Goal: Task Accomplishment & Management: Complete application form

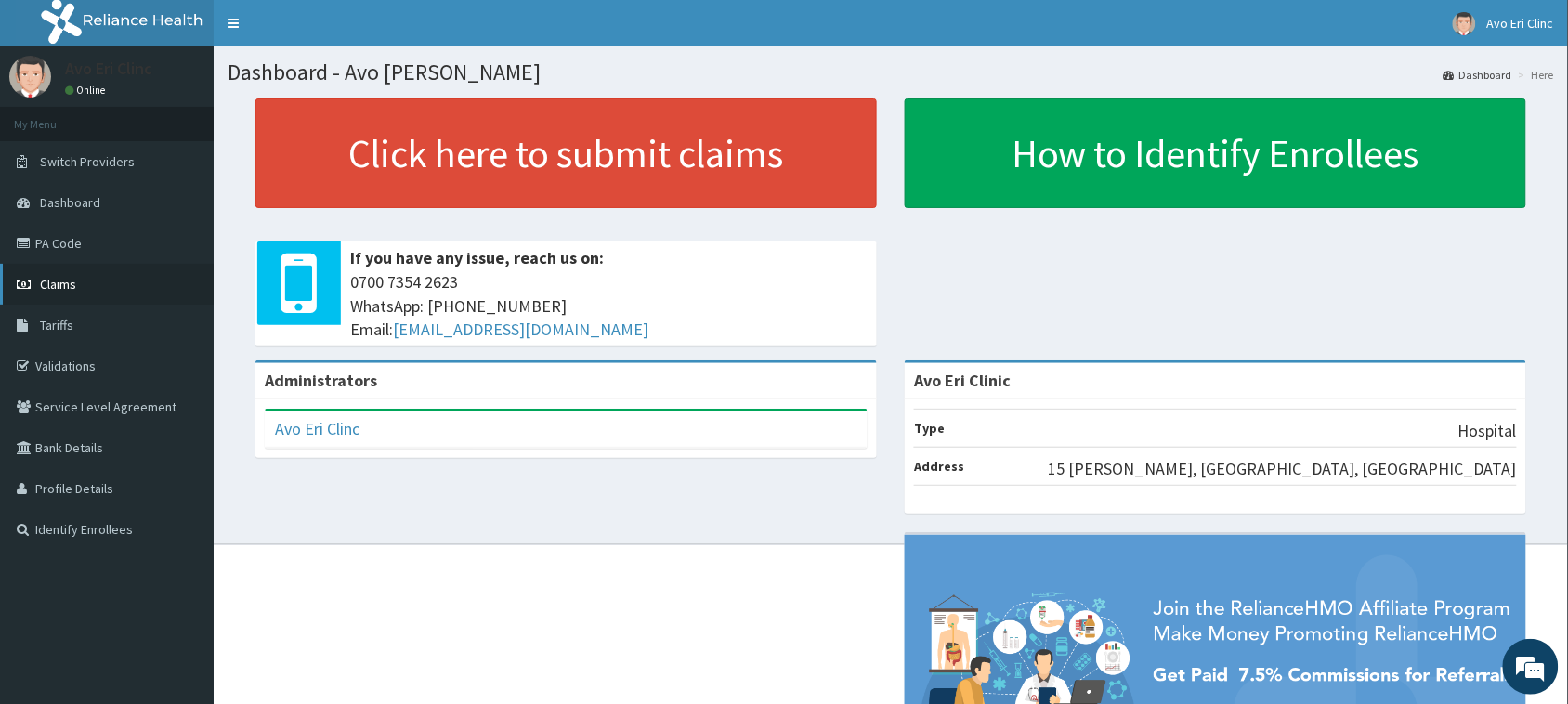
click at [65, 276] on span "Claims" at bounding box center [58, 284] width 36 height 17
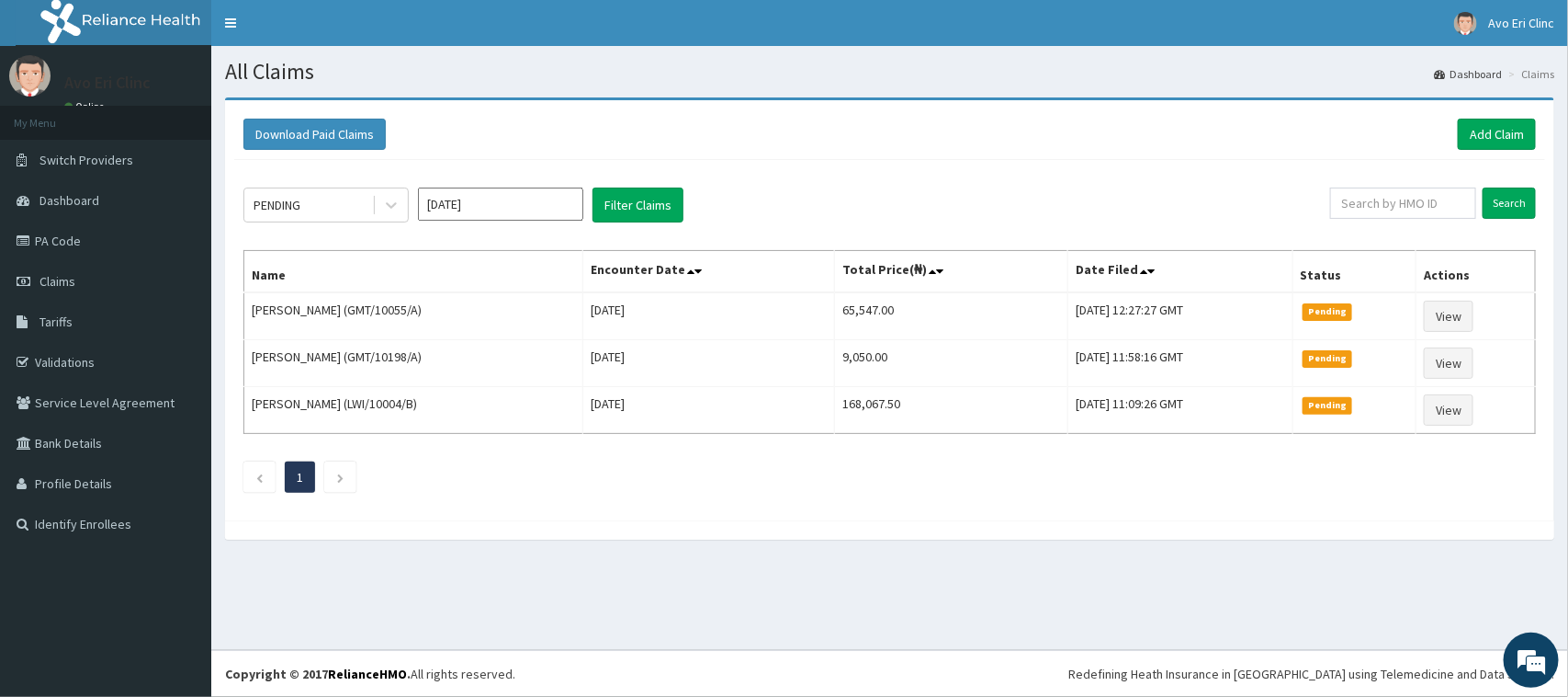
click at [1496, 116] on div "Download Paid Claims Add Claim" at bounding box center [889, 135] width 1311 height 51
click at [1513, 122] on link "Add Claim" at bounding box center [1497, 134] width 78 height 31
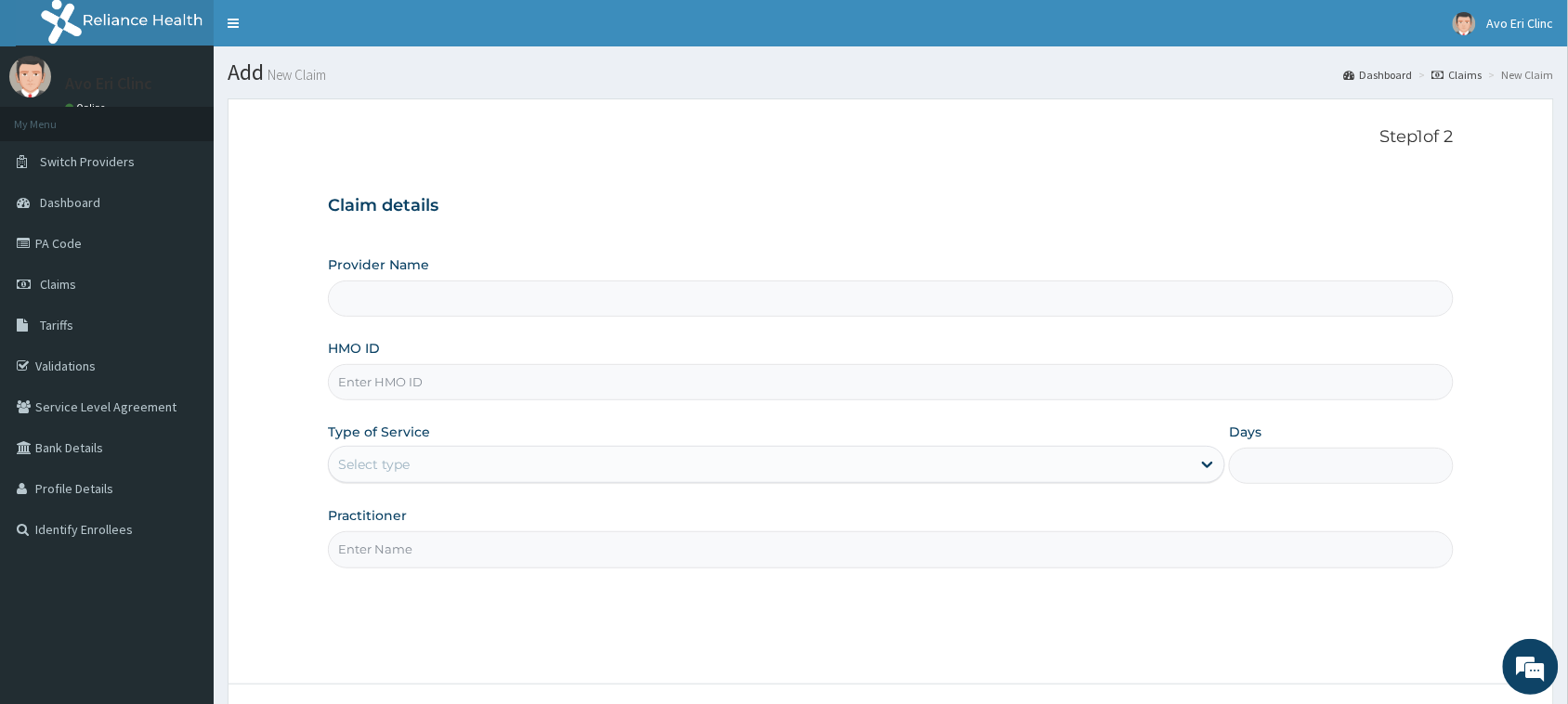
type input "Avo Eri Clinic"
paste input "FOH/10121/A"
type input "FOH/10121/A"
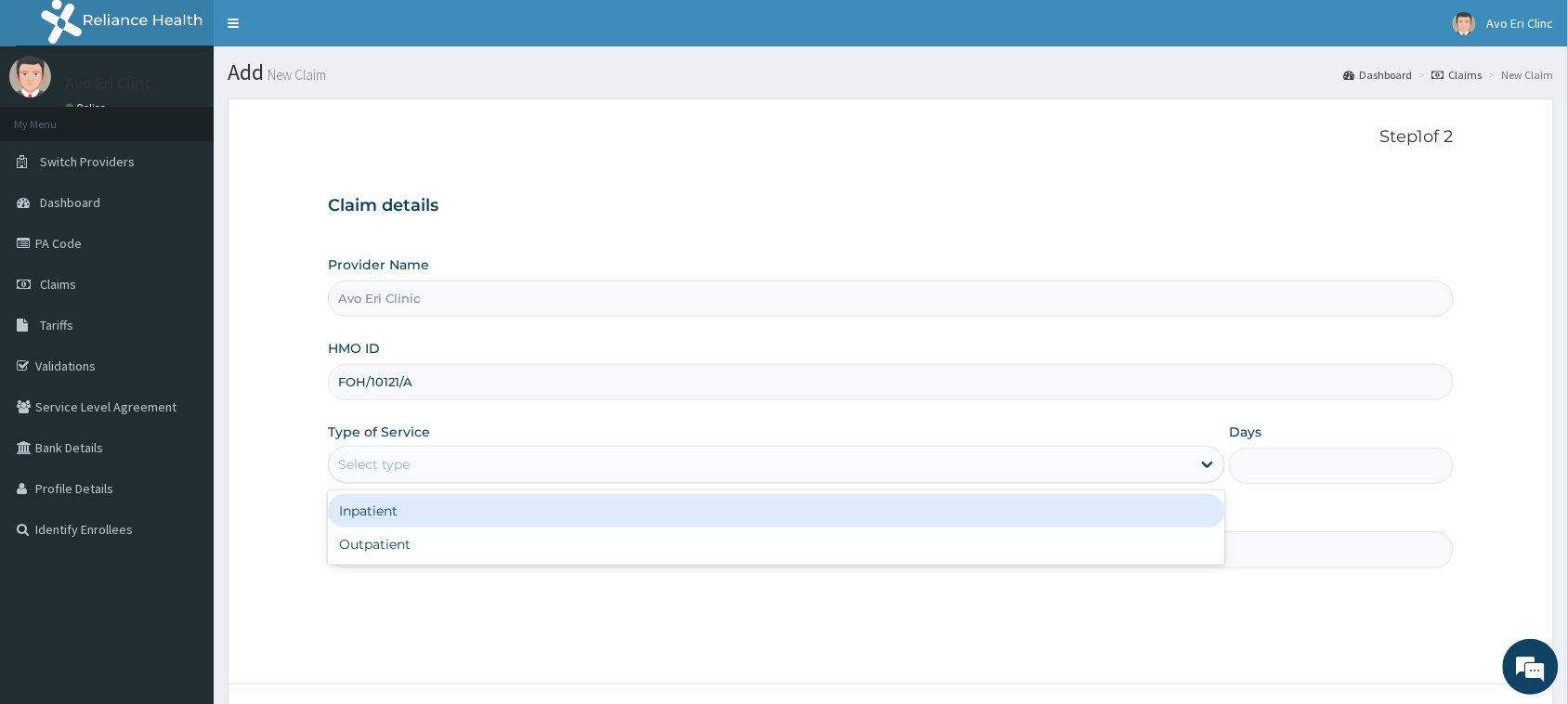
click at [476, 465] on div "Select type" at bounding box center [759, 464] width 862 height 29
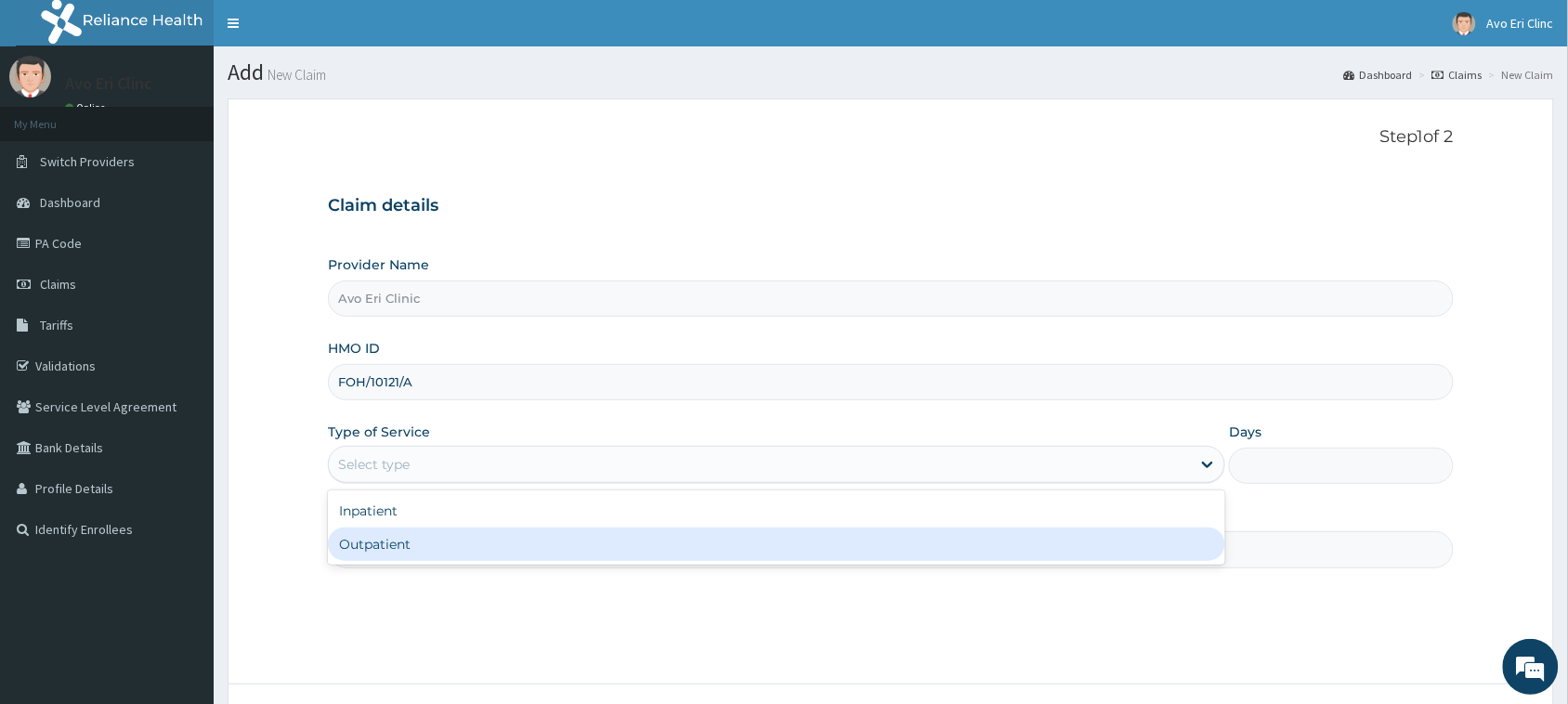
click at [481, 548] on div "Outpatient" at bounding box center [776, 543] width 897 height 33
type input "1"
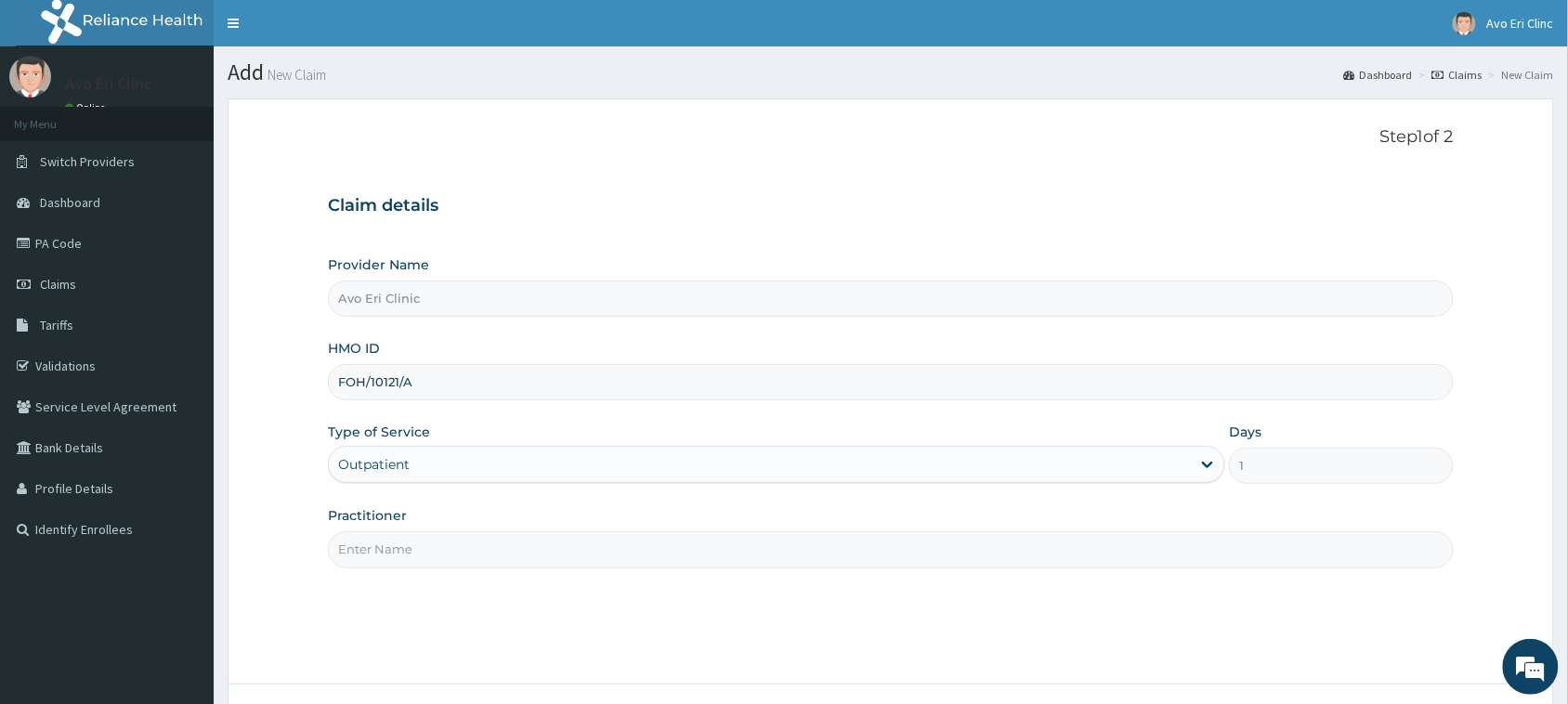
click at [457, 550] on input "Practitioner" at bounding box center [890, 549] width 1126 height 36
type input "[PERSON_NAME]"
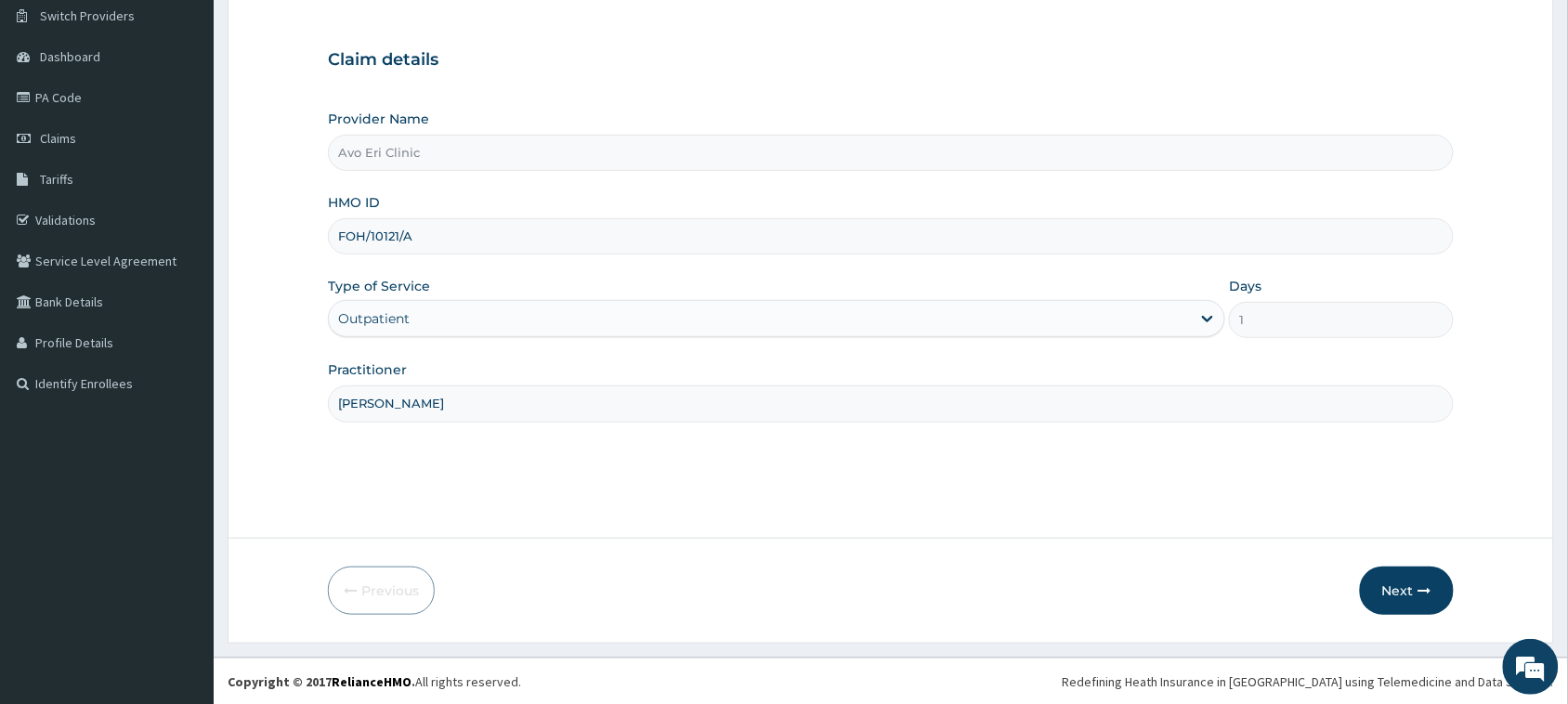
scroll to position [146, 0]
click at [1398, 579] on button "Next" at bounding box center [1406, 589] width 94 height 48
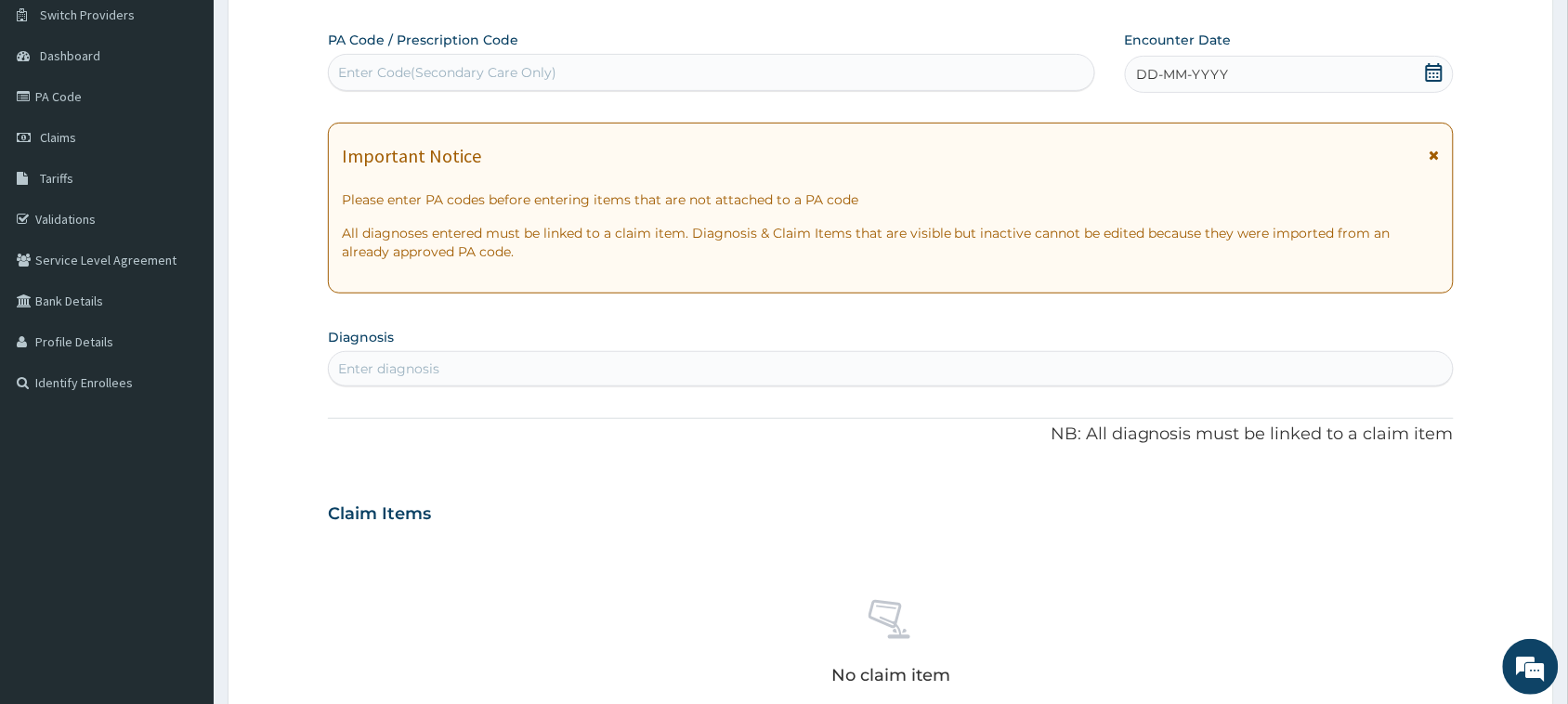
click at [500, 74] on div "Enter Code(Secondary Care Only)" at bounding box center [448, 72] width 219 height 19
paste input "PA/D20A25"
type input "PA/D20A25"
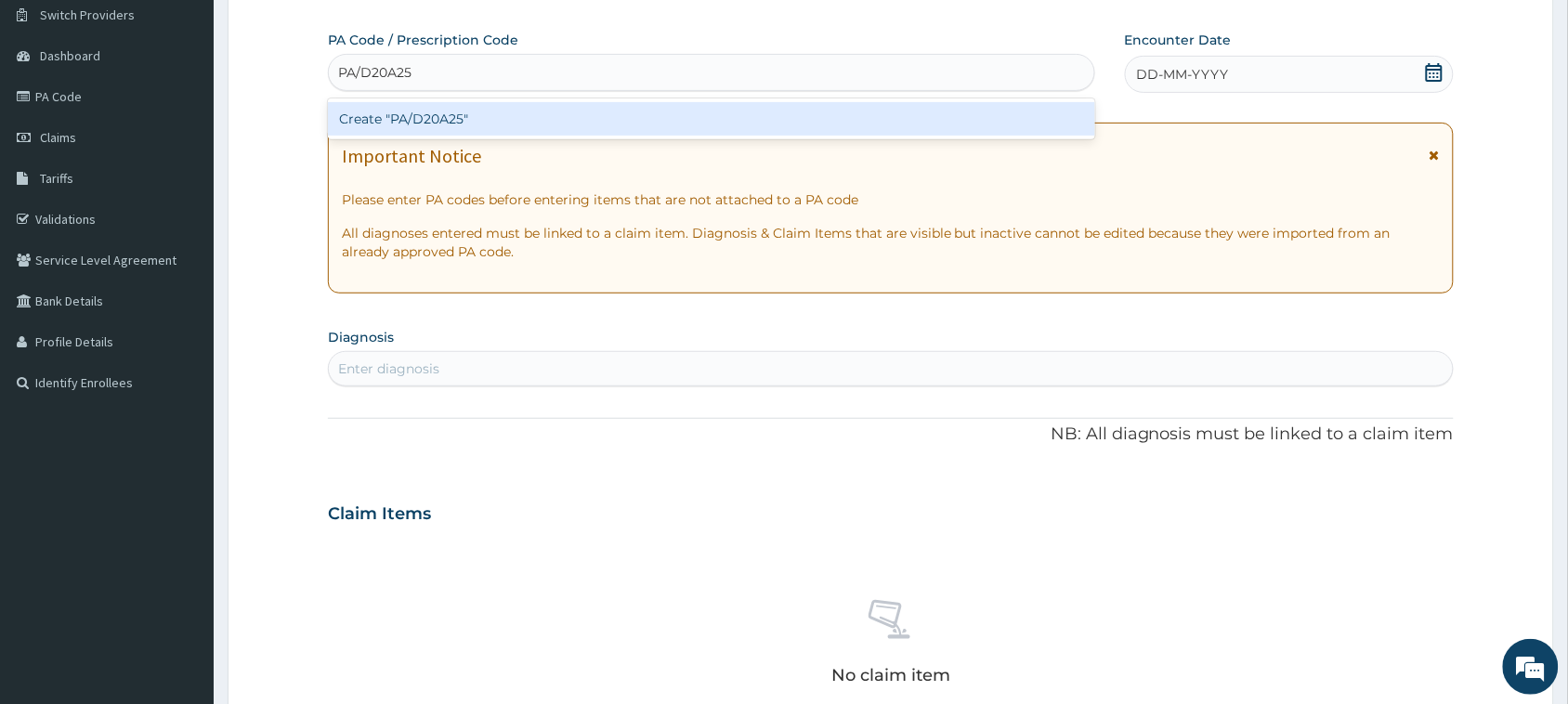
click at [444, 124] on div "Create "PA/D20A25"" at bounding box center [711, 119] width 767 height 33
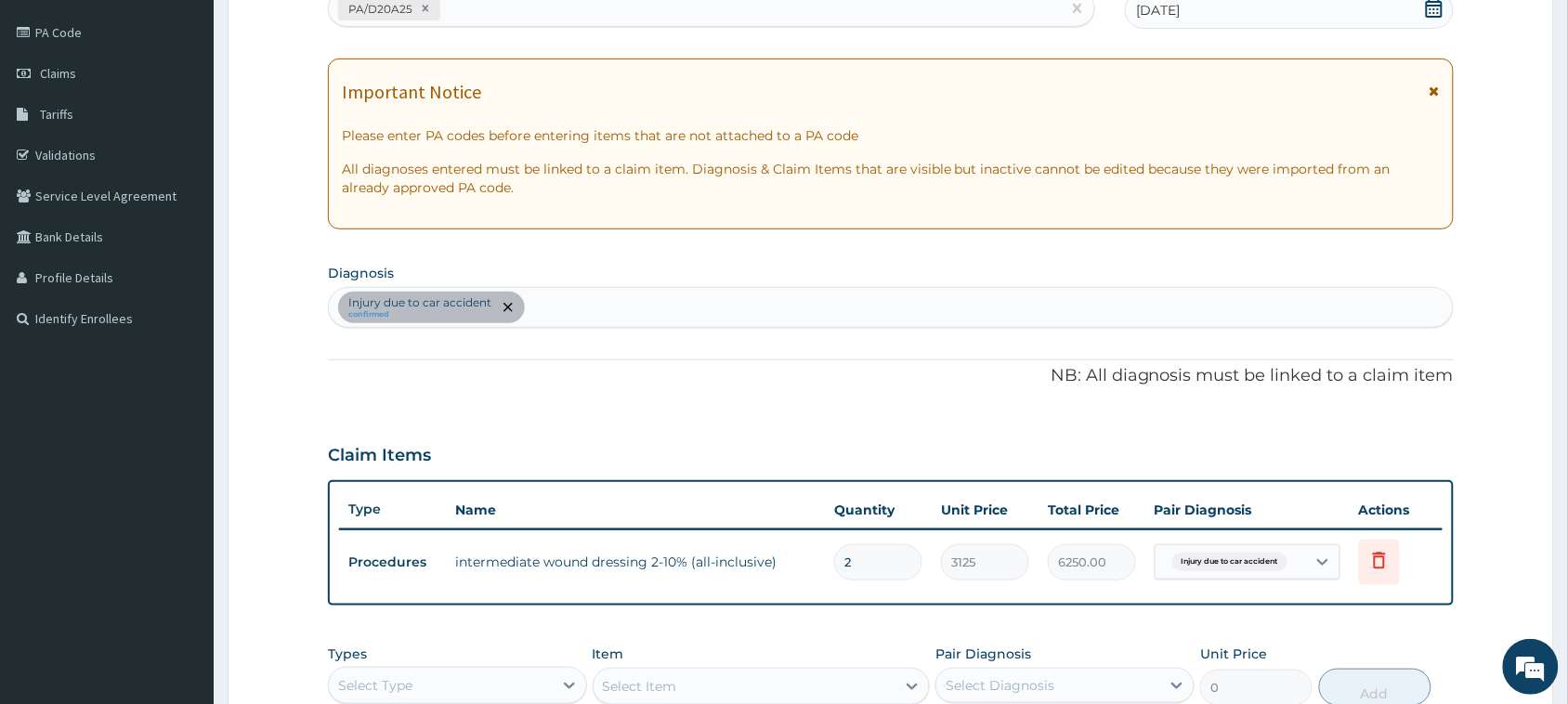
scroll to position [263, 0]
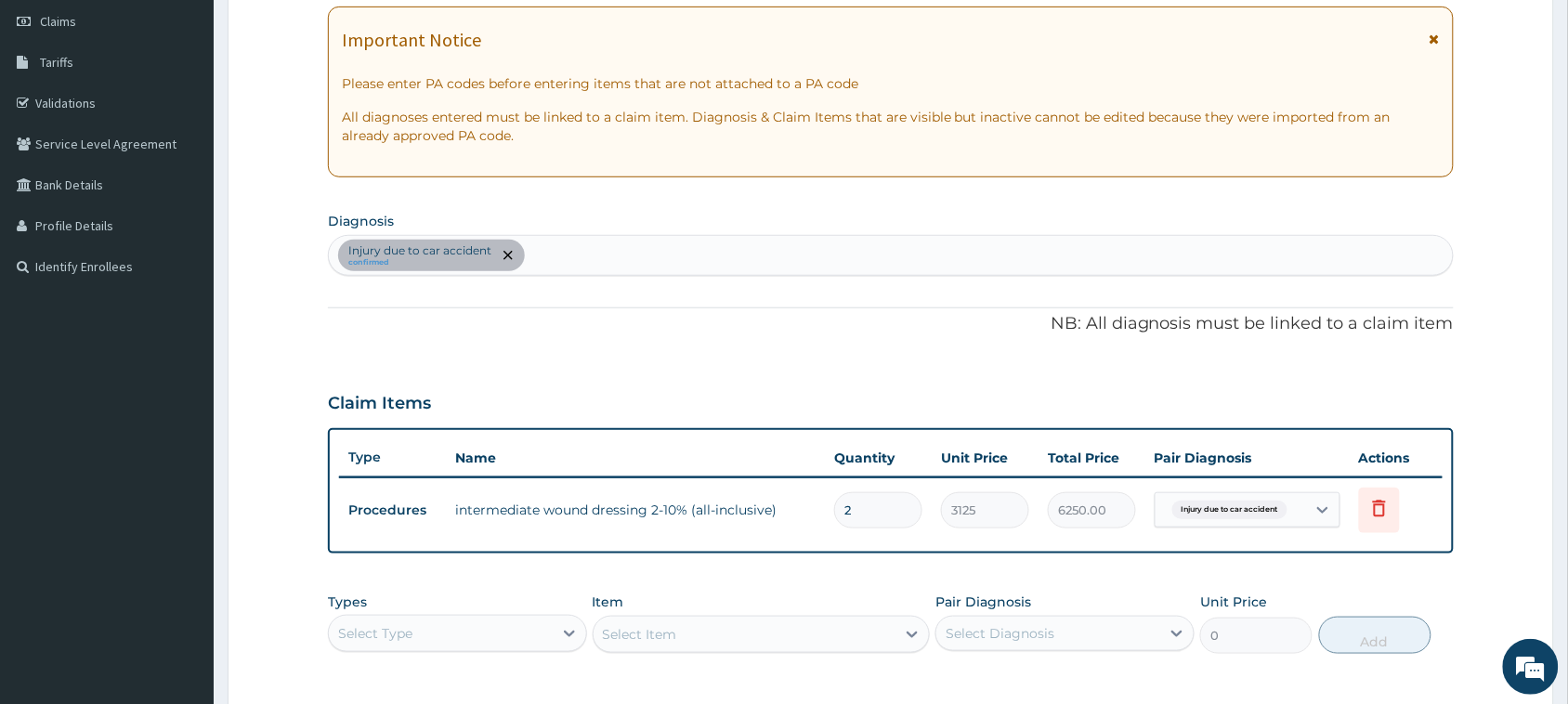
click at [622, 256] on div "Injury due to car accident confirmed" at bounding box center [890, 255] width 1124 height 39
type input "OPEN WOUND"
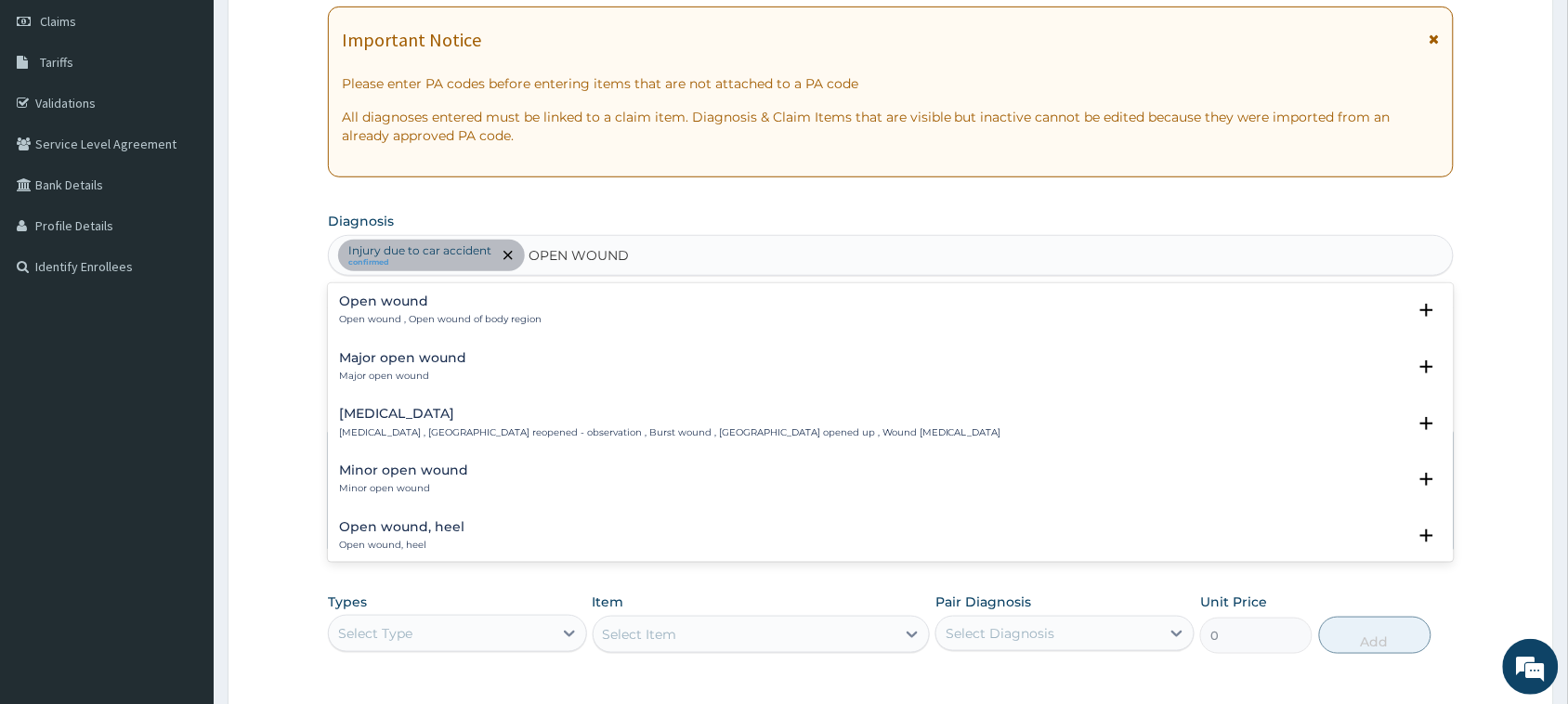
click at [460, 297] on h4 "Open wound" at bounding box center [440, 301] width 202 height 14
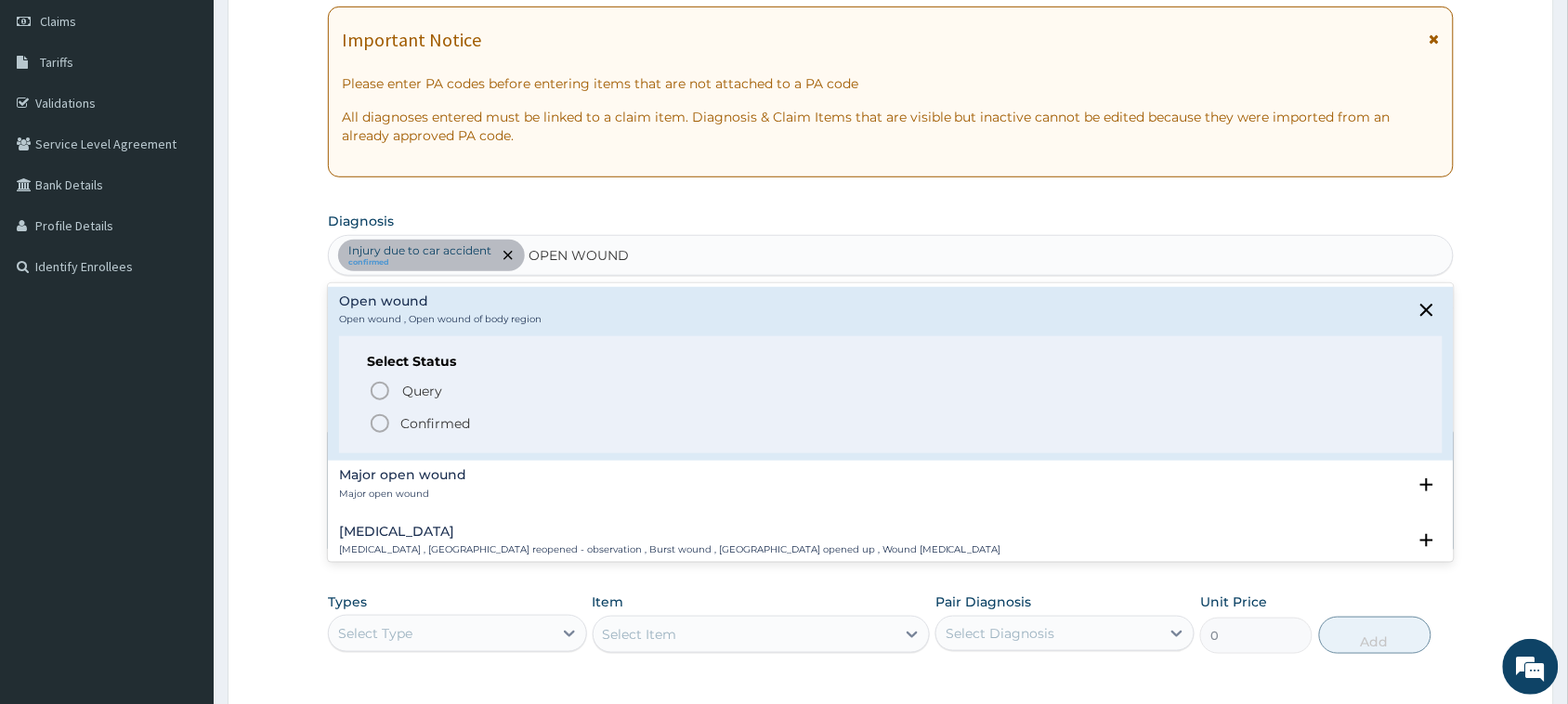
click at [432, 428] on p "Confirmed" at bounding box center [434, 424] width 69 height 19
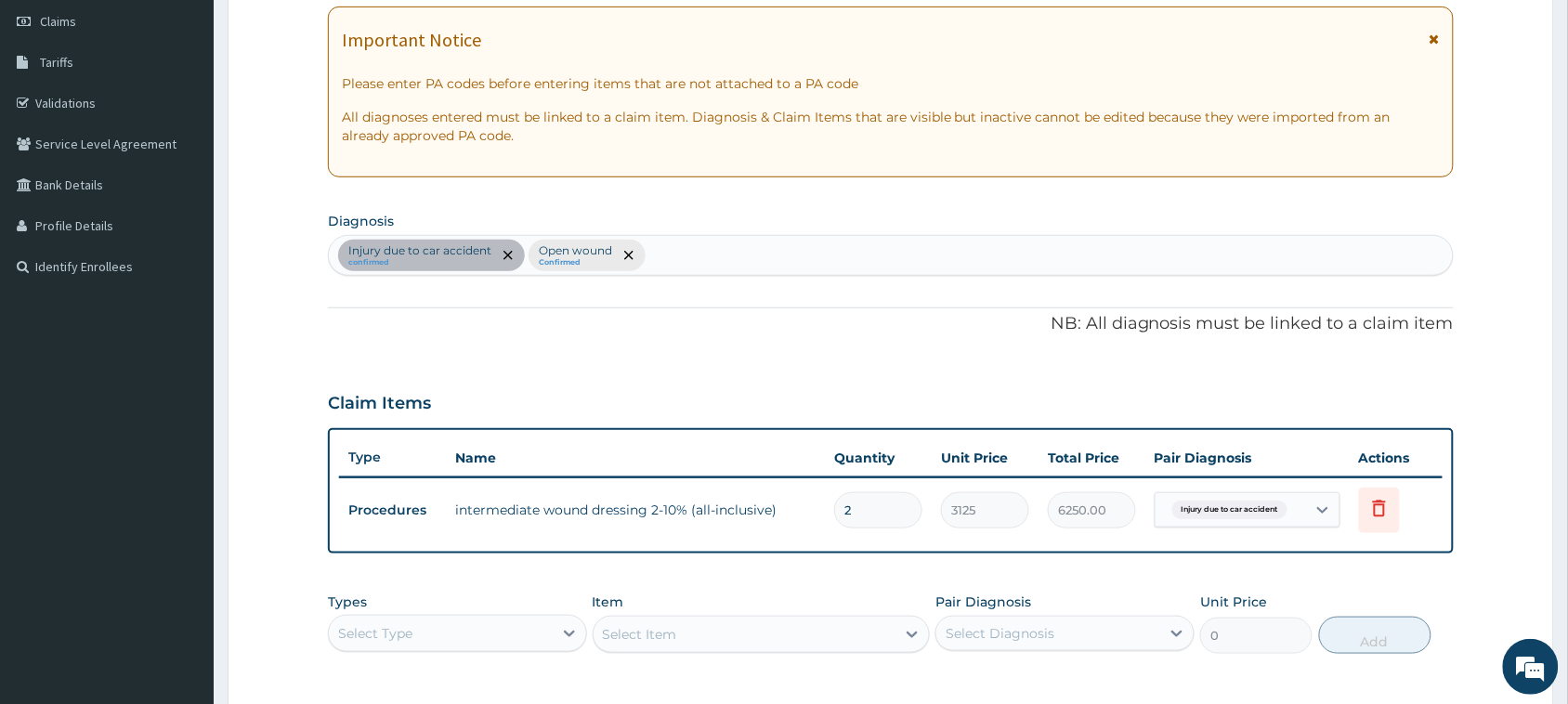
scroll to position [495, 0]
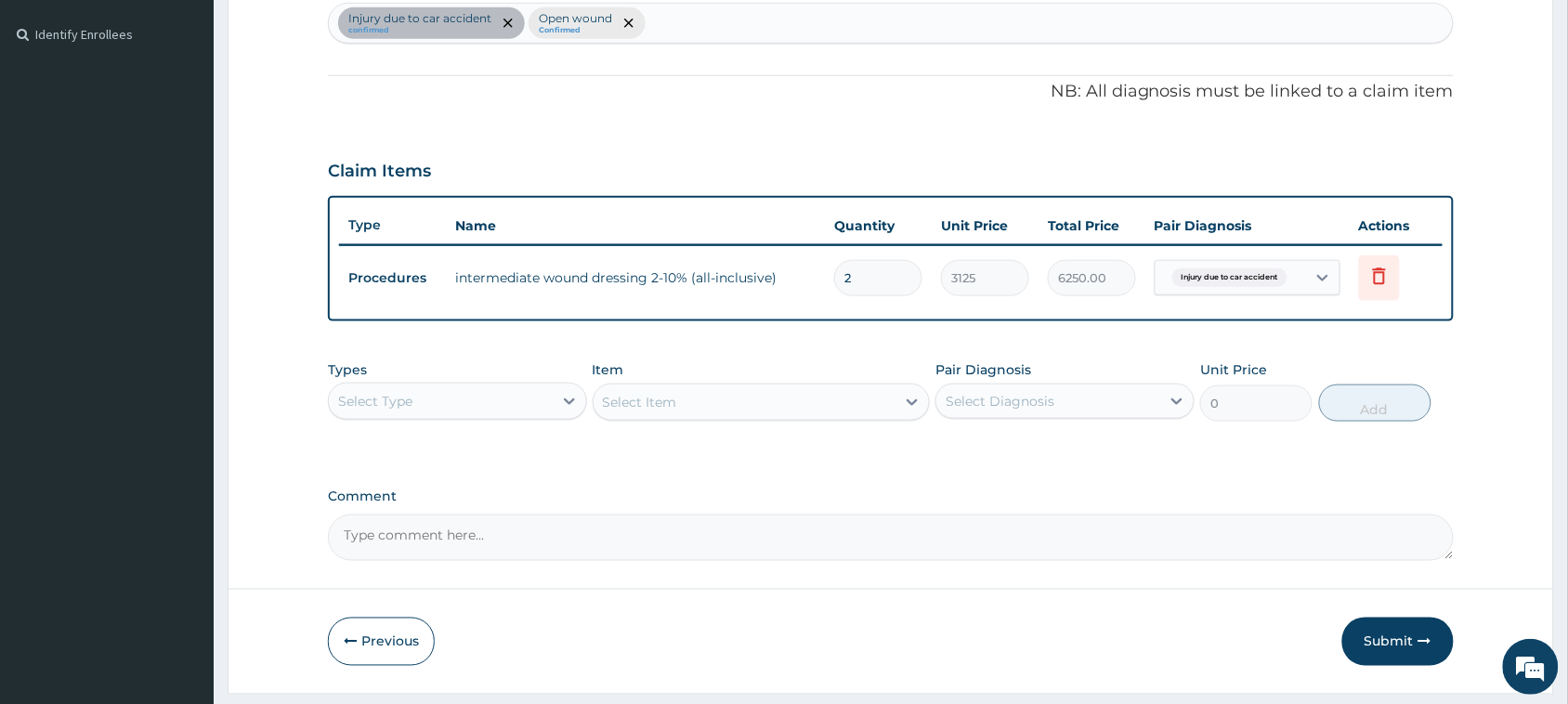
click at [460, 406] on div "Select Type" at bounding box center [441, 401] width 224 height 29
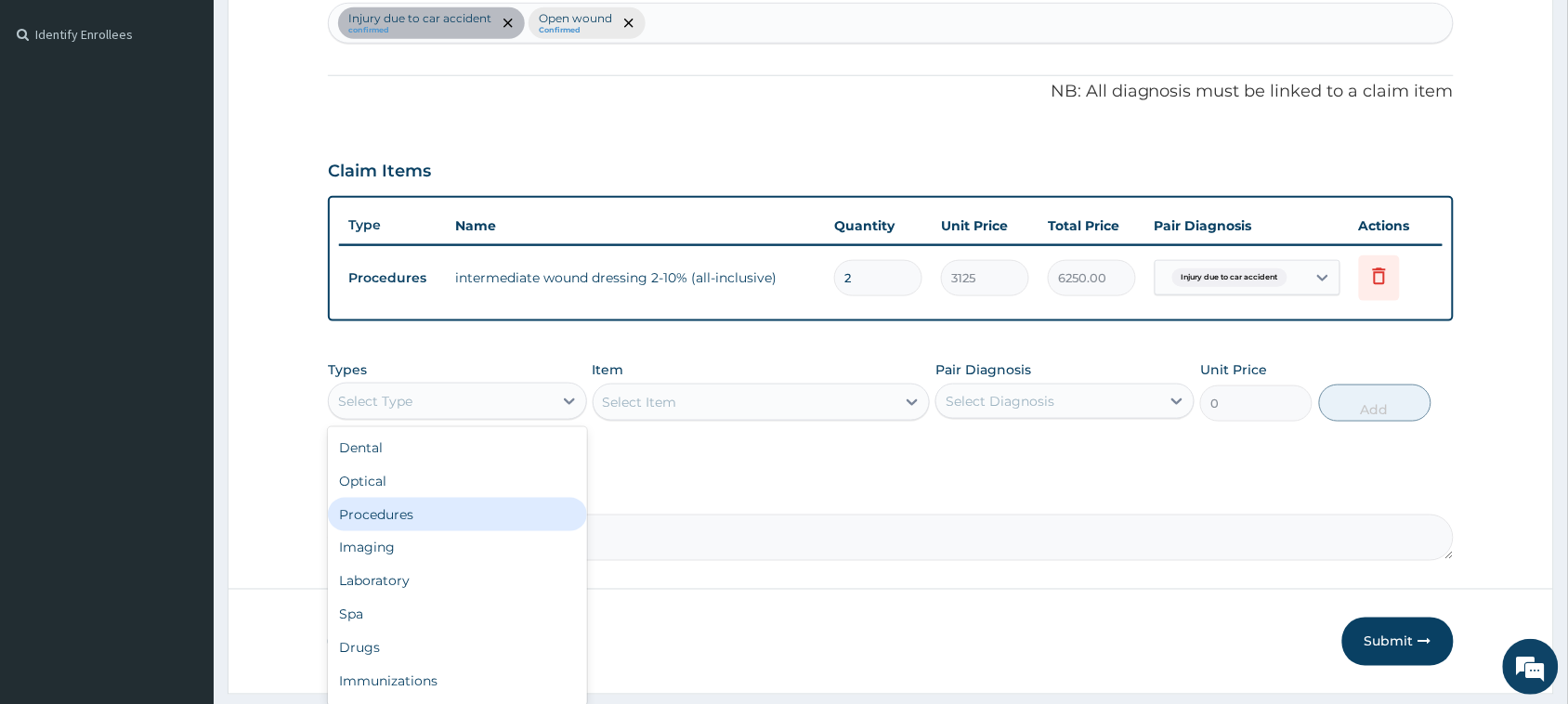
click at [415, 515] on div "Procedures" at bounding box center [457, 514] width 259 height 33
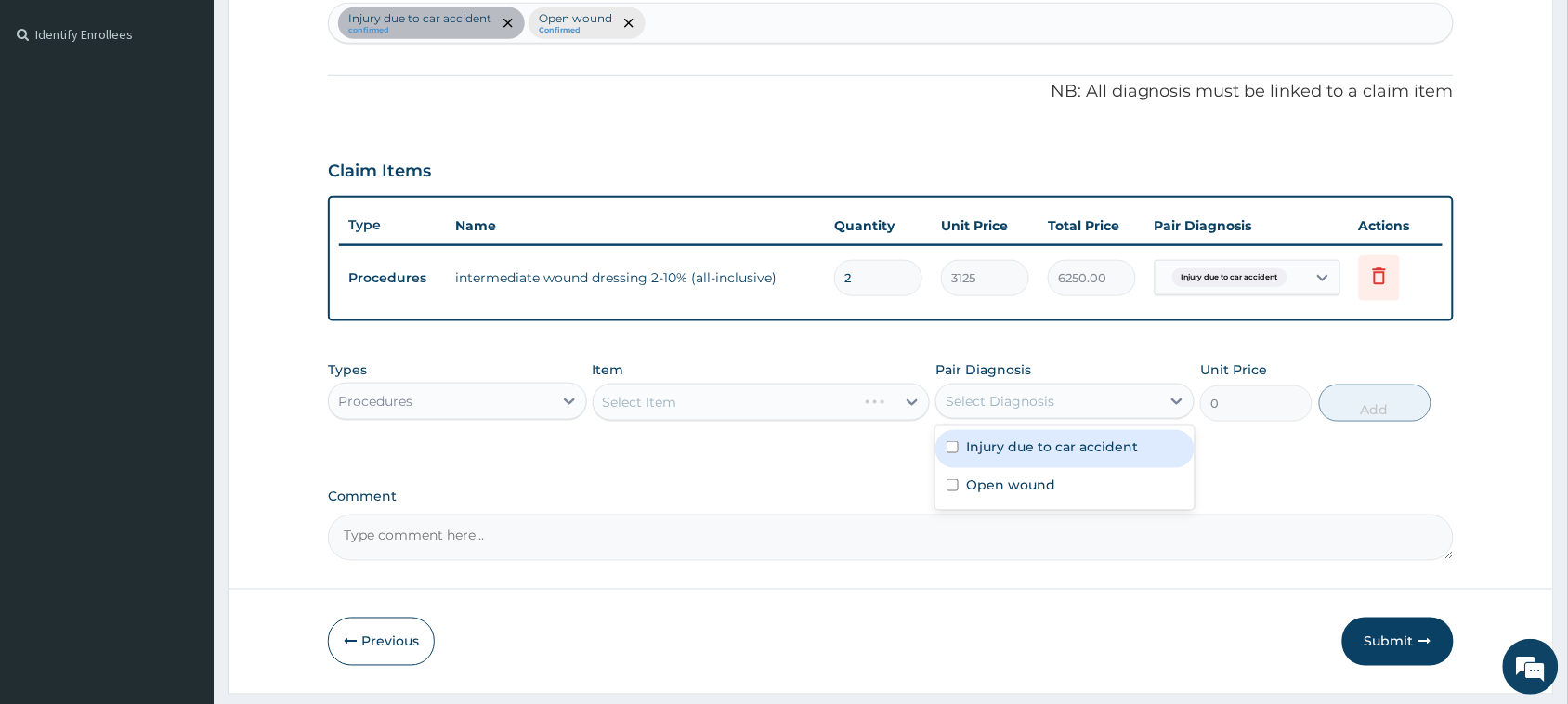
click at [1046, 397] on div "Select Diagnosis" at bounding box center [1000, 401] width 108 height 19
drag, startPoint x: 1046, startPoint y: 441, endPoint x: 1031, endPoint y: 469, distance: 31.8
click at [1046, 443] on label "Injury due to car accident" at bounding box center [1051, 447] width 172 height 19
checkbox input "true"
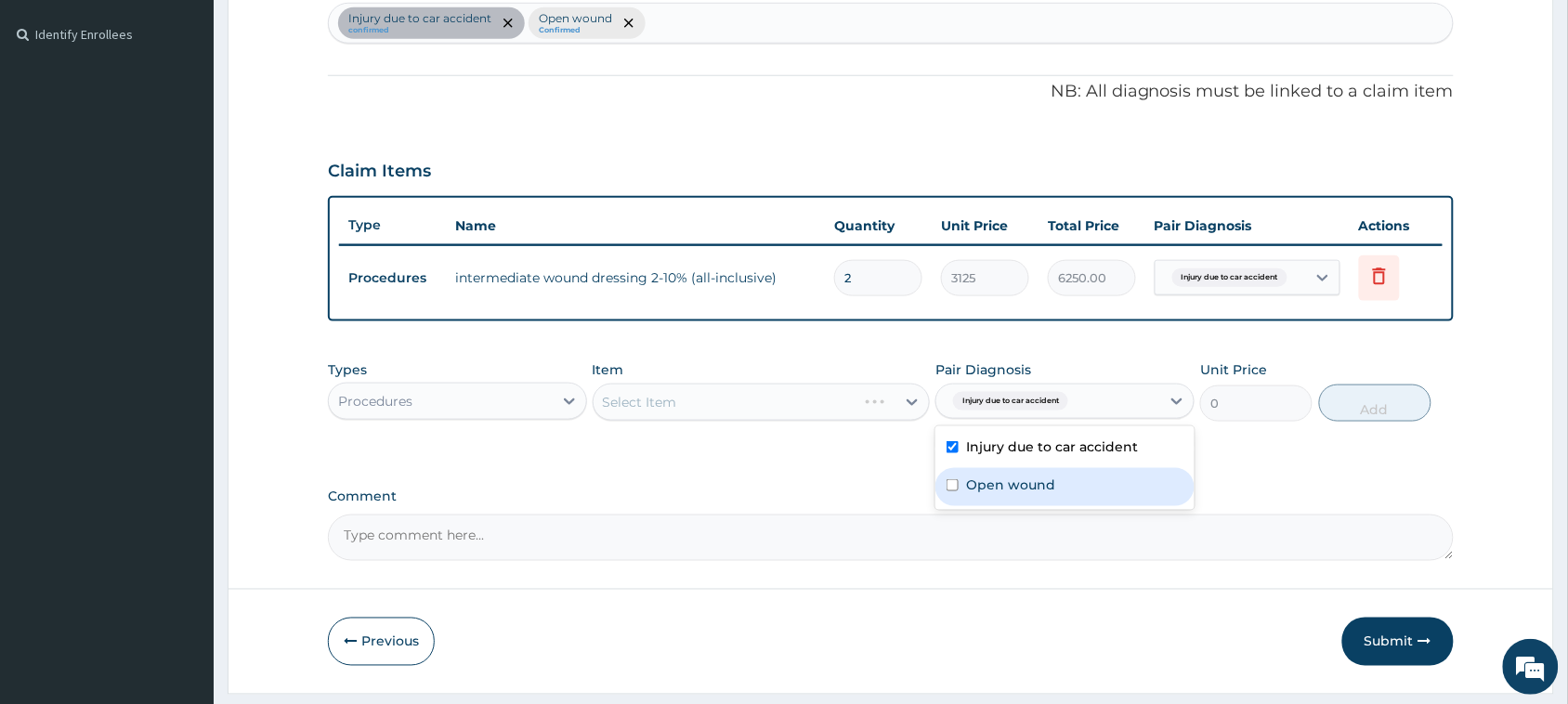
drag, startPoint x: 1026, startPoint y: 481, endPoint x: 1006, endPoint y: 484, distance: 20.2
click at [1026, 484] on label "Open wound" at bounding box center [1010, 485] width 89 height 19
checkbox input "true"
click at [653, 410] on div "Select Item" at bounding box center [745, 402] width 303 height 29
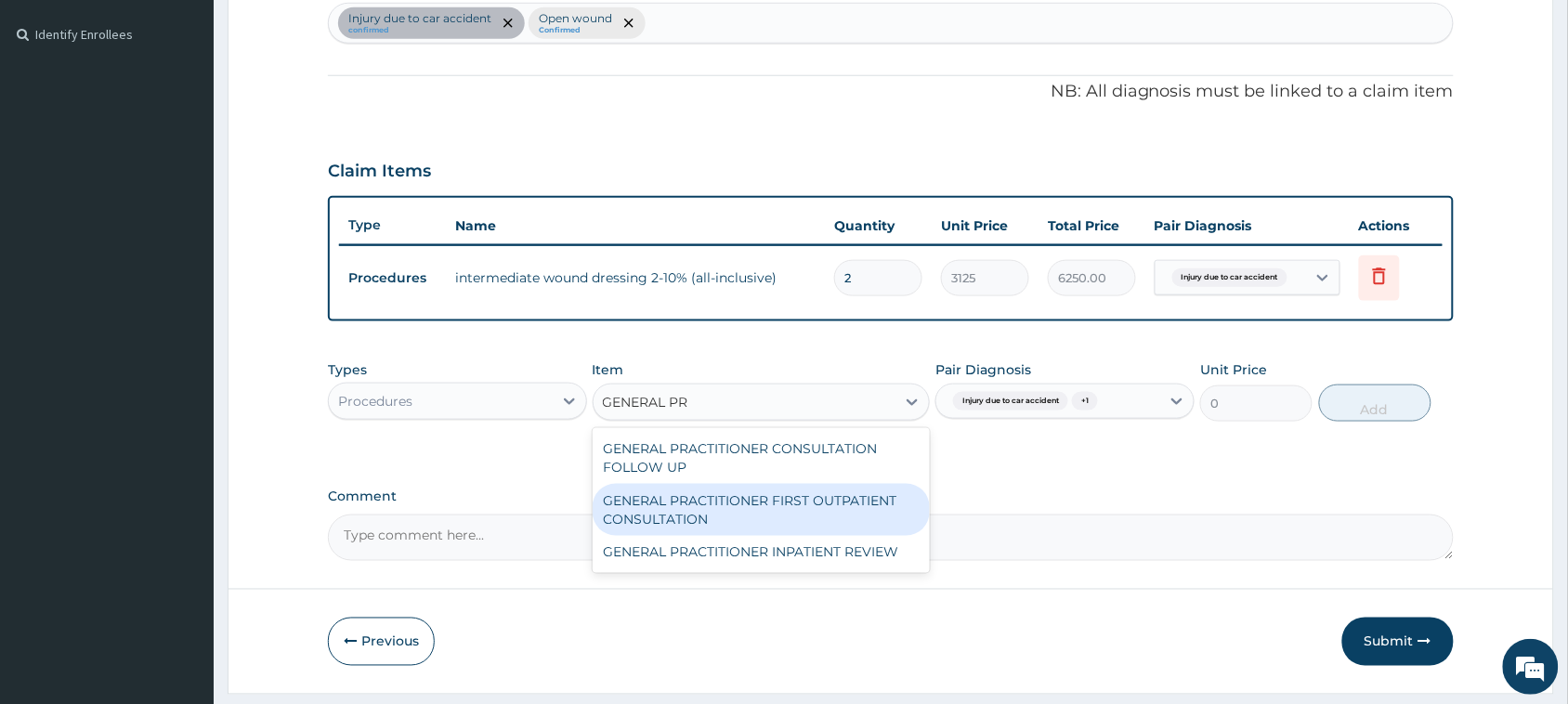
type input "GENERAL PRA"
click at [709, 497] on div "GENERAL PRACTITIONER FIRST OUTPATIENT CONSULTATION" at bounding box center [762, 509] width 338 height 52
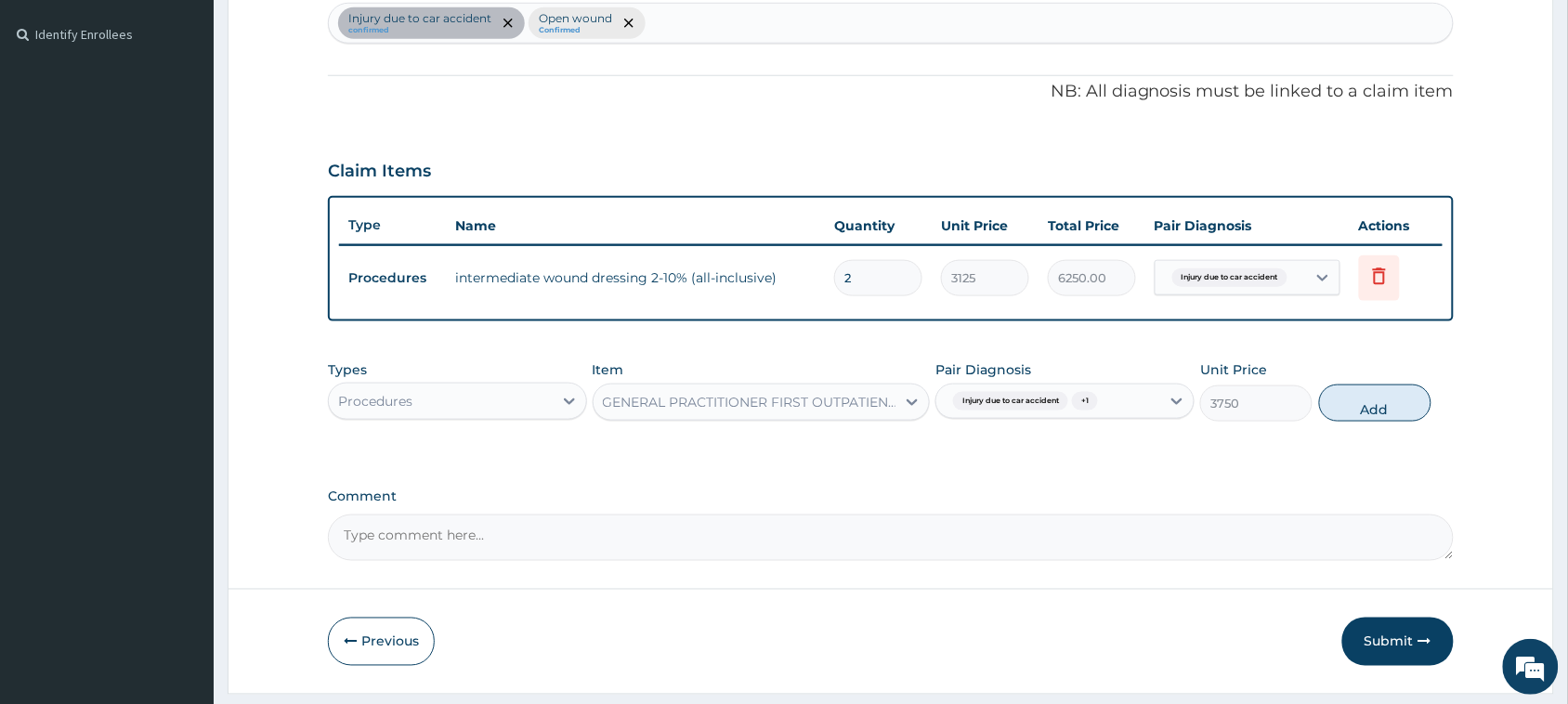
click at [1385, 411] on button "Add" at bounding box center [1375, 403] width 112 height 37
type input "0"
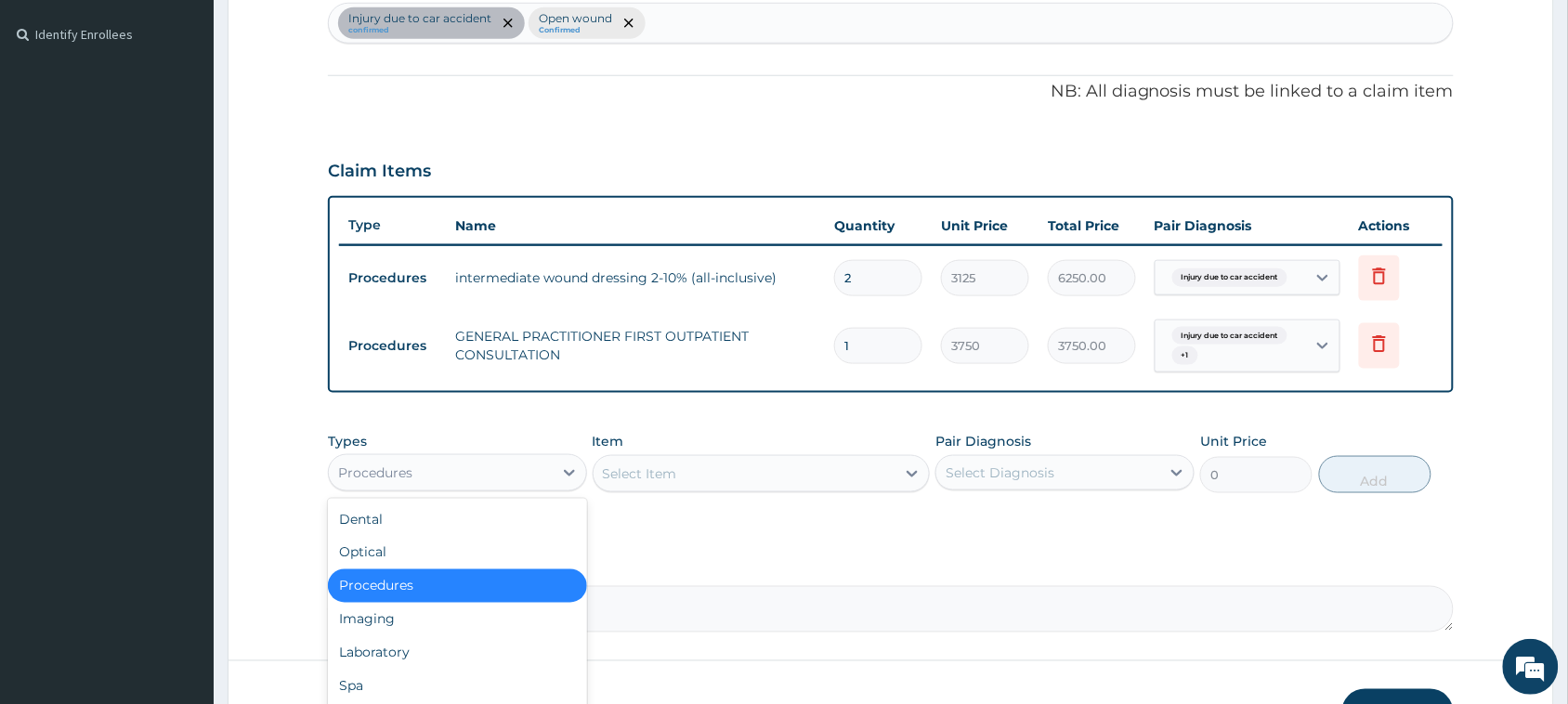
drag, startPoint x: 394, startPoint y: 484, endPoint x: 406, endPoint y: 487, distance: 12.4
click at [400, 487] on div "Procedures" at bounding box center [457, 472] width 259 height 37
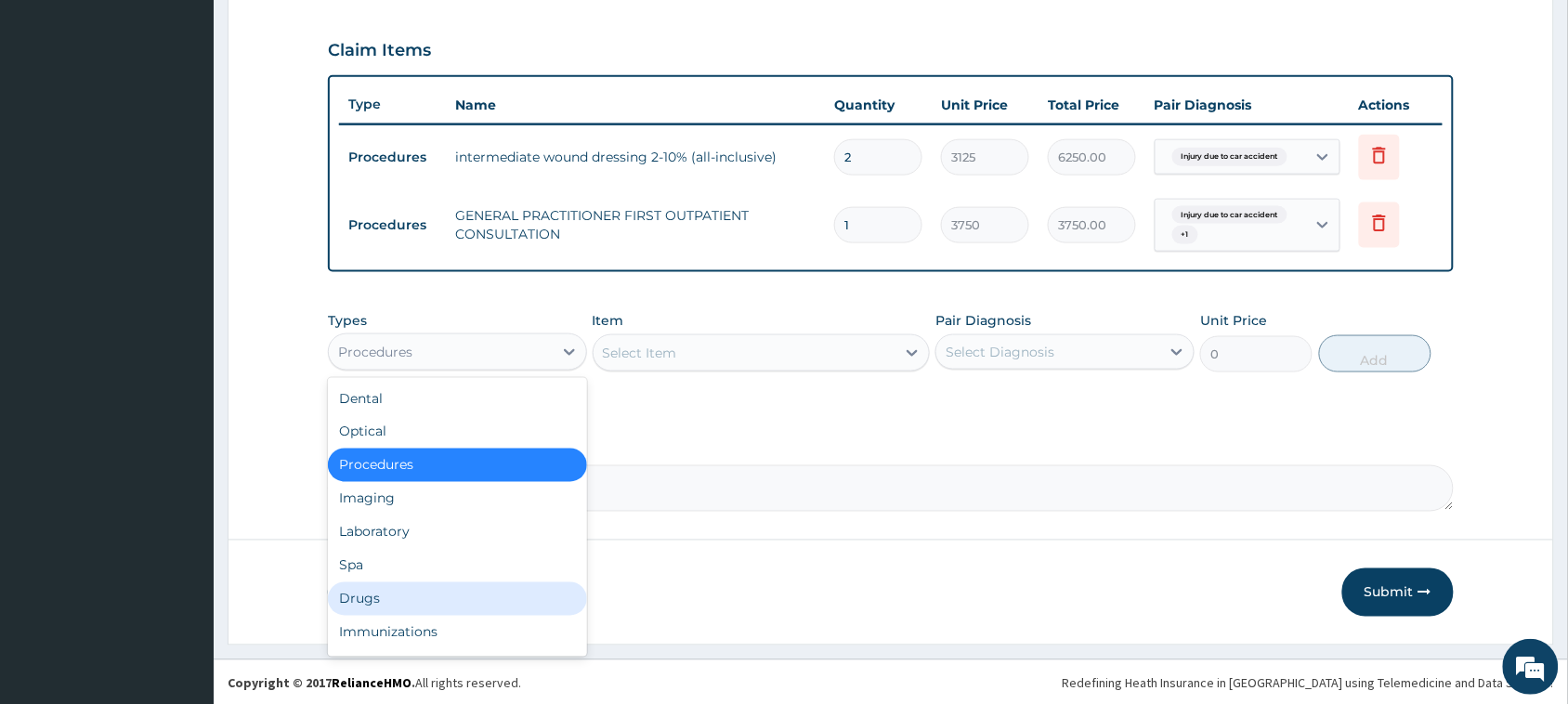
scroll to position [618, 0]
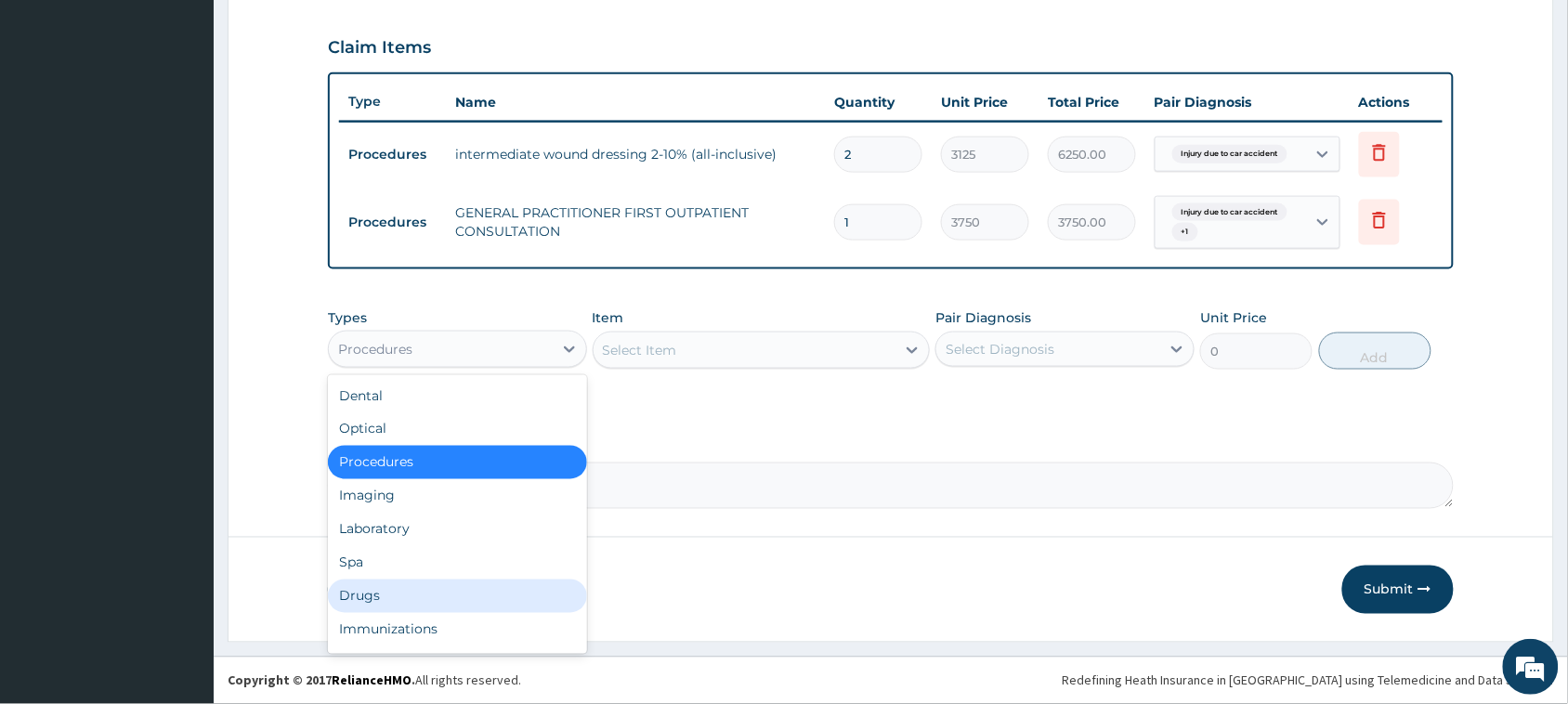
click at [456, 593] on div "Drugs" at bounding box center [457, 596] width 259 height 33
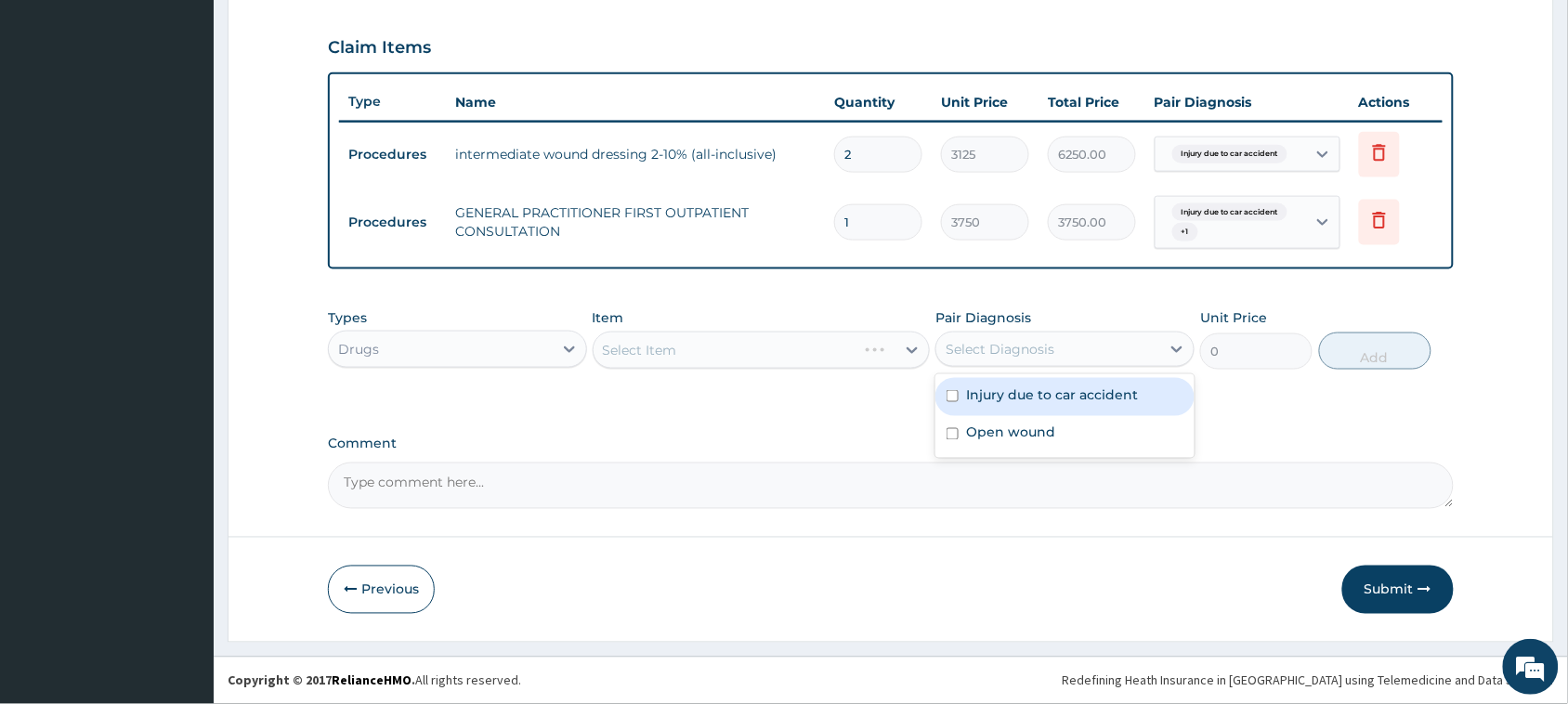
click at [1004, 353] on div "Select Diagnosis" at bounding box center [1000, 350] width 108 height 19
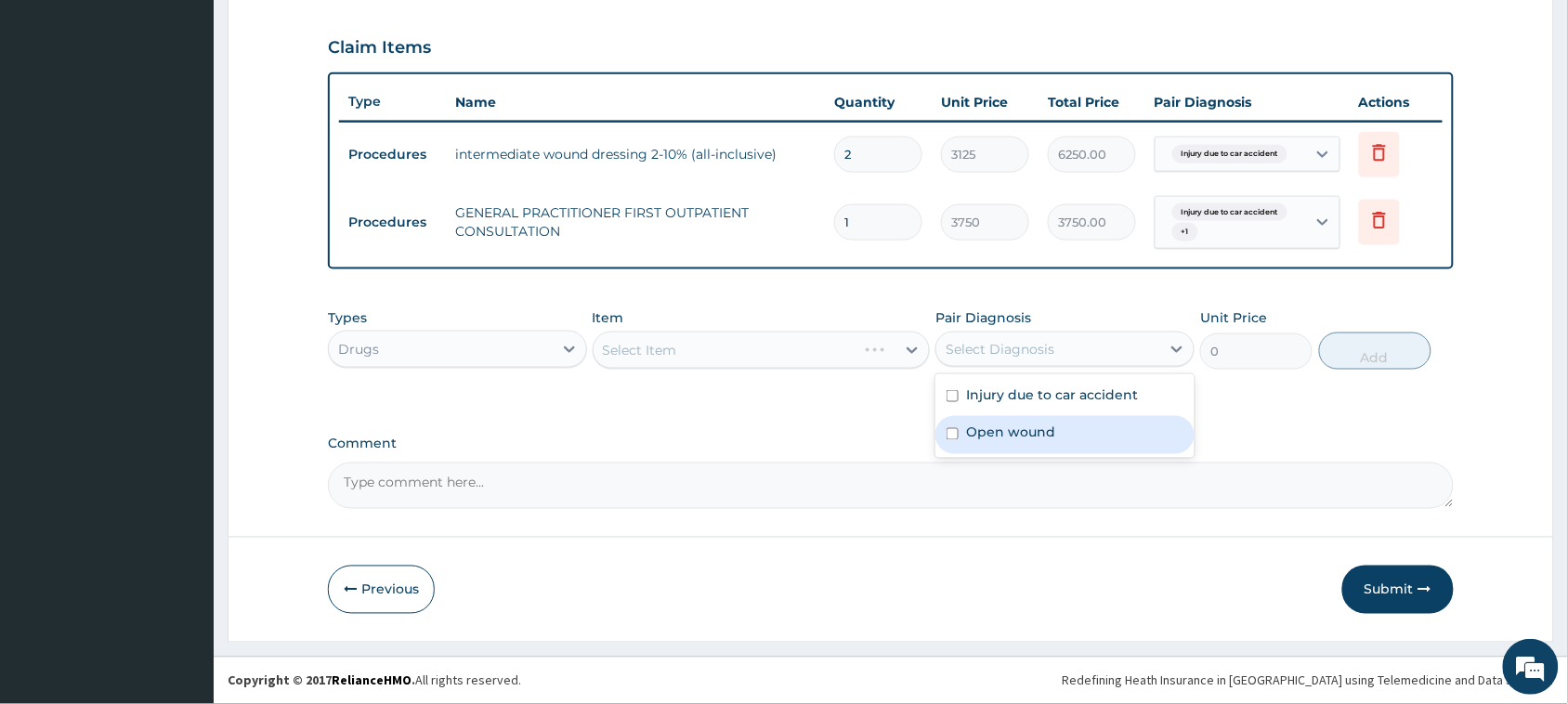
click at [1009, 430] on label "Open wound" at bounding box center [1010, 433] width 89 height 19
checkbox input "true"
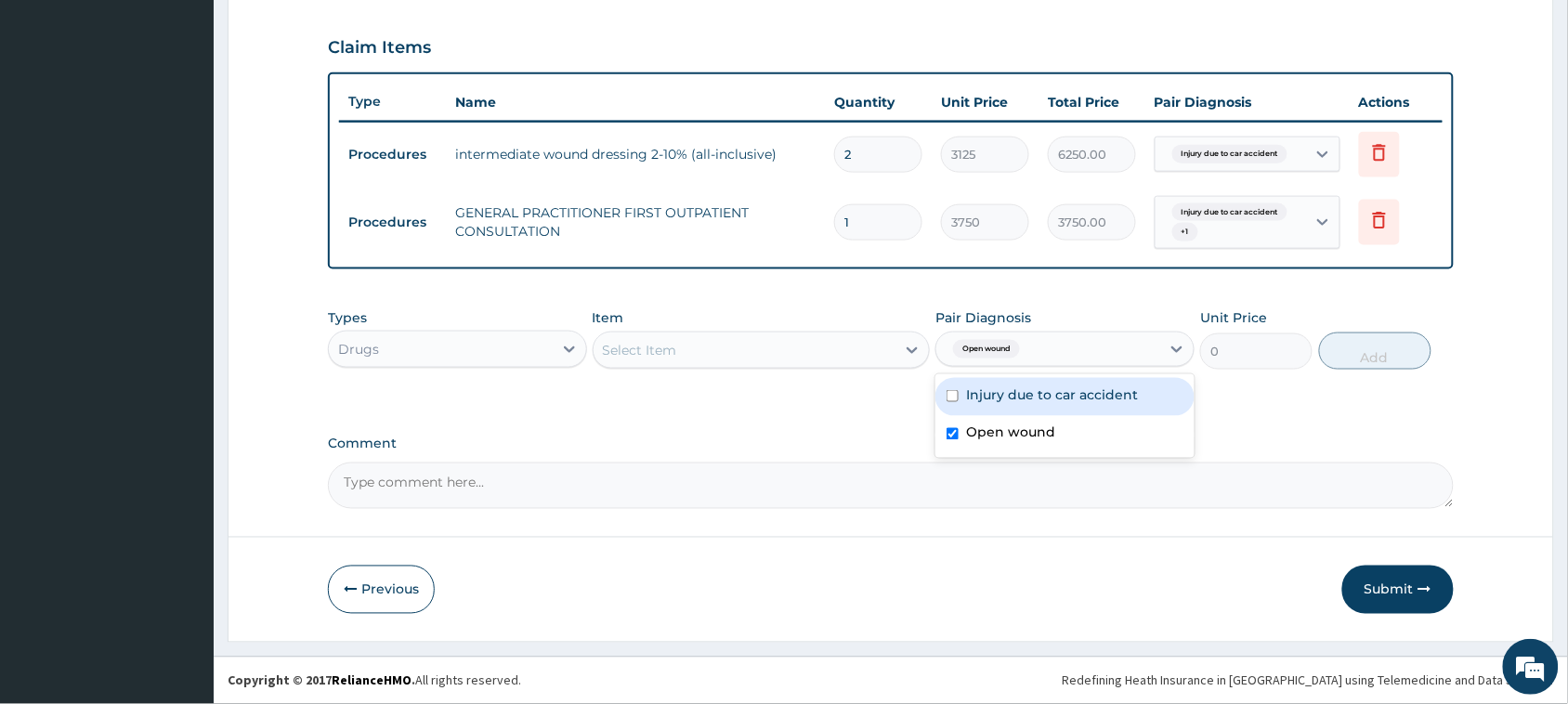
click at [976, 392] on label "Injury due to car accident" at bounding box center [1051, 395] width 172 height 19
checkbox input "true"
click at [755, 349] on div "Select Item" at bounding box center [745, 350] width 303 height 29
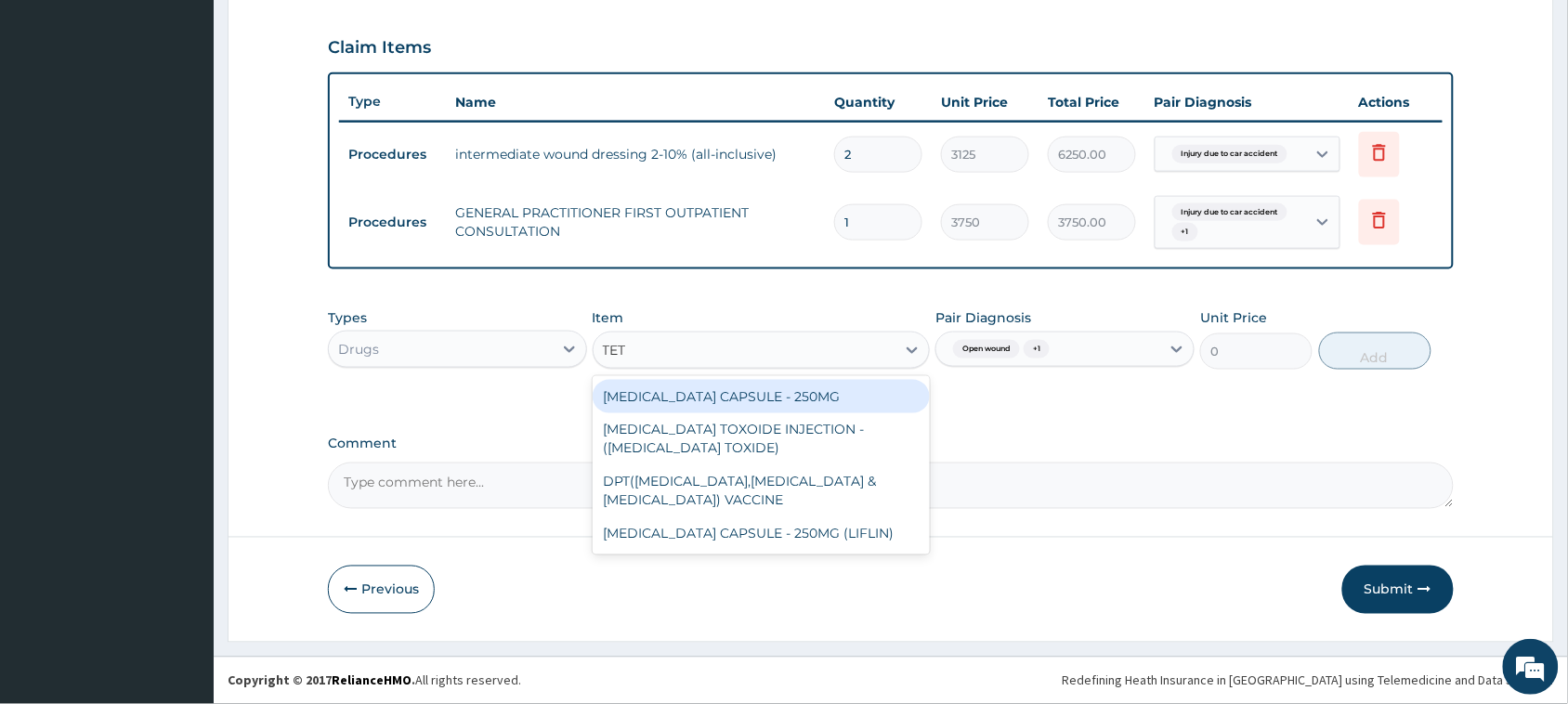
type input "TETA"
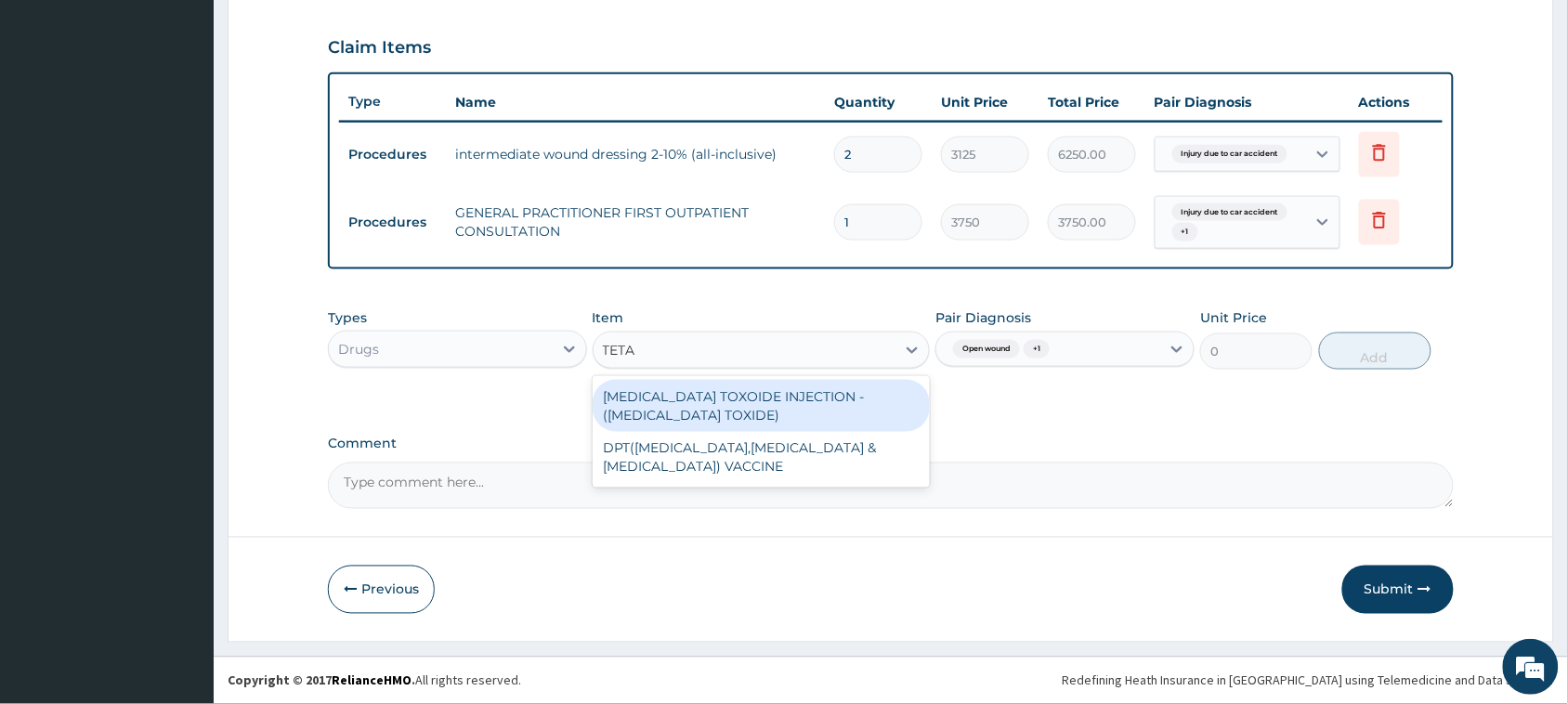
click at [764, 406] on div "[MEDICAL_DATA] TOXOIDE INJECTION - ([MEDICAL_DATA] TOXIDE)" at bounding box center [762, 406] width 338 height 52
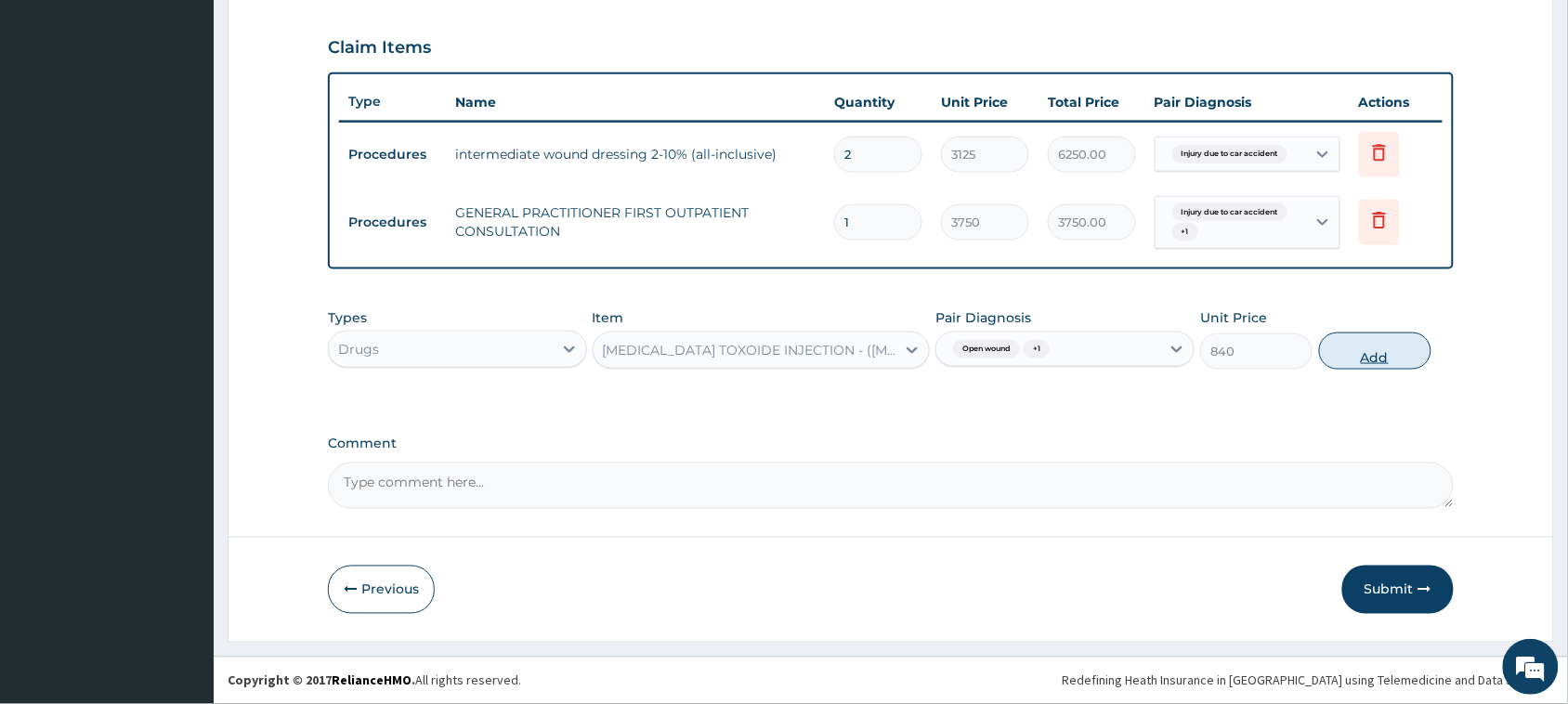
click at [1345, 340] on button "Add" at bounding box center [1375, 351] width 112 height 37
type input "0"
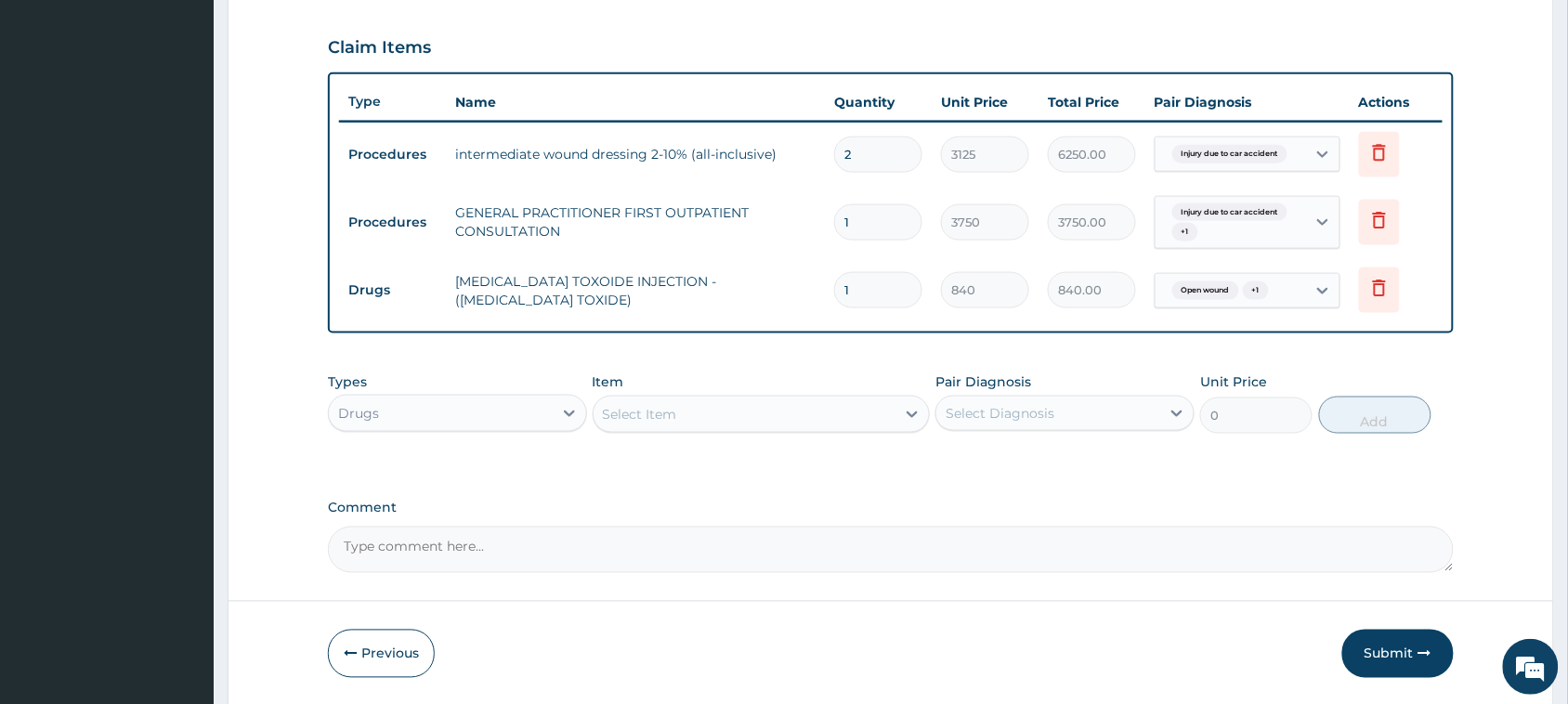
click at [645, 424] on div "Select Item" at bounding box center [745, 413] width 303 height 29
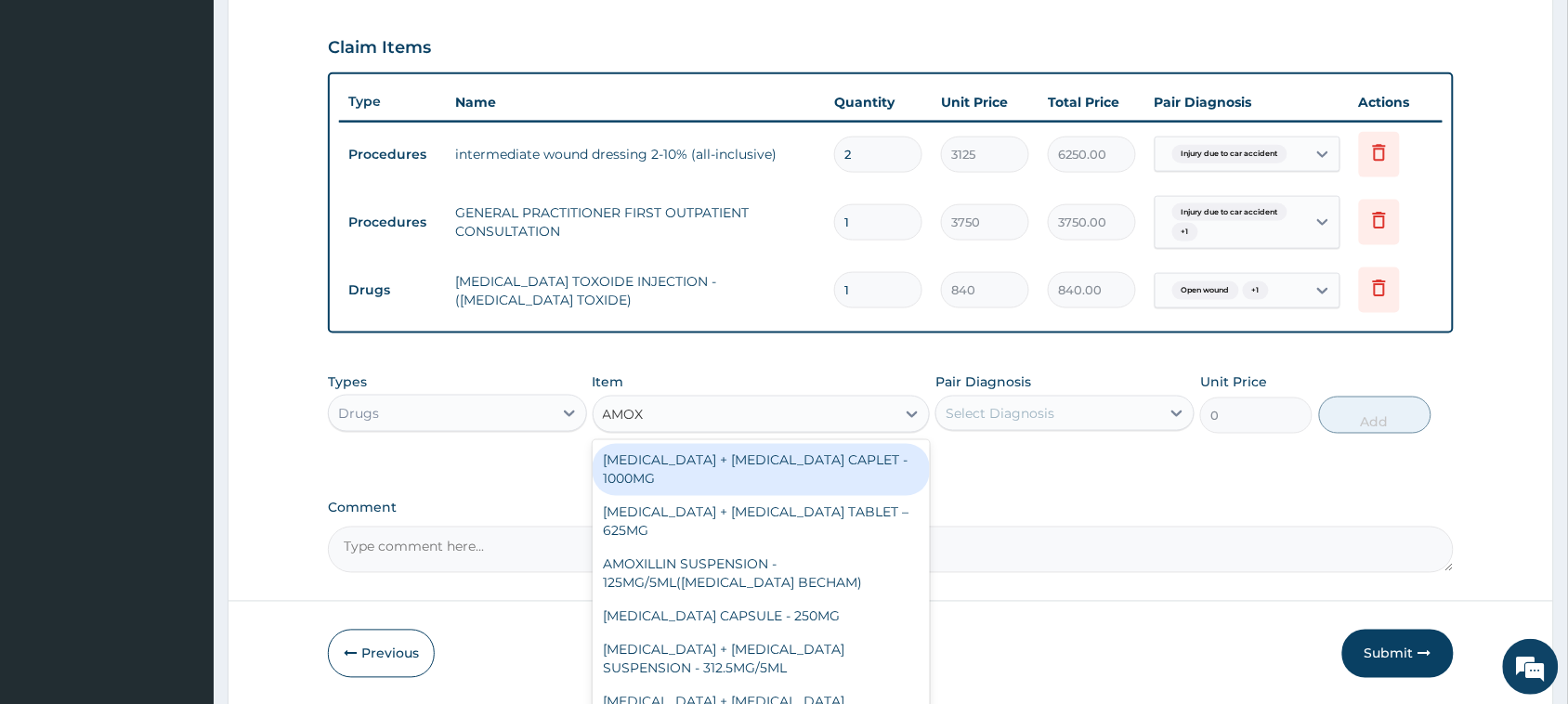
type input "AMOXI"
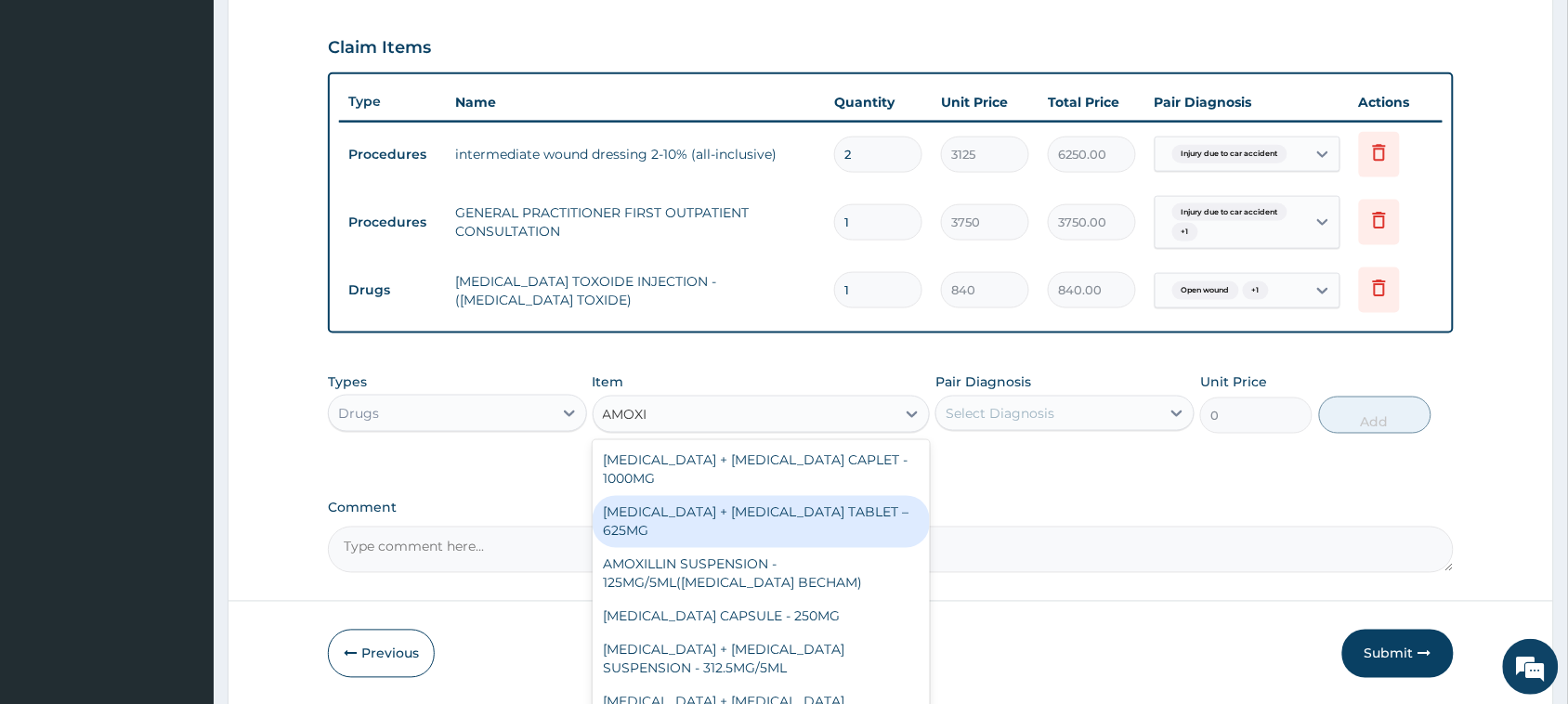
click at [788, 520] on div "AMOXICILLIN + CLAVULANIC ACID TABLET – 625MG" at bounding box center [762, 522] width 338 height 52
type input "420"
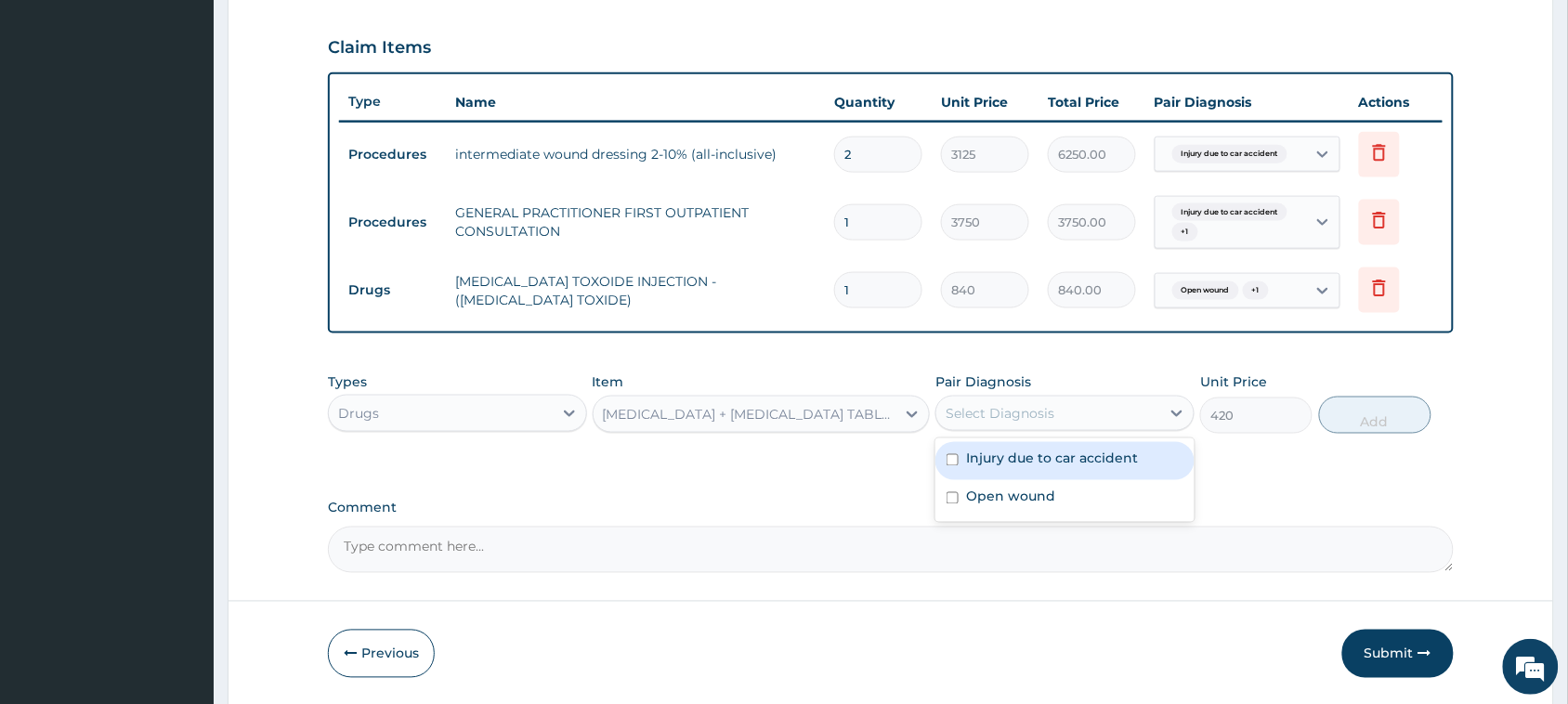
click at [1049, 415] on div "Select Diagnosis" at bounding box center [1000, 413] width 108 height 19
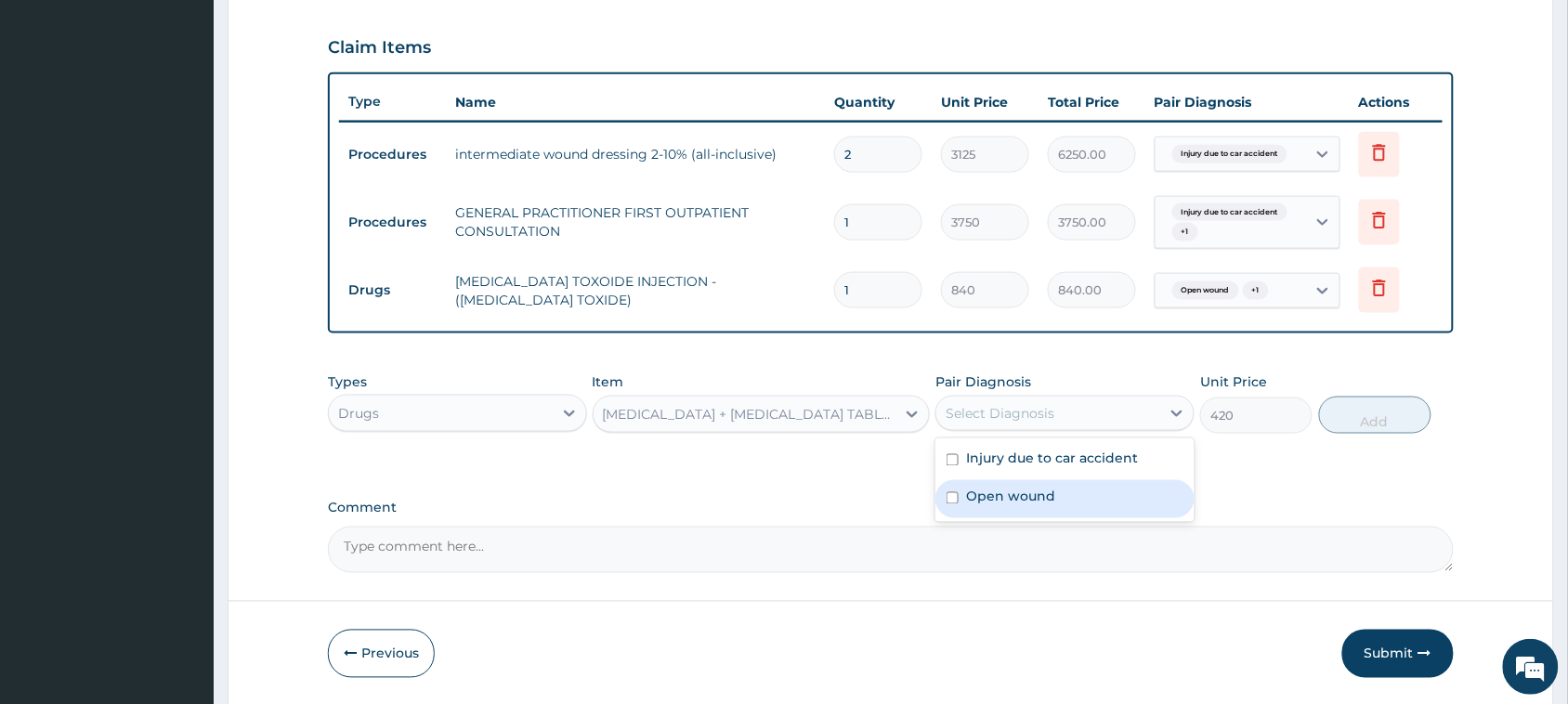
click at [1020, 497] on label "Open wound" at bounding box center [1010, 497] width 89 height 19
checkbox input "true"
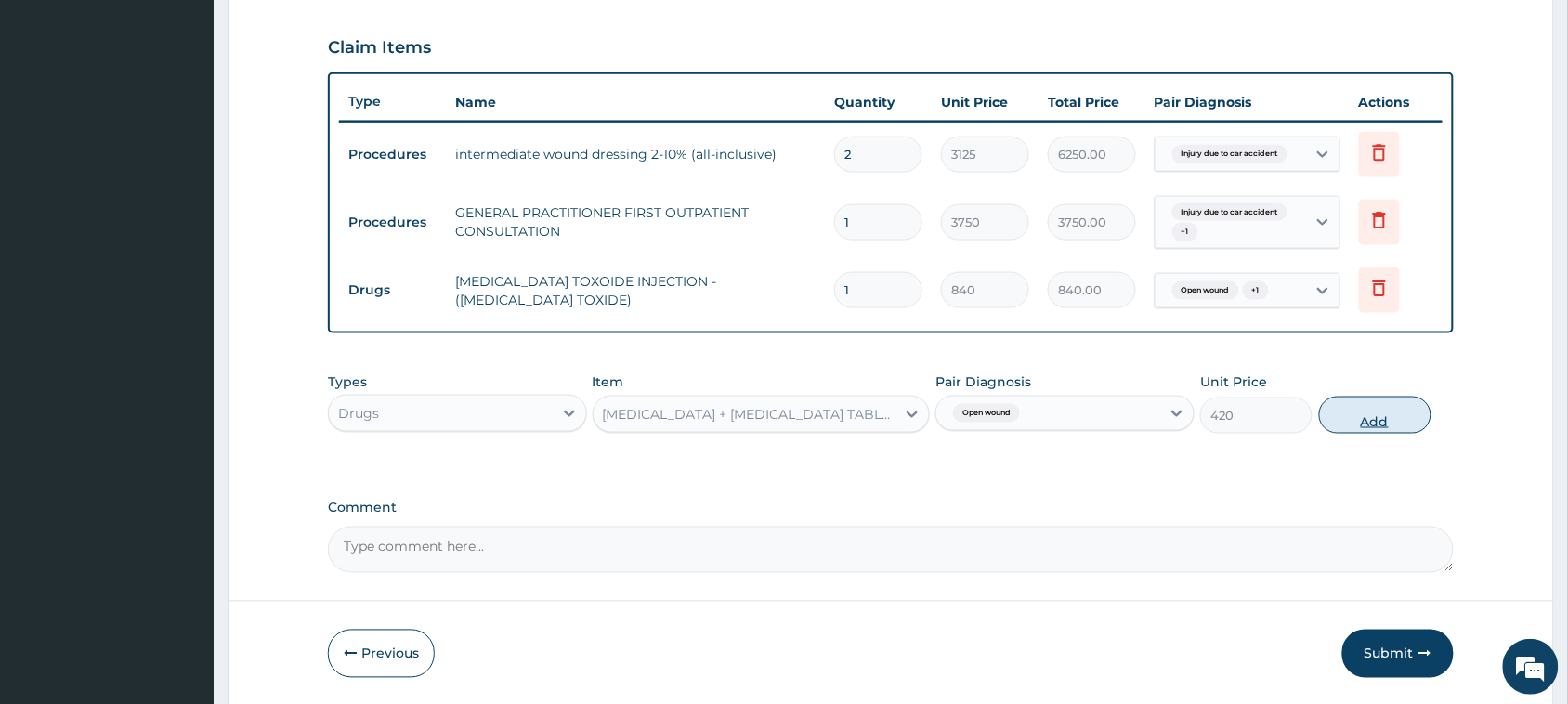
click at [1329, 413] on button "Add" at bounding box center [1375, 414] width 112 height 37
type input "0"
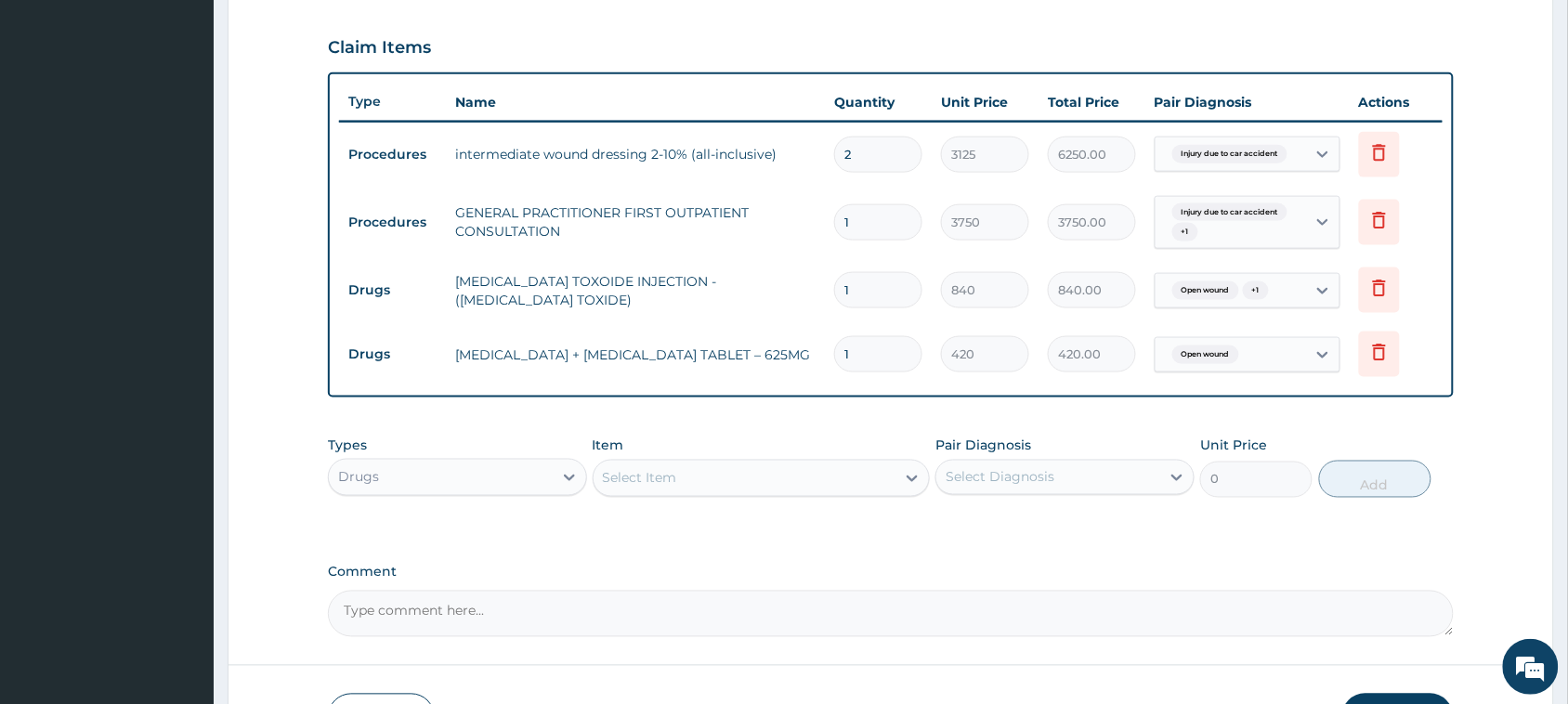
type input "14"
type input "5880.00"
type input "14"
click at [676, 473] on div "Select Item" at bounding box center [640, 479] width 74 height 19
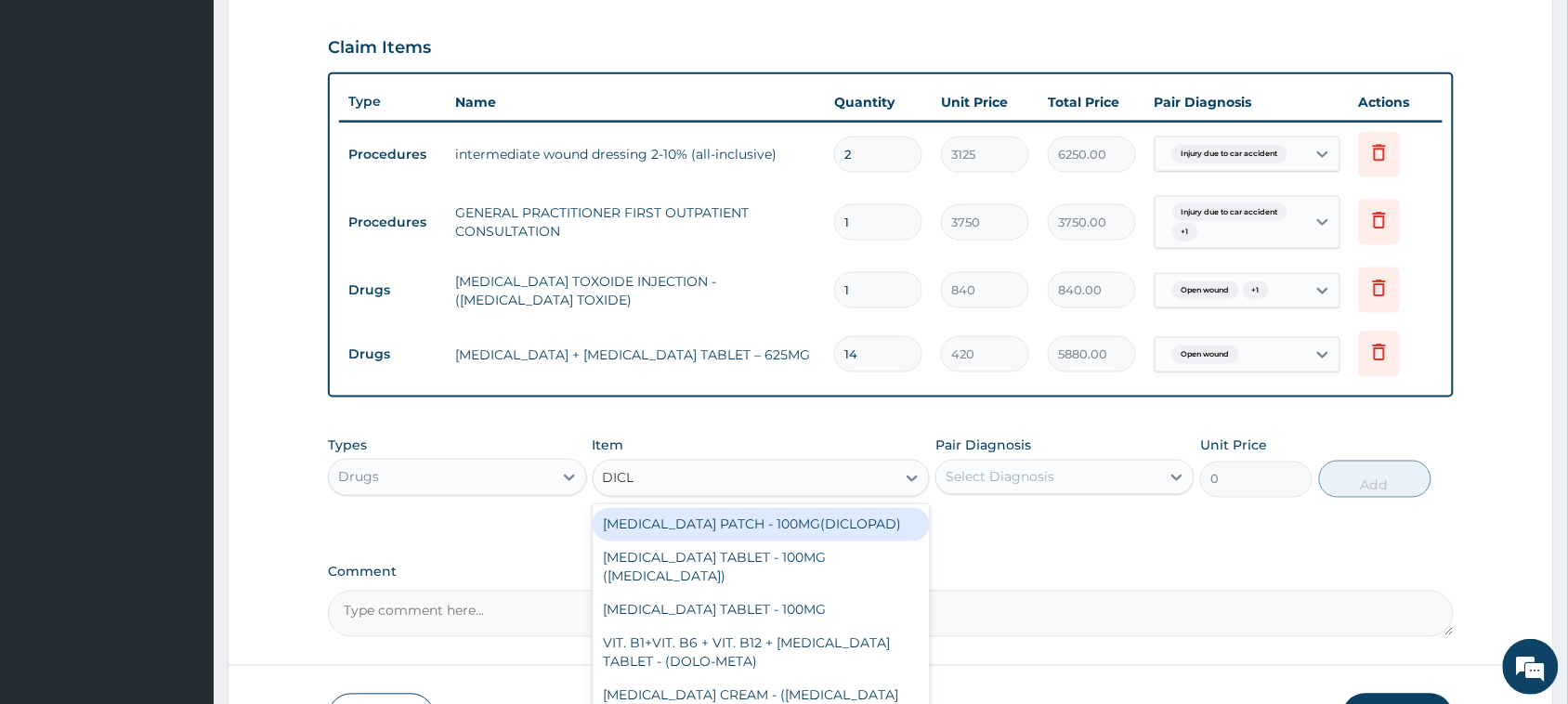
type input "DICLO"
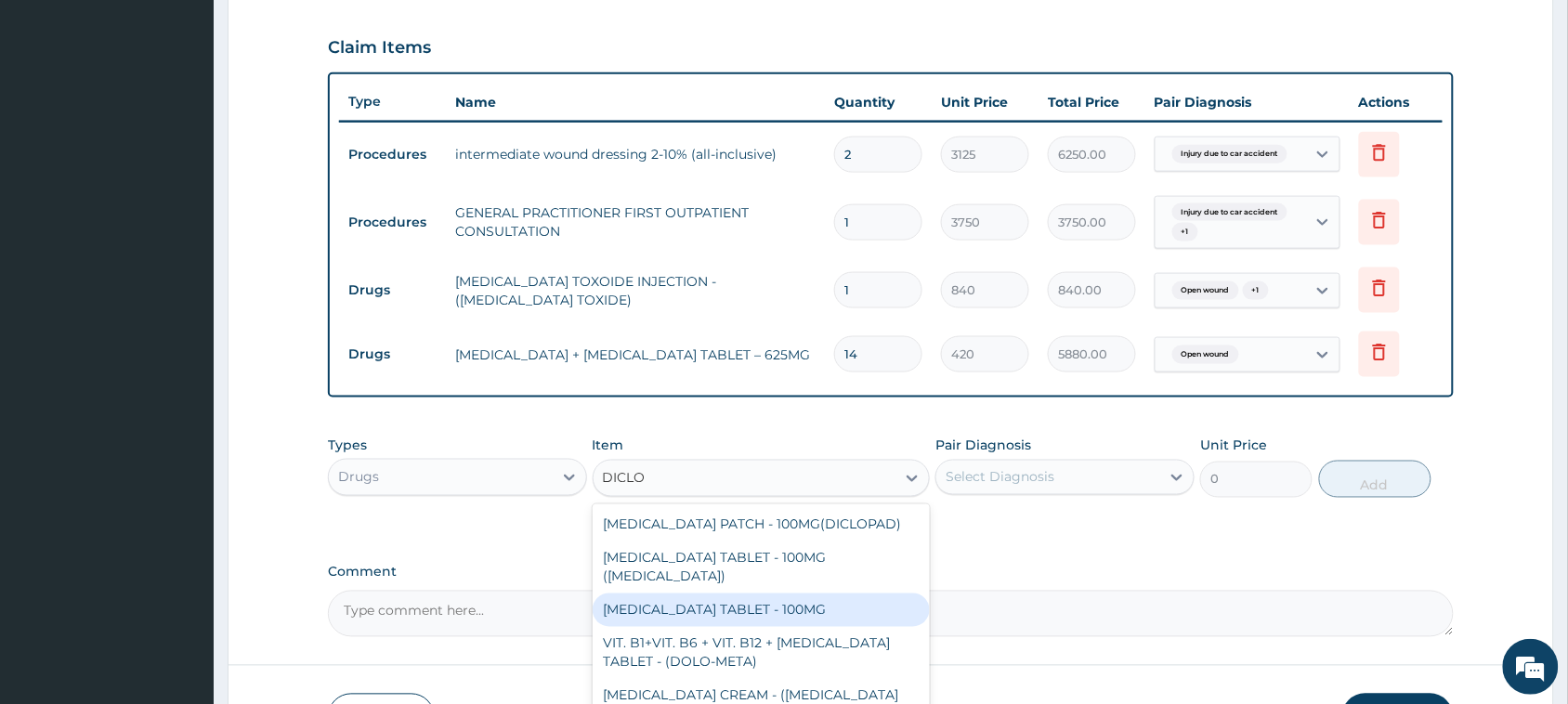
click at [730, 599] on div "[MEDICAL_DATA] TABLET - 100MG" at bounding box center [762, 610] width 338 height 33
type input "112"
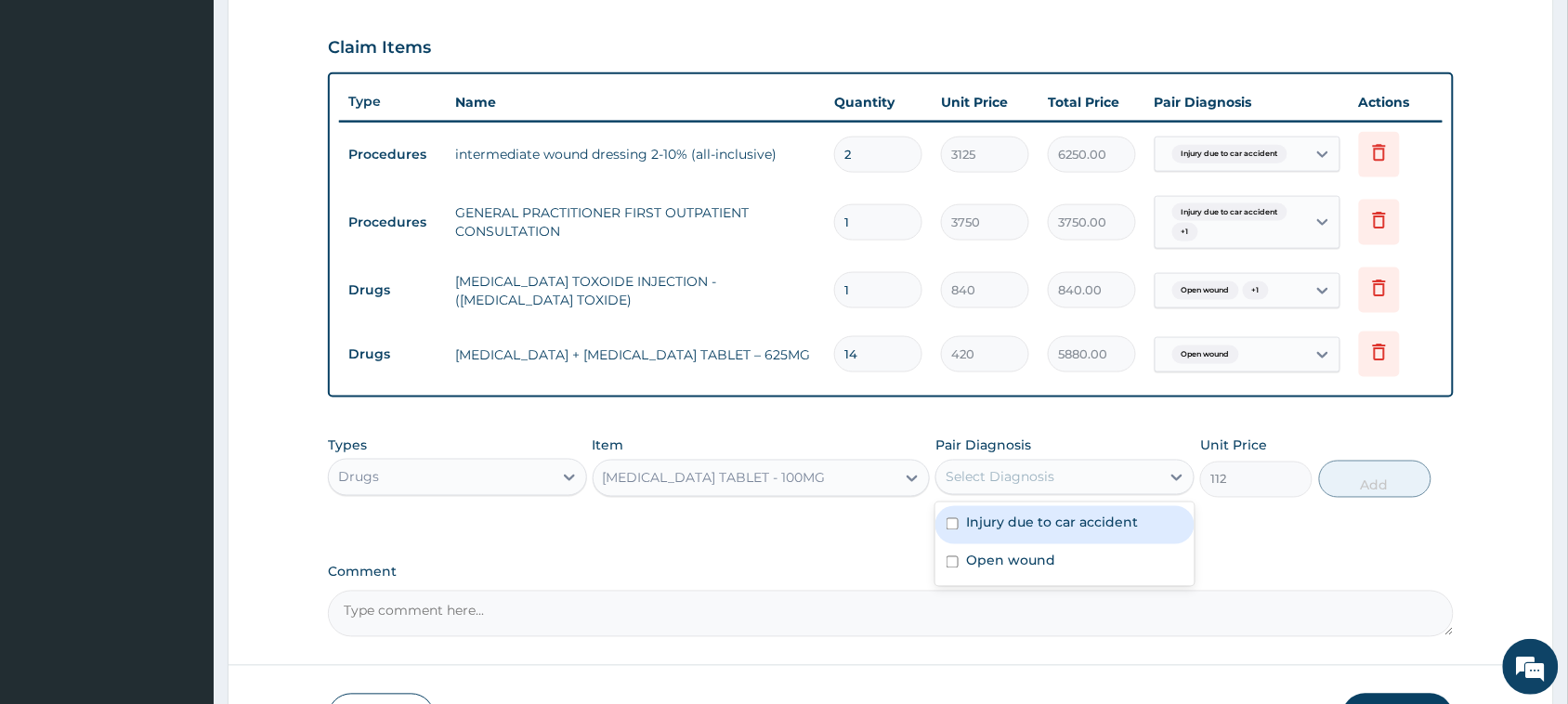
click at [1004, 484] on div "Select Diagnosis" at bounding box center [1000, 478] width 108 height 19
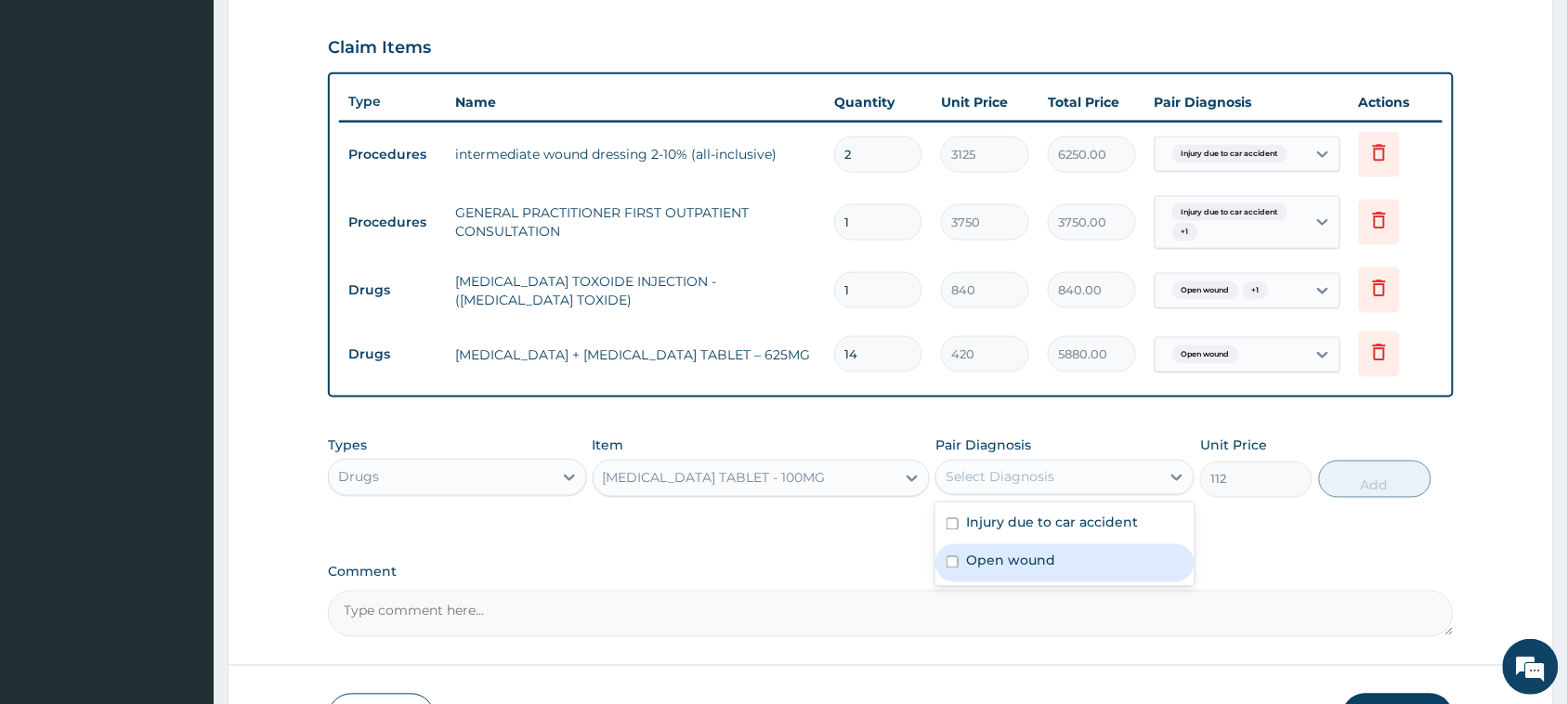
click at [991, 553] on label "Open wound" at bounding box center [1010, 561] width 89 height 19
checkbox input "true"
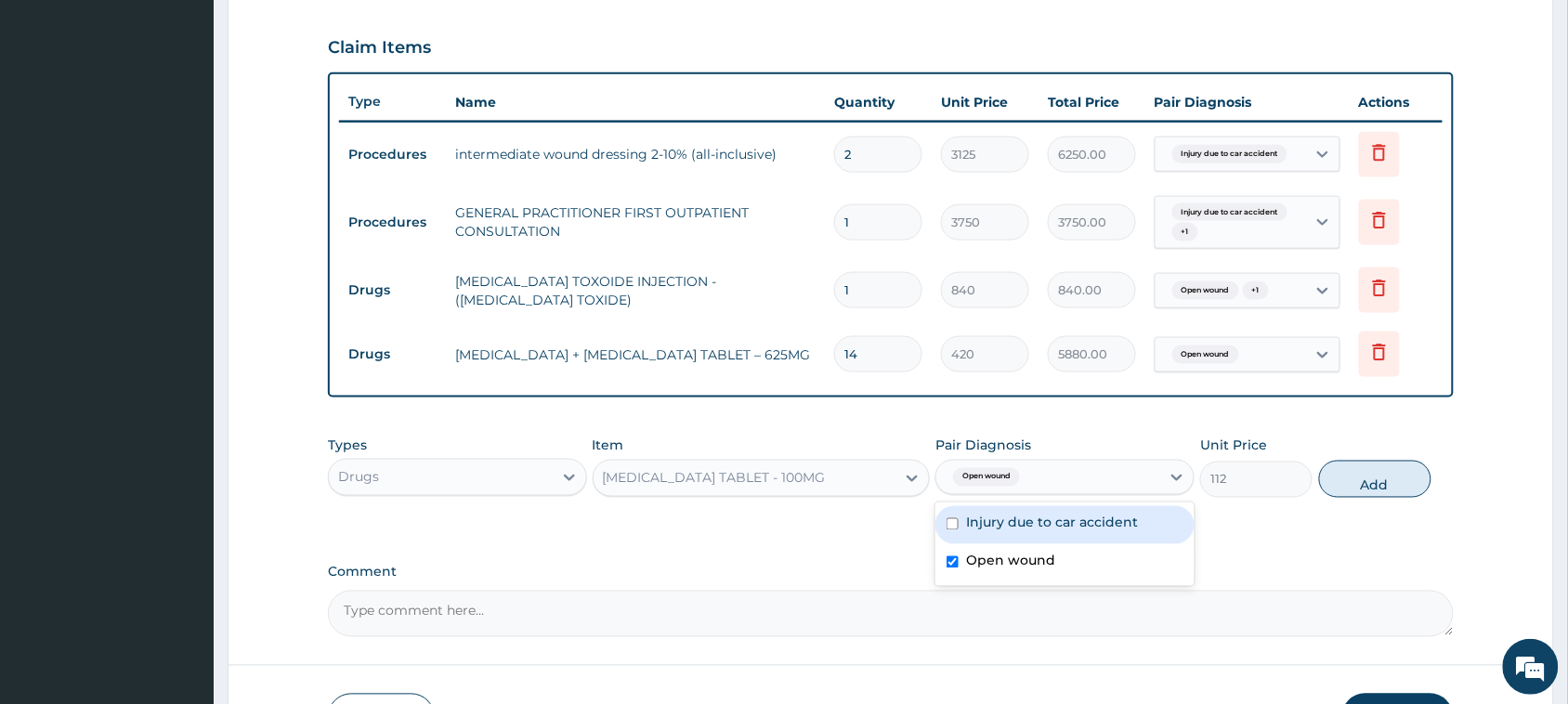
click at [999, 535] on div "Injury due to car accident" at bounding box center [1064, 525] width 259 height 38
checkbox input "true"
click at [1356, 504] on div "Types Drugs Item DICLOFENAC TABLET - 100MG Pair Diagnosis Open wound + 1 Unit P…" at bounding box center [890, 467] width 1126 height 80
click at [1363, 497] on button "Add" at bounding box center [1375, 479] width 112 height 37
type input "0"
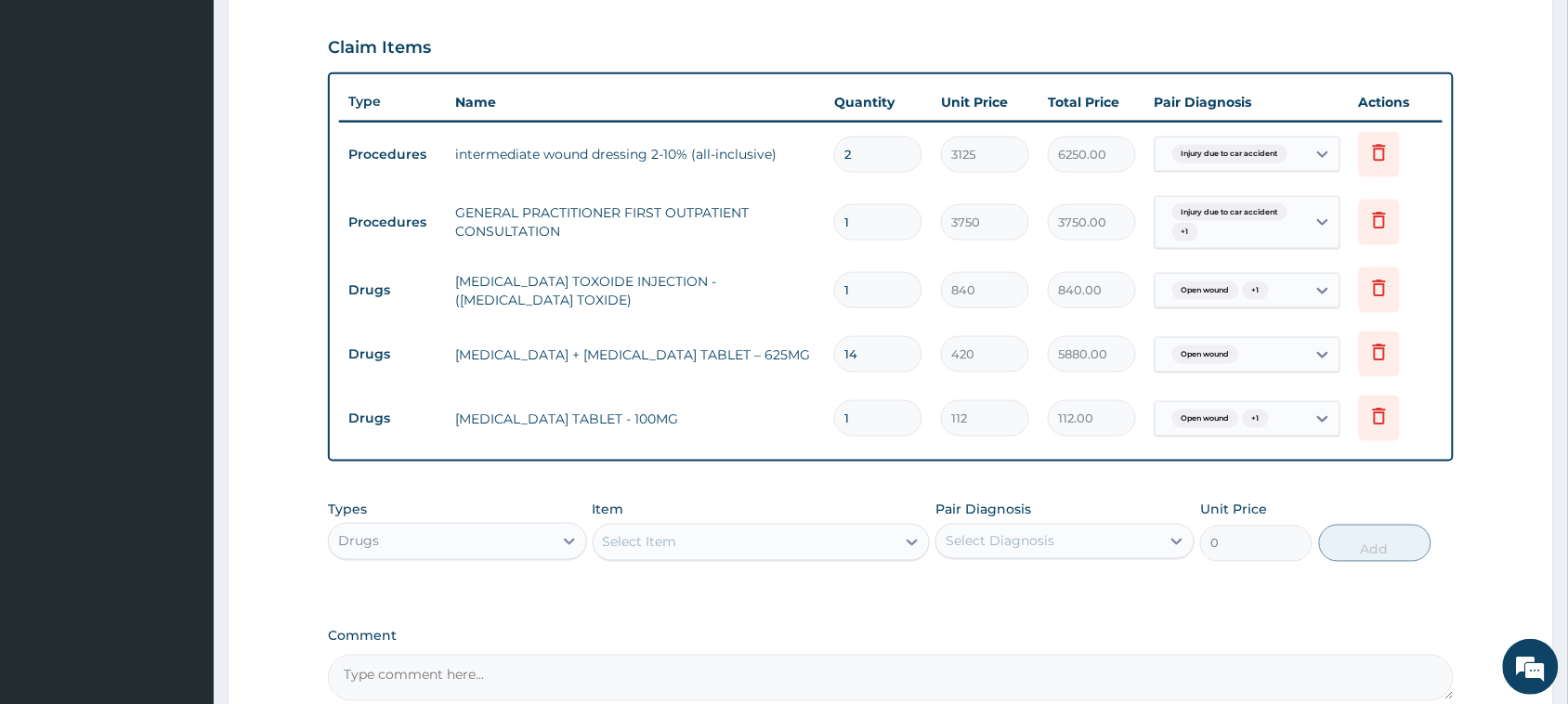
type input "10"
type input "1120.00"
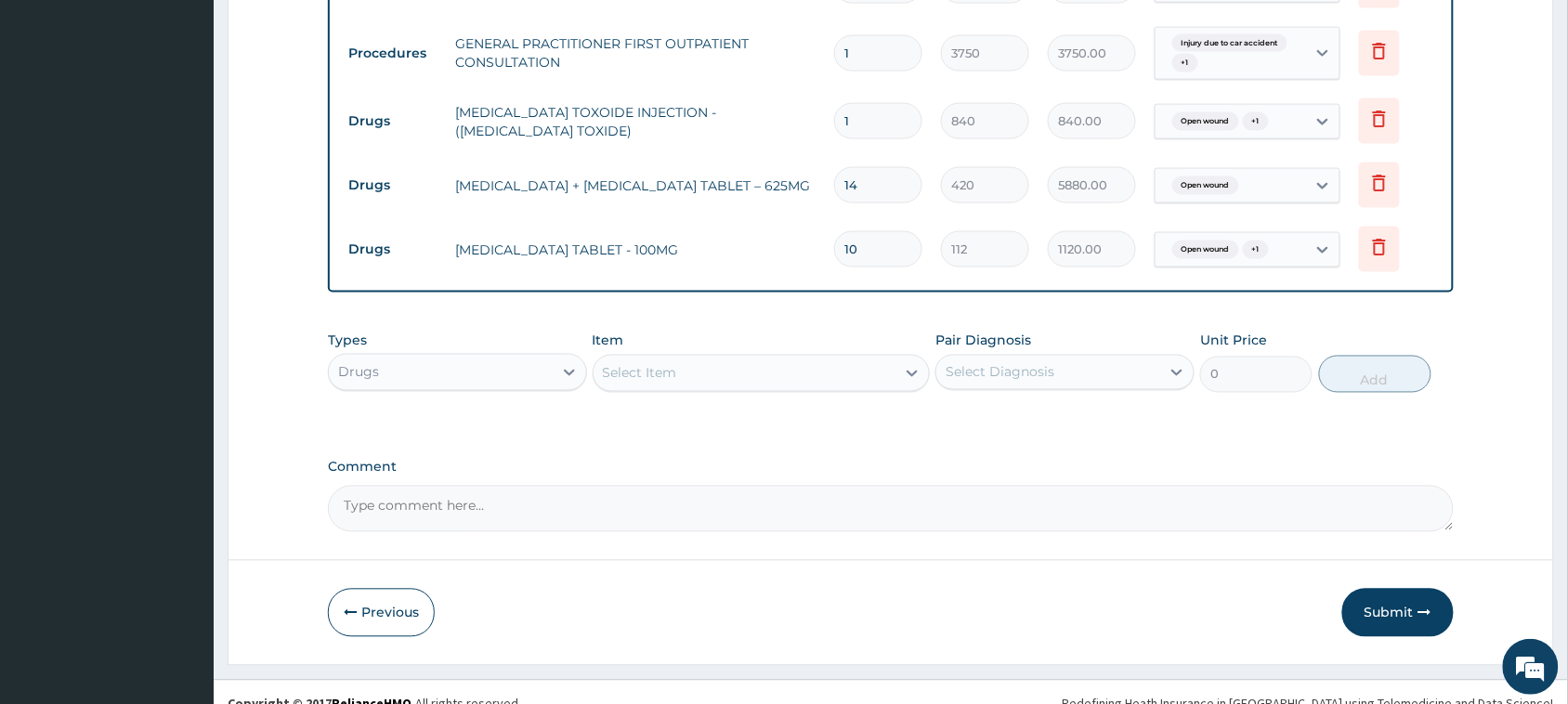
scroll to position [809, 0]
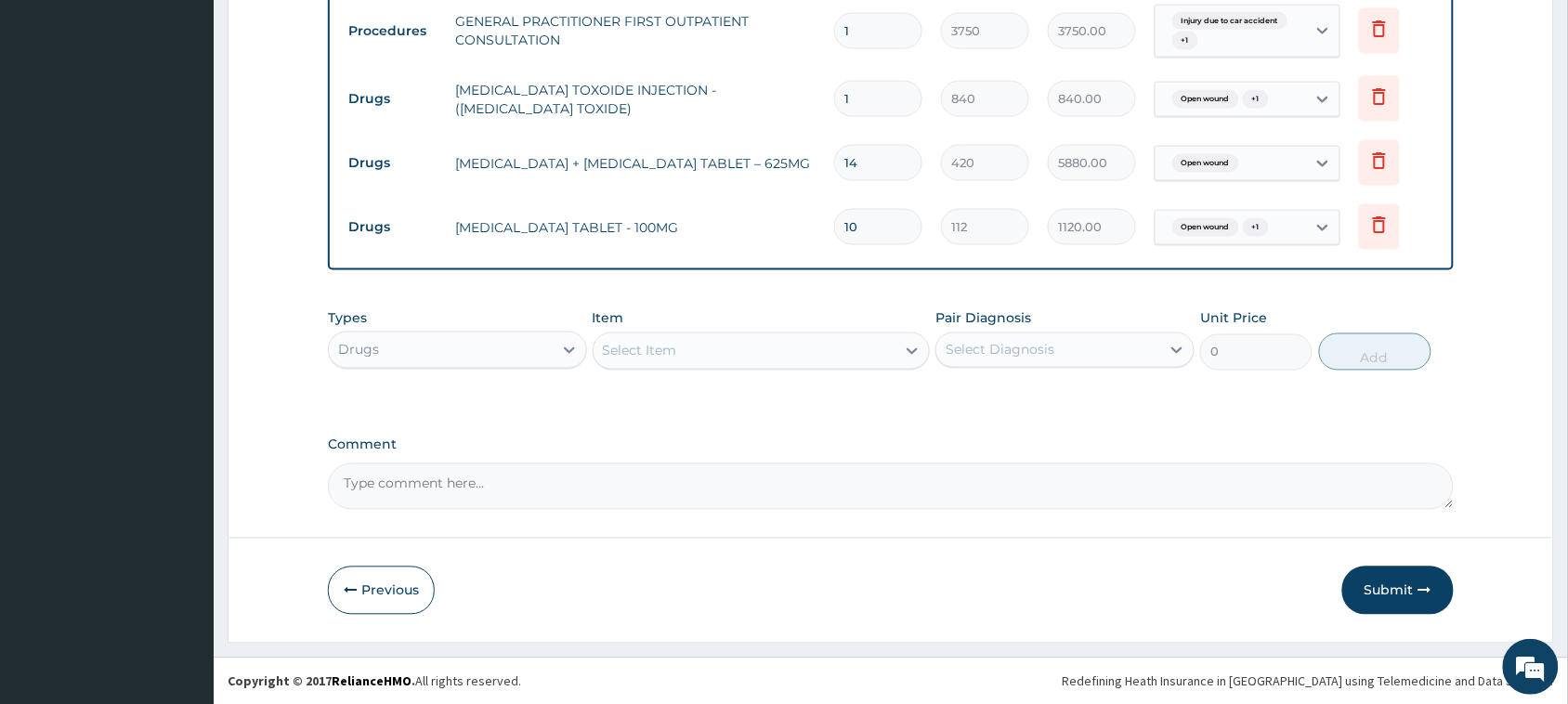
type input "10"
click at [623, 354] on div "Select Item" at bounding box center [640, 352] width 74 height 19
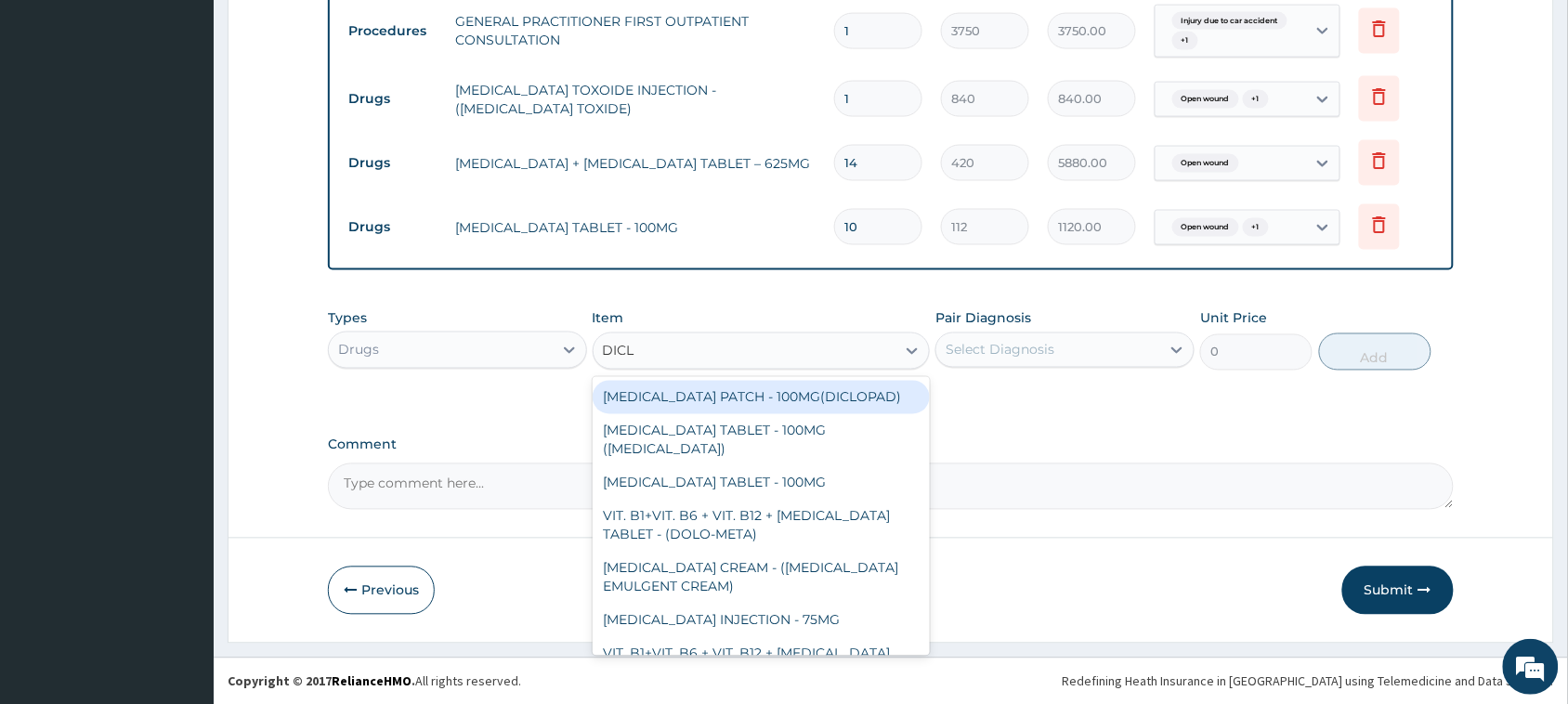
type input "DICLO"
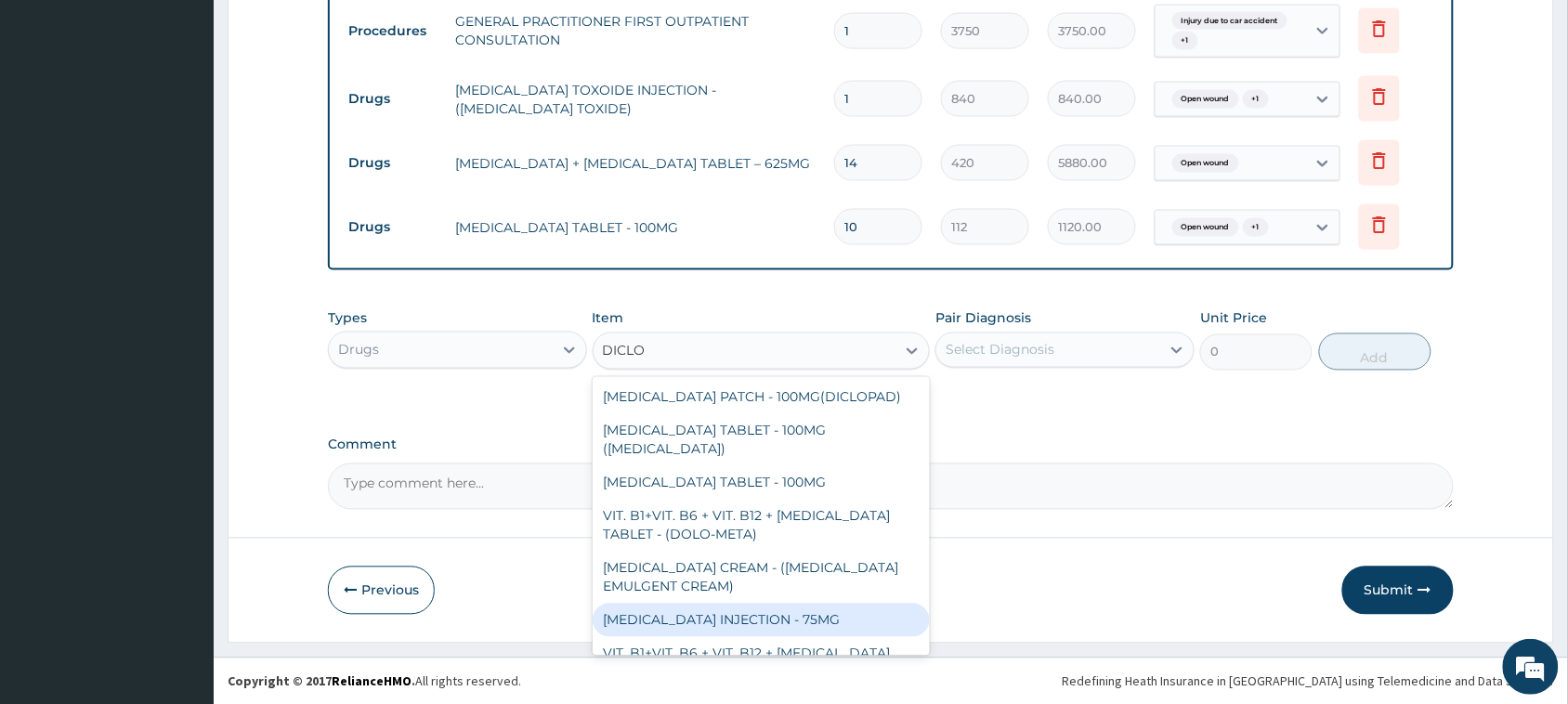
click at [669, 616] on div "[MEDICAL_DATA] INJECTION - 75MG" at bounding box center [762, 619] width 338 height 33
type input "420"
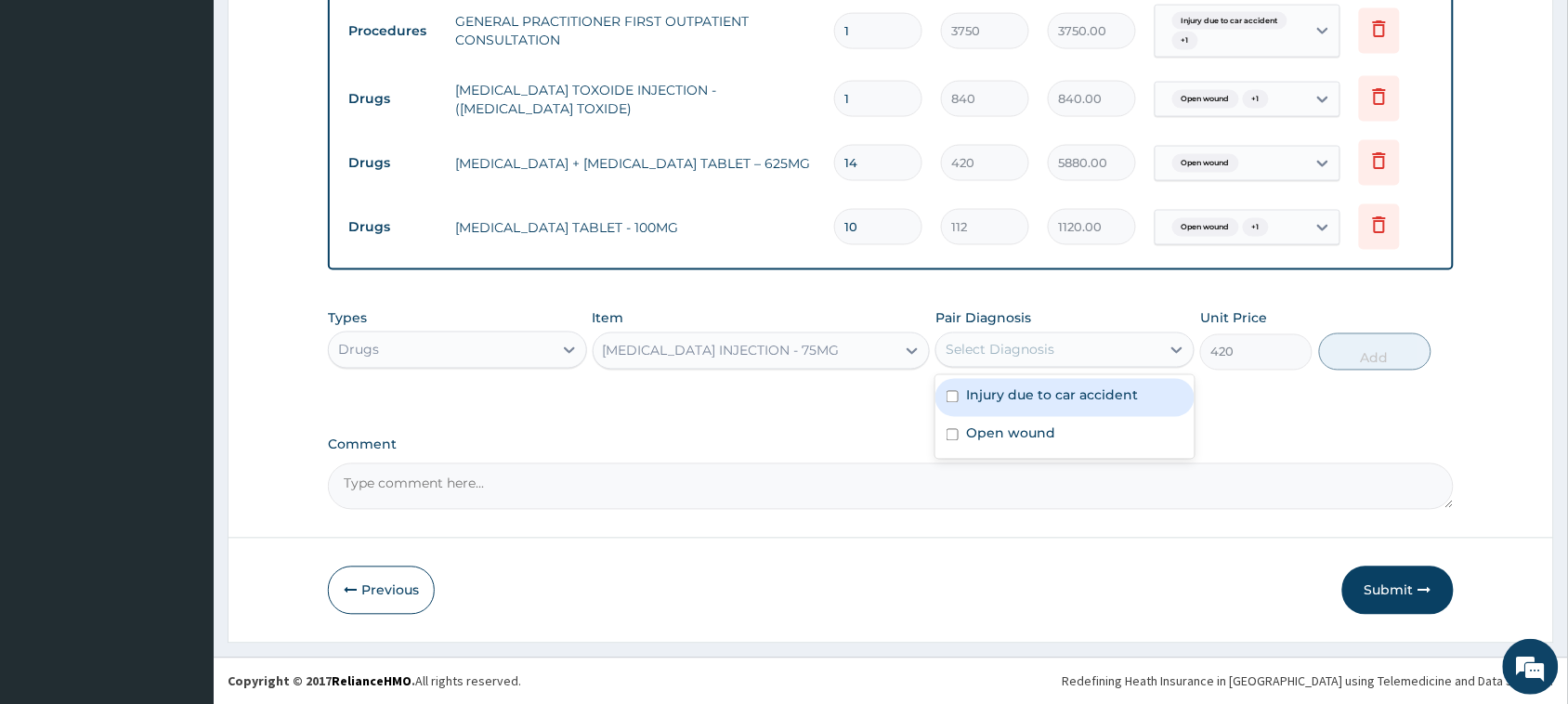
click at [1130, 341] on div "Select Diagnosis" at bounding box center [1048, 350] width 224 height 29
click at [1143, 399] on div "Injury due to car accident" at bounding box center [1064, 398] width 259 height 38
checkbox input "true"
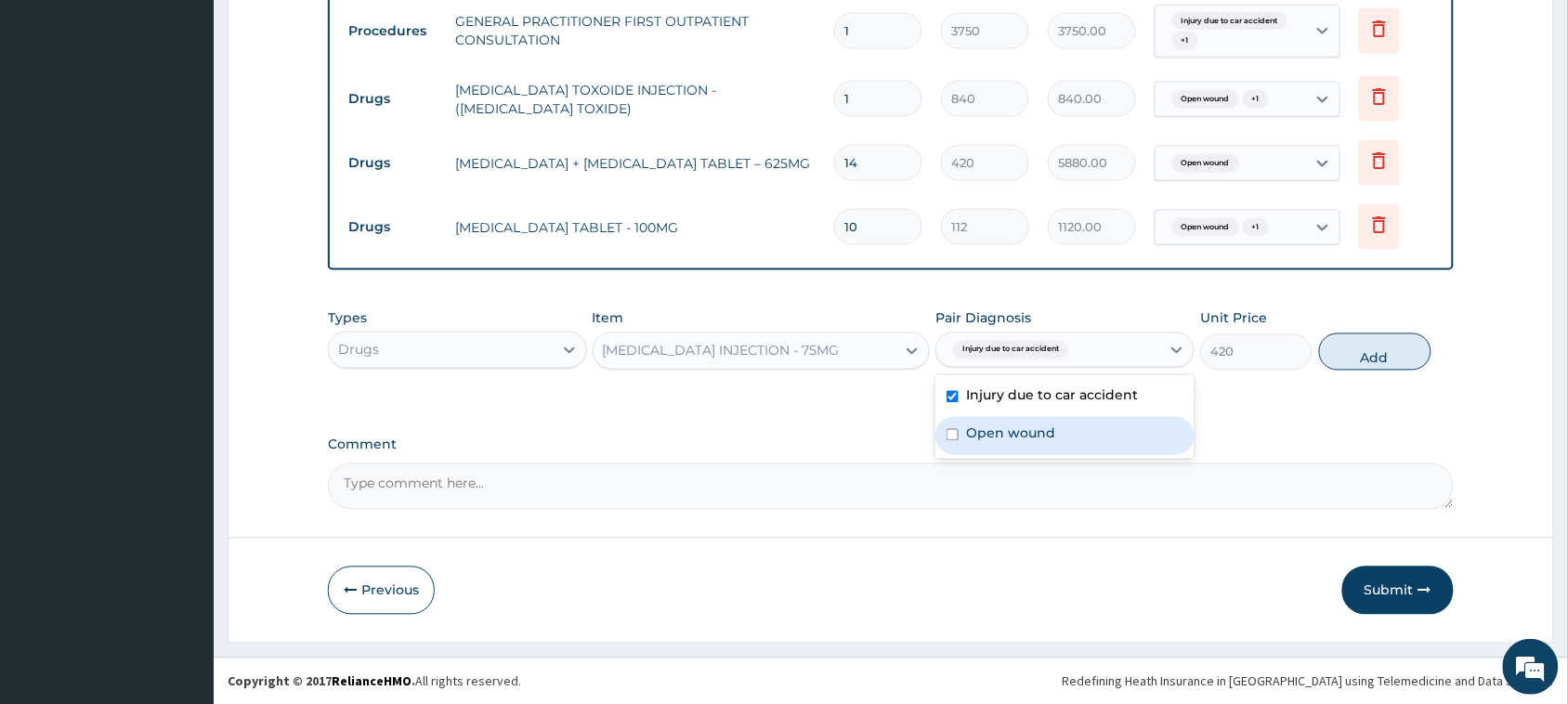
click at [1143, 424] on div "Open wound" at bounding box center [1064, 436] width 259 height 38
checkbox input "true"
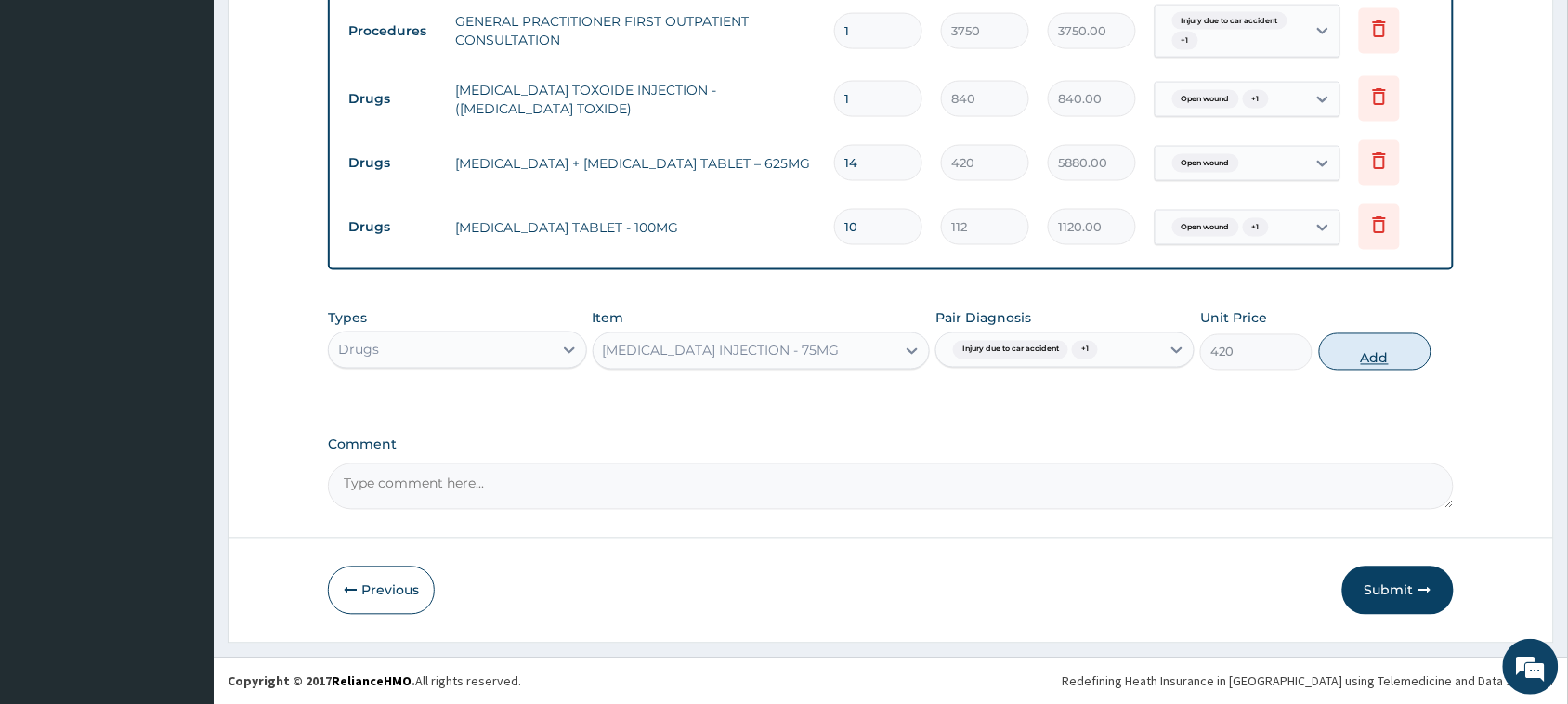
click at [1390, 357] on button "Add" at bounding box center [1375, 352] width 112 height 37
type input "0"
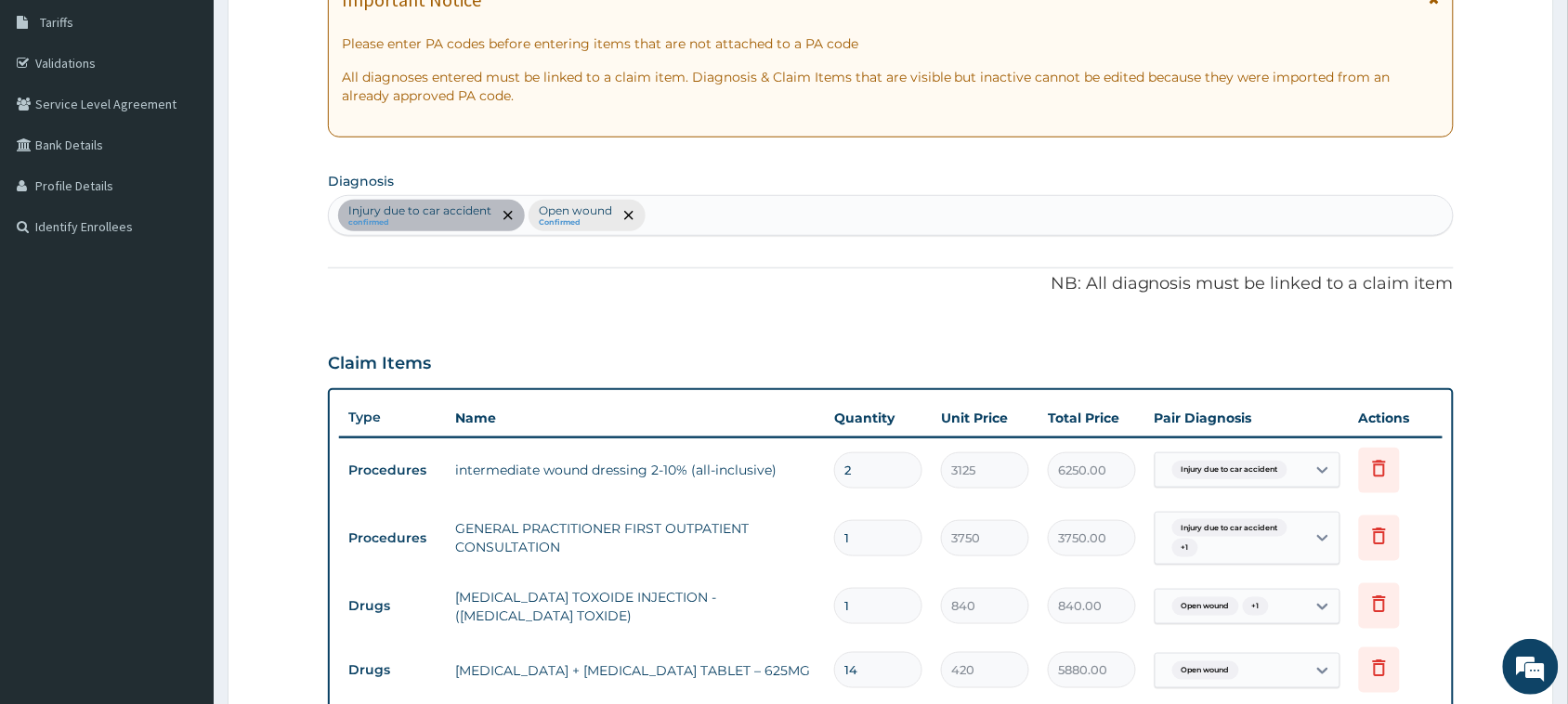
scroll to position [0, 0]
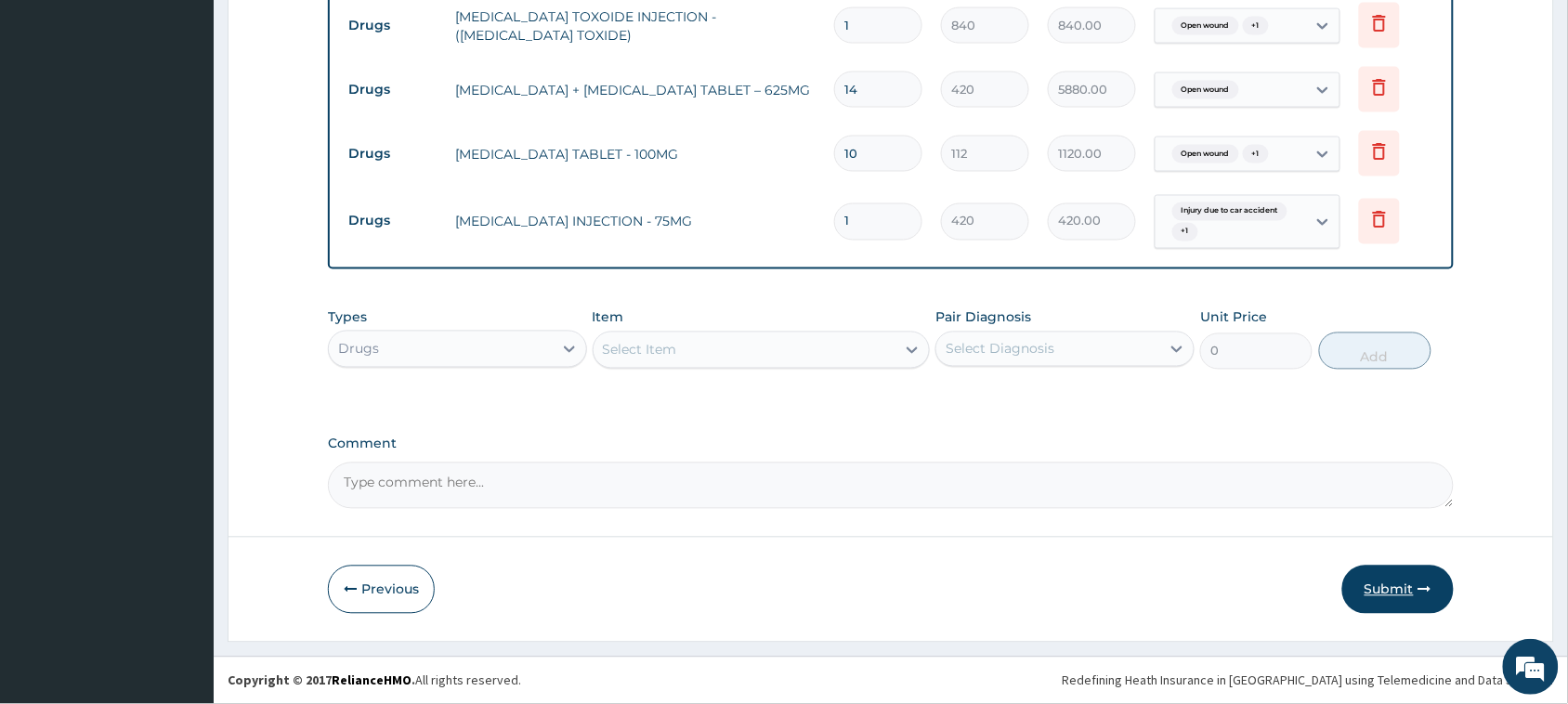
click at [1415, 586] on button "Submit" at bounding box center [1397, 589] width 111 height 48
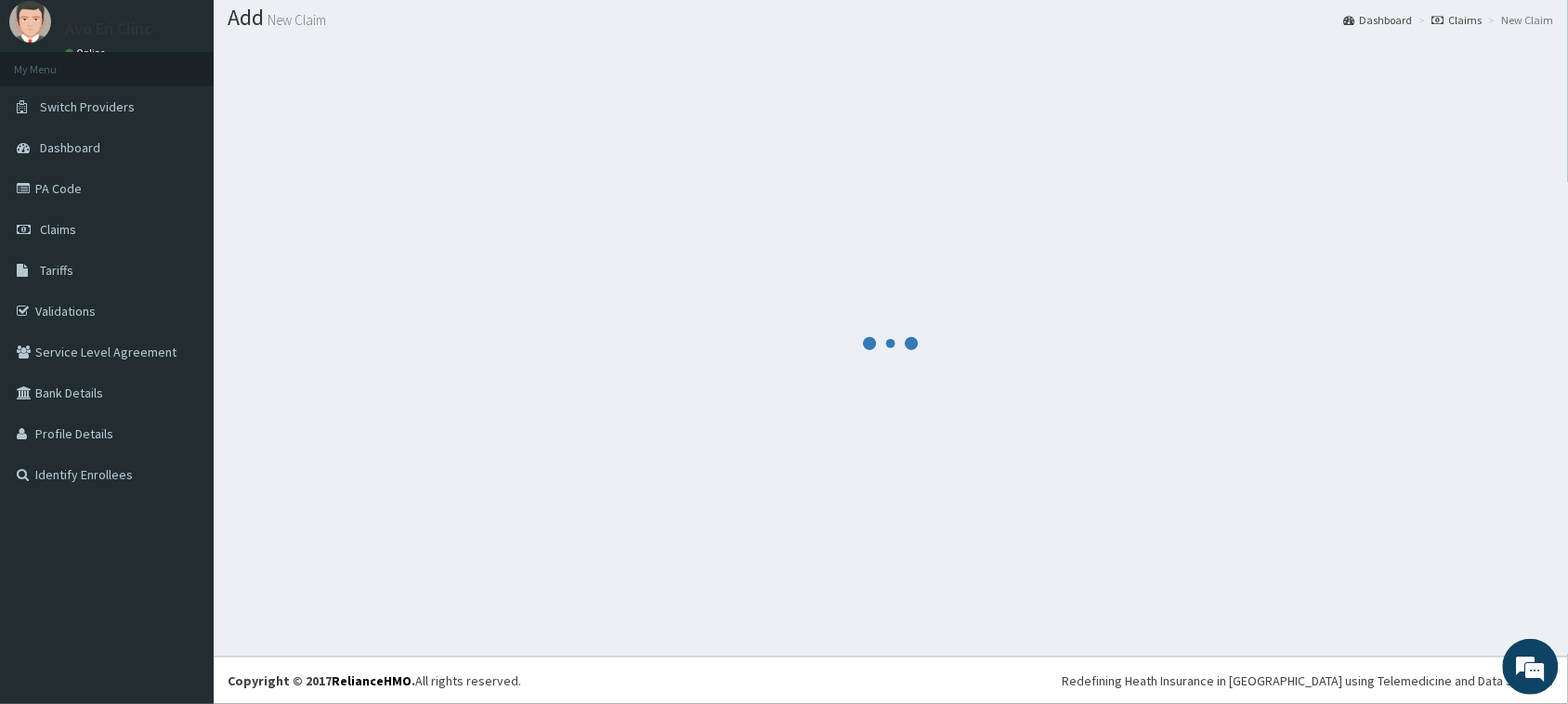
scroll to position [54, 0]
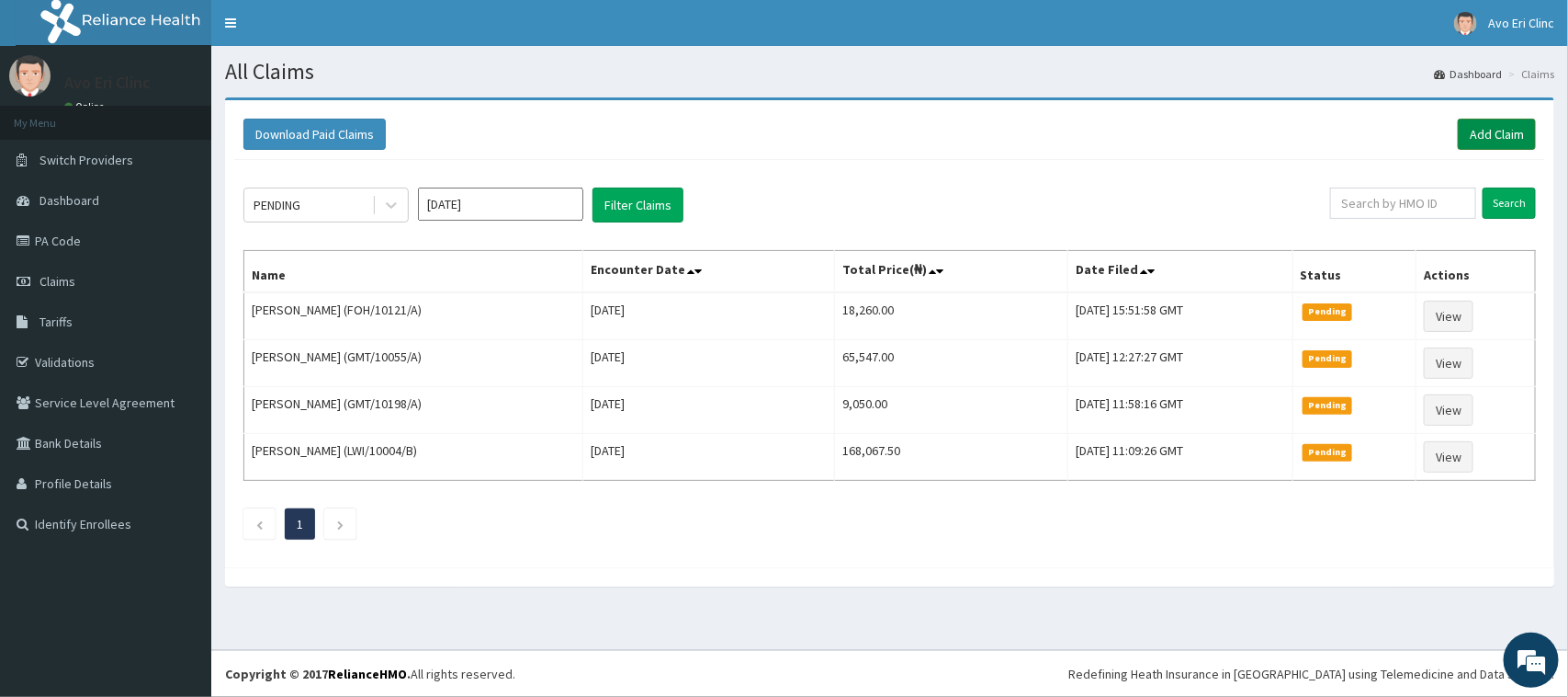
click at [1481, 131] on link "Add Claim" at bounding box center [1497, 134] width 78 height 31
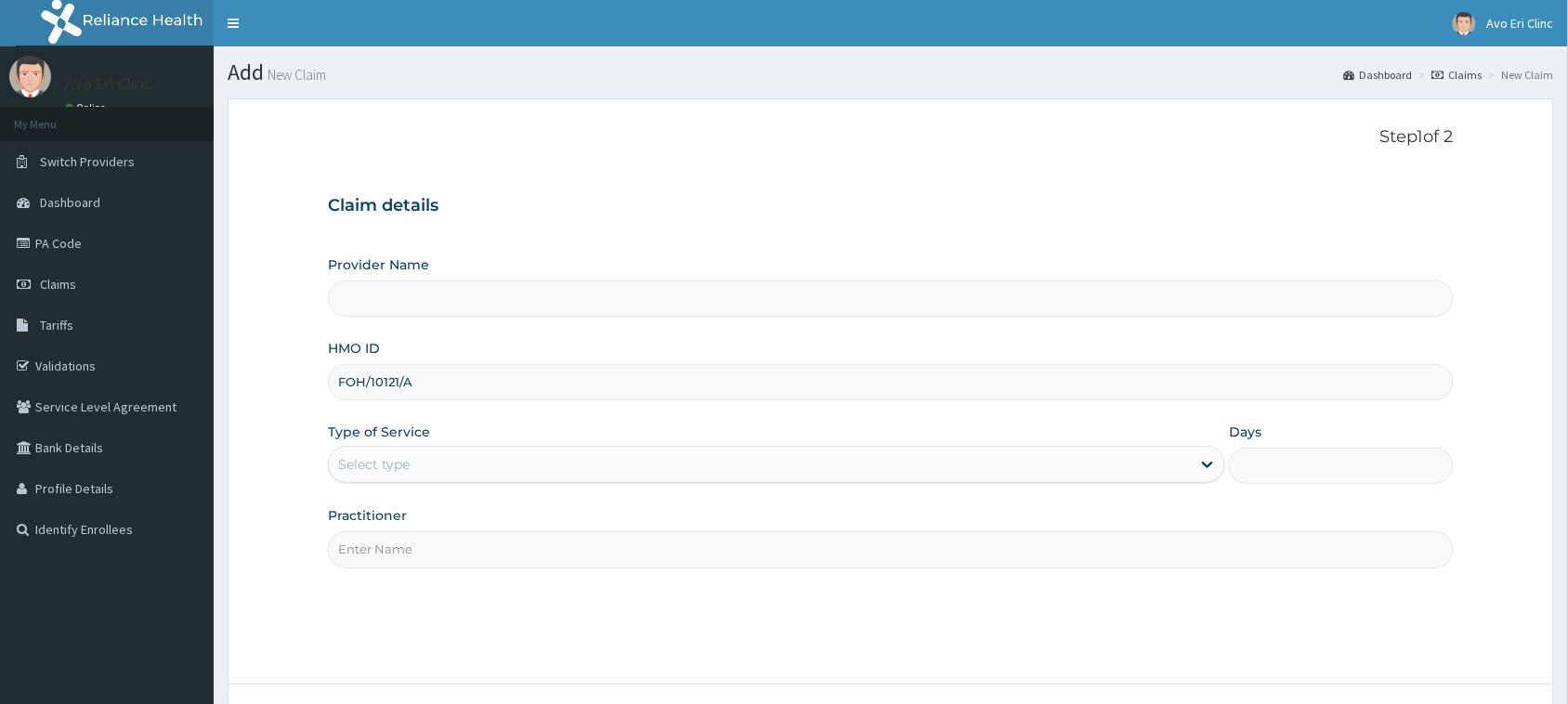
type input "FOH/10121/A"
drag, startPoint x: 503, startPoint y: 455, endPoint x: 502, endPoint y: 472, distance: 17.0
click at [502, 456] on div "Select type" at bounding box center [759, 464] width 862 height 29
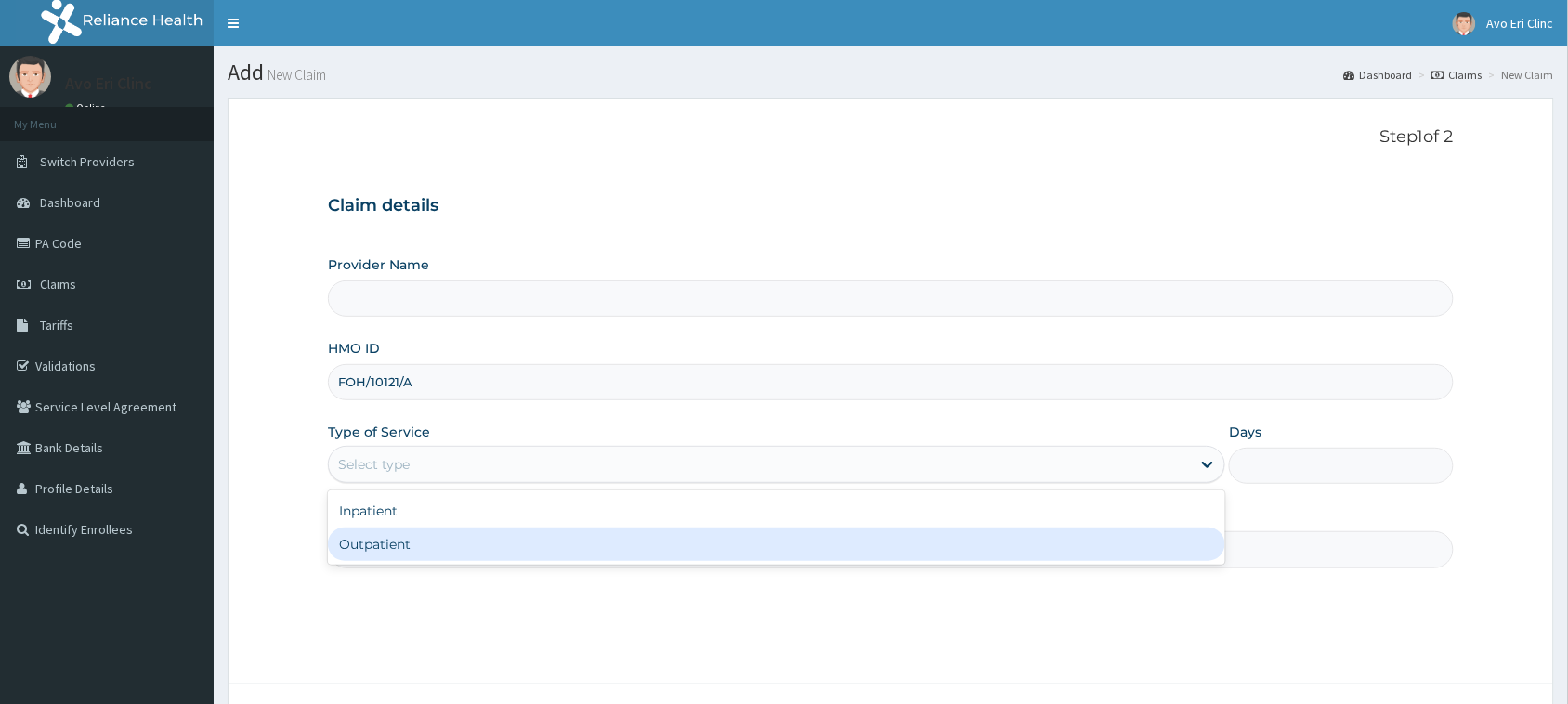
click at [572, 580] on div "Step 1 of 2 Claim details Provider Name HMO ID FOH/10121/A Type of Service opti…" at bounding box center [890, 391] width 1126 height 528
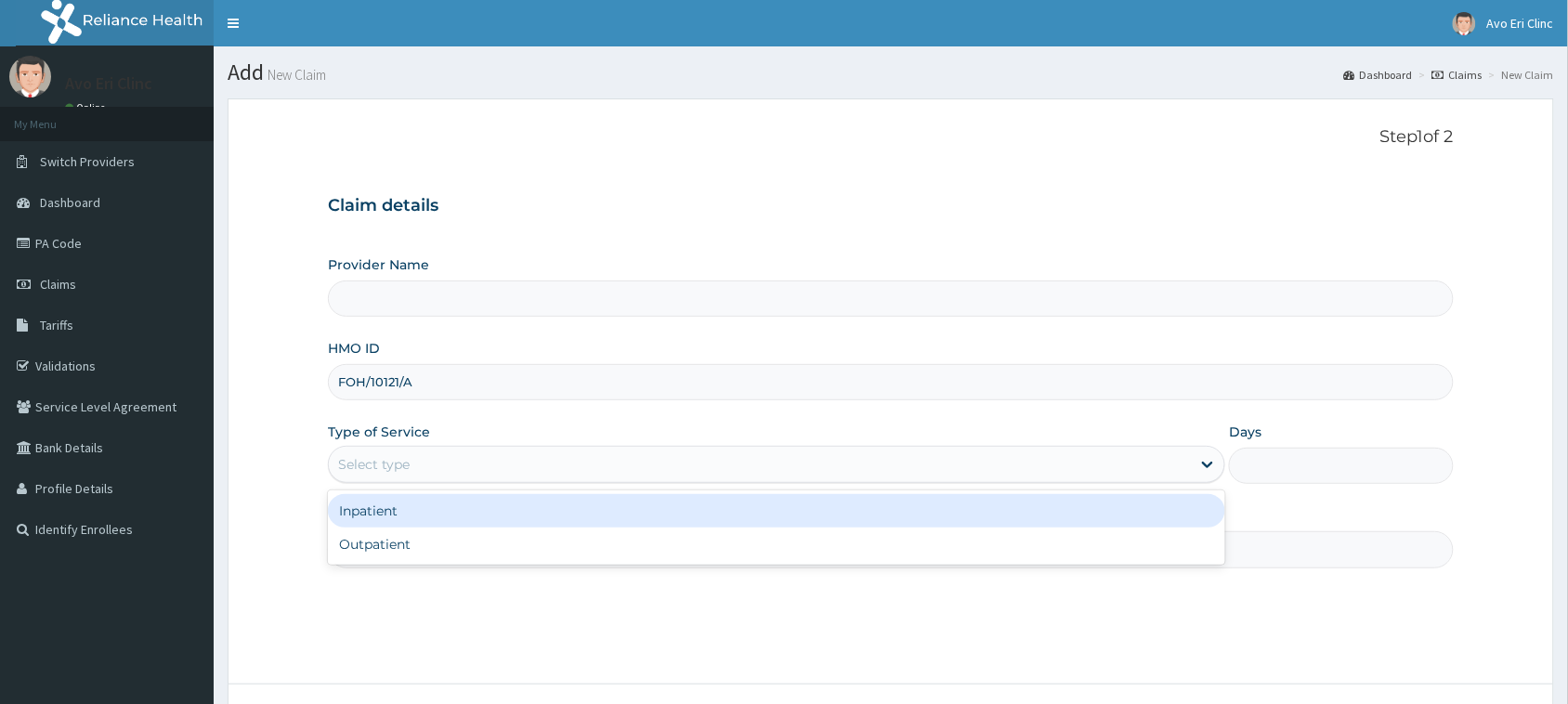
click at [558, 475] on div "Select type" at bounding box center [759, 464] width 862 height 29
type input "Avo Eri Clinic"
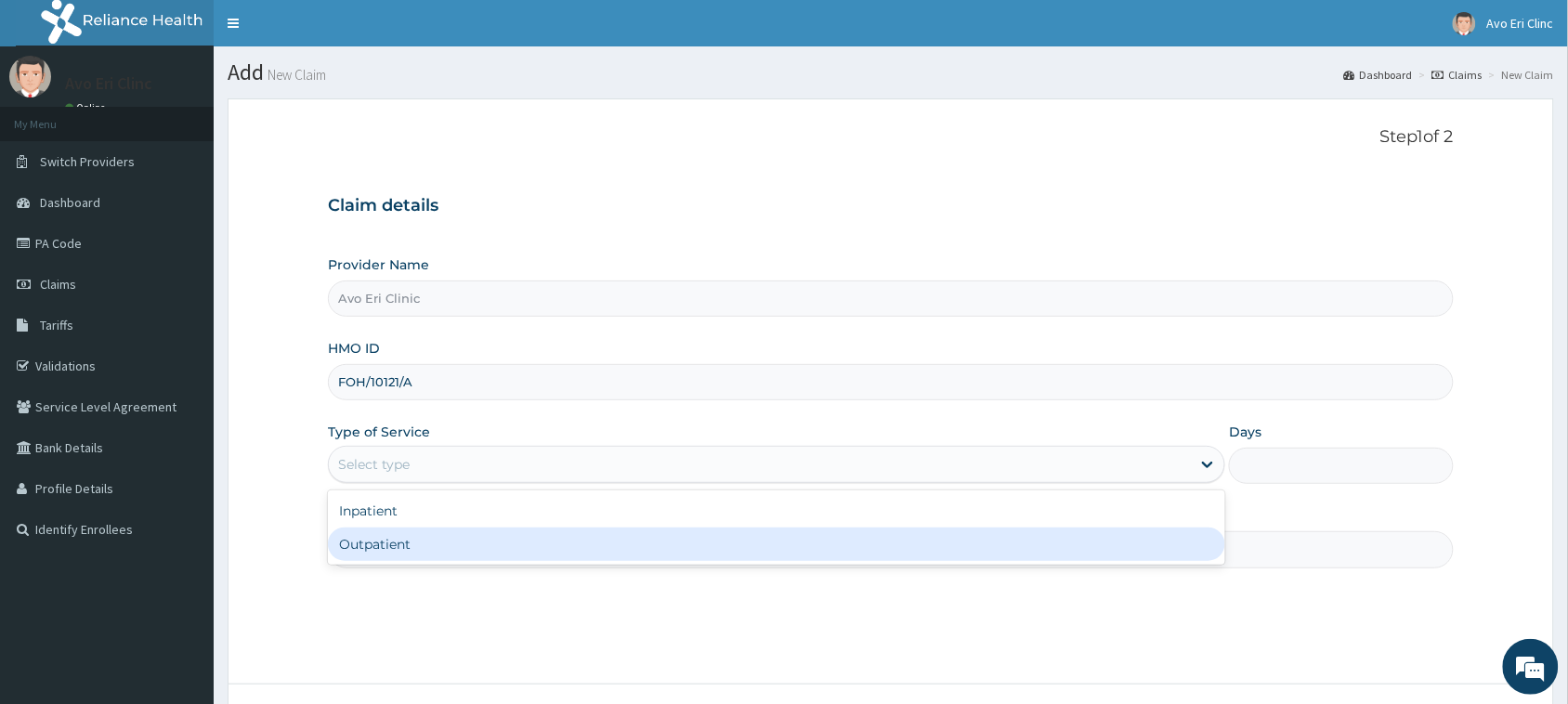
click at [505, 545] on div "Outpatient" at bounding box center [776, 543] width 897 height 33
type input "1"
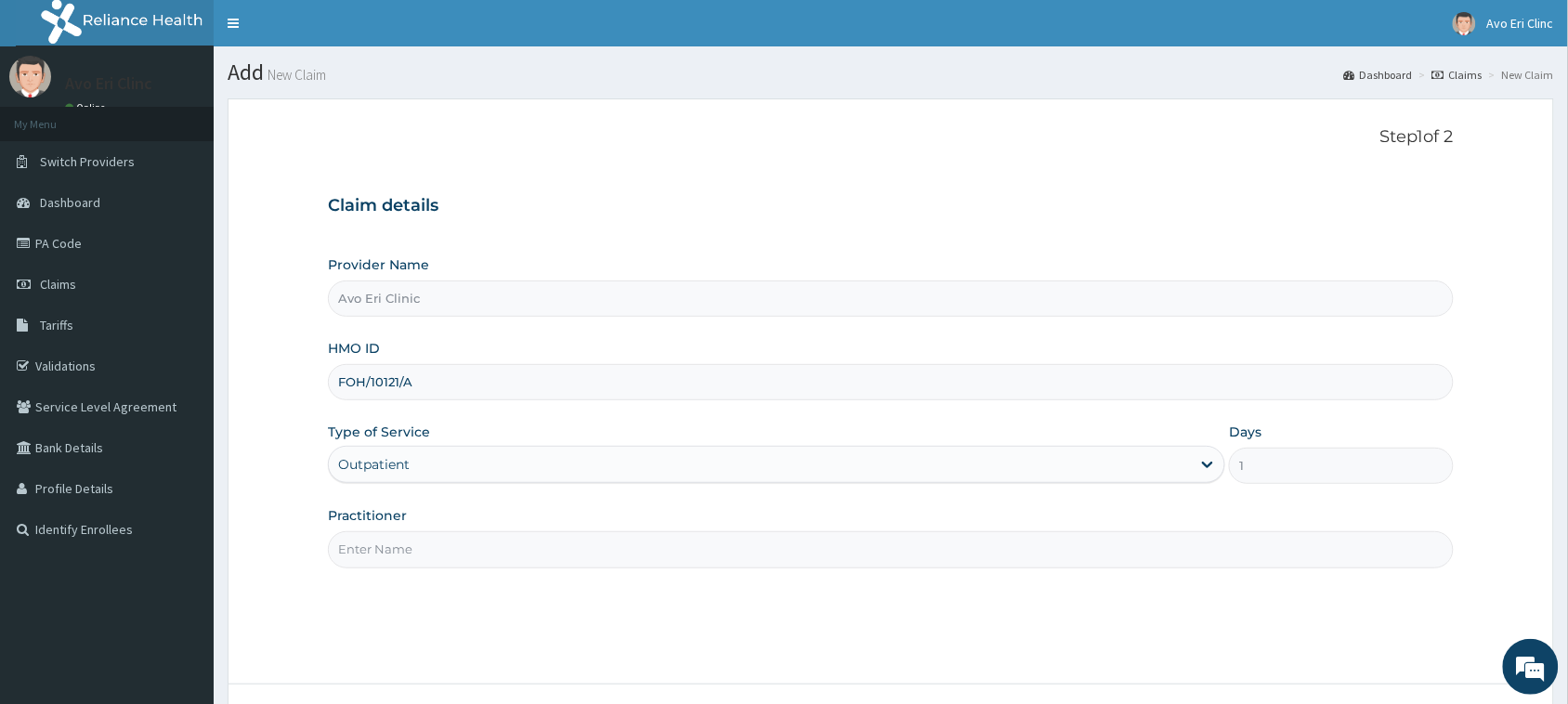
click at [452, 553] on input "Practitioner" at bounding box center [890, 549] width 1126 height 36
type input "[PERSON_NAME]"
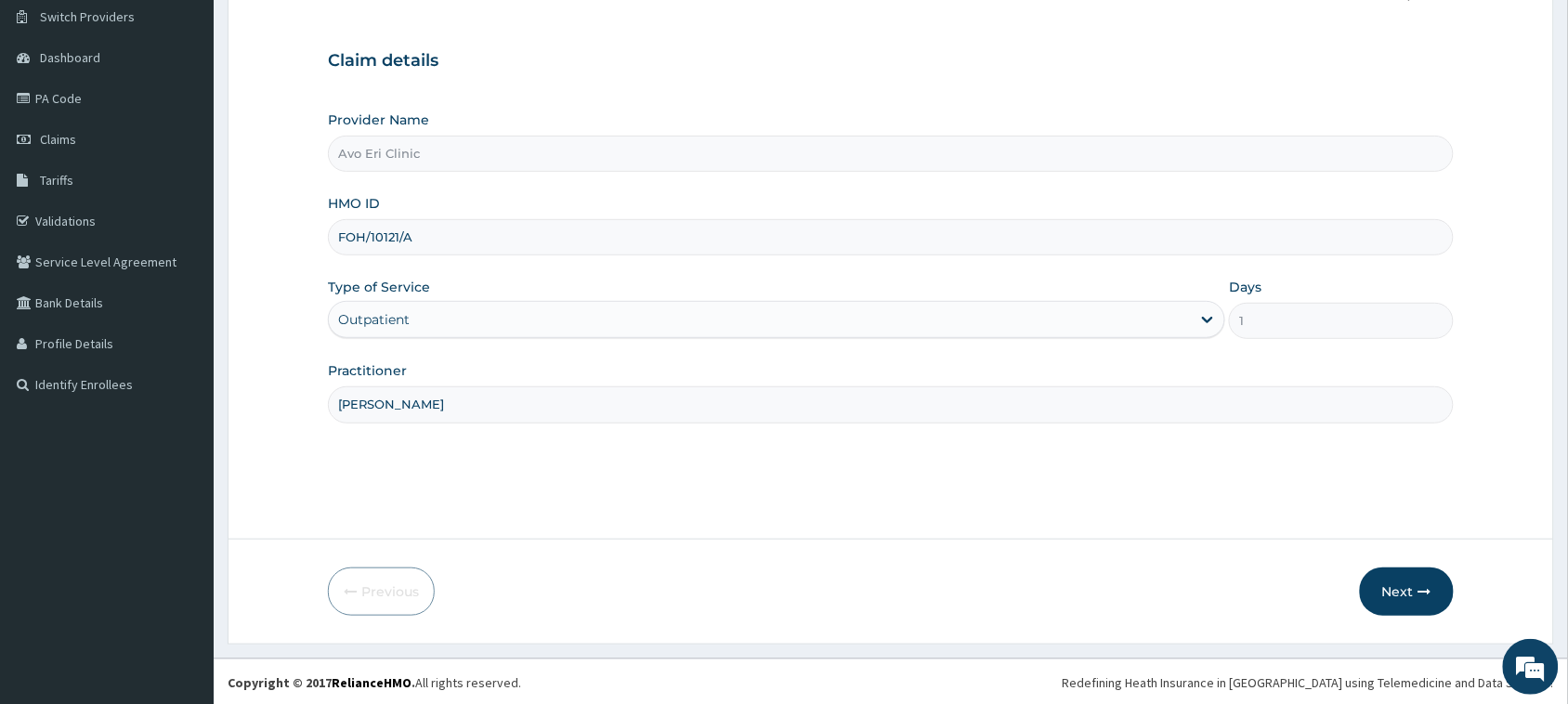
scroll to position [146, 0]
click at [1405, 590] on button "Next" at bounding box center [1406, 589] width 94 height 48
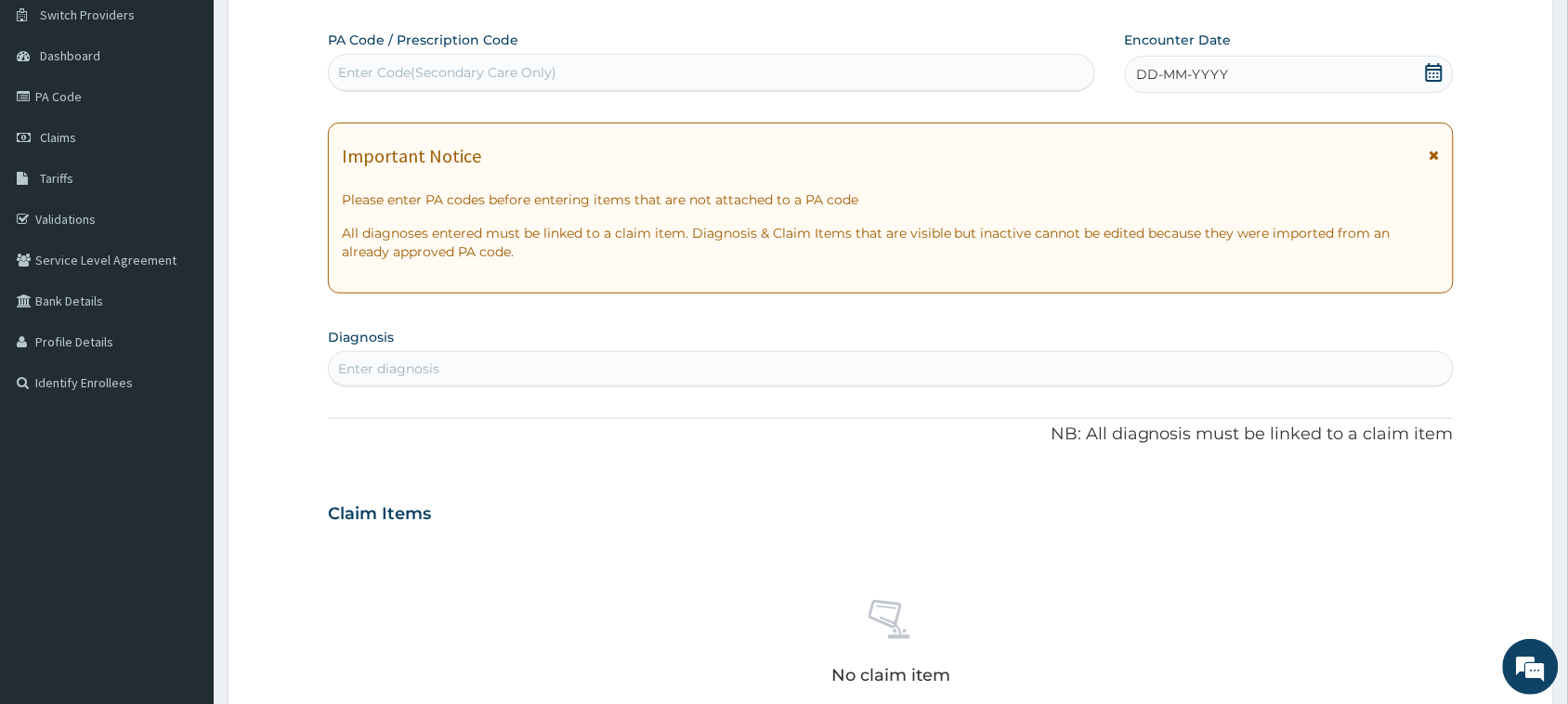
click at [449, 59] on div "Enter Code(Secondary Care Only)" at bounding box center [711, 72] width 765 height 29
paste input "PA/E3E40A"
type input "PA/E3E40A"
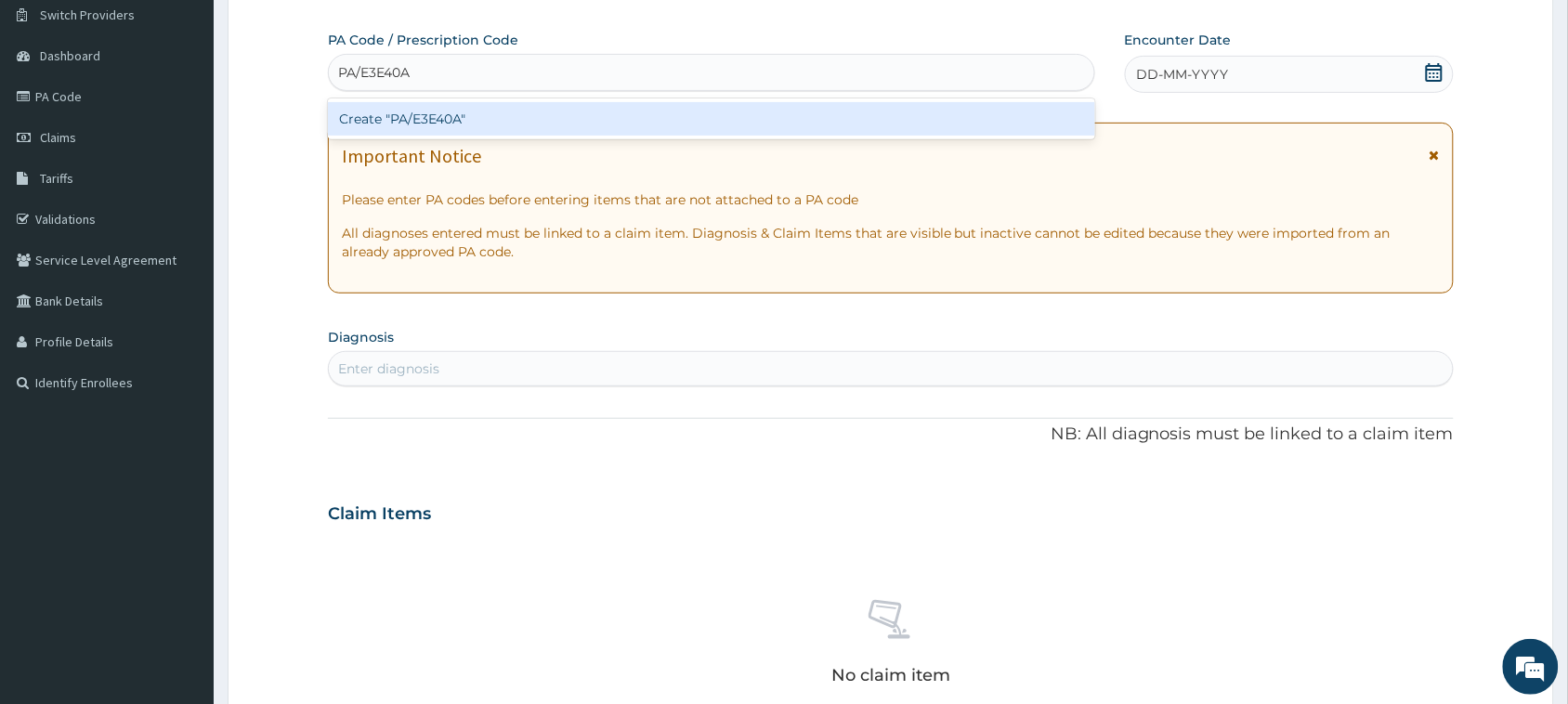
click at [494, 117] on div "Create "PA/E3E40A"" at bounding box center [711, 119] width 767 height 33
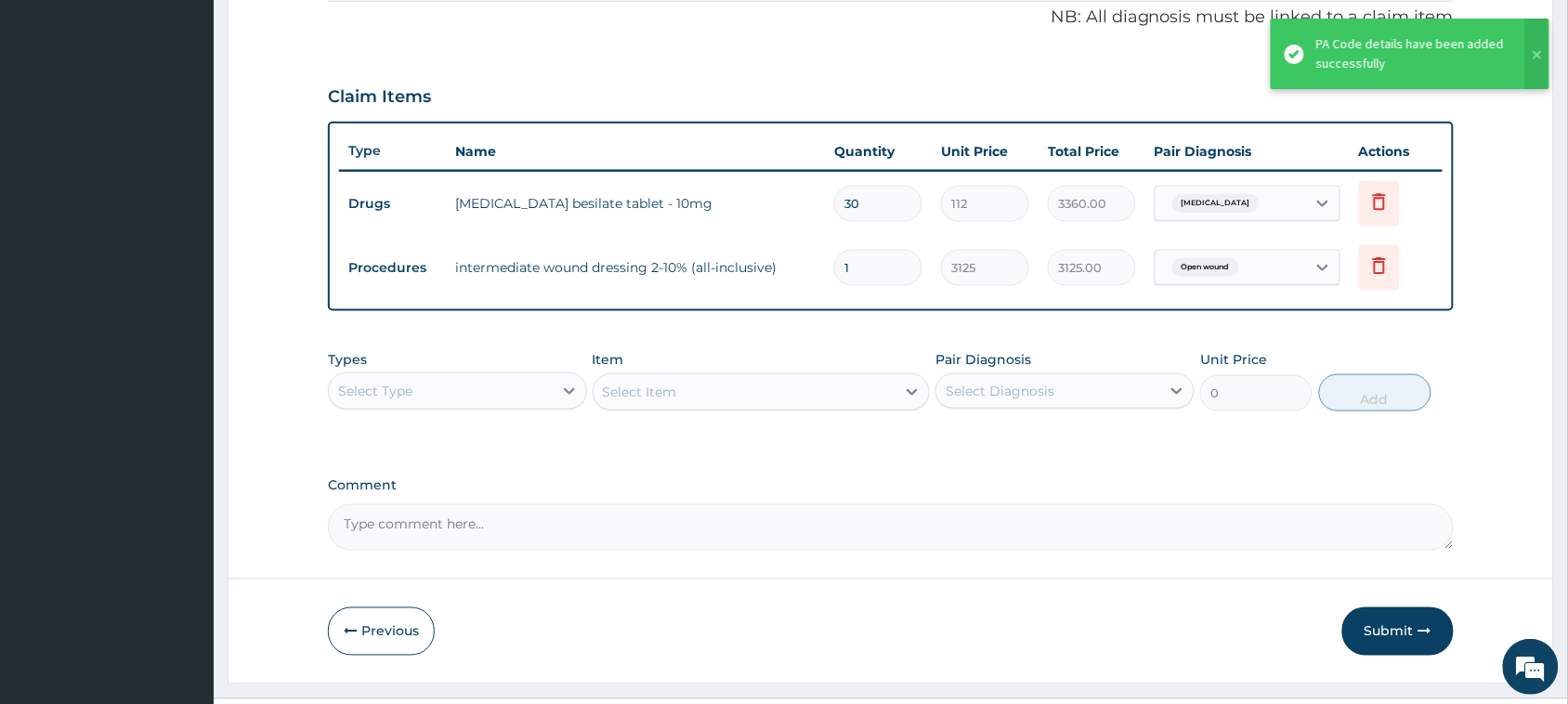
scroll to position [609, 0]
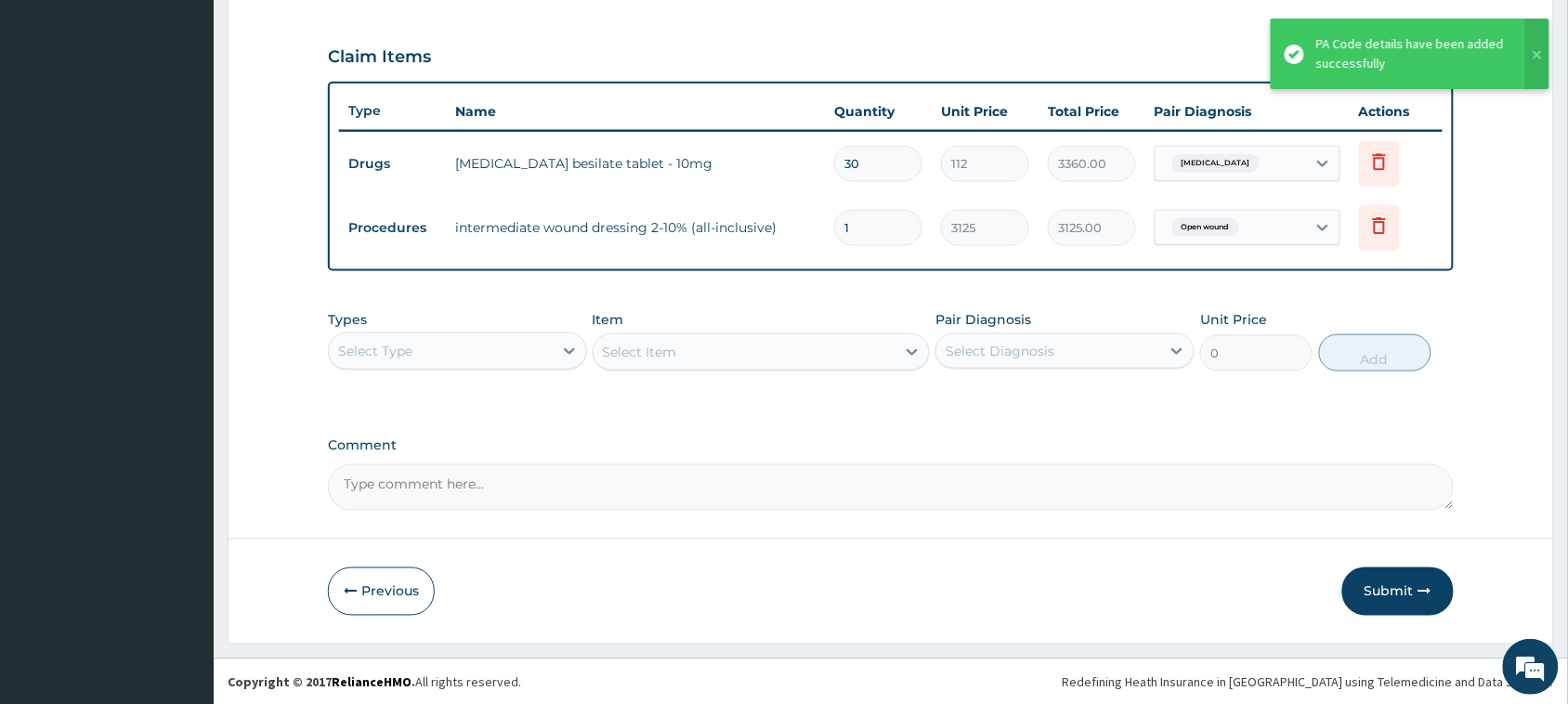
click at [544, 353] on div "Select Type" at bounding box center [441, 351] width 224 height 29
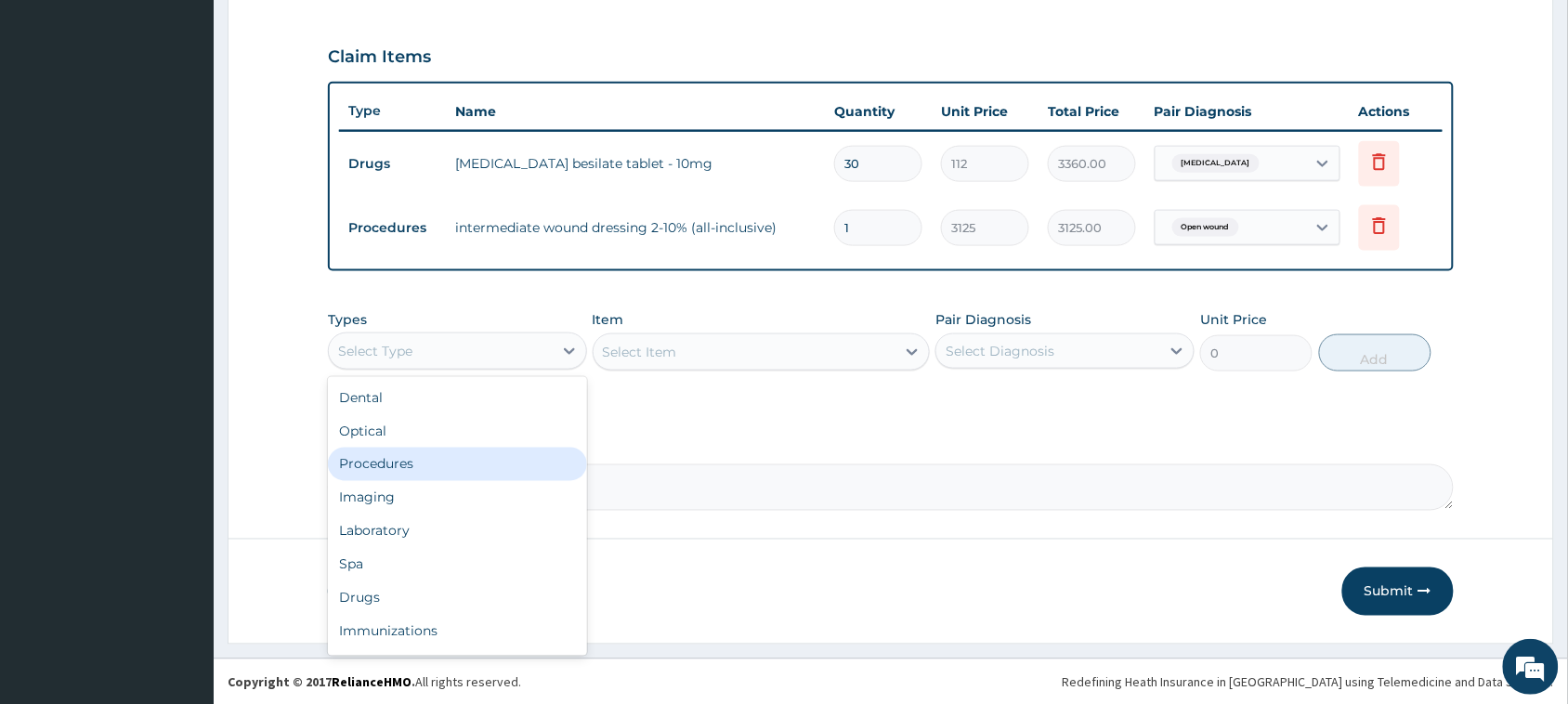
click at [541, 461] on div "Procedures" at bounding box center [457, 464] width 259 height 33
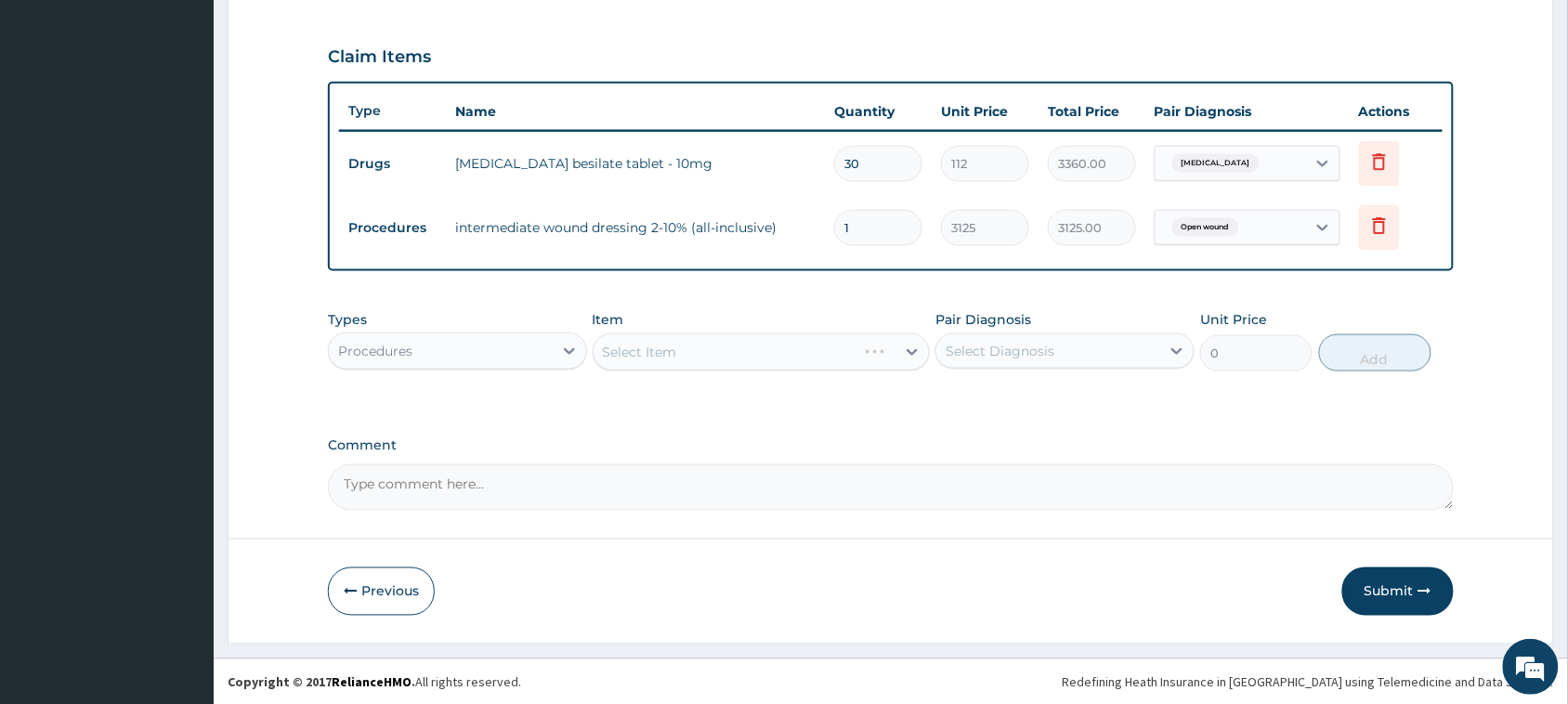
click at [1057, 357] on div "Select Diagnosis" at bounding box center [1048, 351] width 224 height 29
click at [1084, 411] on div "Essential hypertension" at bounding box center [1064, 399] width 259 height 38
checkbox input "true"
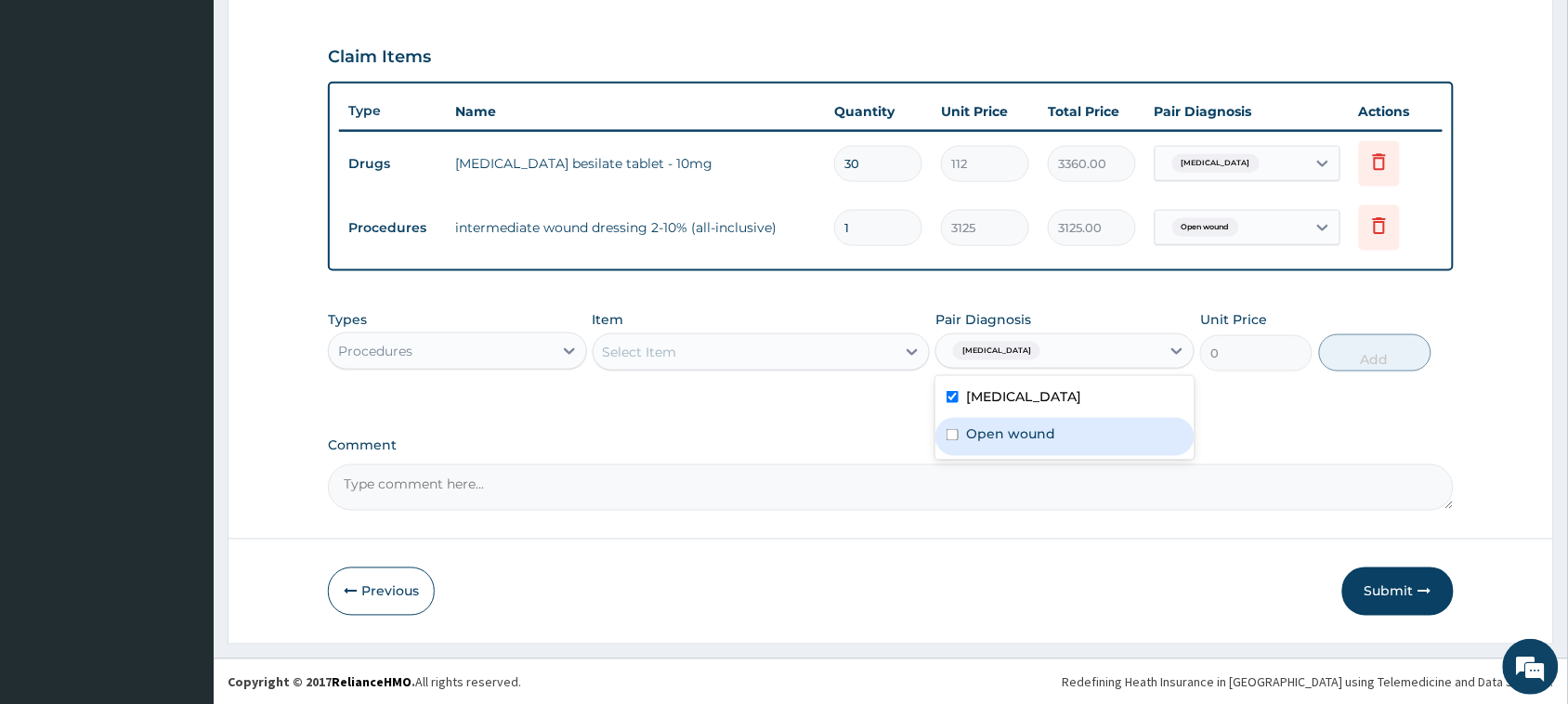
click at [1082, 430] on div "Open wound" at bounding box center [1064, 437] width 259 height 38
checkbox input "true"
click at [818, 337] on div "Select Item" at bounding box center [745, 352] width 303 height 29
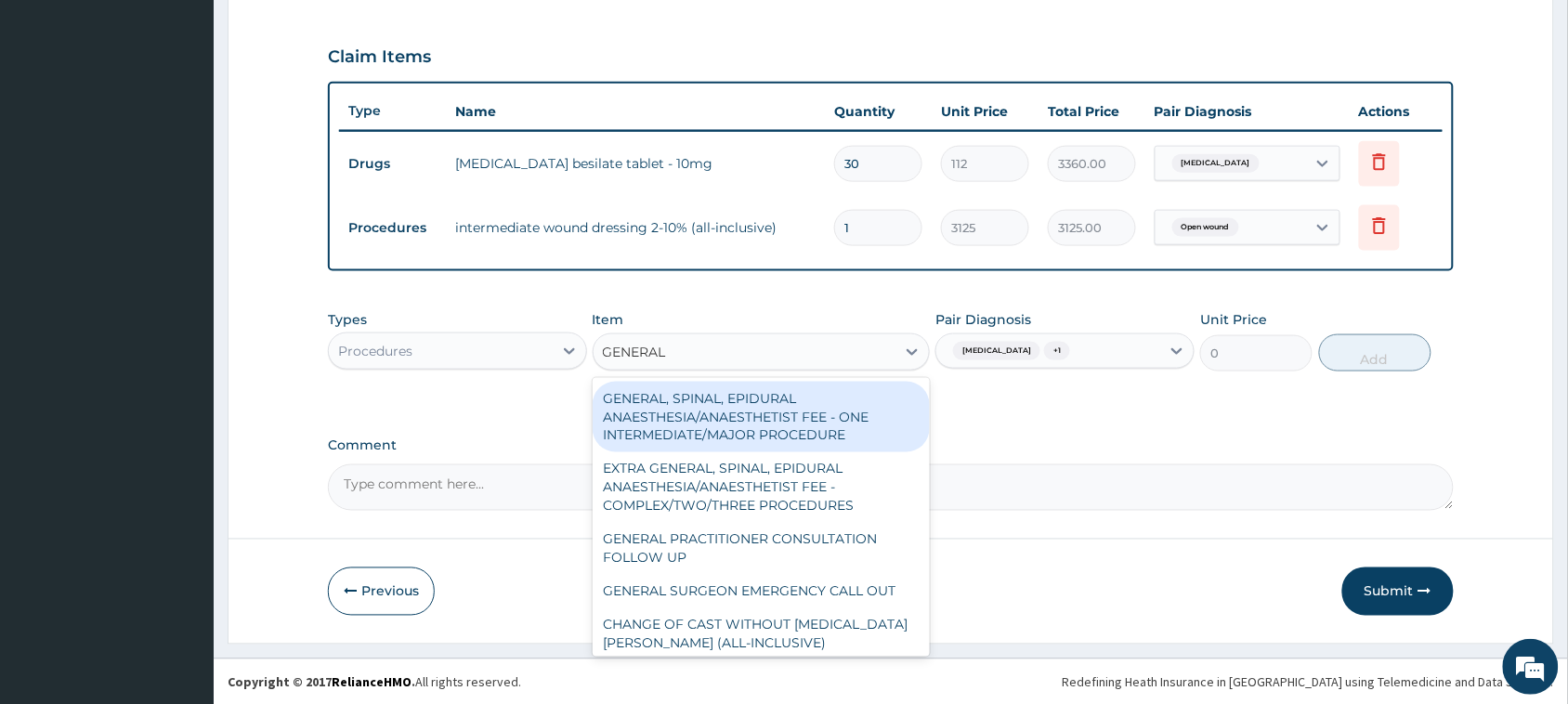
type input "GENERAL P"
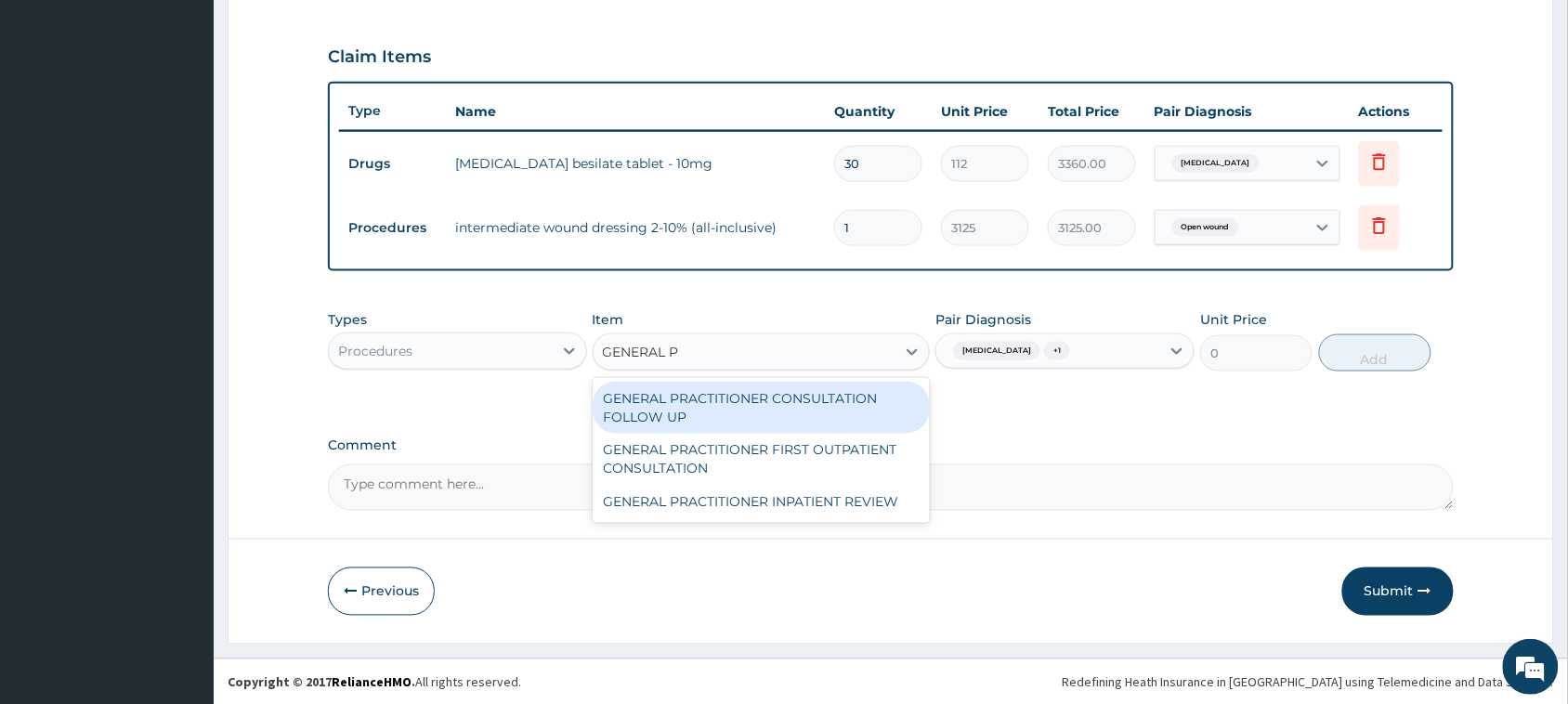
click at [834, 405] on div "GENERAL PRACTITIONER CONSULTATION FOLLOW UP" at bounding box center [762, 408] width 338 height 52
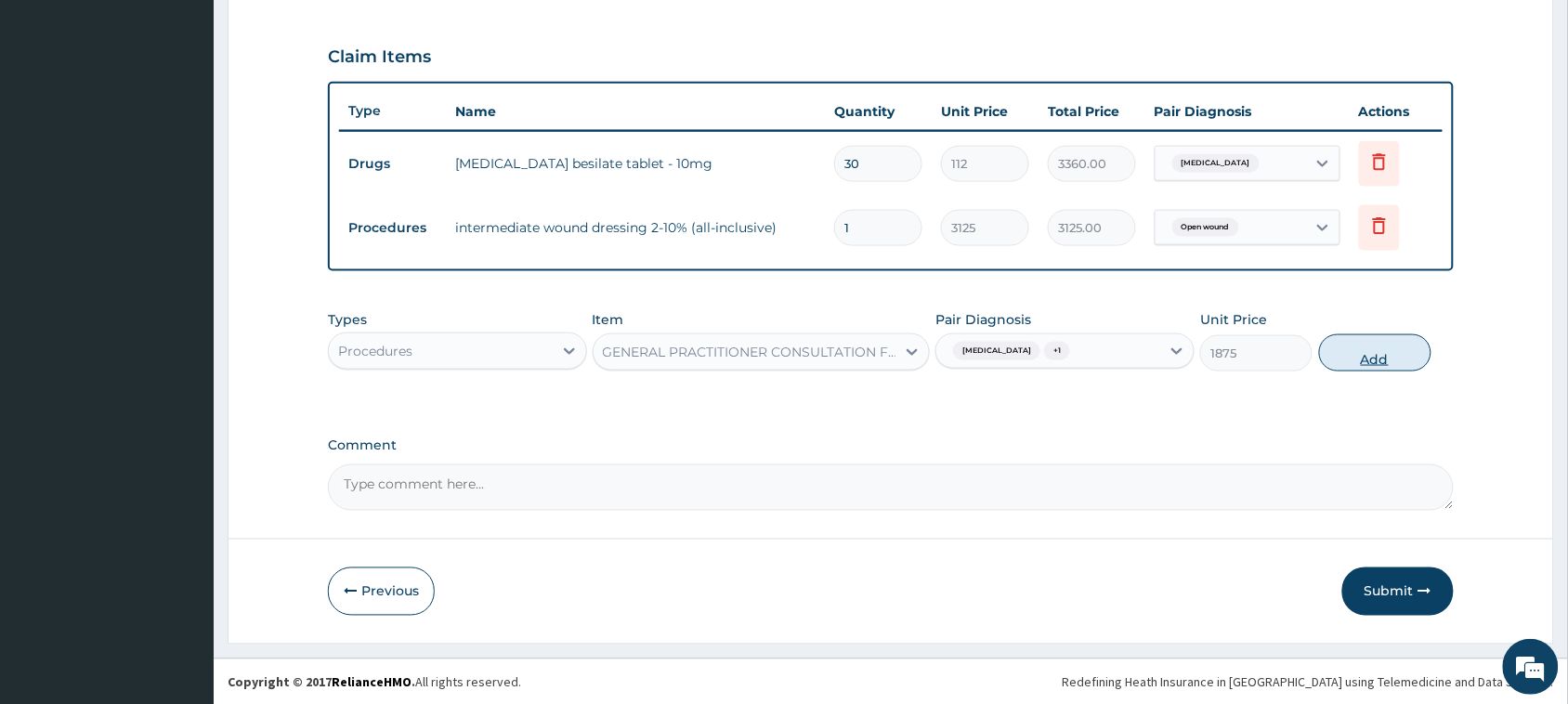
click at [1376, 349] on button "Add" at bounding box center [1375, 352] width 112 height 37
type input "0"
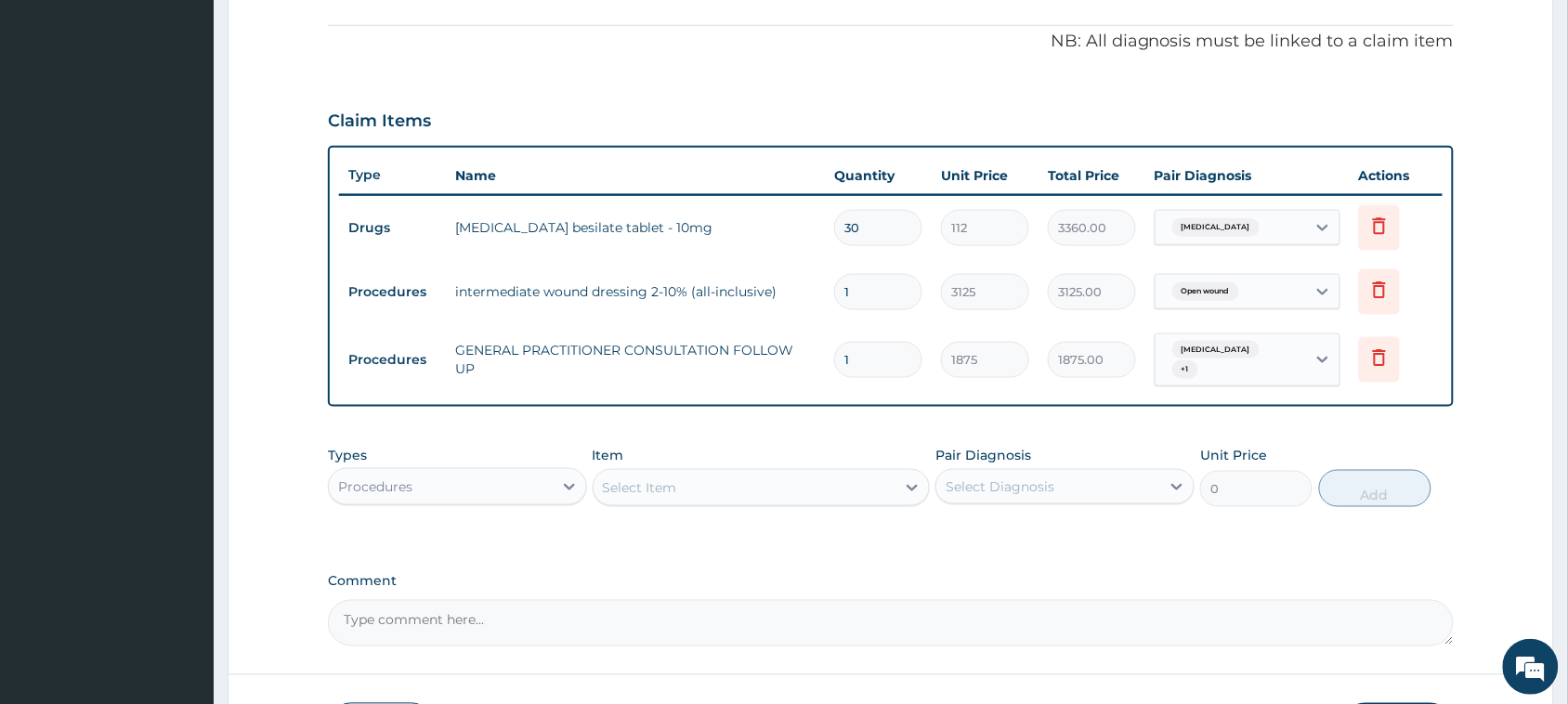
scroll to position [682, 0]
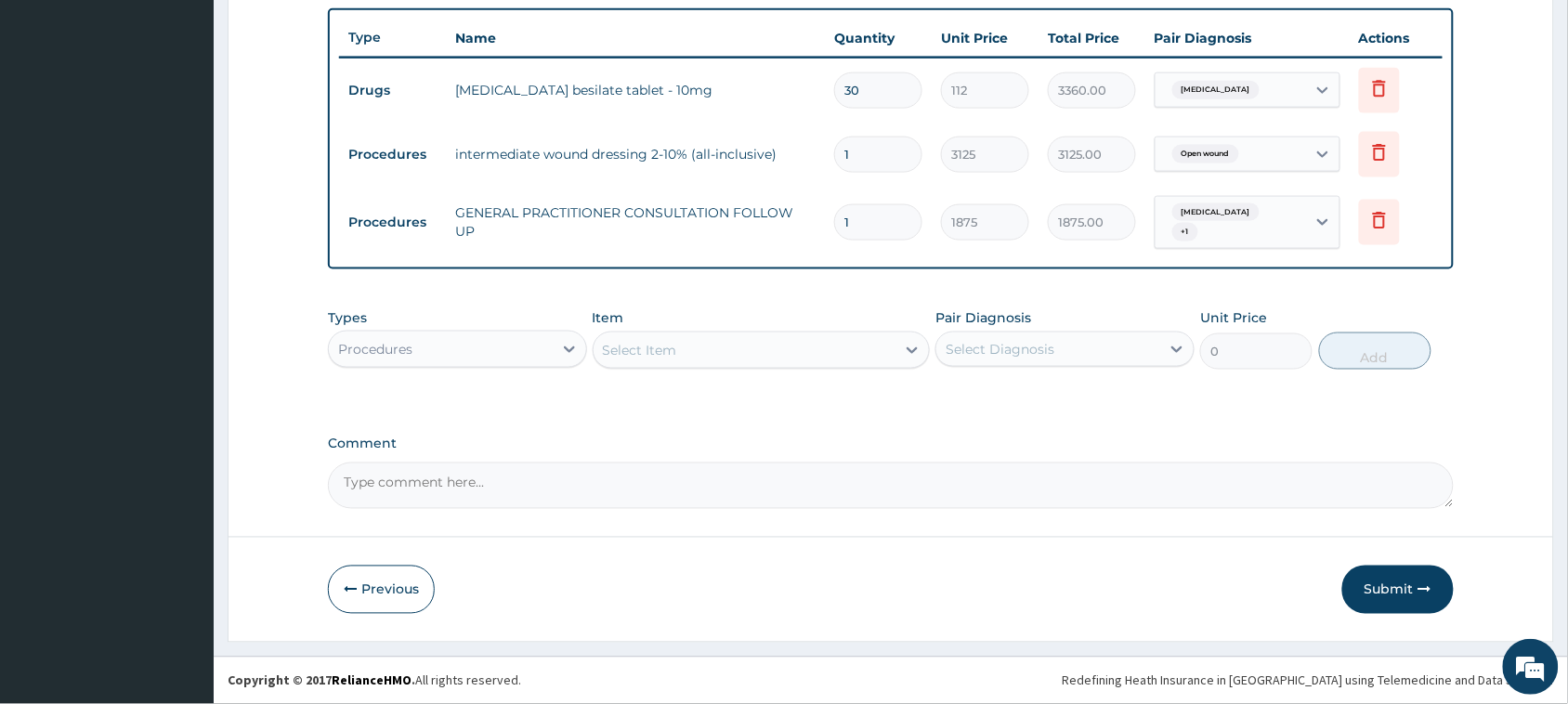
drag, startPoint x: 1412, startPoint y: 604, endPoint x: 1389, endPoint y: 608, distance: 23.3
click at [1410, 605] on button "Submit" at bounding box center [1397, 589] width 111 height 48
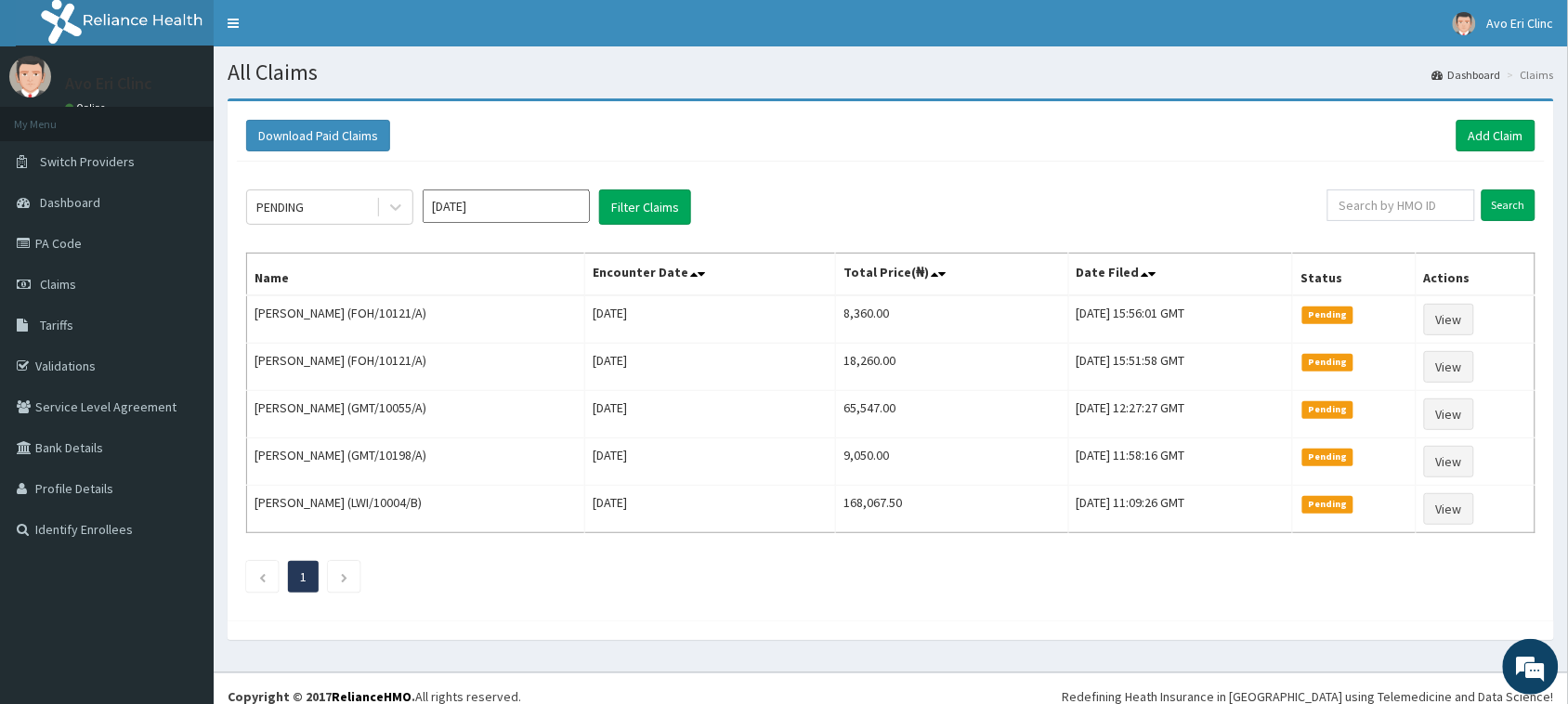
click at [911, 132] on div "Download Paid Claims Add Claim" at bounding box center [890, 135] width 1290 height 31
click at [698, 102] on div "Download Paid Claims Add Claim × Note you can only download claims within a max…" at bounding box center [890, 361] width 1327 height 519
click at [1475, 123] on link "Add Claim" at bounding box center [1496, 135] width 79 height 31
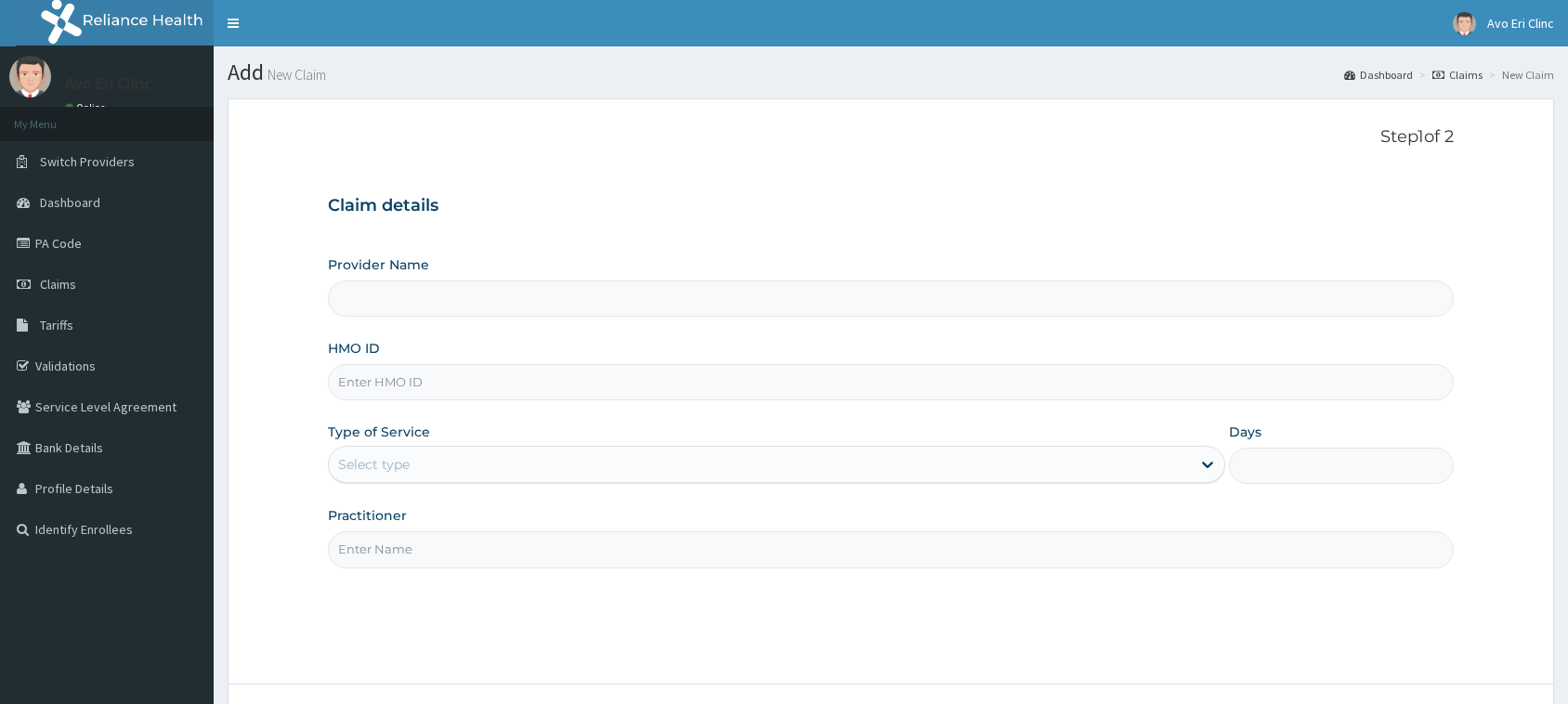
type input "Avo Eri Clinic"
paste input "GMT/10414/A"
type input "GMT/10414/A"
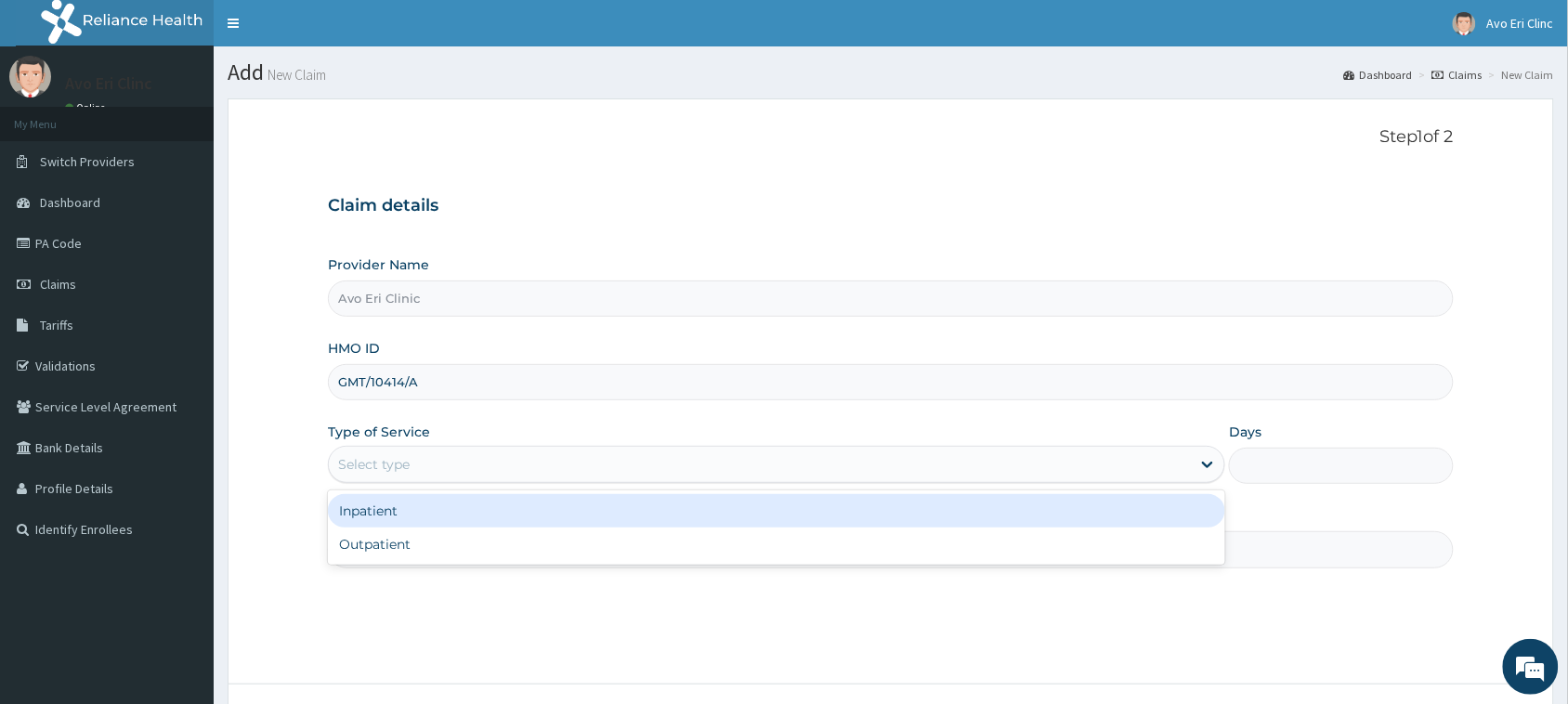
click at [425, 463] on div "Select type" at bounding box center [759, 464] width 862 height 29
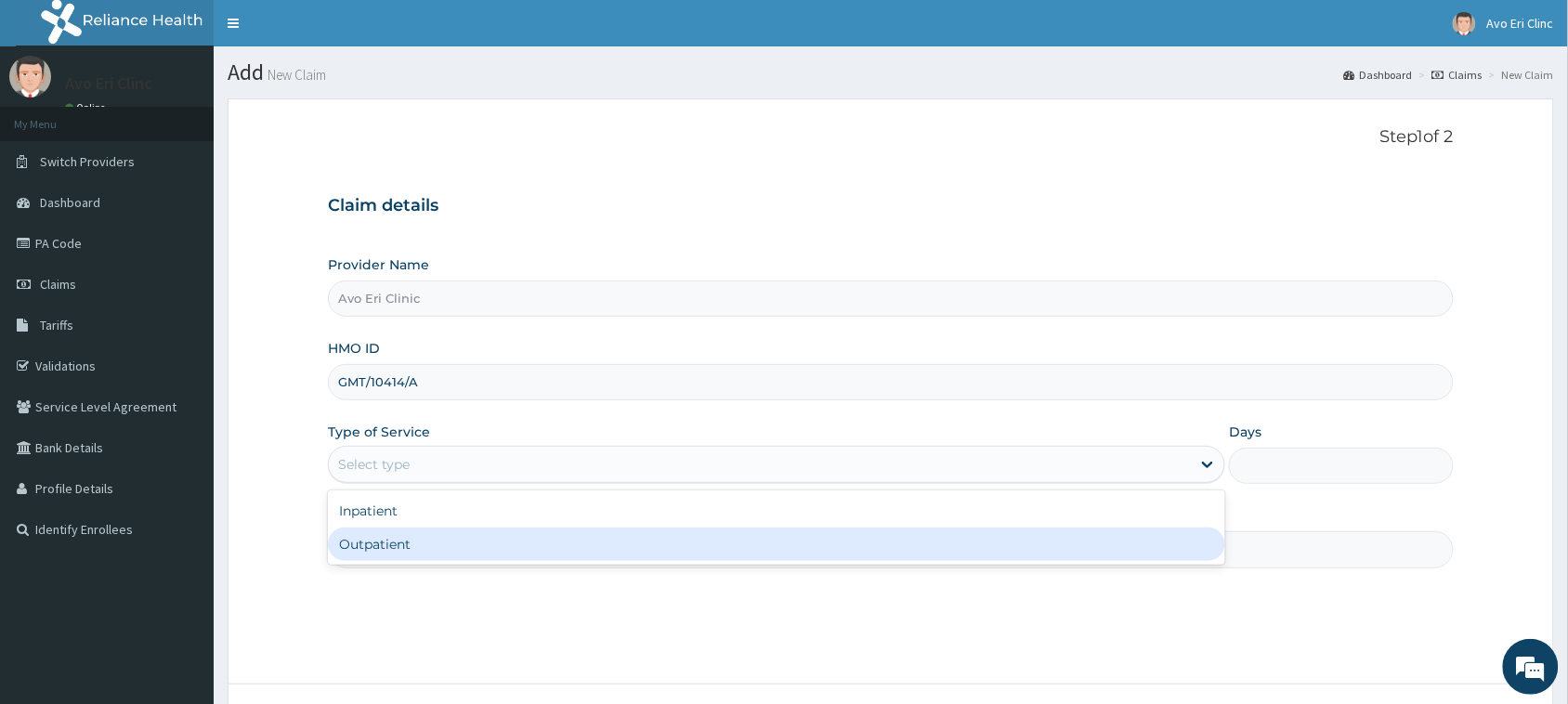
click at [418, 537] on div "Outpatient" at bounding box center [776, 543] width 897 height 33
type input "1"
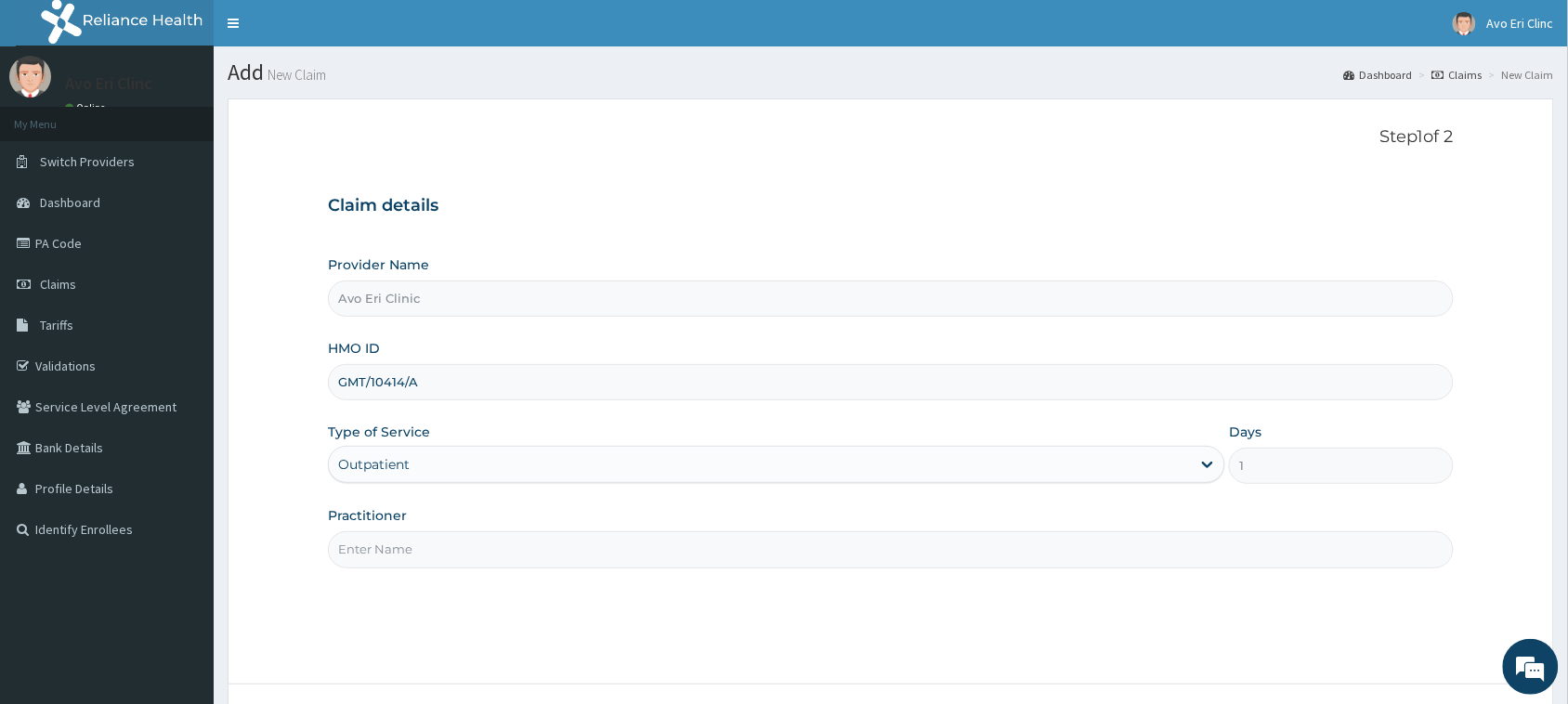
click at [437, 560] on input "Practitioner" at bounding box center [890, 549] width 1126 height 36
type input "[PERSON_NAME]"
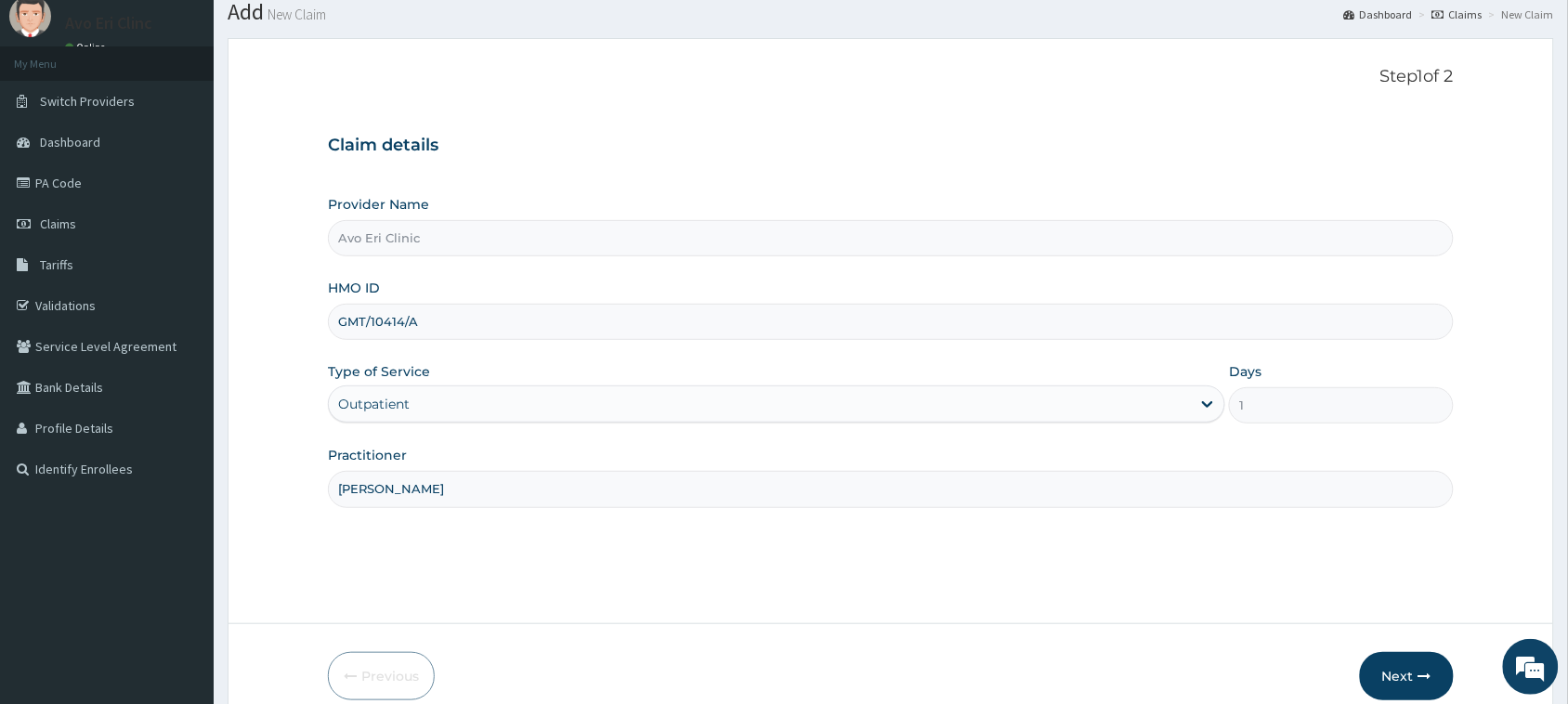
scroll to position [146, 0]
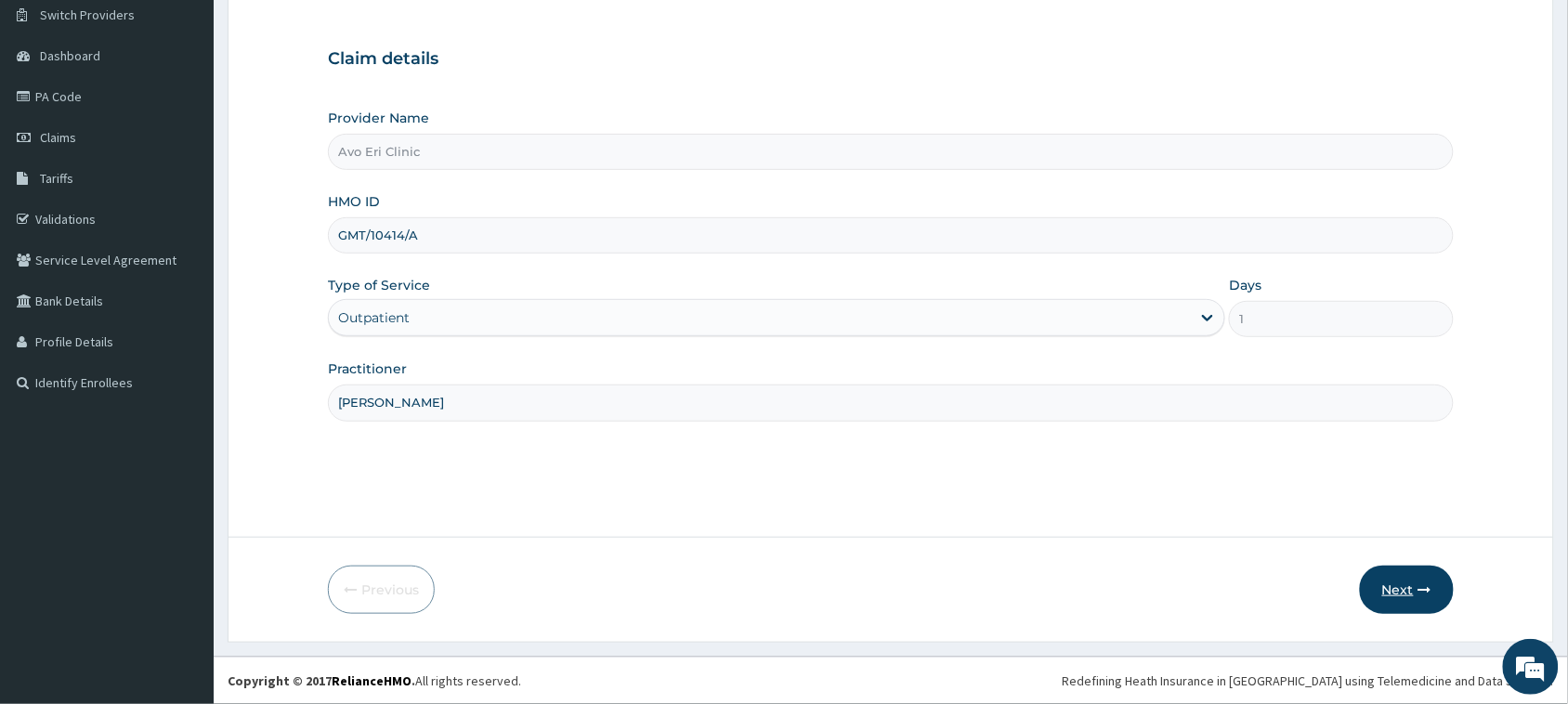
click at [1417, 568] on button "Next" at bounding box center [1406, 589] width 94 height 48
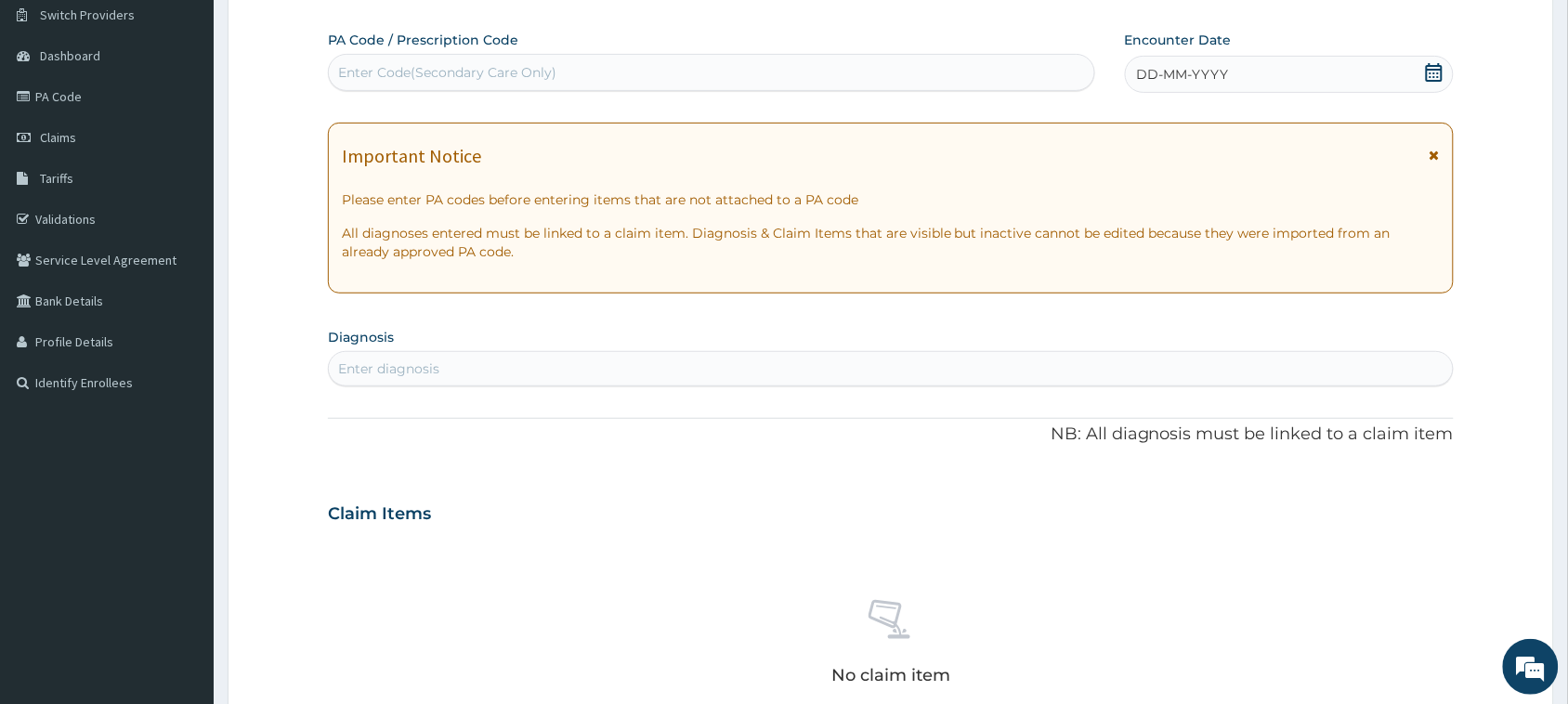
click at [513, 364] on div "Enter diagnosis" at bounding box center [890, 368] width 1124 height 29
type input "MALARIA"
click at [452, 370] on div "Enter diagnosis" at bounding box center [890, 368] width 1124 height 29
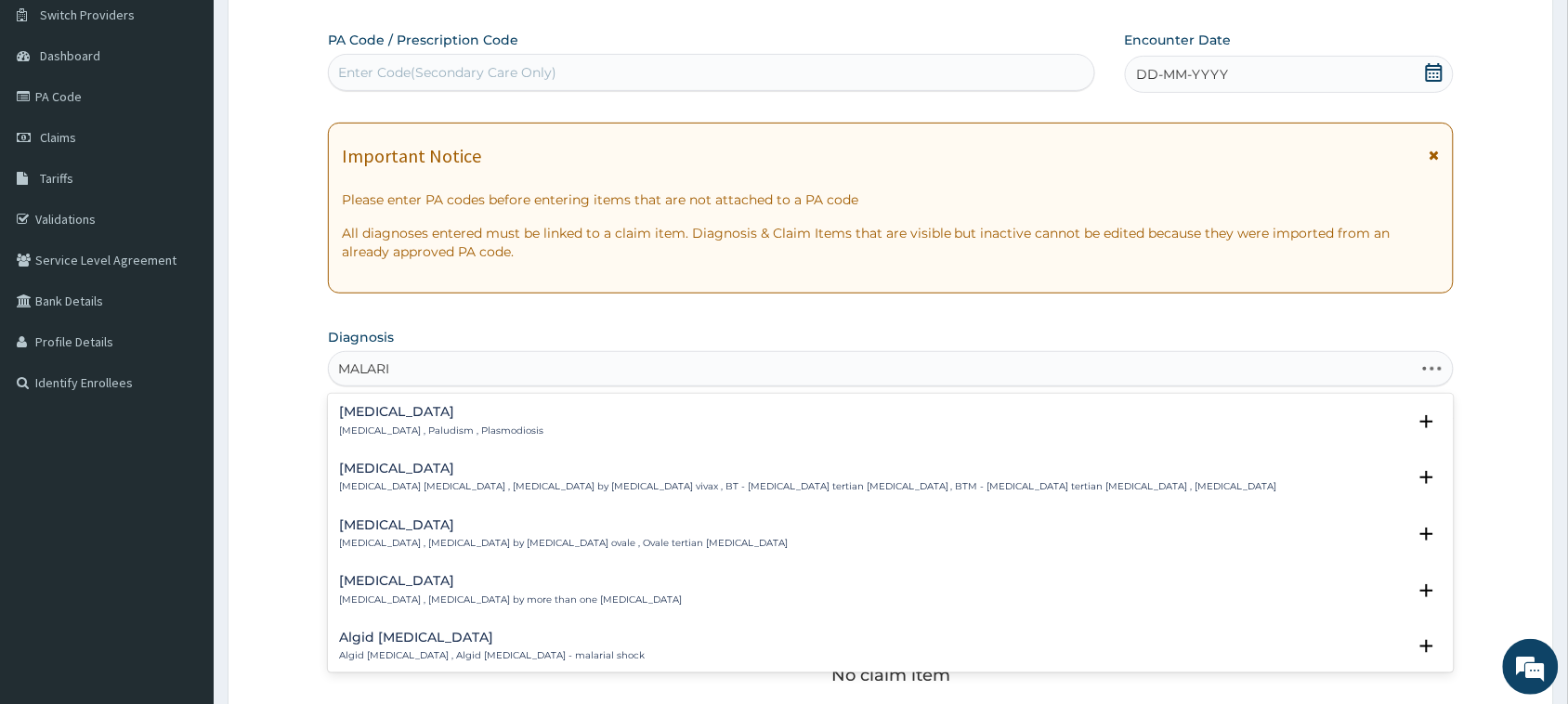
type input "MALARIA"
click at [373, 411] on h4 "Malaria" at bounding box center [441, 411] width 204 height 14
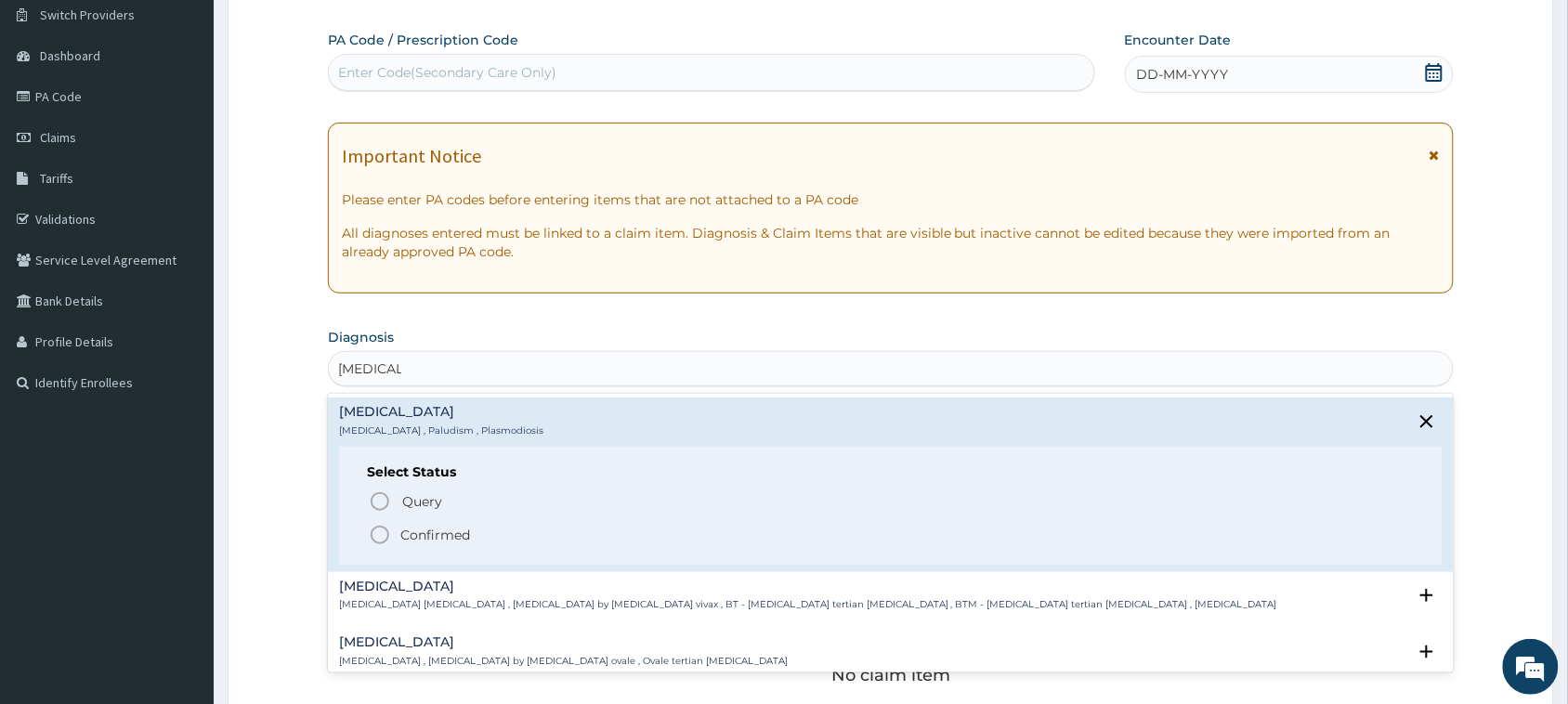
click at [414, 526] on p "Confirmed" at bounding box center [434, 535] width 69 height 19
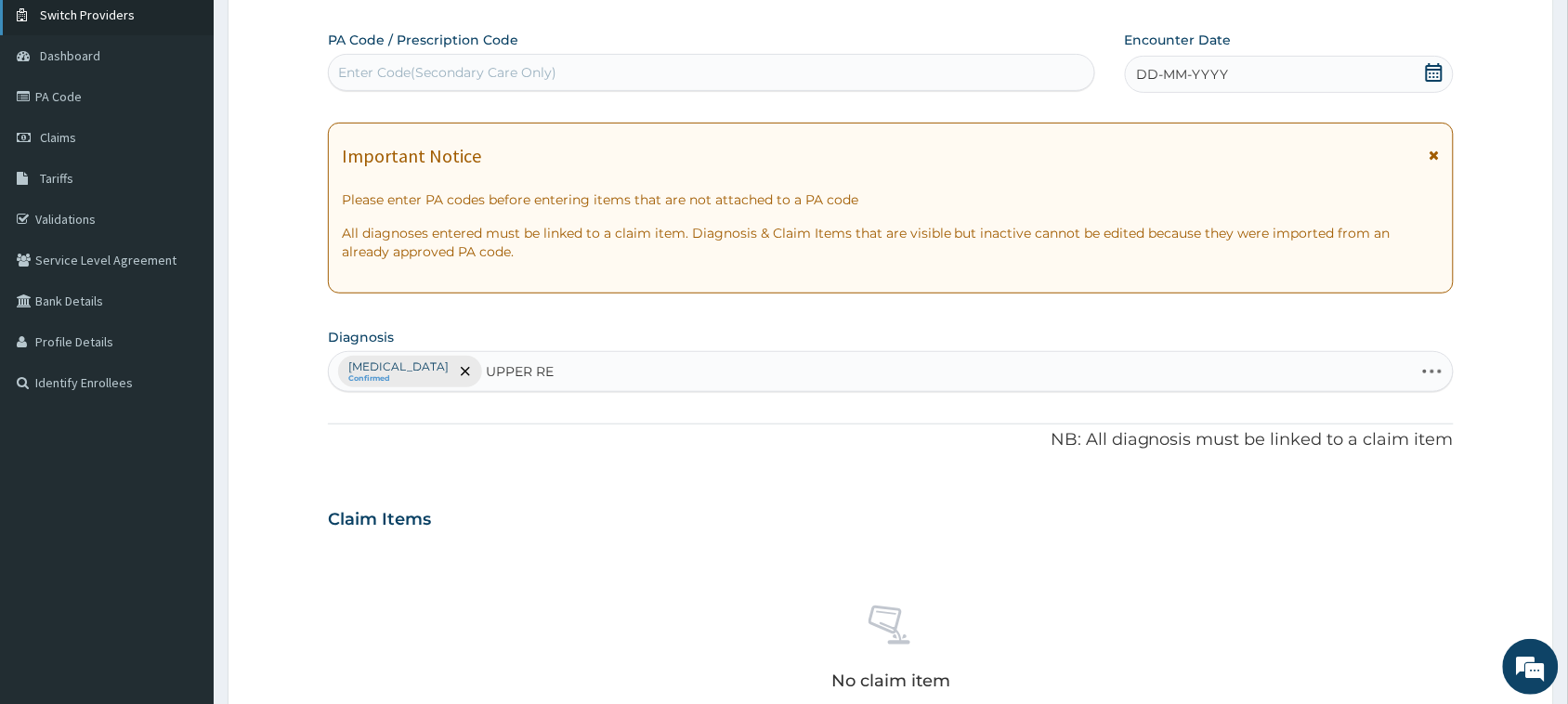
type input "UPPER RES"
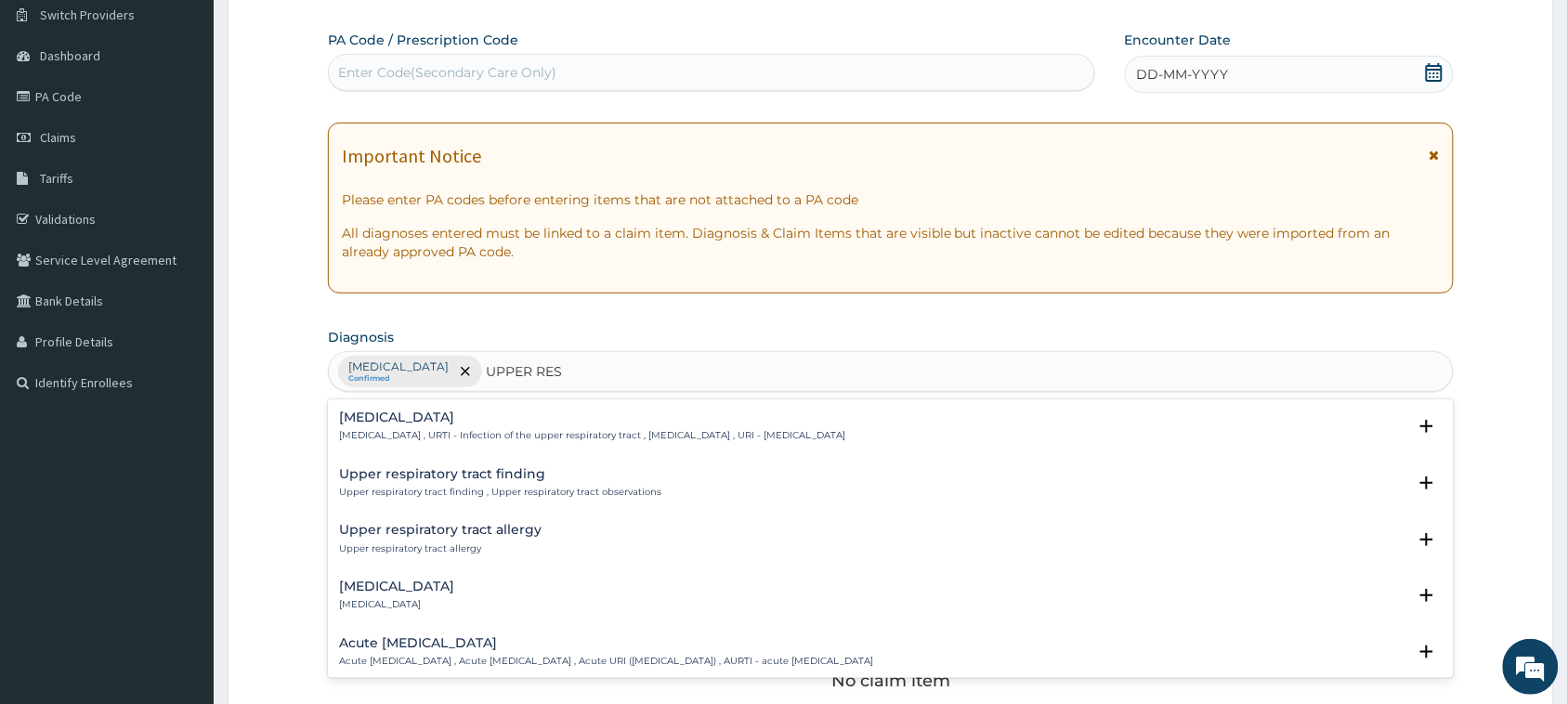
click at [452, 433] on p "Upper respiratory infection , URTI - Infection of the upper respiratory tract ,…" at bounding box center [592, 436] width 507 height 13
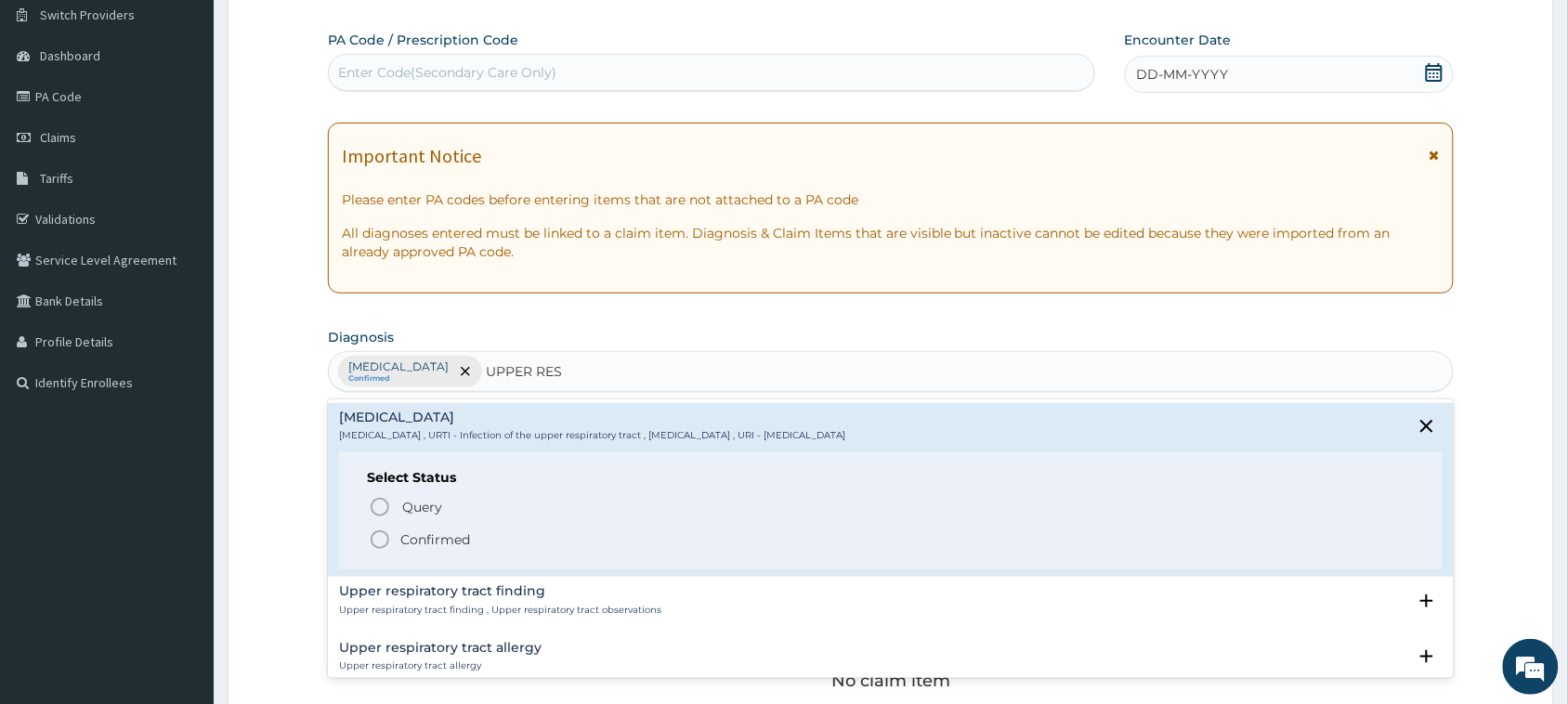
click at [414, 536] on p "Confirmed" at bounding box center [434, 540] width 69 height 19
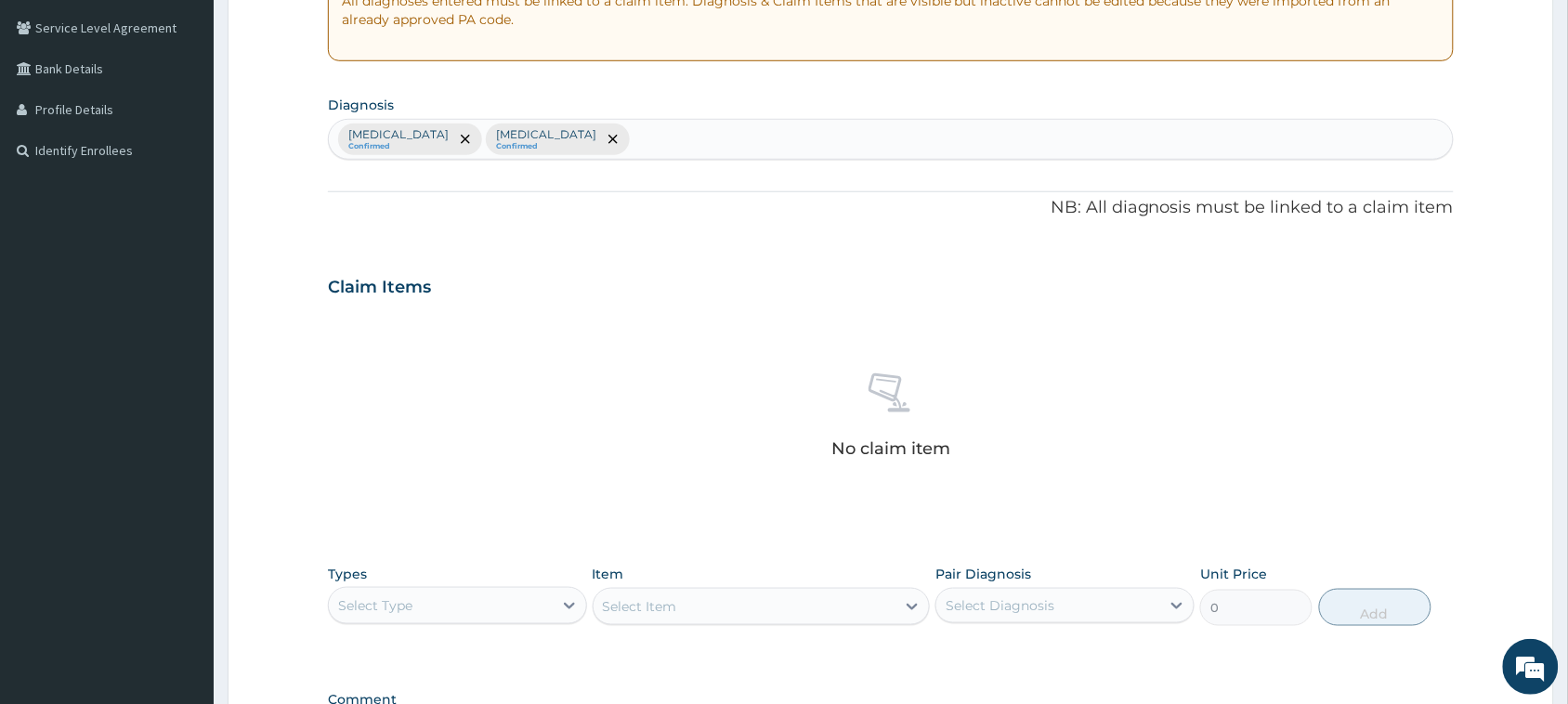
scroll to position [30, 0]
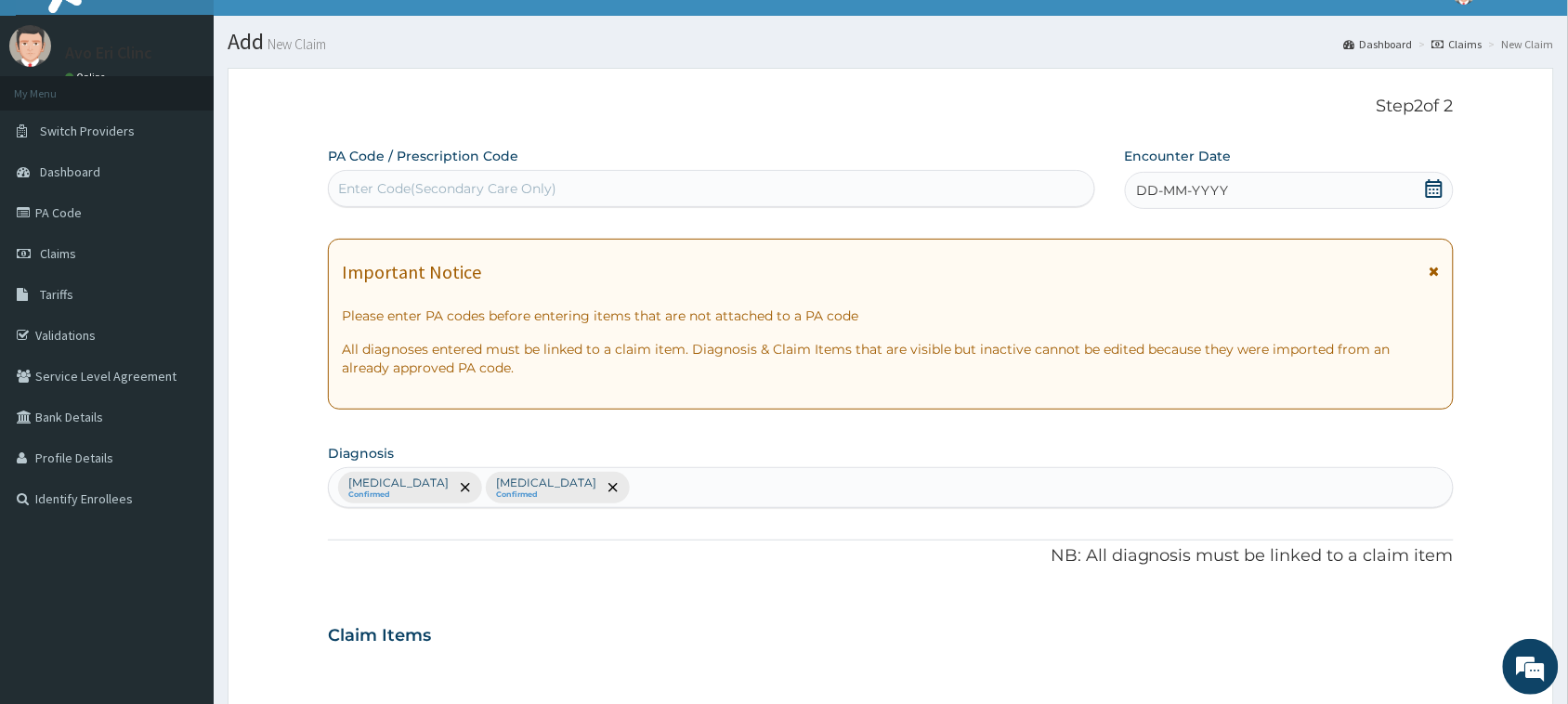
click at [1206, 187] on span "DD-MM-YYYY" at bounding box center [1182, 191] width 92 height 19
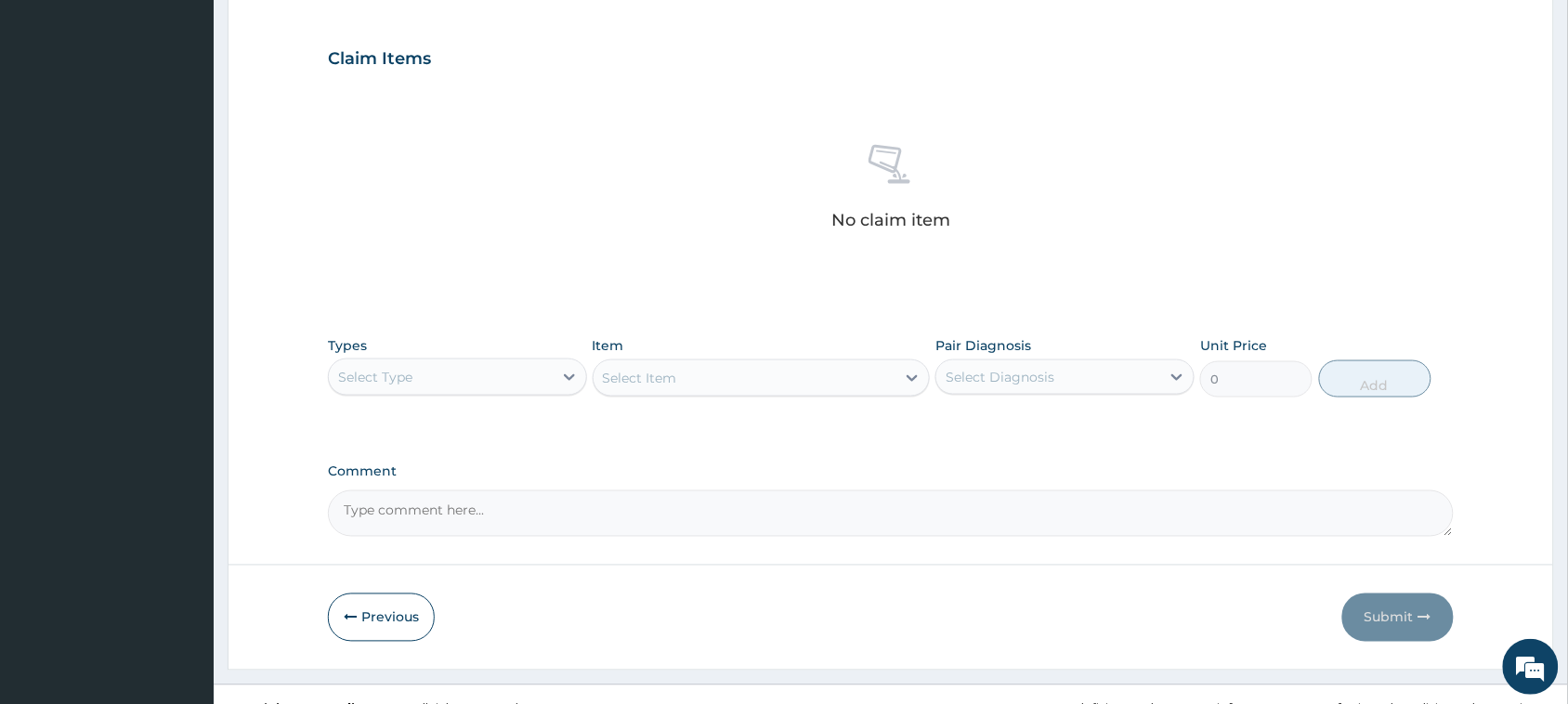
scroll to position [611, 0]
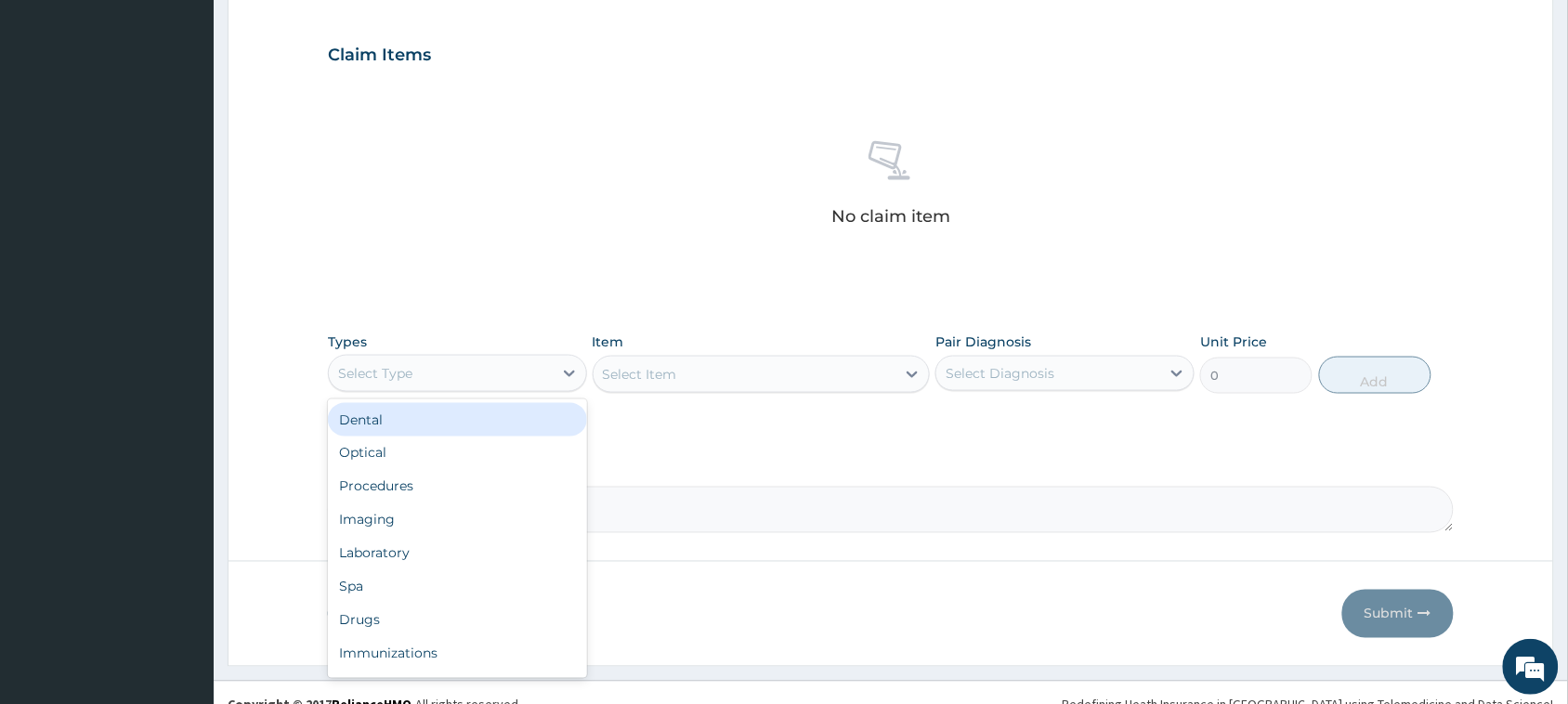
click at [374, 381] on div "Select Type" at bounding box center [375, 373] width 74 height 19
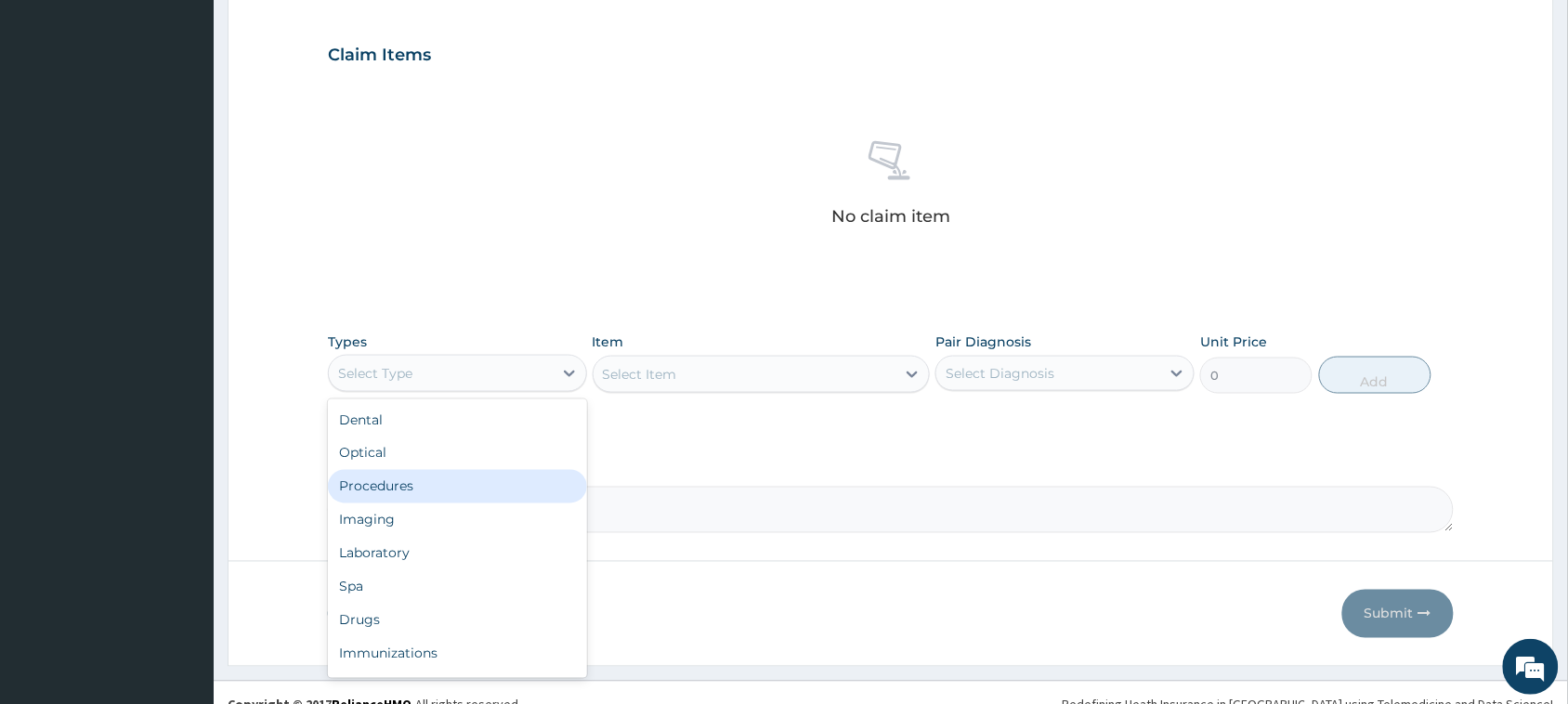
click at [407, 478] on div "Procedures" at bounding box center [457, 486] width 259 height 33
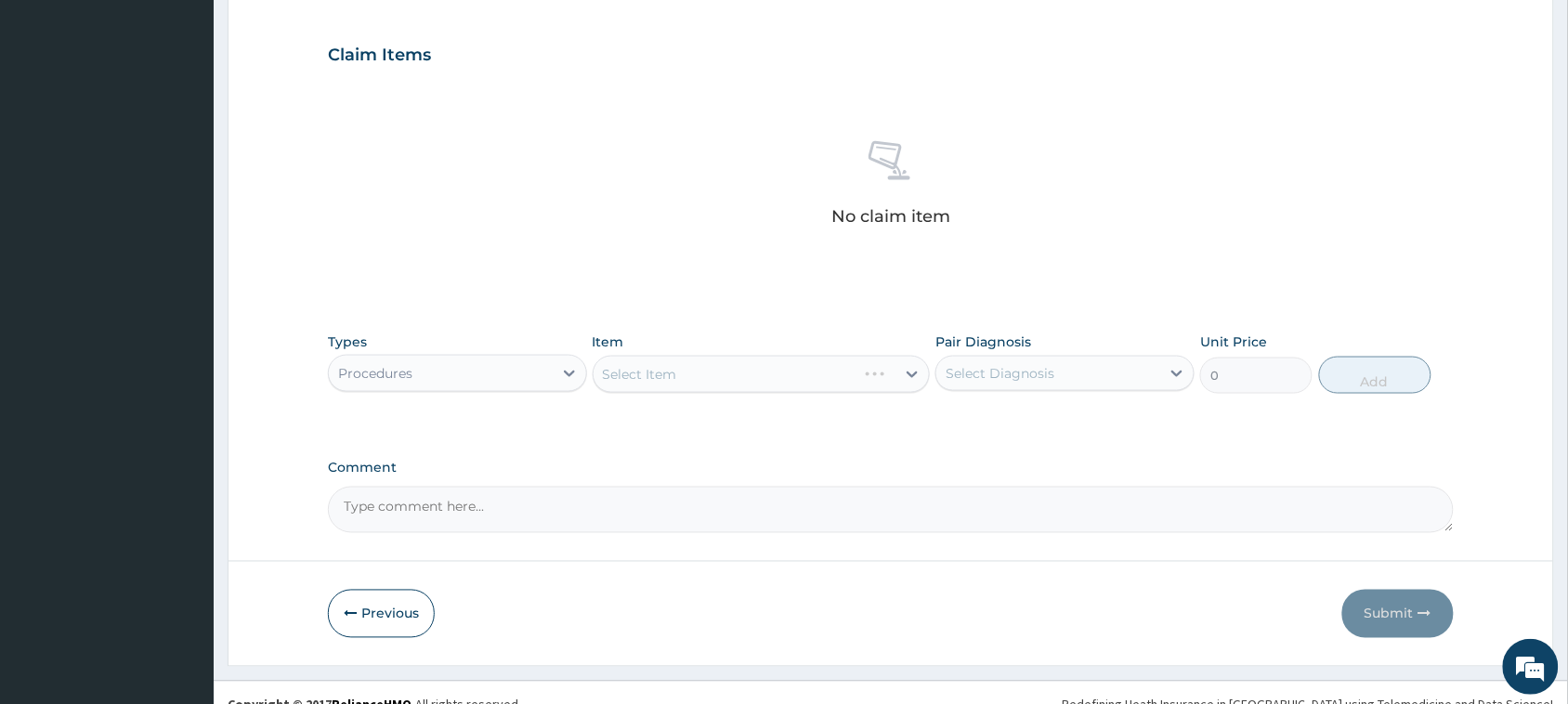
click at [1052, 368] on div "Select Diagnosis" at bounding box center [1000, 373] width 108 height 19
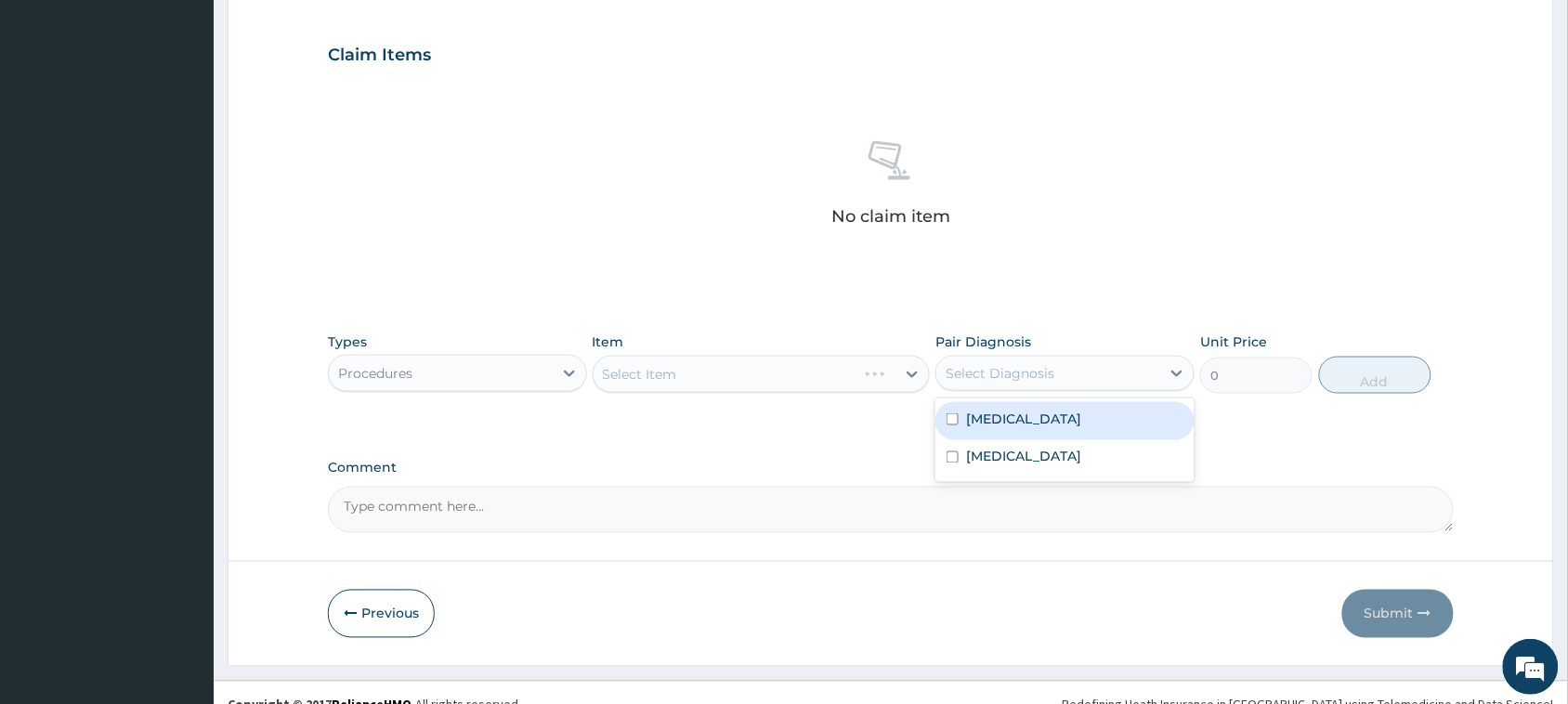
drag, startPoint x: 1046, startPoint y: 414, endPoint x: 1027, endPoint y: 428, distance: 23.6
click at [1046, 415] on div "Malaria" at bounding box center [1064, 421] width 259 height 38
checkbox input "true"
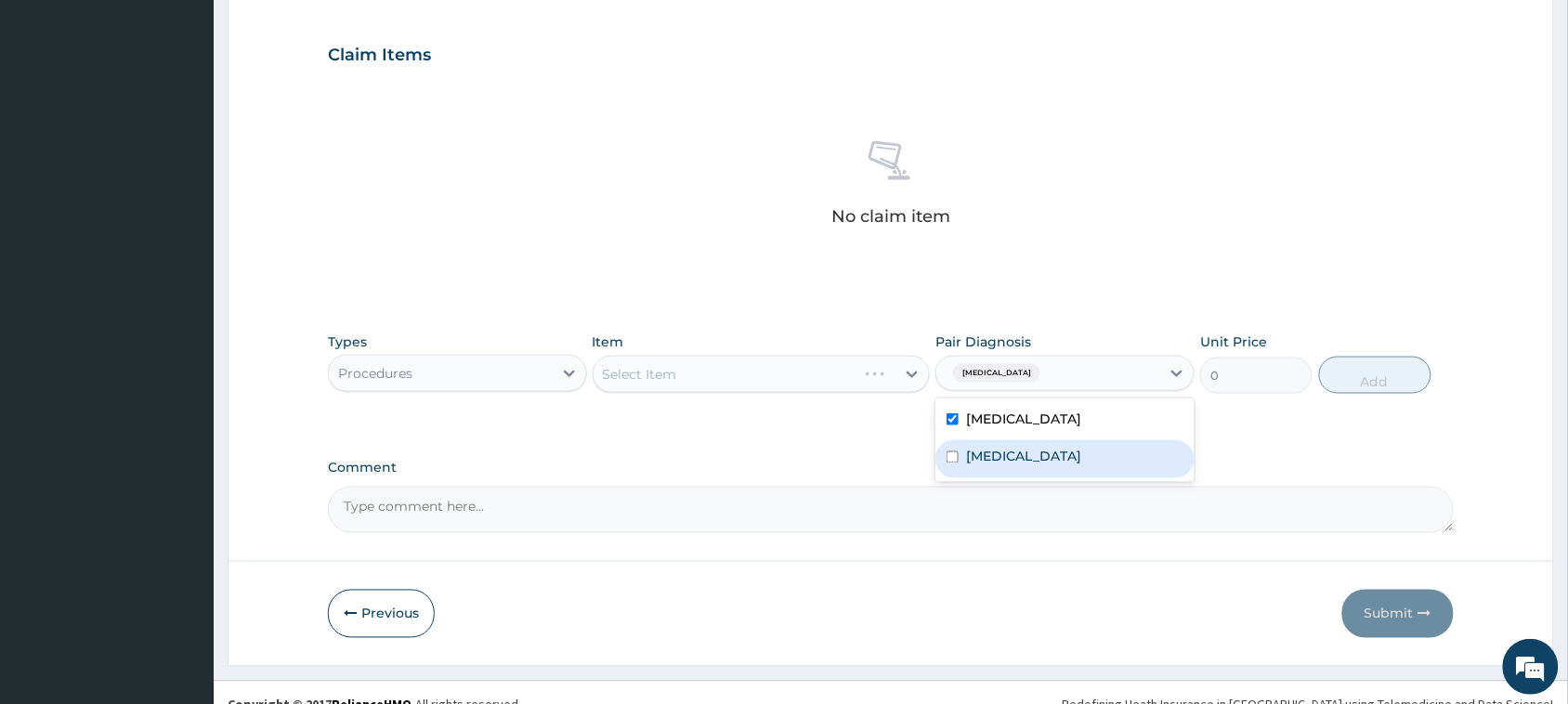
click at [1017, 447] on label "Upper respiratory infection" at bounding box center [1023, 457] width 115 height 19
checkbox input "true"
click at [703, 370] on div "Select Item" at bounding box center [745, 373] width 303 height 29
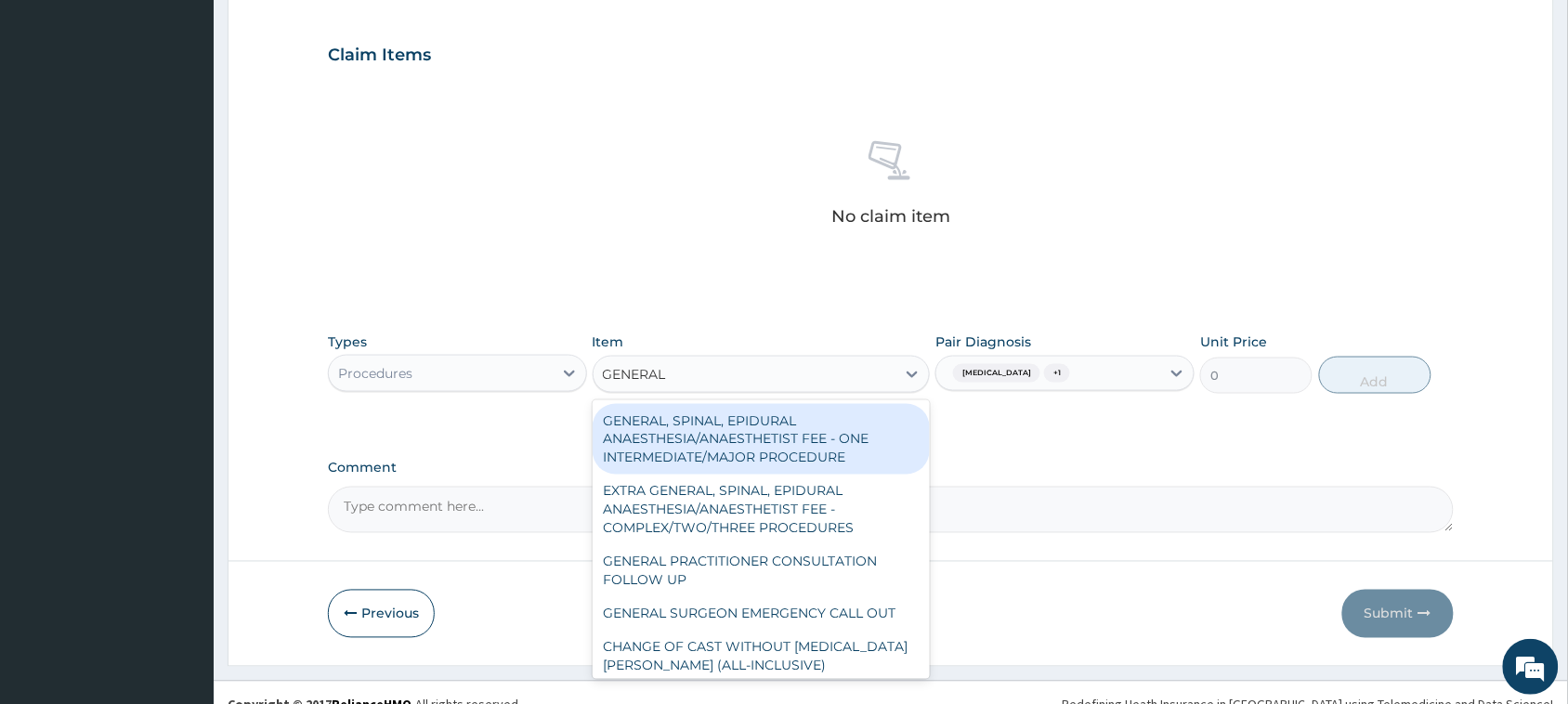
type input "GENERAL P"
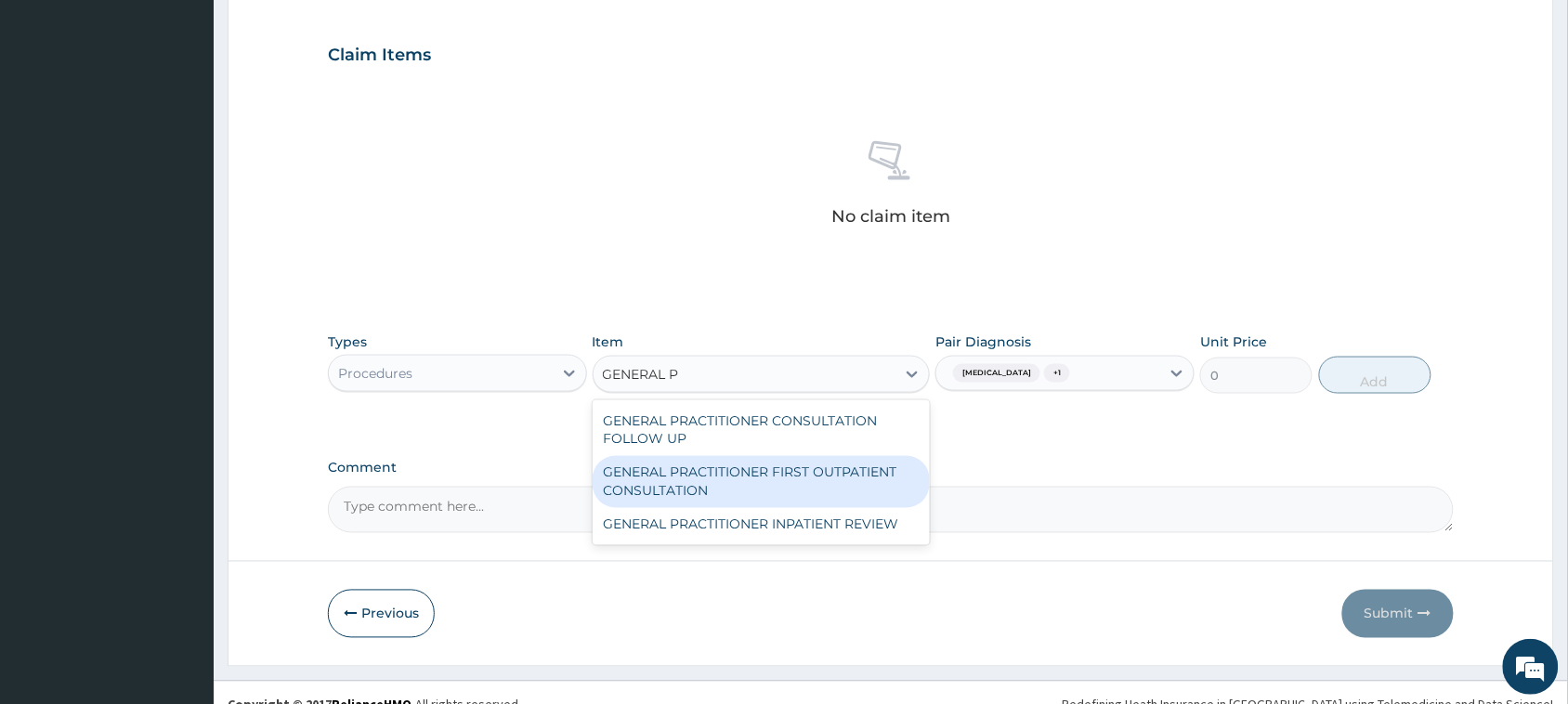
click at [706, 474] on div "GENERAL PRACTITIONER FIRST OUTPATIENT CONSULTATION" at bounding box center [762, 482] width 338 height 52
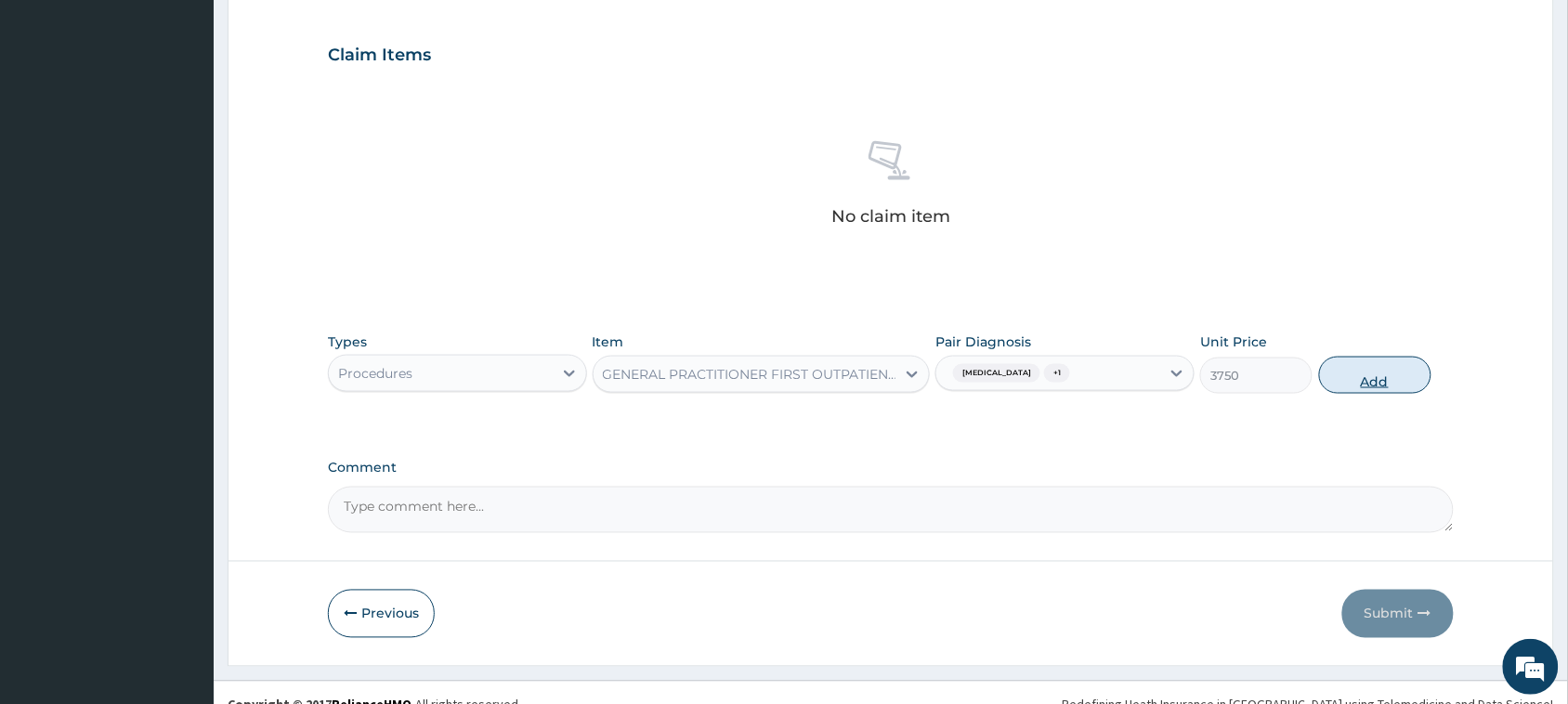
click at [1329, 381] on button "Add" at bounding box center [1375, 374] width 112 height 37
type input "0"
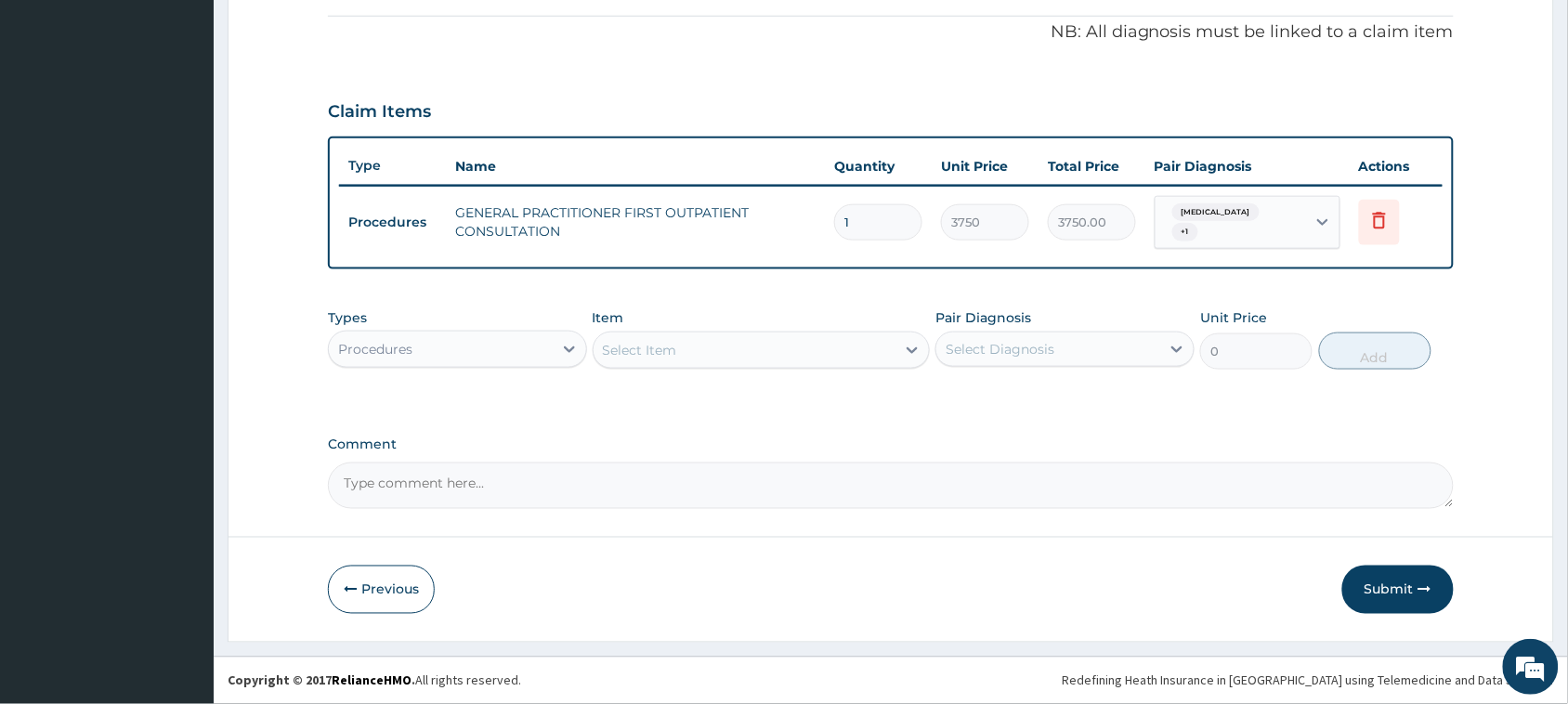
scroll to position [545, 0]
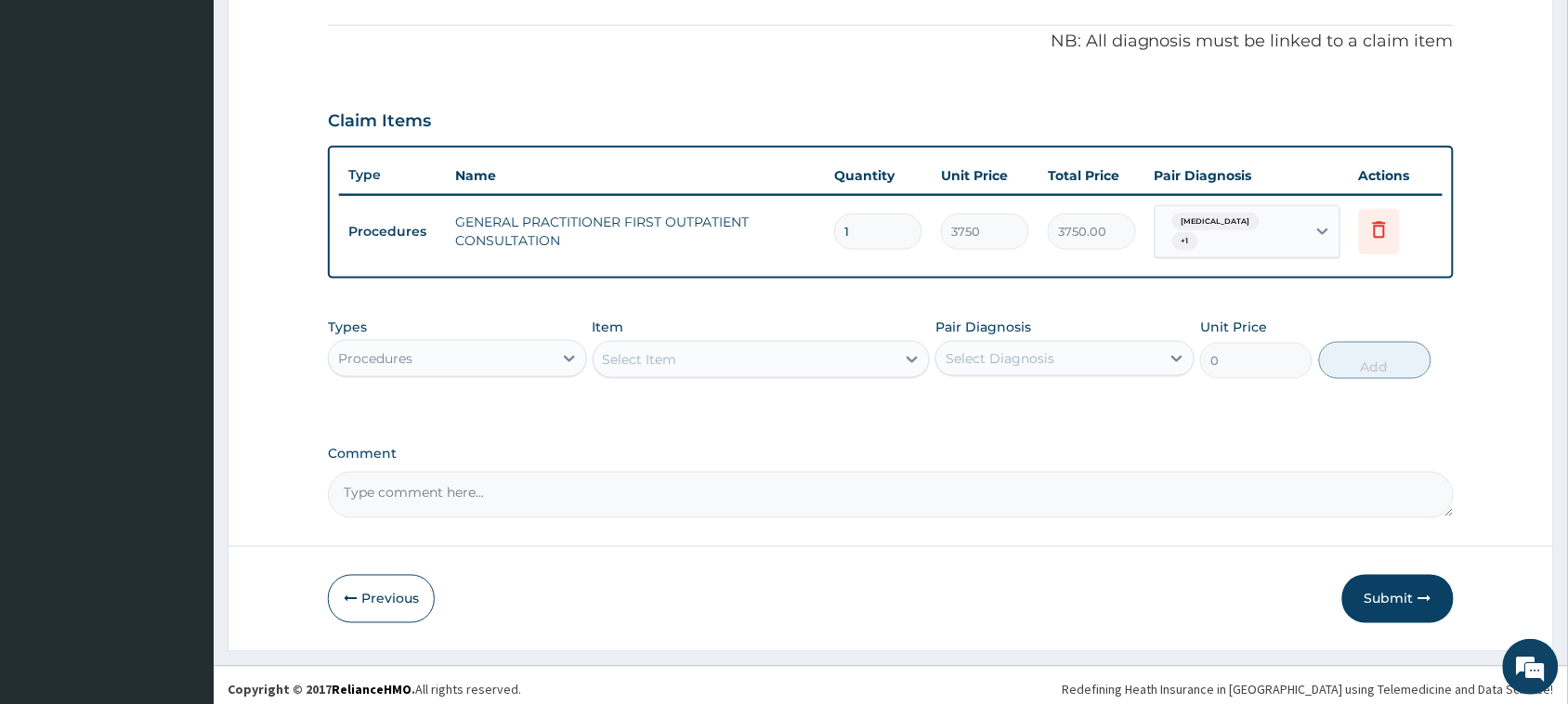
click at [520, 352] on div "Procedures" at bounding box center [441, 358] width 224 height 29
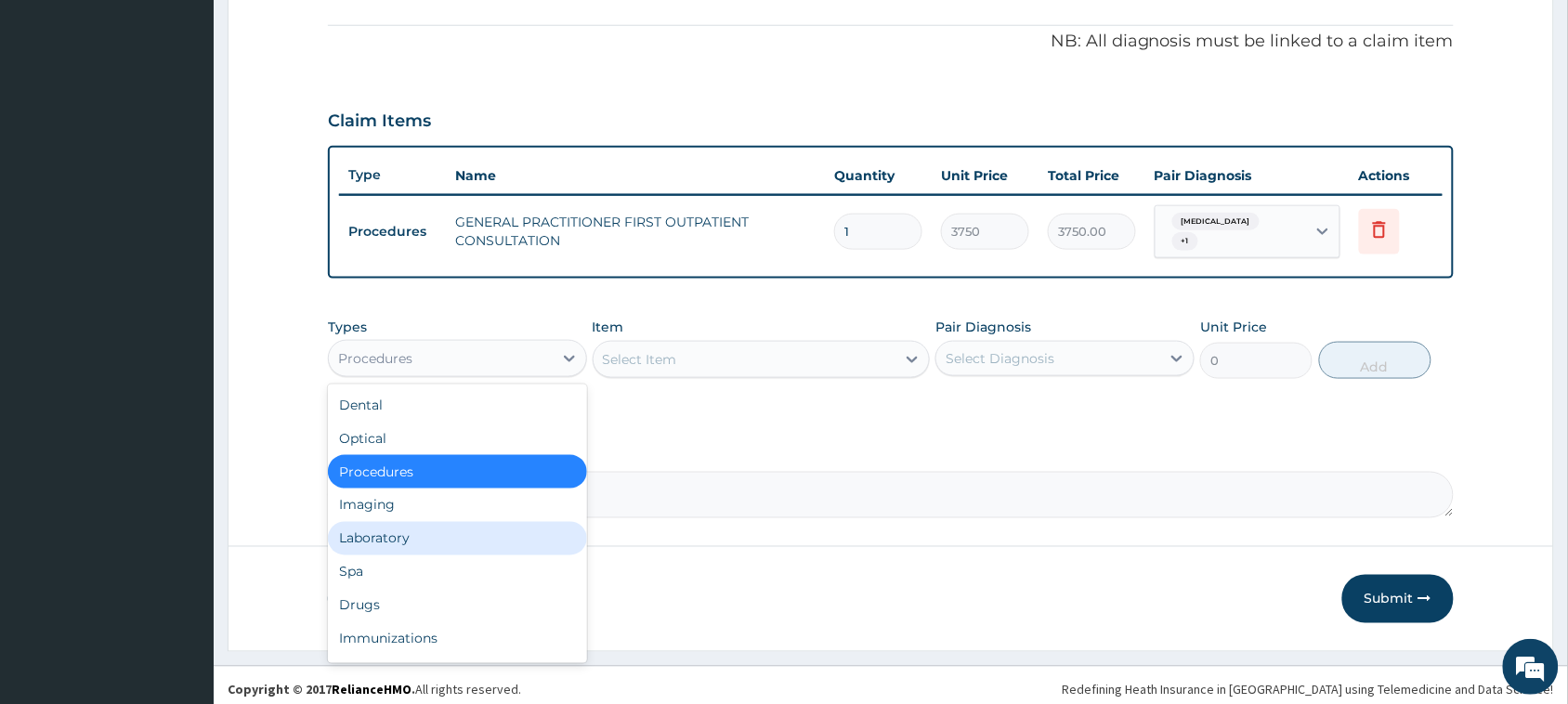
click at [476, 526] on div "Laboratory" at bounding box center [457, 538] width 259 height 33
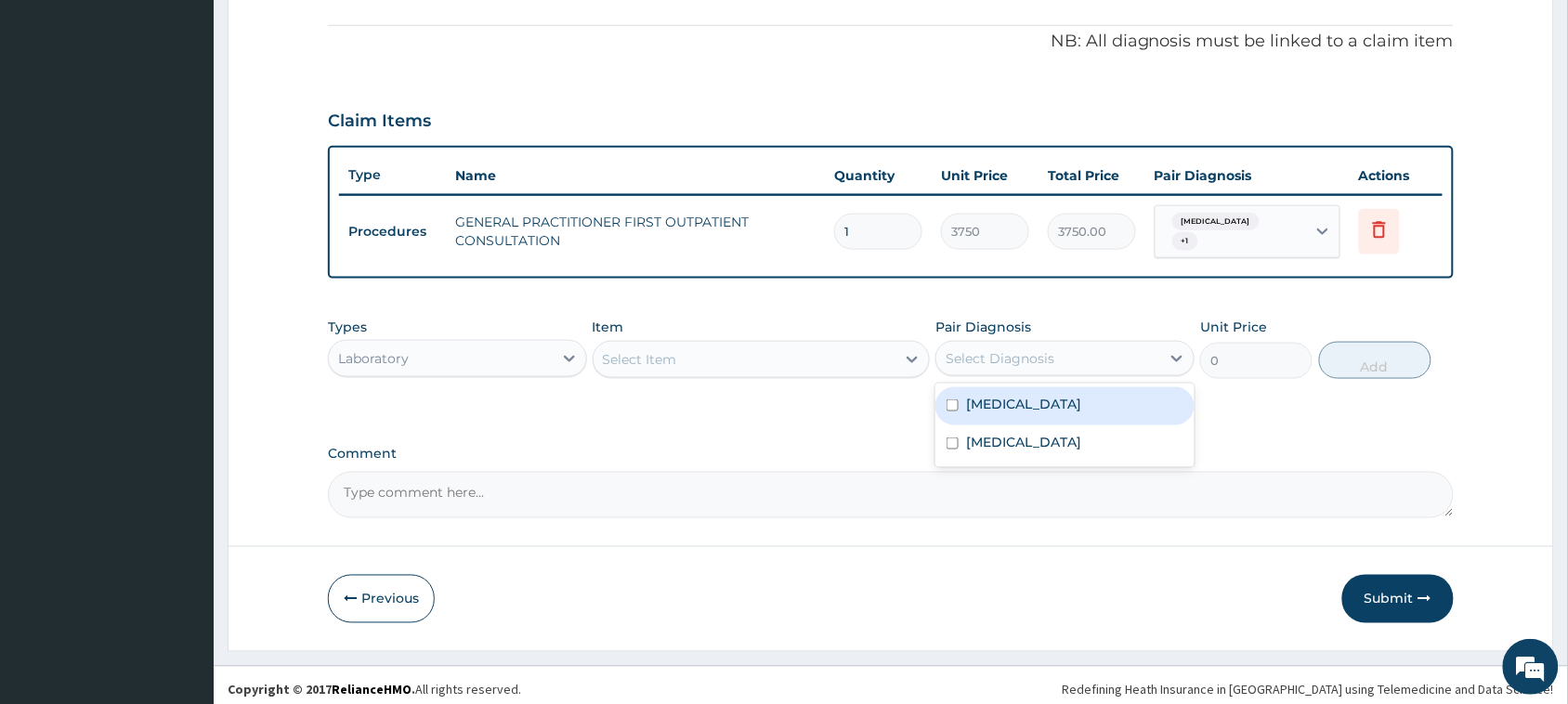
click at [999, 349] on div "Select Diagnosis" at bounding box center [1000, 358] width 108 height 19
click at [1005, 394] on label "Malaria" at bounding box center [1023, 404] width 115 height 19
checkbox input "true"
click at [731, 353] on div "Select Item" at bounding box center [745, 359] width 303 height 29
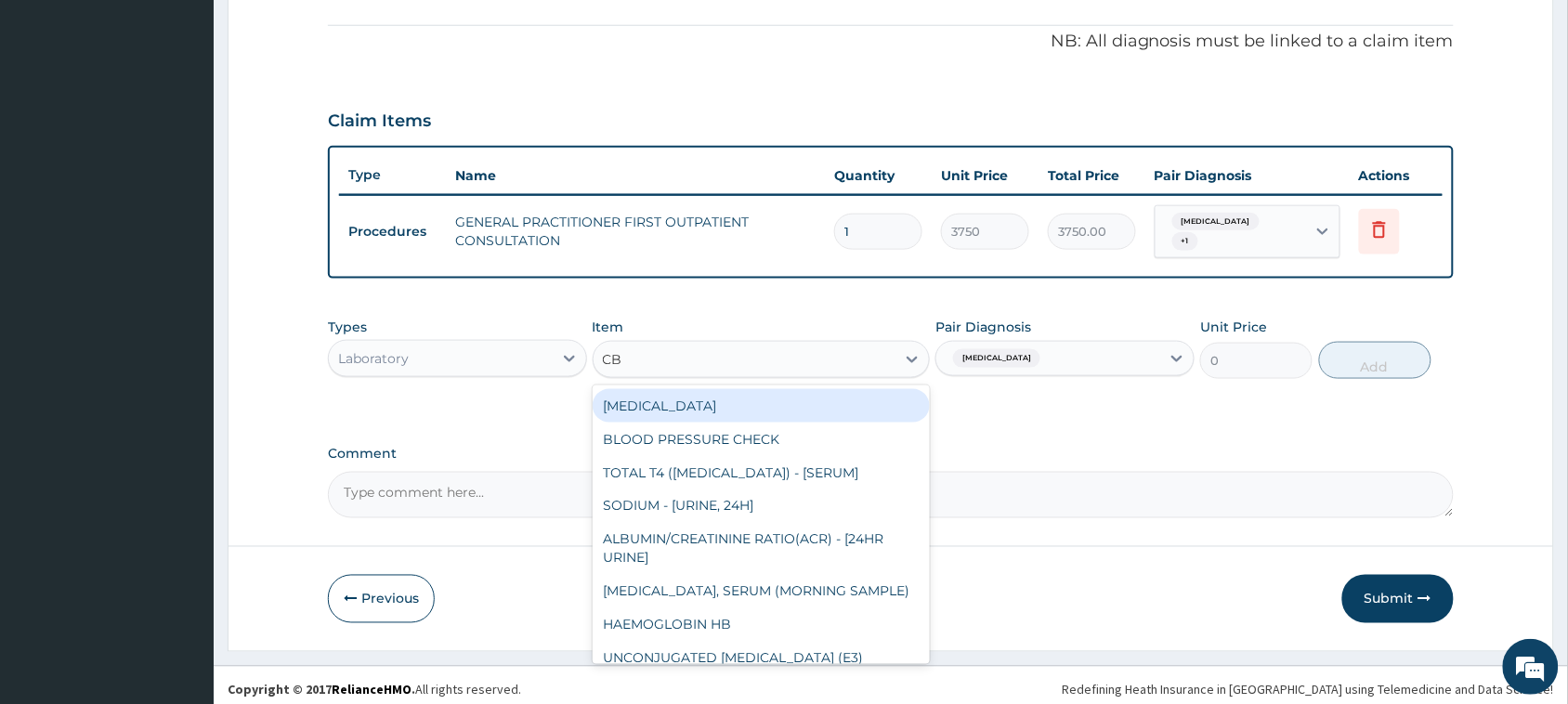
type input "CBC"
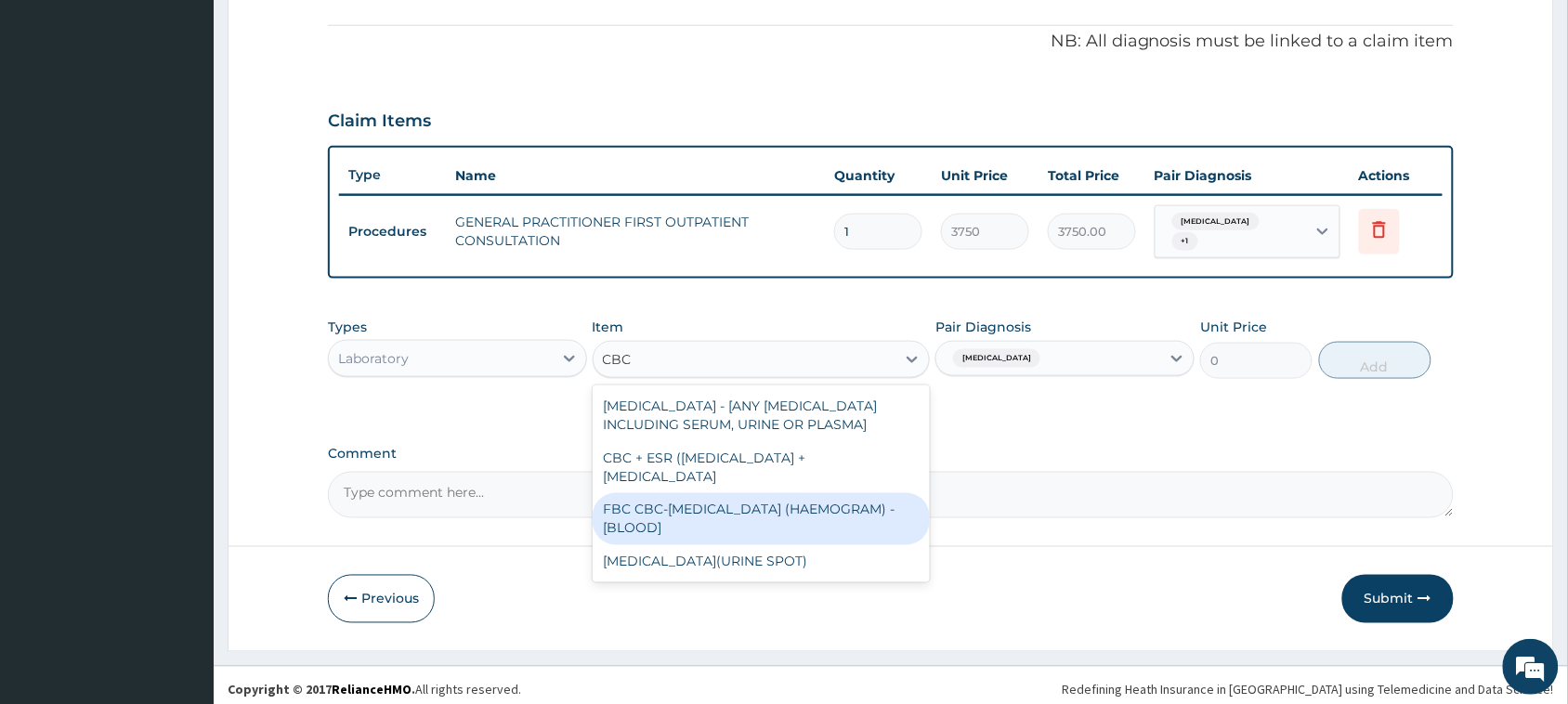
click at [754, 508] on div "FBC CBC-COMPLETE BLOOD COUNT (HAEMOGRAM) - [BLOOD]" at bounding box center [762, 519] width 338 height 52
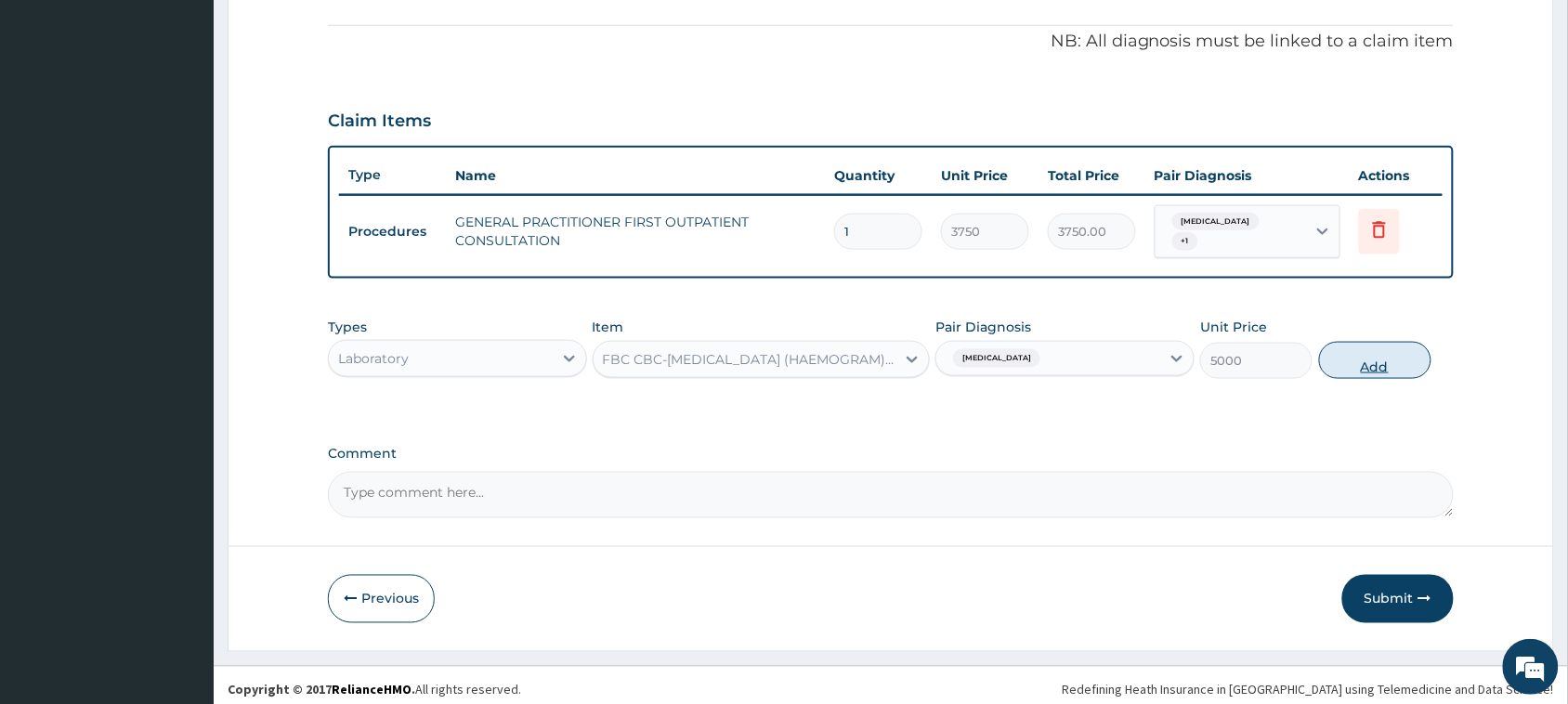
click at [1371, 351] on button "Add" at bounding box center [1375, 360] width 112 height 37
type input "0"
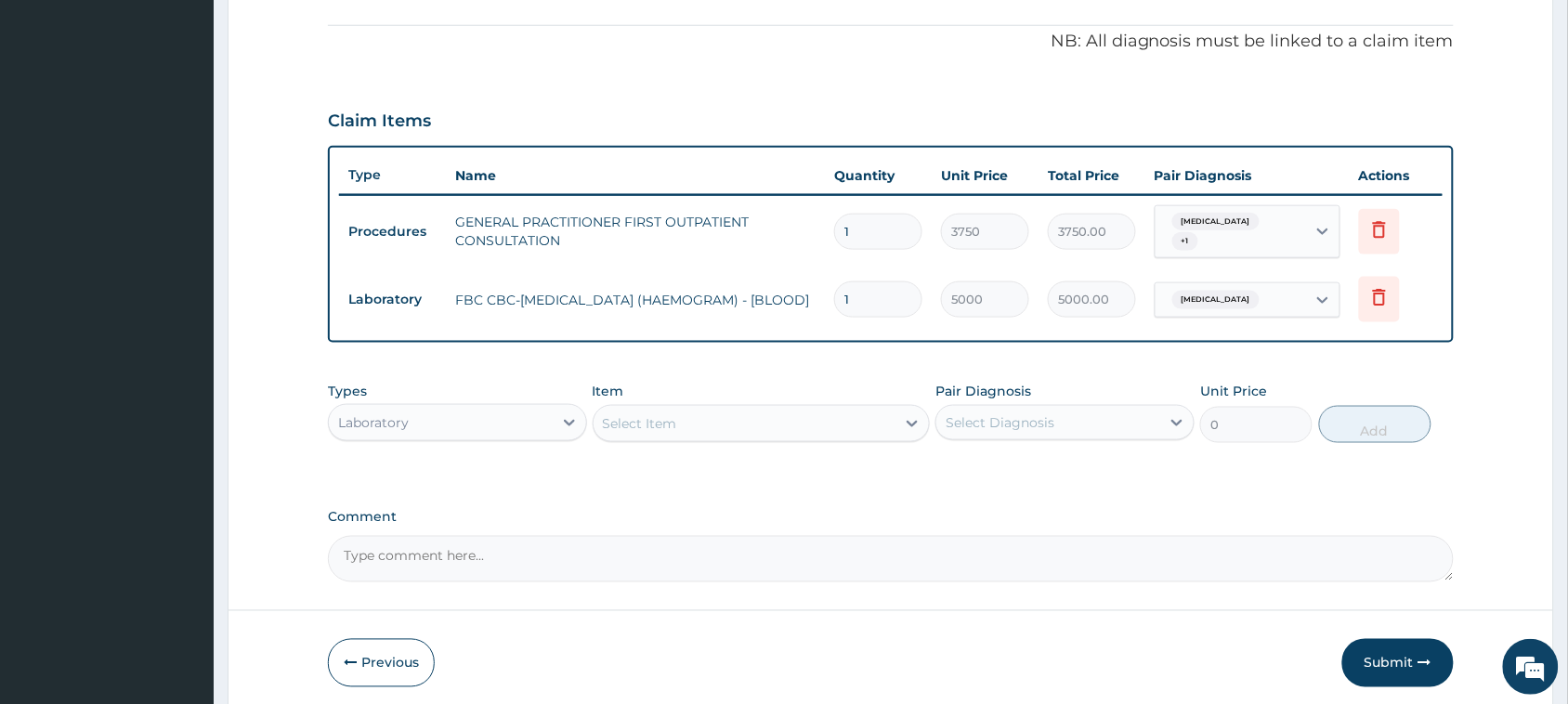
click at [813, 413] on div "Select Item" at bounding box center [745, 423] width 303 height 29
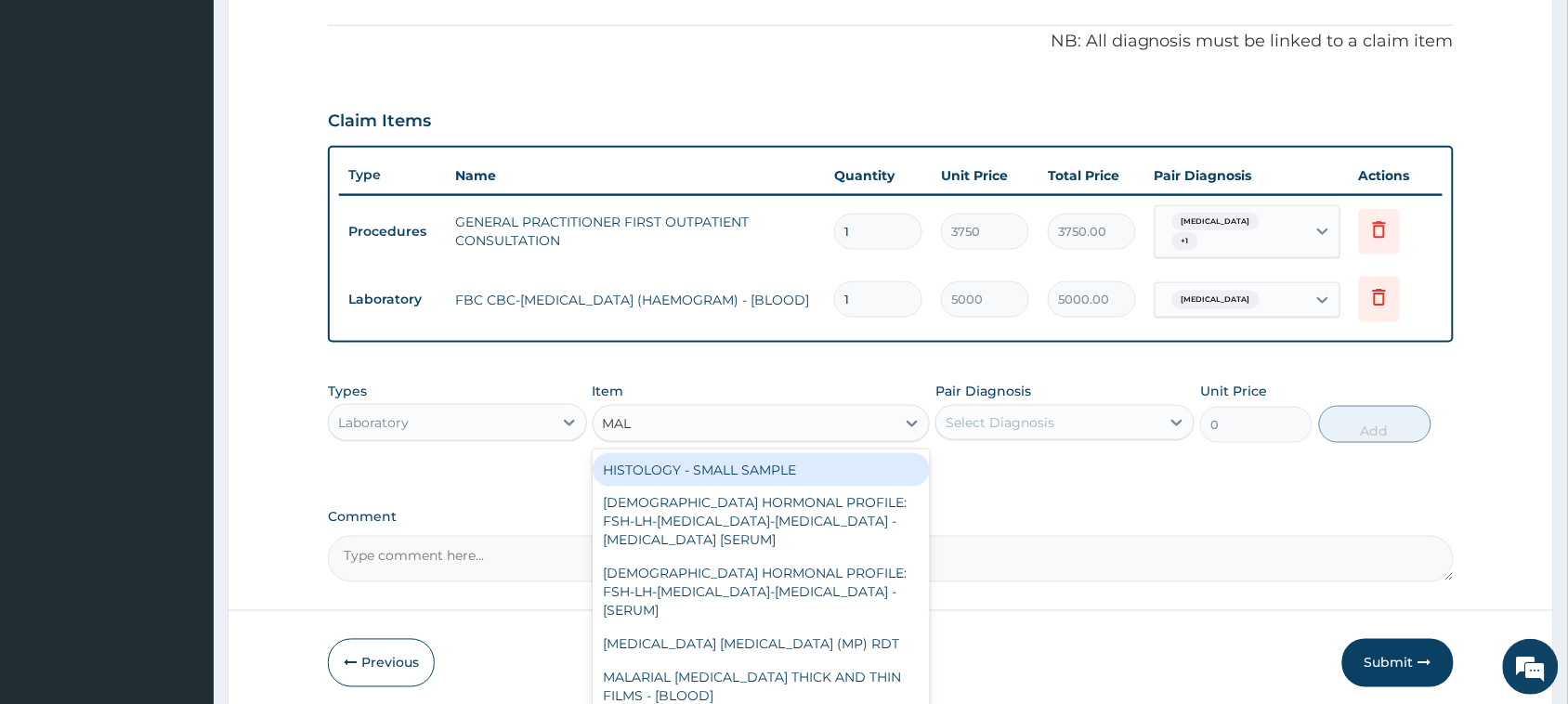
type input "MALA"
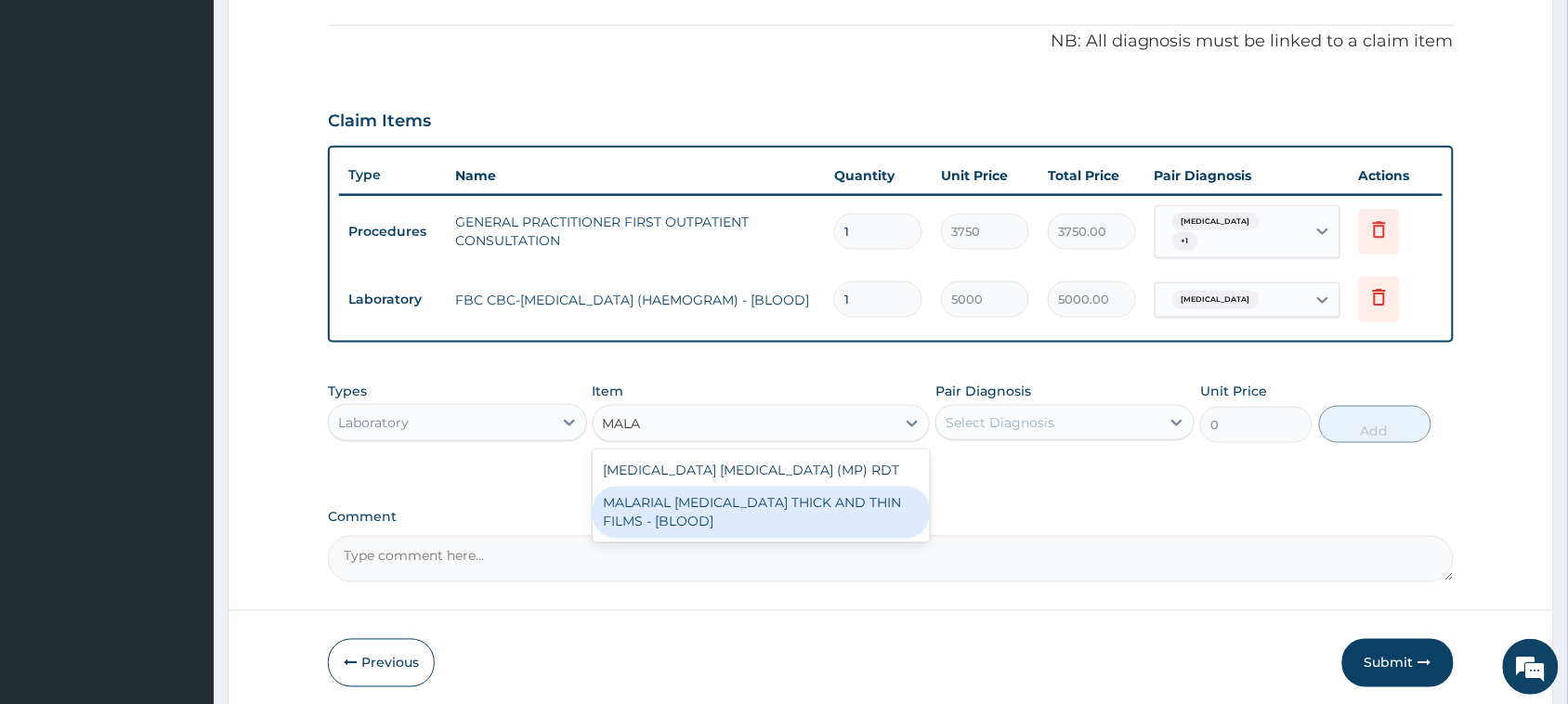
click at [774, 503] on div "MALARIAL PARASITE THICK AND THIN FILMS - [BLOOD]" at bounding box center [762, 512] width 338 height 52
type input "2187.5"
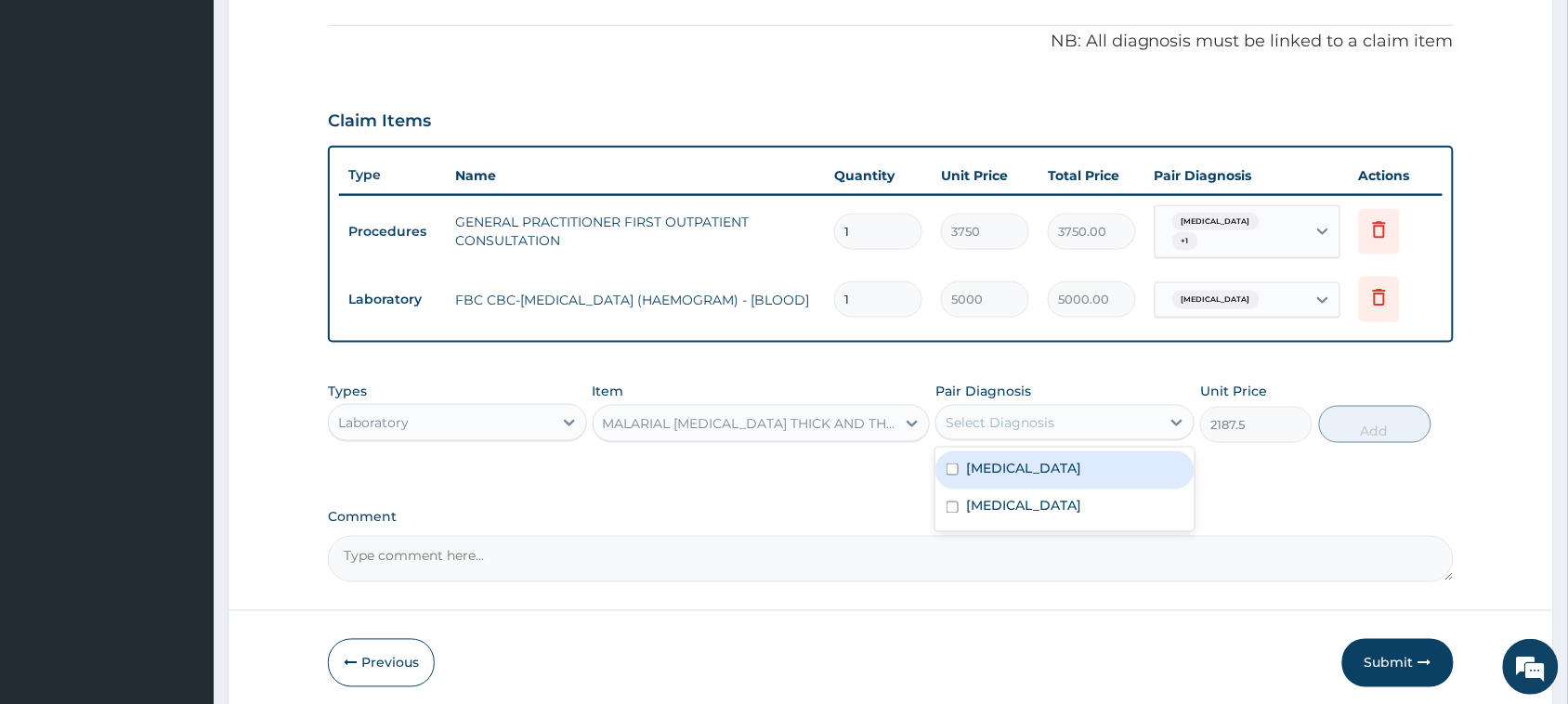
click at [1032, 413] on div "Select Diagnosis" at bounding box center [1000, 423] width 108 height 19
click at [1050, 457] on div "Malaria" at bounding box center [1064, 470] width 259 height 38
checkbox input "true"
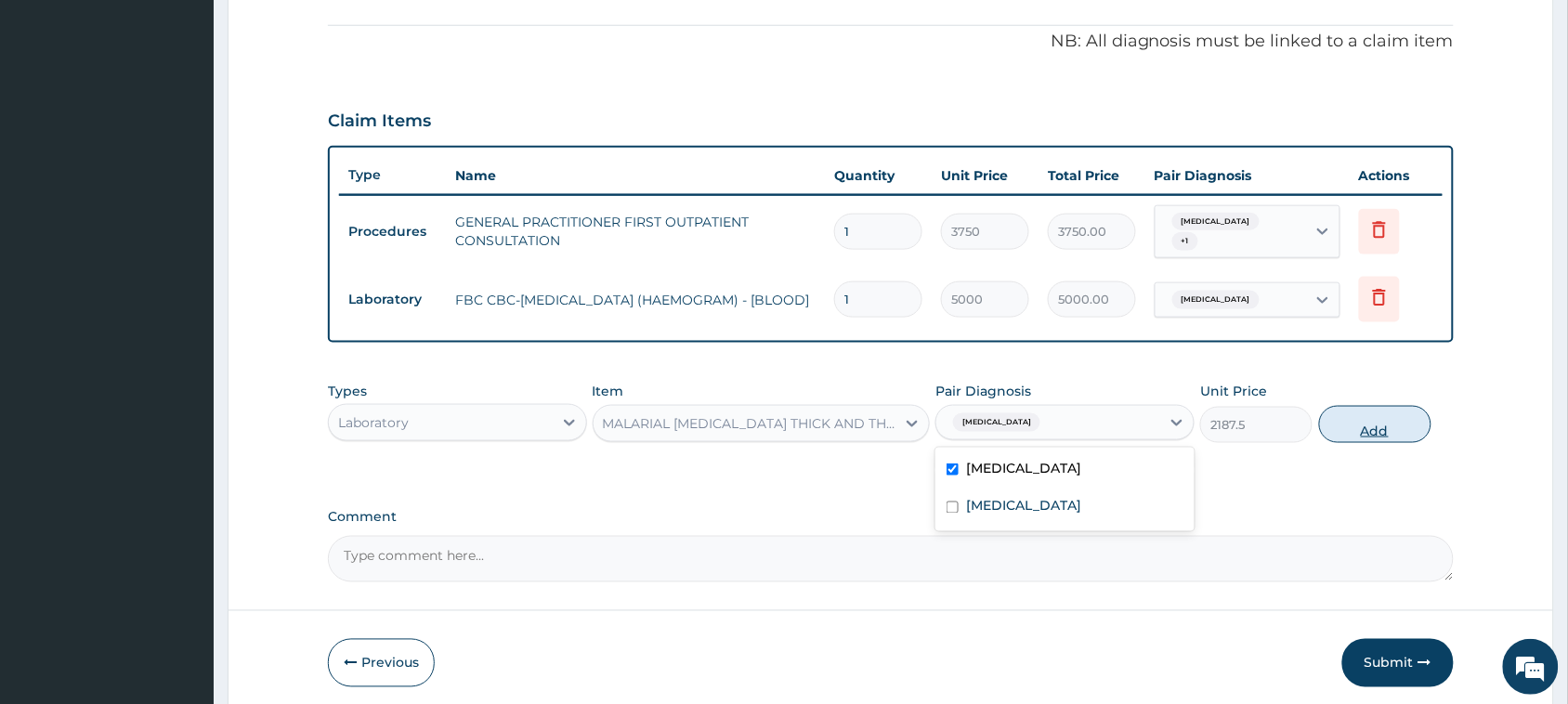
click at [1334, 413] on button "Add" at bounding box center [1375, 424] width 112 height 37
type input "0"
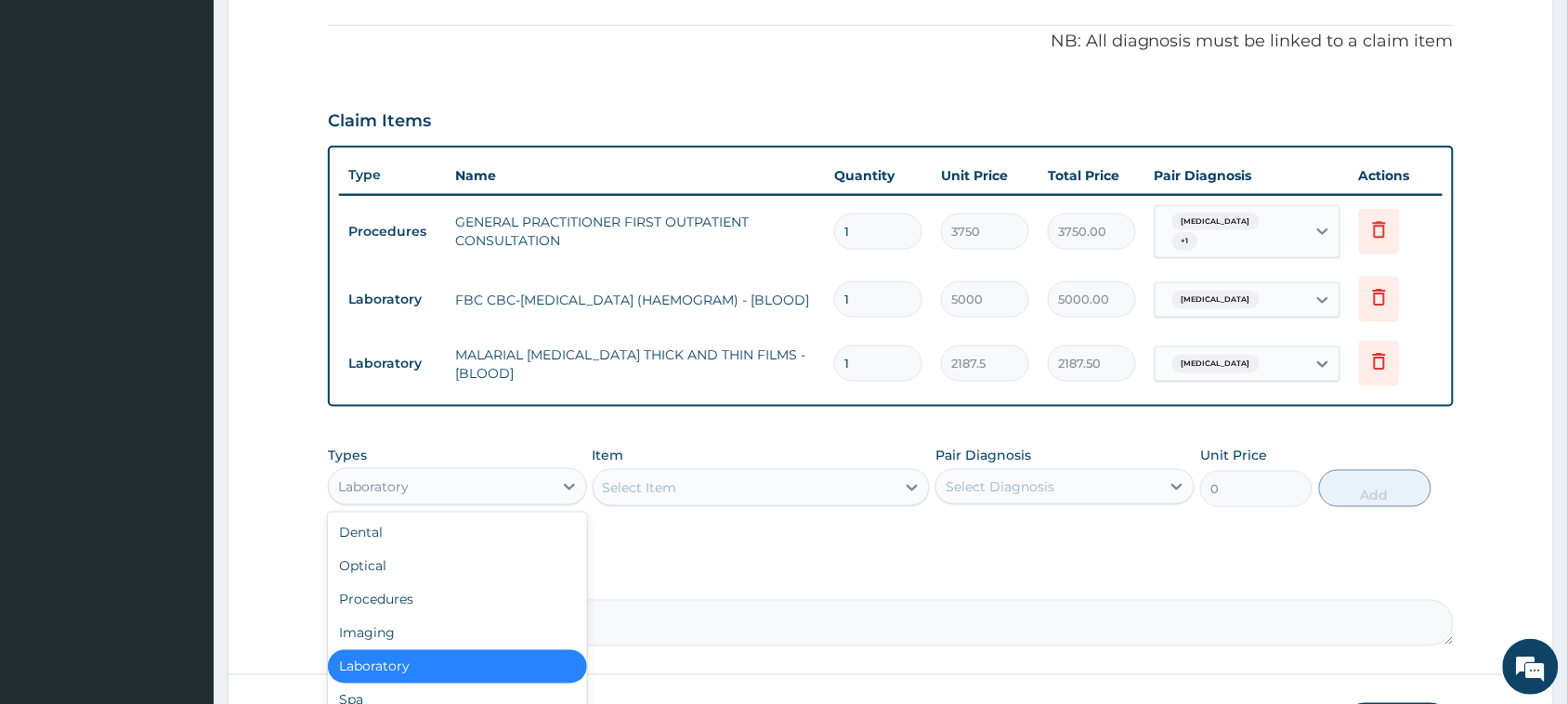
drag, startPoint x: 544, startPoint y: 478, endPoint x: 527, endPoint y: 472, distance: 18.0
click at [541, 478] on div "Laboratory" at bounding box center [441, 486] width 224 height 29
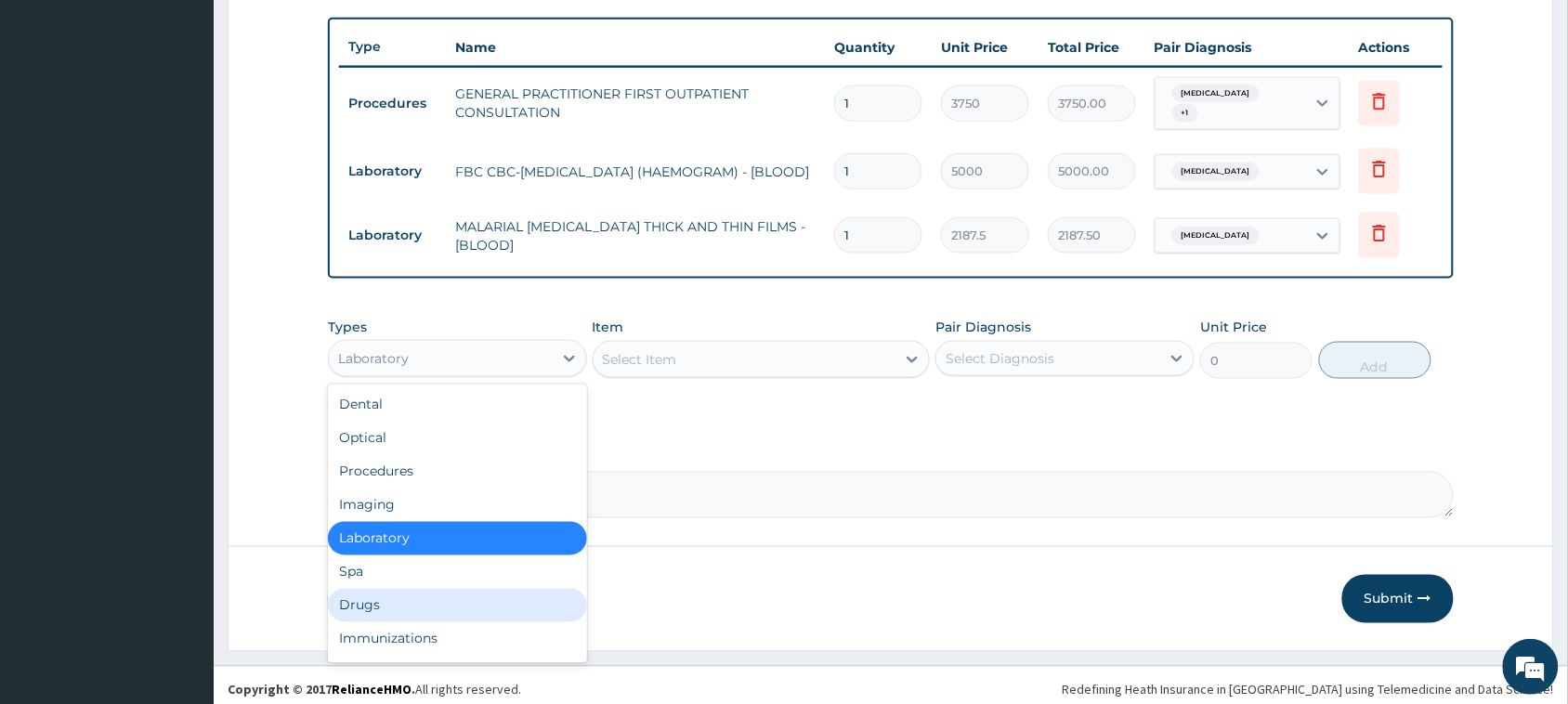
scroll to position [675, 0]
click at [367, 596] on div "Drugs" at bounding box center [457, 604] width 259 height 33
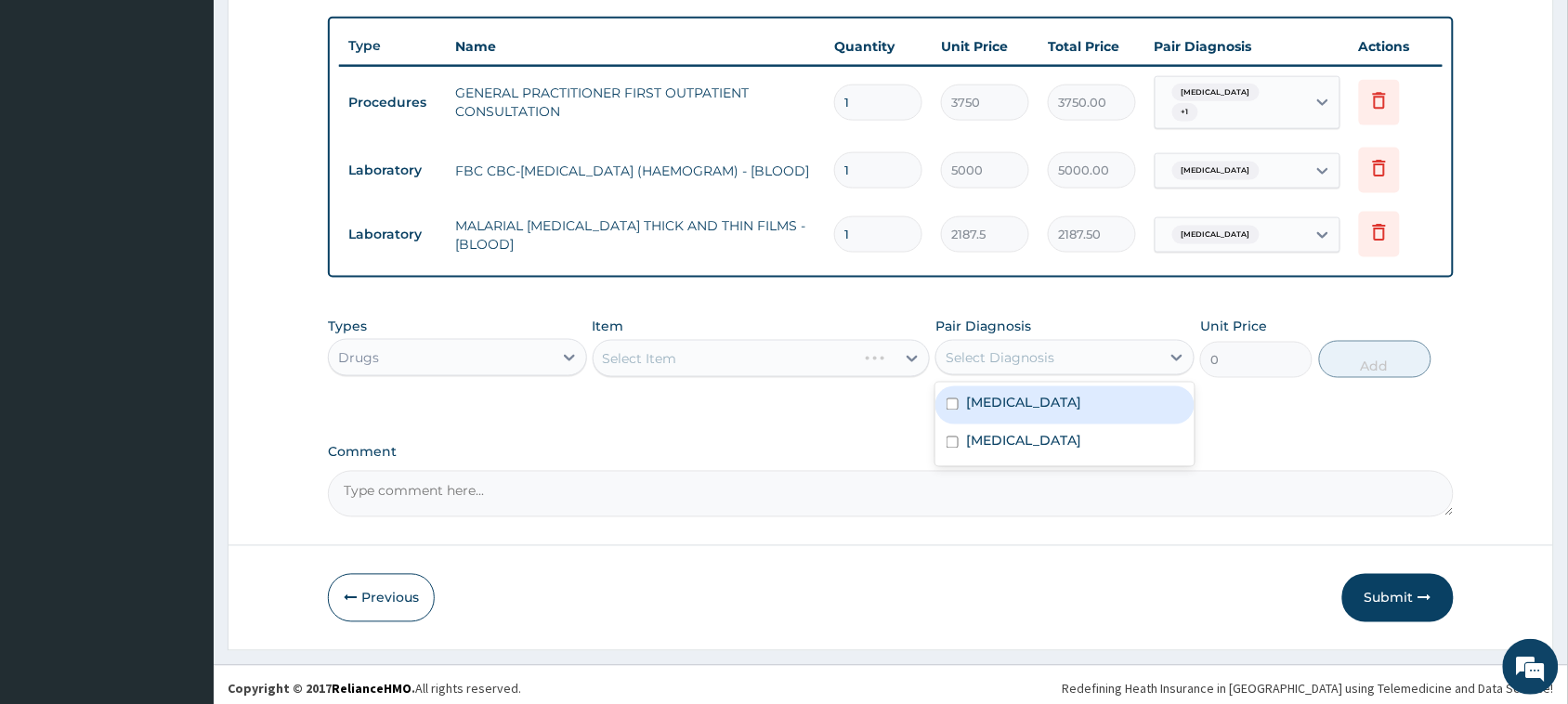
click at [1026, 349] on div "Select Diagnosis" at bounding box center [1000, 358] width 108 height 19
click at [1027, 391] on div "Malaria" at bounding box center [1064, 406] width 259 height 38
checkbox input "true"
click at [764, 349] on div "Select Item" at bounding box center [745, 358] width 303 height 29
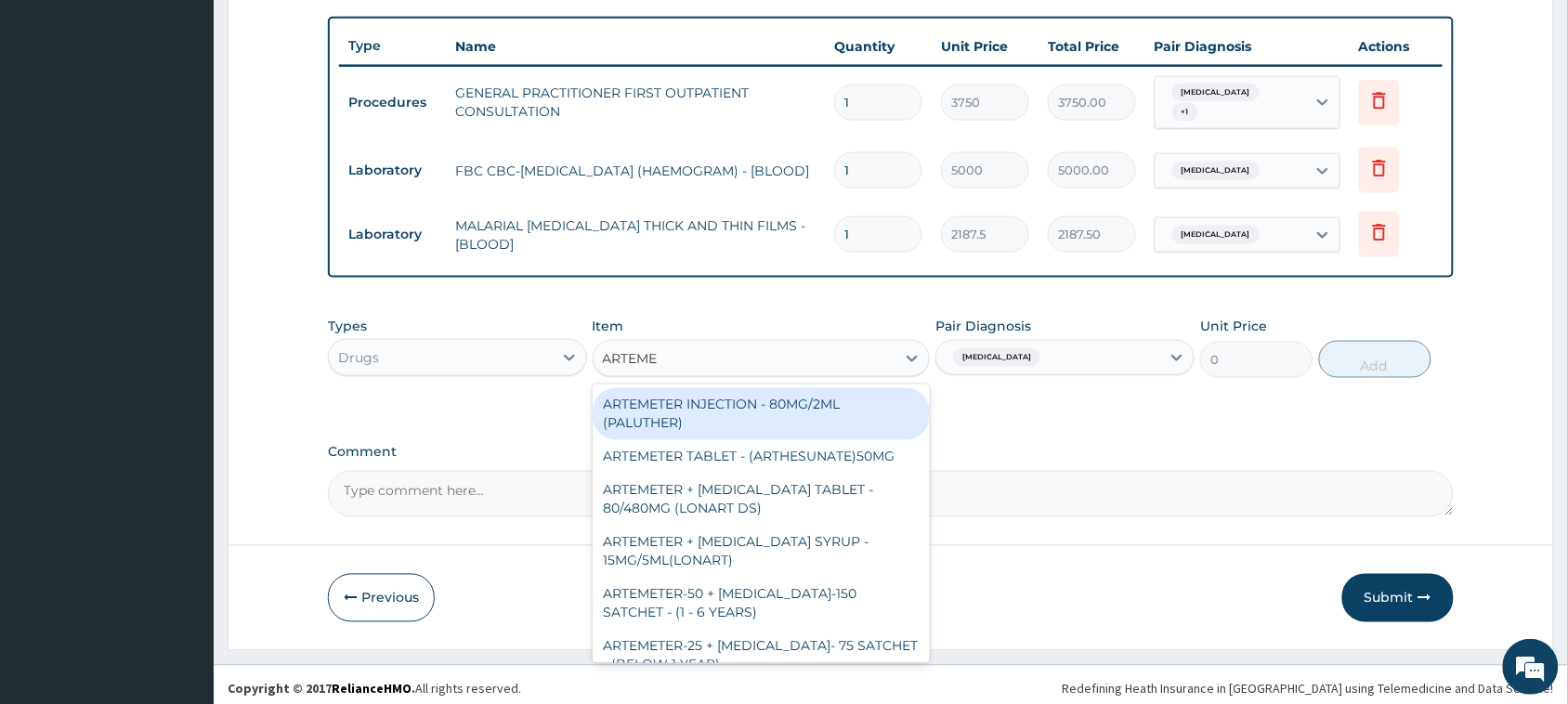
type input "ARTEMET"
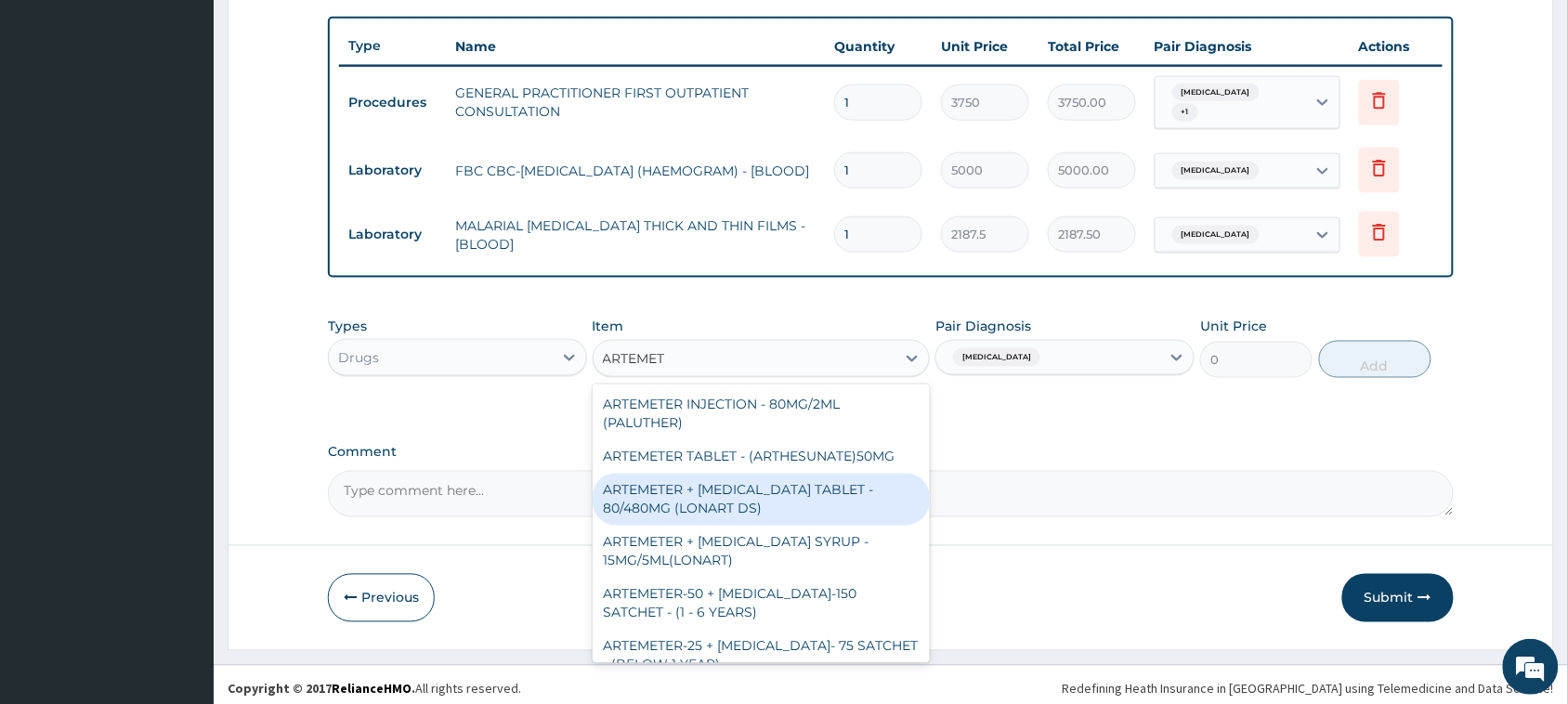
click at [757, 483] on div "ARTEMETER + [MEDICAL_DATA] TABLET - 80/480MG (LONART DS)" at bounding box center [762, 499] width 338 height 52
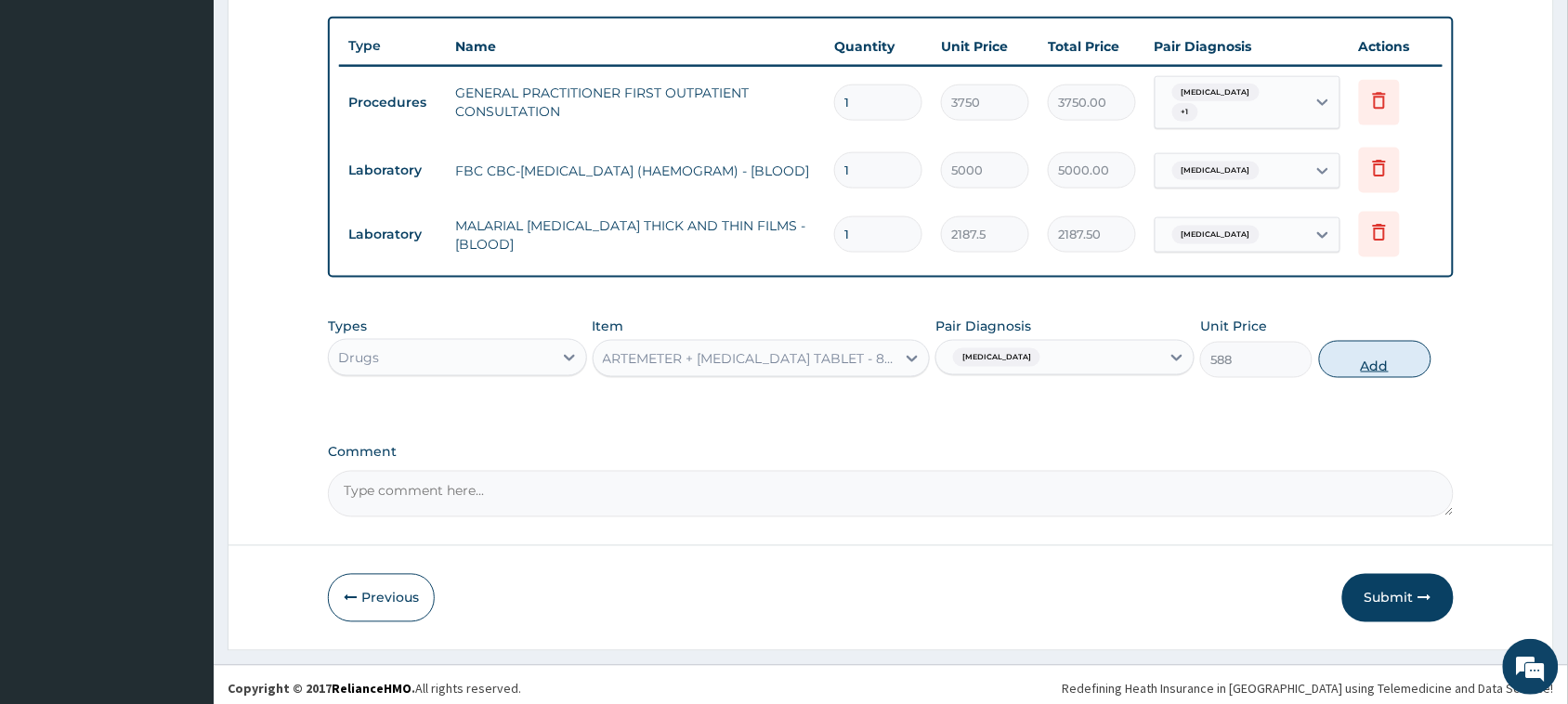
click at [1372, 359] on button "Add" at bounding box center [1375, 359] width 112 height 37
type input "0"
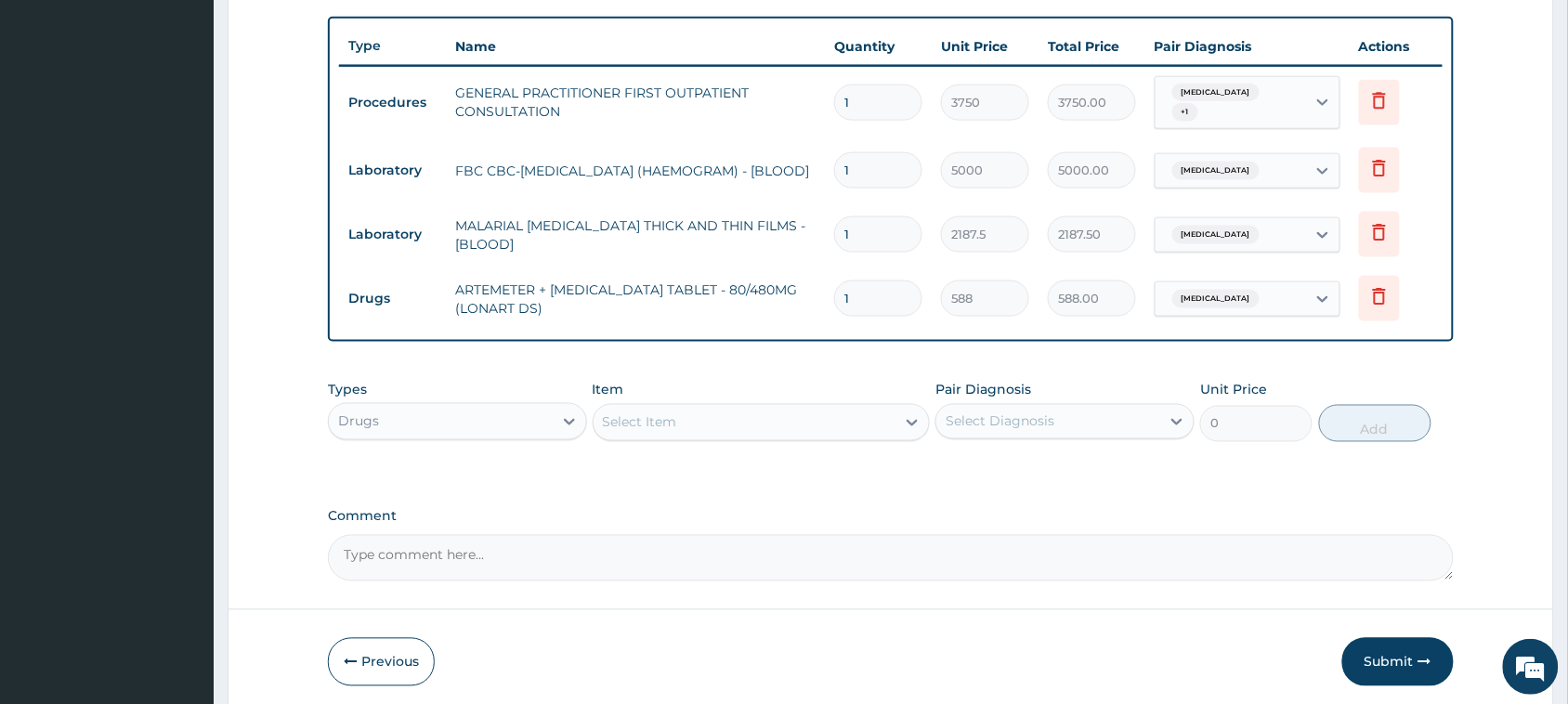
type input "2"
type input "1176.00"
type input "3"
type input "1764.00"
type input "4"
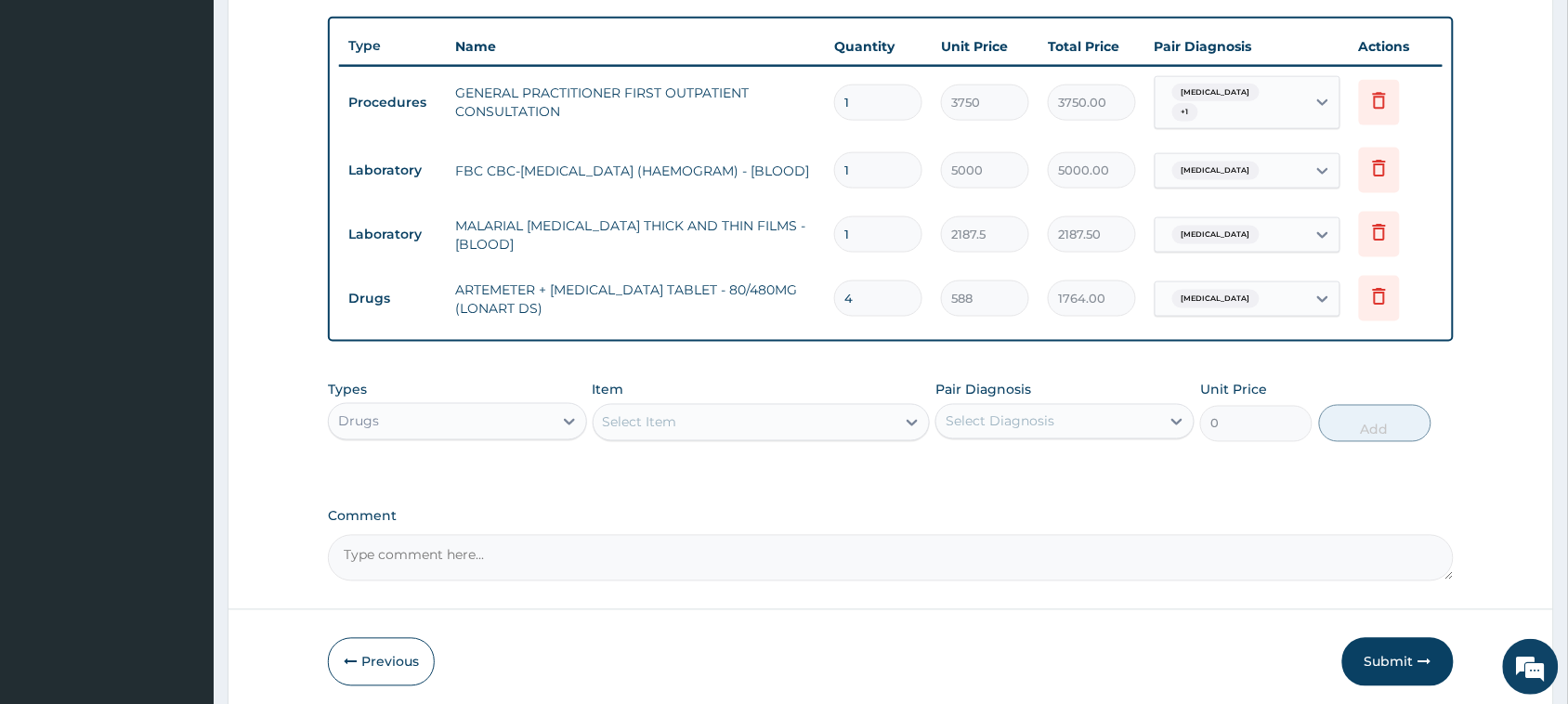
type input "2352.00"
type input "5"
type input "2940.00"
type input "6"
type input "3528.00"
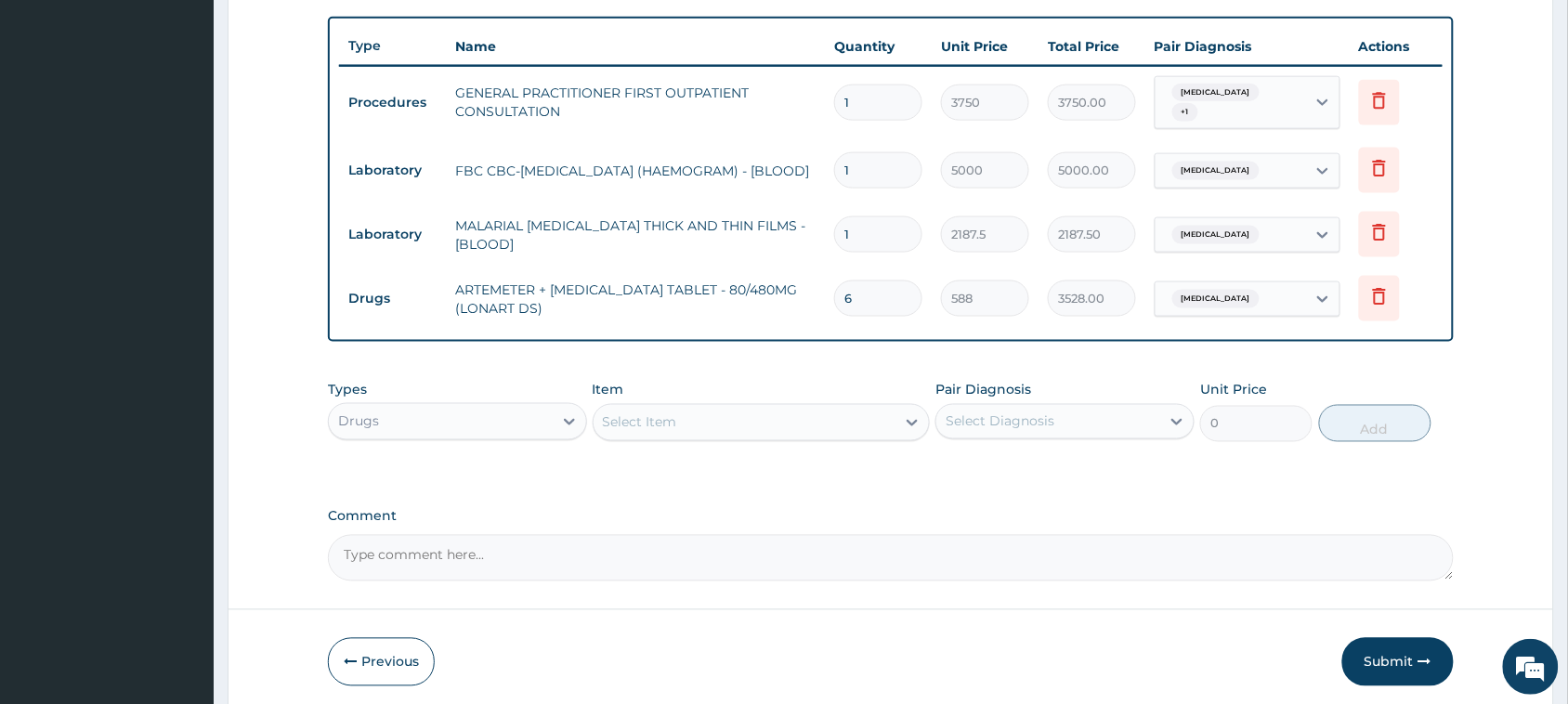
click at [683, 408] on div "Select Item" at bounding box center [745, 422] width 303 height 29
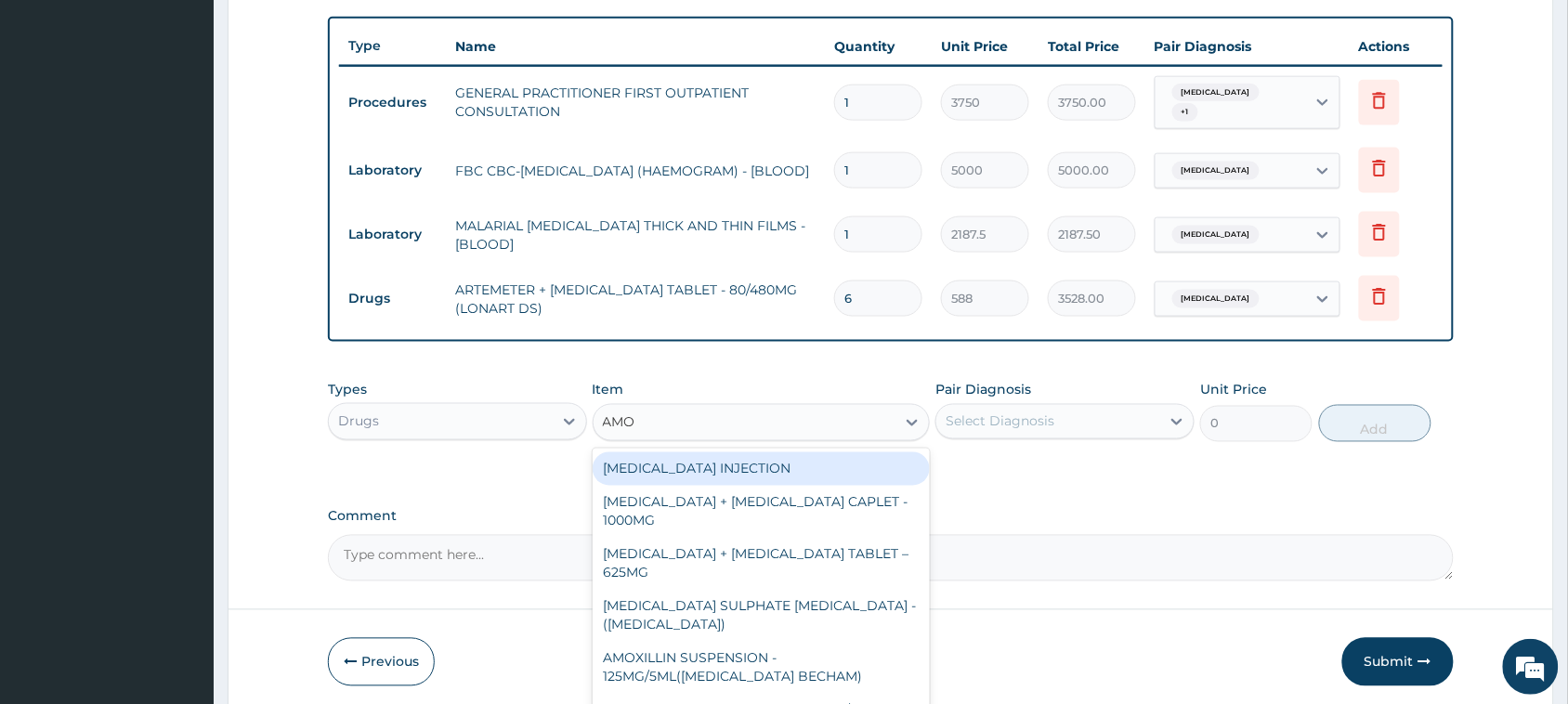
type input "AMOX"
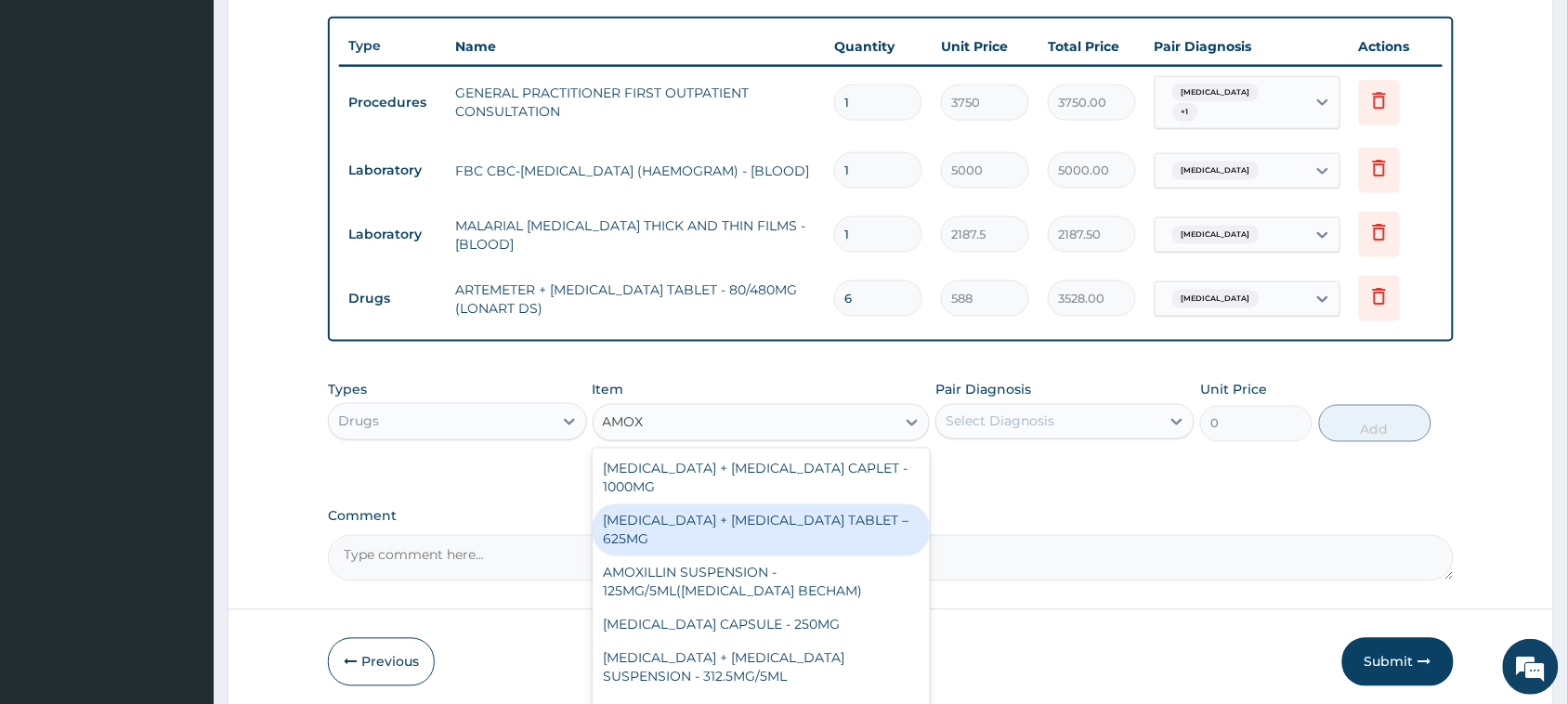
drag, startPoint x: 721, startPoint y: 513, endPoint x: 759, endPoint y: 494, distance: 42.5
click at [725, 515] on div "AMOXICILLIN + CLAVULANIC ACID TABLET – 625MG" at bounding box center [762, 530] width 338 height 52
type input "420"
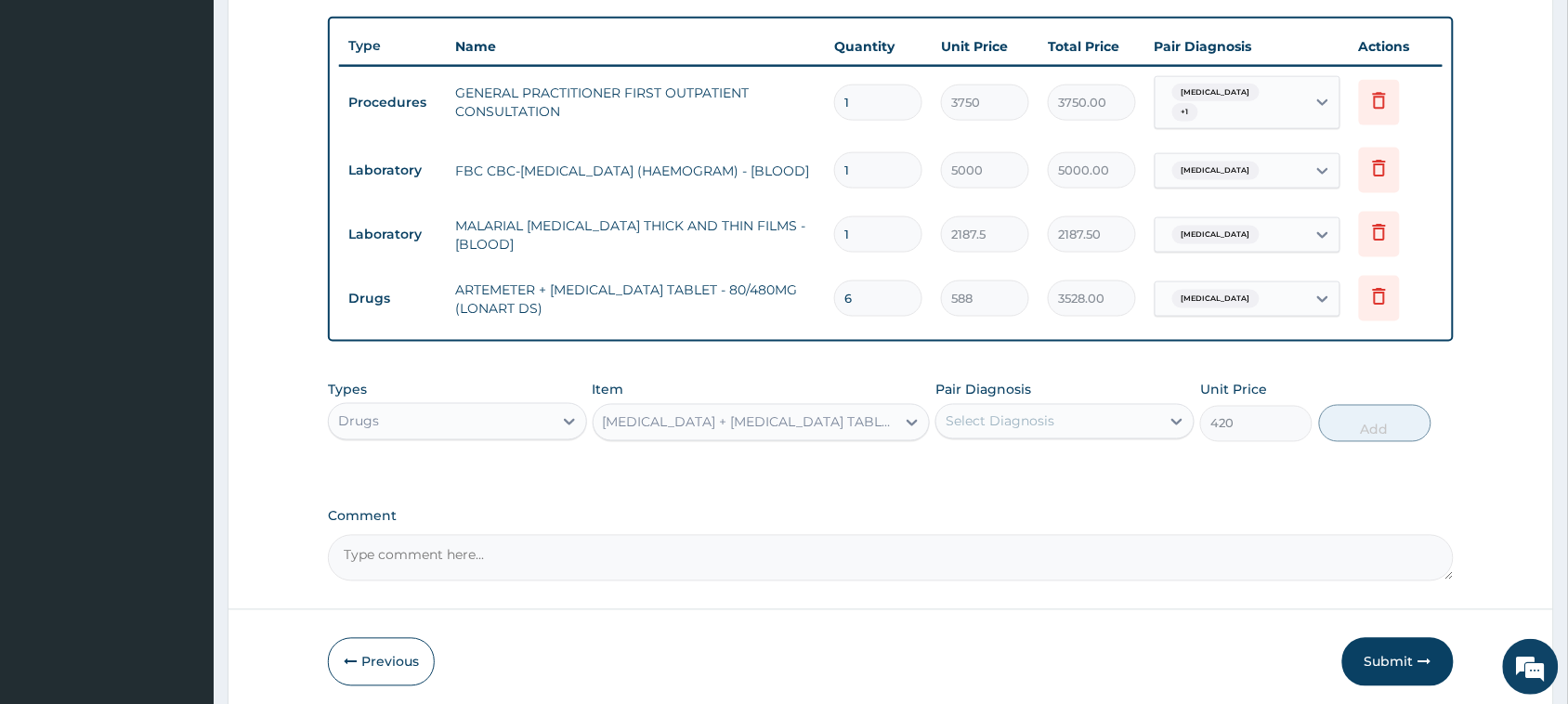
click at [987, 412] on div "Select Diagnosis" at bounding box center [1000, 422] width 108 height 19
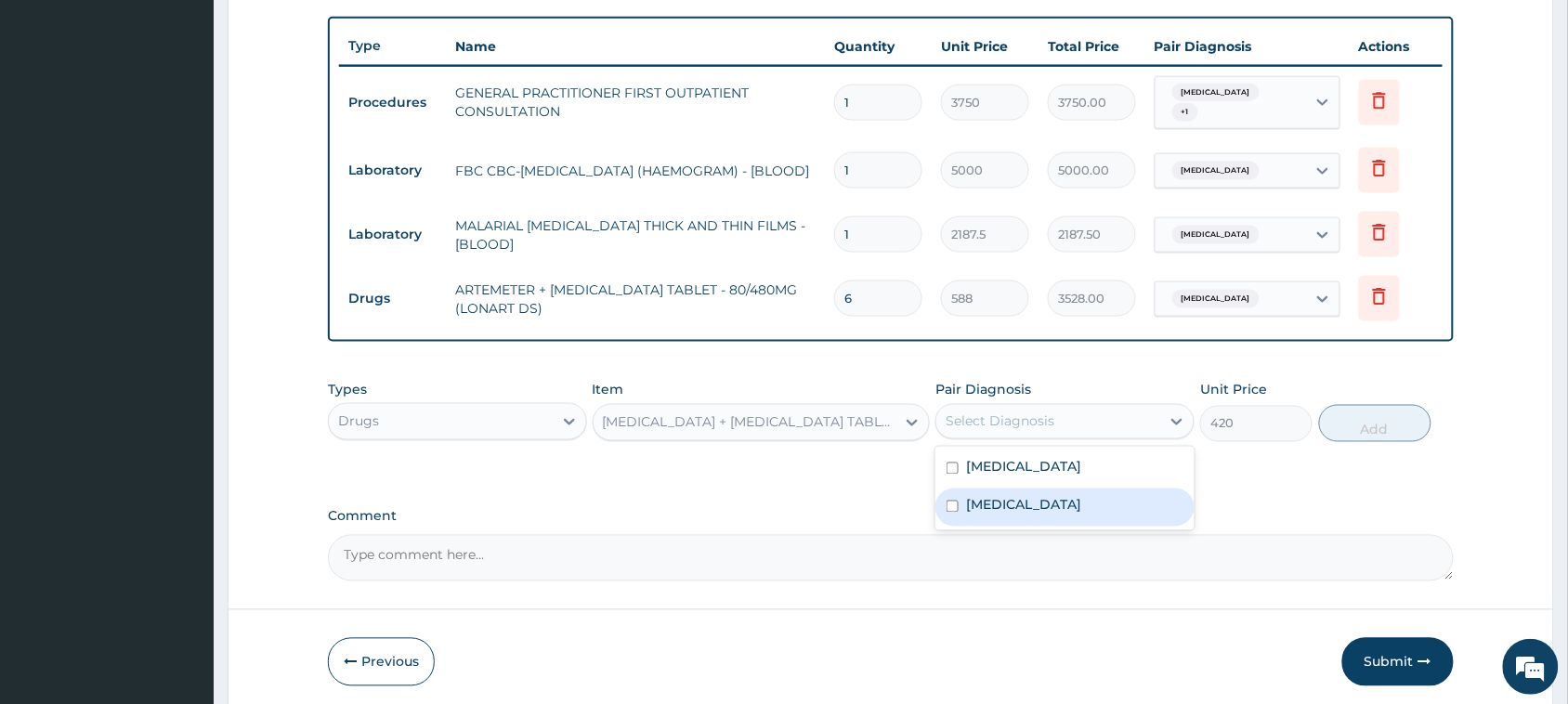
click at [1031, 498] on label "Upper respiratory infection" at bounding box center [1023, 505] width 115 height 19
checkbox input "true"
click at [1412, 426] on button "Add" at bounding box center [1375, 423] width 112 height 37
type input "0"
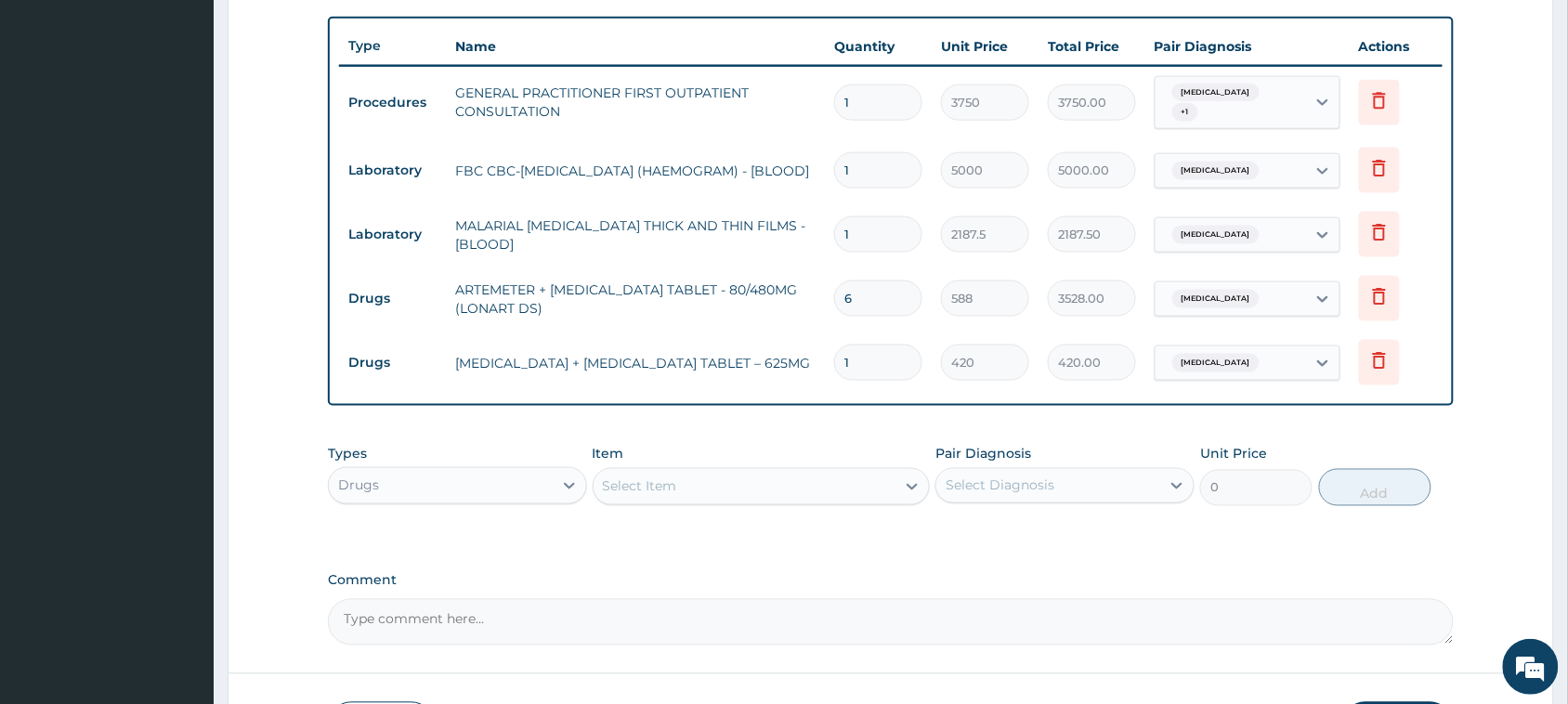
type input "14"
type input "5880.00"
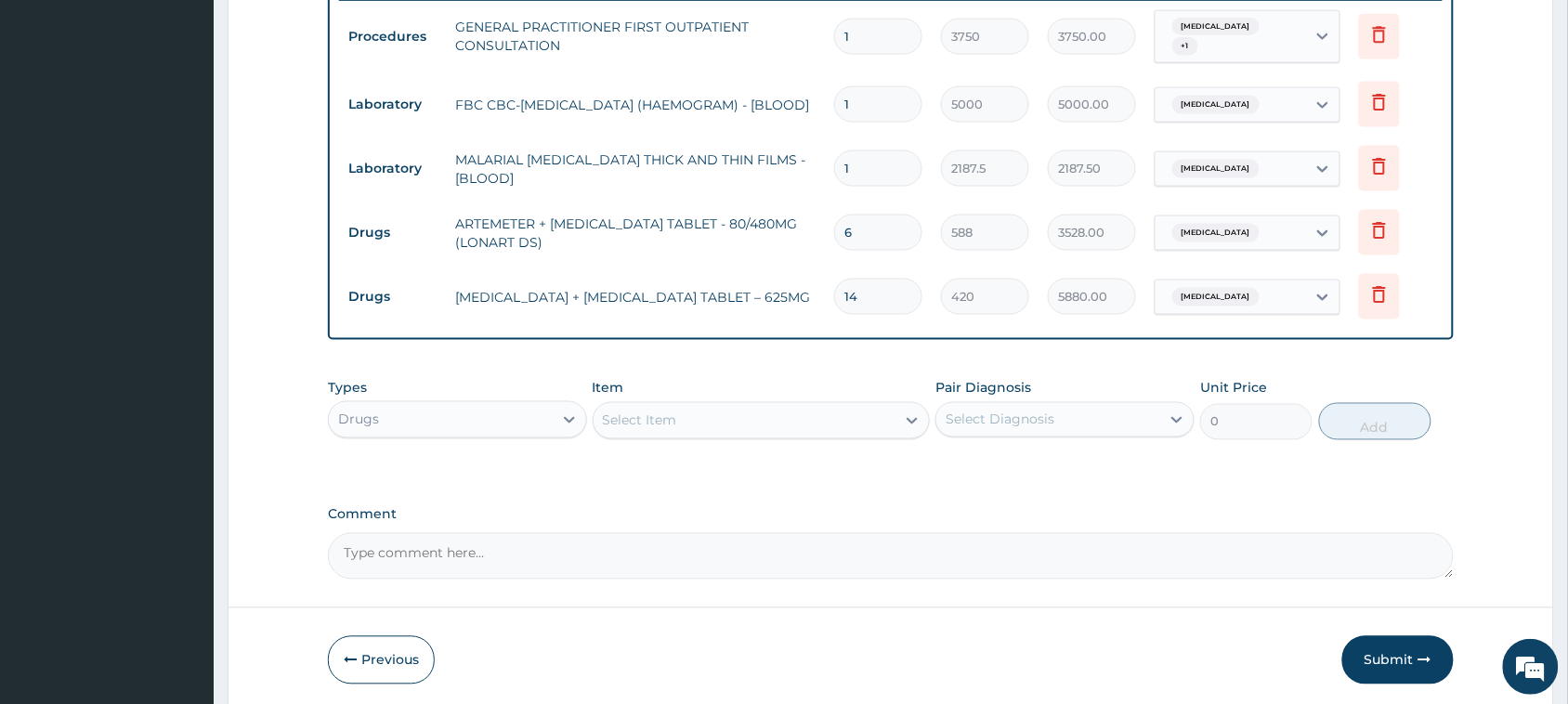
scroll to position [801, 0]
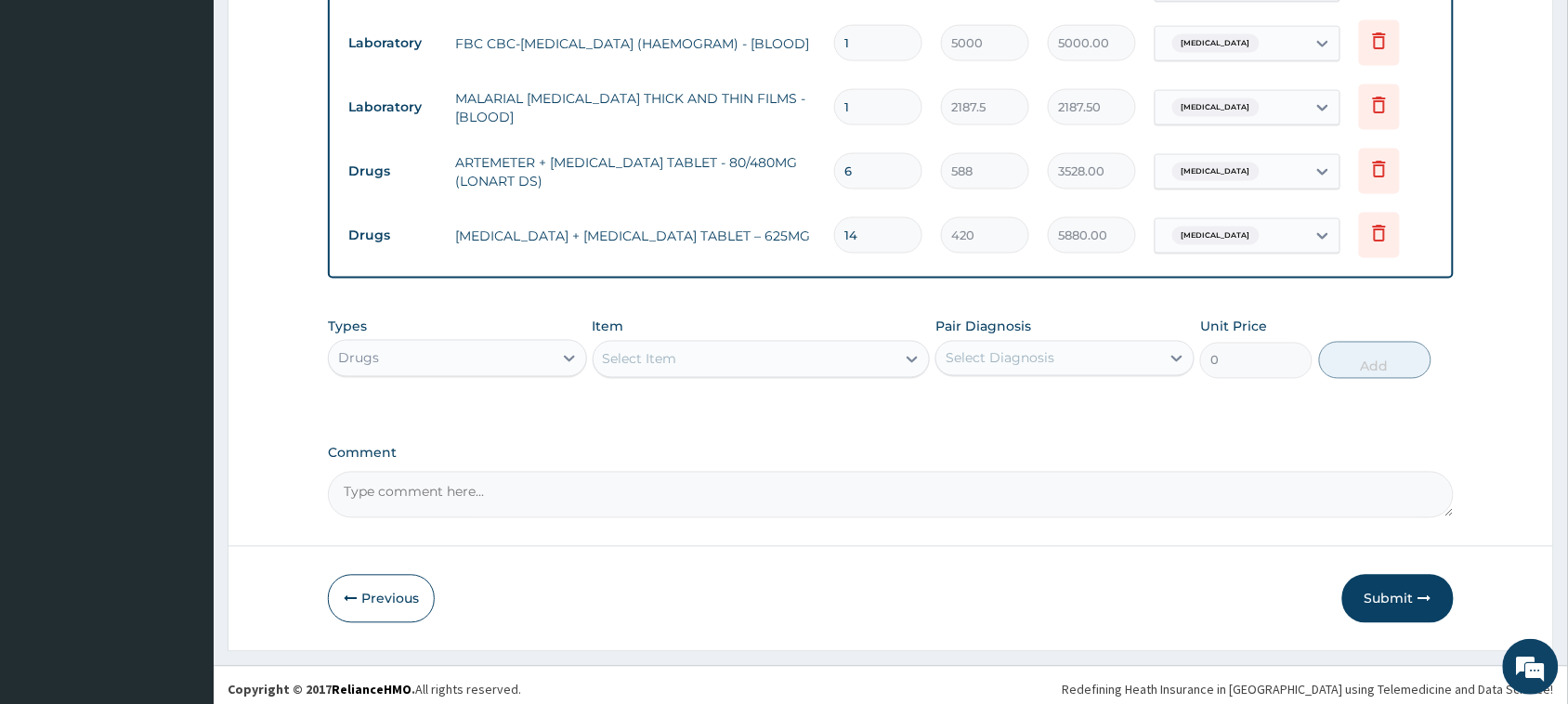
type input "14"
click at [817, 357] on div "Select Item" at bounding box center [745, 359] width 303 height 29
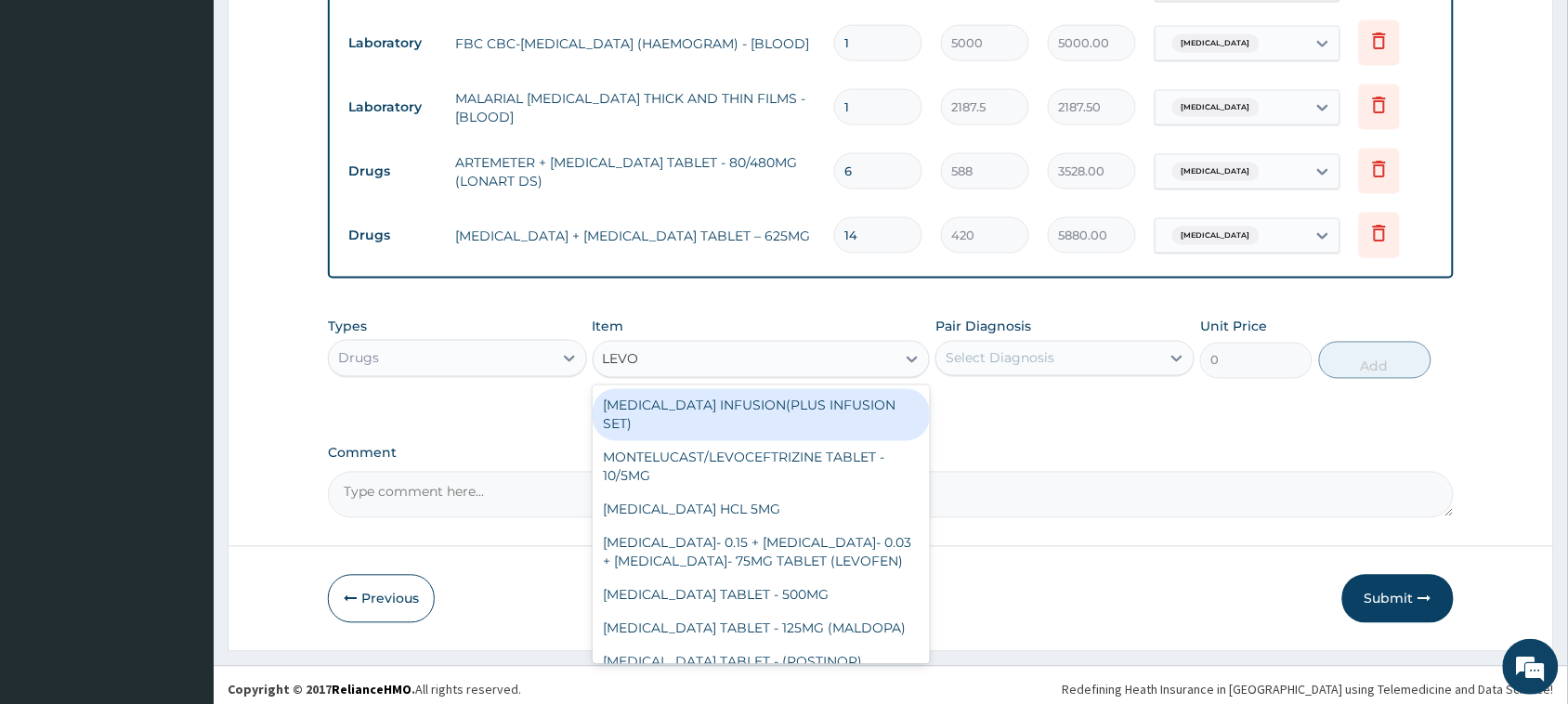
type input "LEVOC"
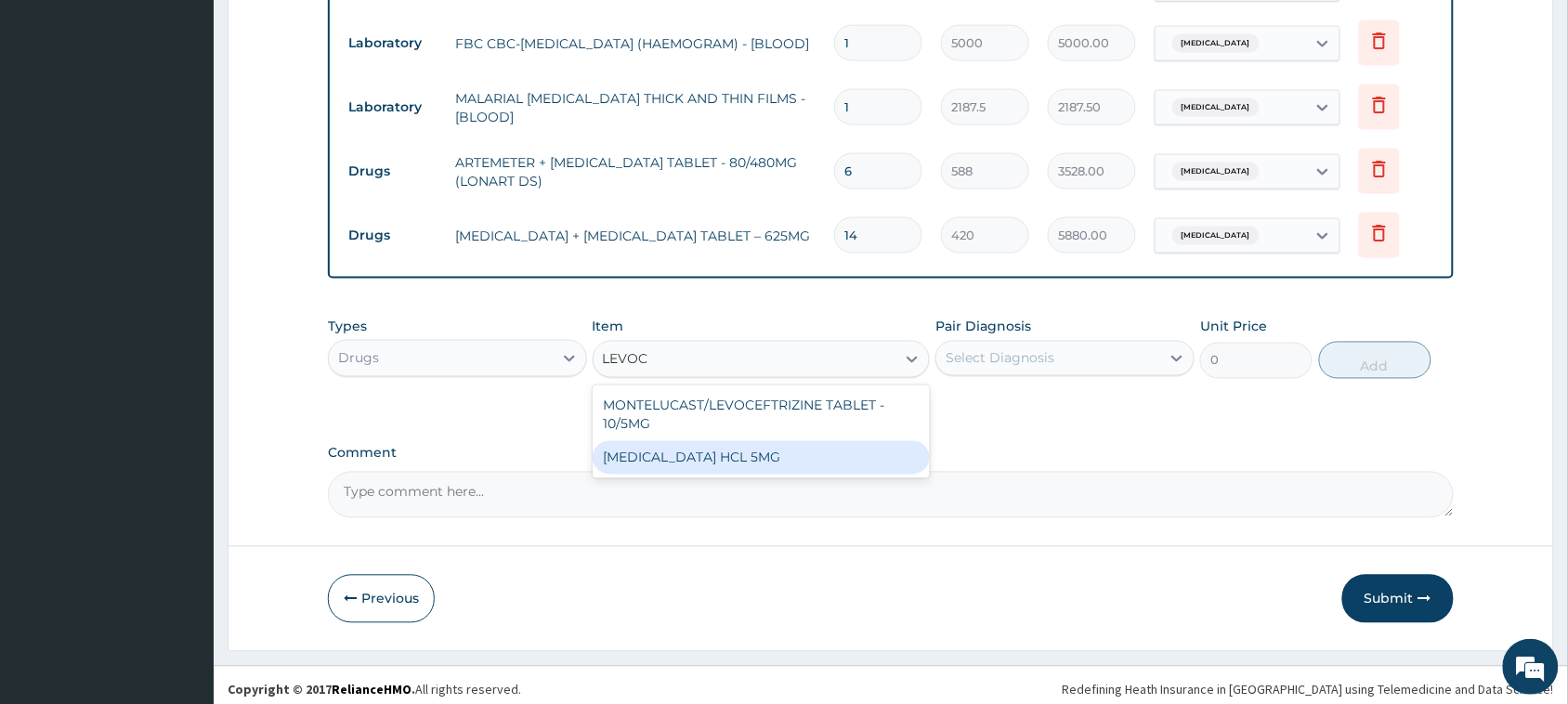
click at [837, 441] on div "LEVOCETIRIZINE HCL 5MG" at bounding box center [762, 457] width 338 height 33
type input "81.19999999999999"
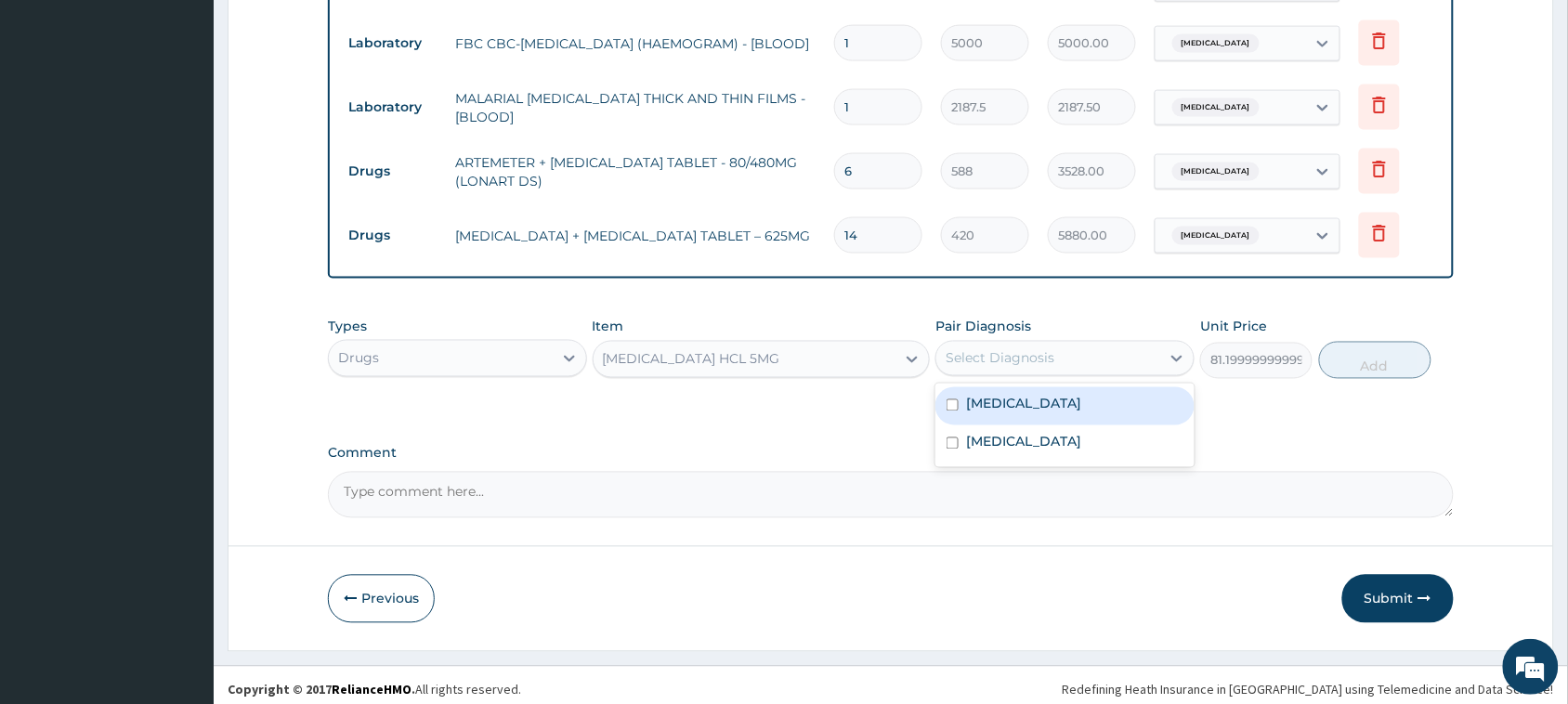
click at [1038, 349] on div "Select Diagnosis" at bounding box center [1000, 358] width 108 height 19
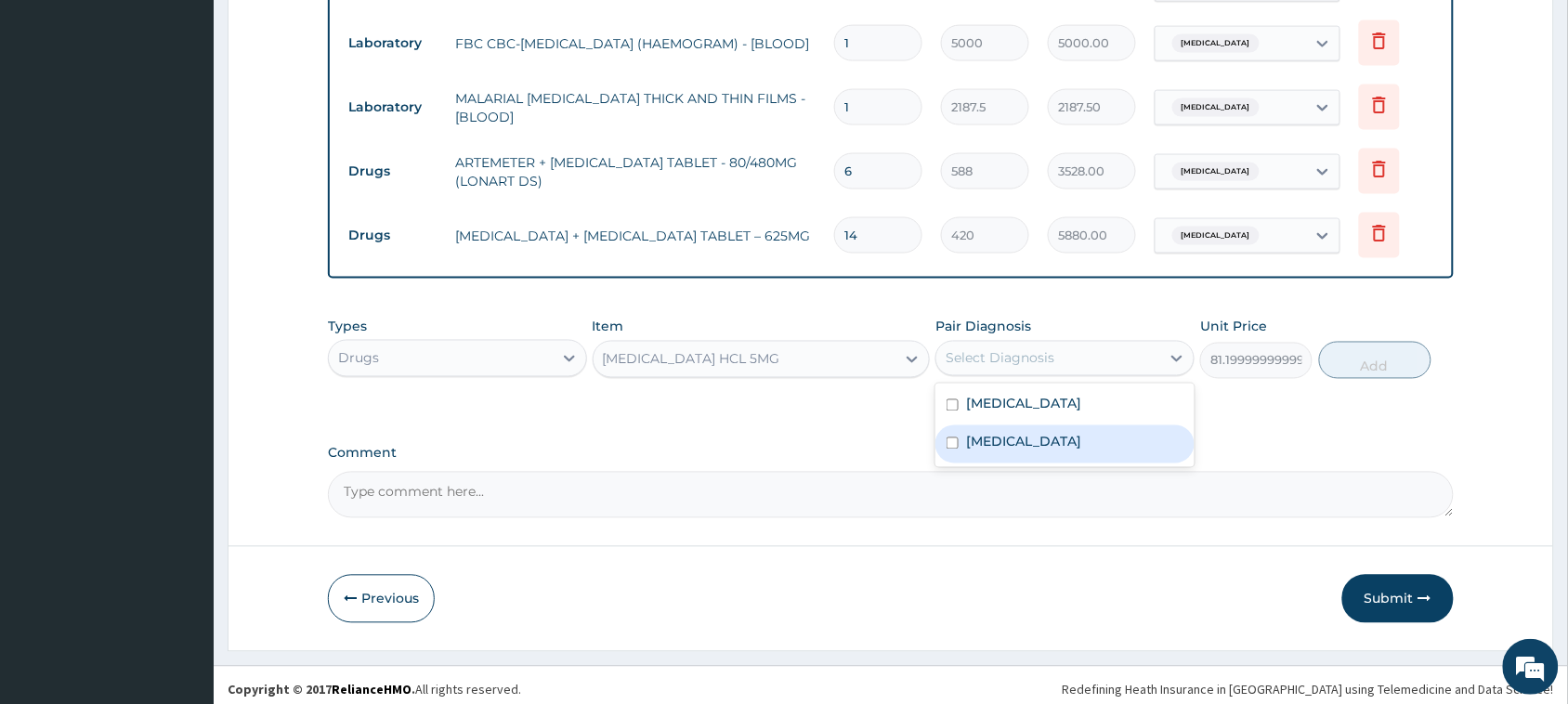
click at [1064, 426] on div "Upper respiratory infection" at bounding box center [1064, 445] width 259 height 38
checkbox input "true"
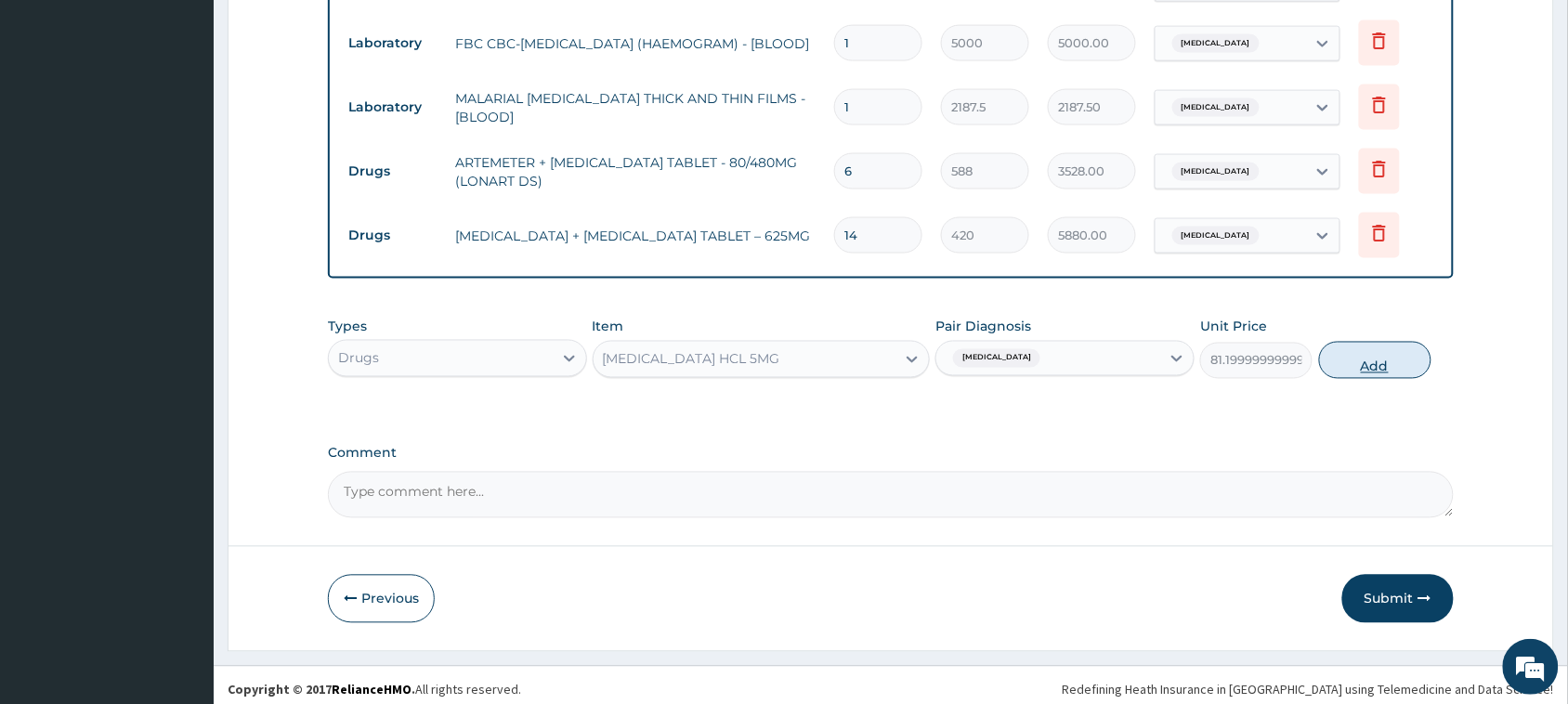
click at [1347, 360] on button "Add" at bounding box center [1375, 360] width 112 height 37
type input "0"
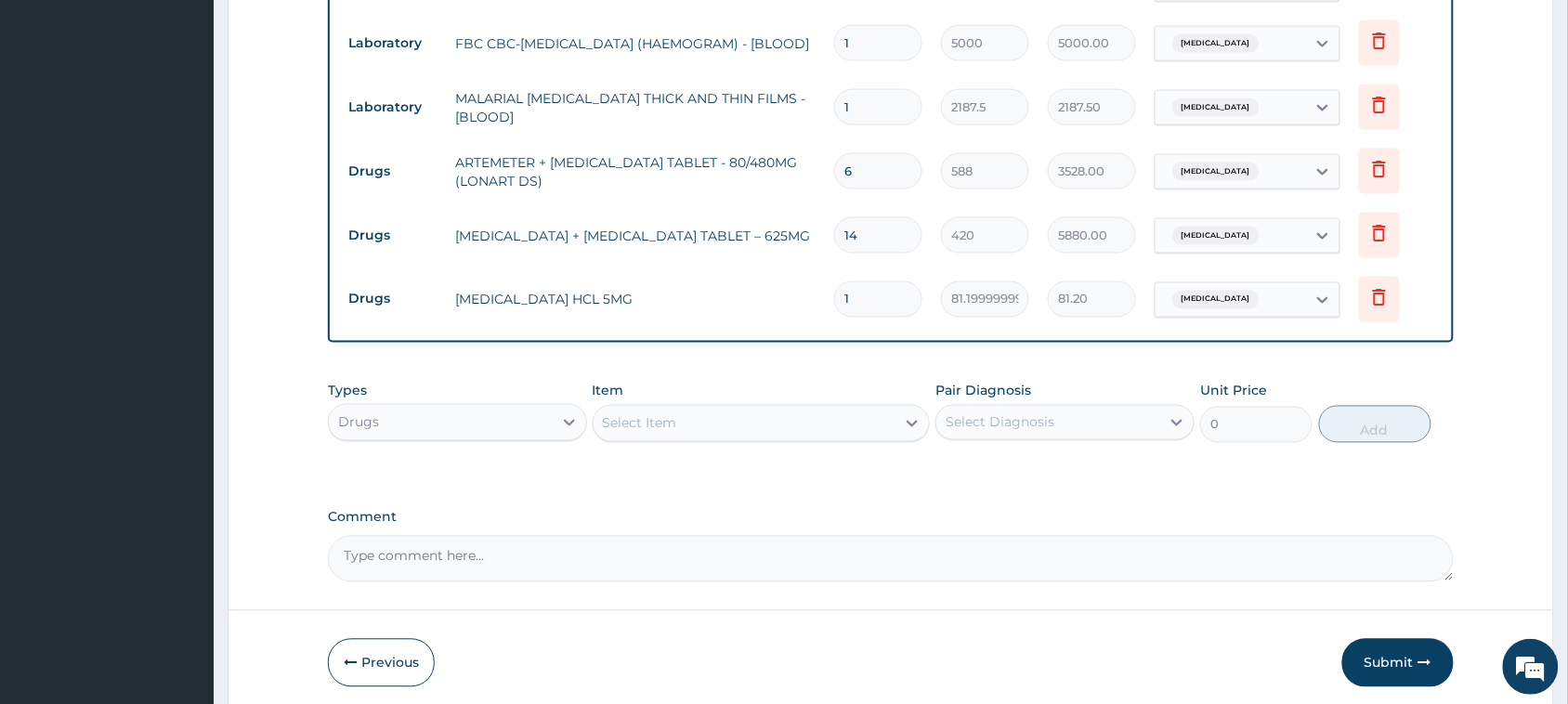
type input "10"
type input "812.00"
type input "10"
click at [887, 415] on div "Select Item" at bounding box center [745, 423] width 303 height 29
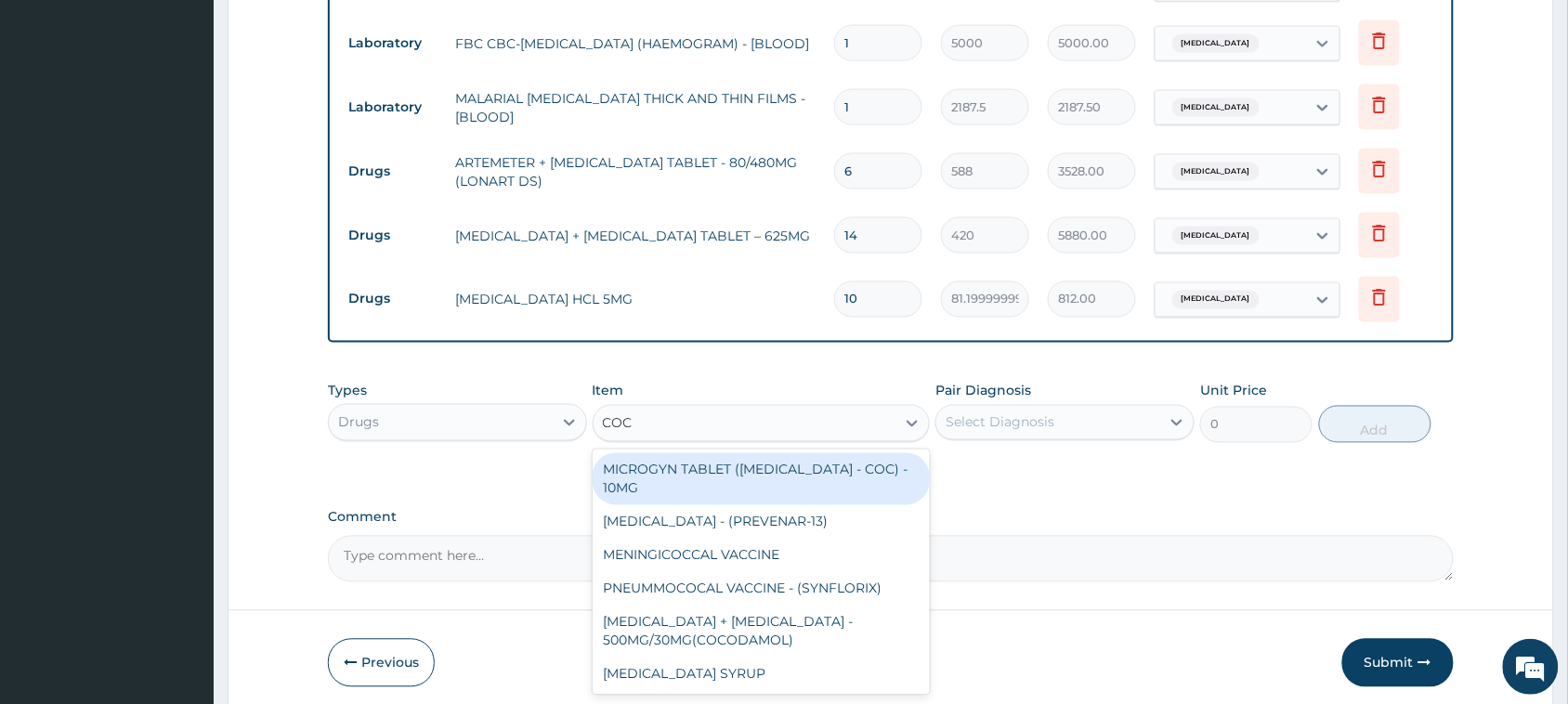
type input "COCO"
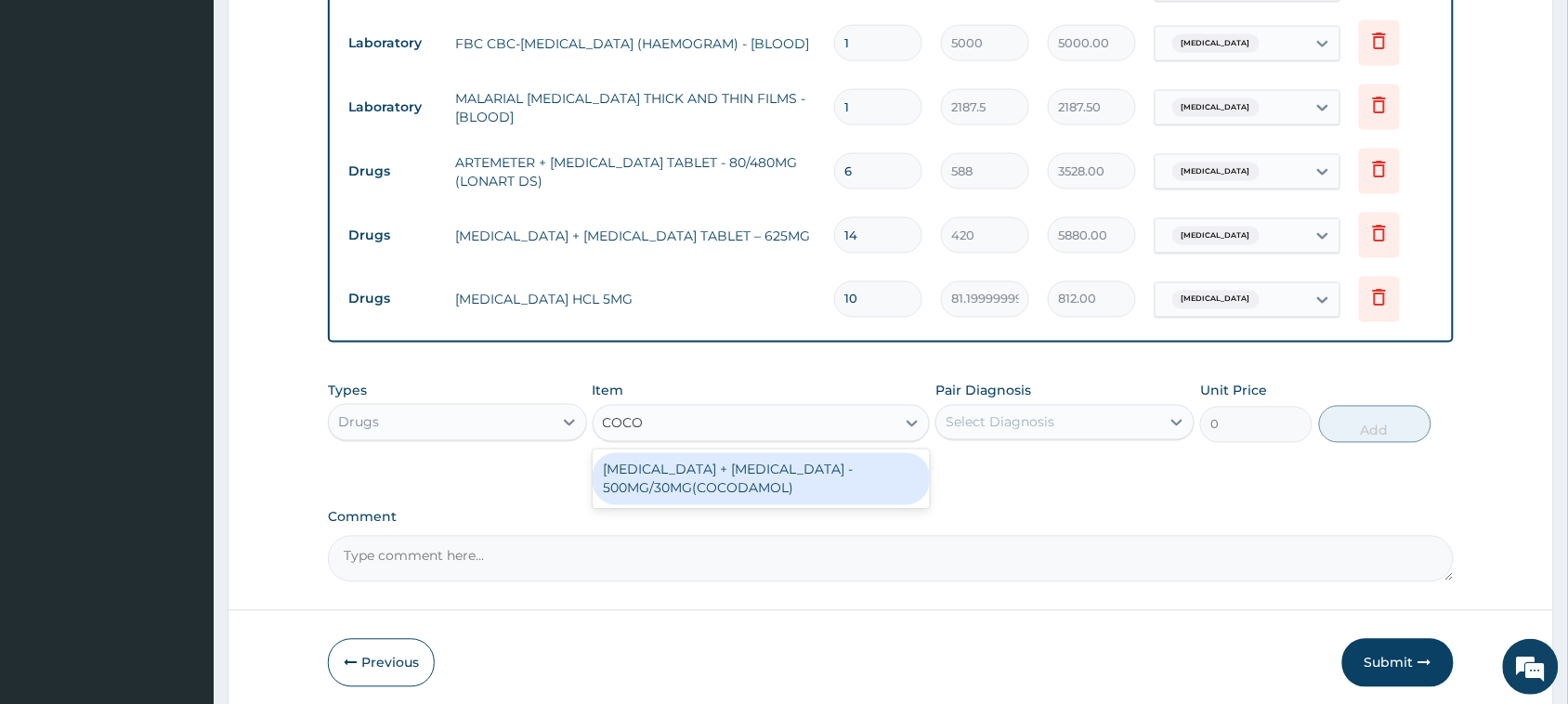
click at [777, 463] on div "PARACETAMOL + CODEINE - 500MG/30MG(COCODAMOL)" at bounding box center [762, 479] width 338 height 52
type input "224"
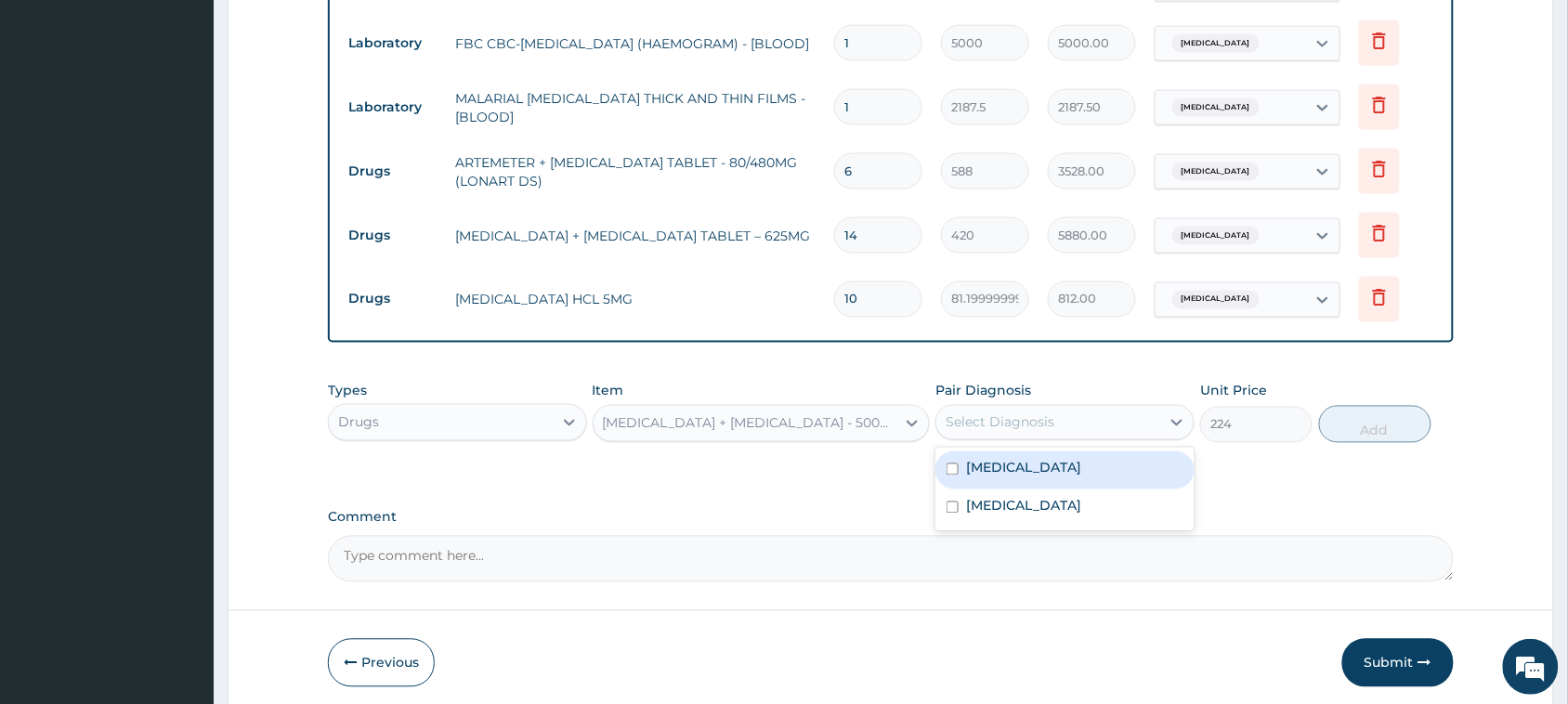
click at [985, 418] on div "Select Diagnosis" at bounding box center [1000, 423] width 108 height 19
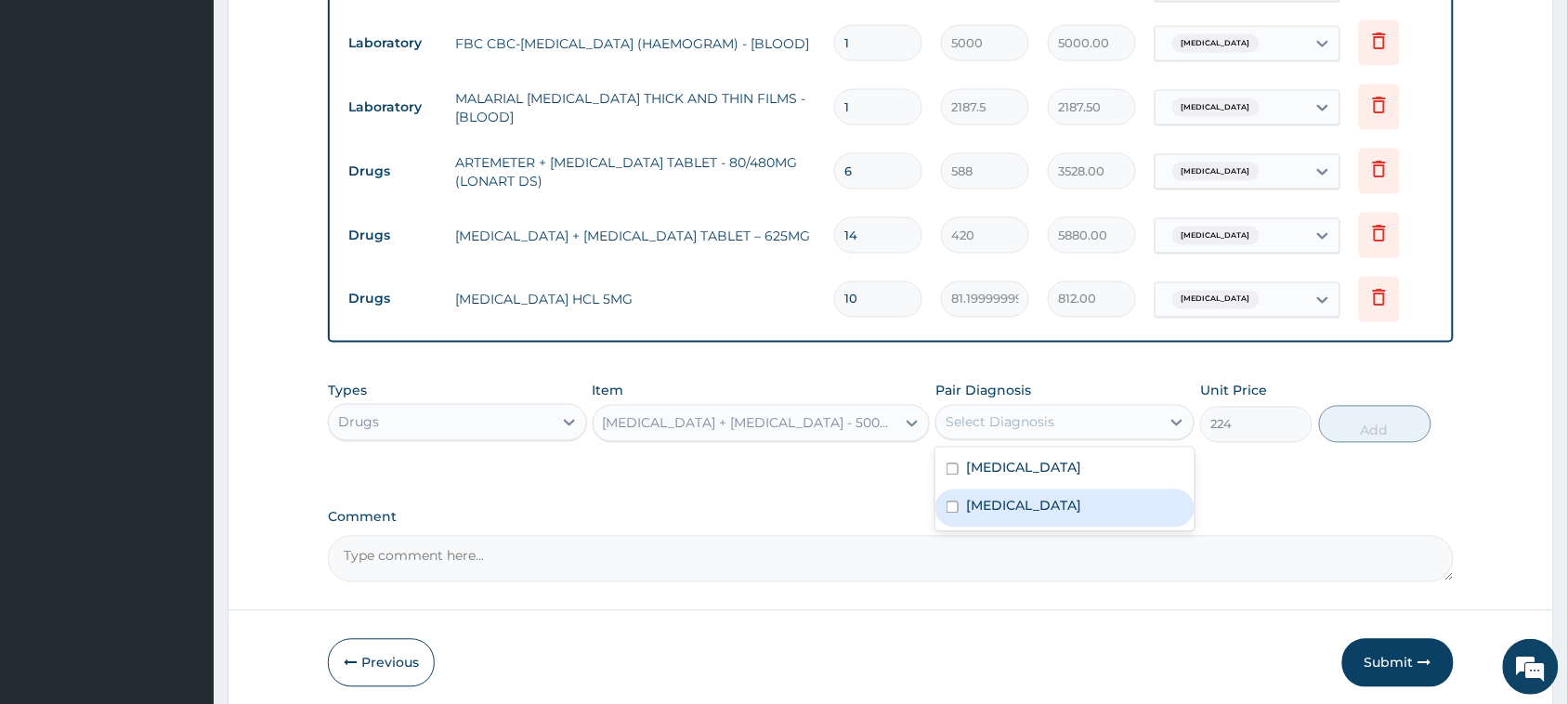
drag, startPoint x: 990, startPoint y: 503, endPoint x: 1012, endPoint y: 489, distance: 26.1
click at [990, 504] on label "Upper respiratory infection" at bounding box center [1023, 506] width 115 height 19
click at [975, 497] on label "Upper respiratory infection" at bounding box center [1023, 506] width 115 height 19
checkbox input "false"
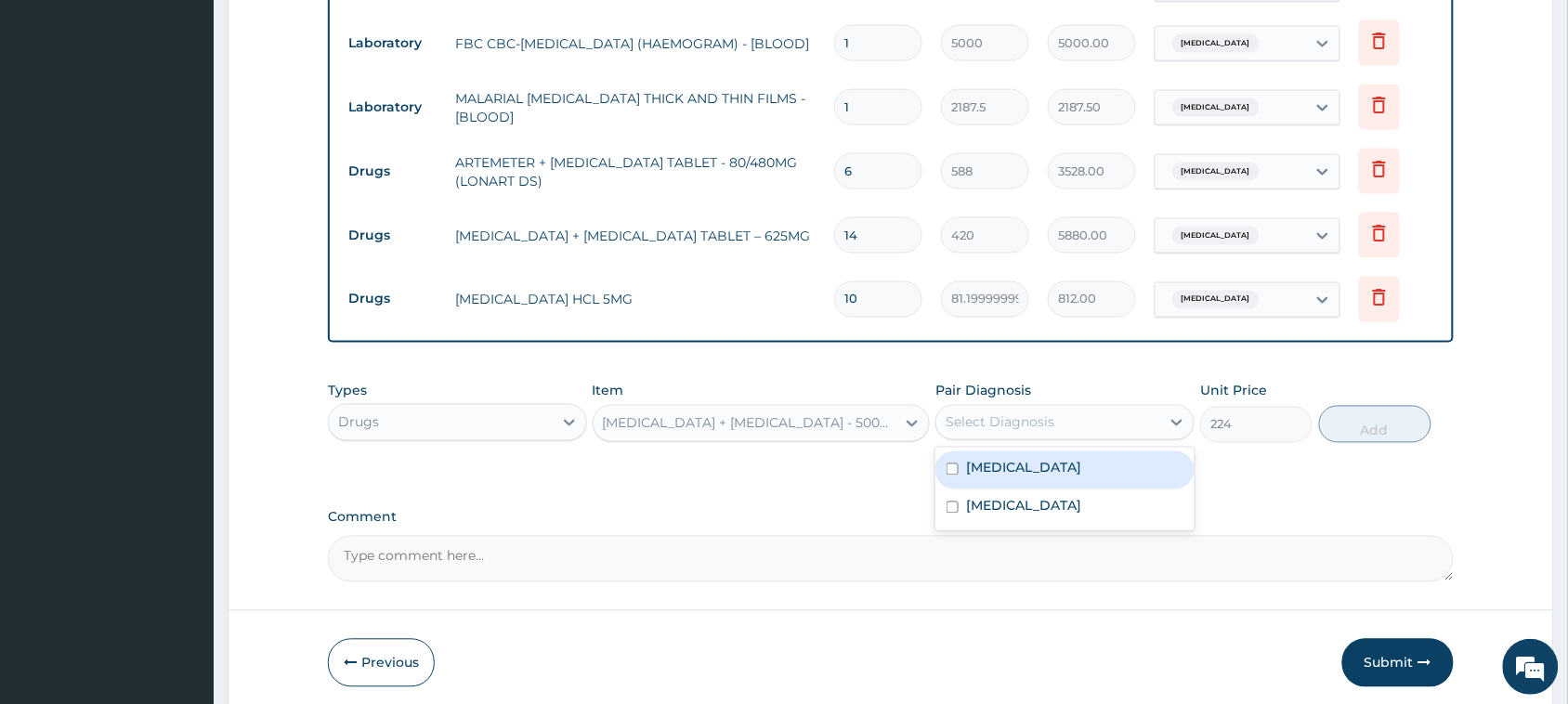
click at [982, 459] on label "Malaria" at bounding box center [1023, 468] width 115 height 19
checkbox input "true"
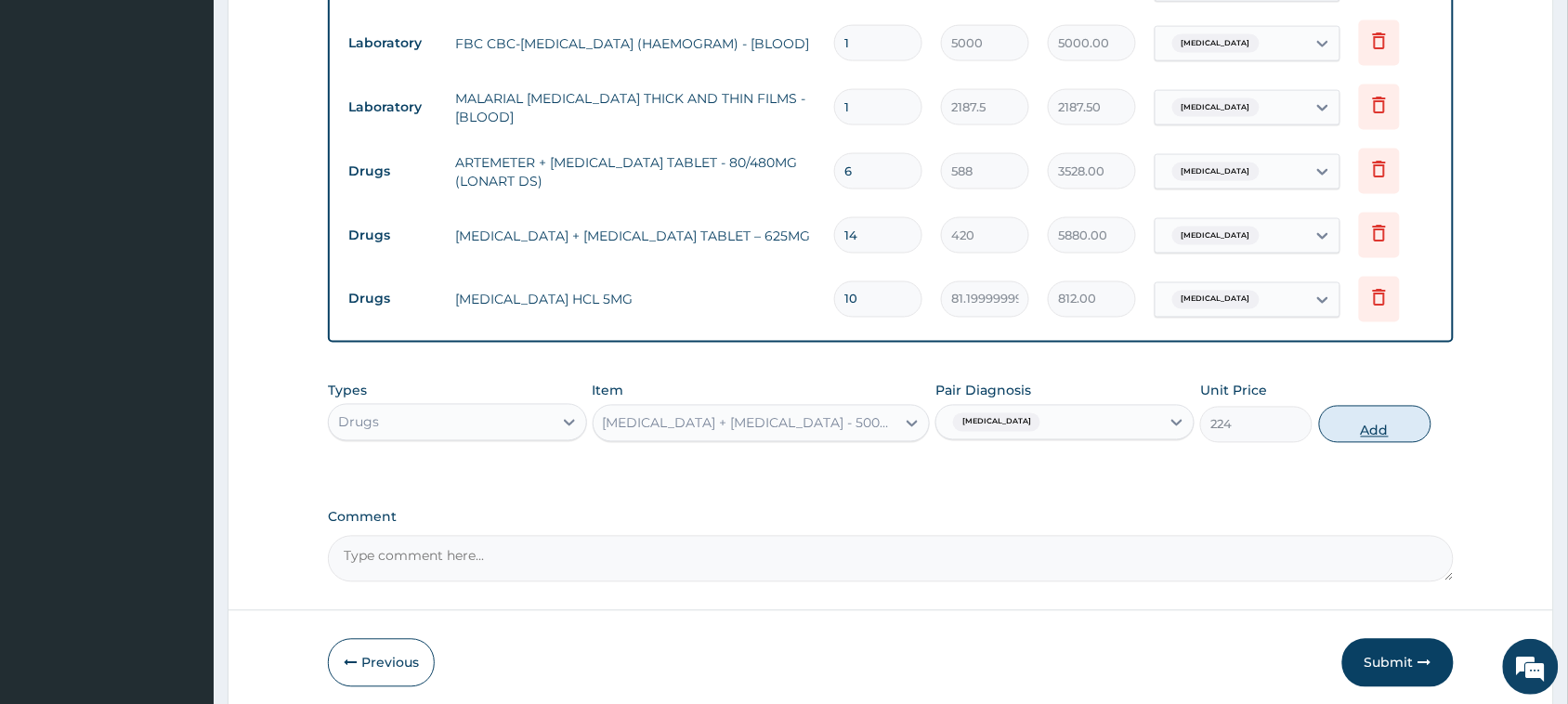
click at [1334, 406] on button "Add" at bounding box center [1375, 424] width 112 height 37
type input "0"
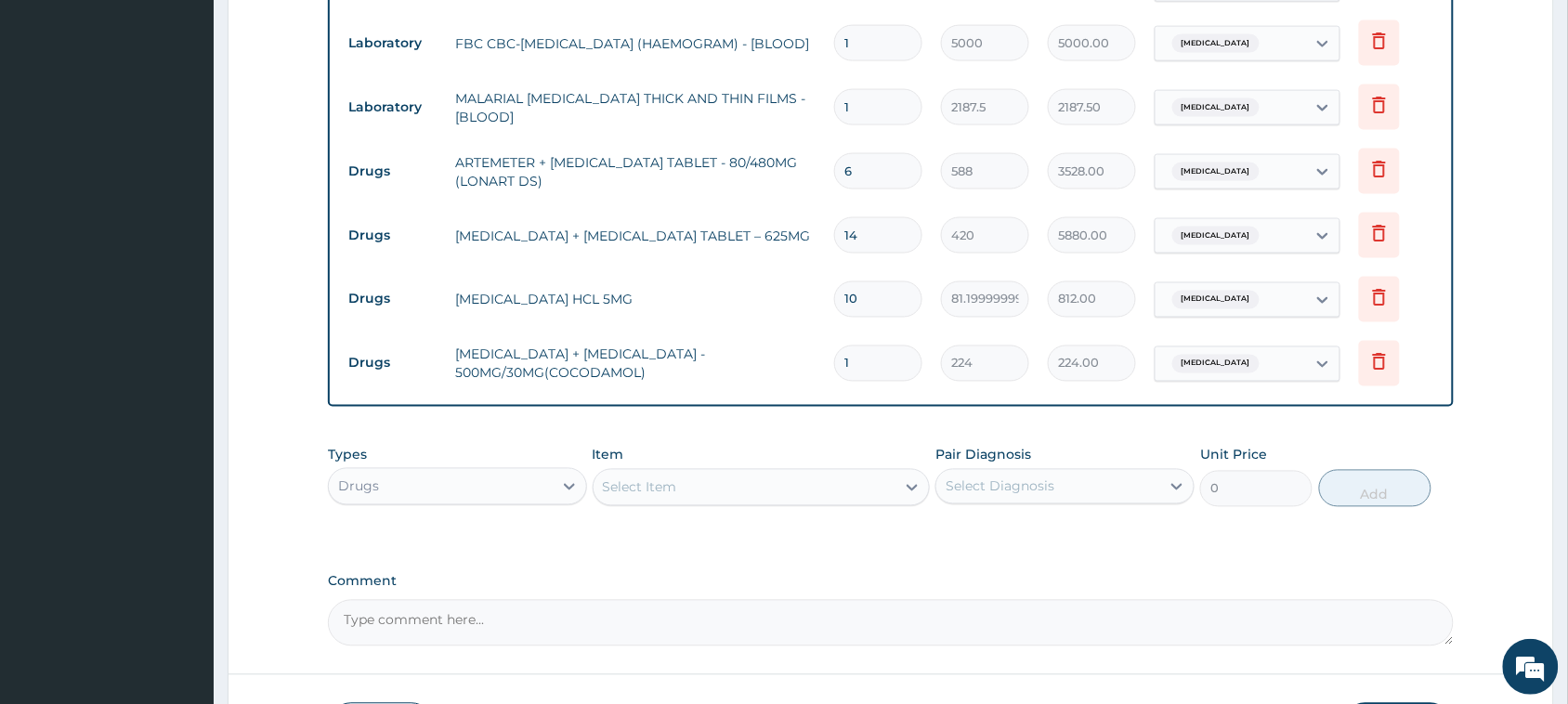
type input "15"
type input "3360.00"
type input "15"
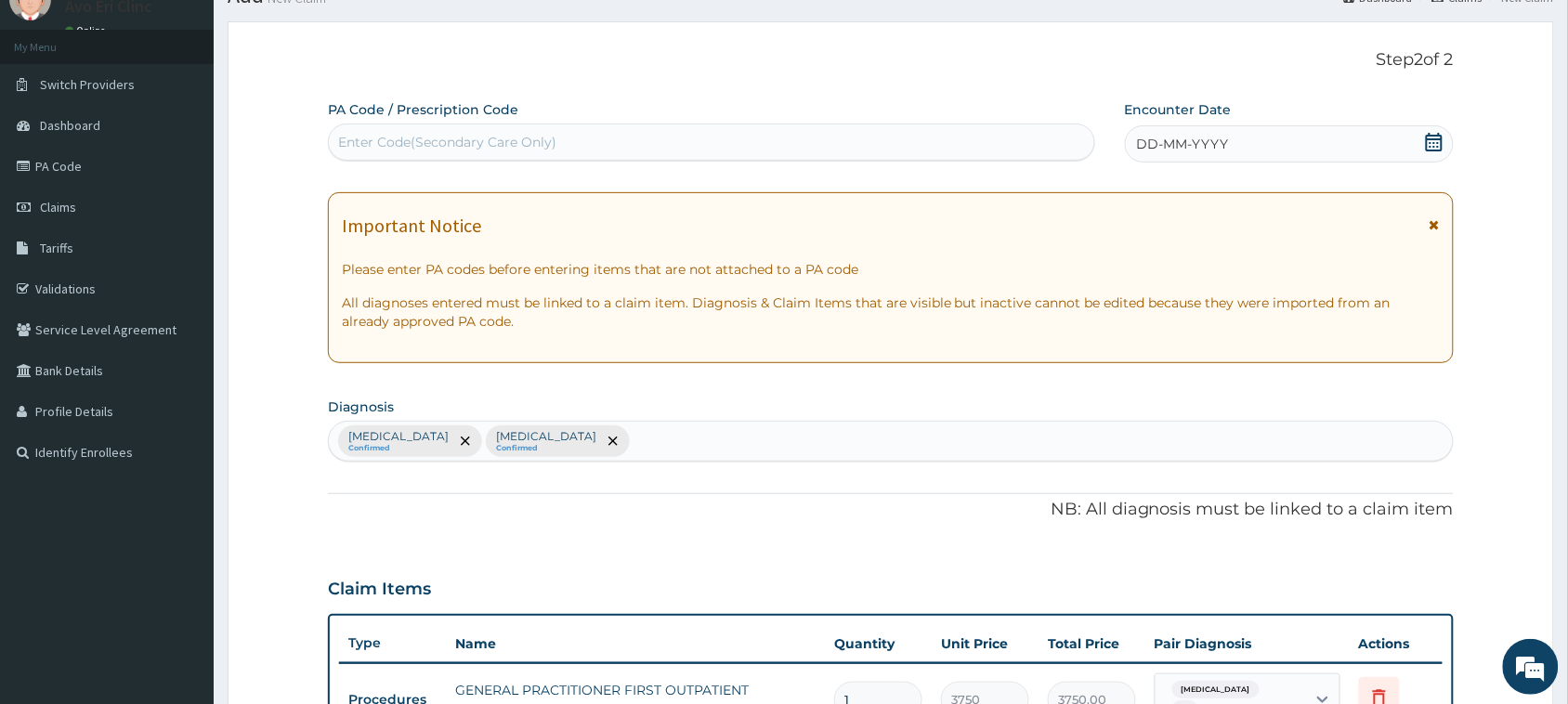
scroll to position [0, 0]
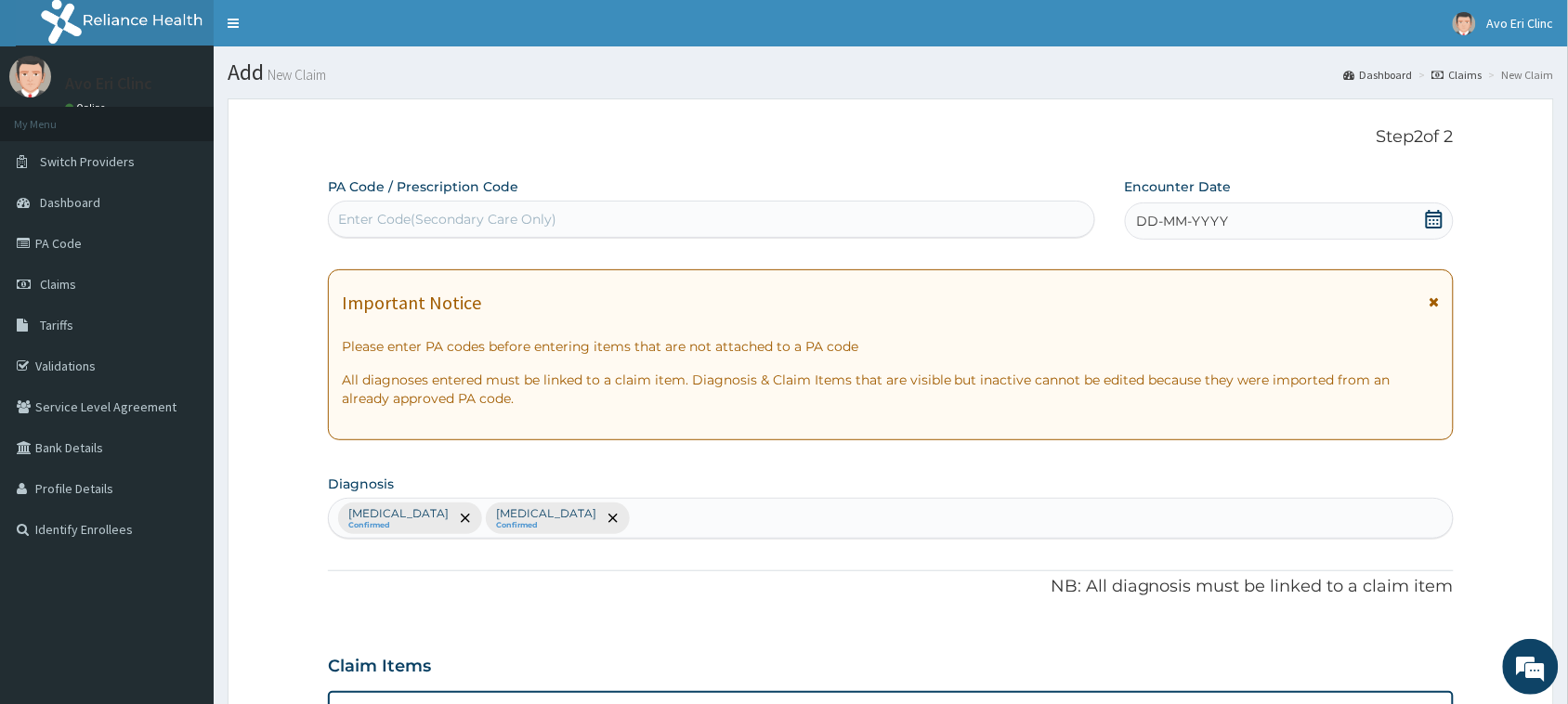
click at [1400, 225] on div "DD-MM-YYYY" at bounding box center [1290, 220] width 329 height 37
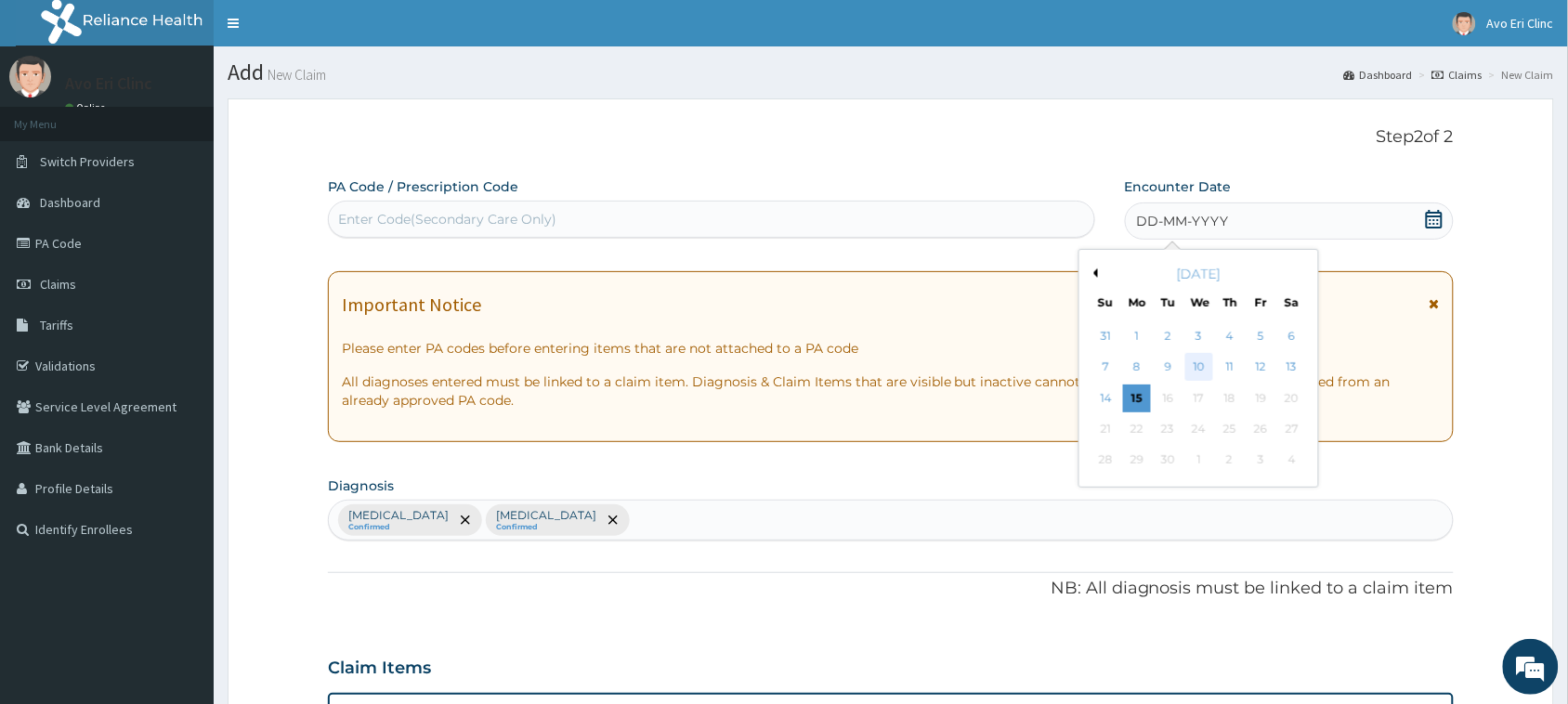
click at [1195, 372] on div "10" at bounding box center [1198, 367] width 28 height 28
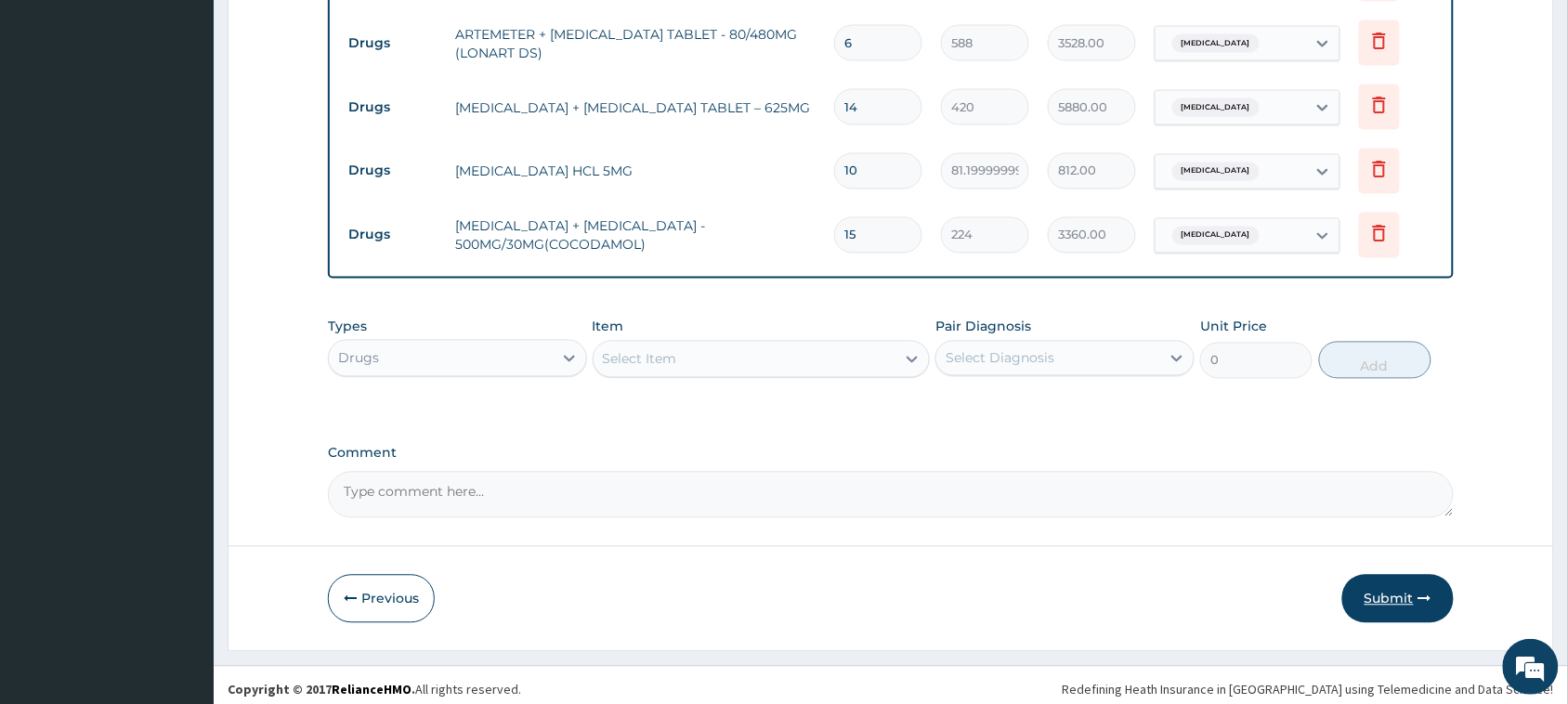
click at [1380, 592] on button "Submit" at bounding box center [1397, 599] width 111 height 48
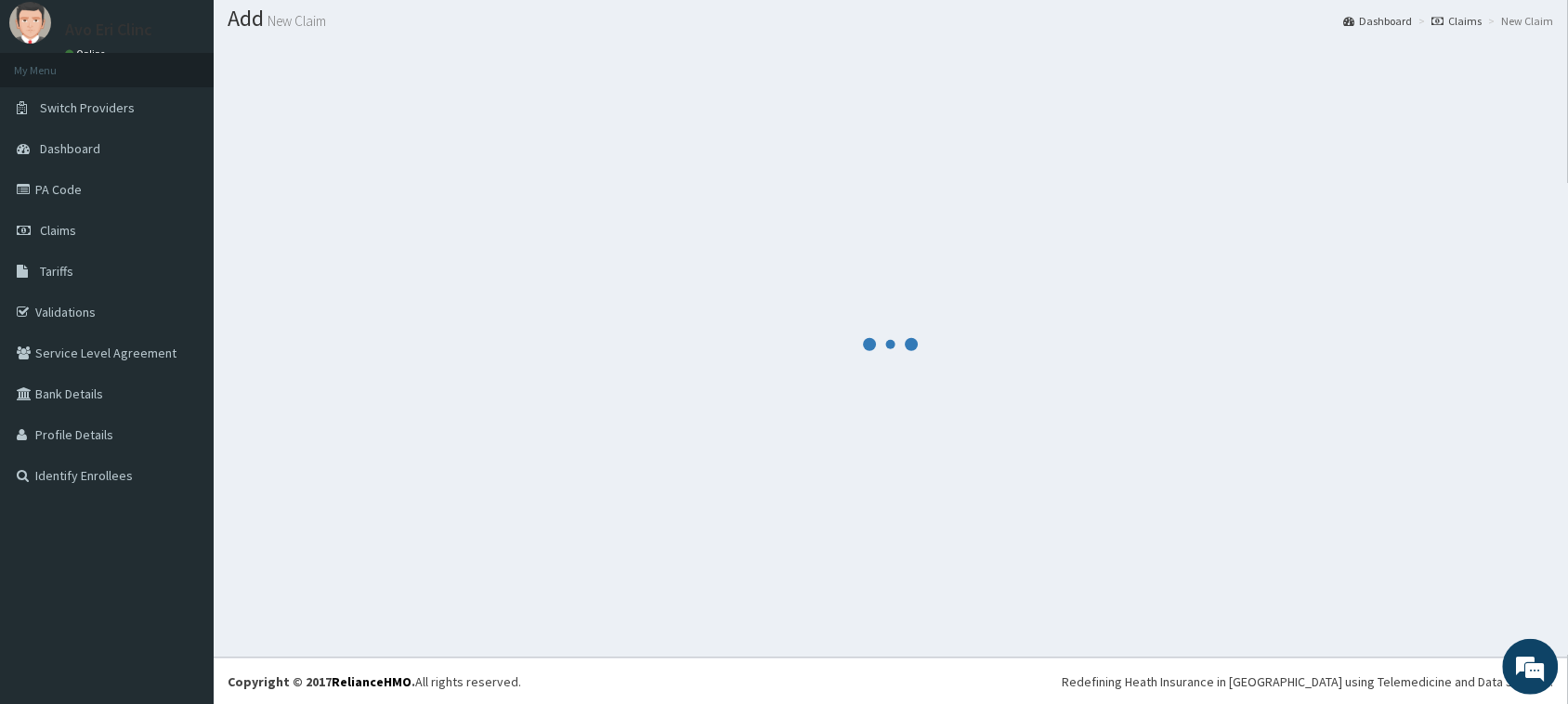
scroll to position [929, 0]
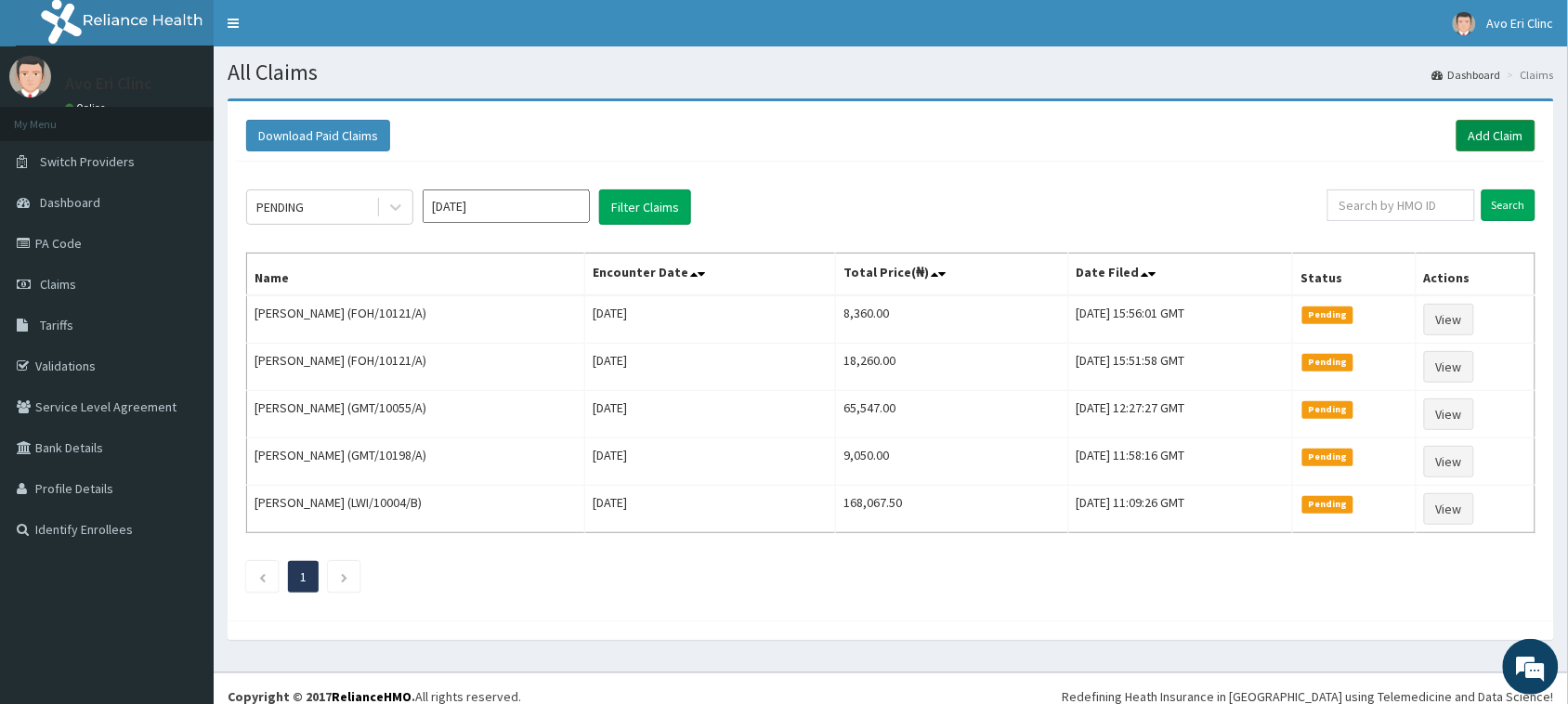
click at [1519, 133] on link "Add Claim" at bounding box center [1496, 135] width 79 height 31
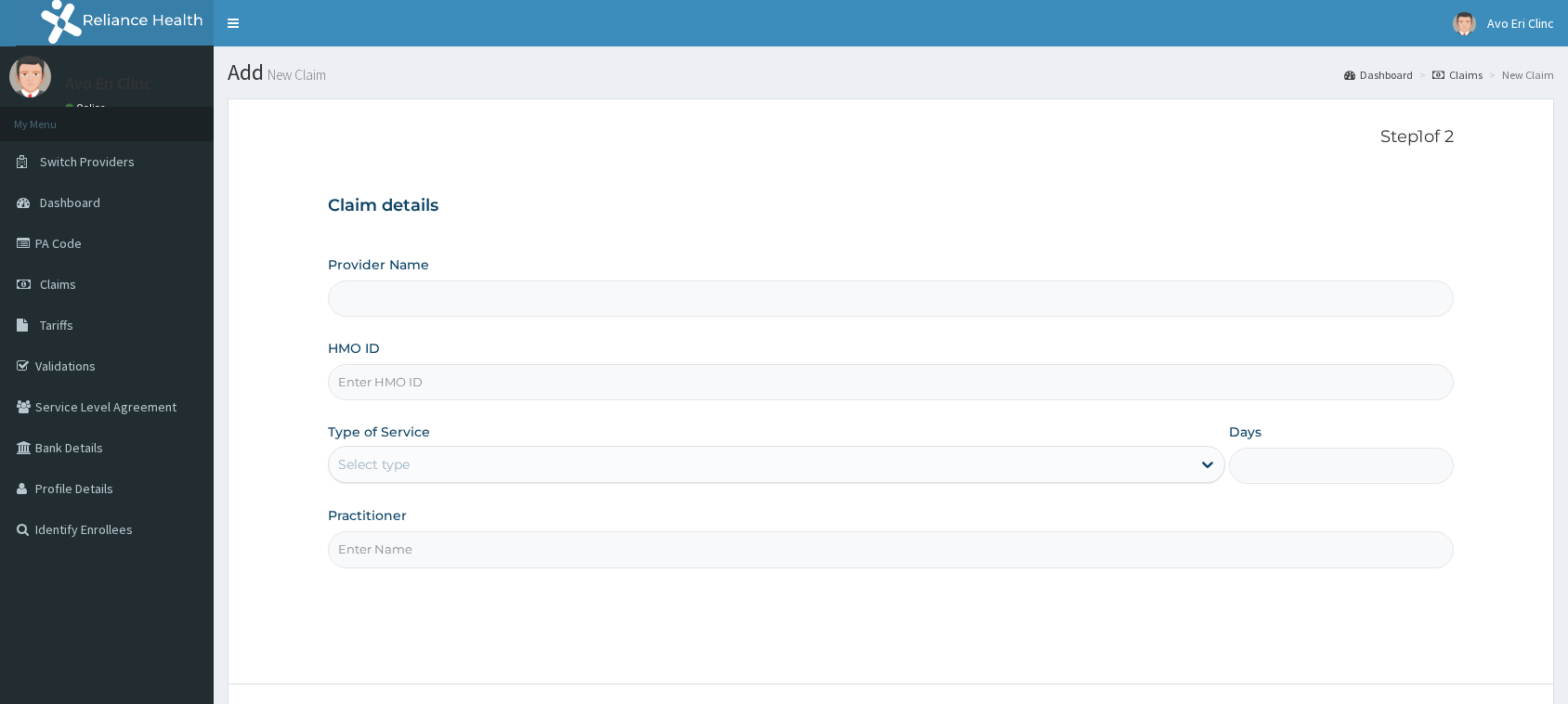
type input "Avo Eri Clinic"
paste input "GMT/10146/A"
type input "GMT/10146/A"
click at [628, 461] on div "Select type" at bounding box center [759, 464] width 862 height 29
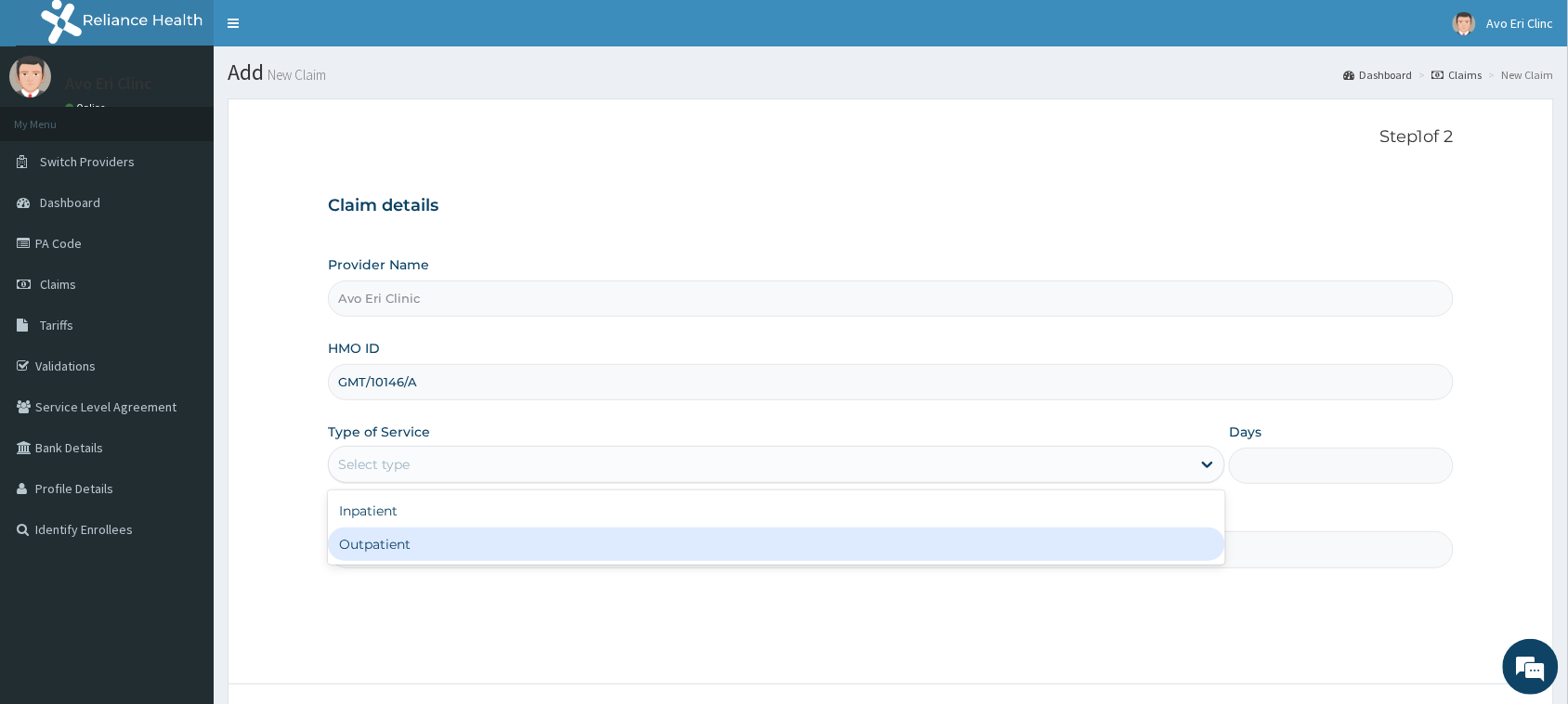
click at [628, 550] on div "Outpatient" at bounding box center [776, 543] width 897 height 33
type input "1"
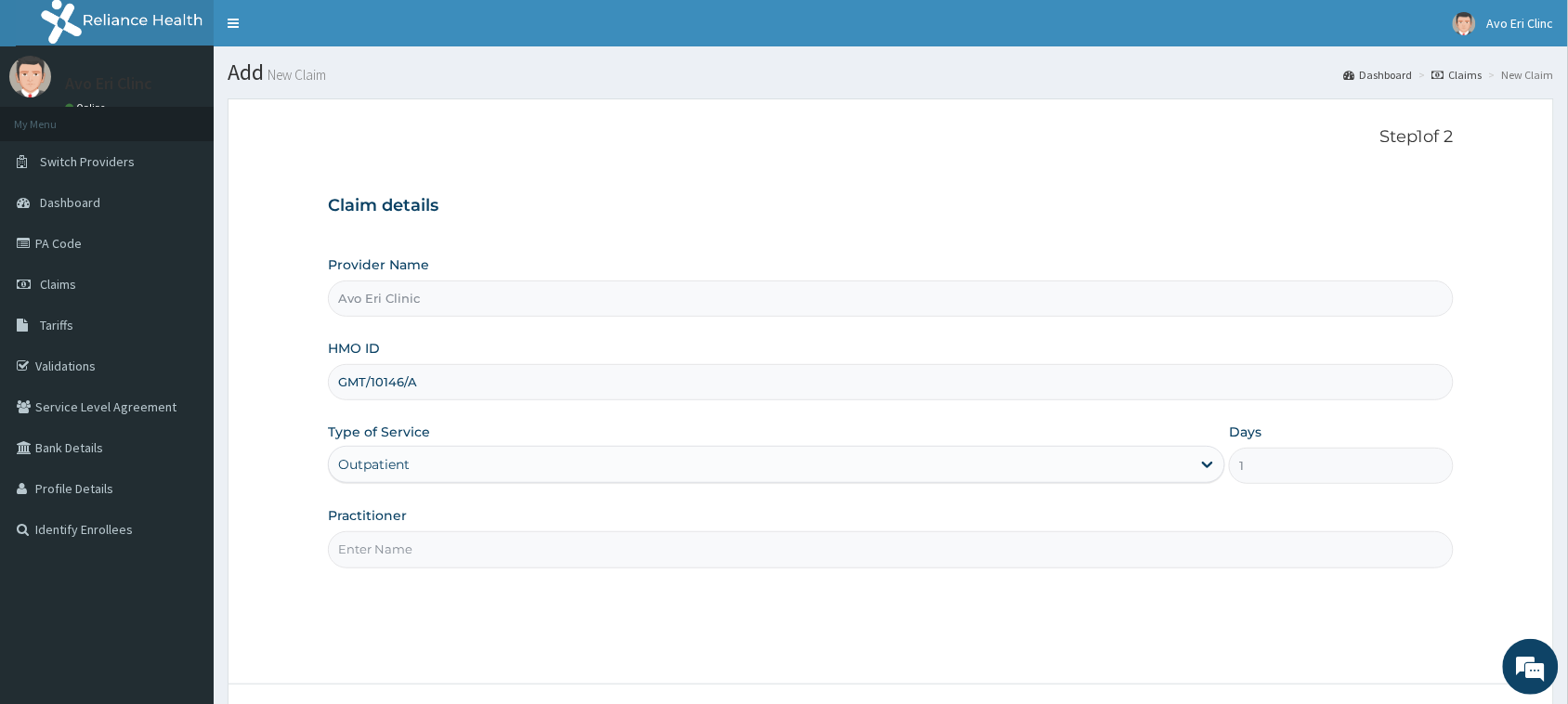
click at [628, 550] on input "Practitioner" at bounding box center [890, 549] width 1126 height 36
type input "DR JOY"
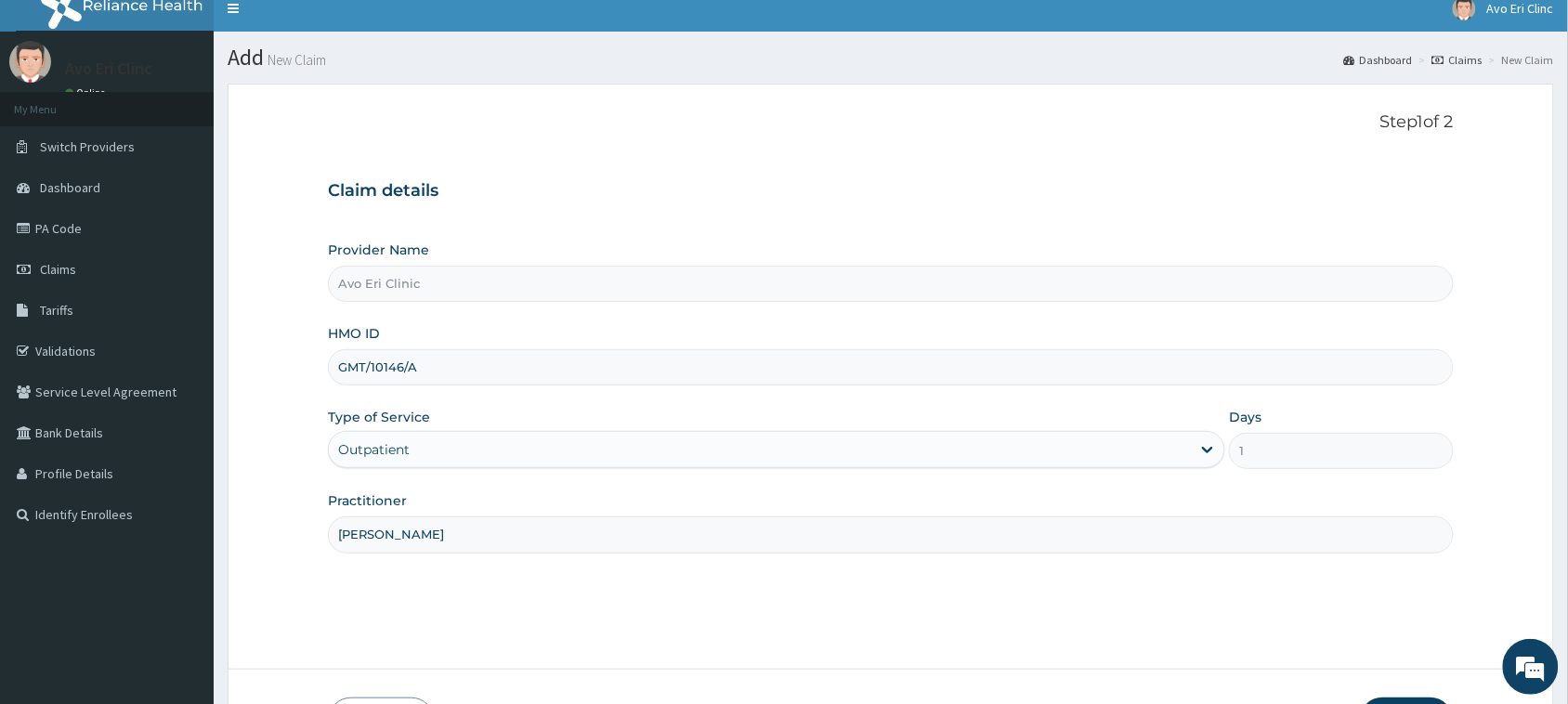
scroll to position [146, 0]
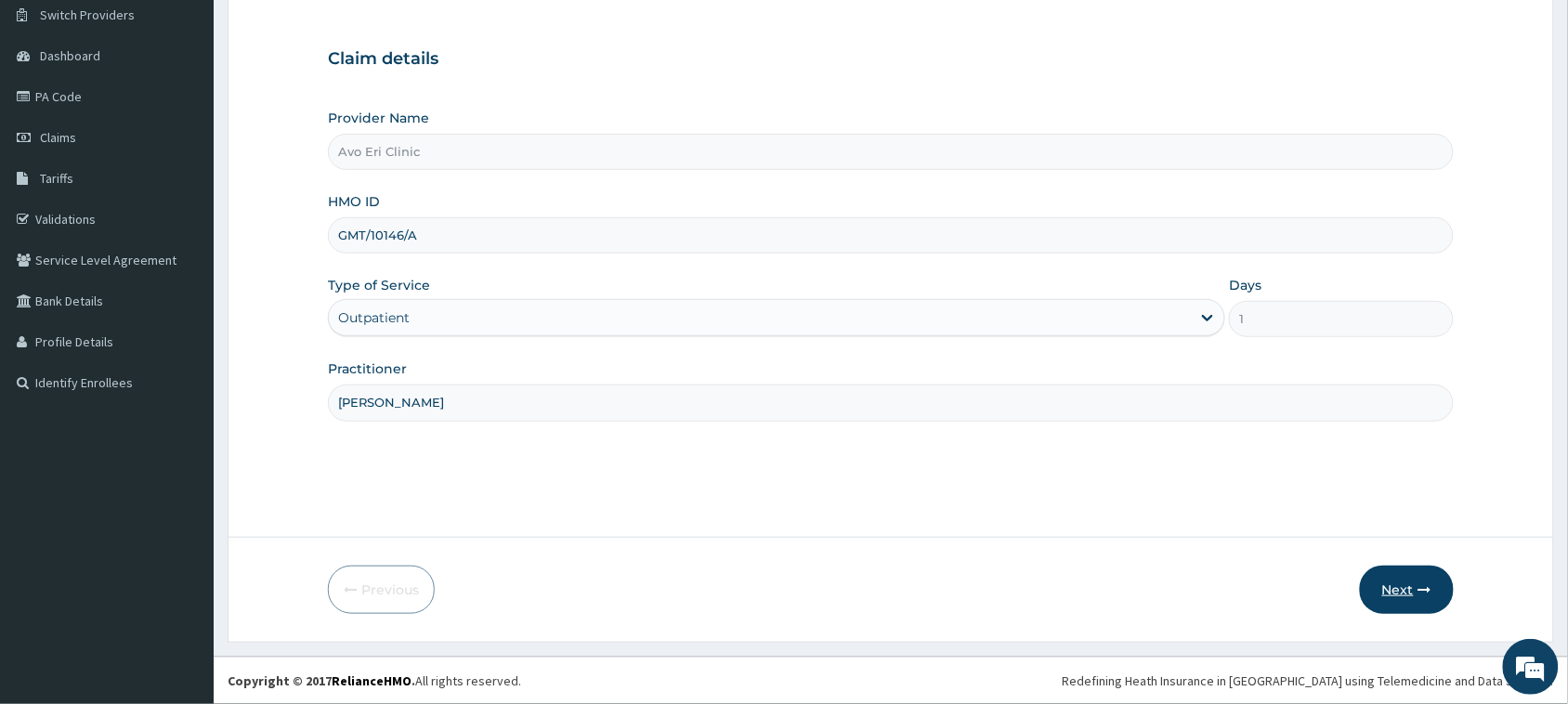
click at [1422, 581] on button "Next" at bounding box center [1406, 589] width 94 height 48
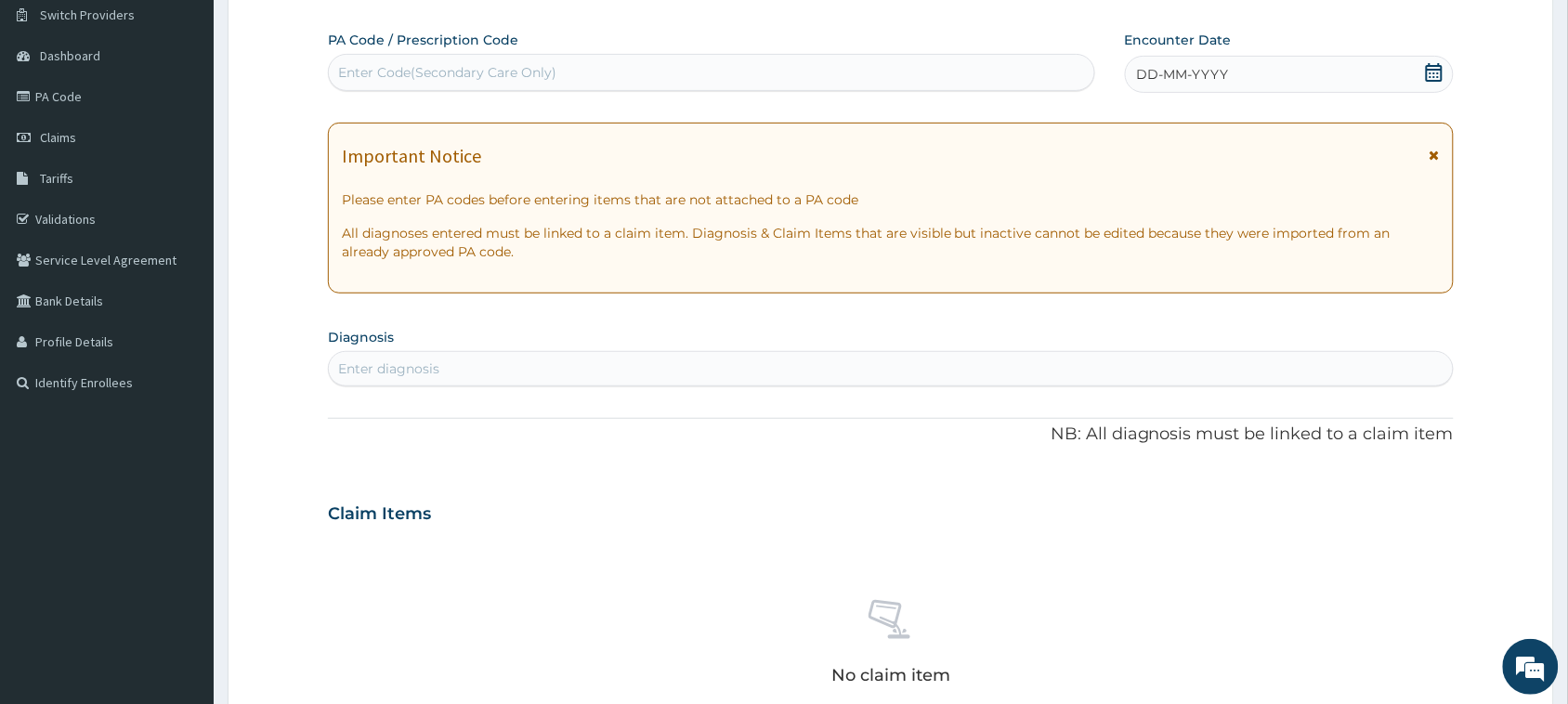
click at [1265, 80] on div "DD-MM-YYYY" at bounding box center [1290, 74] width 329 height 37
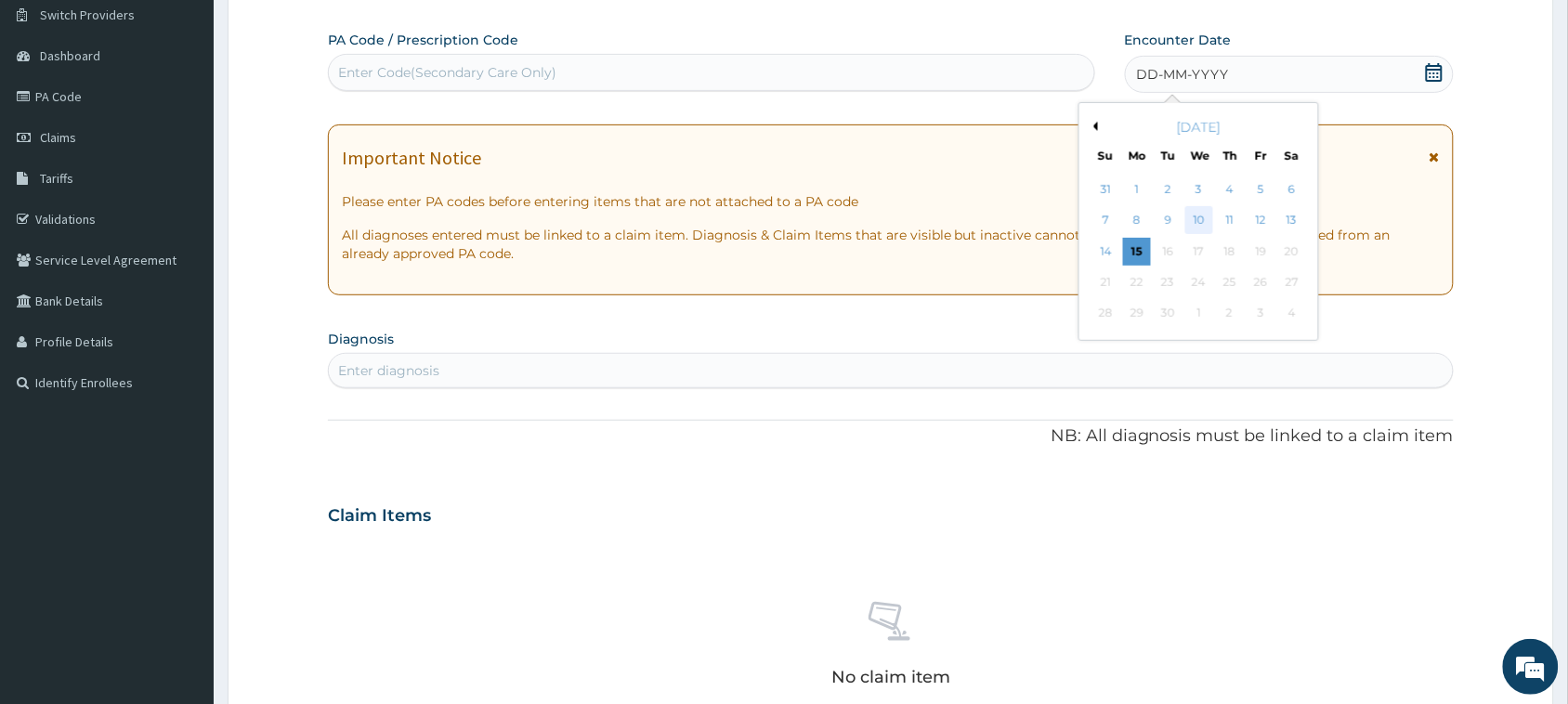
click at [1198, 226] on div "10" at bounding box center [1198, 220] width 28 height 28
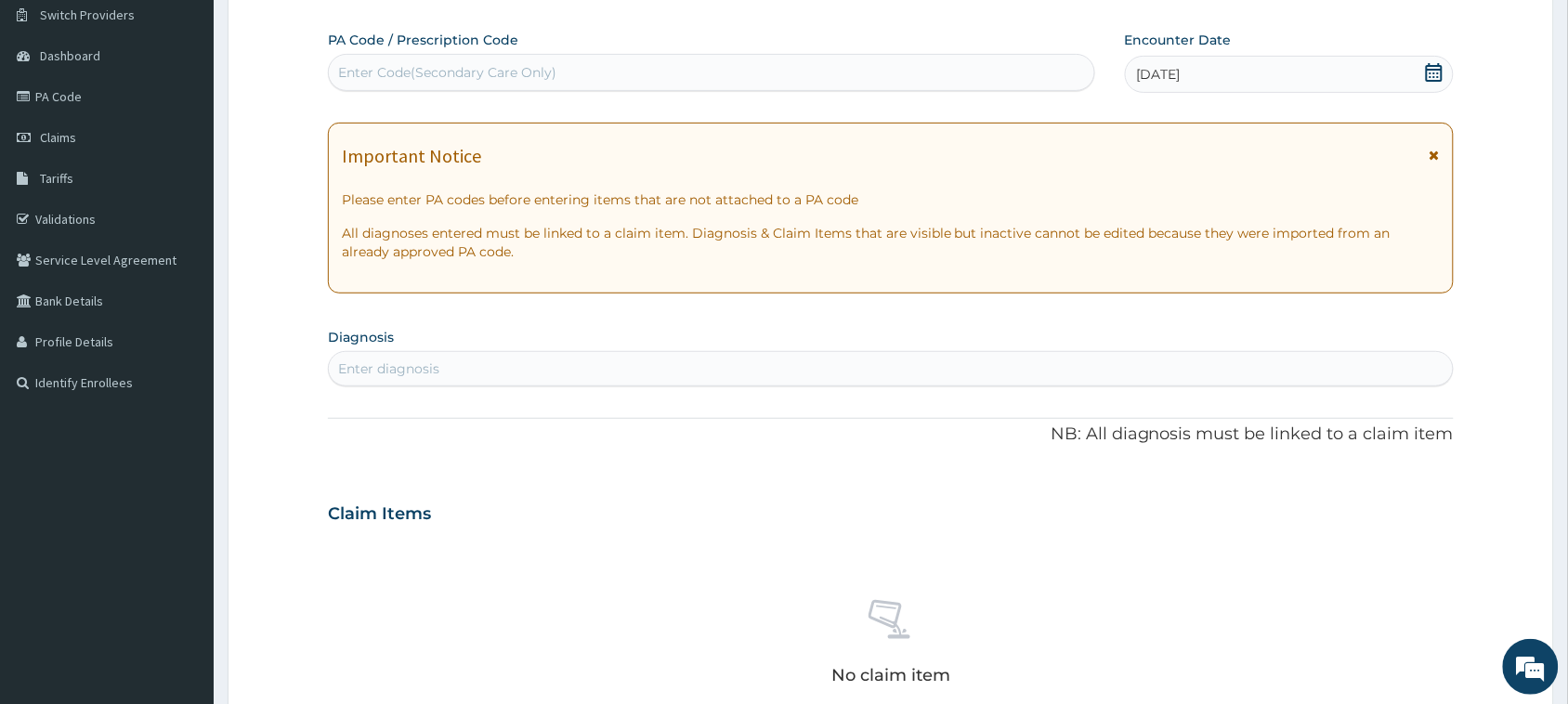
click at [1056, 336] on section "Diagnosis Enter diagnosis" at bounding box center [890, 354] width 1126 height 63
click at [1041, 358] on div "Enter diagnosis" at bounding box center [890, 368] width 1124 height 29
type input "MALARIA"
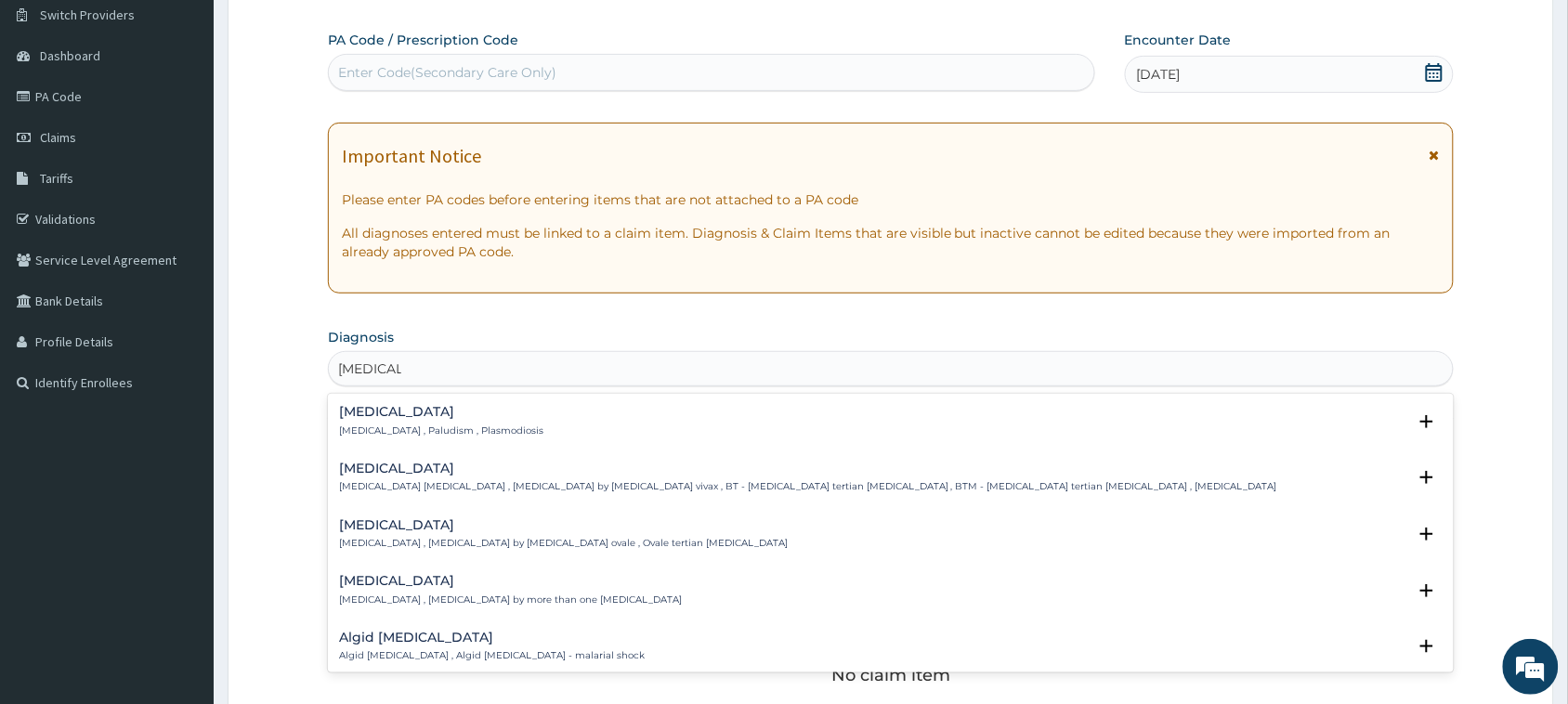
click at [573, 430] on div "Malaria Malaria , Paludism , Plasmodiosis" at bounding box center [890, 421] width 1103 height 32
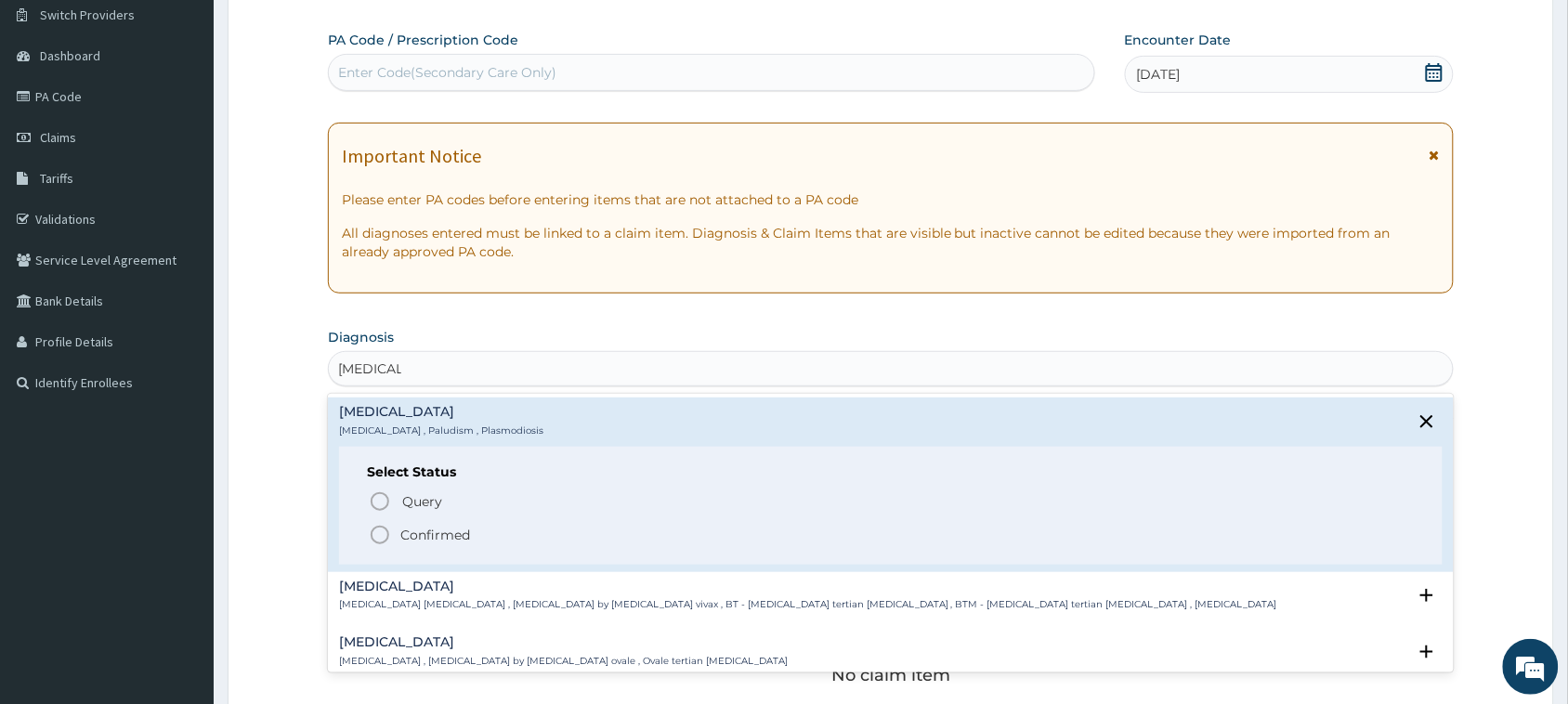
click at [426, 536] on p "Confirmed" at bounding box center [434, 535] width 69 height 19
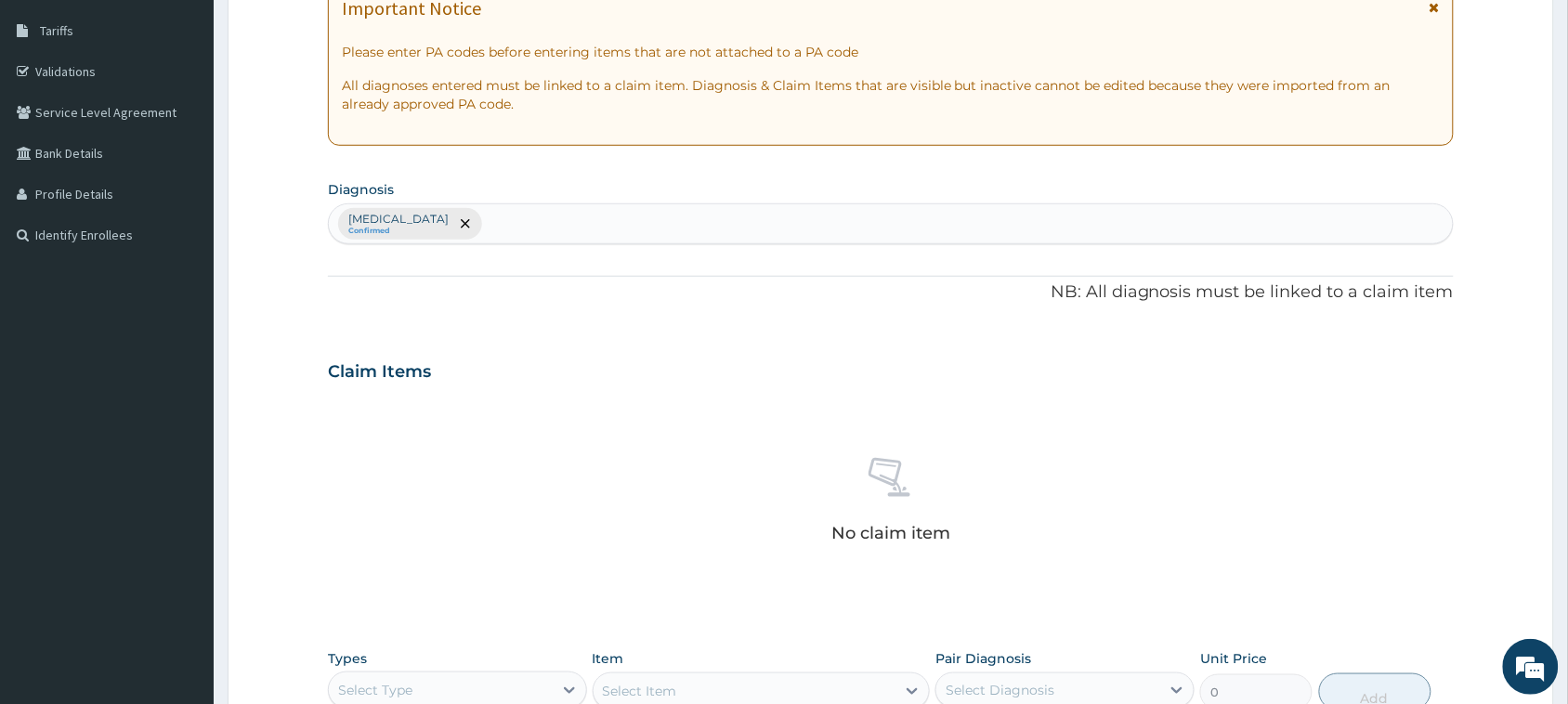
scroll to position [637, 0]
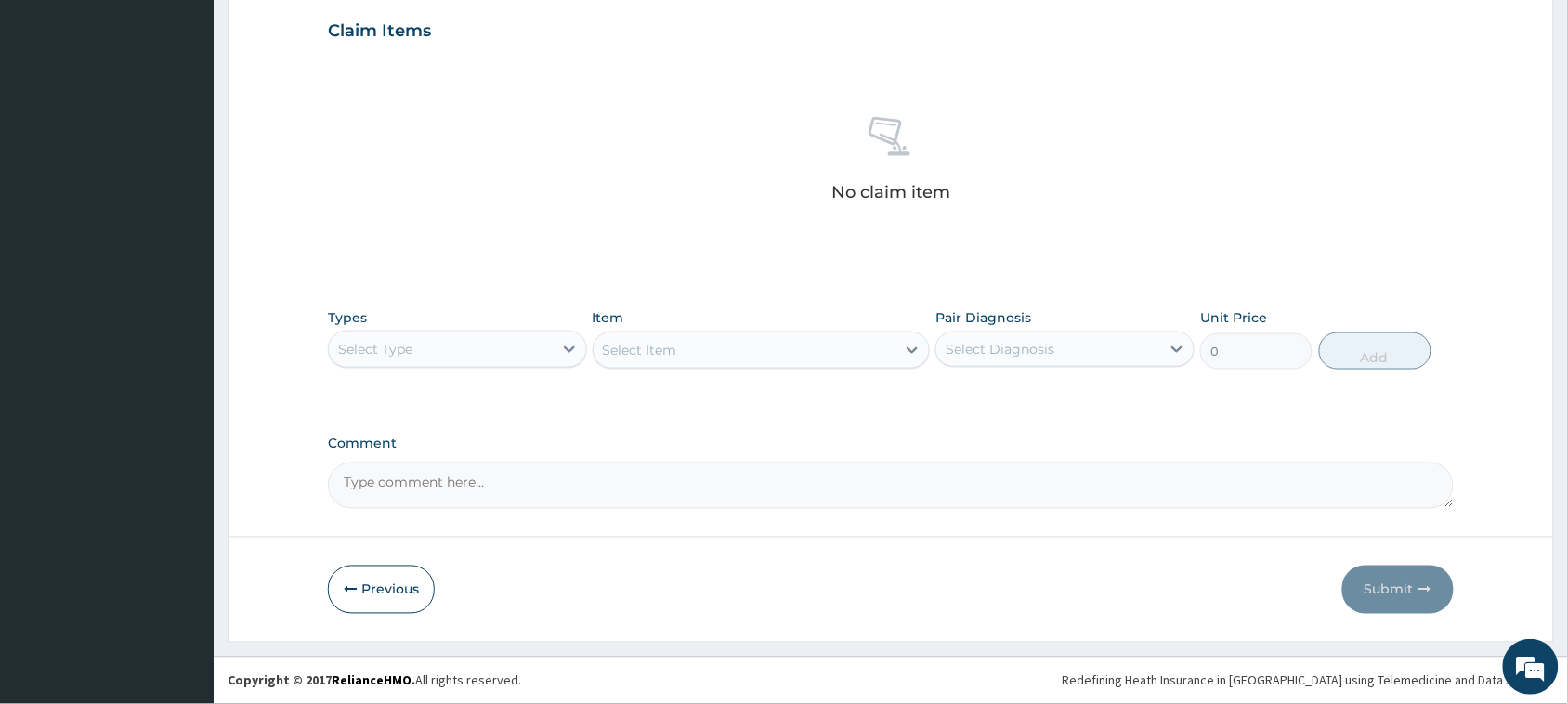
click at [481, 340] on div "Select Type" at bounding box center [441, 349] width 224 height 29
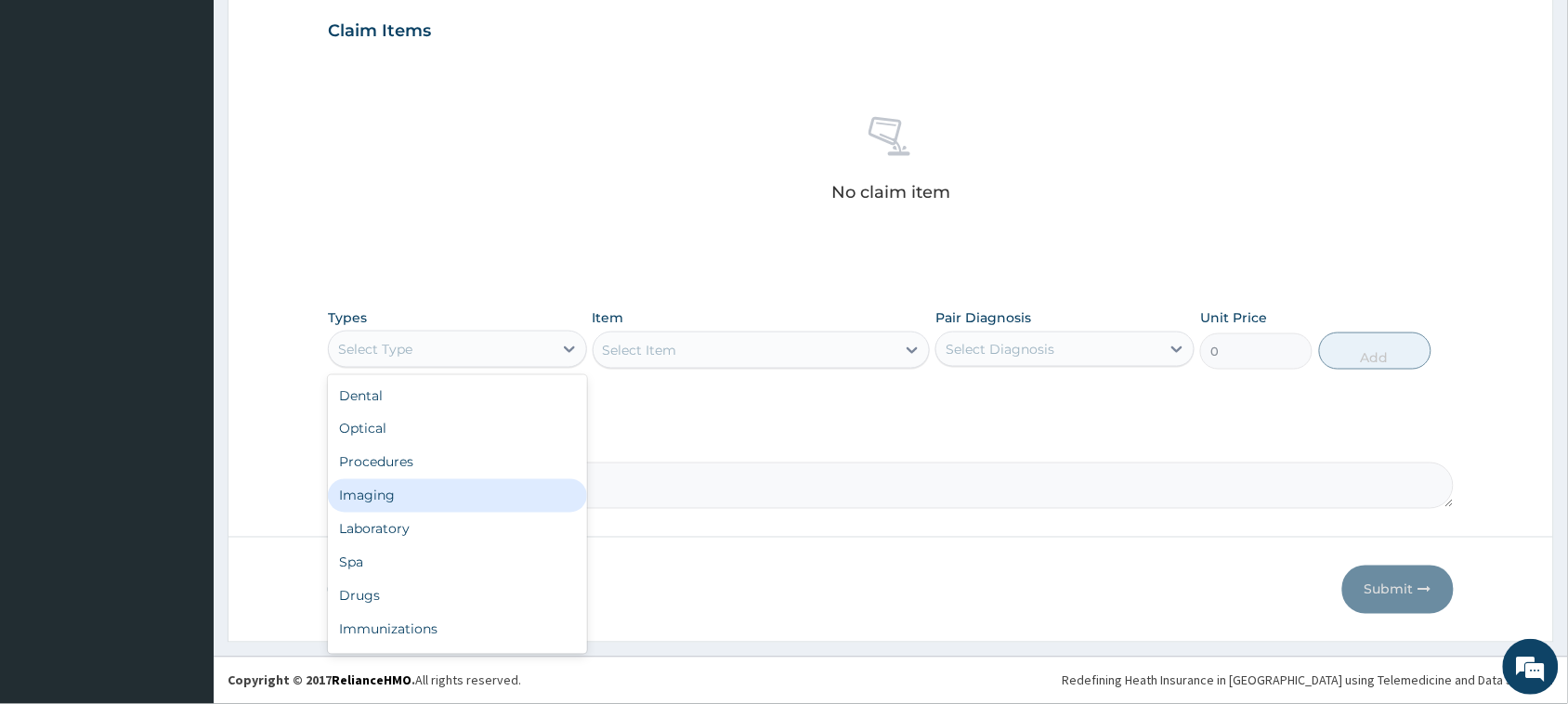
click at [460, 479] on div "Imaging" at bounding box center [457, 495] width 259 height 33
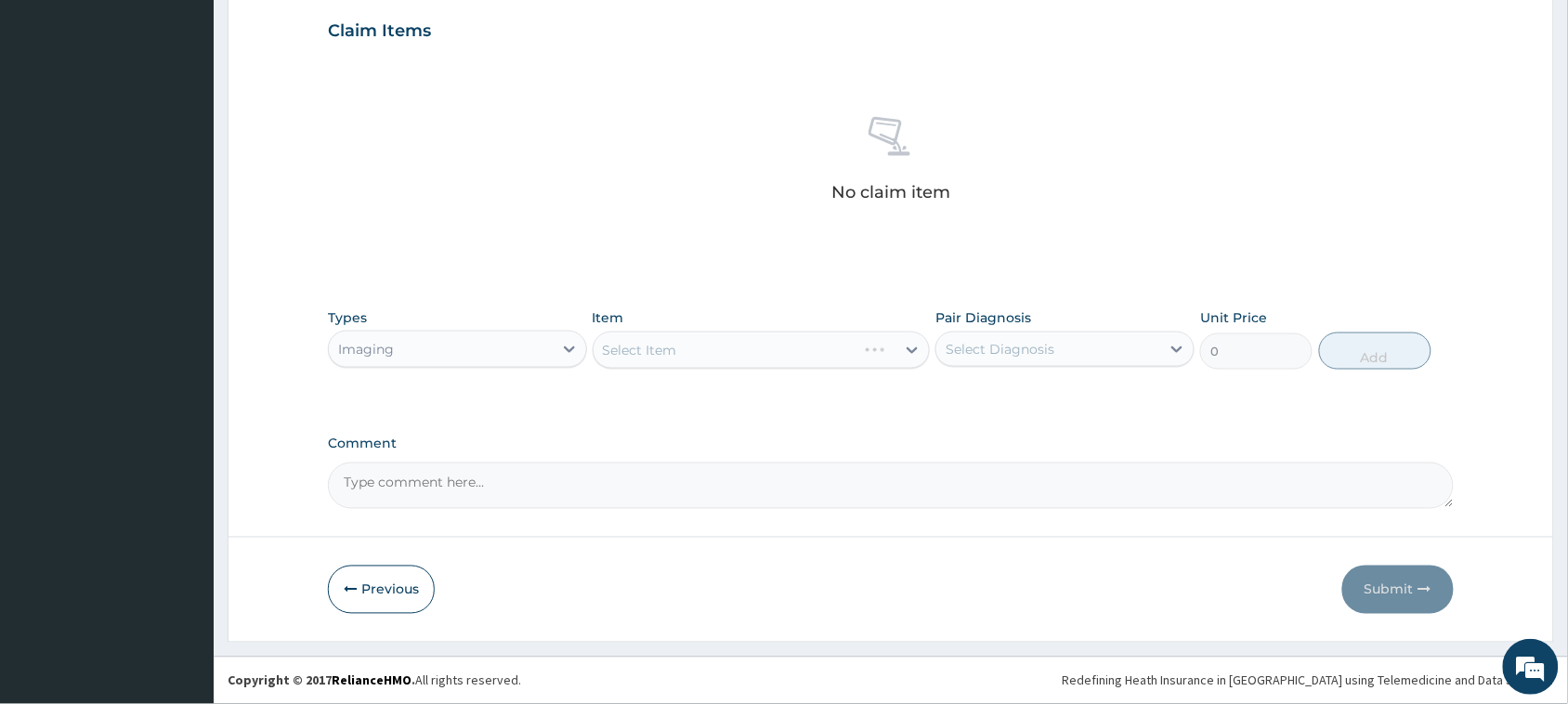
click at [1069, 345] on div "Select Diagnosis" at bounding box center [1048, 349] width 224 height 29
drag, startPoint x: 1061, startPoint y: 392, endPoint x: 871, endPoint y: 379, distance: 190.4
click at [1059, 394] on div "Malaria" at bounding box center [1064, 397] width 259 height 38
checkbox input "true"
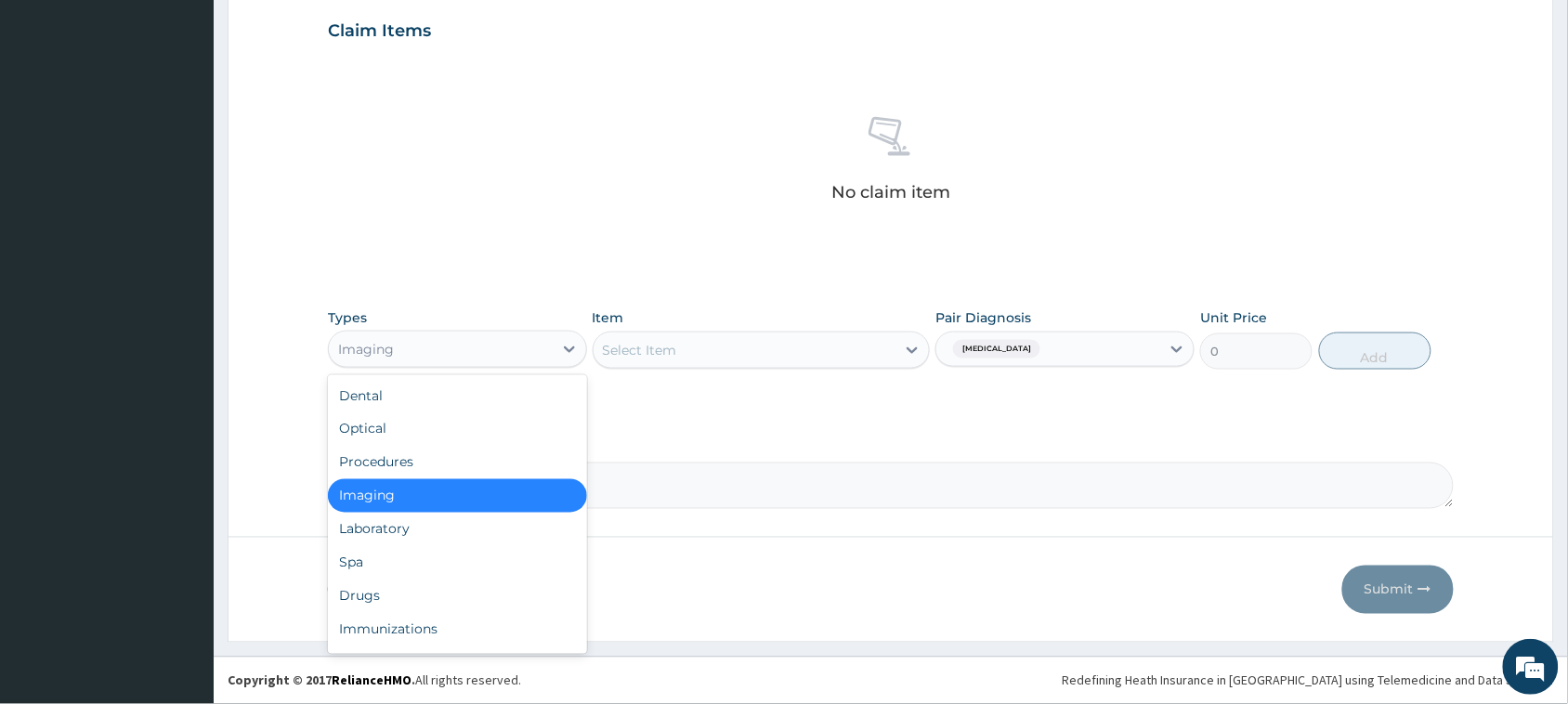
click at [550, 345] on div "Imaging" at bounding box center [441, 349] width 224 height 29
click at [516, 460] on div "Procedures" at bounding box center [457, 462] width 259 height 33
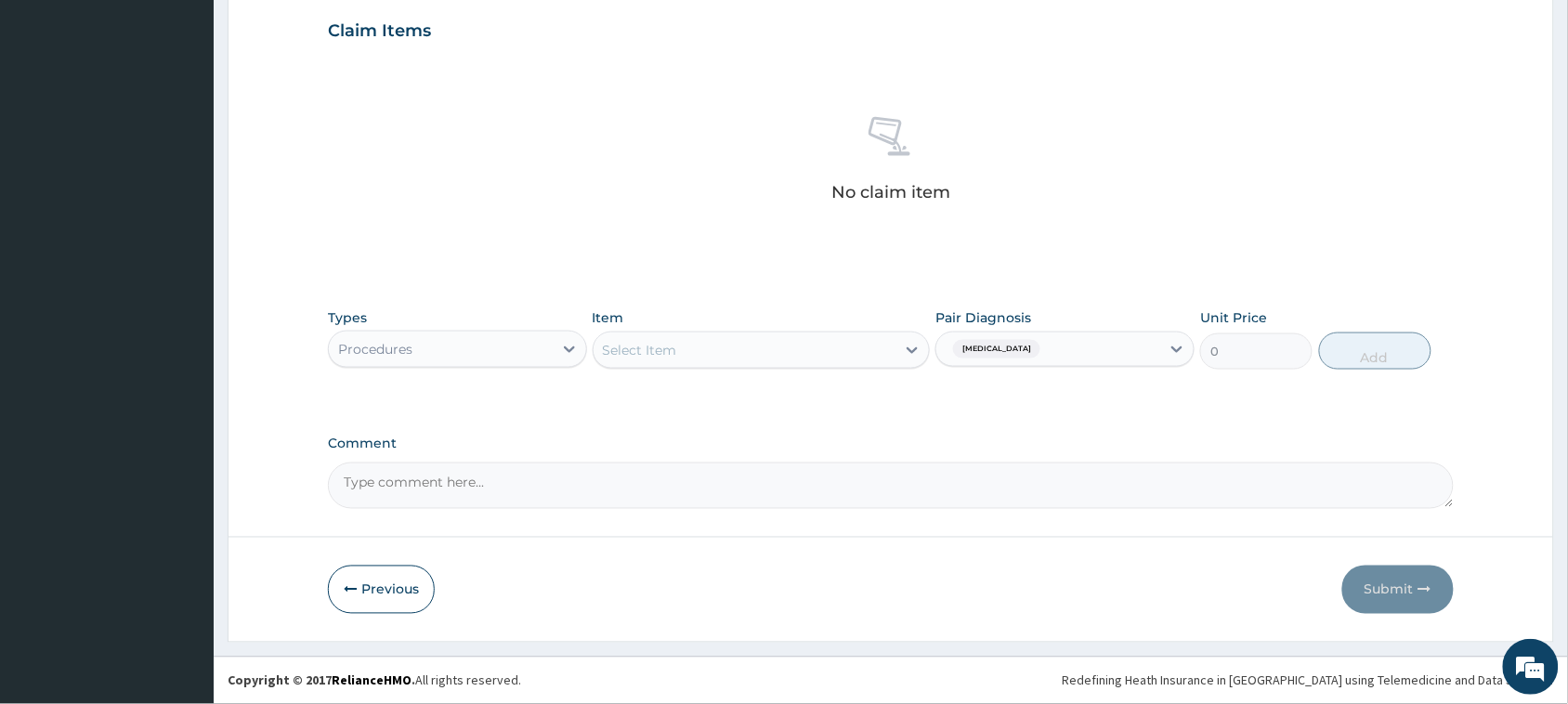
click at [810, 355] on div "Select Item" at bounding box center [745, 350] width 303 height 29
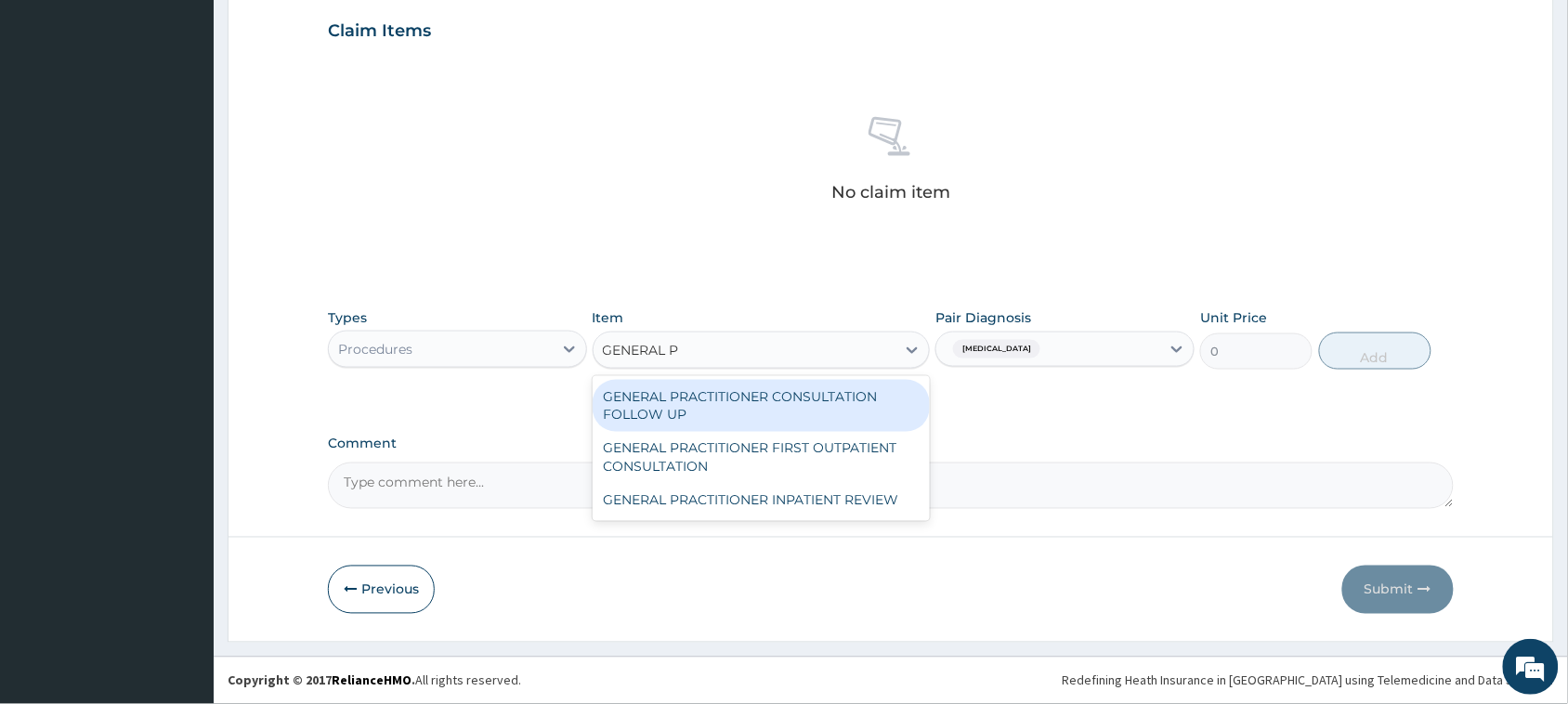
type input "GENERAL PR"
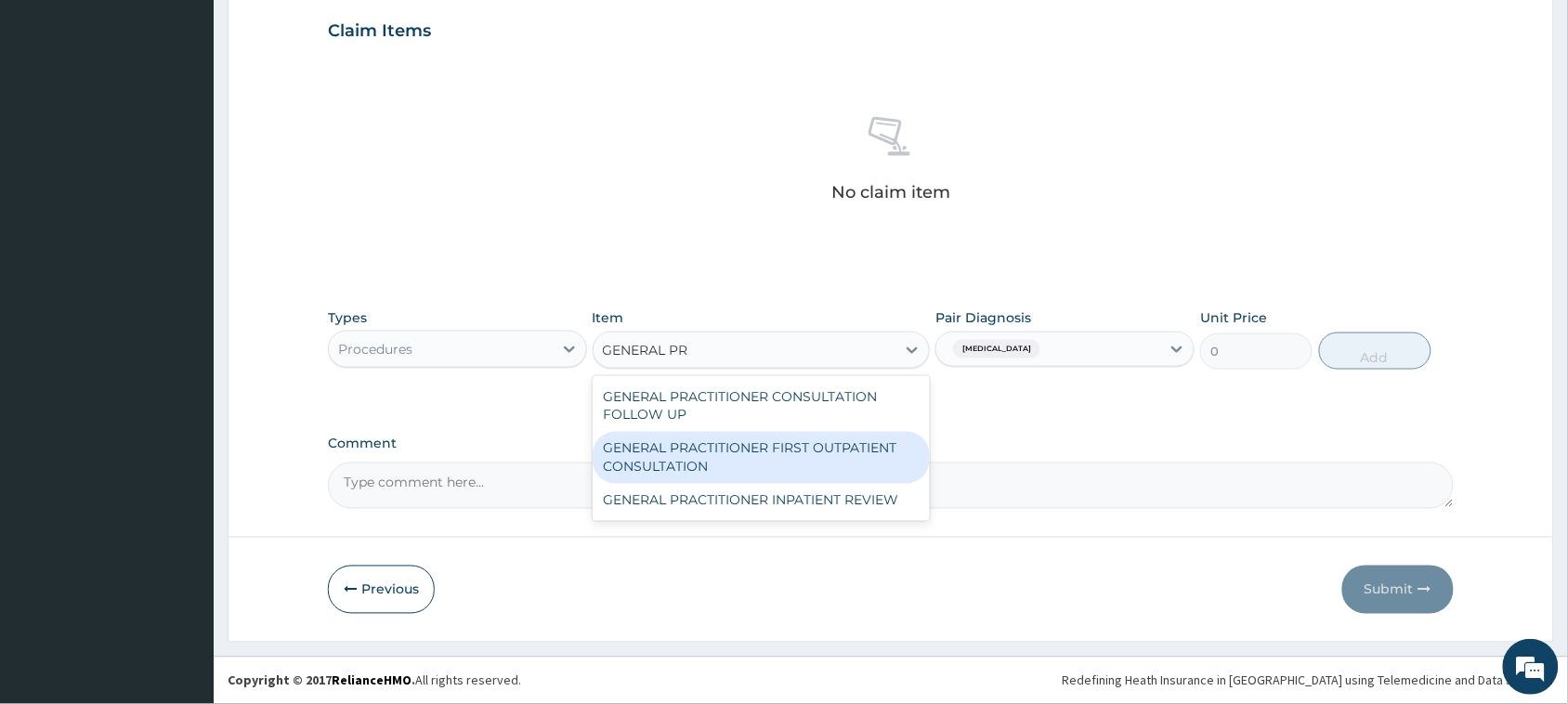
click at [768, 448] on div "GENERAL PRACTITIONER FIRST OUTPATIENT CONSULTATION" at bounding box center [762, 457] width 338 height 52
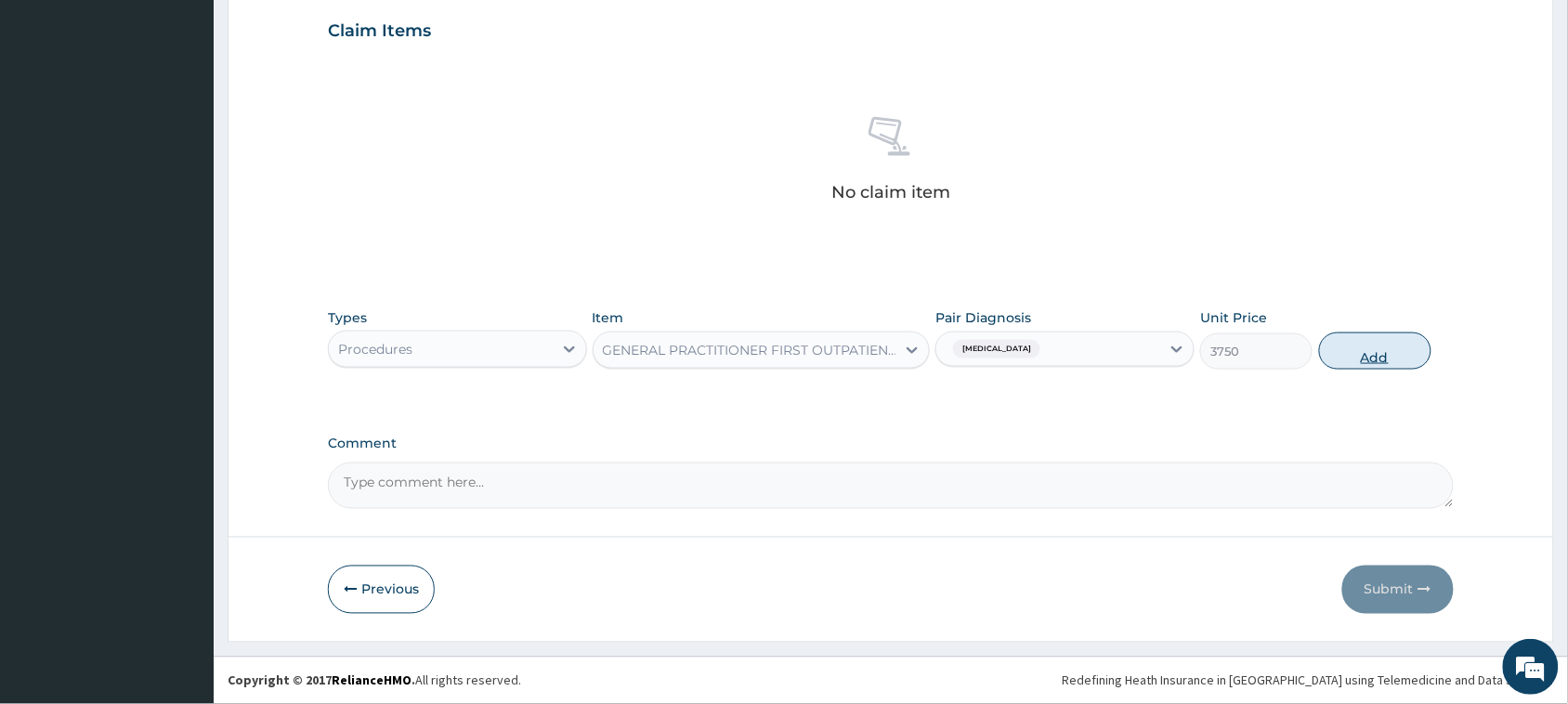
click at [1367, 349] on button "Add" at bounding box center [1375, 351] width 112 height 37
type input "0"
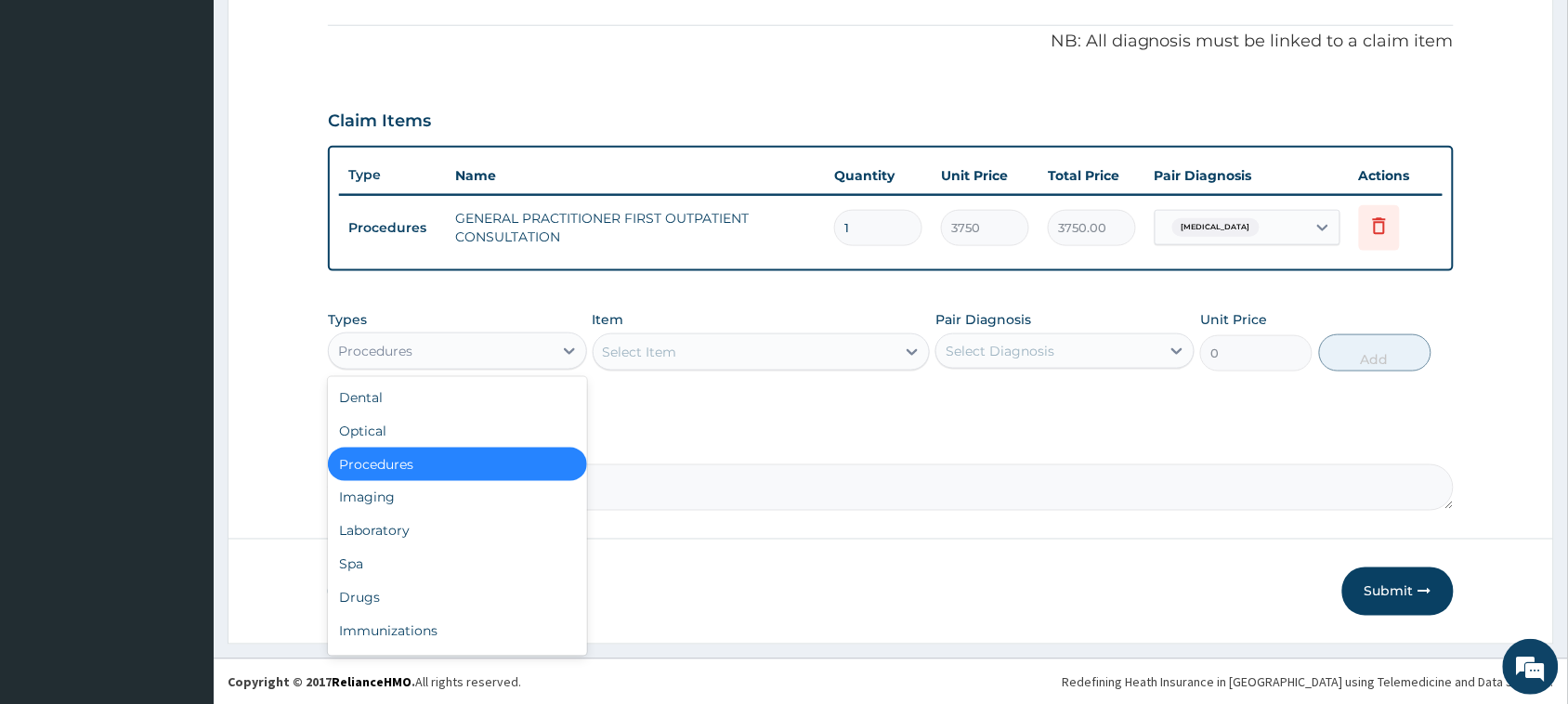
click at [428, 347] on div "Procedures" at bounding box center [441, 351] width 224 height 29
click at [391, 521] on div "Laboratory" at bounding box center [457, 530] width 259 height 33
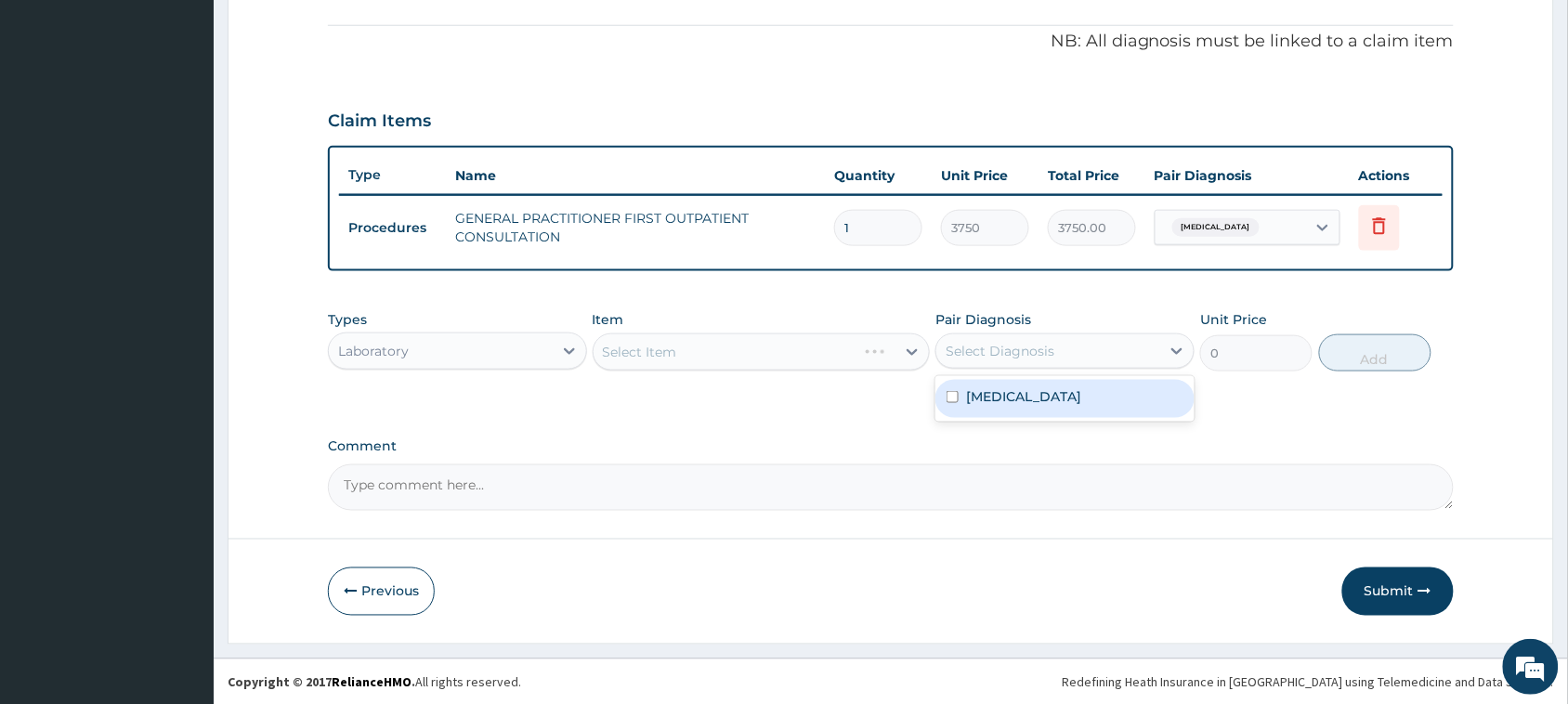
click at [1085, 352] on div "Select Diagnosis" at bounding box center [1048, 351] width 224 height 29
click at [1071, 391] on div "Malaria" at bounding box center [1064, 399] width 259 height 38
checkbox input "true"
click at [768, 353] on div "Select Item" at bounding box center [745, 352] width 303 height 29
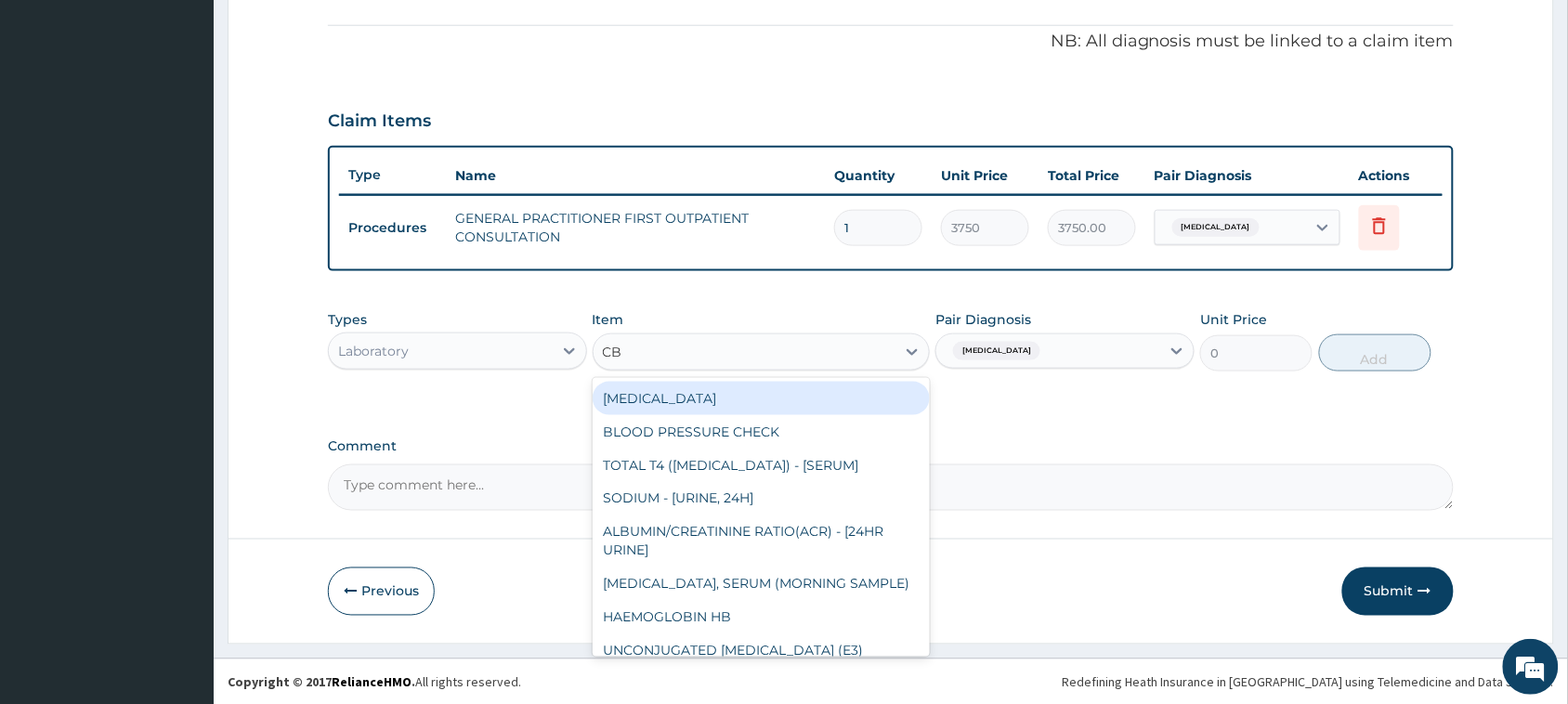
type input "CBC"
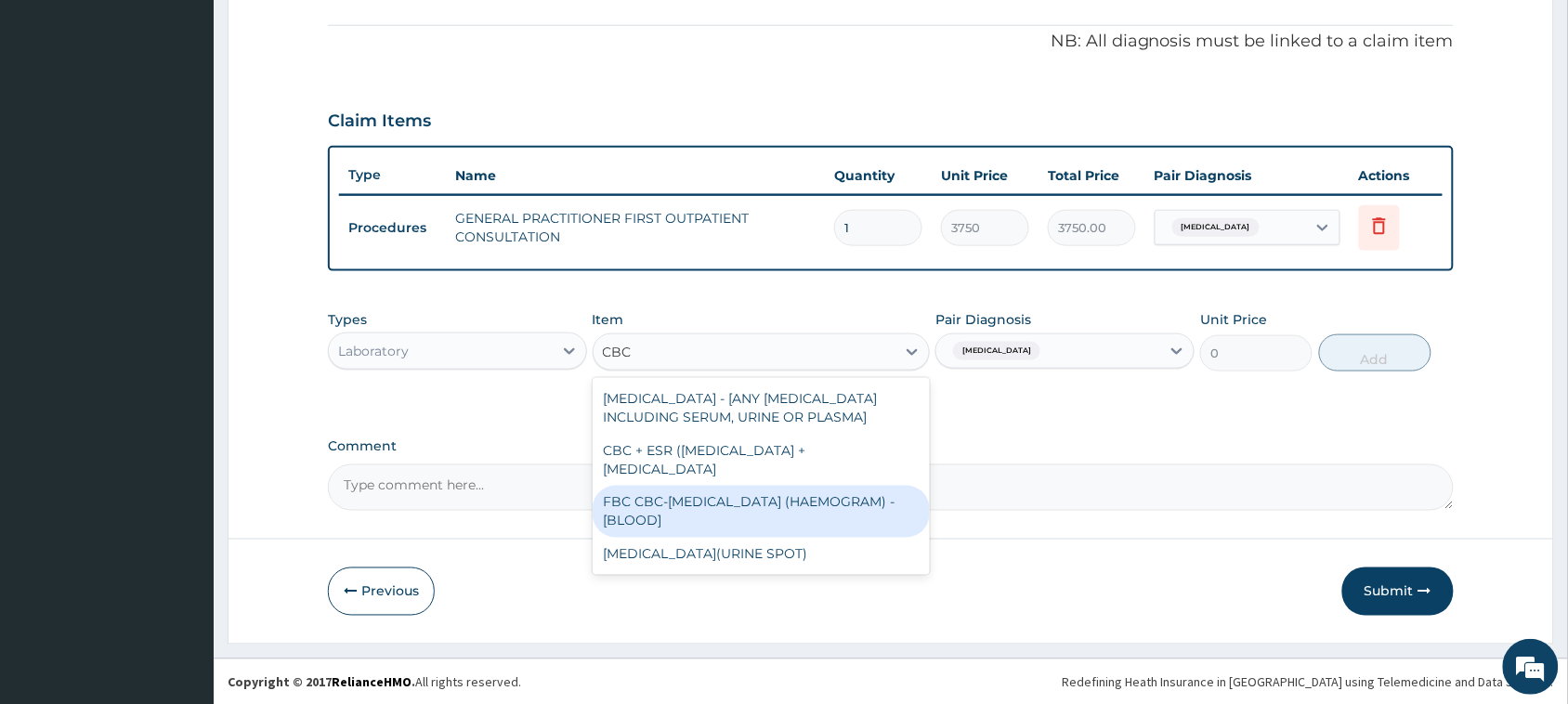
click at [744, 503] on div "FBC CBC-COMPLETE BLOOD COUNT (HAEMOGRAM) - [BLOOD]" at bounding box center [762, 511] width 338 height 52
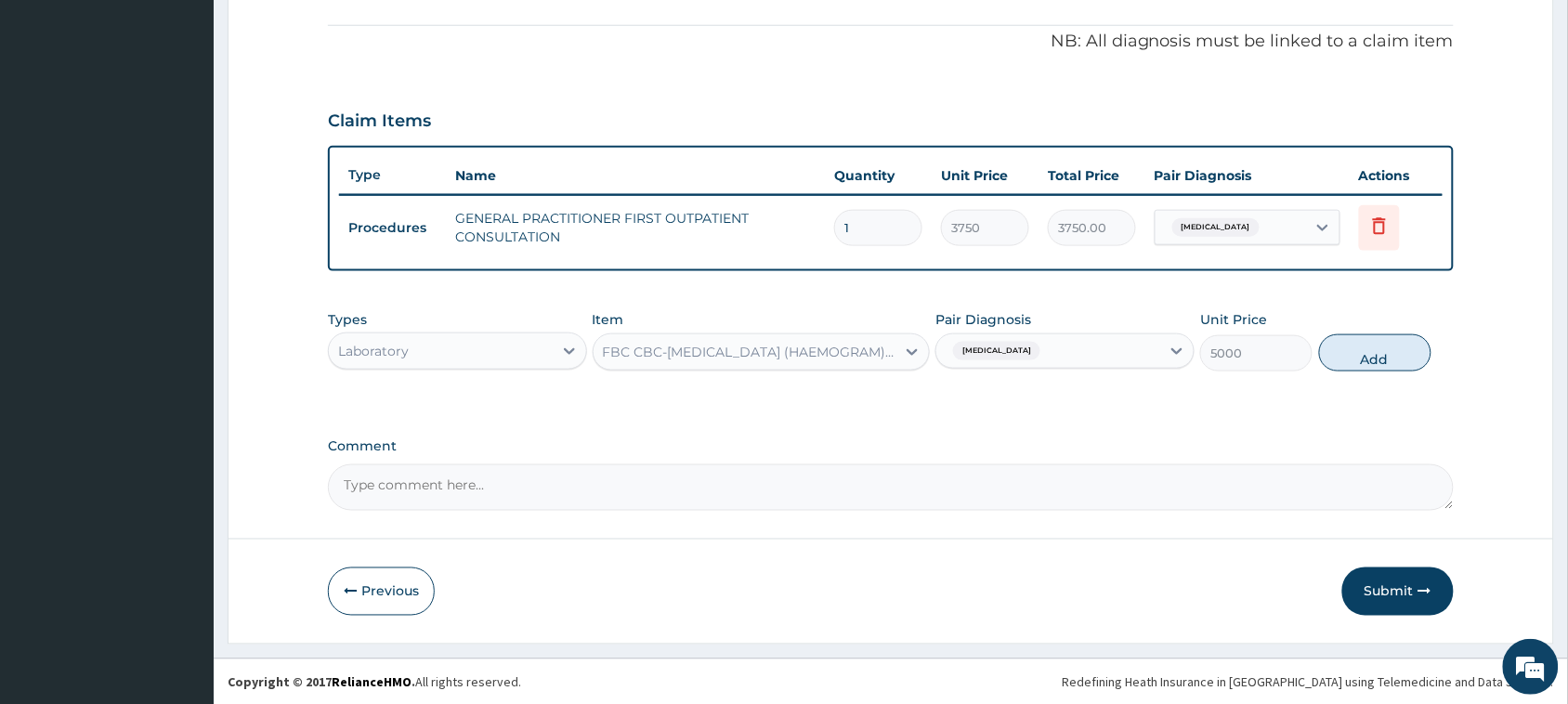
drag, startPoint x: 1379, startPoint y: 359, endPoint x: 939, endPoint y: 395, distance: 441.5
click at [1371, 364] on button "Add" at bounding box center [1375, 352] width 112 height 37
type input "0"
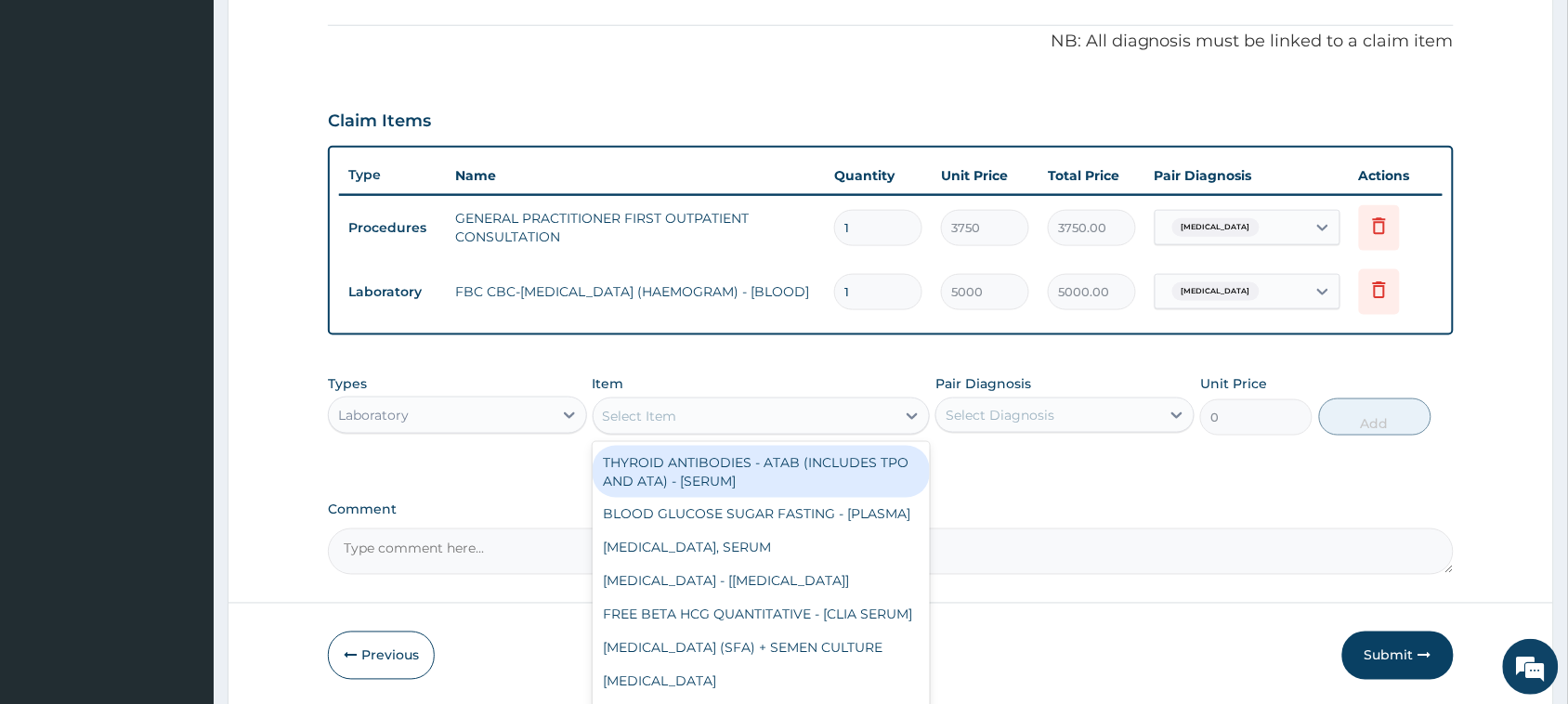
click at [805, 416] on div "Select Item" at bounding box center [745, 415] width 303 height 29
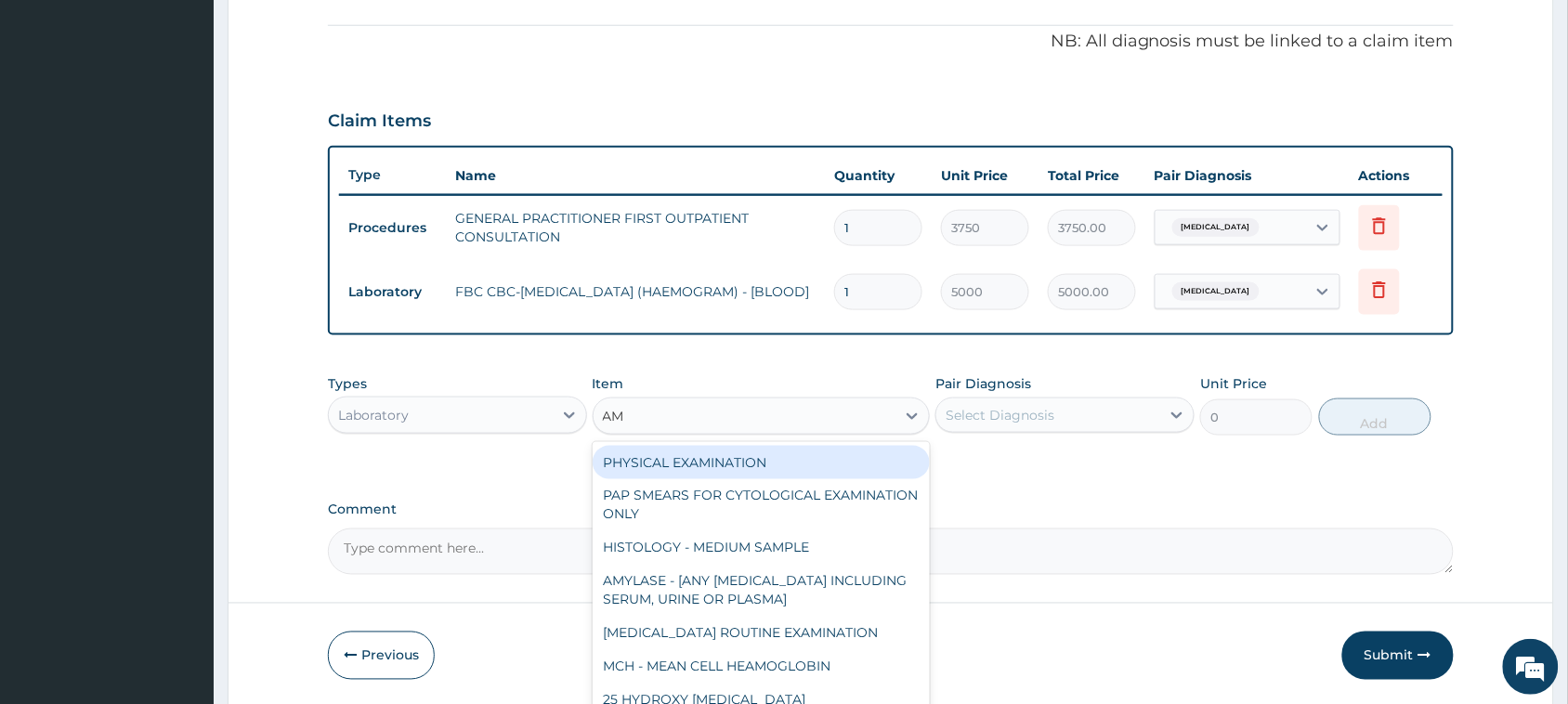
type input "A"
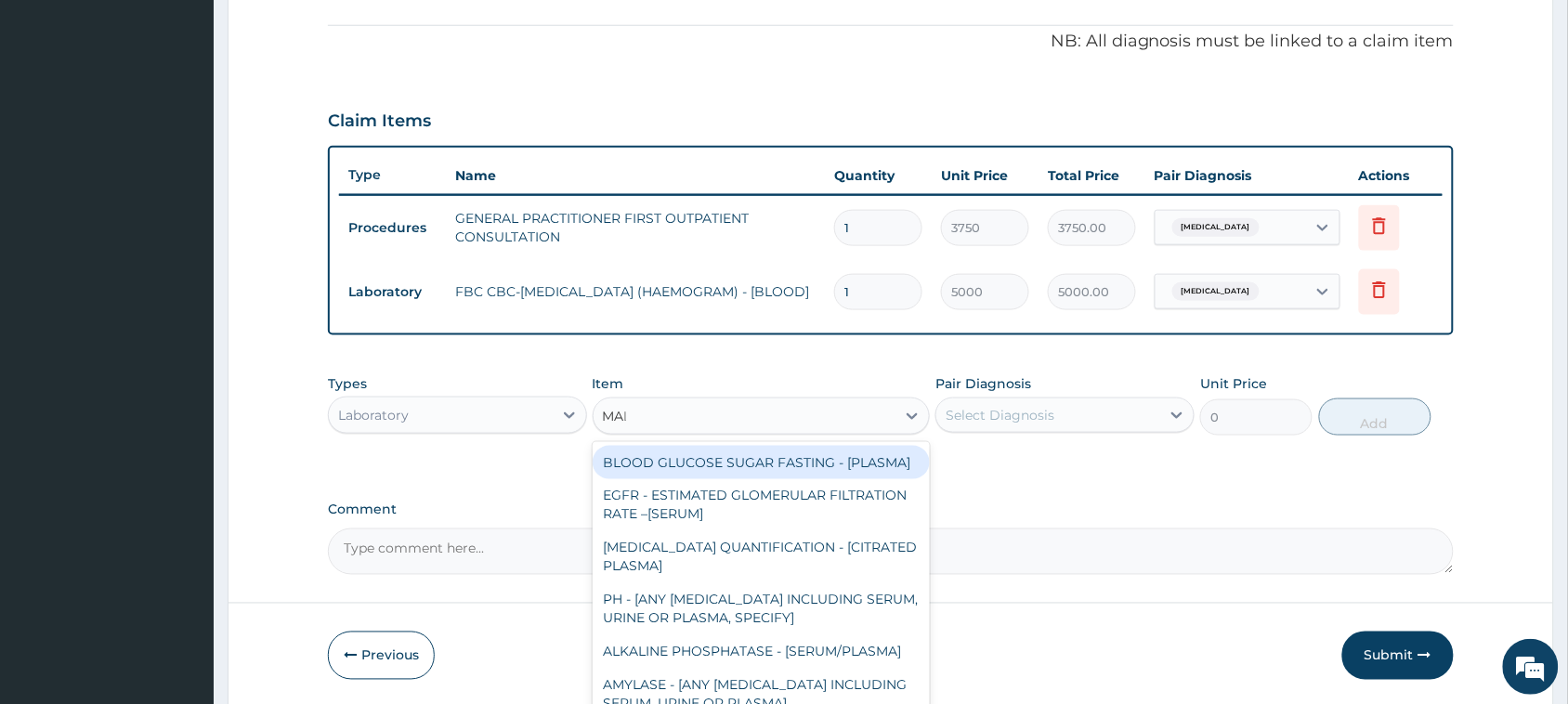
type input "MALA"
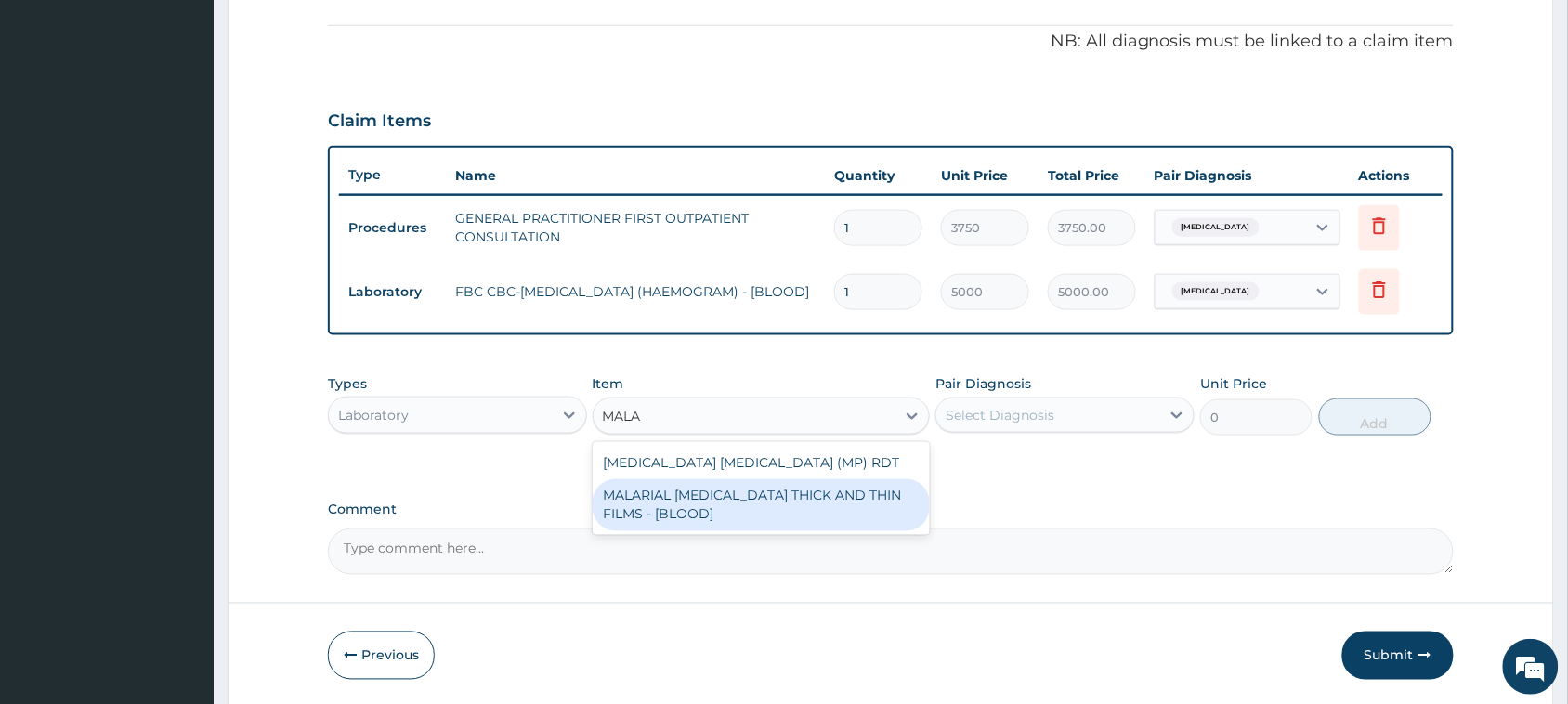
click at [834, 500] on div "MALARIAL PARASITE THICK AND THIN FILMS - [BLOOD]" at bounding box center [762, 504] width 338 height 52
type input "2187.5"
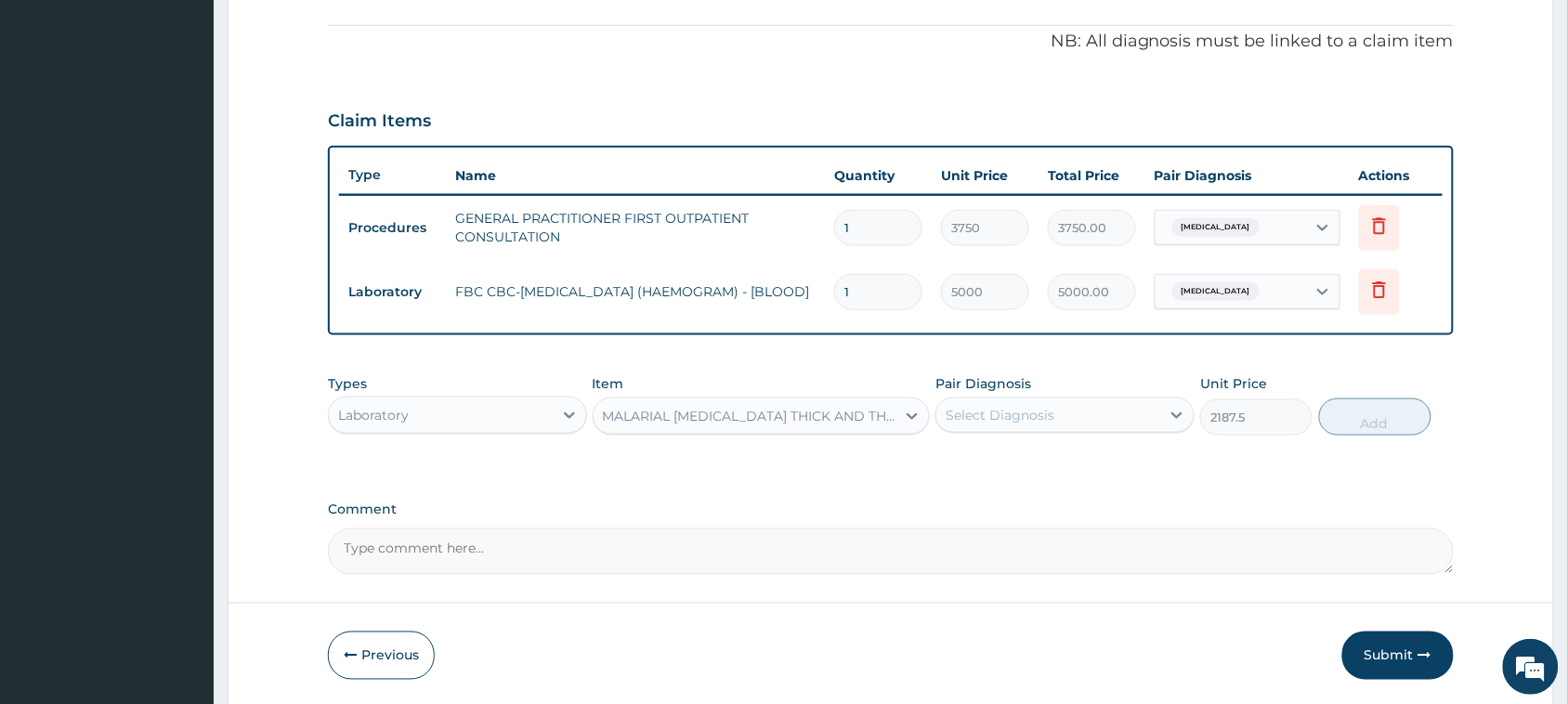
click at [1102, 411] on div "Select Diagnosis" at bounding box center [1048, 414] width 224 height 29
click at [1101, 479] on div "Malaria" at bounding box center [1064, 463] width 259 height 38
checkbox input "true"
click at [1385, 426] on button "Add" at bounding box center [1375, 416] width 112 height 37
type input "0"
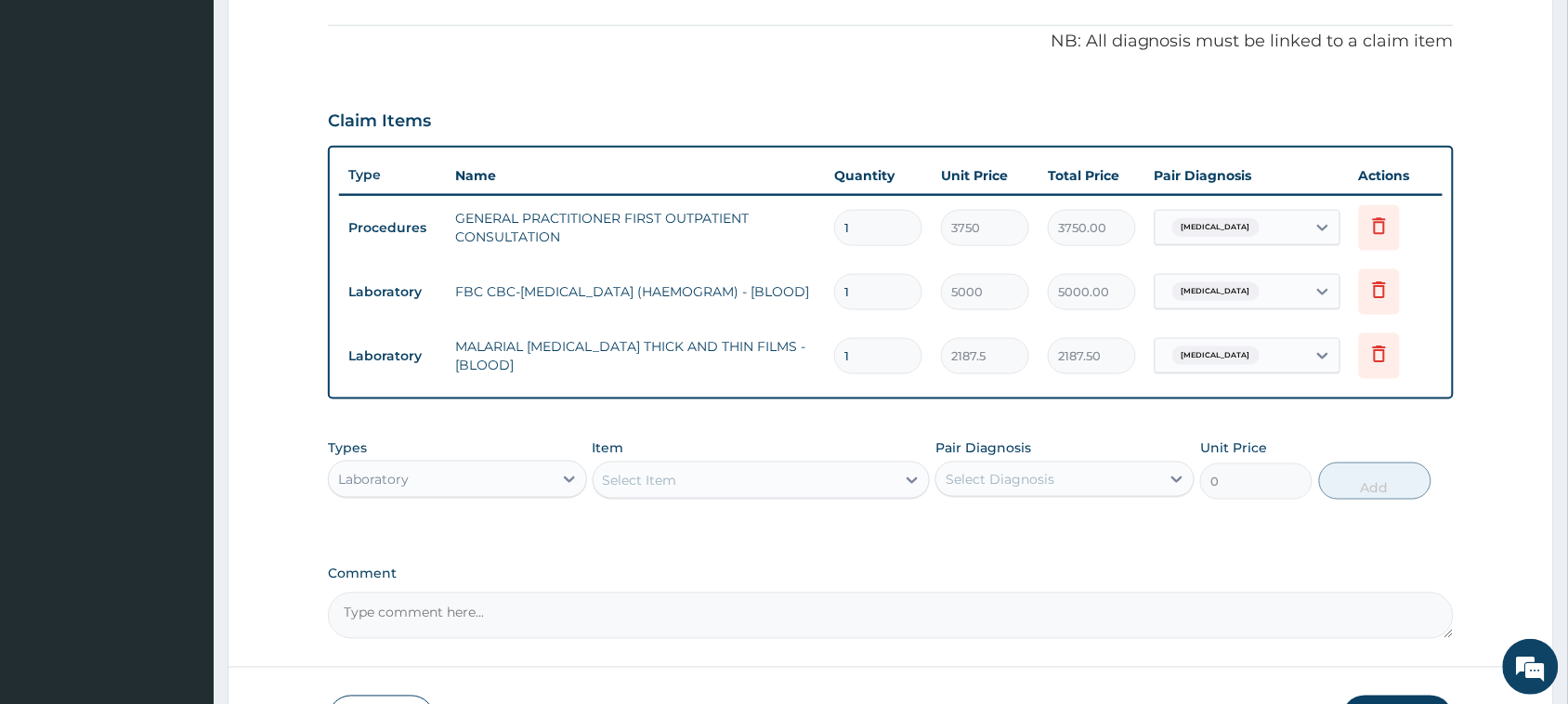
scroll to position [675, 0]
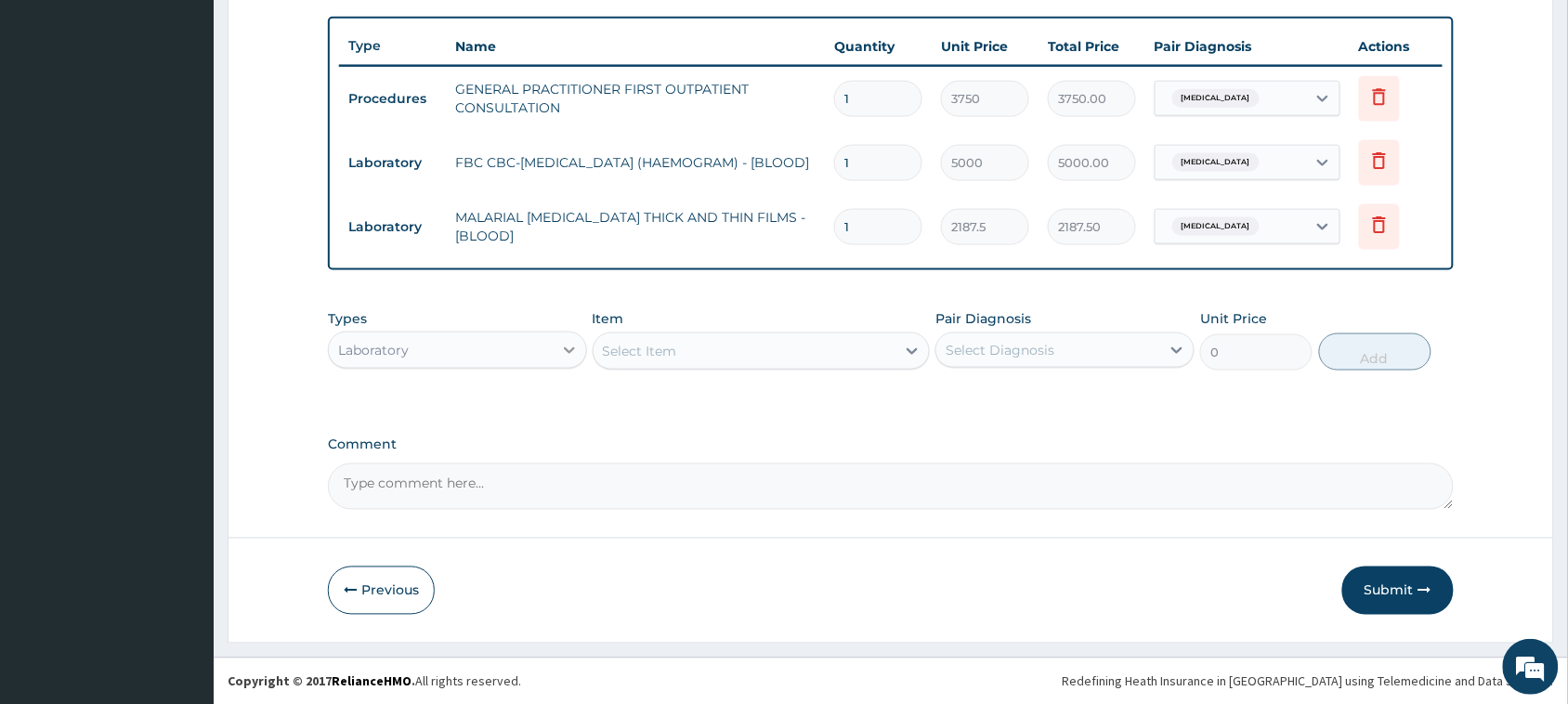
click at [560, 346] on icon at bounding box center [569, 351] width 19 height 19
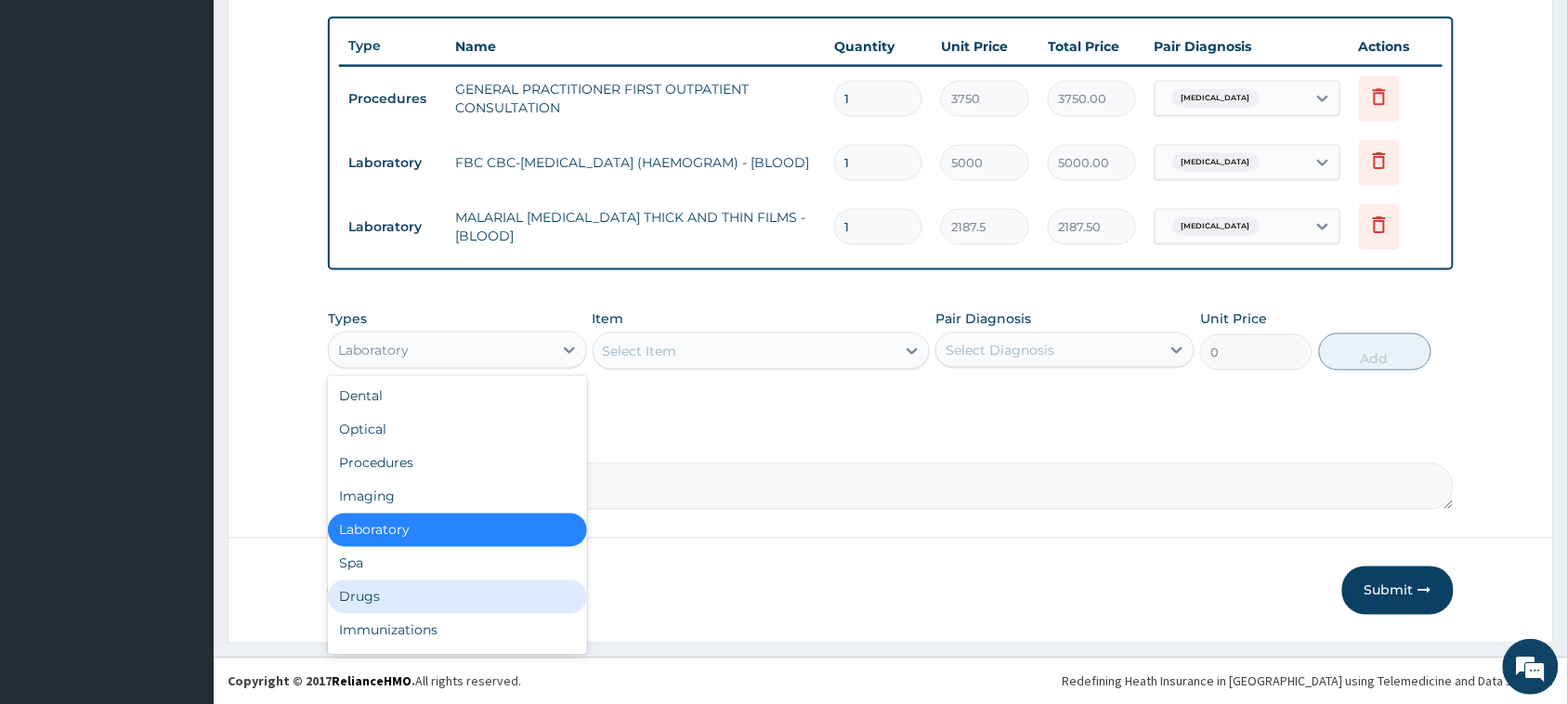
click at [557, 597] on div "Drugs" at bounding box center [457, 597] width 259 height 33
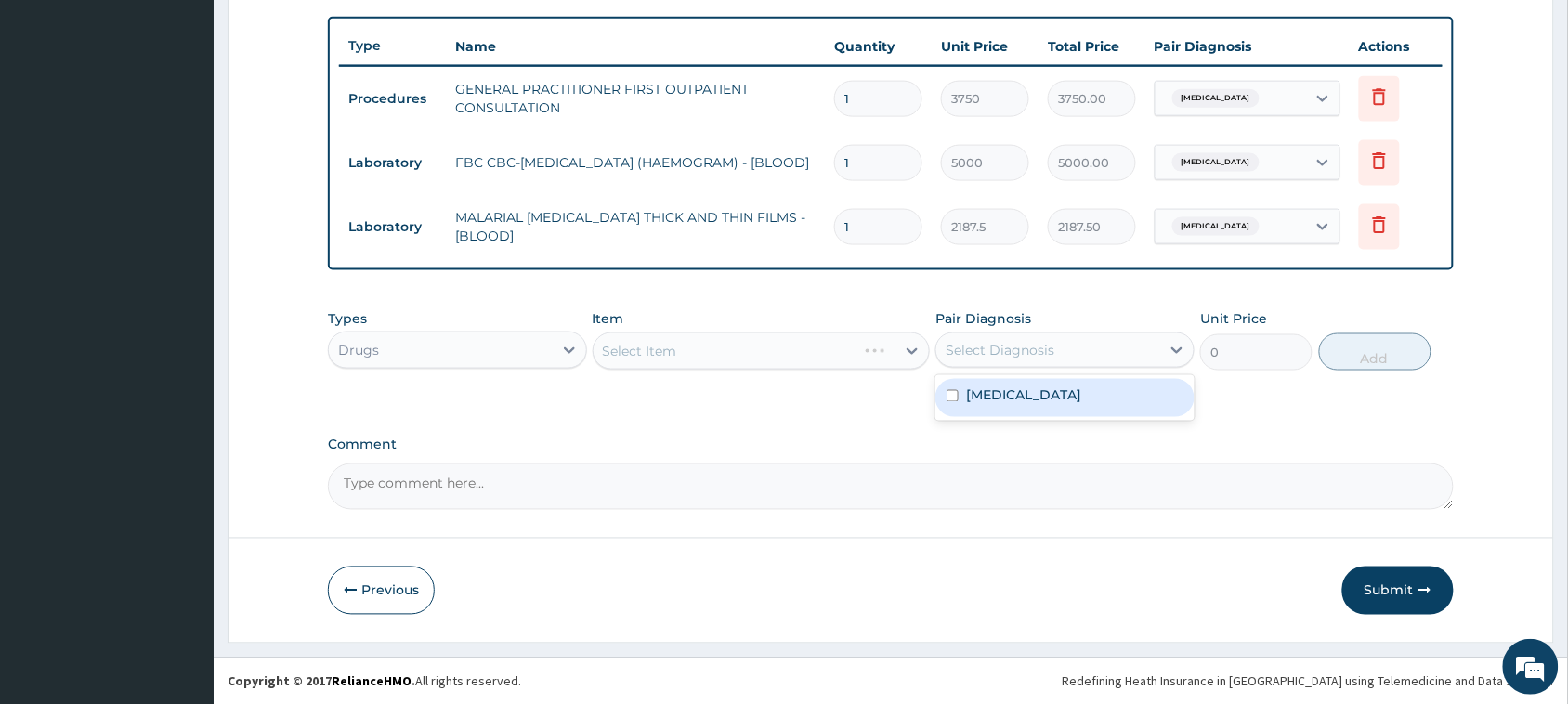
click at [1041, 349] on div "Select Diagnosis" at bounding box center [1000, 351] width 108 height 19
click at [1034, 405] on div "Malaria" at bounding box center [1064, 398] width 259 height 38
checkbox input "true"
click at [797, 354] on div "Select Item" at bounding box center [745, 351] width 303 height 29
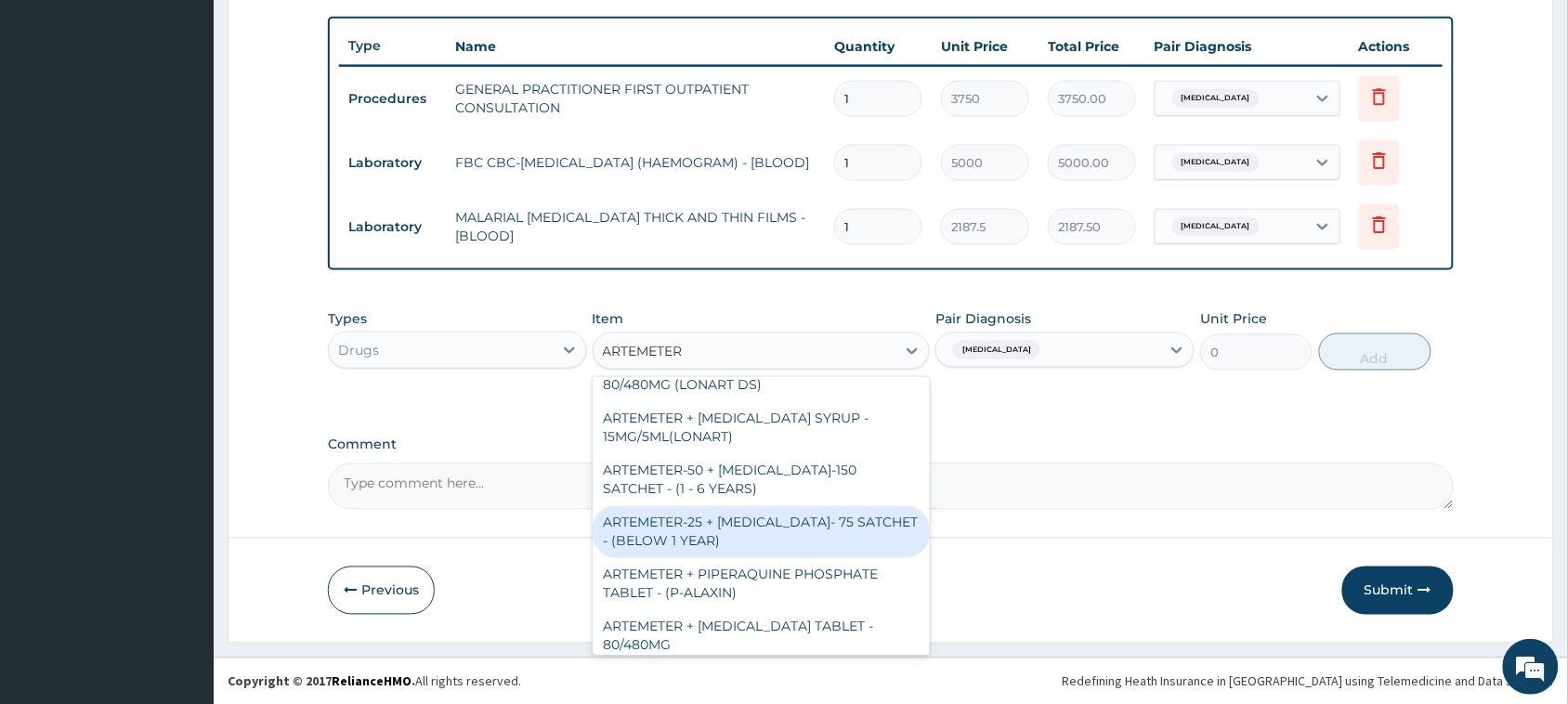
scroll to position [0, 0]
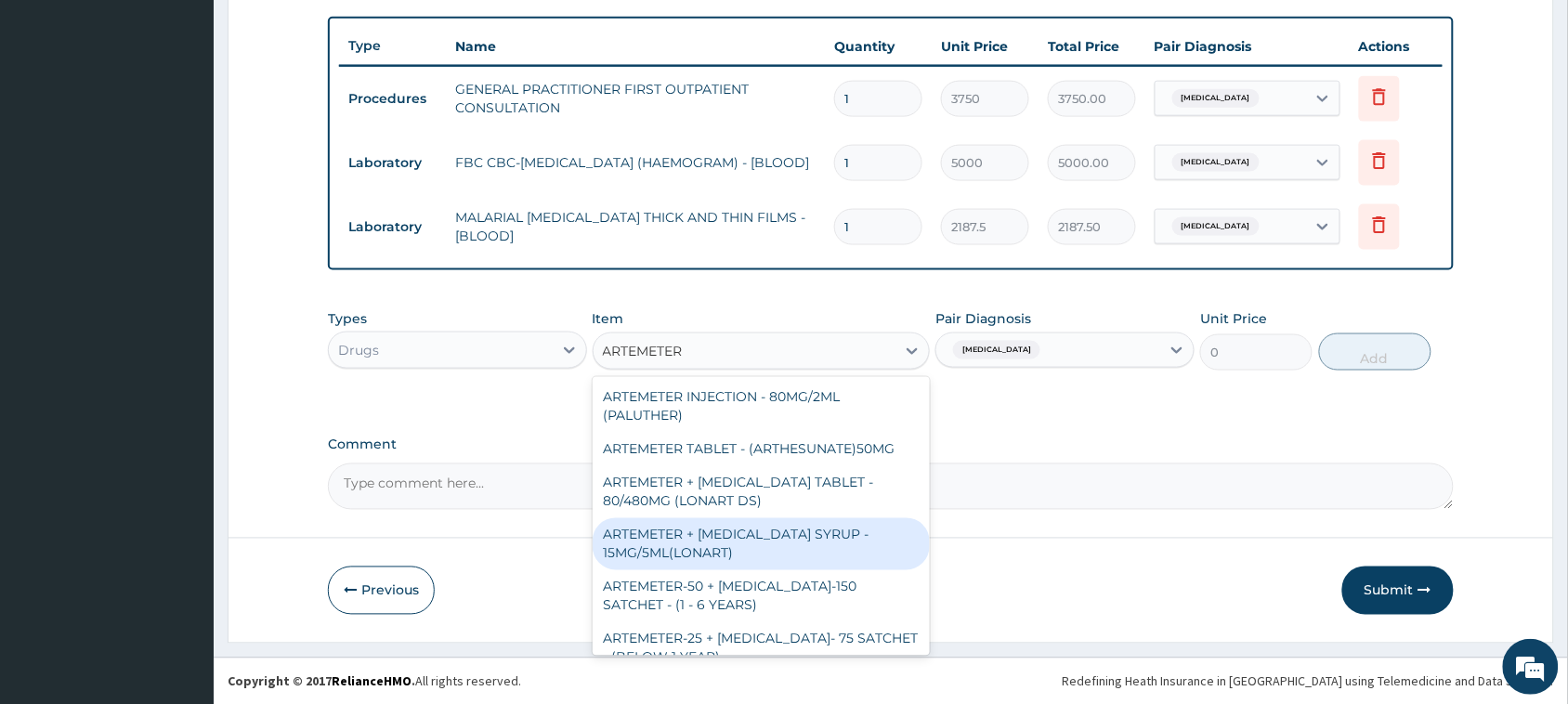
type input "ARTEMETER I"
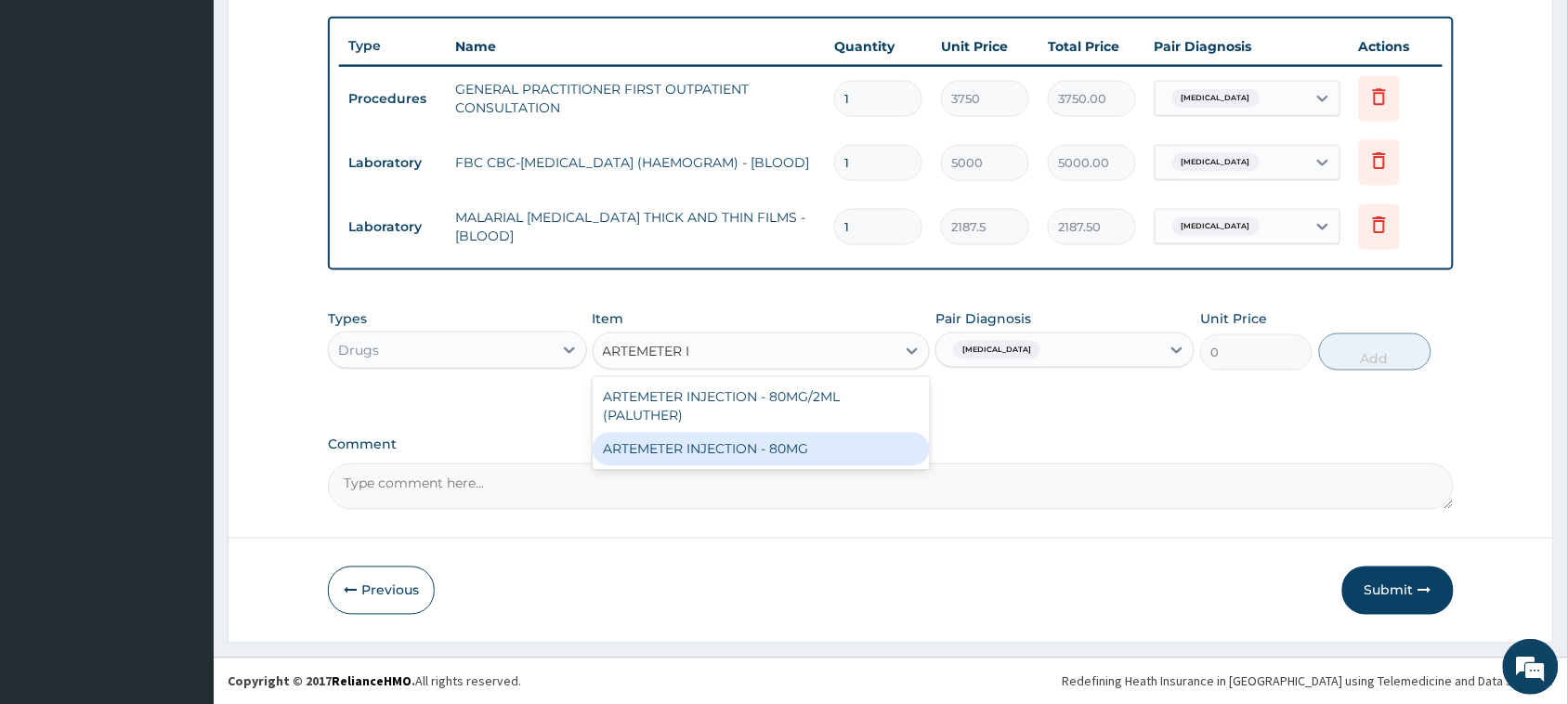
click at [769, 447] on div "ARTEMETER INJECTION - 80MG" at bounding box center [762, 448] width 338 height 33
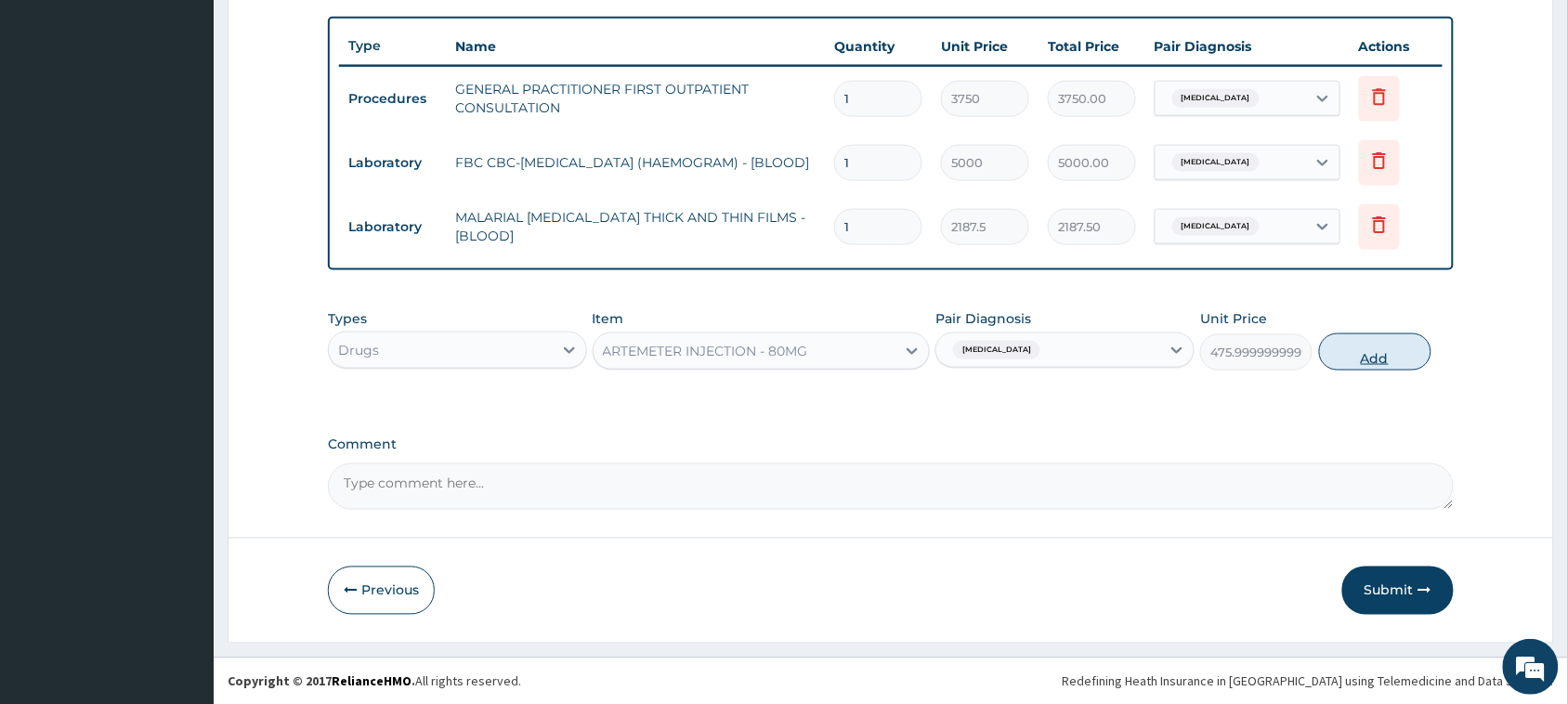
click at [1358, 347] on button "Add" at bounding box center [1375, 352] width 112 height 37
type input "0"
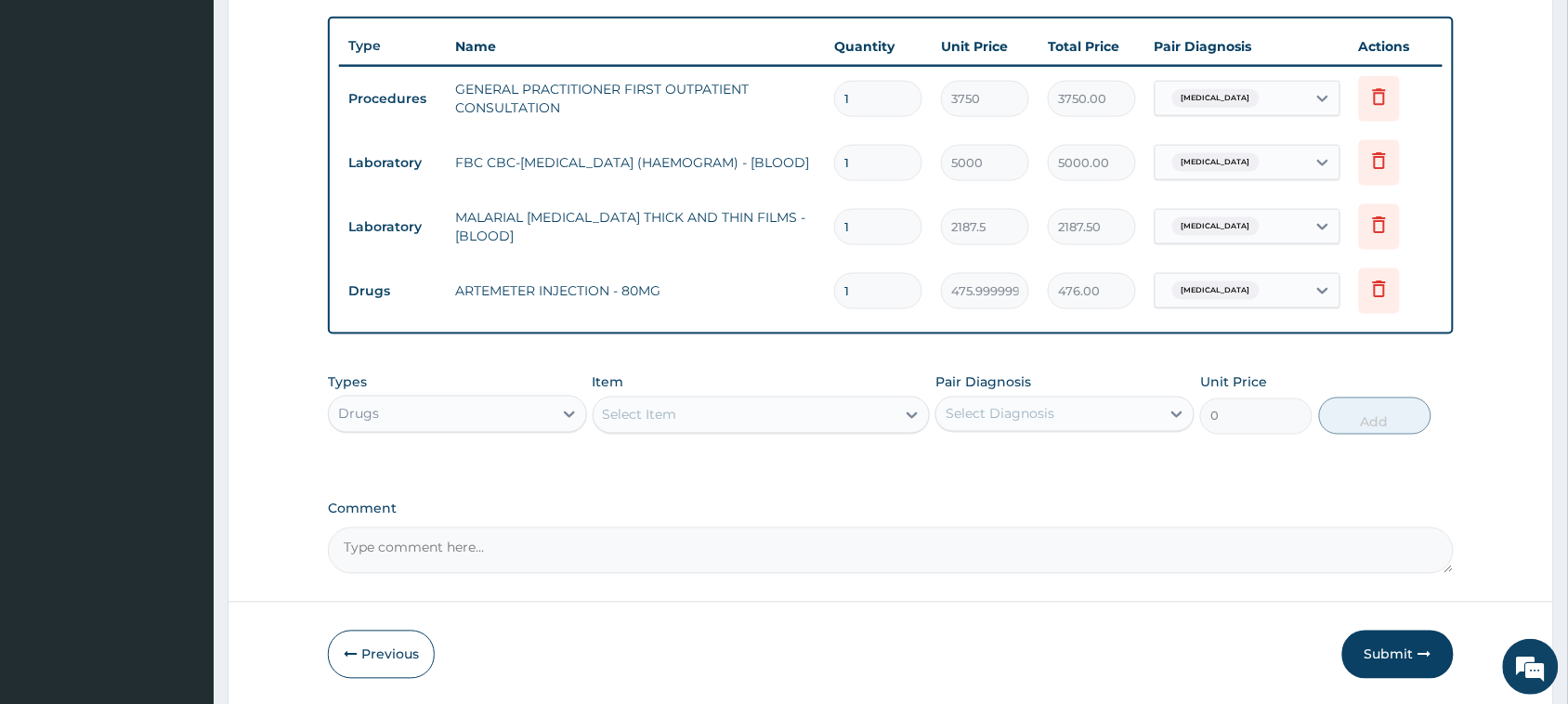
type input "2"
type input "952.00"
click at [650, 406] on div "Select Item" at bounding box center [640, 415] width 74 height 19
type input "ARTEMETER"
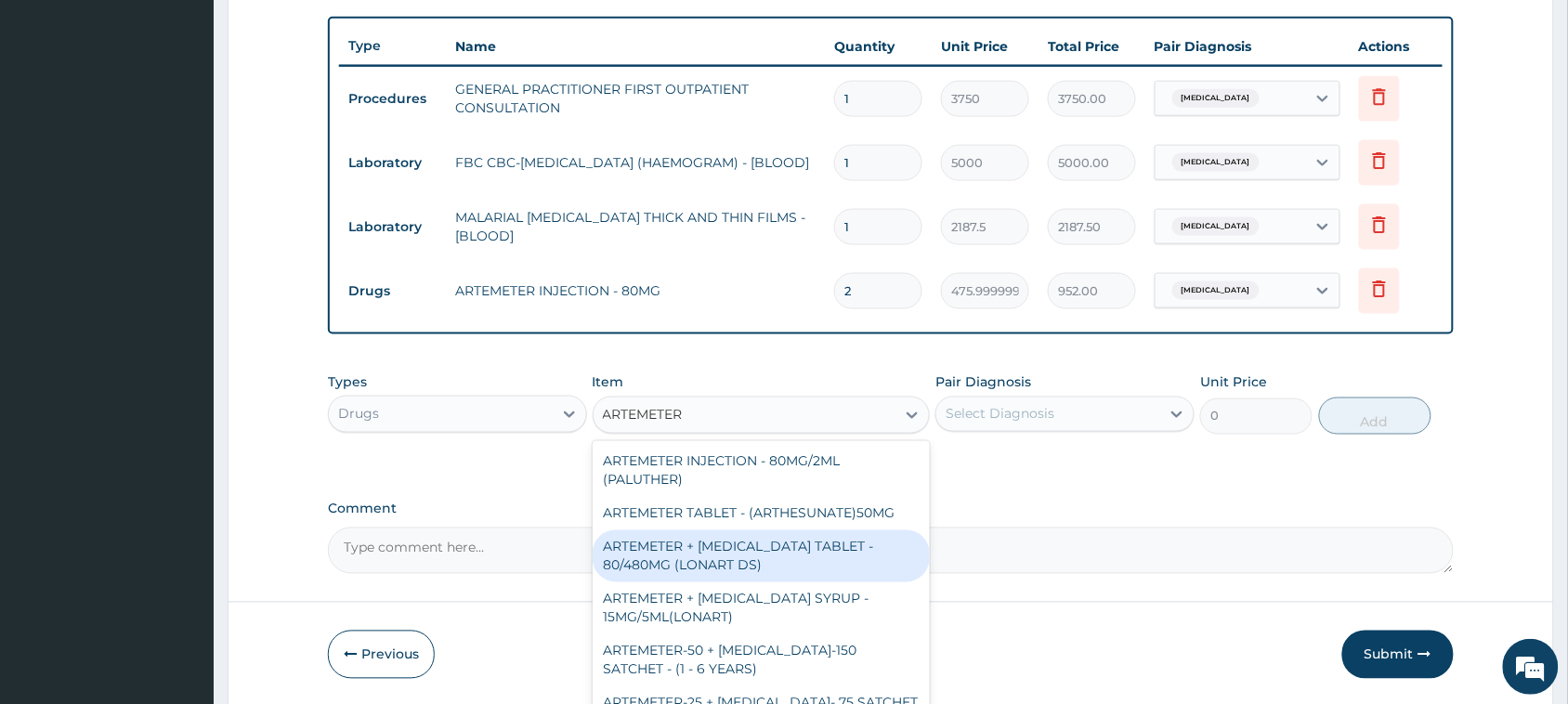
click at [688, 544] on div "ARTEMETER + [MEDICAL_DATA] TABLET - 80/480MG (LONART DS)" at bounding box center [762, 556] width 338 height 52
type input "588"
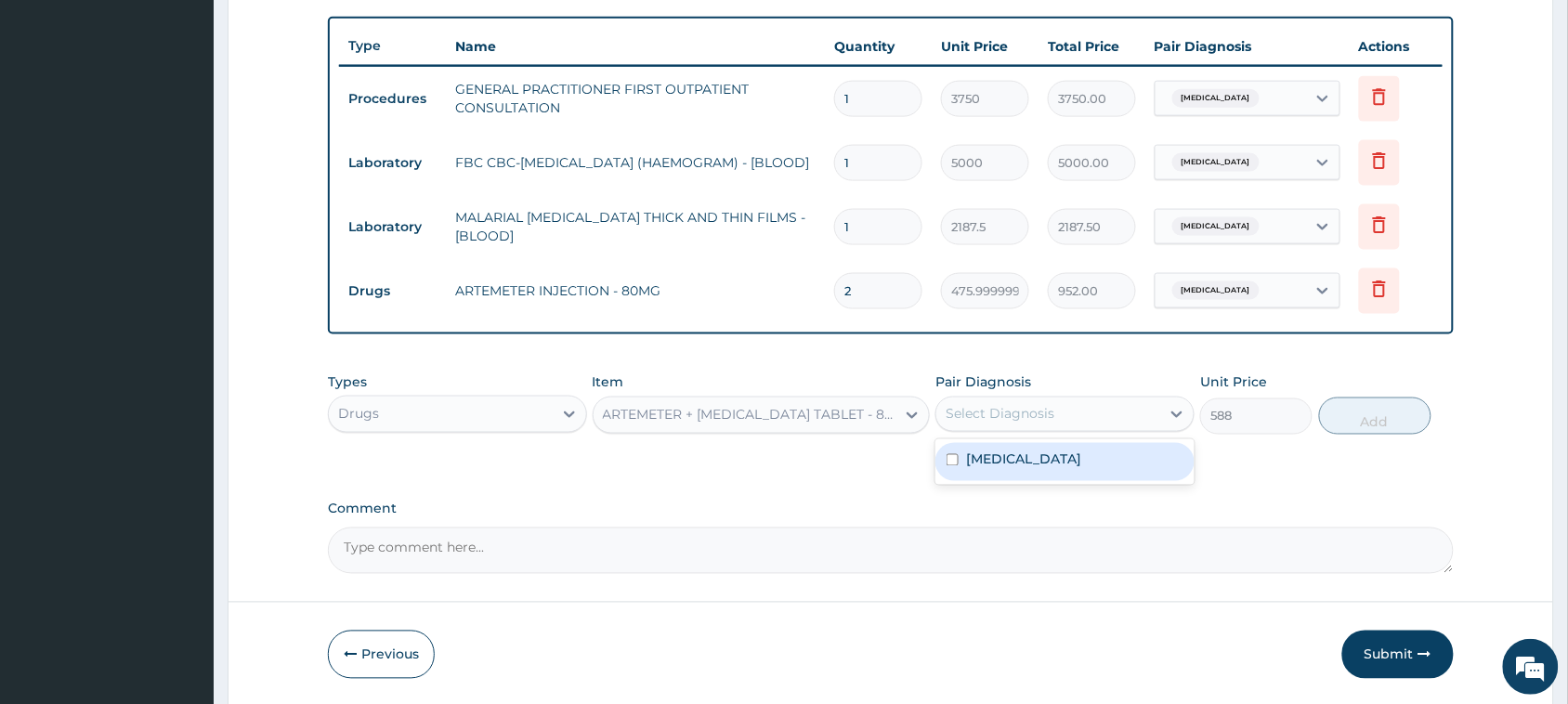
click at [1066, 419] on div "Select Diagnosis" at bounding box center [1048, 413] width 224 height 29
click at [1054, 457] on div "Malaria" at bounding box center [1064, 462] width 259 height 38
checkbox input "true"
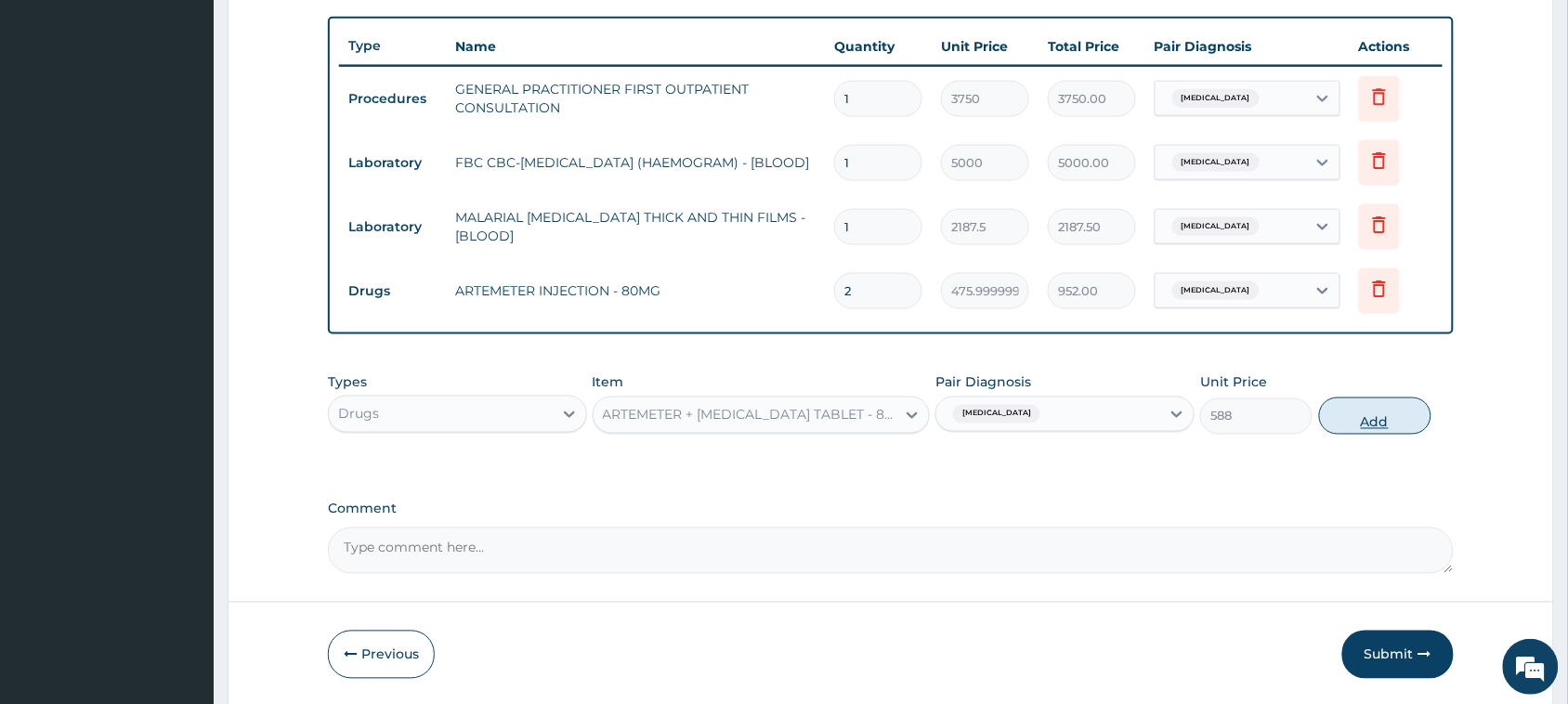
click at [1376, 410] on button "Add" at bounding box center [1375, 415] width 112 height 37
type input "0"
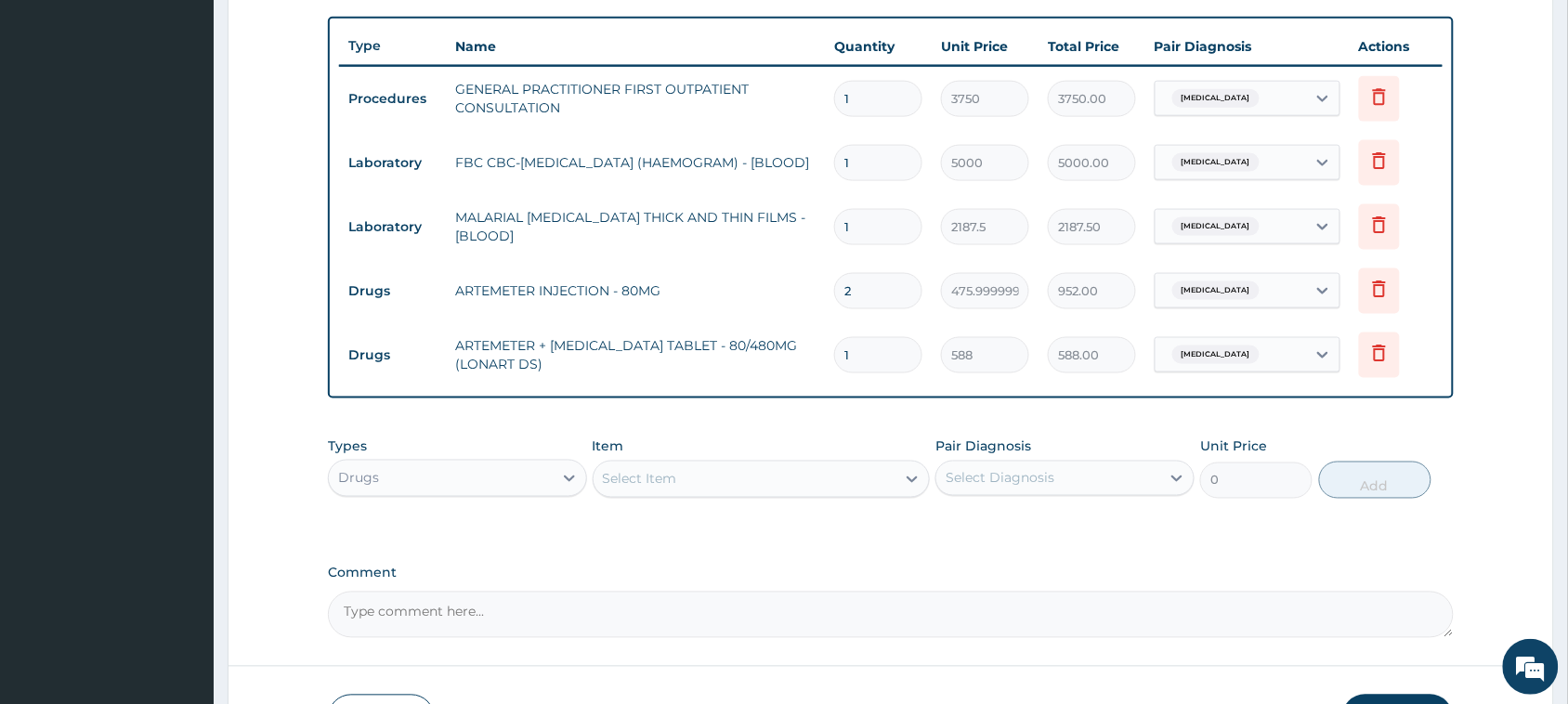
type input "2"
type input "1176.00"
type input "3"
type input "1764.00"
type input "4"
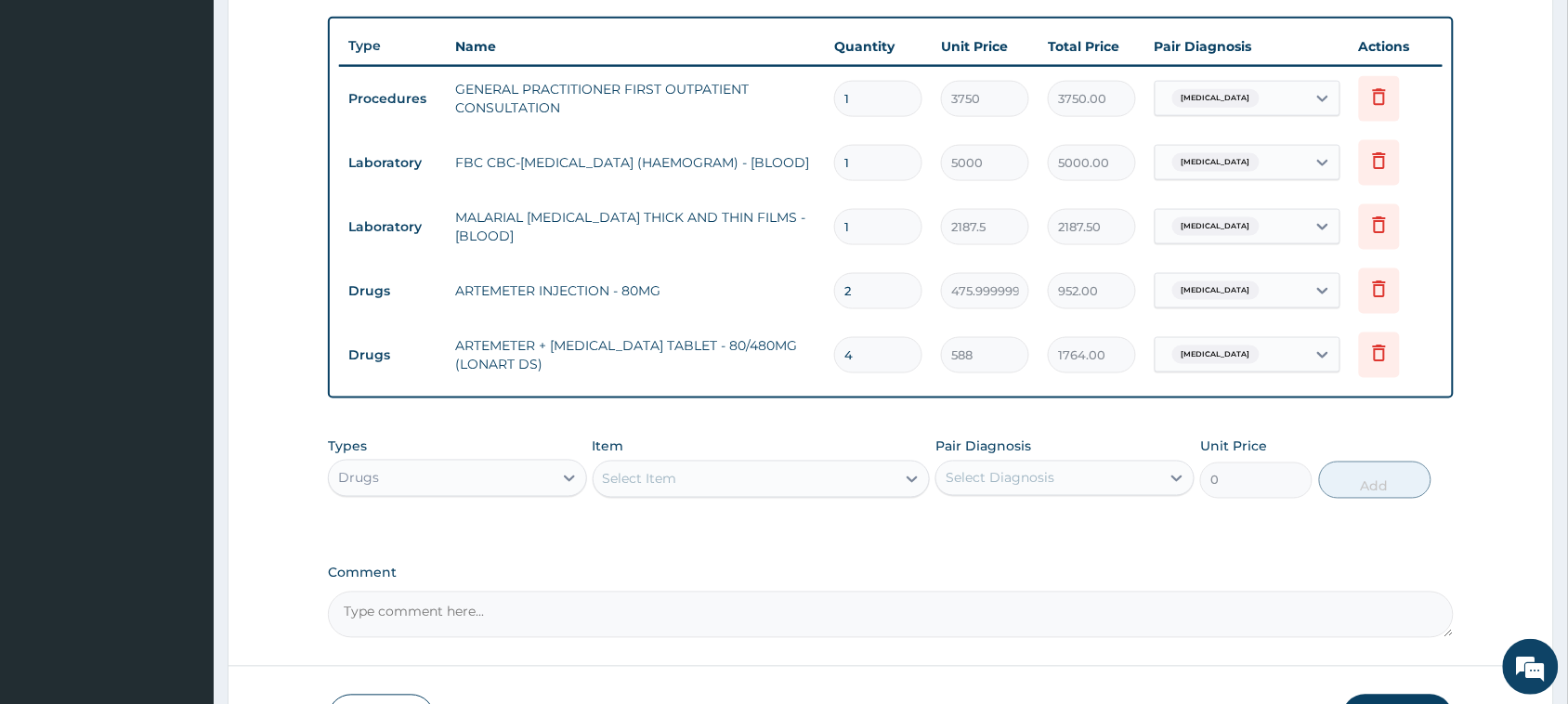
type input "2352.00"
type input "5"
type input "2940.00"
type input "6"
type input "3528.00"
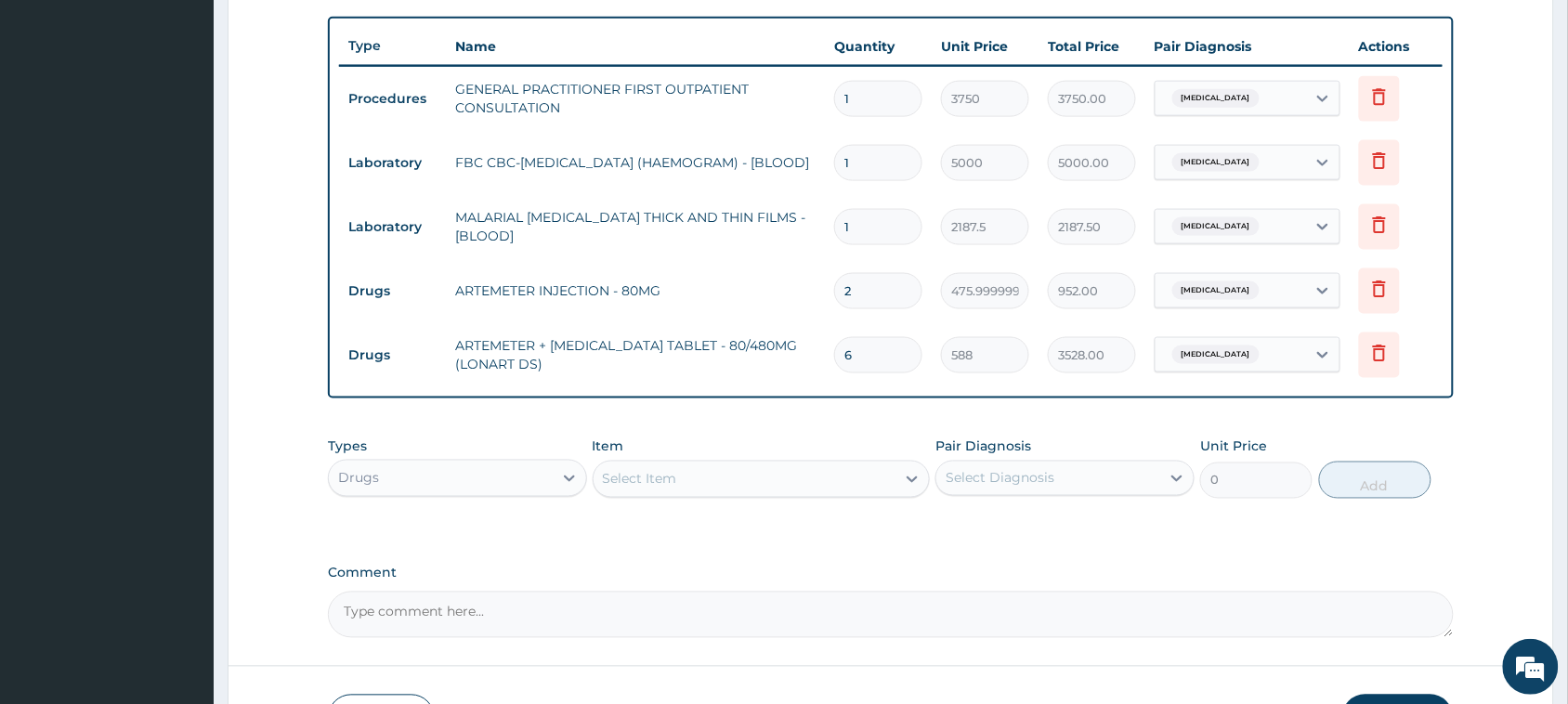
drag, startPoint x: 674, startPoint y: 471, endPoint x: 677, endPoint y: 429, distance: 42.1
click at [676, 455] on div "Item Select Item" at bounding box center [762, 467] width 338 height 62
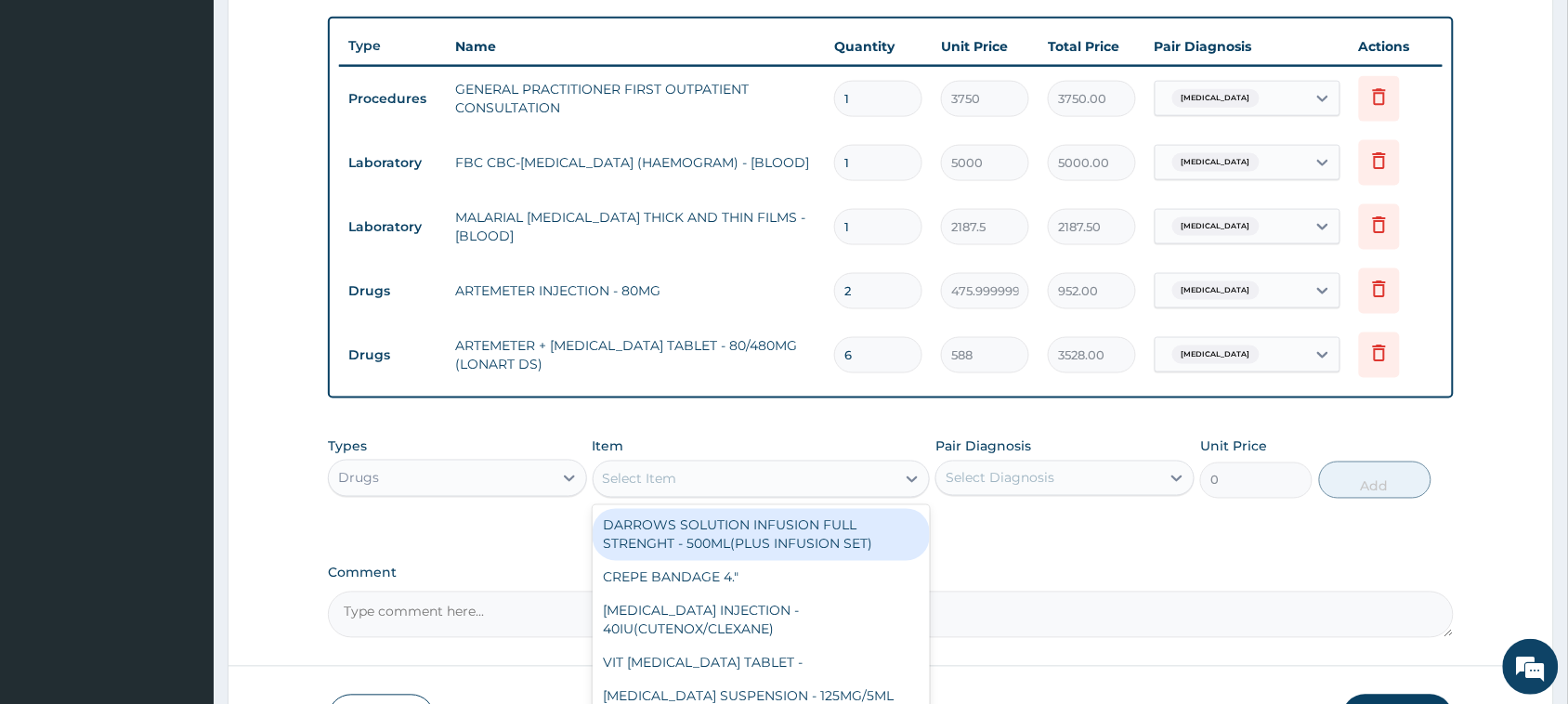
type input "-"
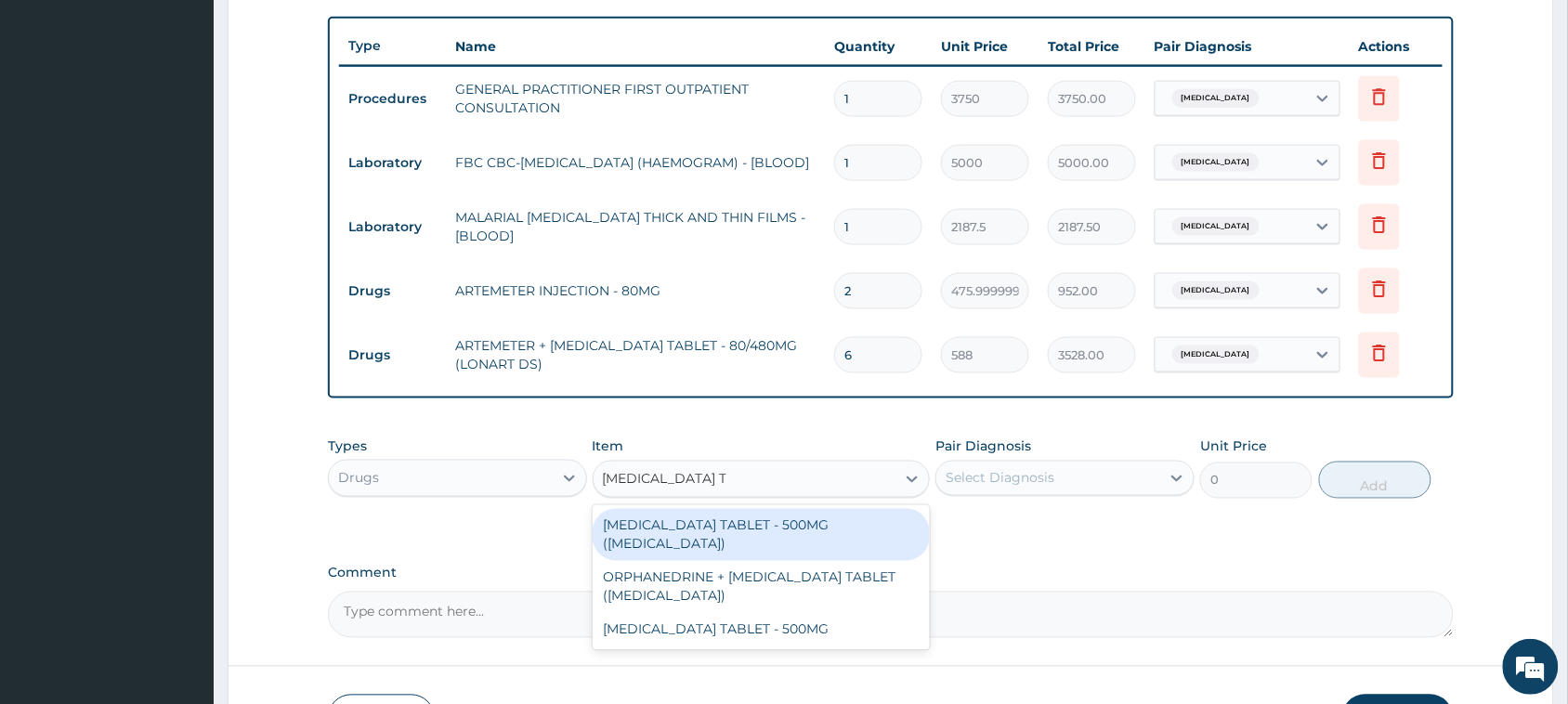
type input "PARACETAMOL TAB"
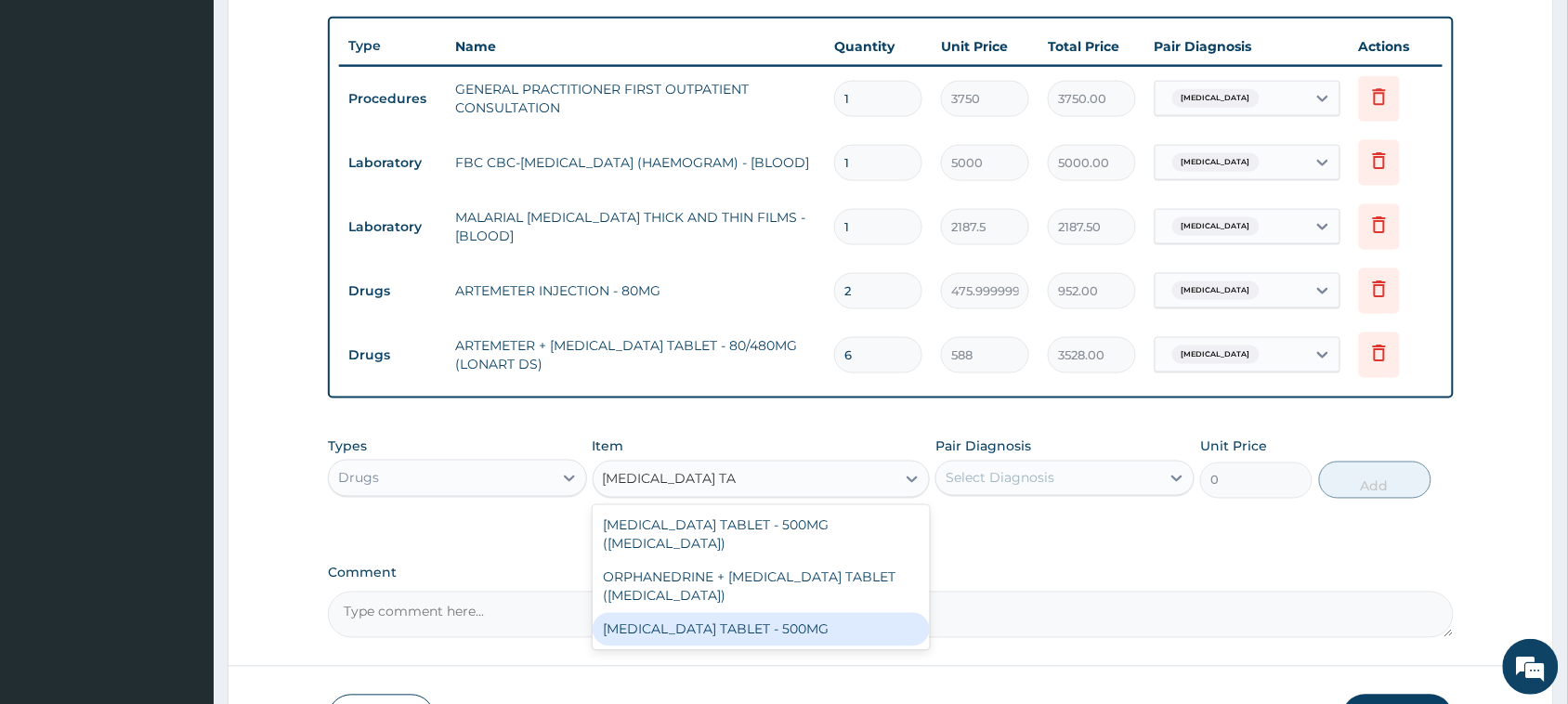
click at [708, 613] on div "[MEDICAL_DATA] TABLET - 500MG" at bounding box center [762, 629] width 338 height 33
type input "33.599999999999994"
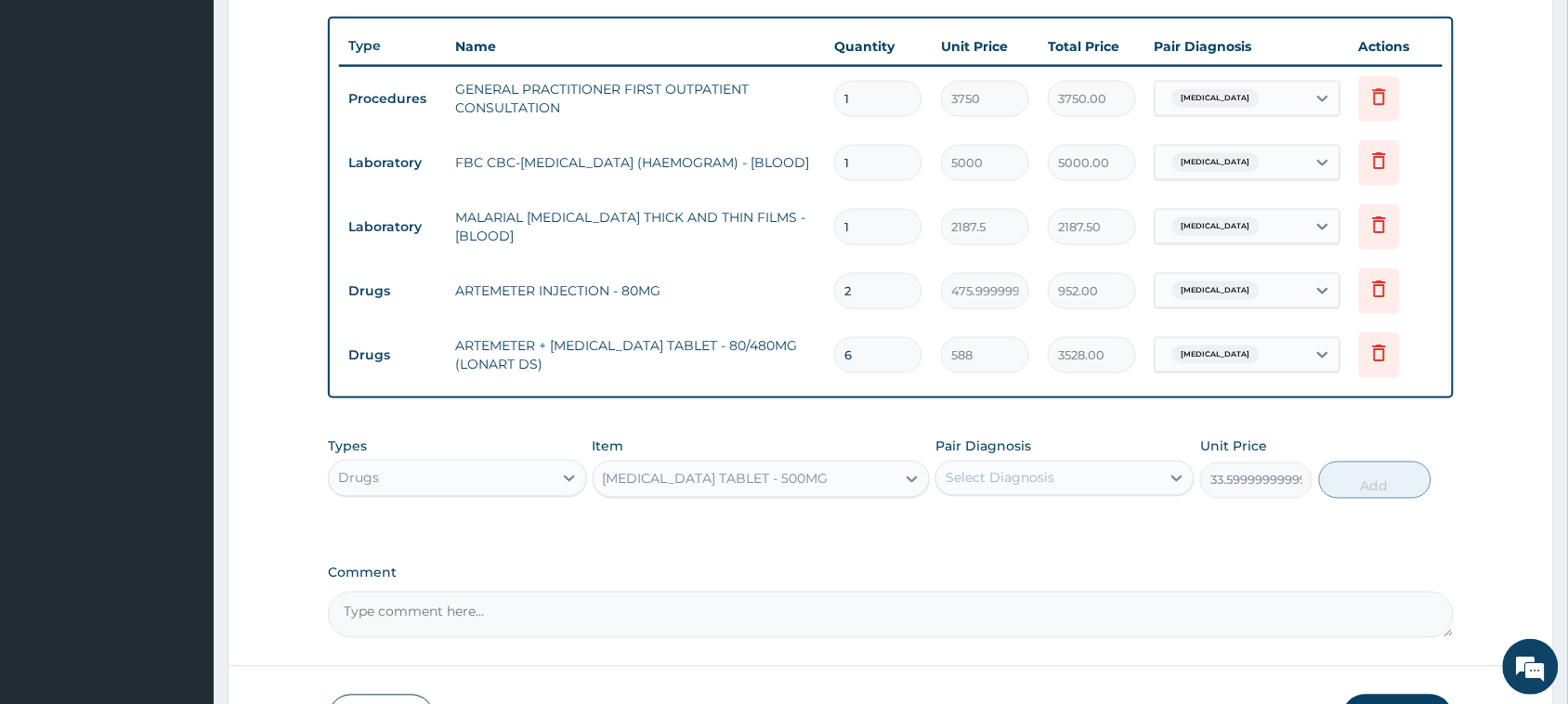
click at [1045, 472] on div "Select Diagnosis" at bounding box center [1000, 479] width 108 height 19
click at [1038, 515] on div "Malaria" at bounding box center [1064, 526] width 259 height 38
checkbox input "true"
click at [1348, 481] on button "Add" at bounding box center [1375, 480] width 112 height 37
type input "0"
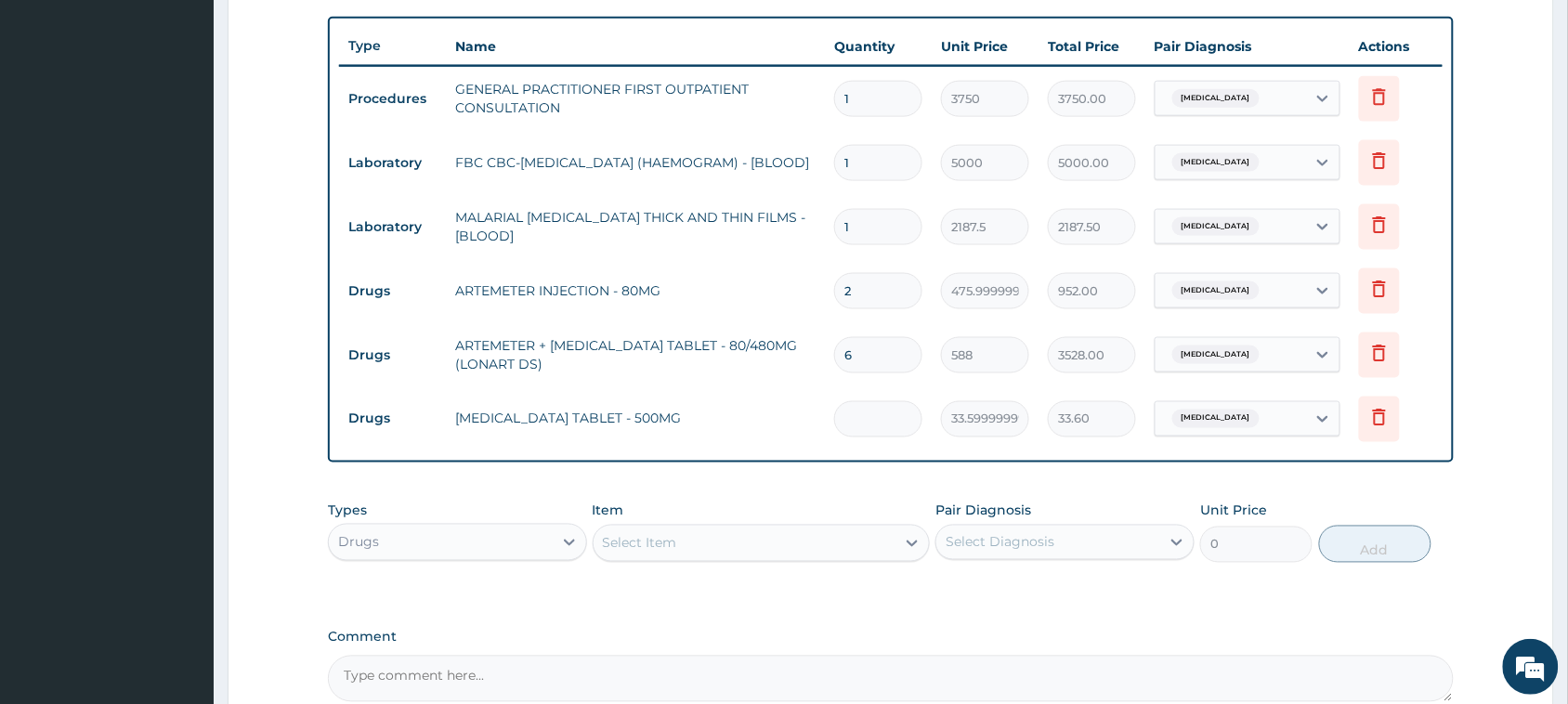
type input "0.00"
type input "2"
type input "67.20"
type input "20"
type input "672.00"
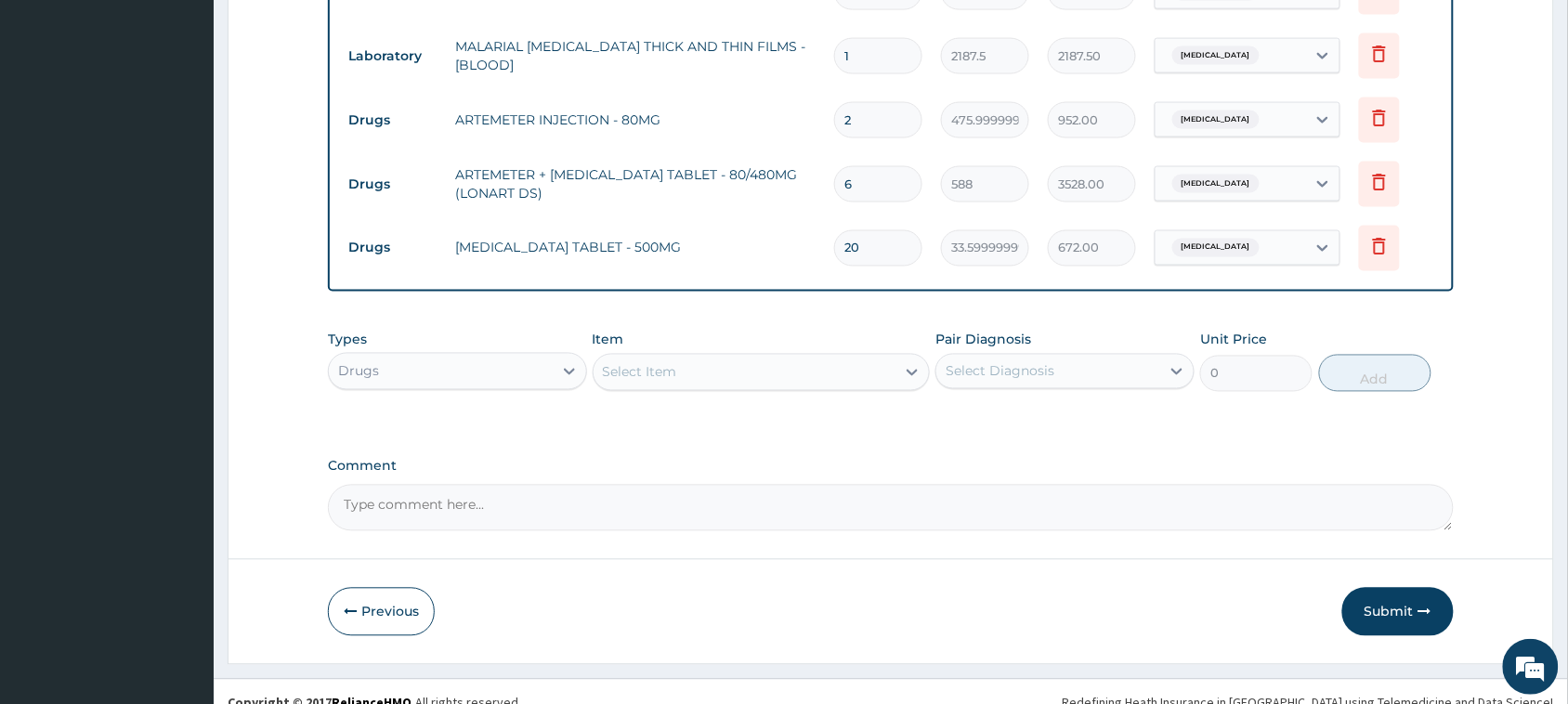
scroll to position [866, 0]
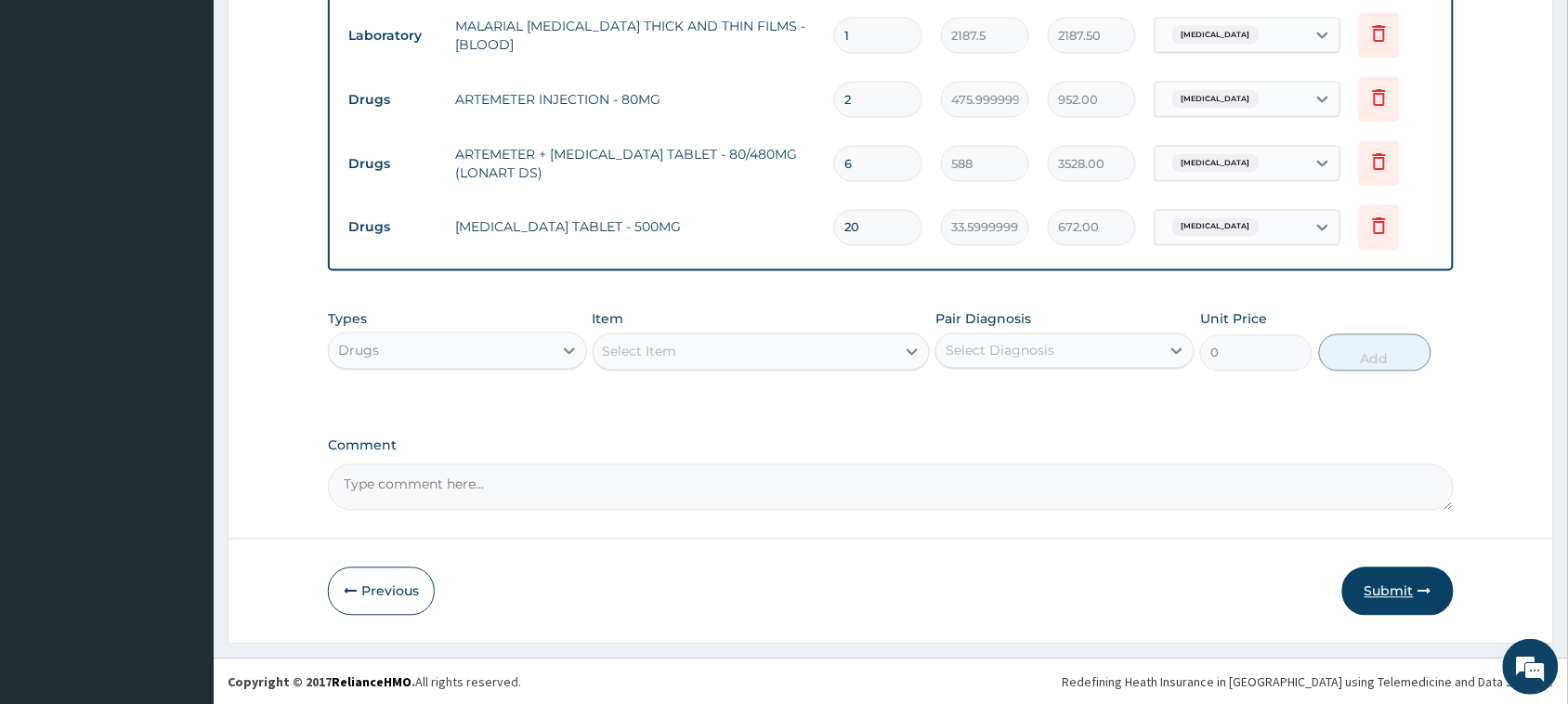
type input "20"
click at [1398, 567] on button "Submit" at bounding box center [1397, 591] width 111 height 48
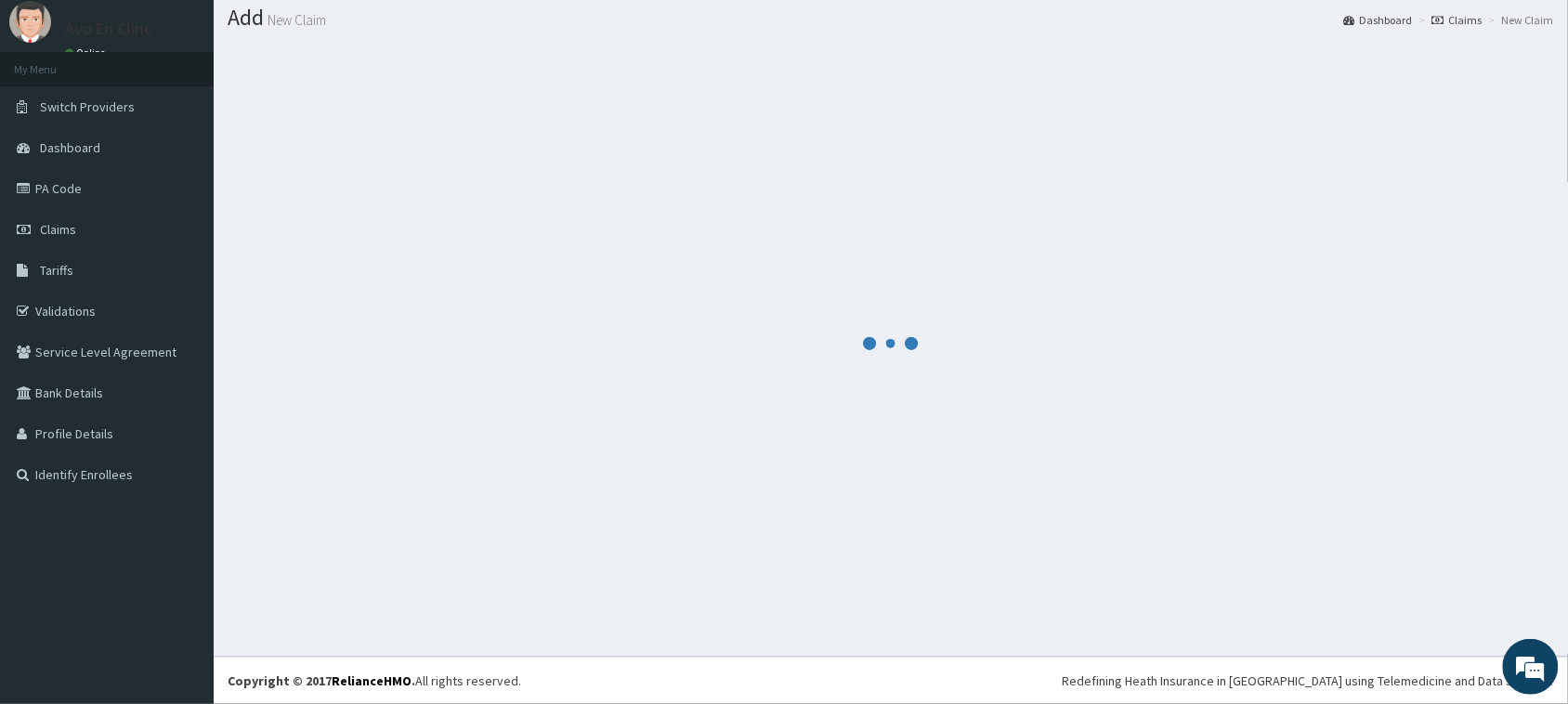
scroll to position [54, 0]
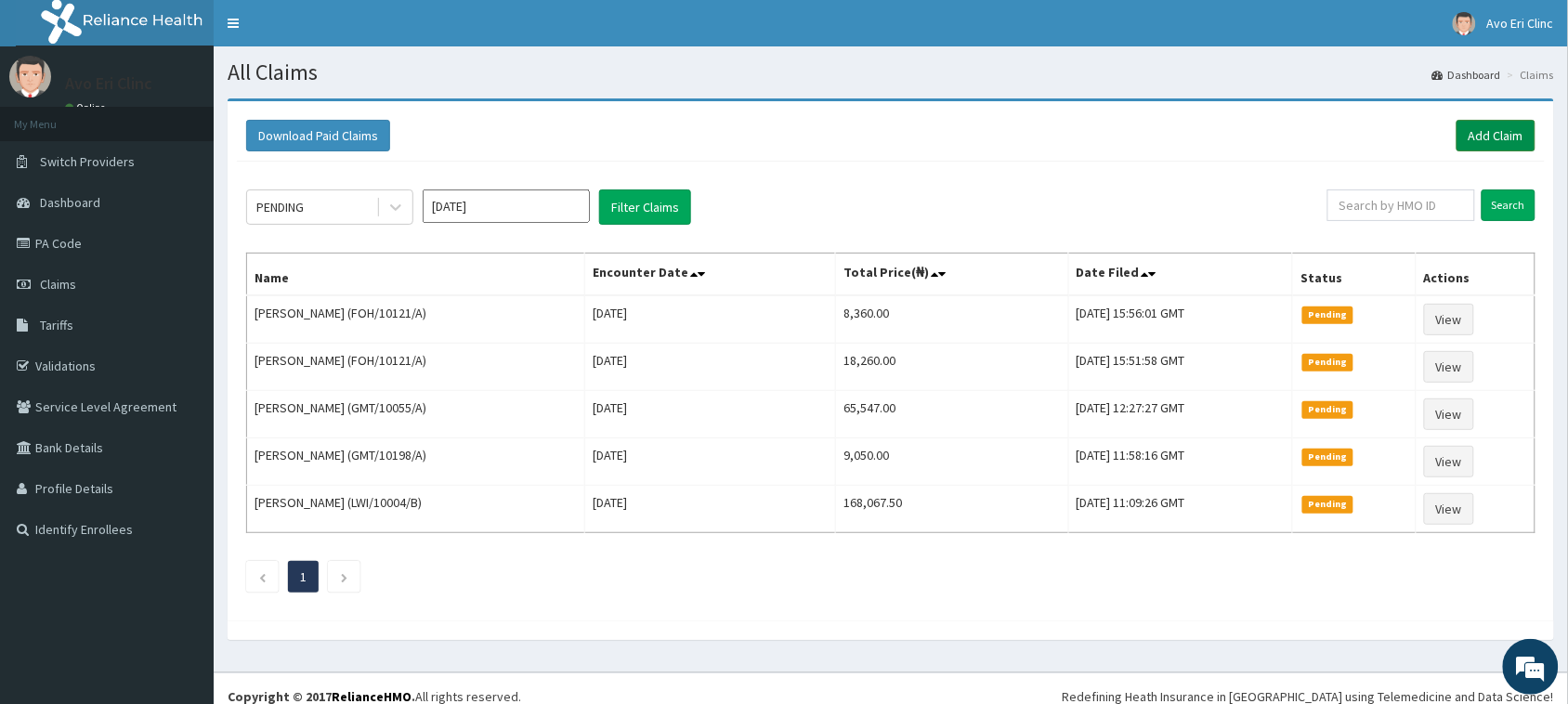
click at [1515, 125] on link "Add Claim" at bounding box center [1496, 135] width 79 height 31
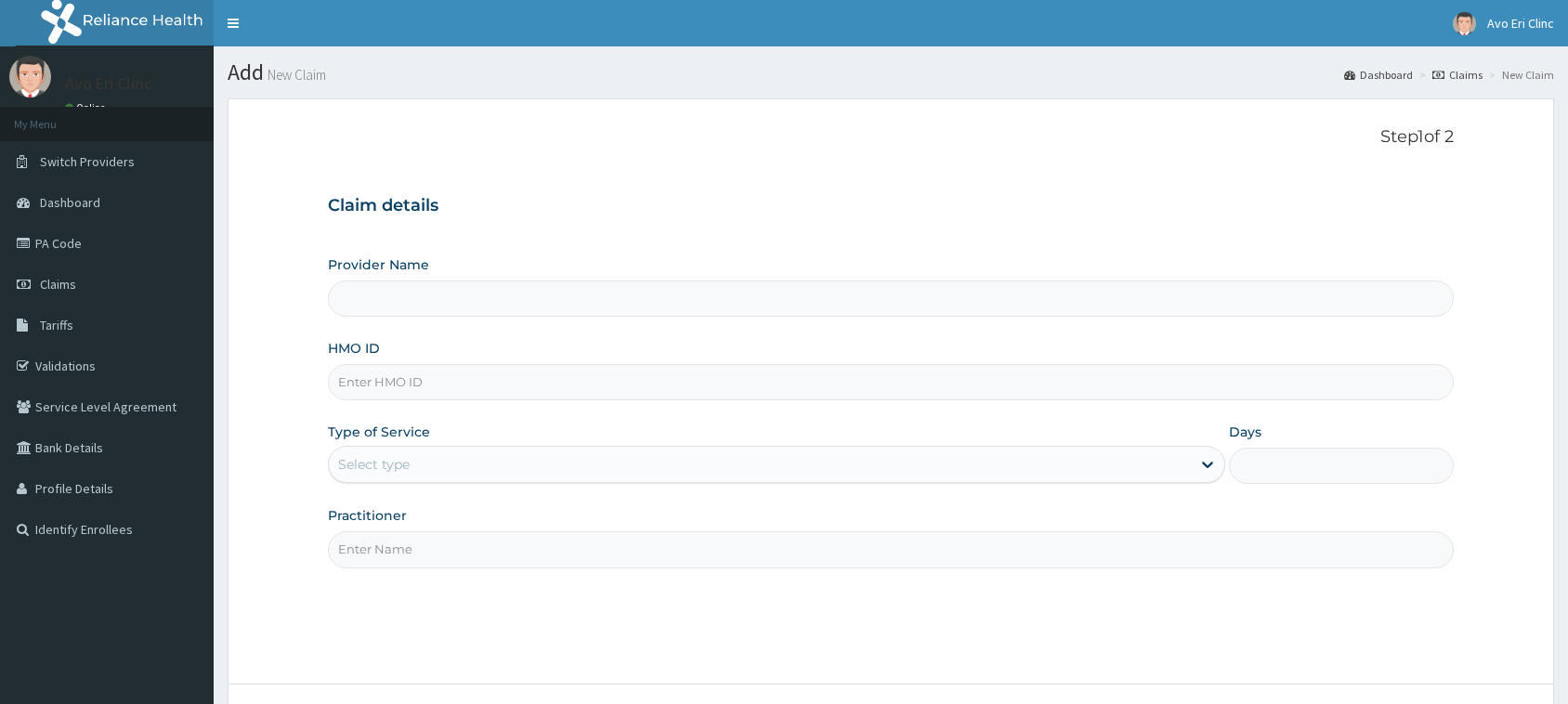
type input "Avo Eri Clinic"
paste input "GMT/10432/A"
type input "GMT/10432/A"
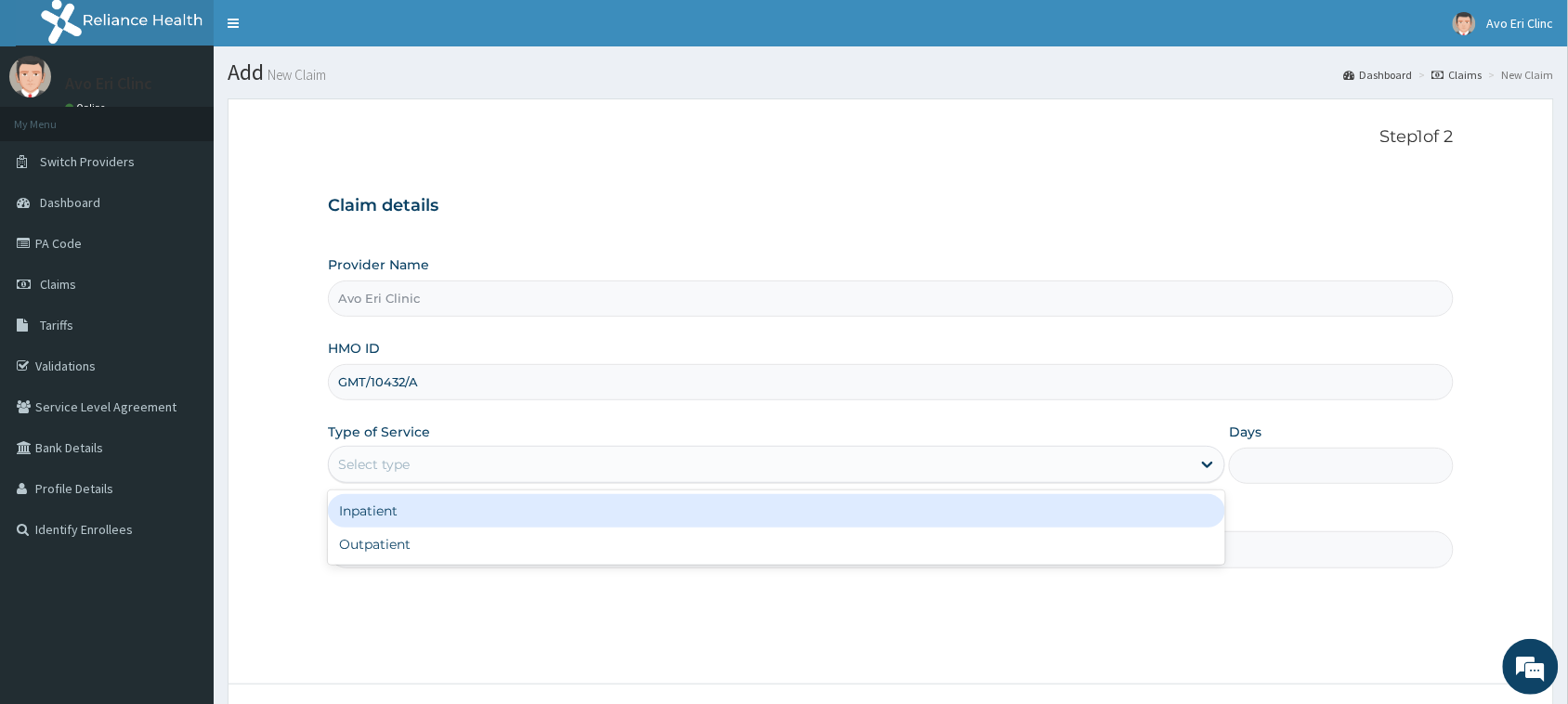
click at [465, 447] on div "Select type" at bounding box center [776, 464] width 897 height 37
click at [461, 527] on div "Inpatient Outpatient" at bounding box center [776, 527] width 897 height 74
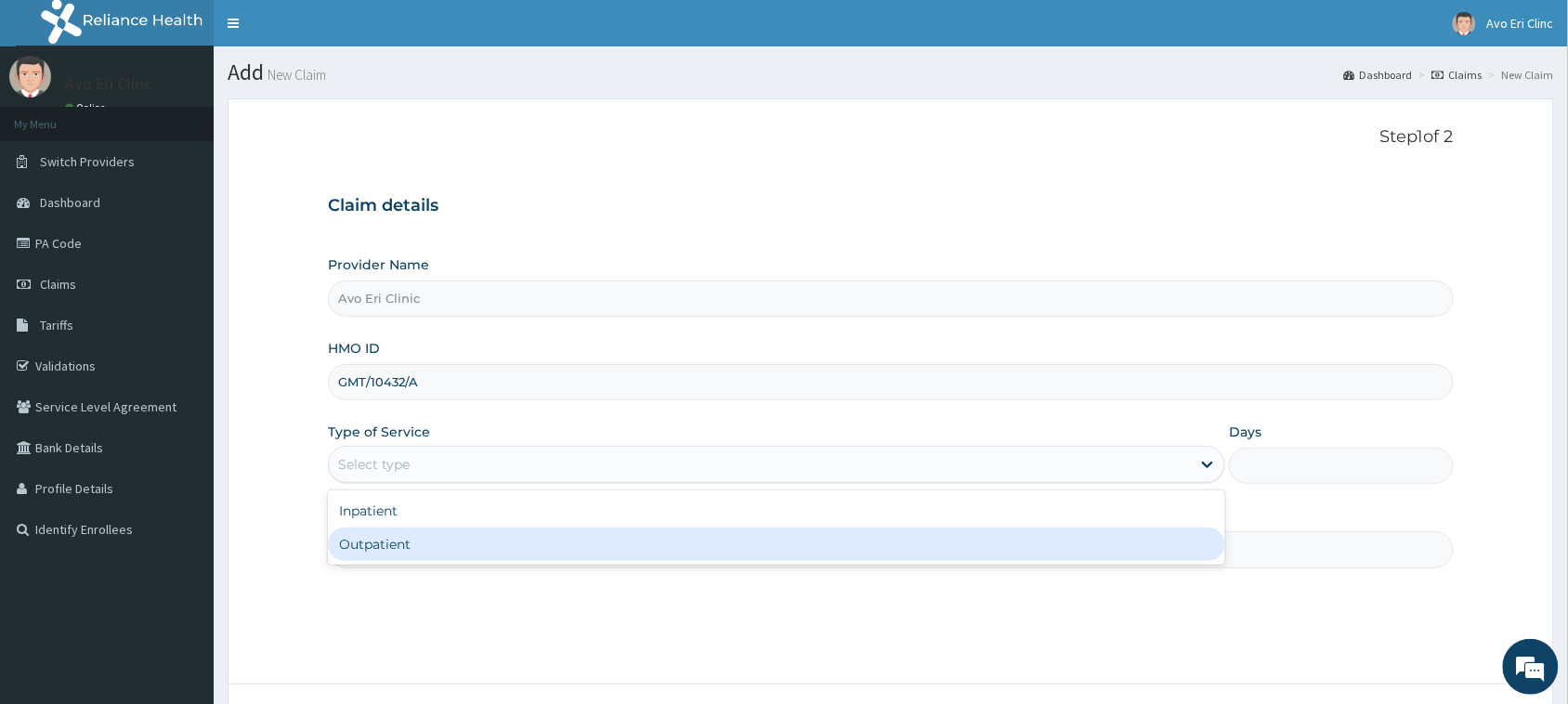
click at [461, 540] on div "Outpatient" at bounding box center [776, 543] width 897 height 33
type input "1"
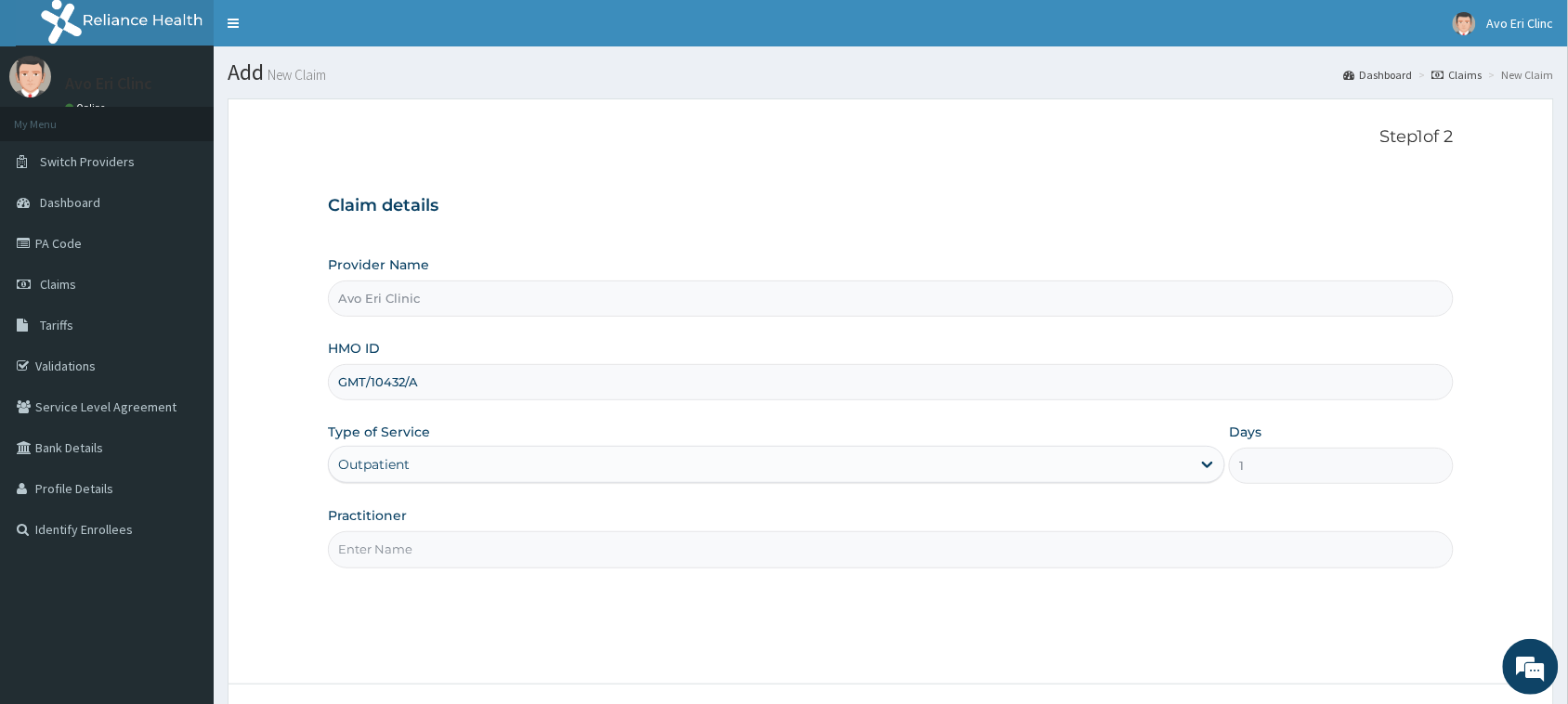
click at [462, 541] on input "Practitioner" at bounding box center [890, 549] width 1126 height 36
type input "[PERSON_NAME]"
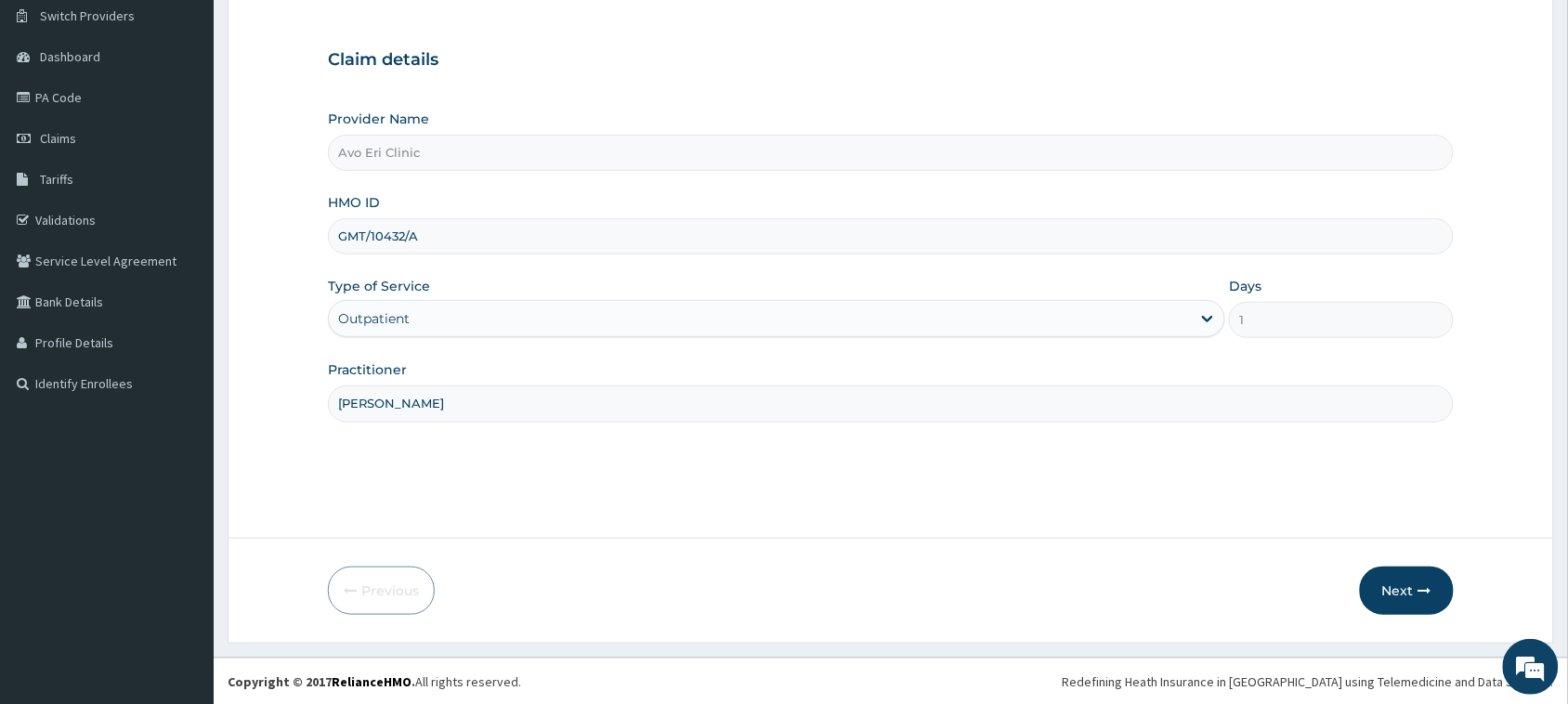
scroll to position [146, 0]
click at [1405, 592] on button "Next" at bounding box center [1406, 589] width 94 height 48
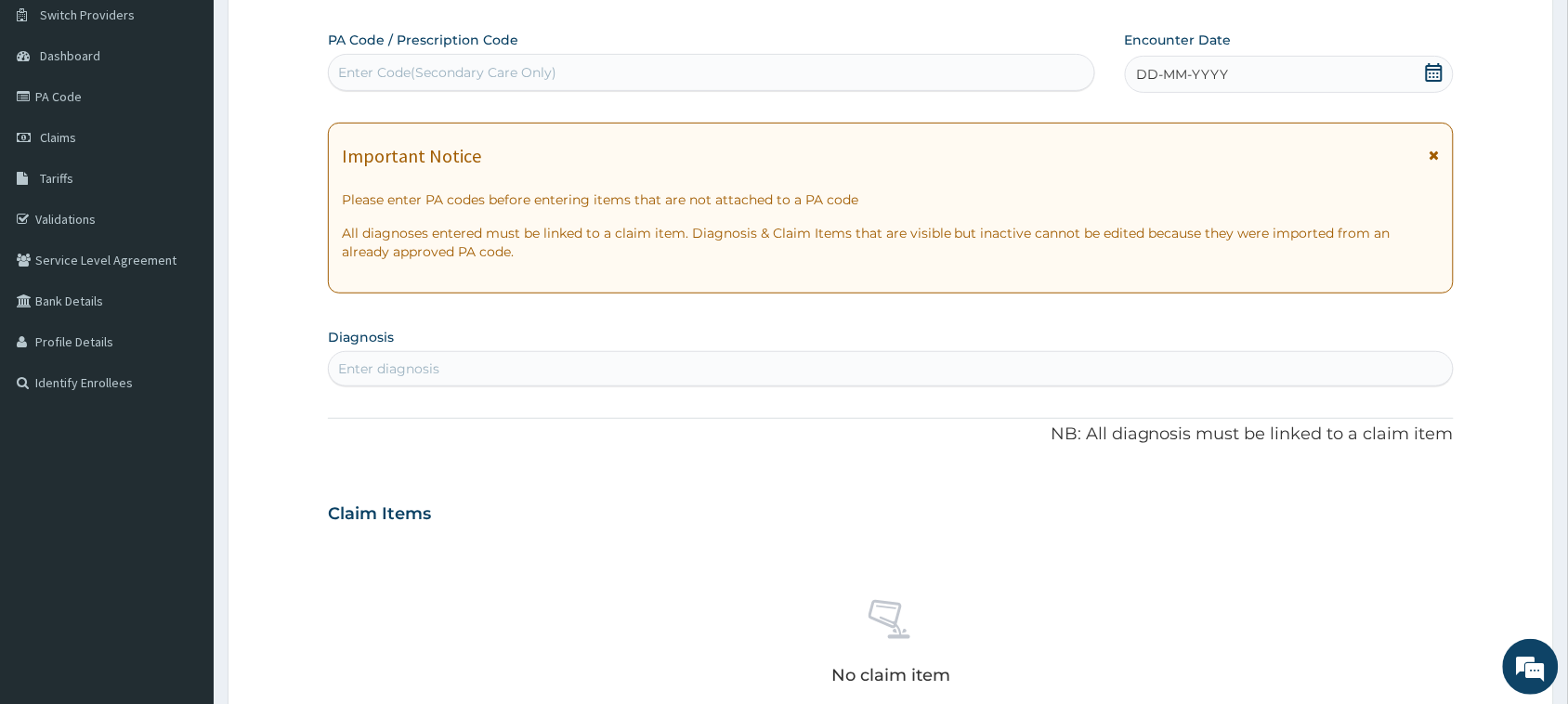
scroll to position [0, 0]
click at [507, 62] on div "Enter Code(Secondary Care Only)" at bounding box center [711, 72] width 765 height 29
paste input "PA/7DE93C"
type input "PA/7DE93C"
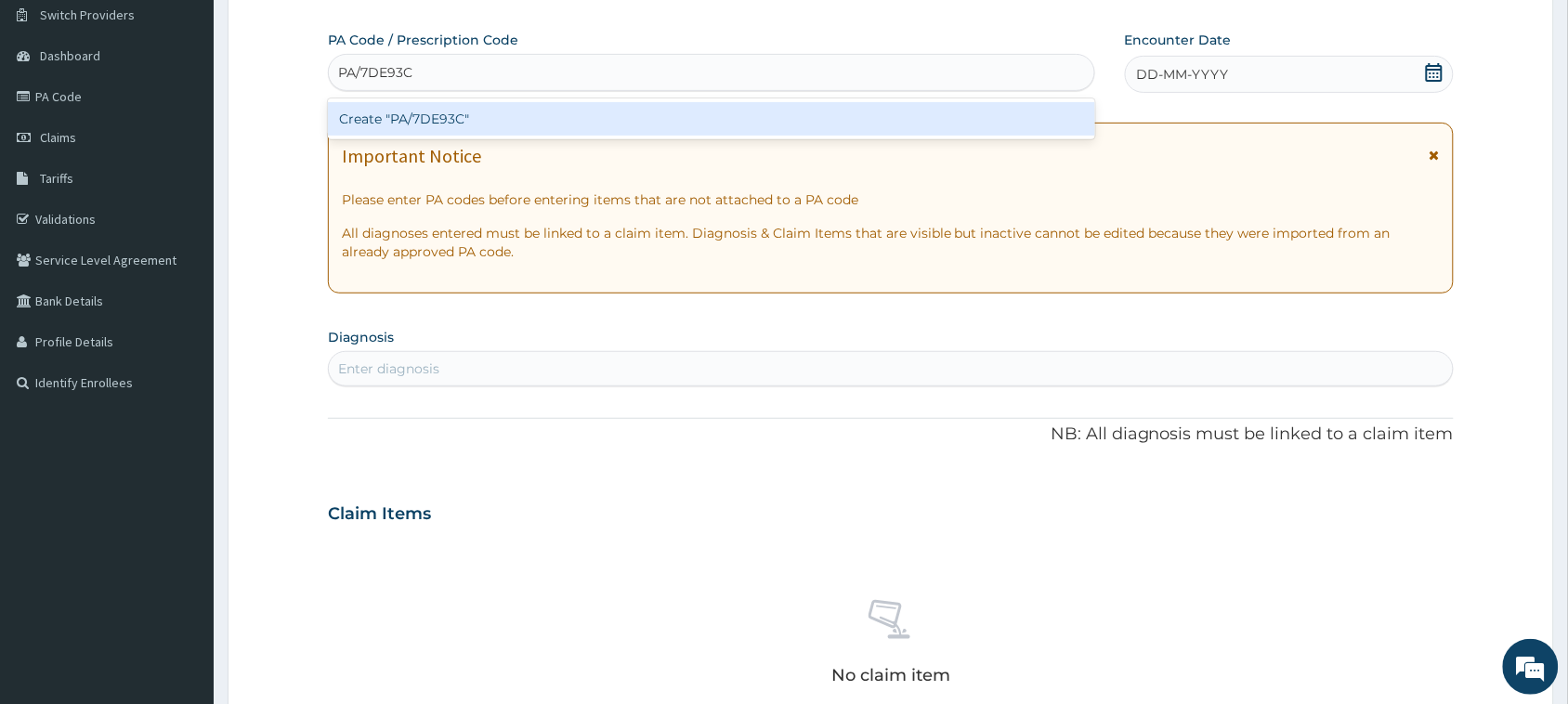
click at [504, 108] on div "Create "PA/7DE93C"" at bounding box center [711, 119] width 767 height 33
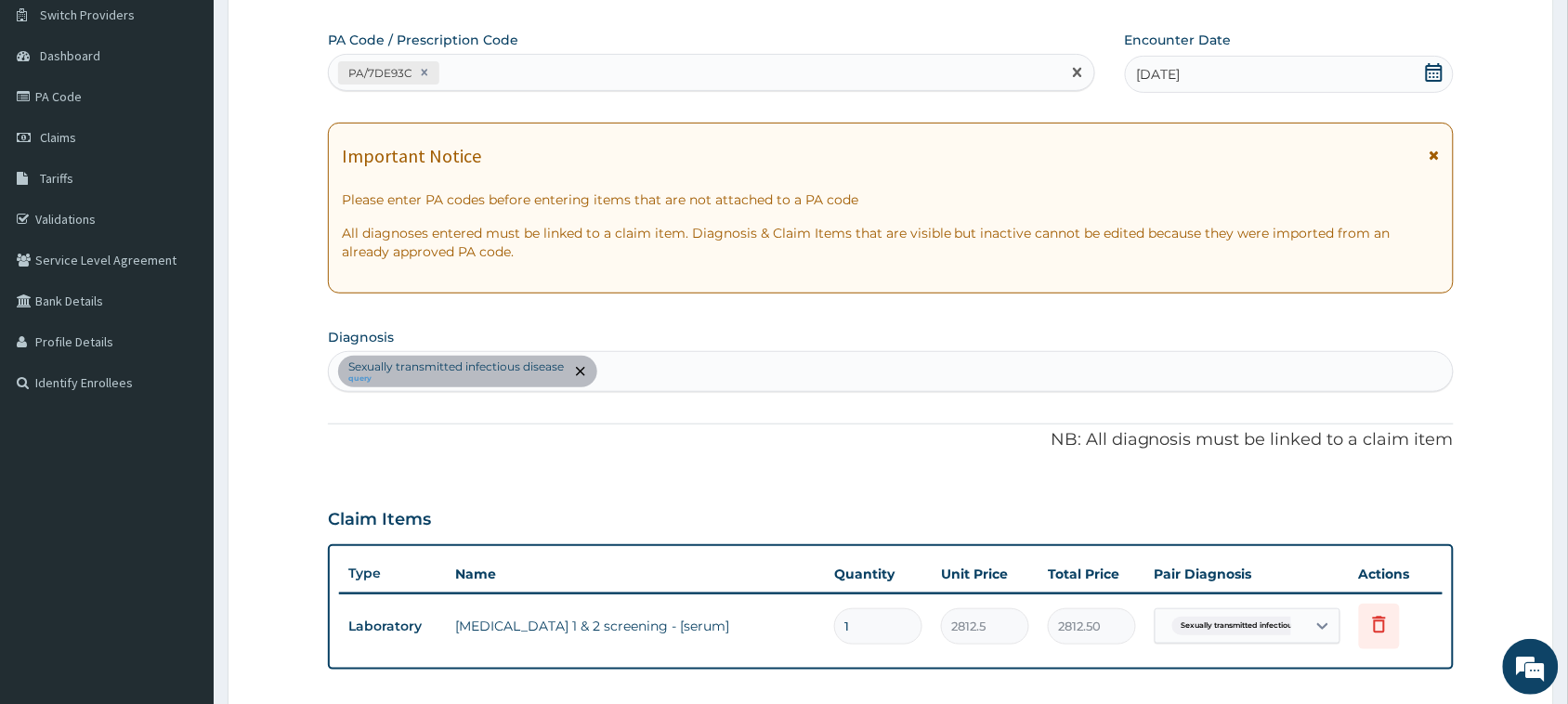
click at [526, 80] on div "PA/7DE93C" at bounding box center [695, 73] width 732 height 30
paste input "PA/A14DD2"
type input "PA/A14DD2"
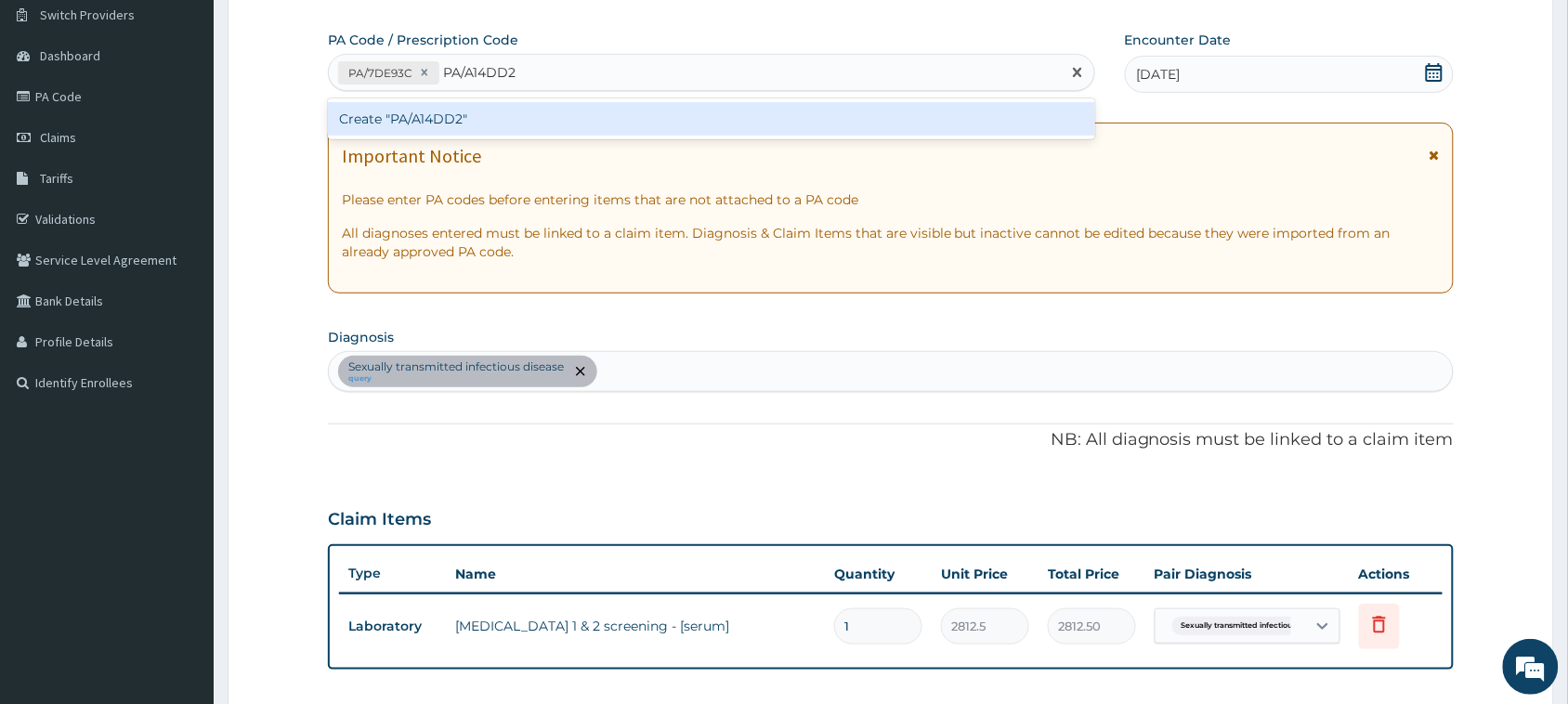
click at [548, 121] on div "Create "PA/A14DD2"" at bounding box center [711, 119] width 767 height 33
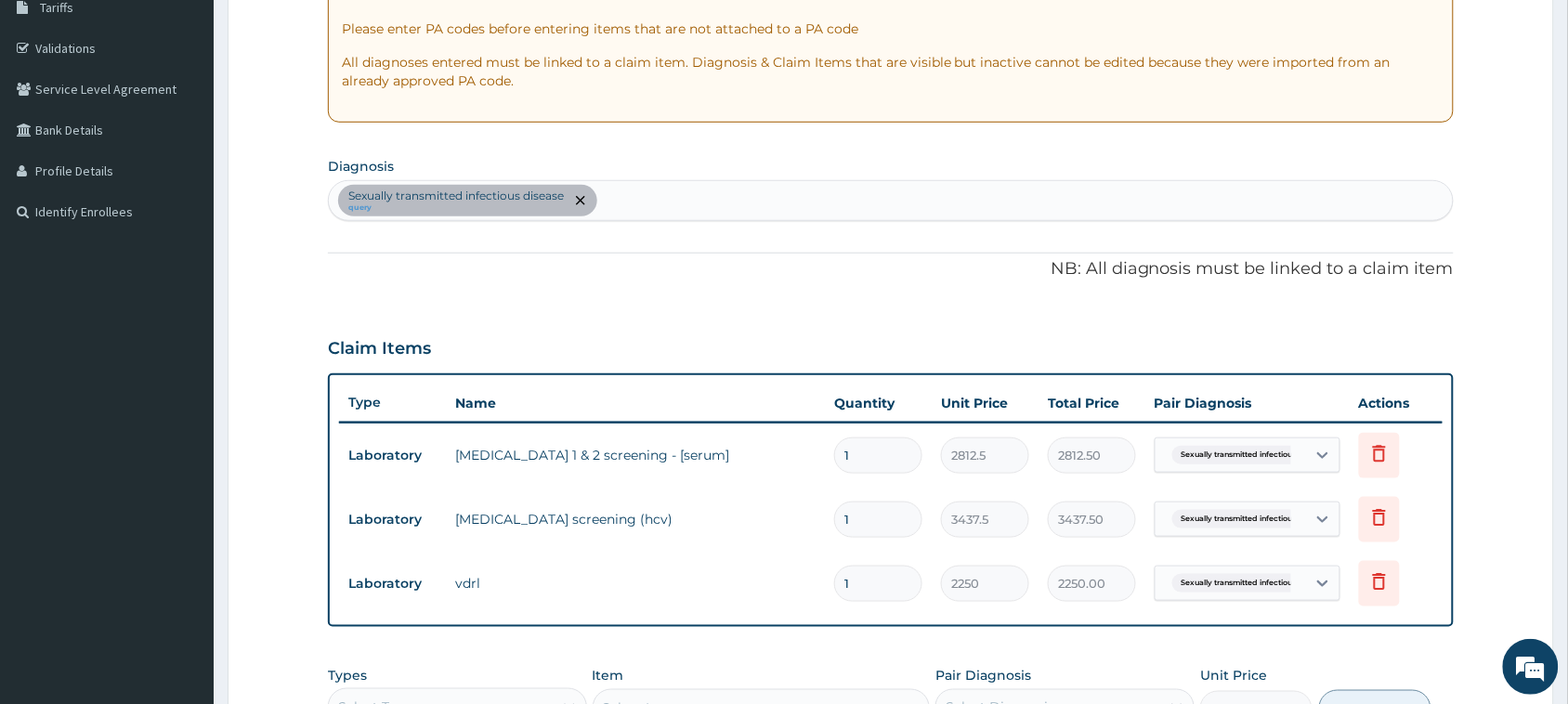
scroll to position [315, 0]
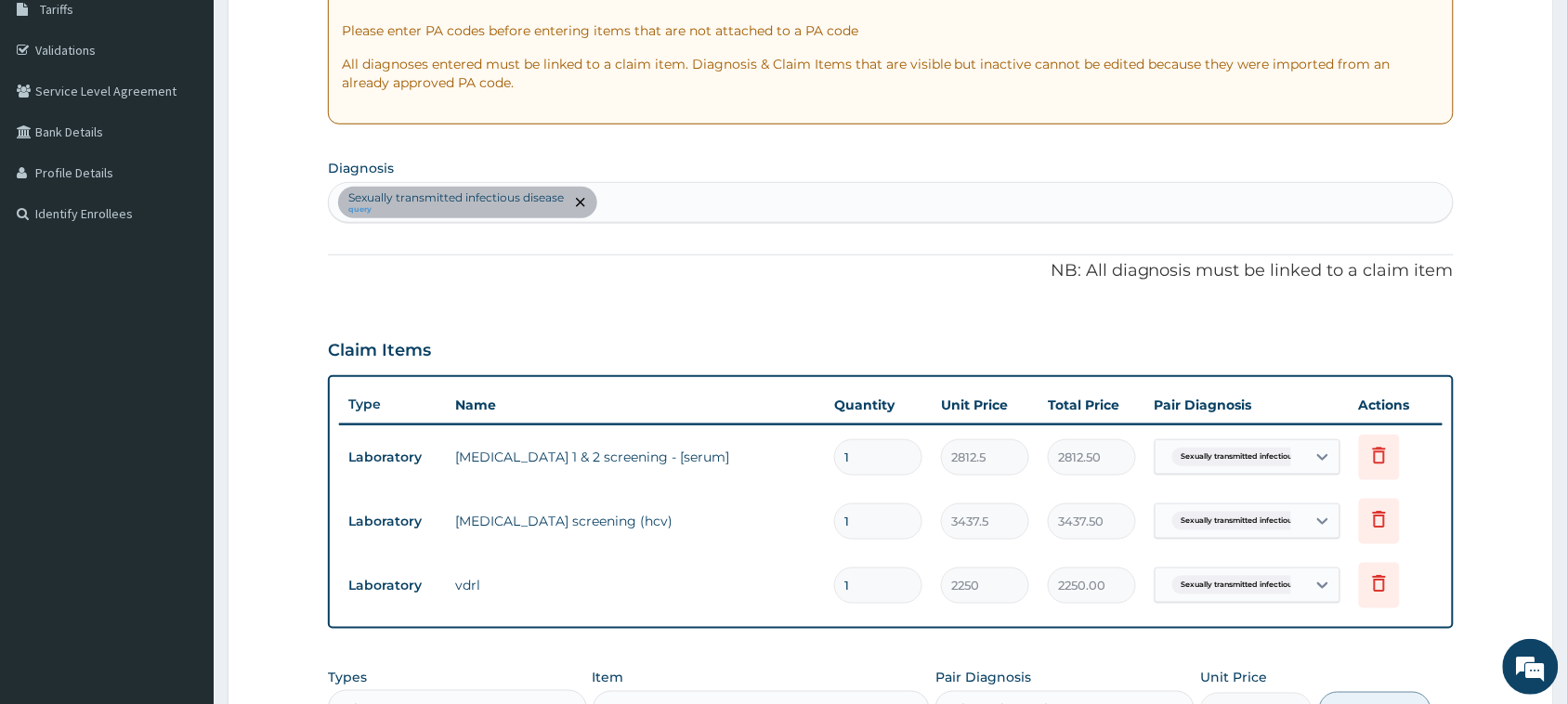
click at [611, 215] on div "Sexually transmitted [MEDICAL_DATA] query" at bounding box center [890, 202] width 1124 height 39
type input "[MEDICAL_DATA]"
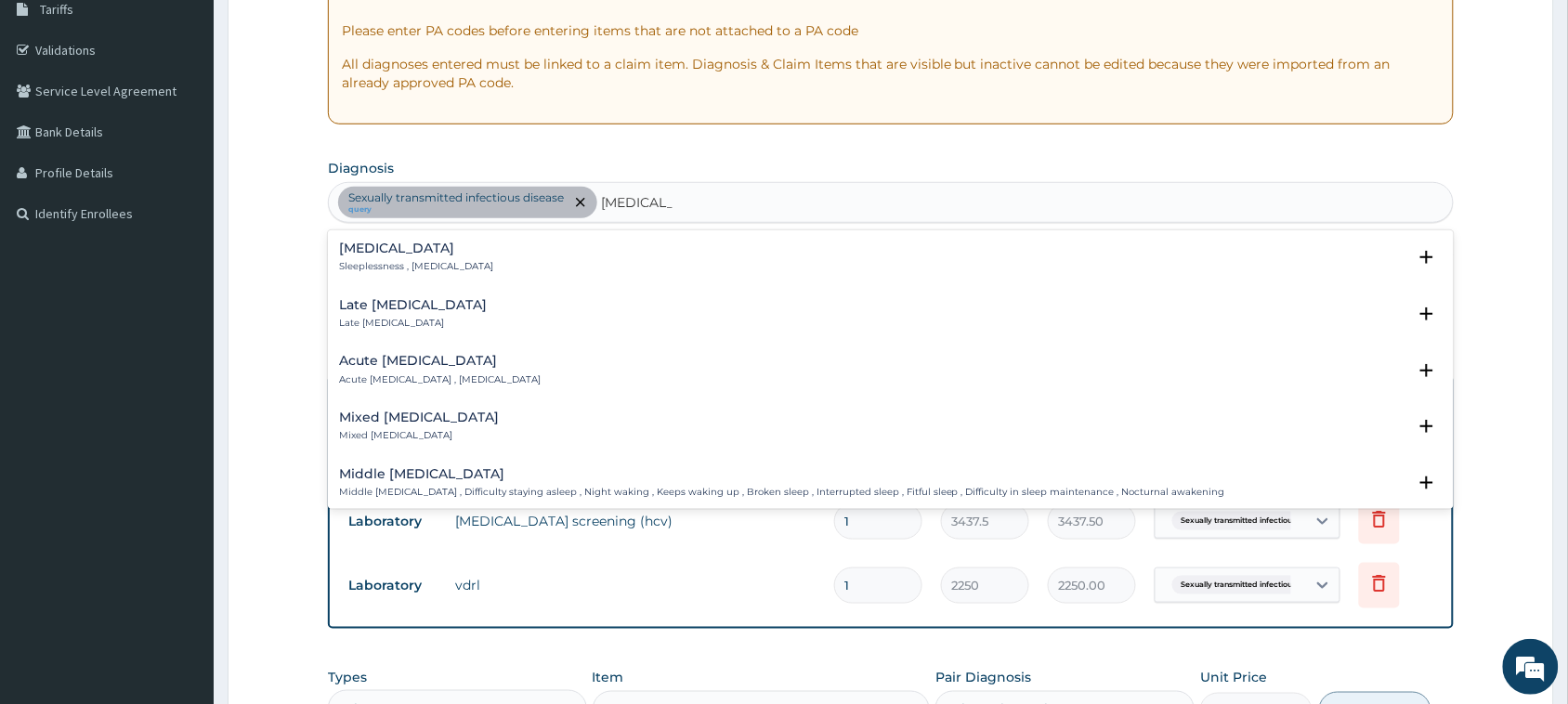
click at [476, 257] on div "[MEDICAL_DATA] Sleeplessness , [MEDICAL_DATA]" at bounding box center [890, 257] width 1103 height 32
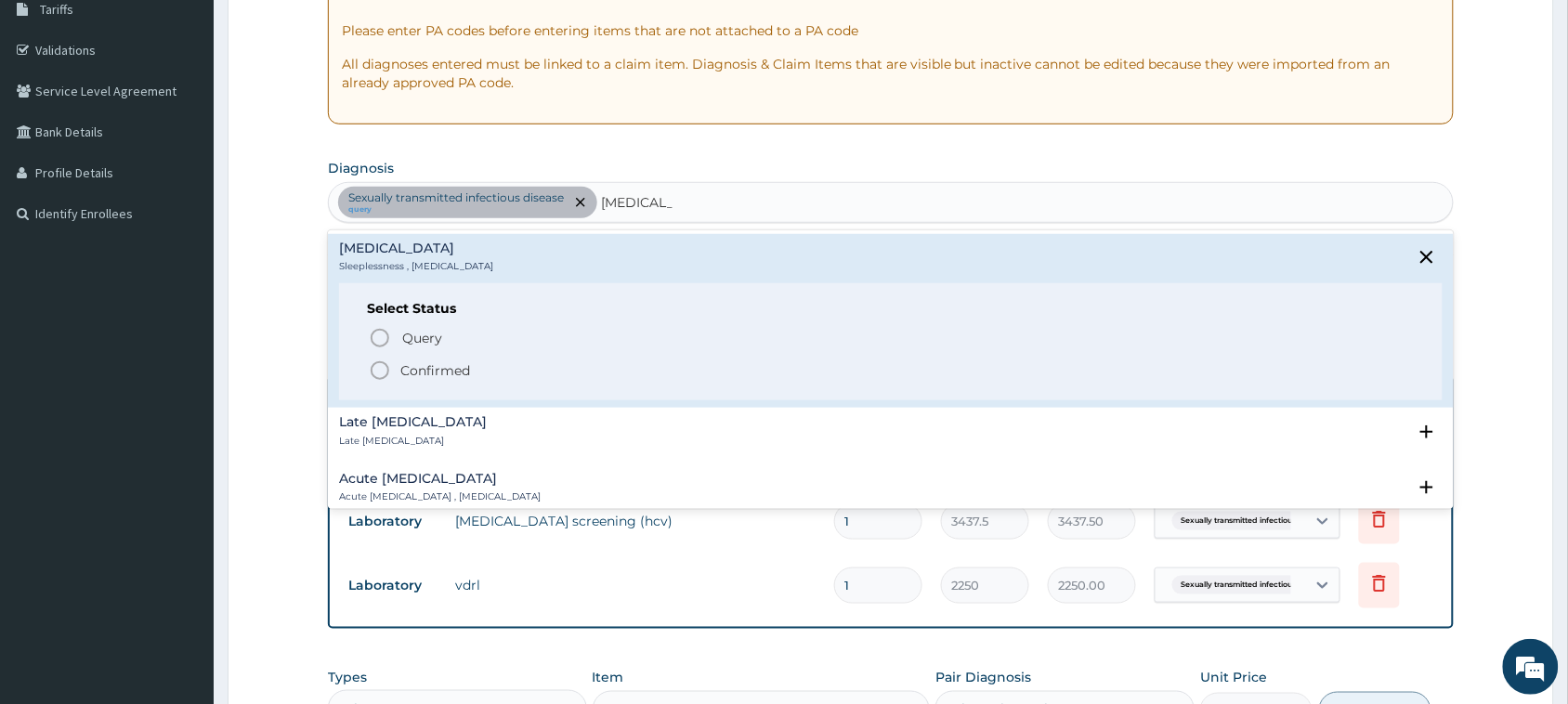
click at [419, 362] on p "Confirmed" at bounding box center [434, 371] width 69 height 19
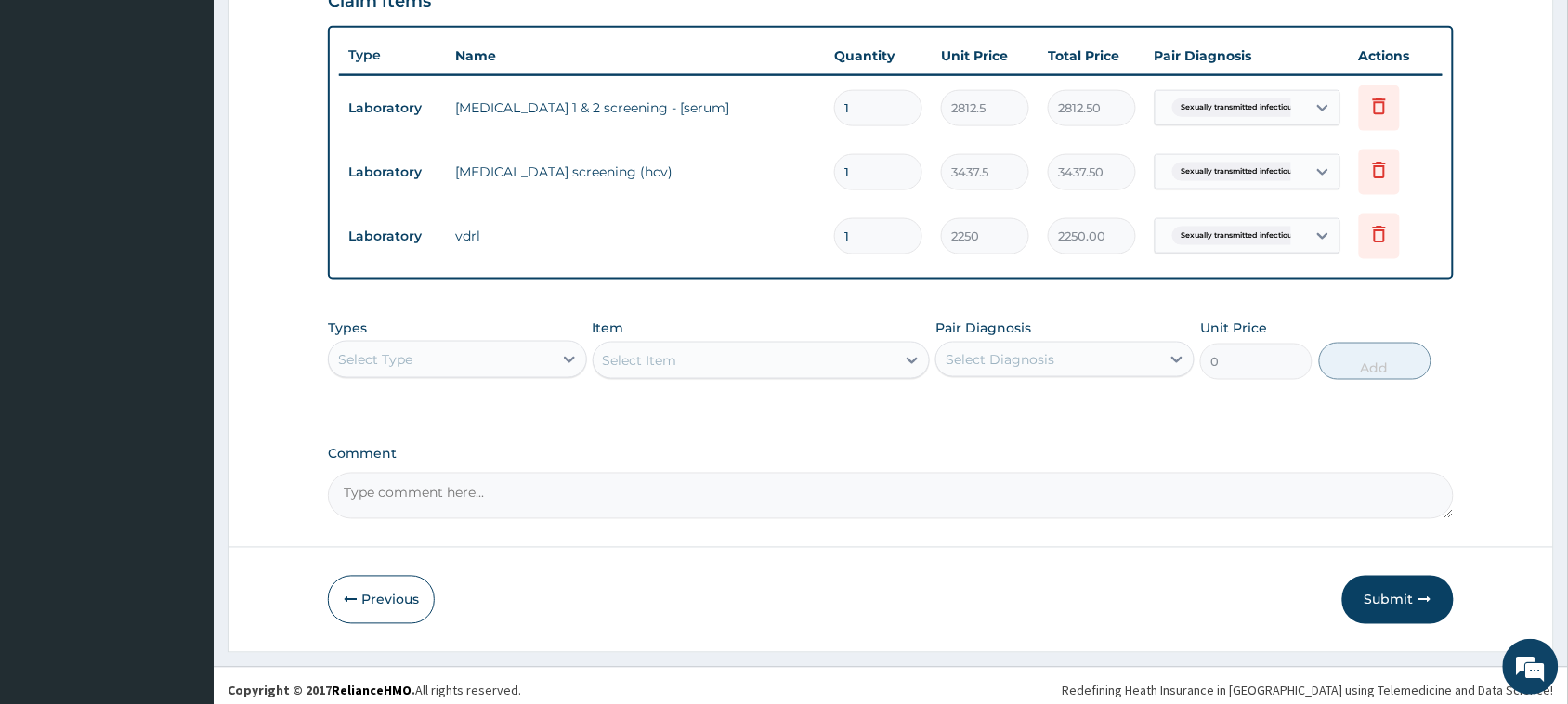
scroll to position [675, 0]
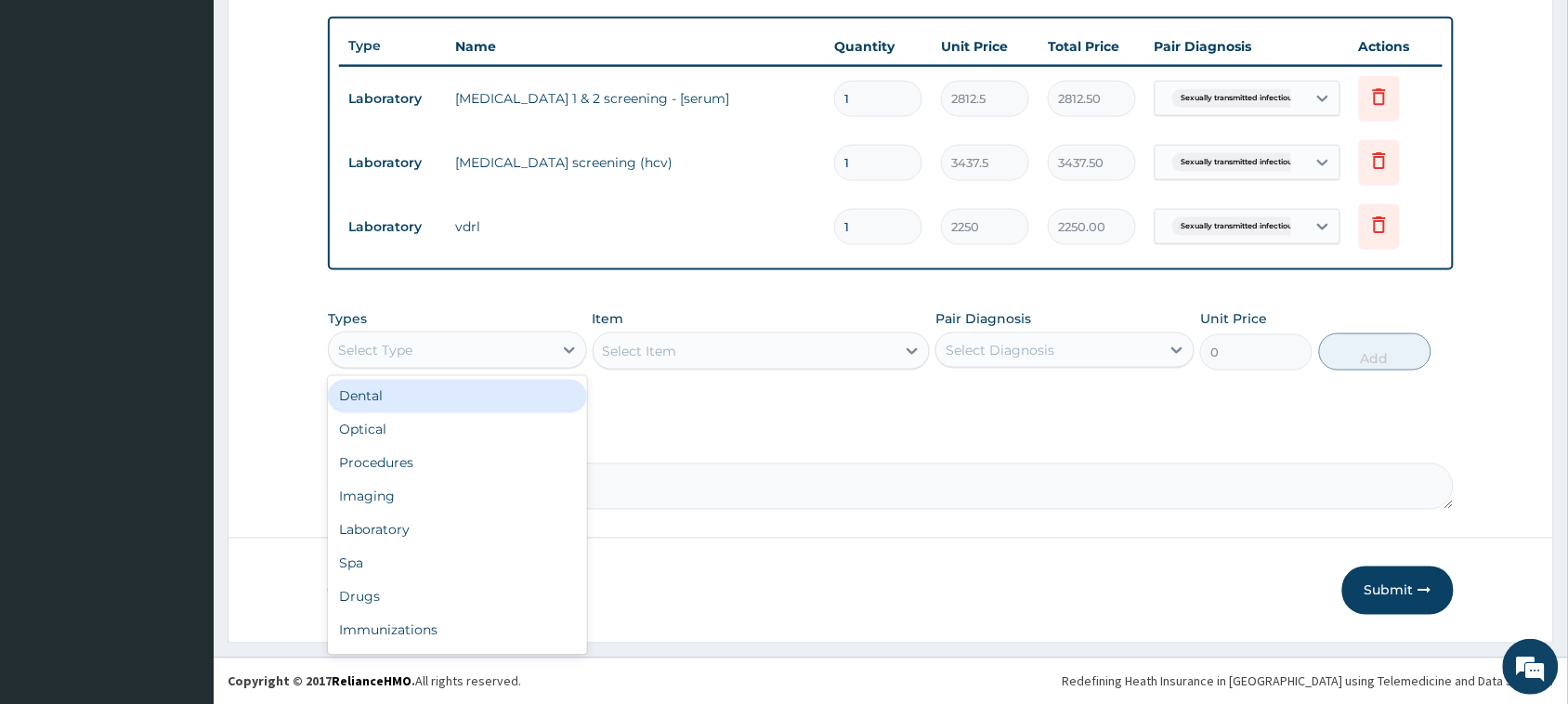
click at [470, 336] on div "Select Type" at bounding box center [441, 350] width 224 height 29
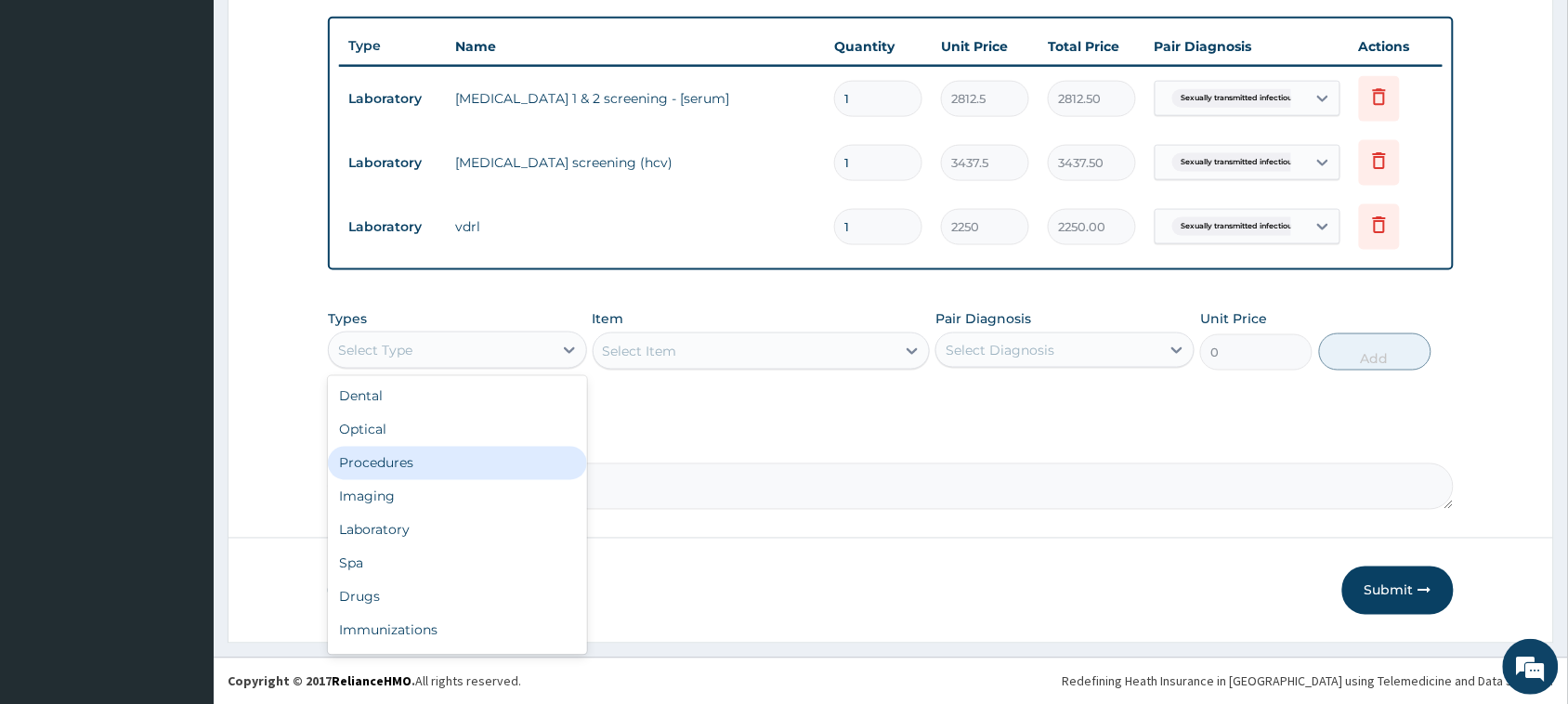
drag, startPoint x: 456, startPoint y: 458, endPoint x: 480, endPoint y: 450, distance: 25.3
click at [457, 458] on div "Procedures" at bounding box center [457, 463] width 259 height 33
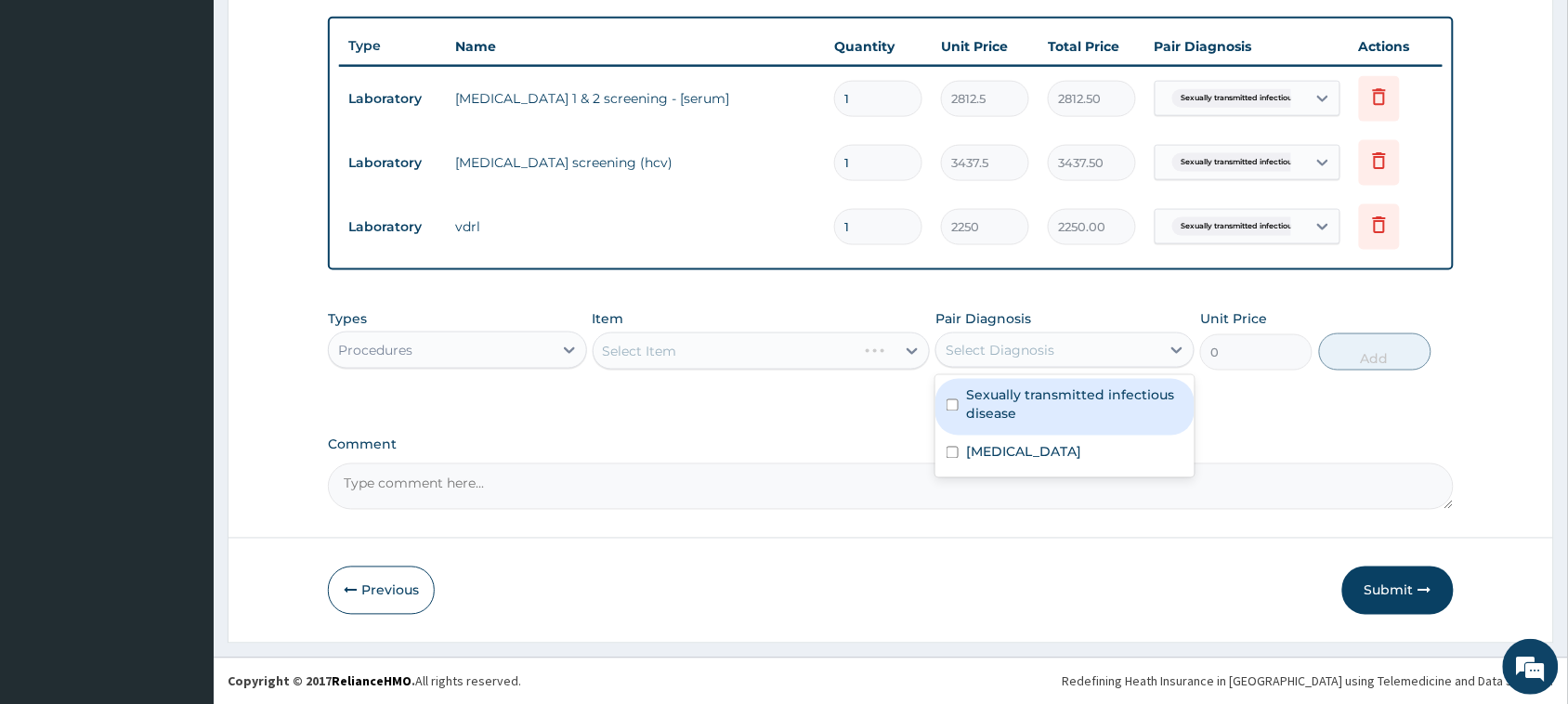
click at [1022, 346] on div "Select Diagnosis" at bounding box center [1000, 351] width 108 height 19
click at [1019, 347] on div "Select Diagnosis" at bounding box center [1000, 351] width 108 height 19
click at [991, 353] on div "Select Diagnosis" at bounding box center [1000, 351] width 108 height 19
click at [994, 390] on label "Sexually transmitted infectious disease" at bounding box center [1074, 405] width 218 height 37
checkbox input "true"
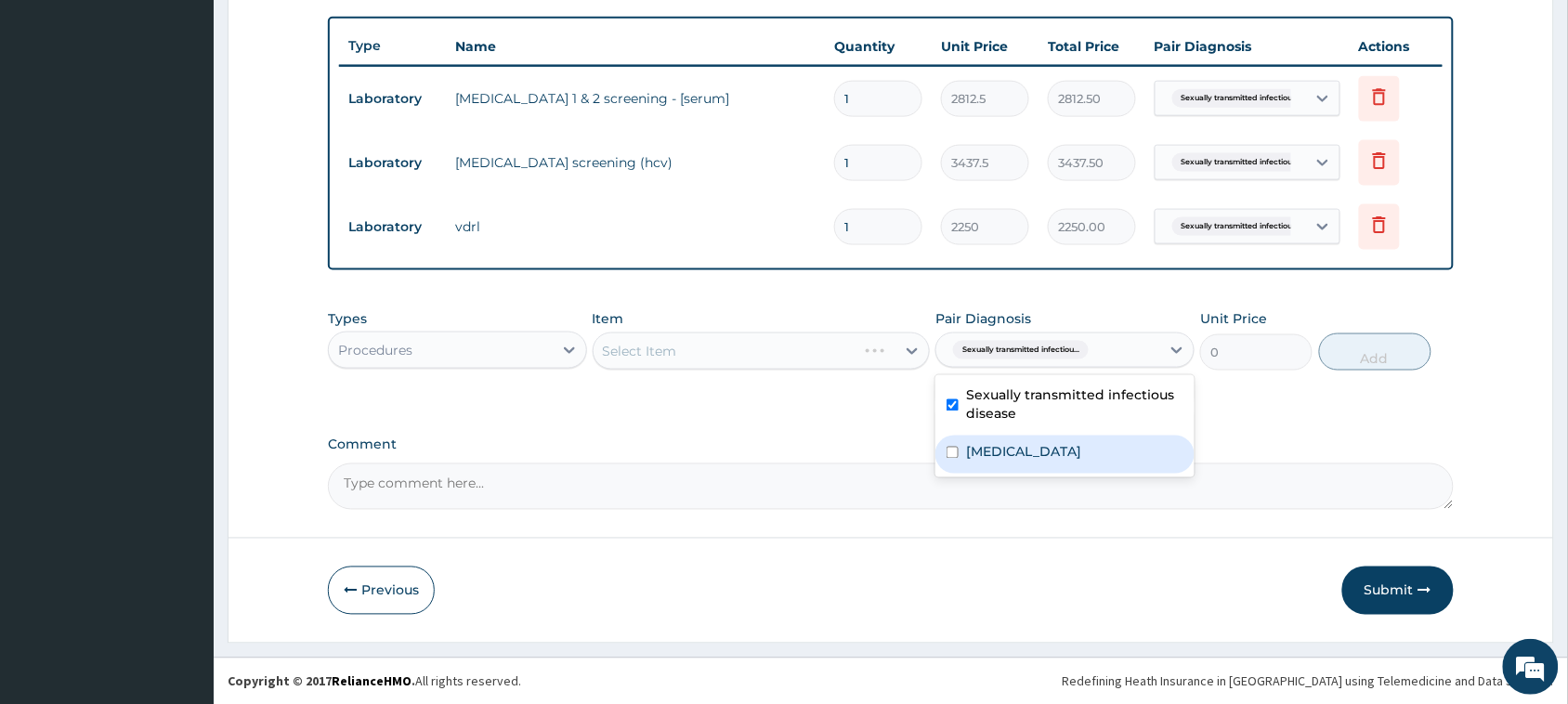
click at [986, 466] on div "Insomnia" at bounding box center [1064, 454] width 259 height 38
checkbox input "true"
click at [712, 365] on div "Select Item" at bounding box center [762, 351] width 338 height 37
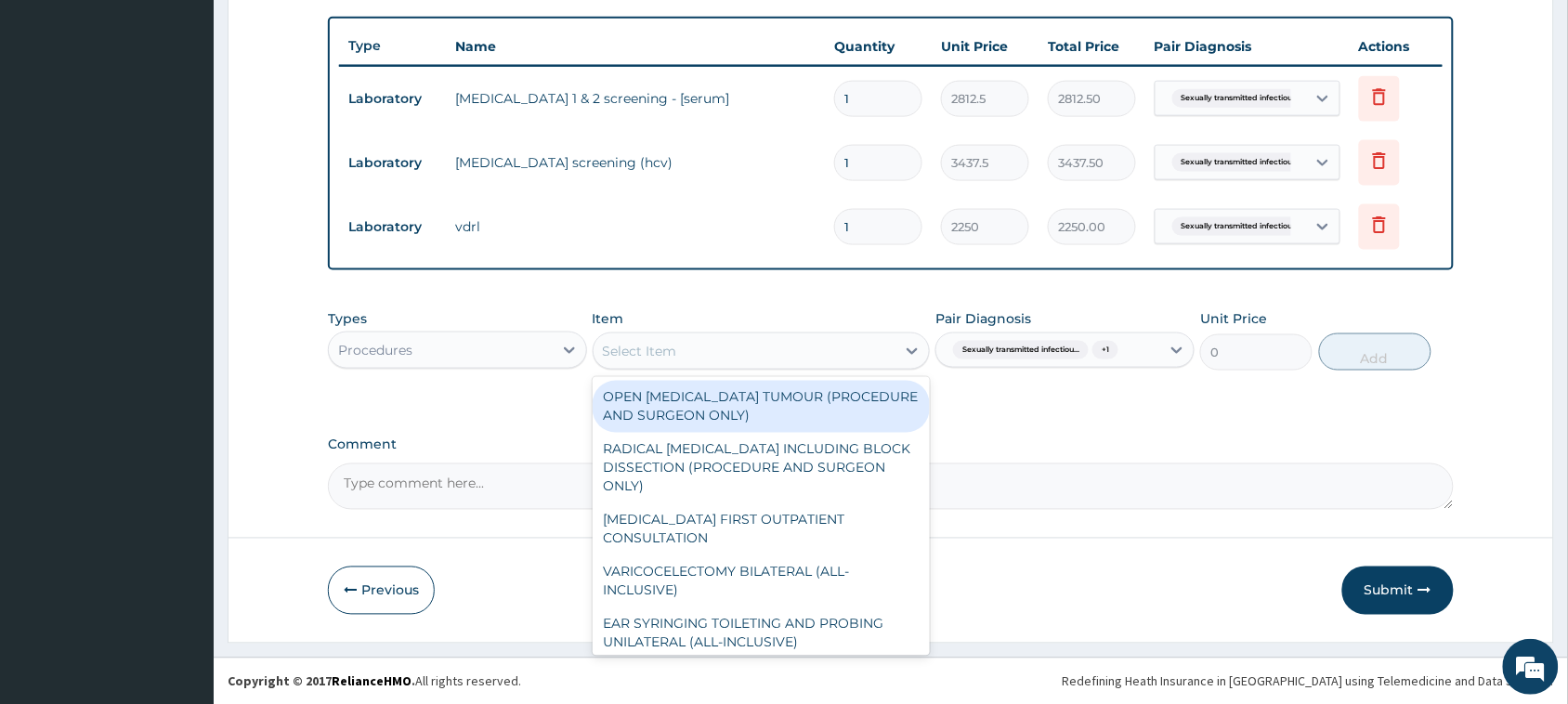
type input "P"
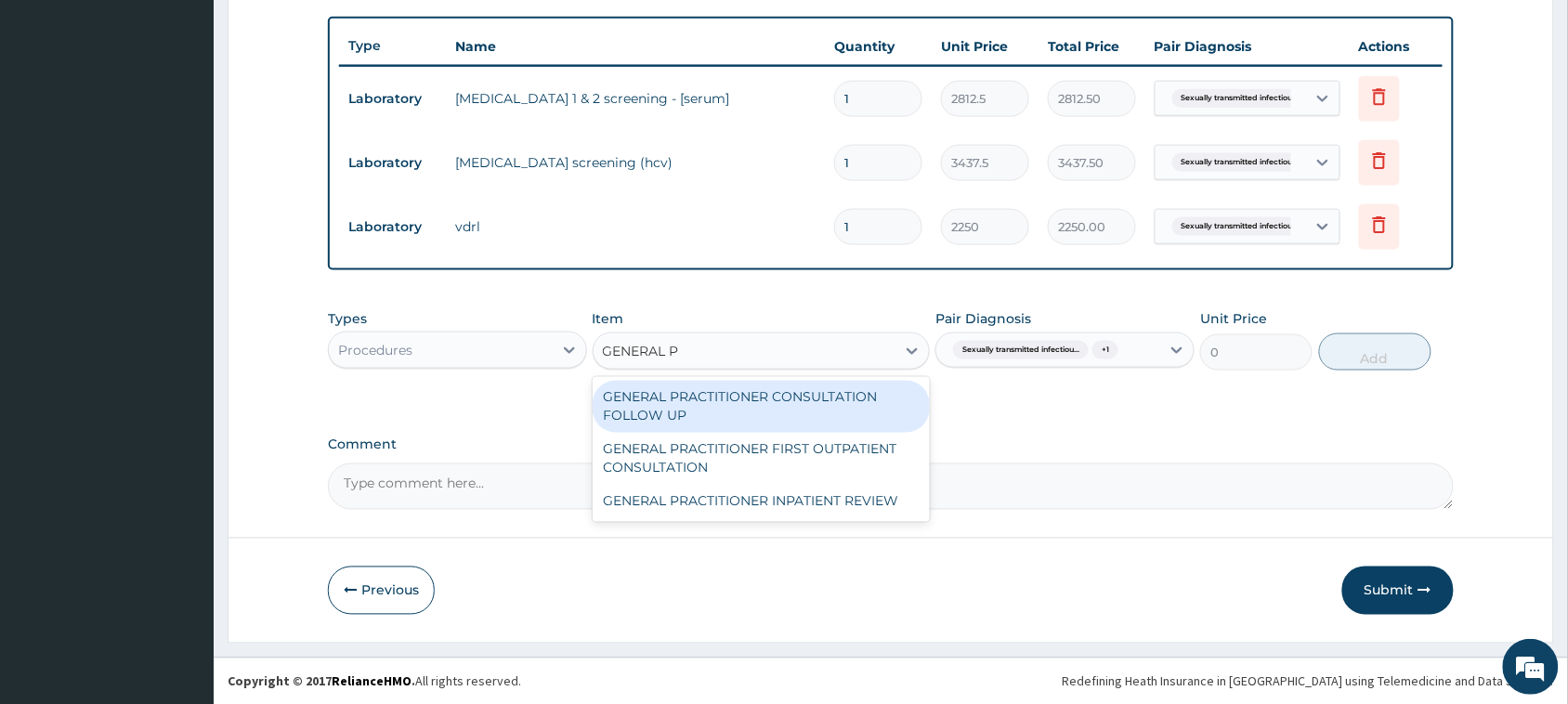
type input "GENERAL PR"
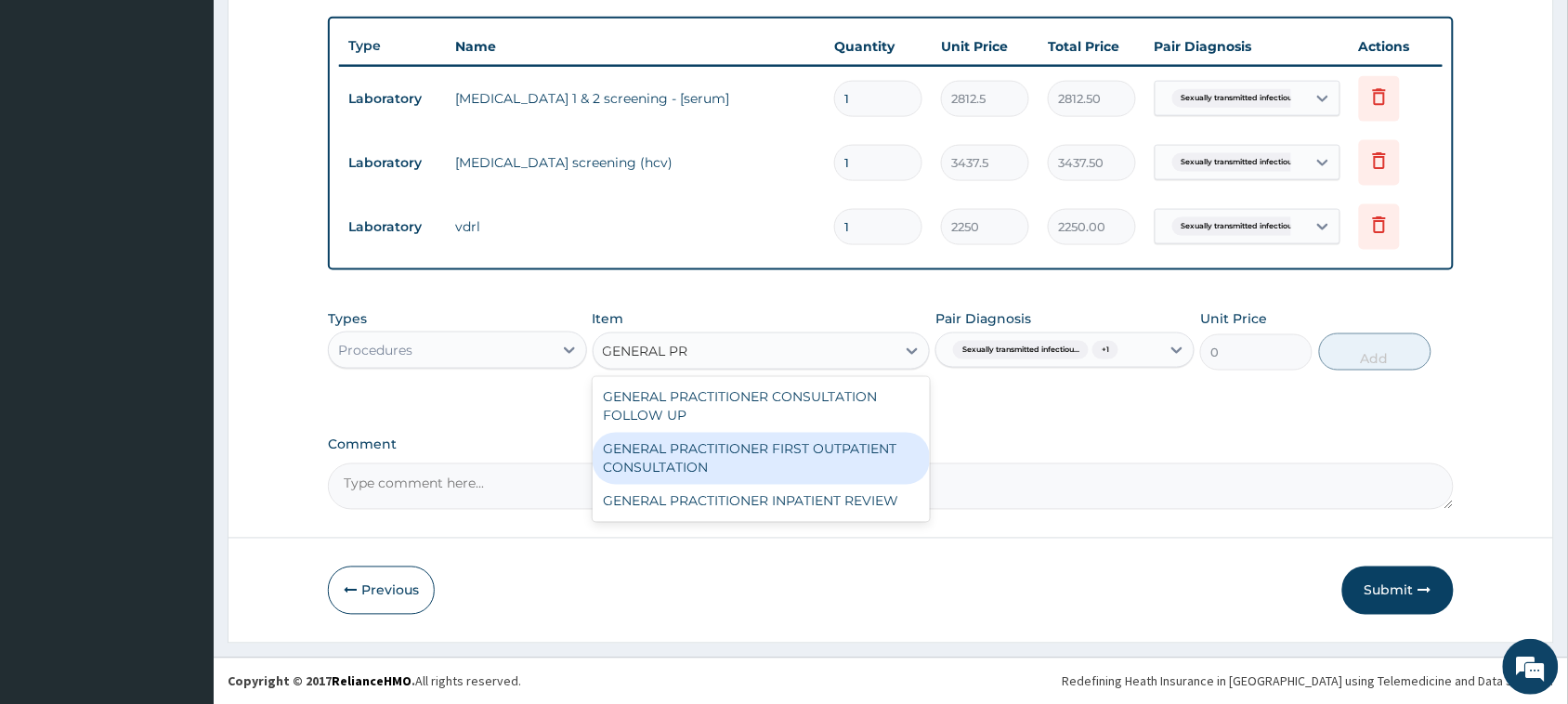
click at [757, 457] on div "GENERAL PRACTITIONER FIRST OUTPATIENT CONSULTATION" at bounding box center [762, 458] width 338 height 52
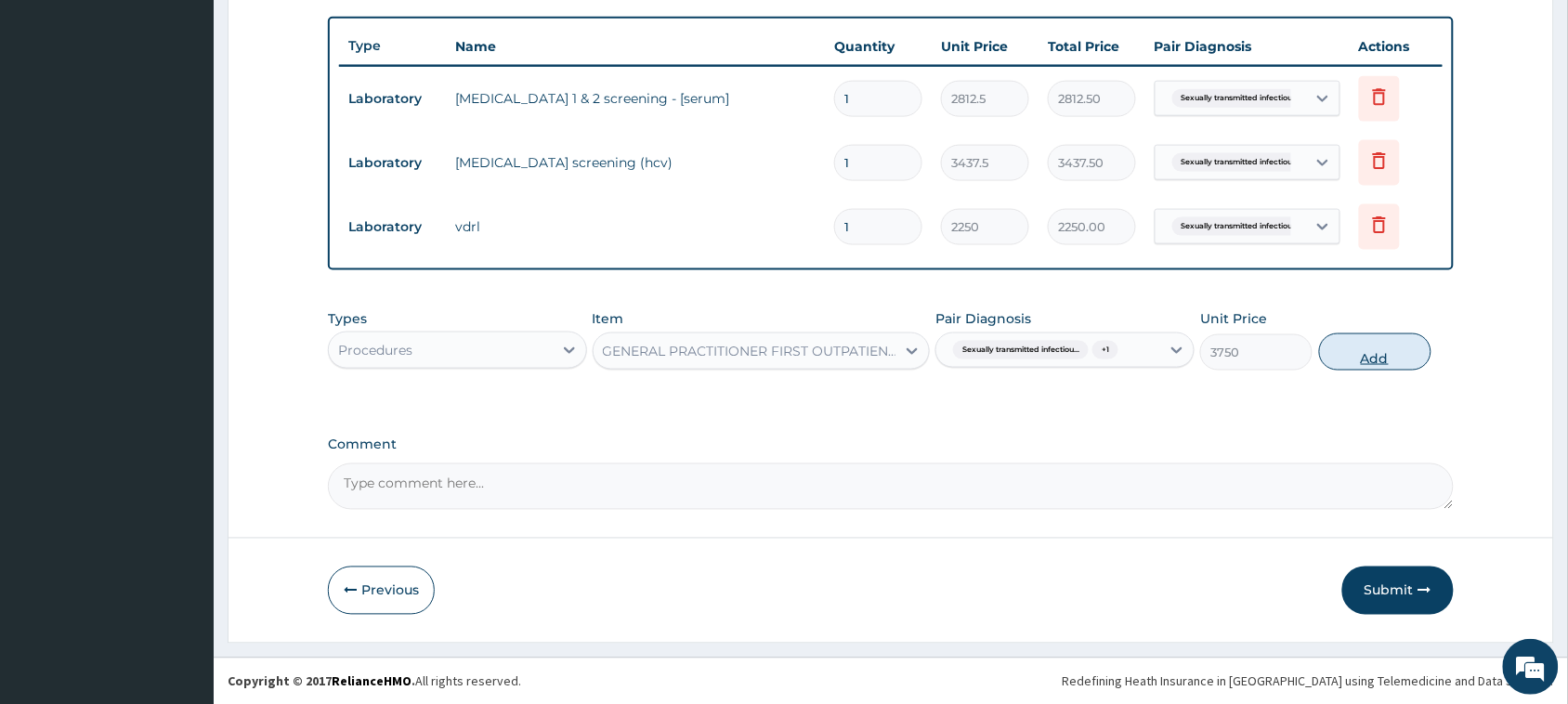
click at [1348, 346] on button "Add" at bounding box center [1375, 352] width 112 height 37
type input "0"
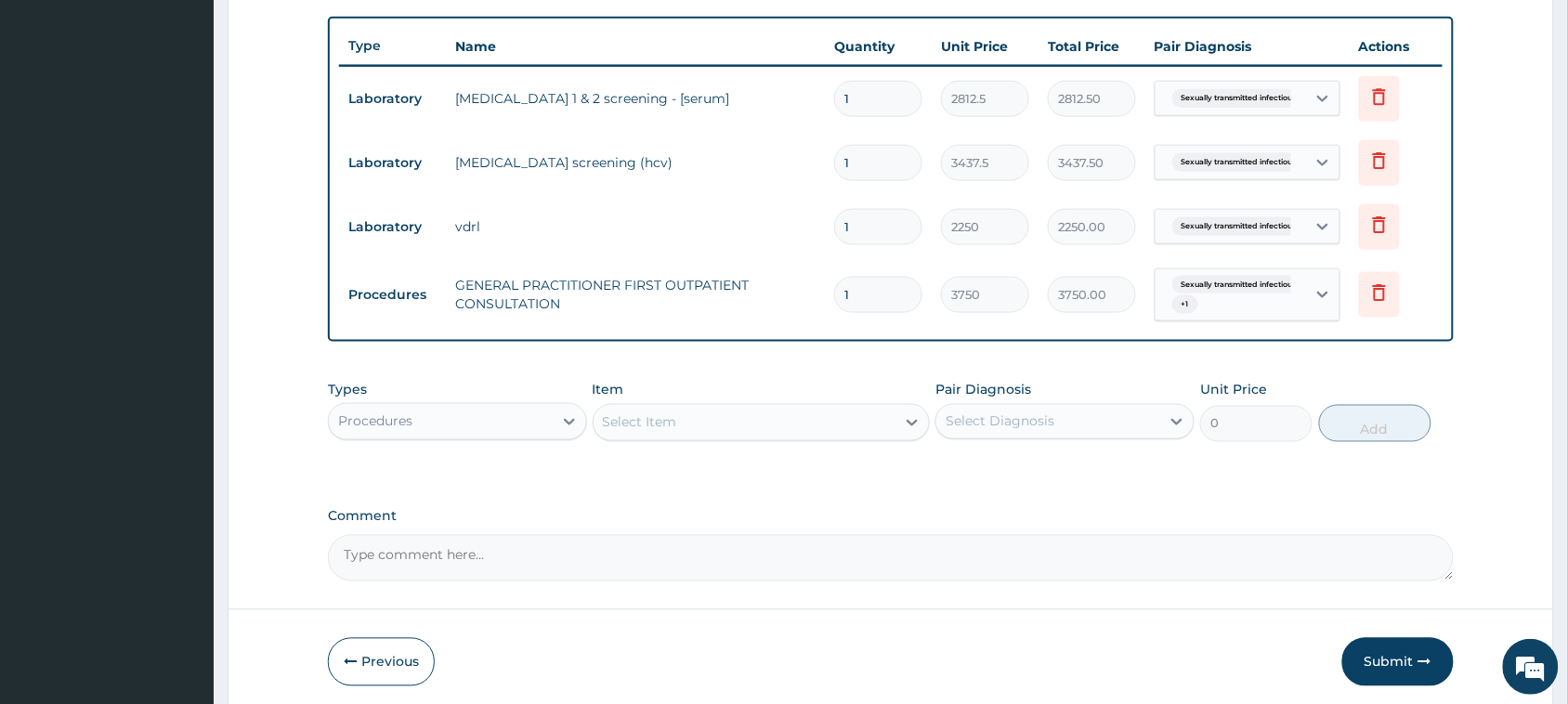
click at [780, 415] on div "Select Item" at bounding box center [745, 422] width 303 height 29
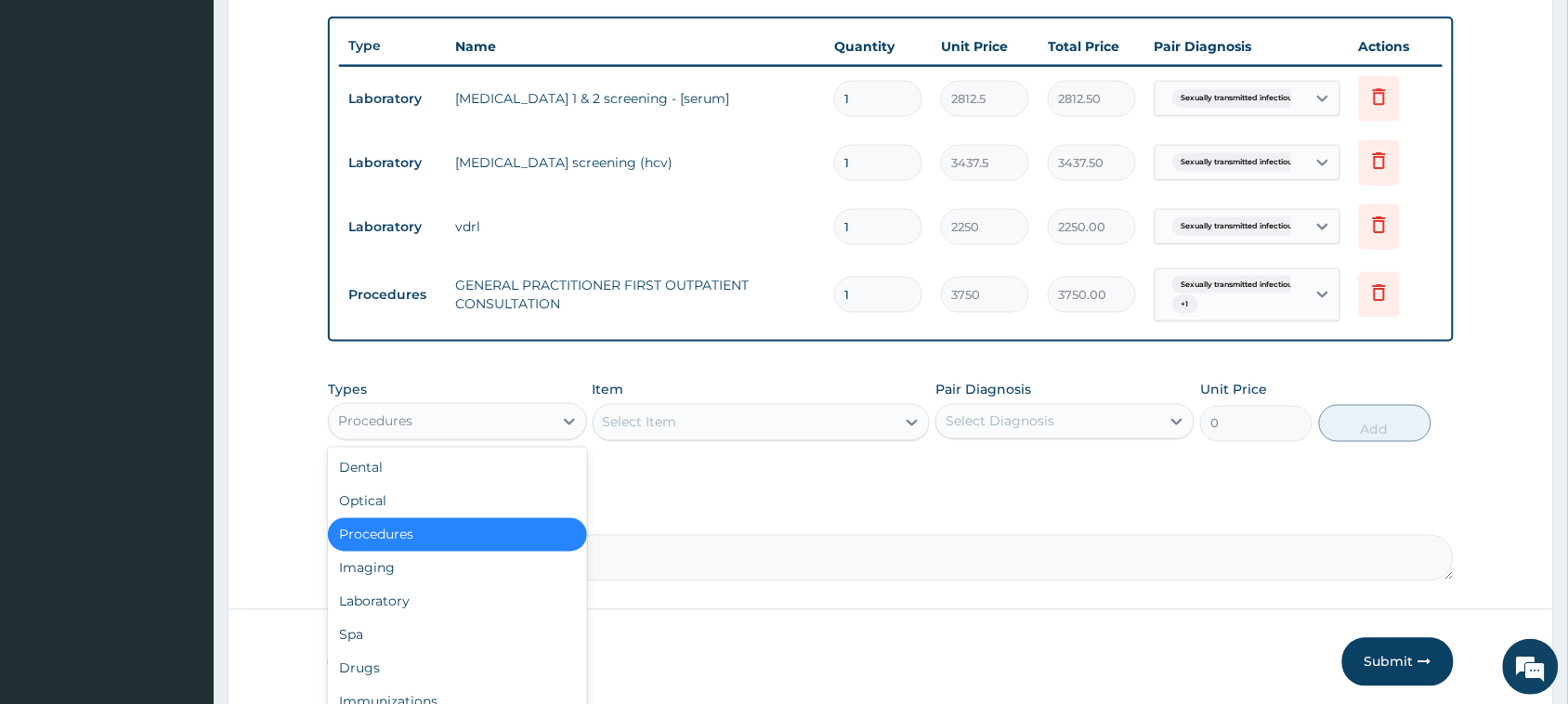
click at [534, 411] on div "Procedures" at bounding box center [441, 421] width 224 height 29
click at [438, 661] on div "Drugs" at bounding box center [457, 668] width 259 height 33
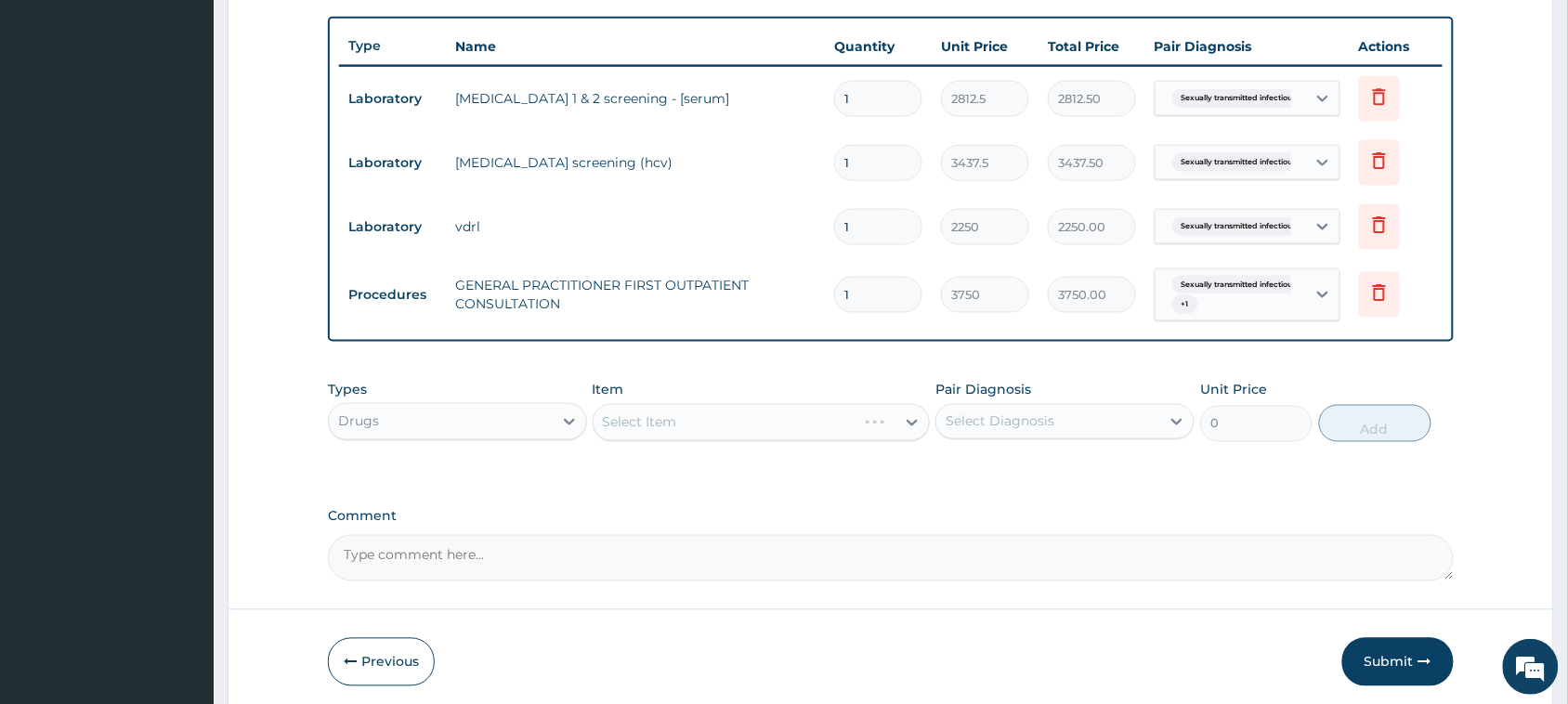
click at [1005, 416] on div "Select Diagnosis" at bounding box center [1000, 422] width 108 height 19
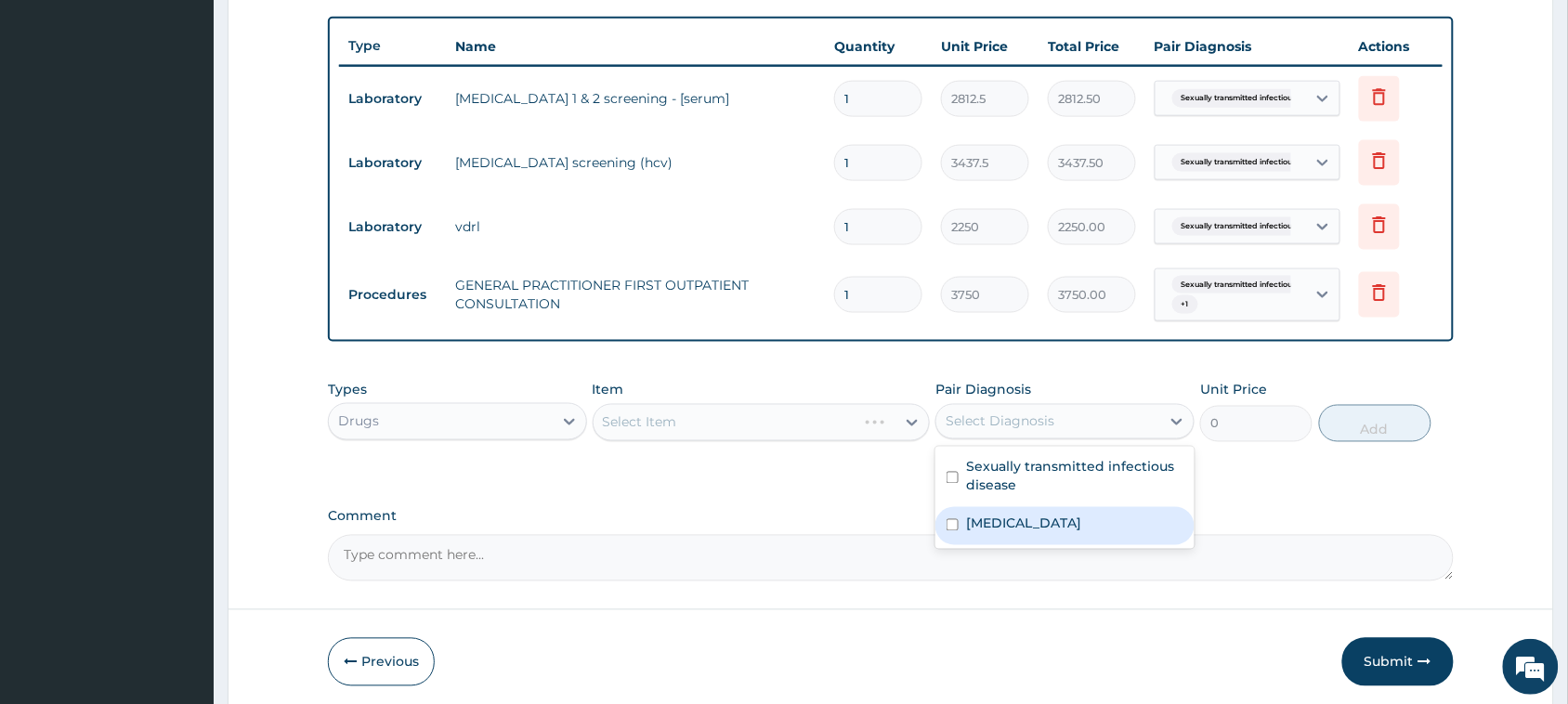
click at [1013, 541] on div "Insomnia" at bounding box center [1064, 526] width 259 height 38
checkbox input "true"
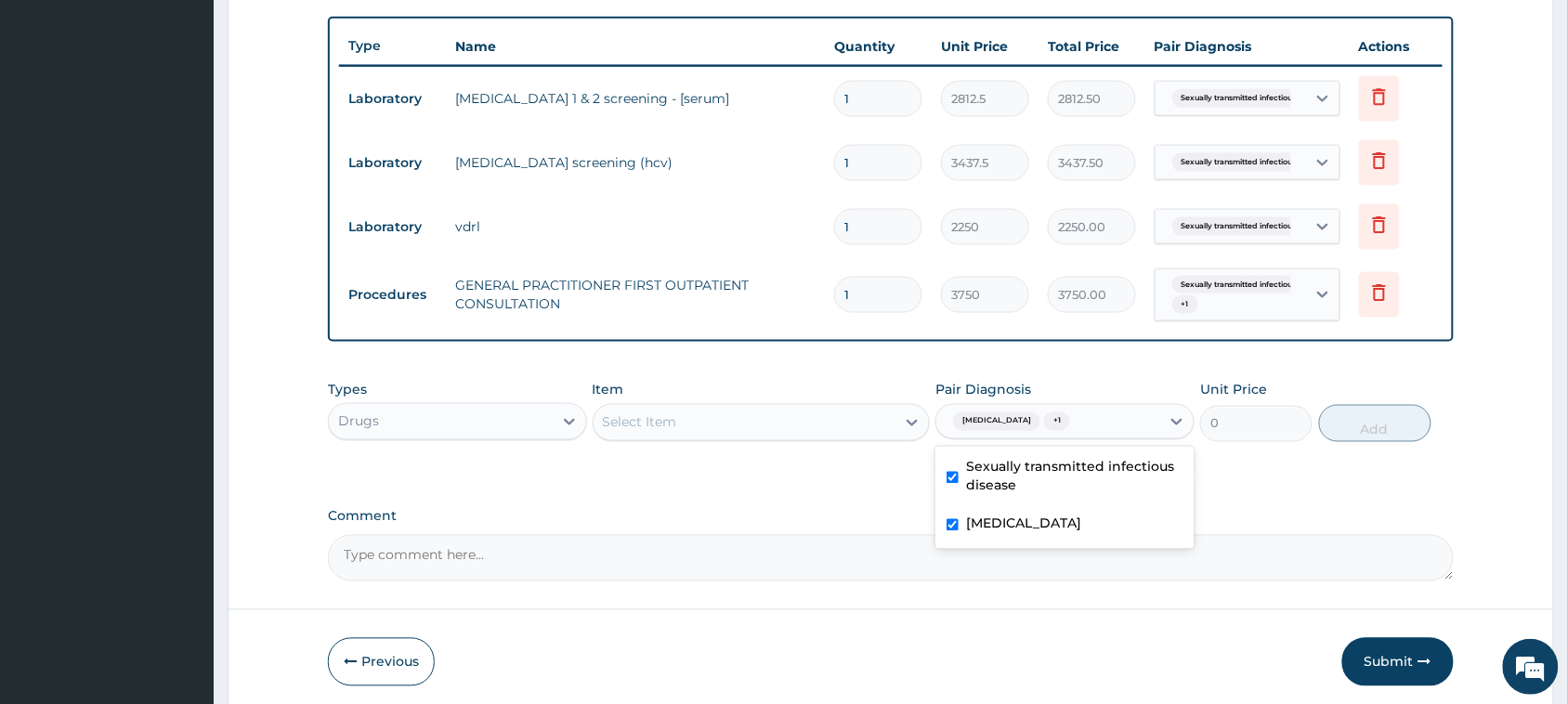
click at [1008, 472] on label "Sexually transmitted infectious disease" at bounding box center [1074, 476] width 218 height 37
checkbox input "false"
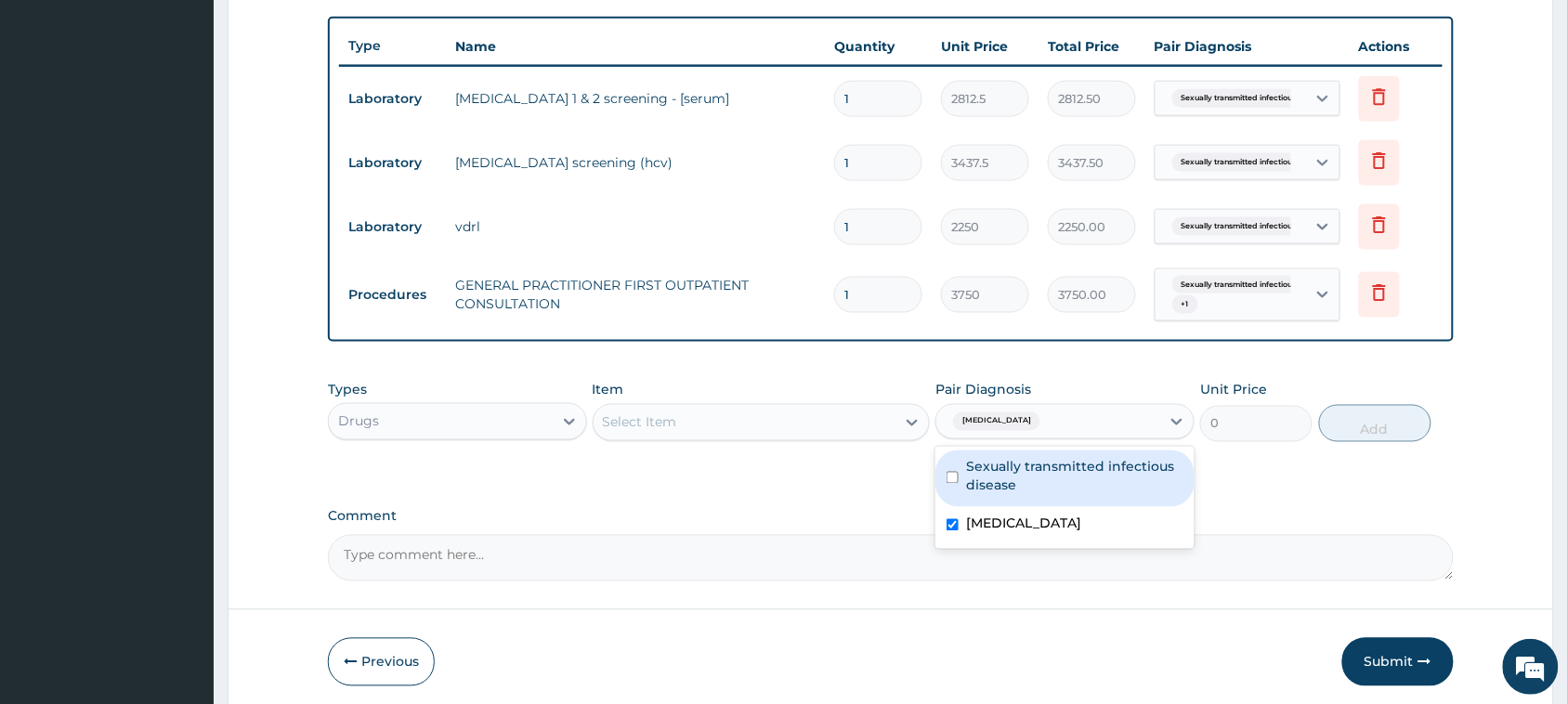
click at [823, 423] on div "Select Item" at bounding box center [745, 422] width 303 height 29
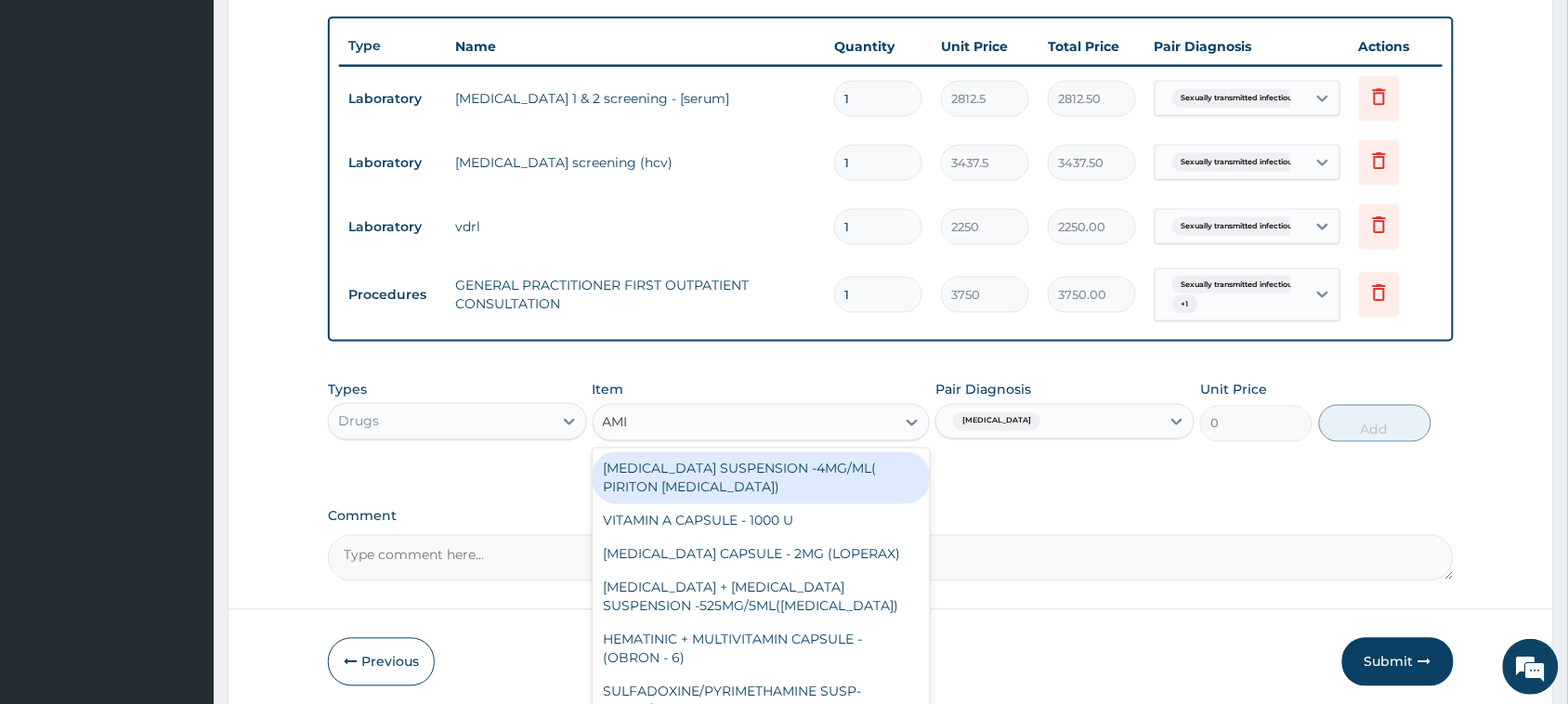
type input "AMIT"
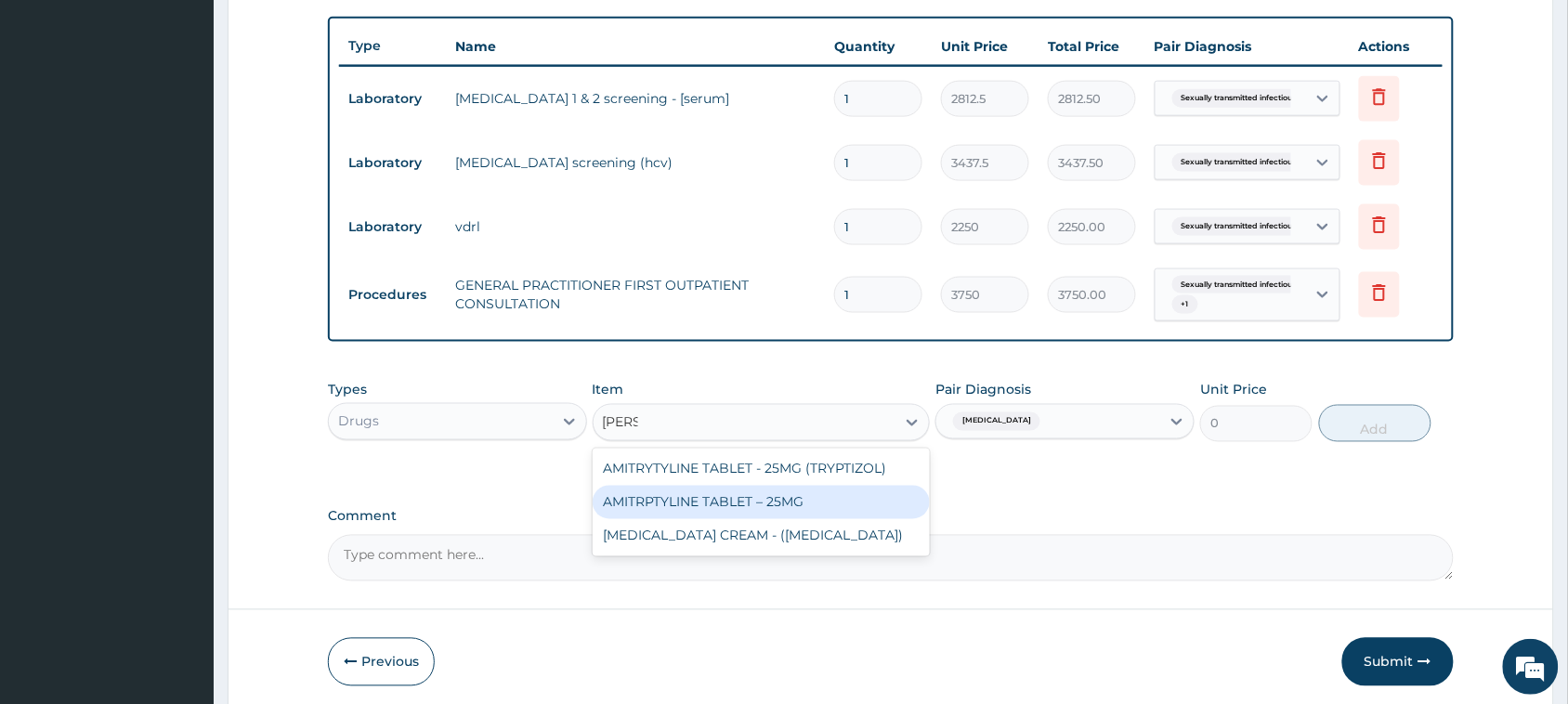
click at [819, 511] on div "AMITRPTYLINE TABLET – 25MG" at bounding box center [762, 502] width 338 height 33
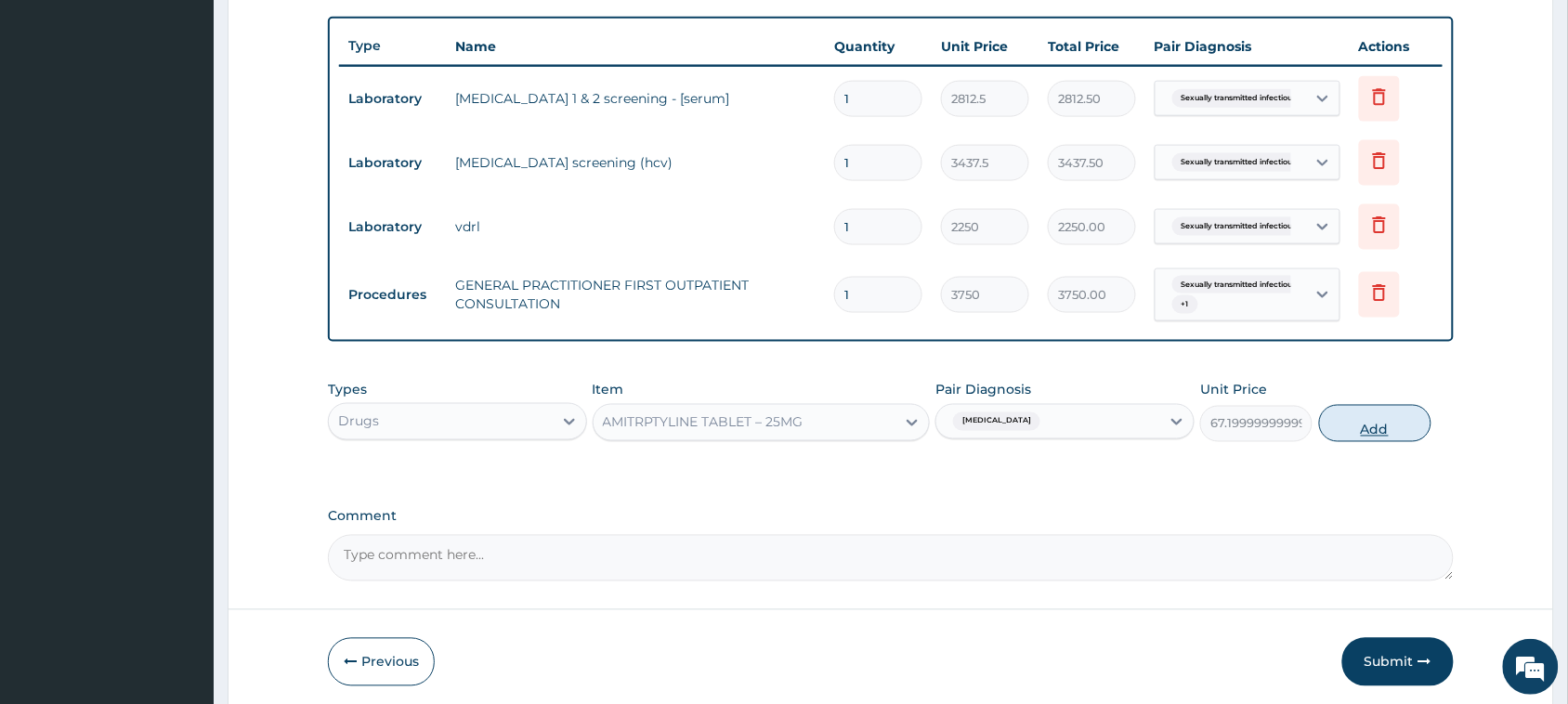
click at [1334, 432] on button "Add" at bounding box center [1375, 423] width 112 height 37
type input "0"
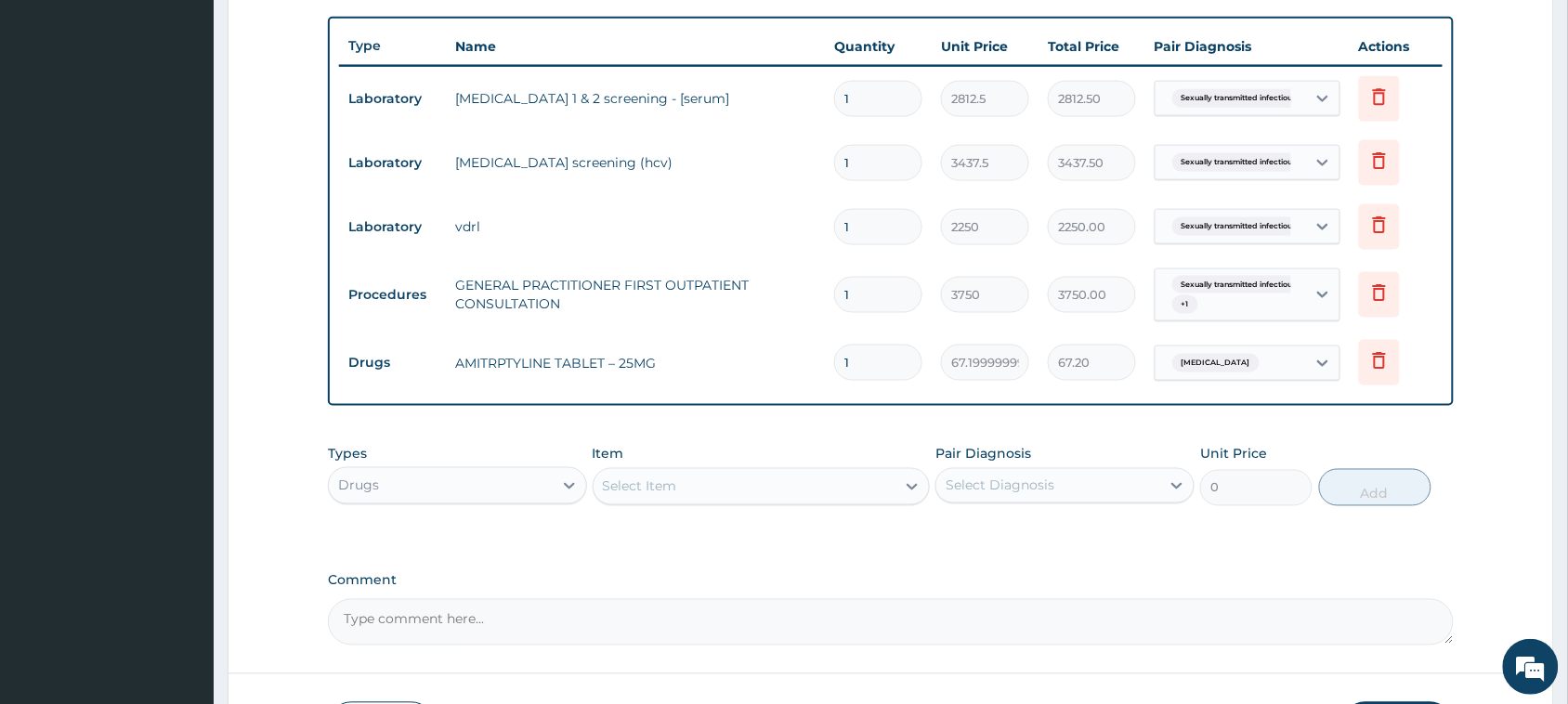
type input "2"
type input "134.40"
type input "3"
type input "201.60"
type input "4"
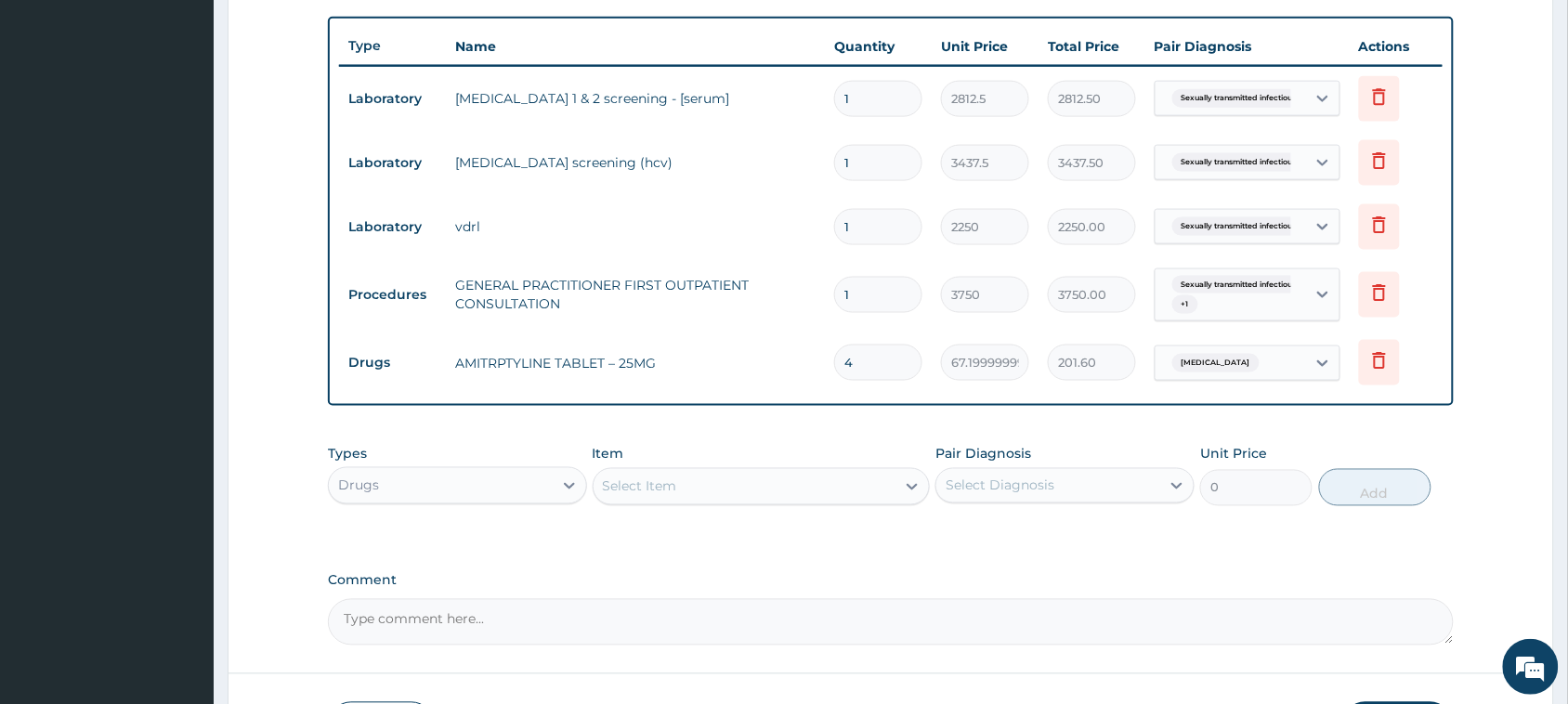
type input "268.80"
type input "5"
type input "336.00"
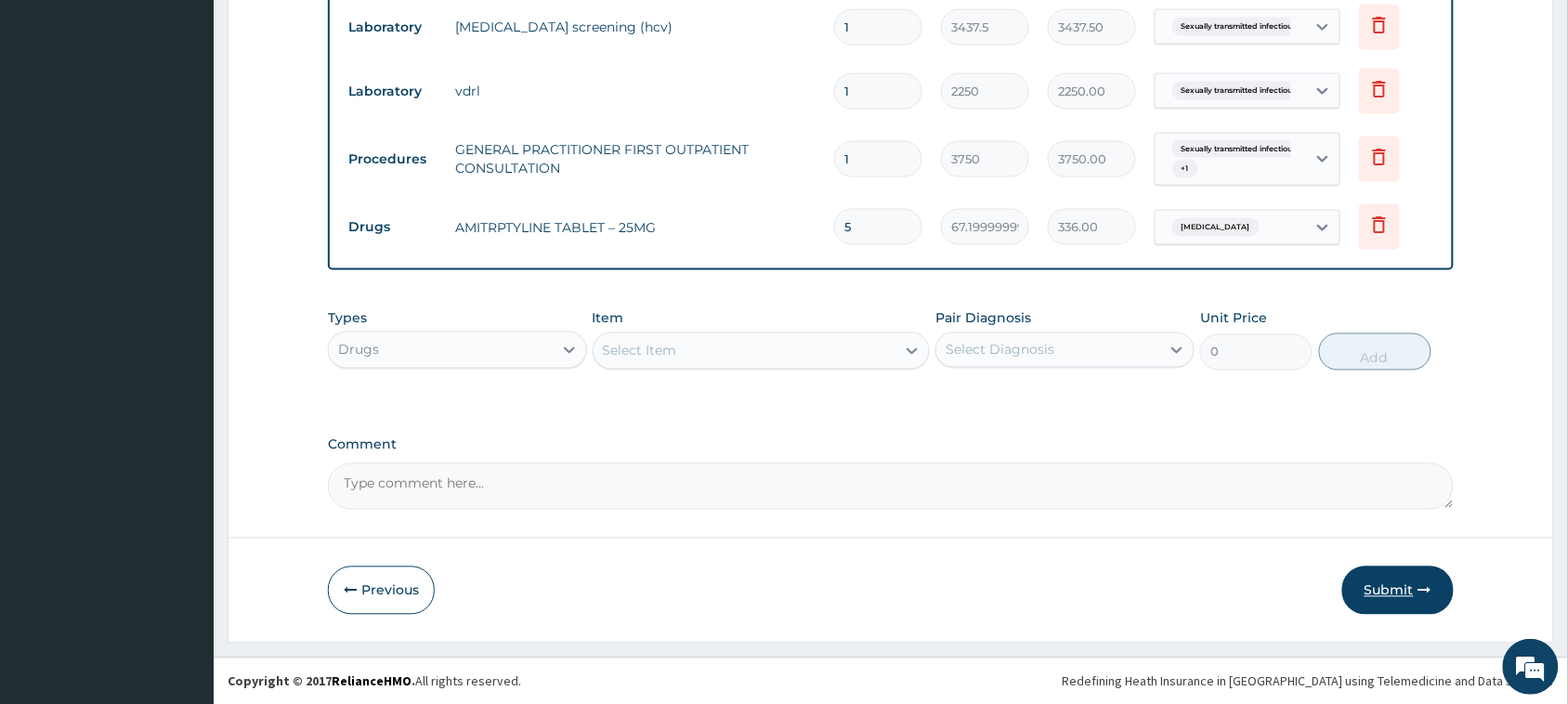
click at [1354, 600] on button "Submit" at bounding box center [1397, 590] width 111 height 48
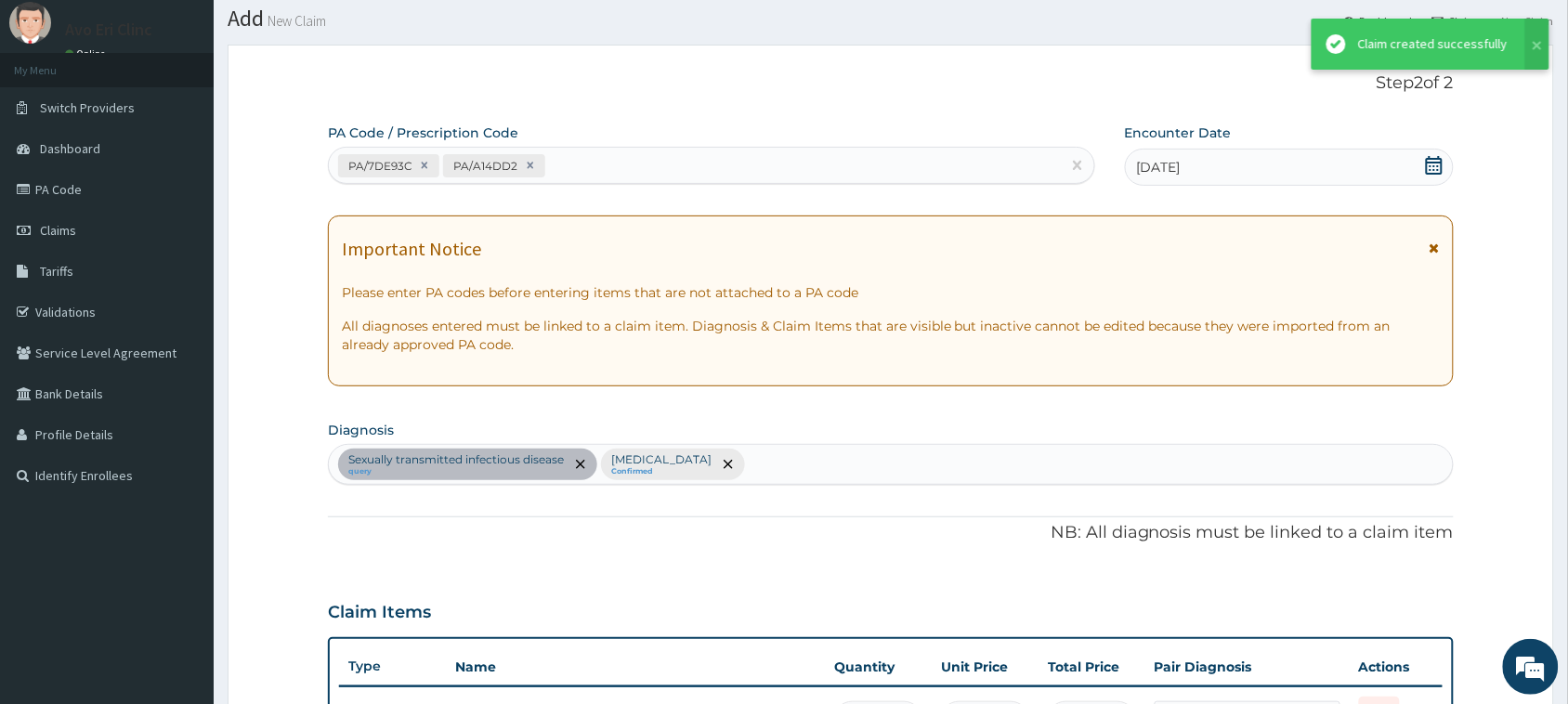
scroll to position [809, 0]
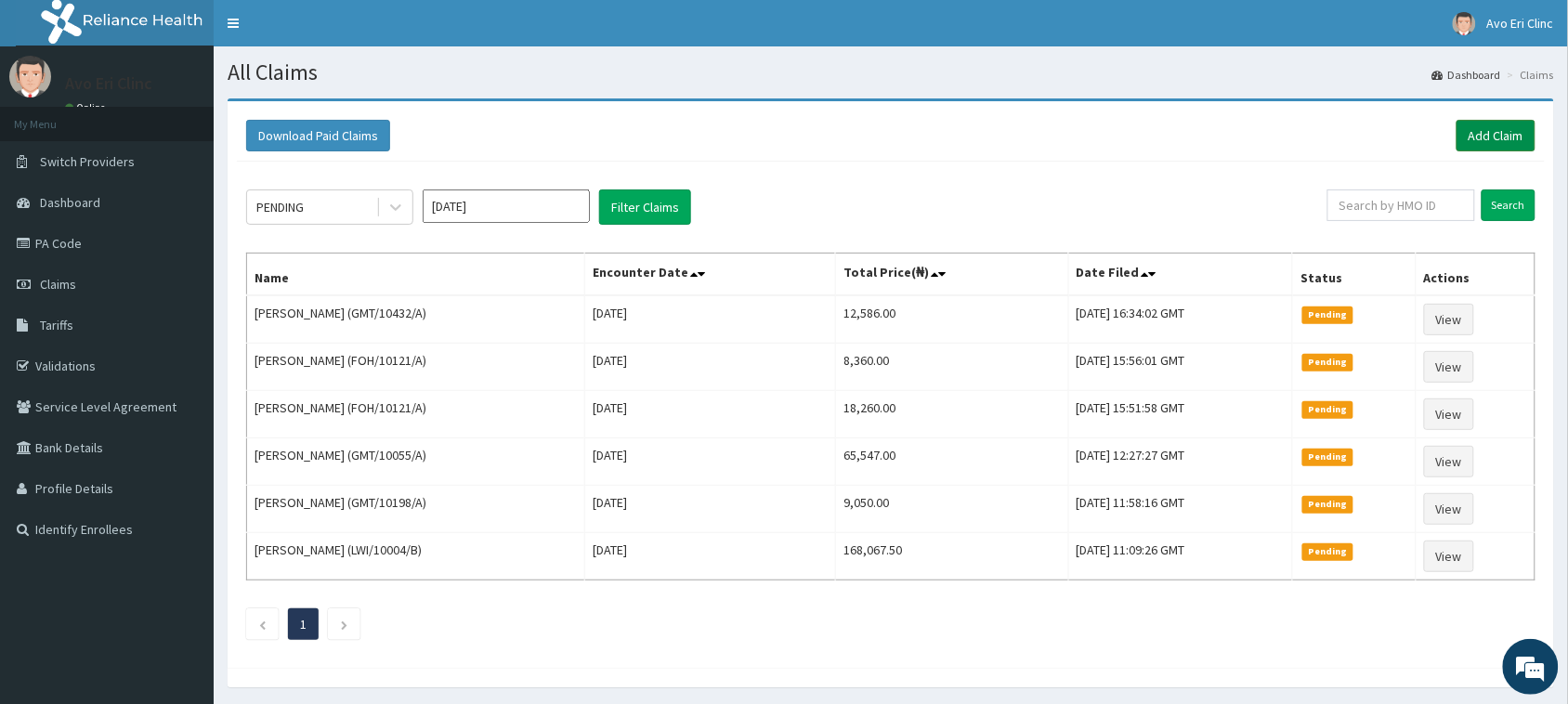
click at [1477, 142] on link "Add Claim" at bounding box center [1496, 135] width 79 height 31
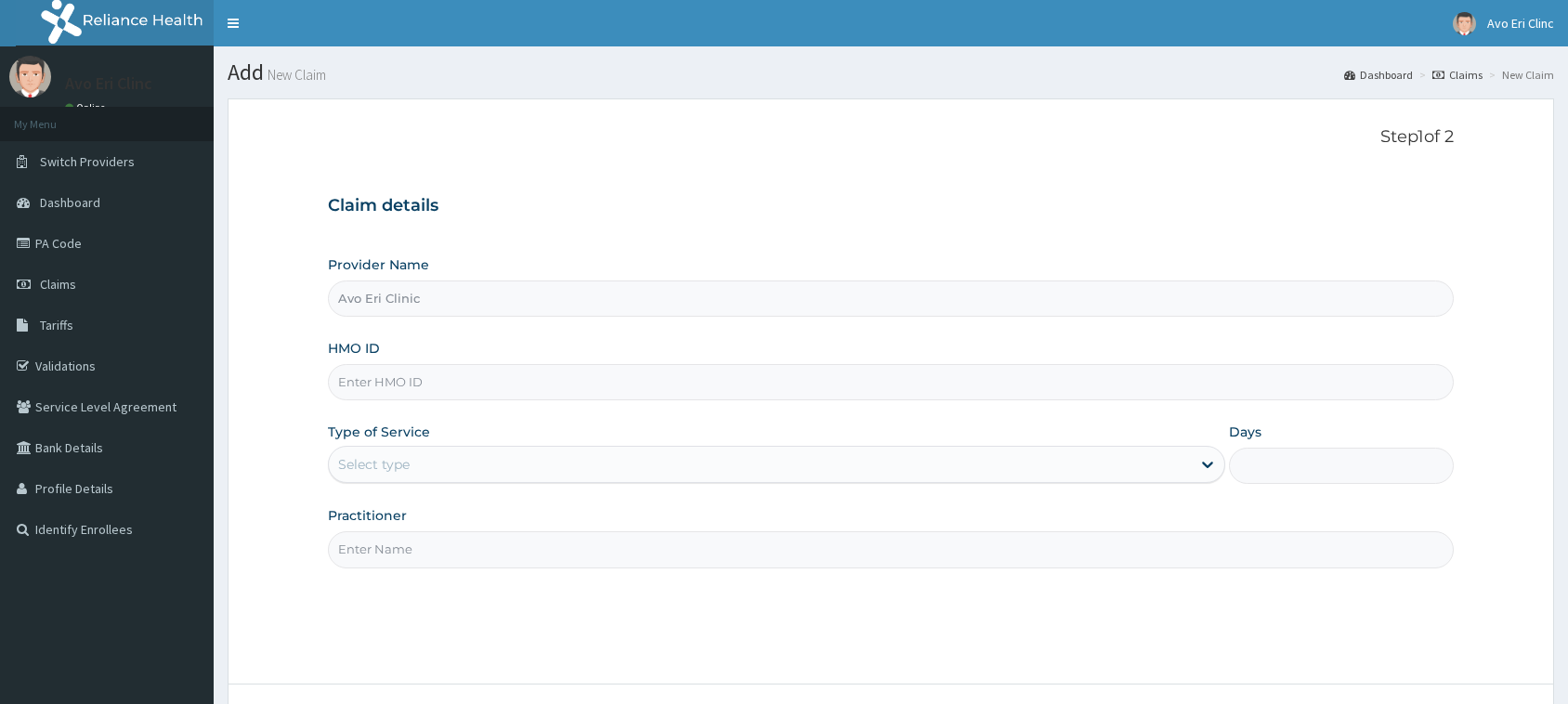
paste input "FOH/10133/A"
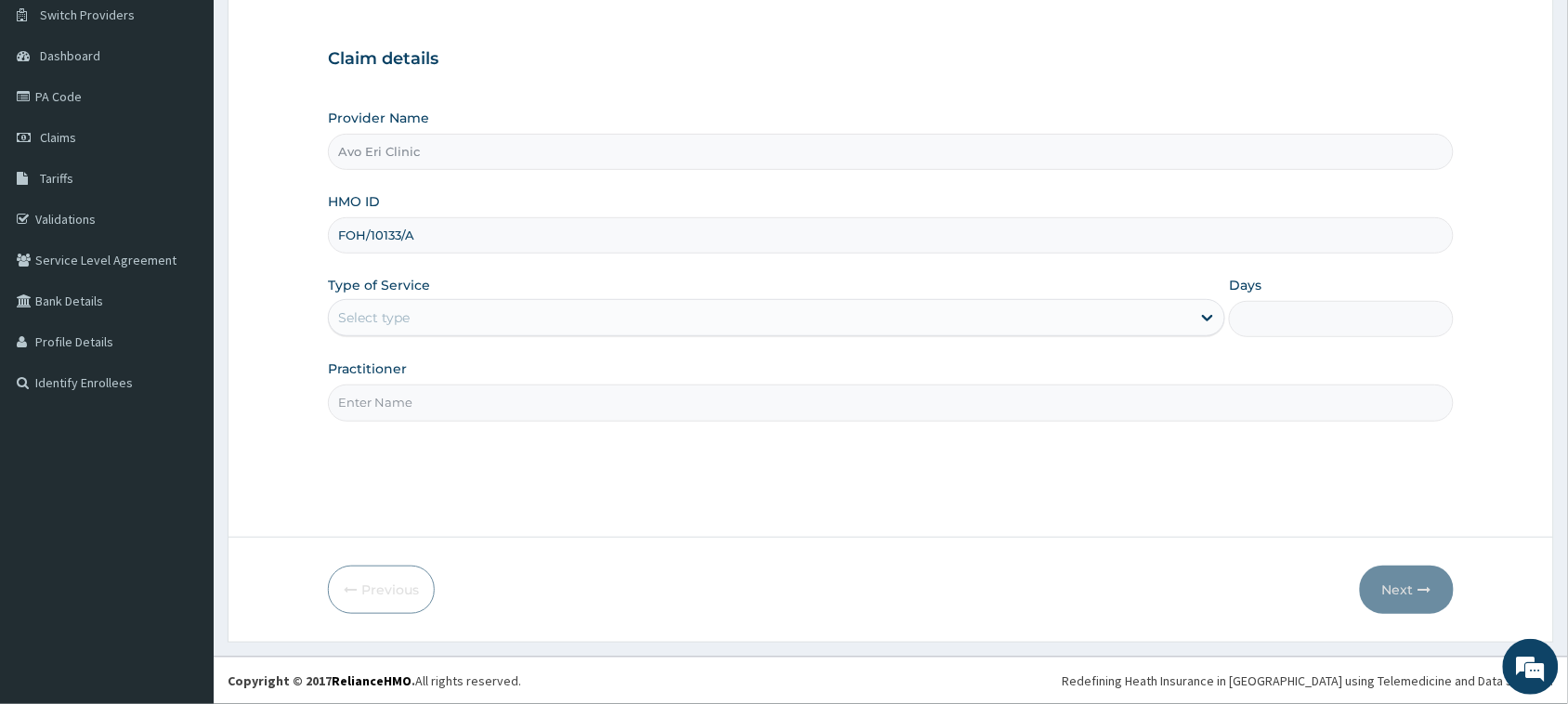
type input "FOH/10133/A"
drag, startPoint x: 478, startPoint y: 320, endPoint x: 478, endPoint y: 340, distance: 20.0
click at [478, 321] on div "Select type" at bounding box center [759, 317] width 862 height 29
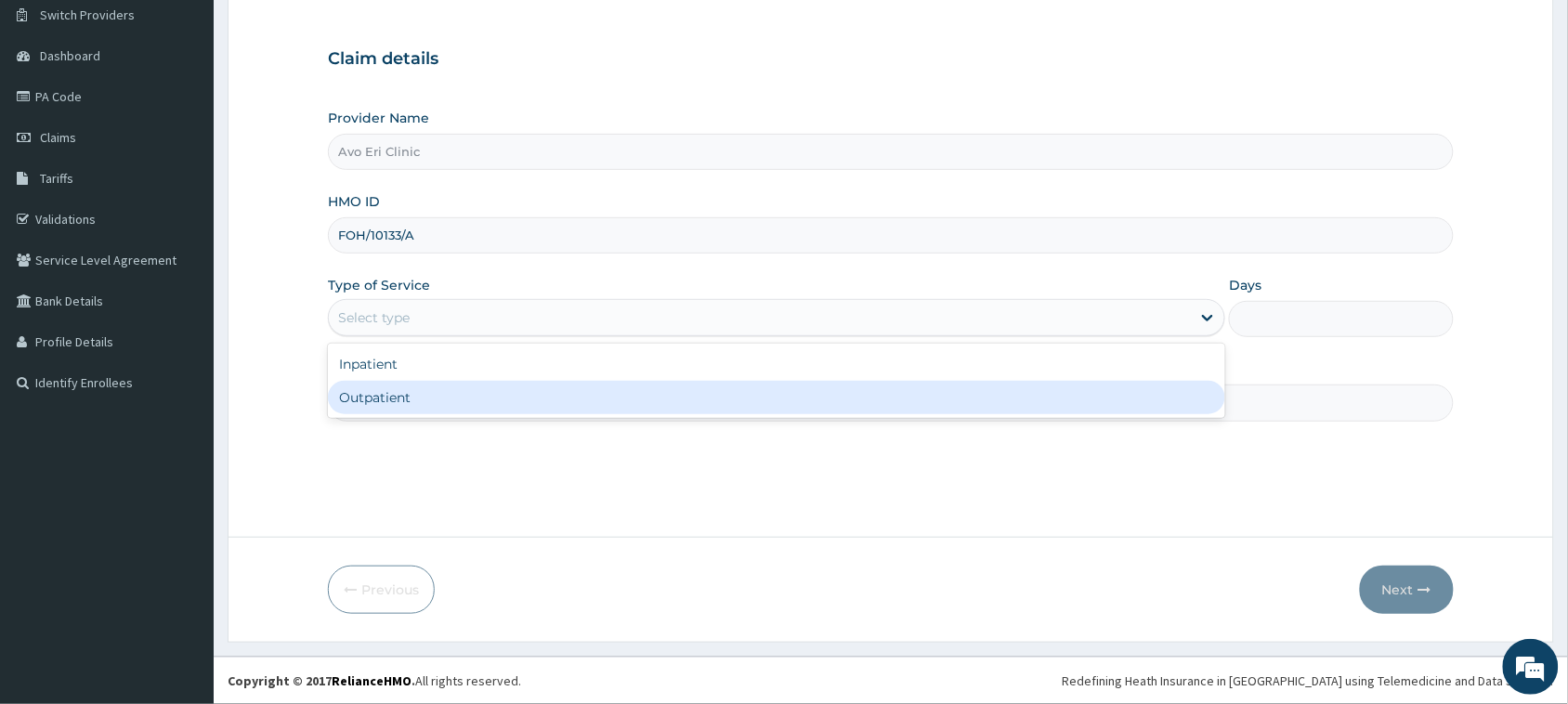
drag, startPoint x: 483, startPoint y: 405, endPoint x: 479, endPoint y: 395, distance: 10.8
click at [481, 405] on div "Outpatient" at bounding box center [776, 397] width 897 height 33
type input "1"
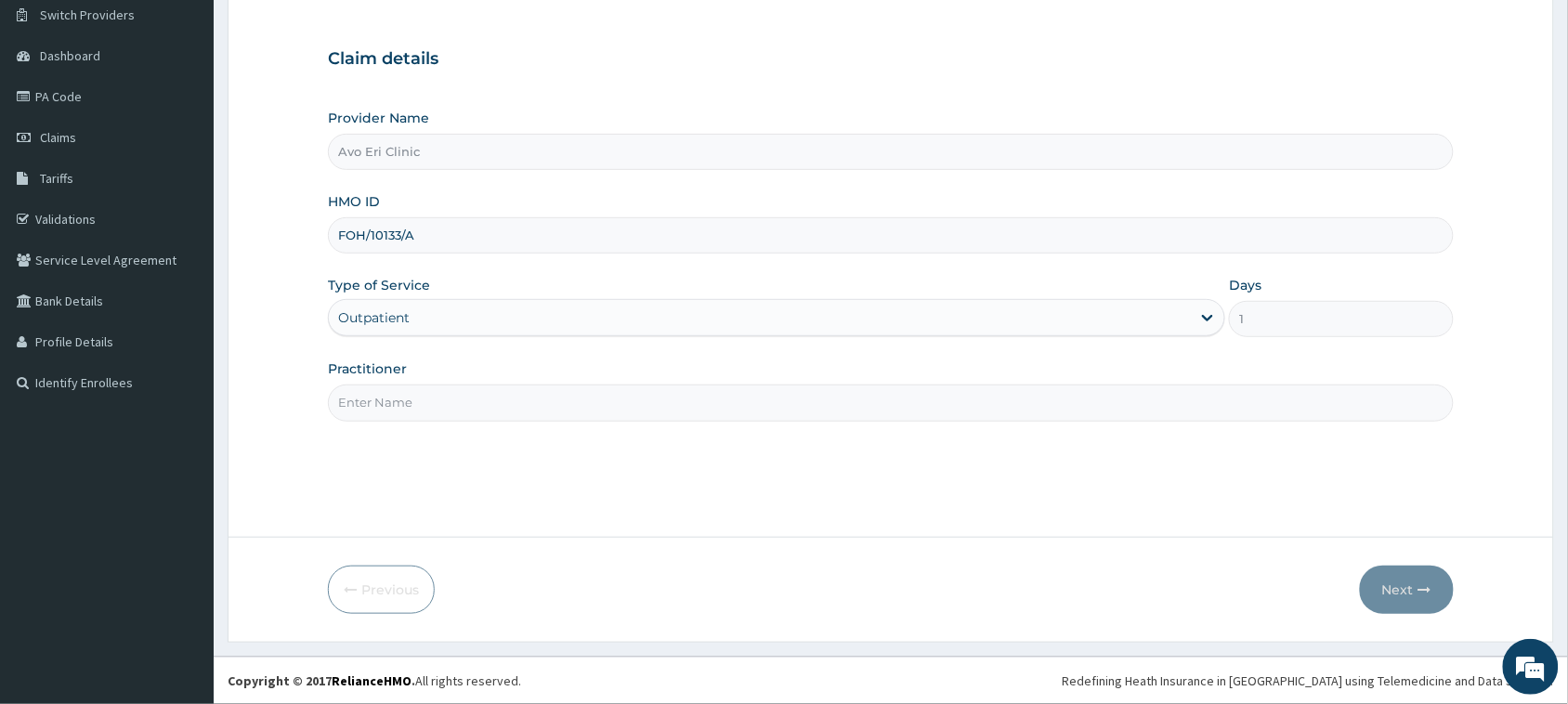
click at [480, 387] on input "Practitioner" at bounding box center [890, 403] width 1126 height 36
type input "[PERSON_NAME]"
click at [1380, 577] on button "Next" at bounding box center [1406, 589] width 94 height 48
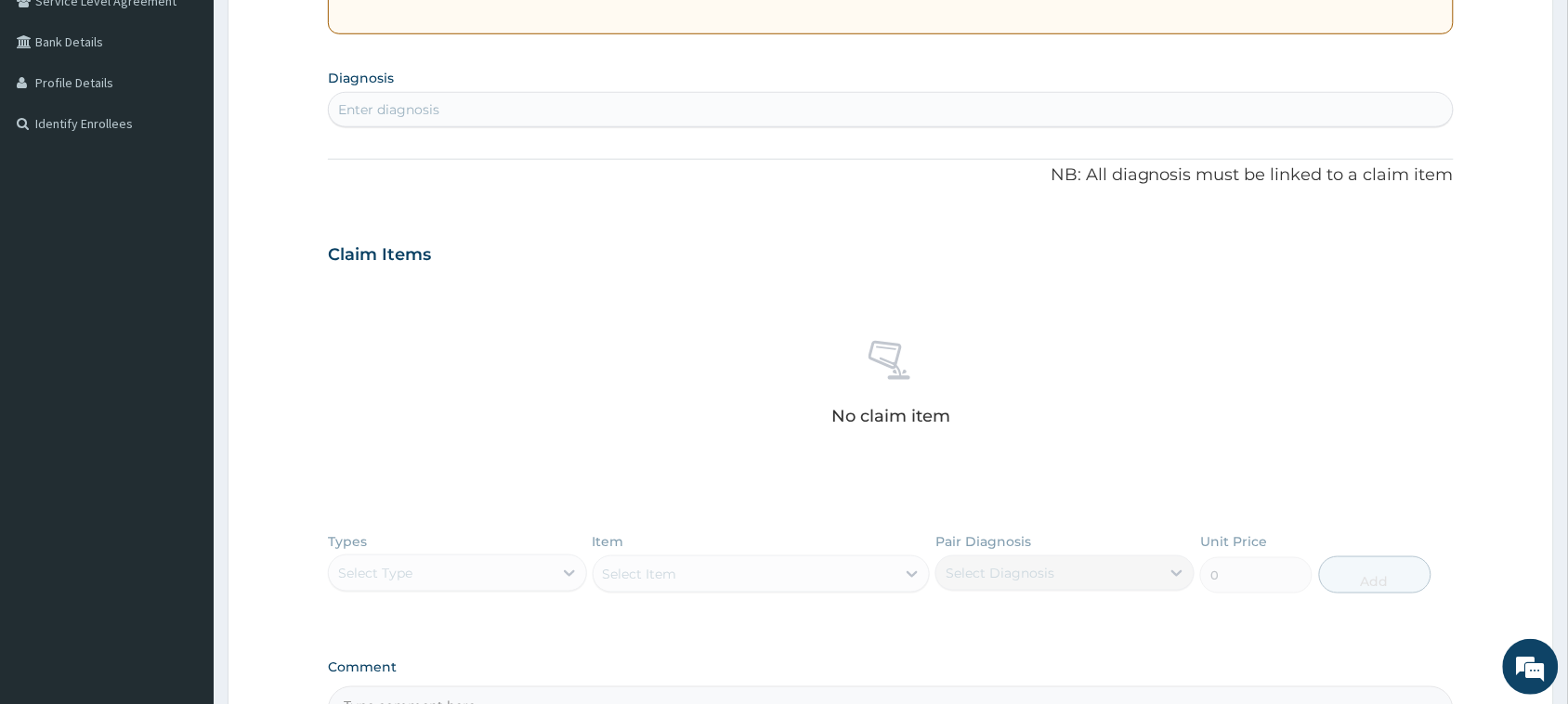
scroll to position [630, 0]
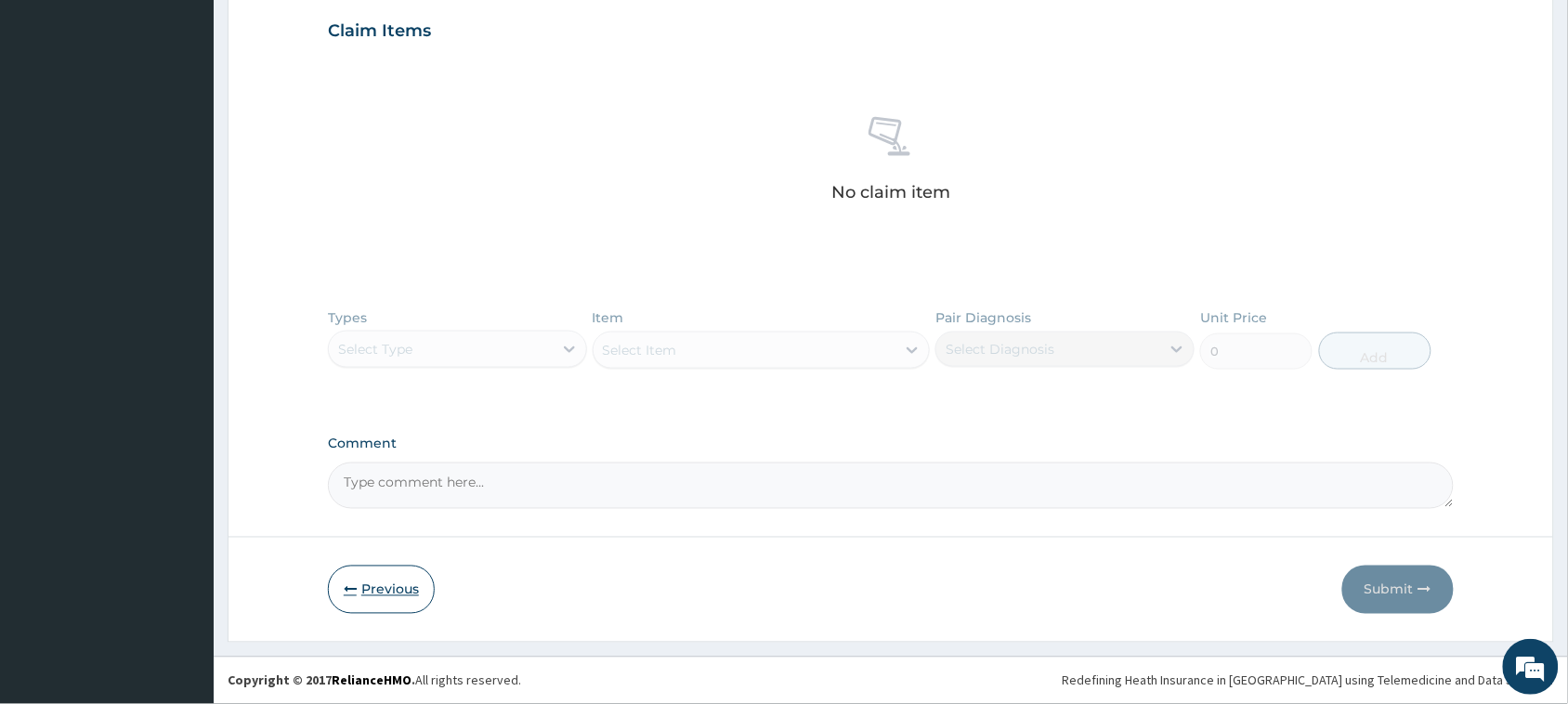
click at [387, 580] on button "Previous" at bounding box center [381, 589] width 106 height 48
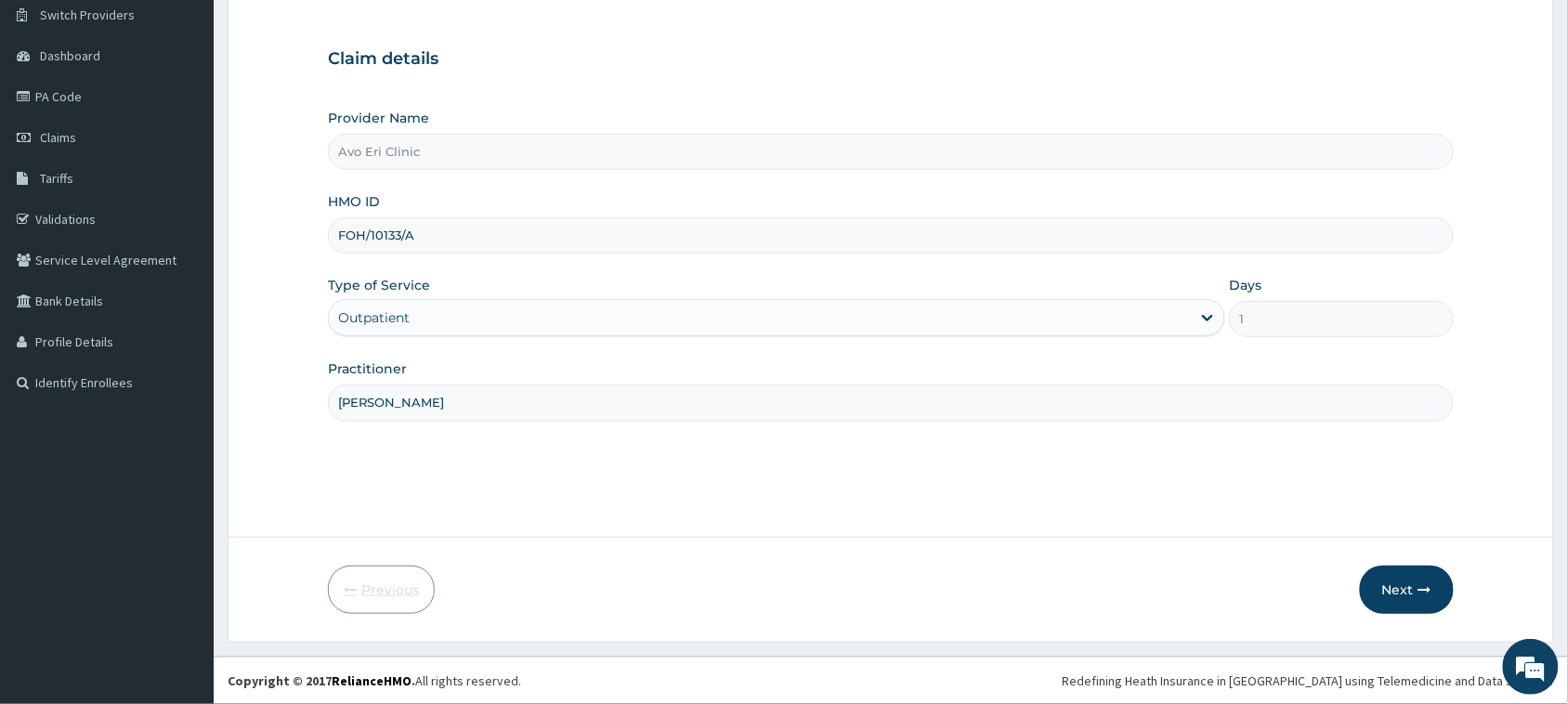
scroll to position [146, 0]
drag, startPoint x: 439, startPoint y: 238, endPoint x: 337, endPoint y: 224, distance: 103.0
click at [337, 224] on input "FOH/10133/A" at bounding box center [890, 236] width 1126 height 36
paste input "BAP/10005"
type input "BAP/10005/A"
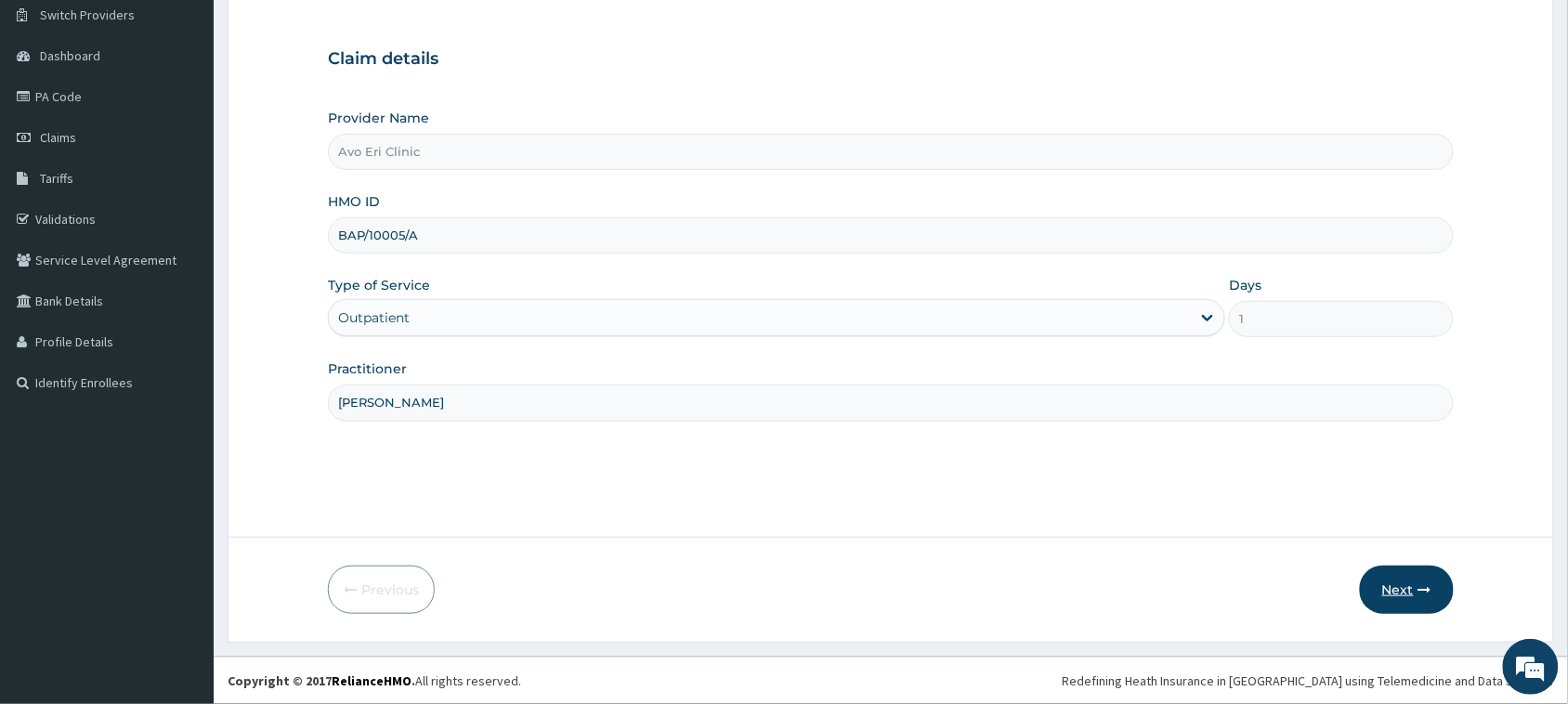
click at [1418, 593] on icon "button" at bounding box center [1425, 590] width 13 height 13
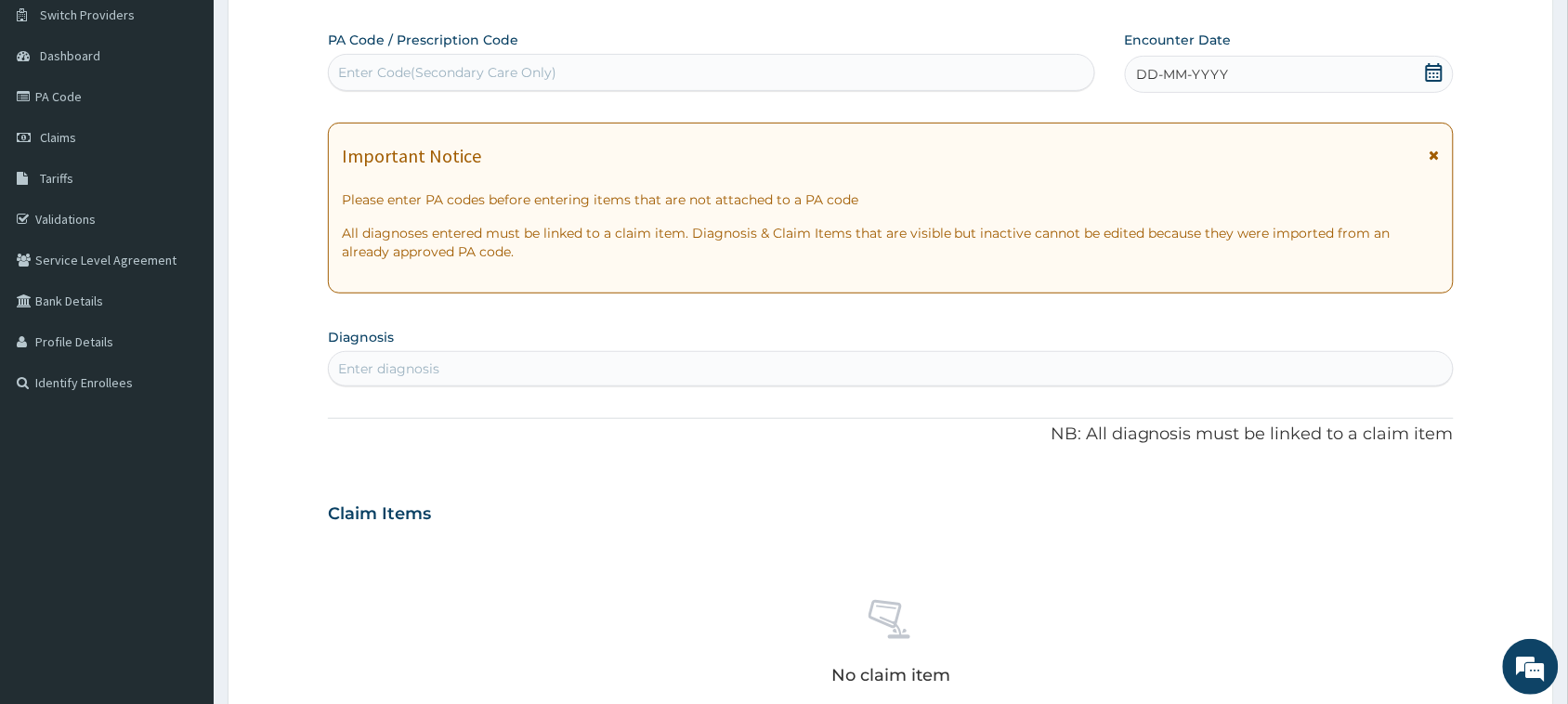
click at [451, 363] on div "Enter diagnosis" at bounding box center [890, 368] width 1124 height 29
click at [1125, 320] on div "PA Code / Prescription Code Enter Code(Secondary Care Only) Encounter Date DD-M…" at bounding box center [890, 511] width 1126 height 961
click at [389, 382] on div "Enter diagnosis" at bounding box center [890, 368] width 1124 height 29
type input "COUGH"
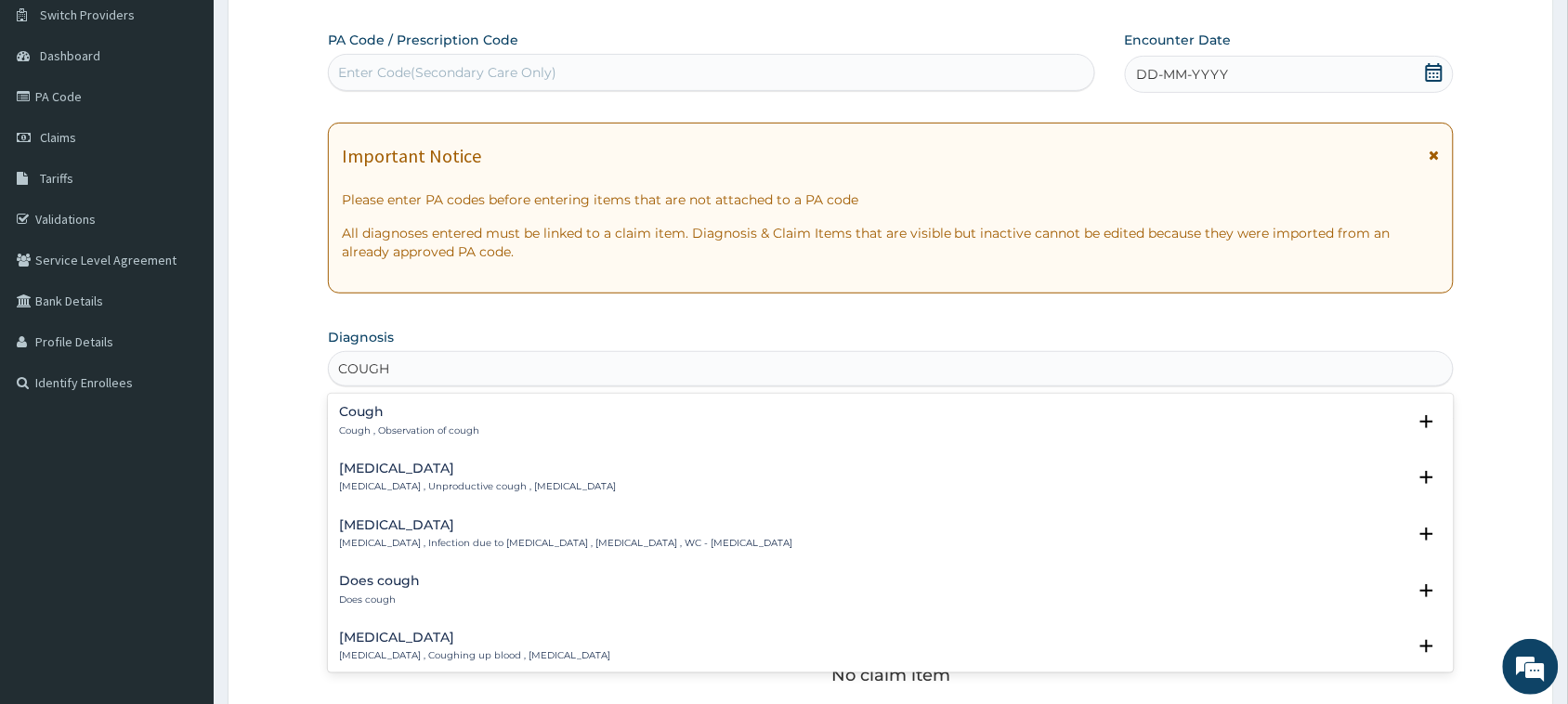
click at [363, 423] on div "Cough Cough , Observation of cough" at bounding box center [410, 421] width 141 height 32
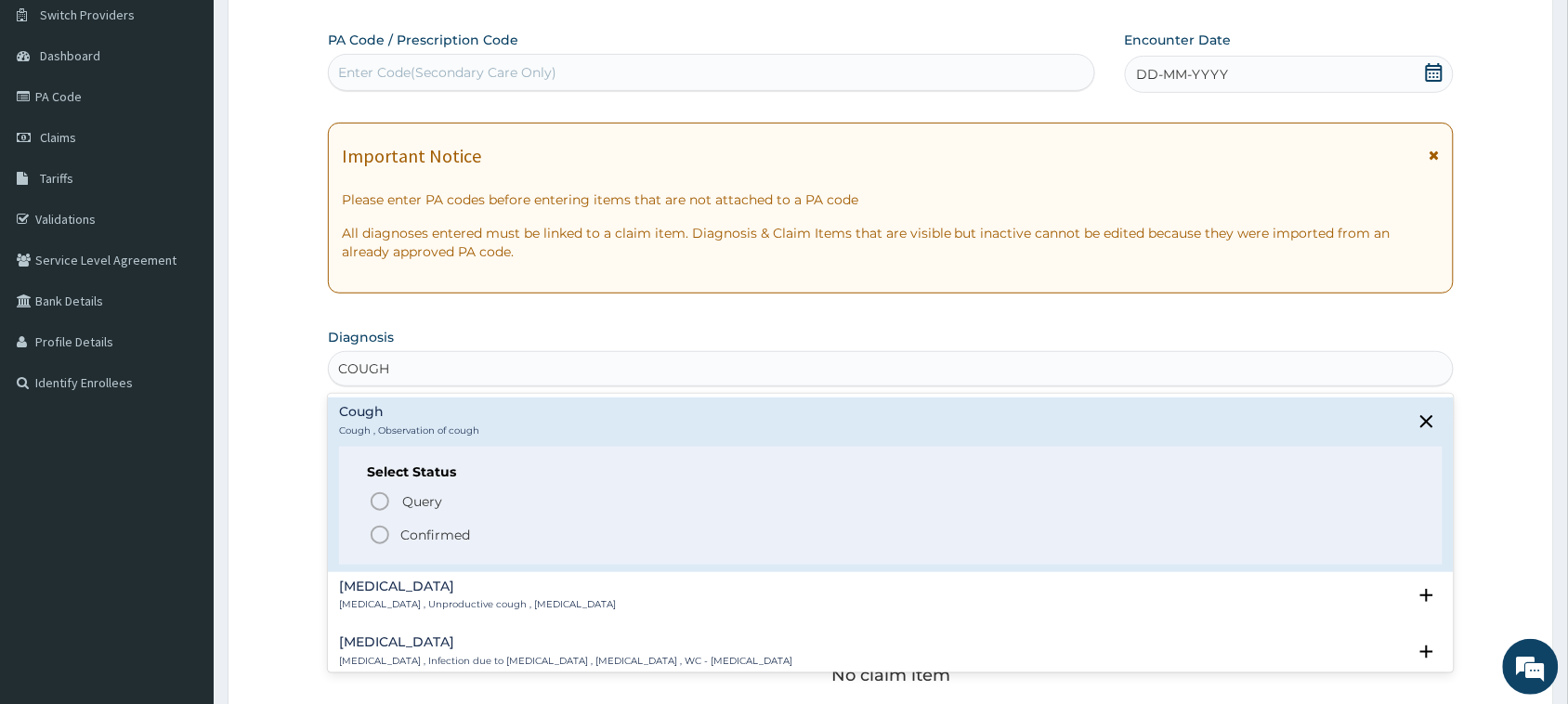
click at [388, 536] on circle "status option filled" at bounding box center [380, 535] width 17 height 17
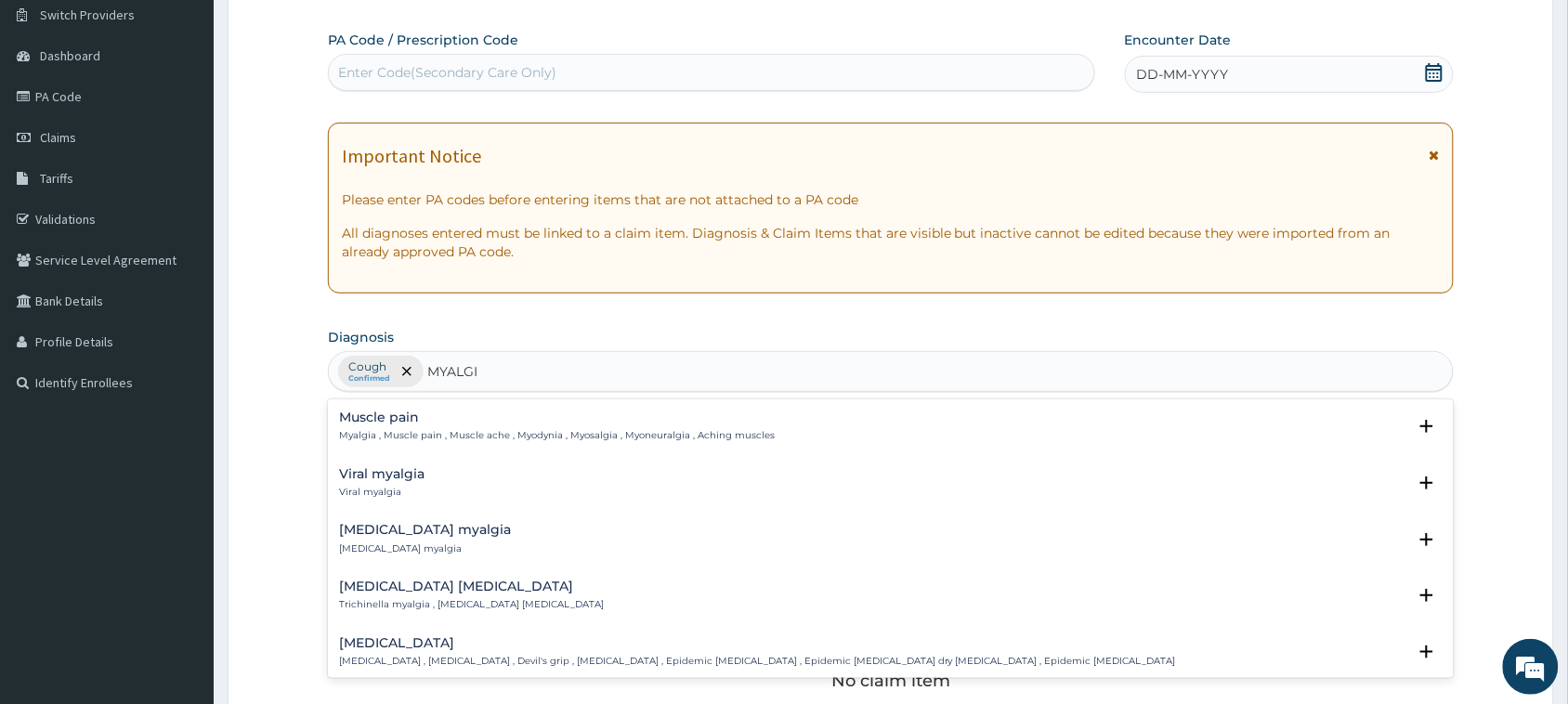
type input "MYALGIA"
click at [387, 416] on h4 "Muscle pain" at bounding box center [557, 417] width 435 height 14
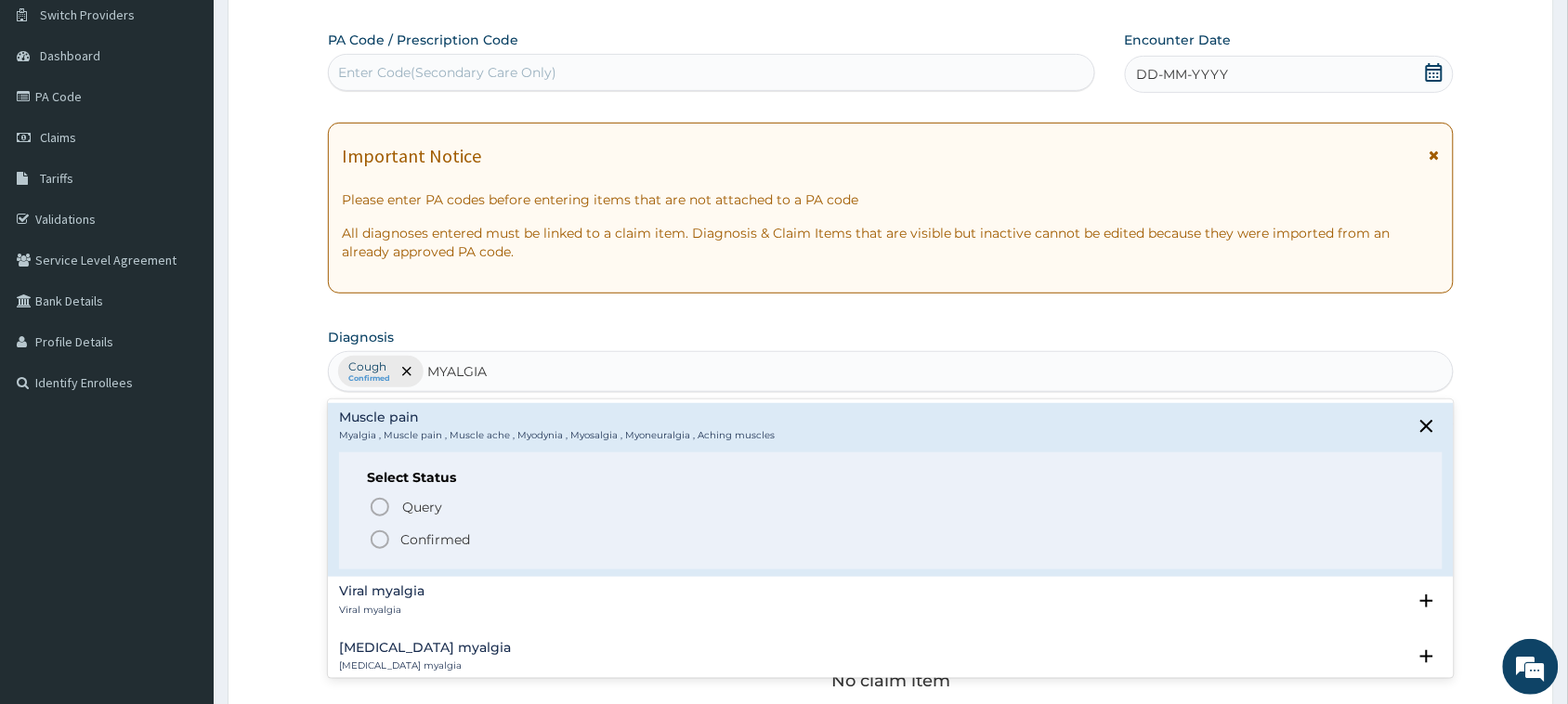
click at [389, 541] on circle "status option filled" at bounding box center [380, 540] width 17 height 17
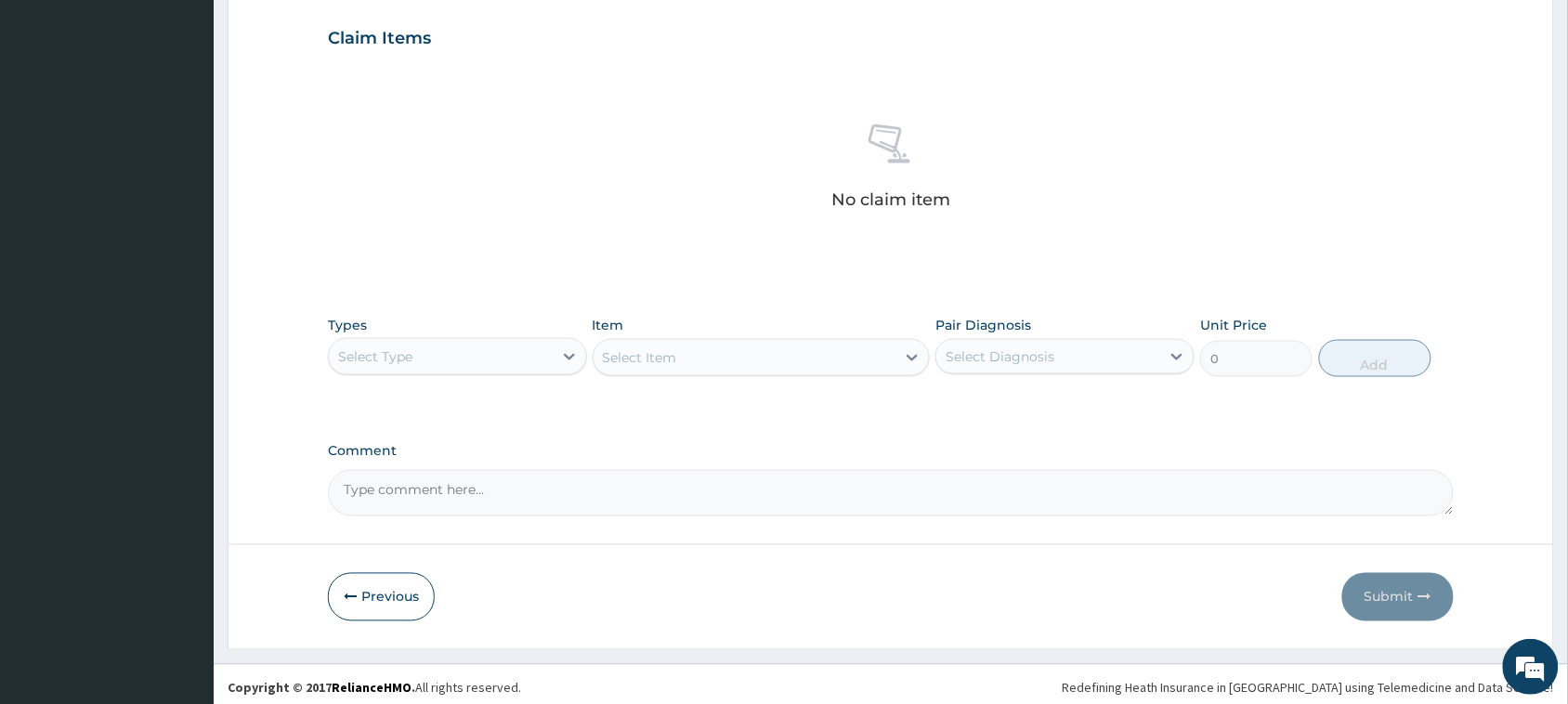
scroll to position [637, 0]
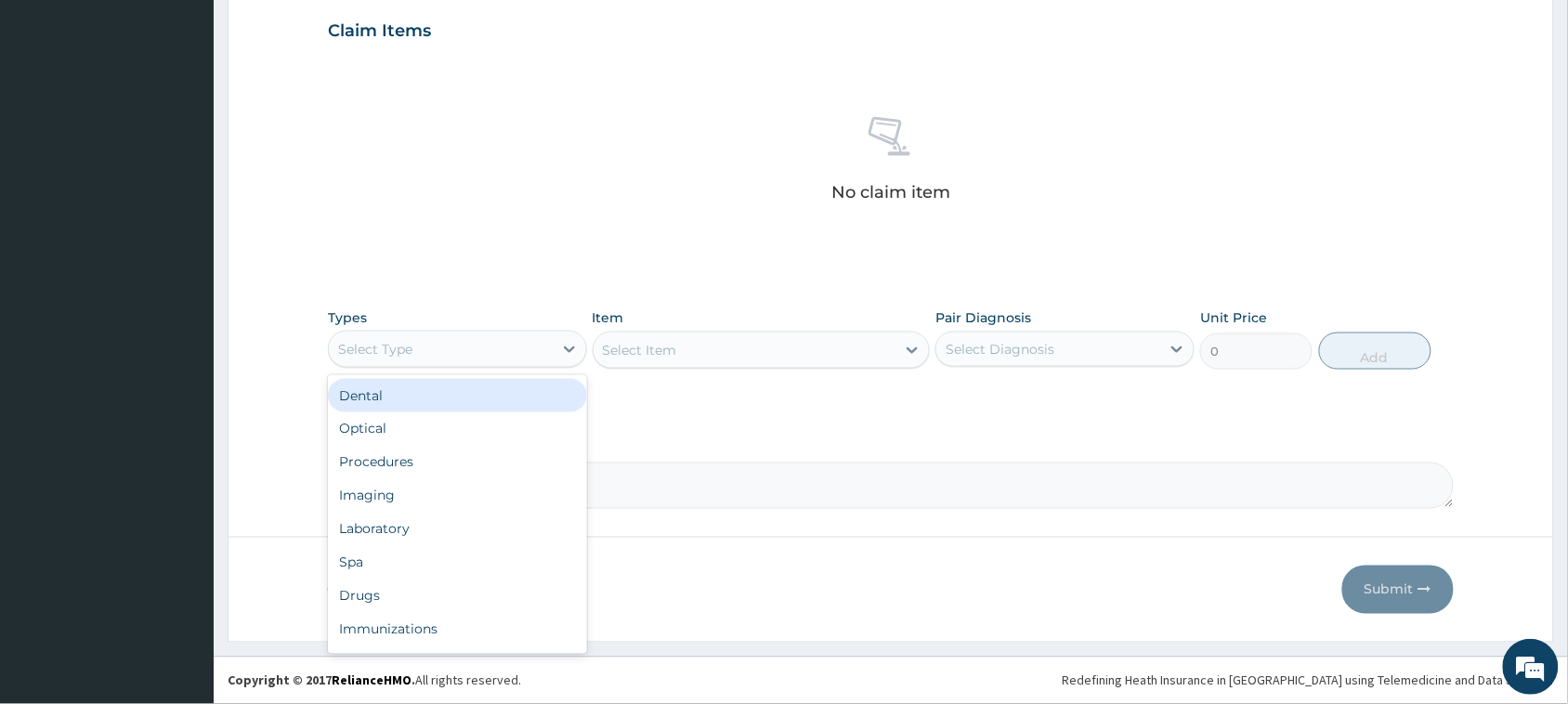
click at [523, 340] on div "Select Type" at bounding box center [441, 349] width 224 height 29
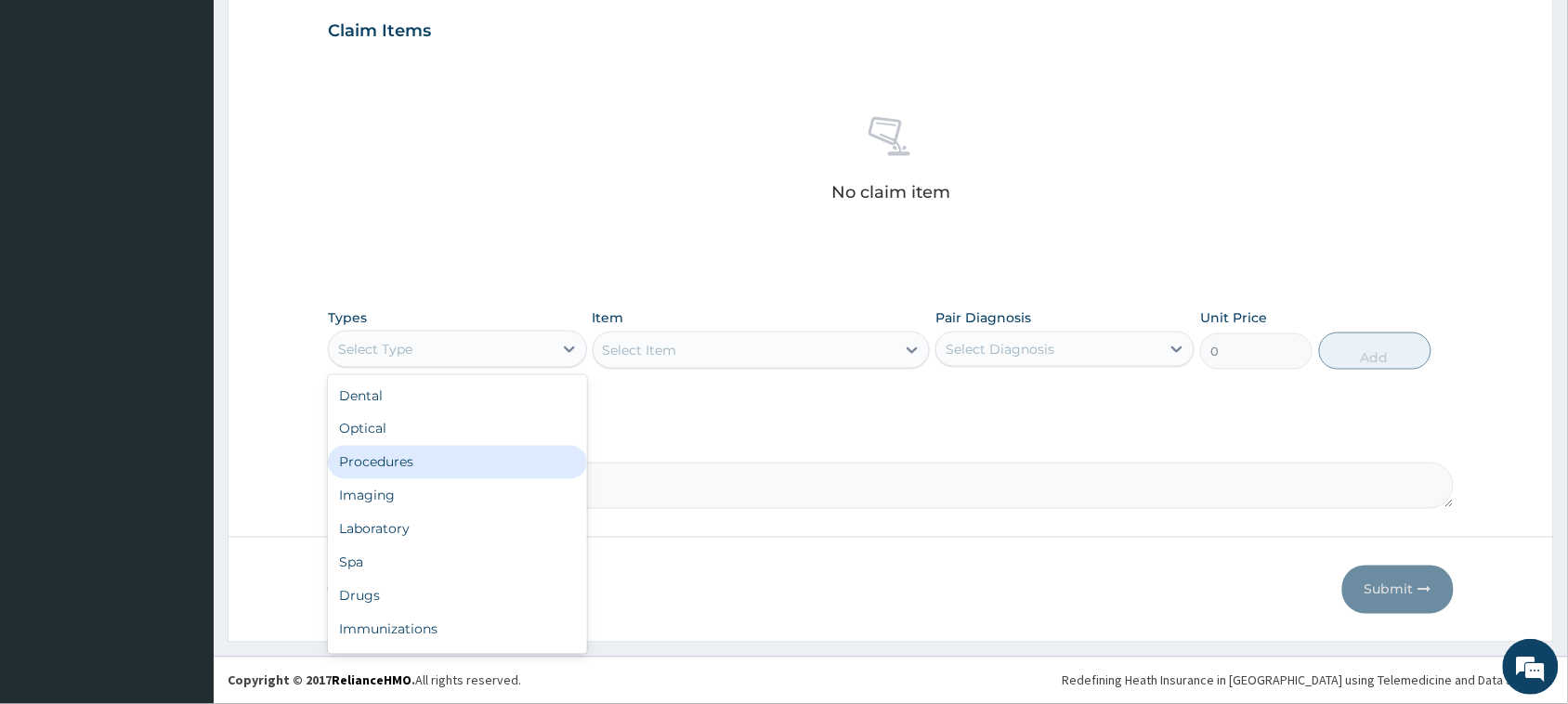
click at [493, 466] on div "Procedures" at bounding box center [457, 462] width 259 height 33
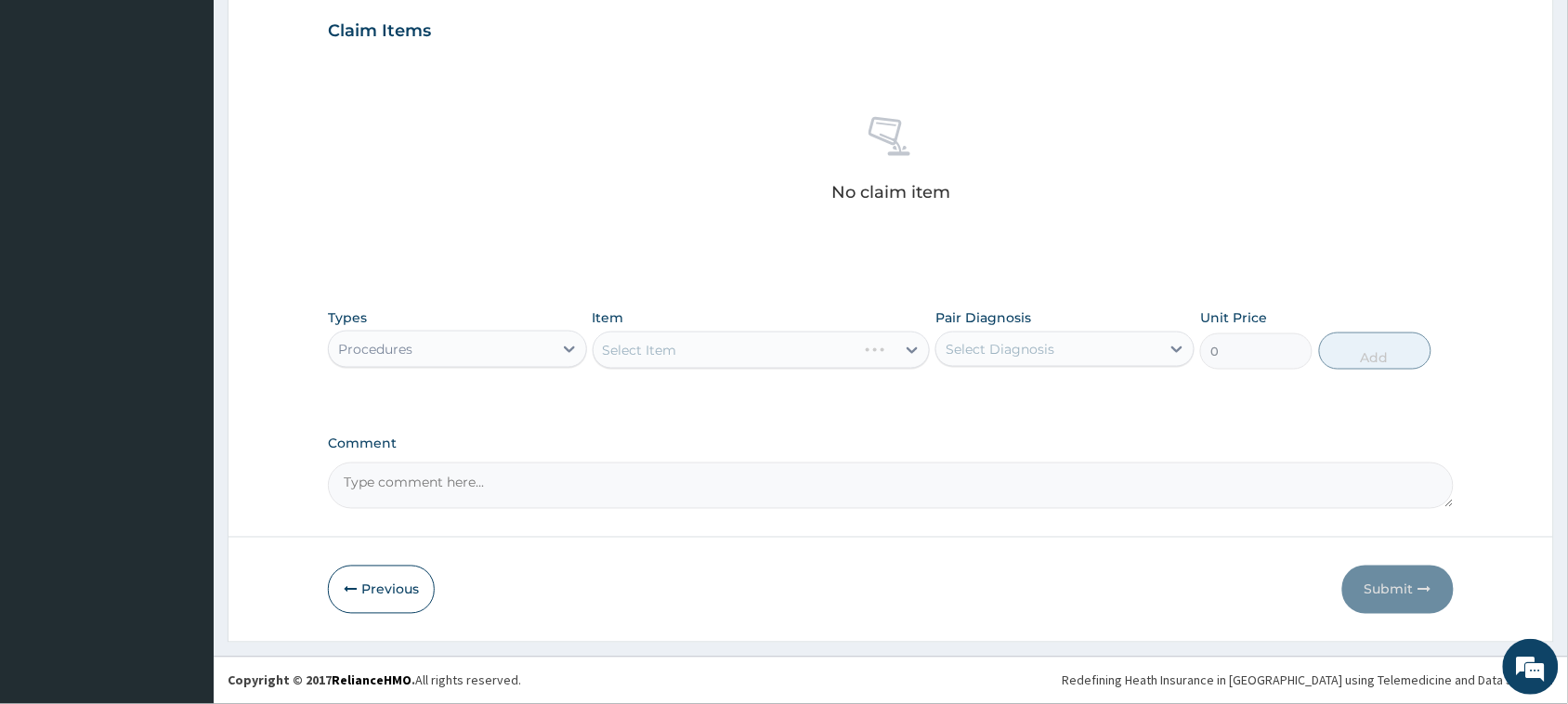
click at [1010, 352] on div "Select Diagnosis" at bounding box center [1000, 350] width 108 height 19
click at [1006, 401] on label "Cough" at bounding box center [987, 395] width 45 height 19
checkbox input "true"
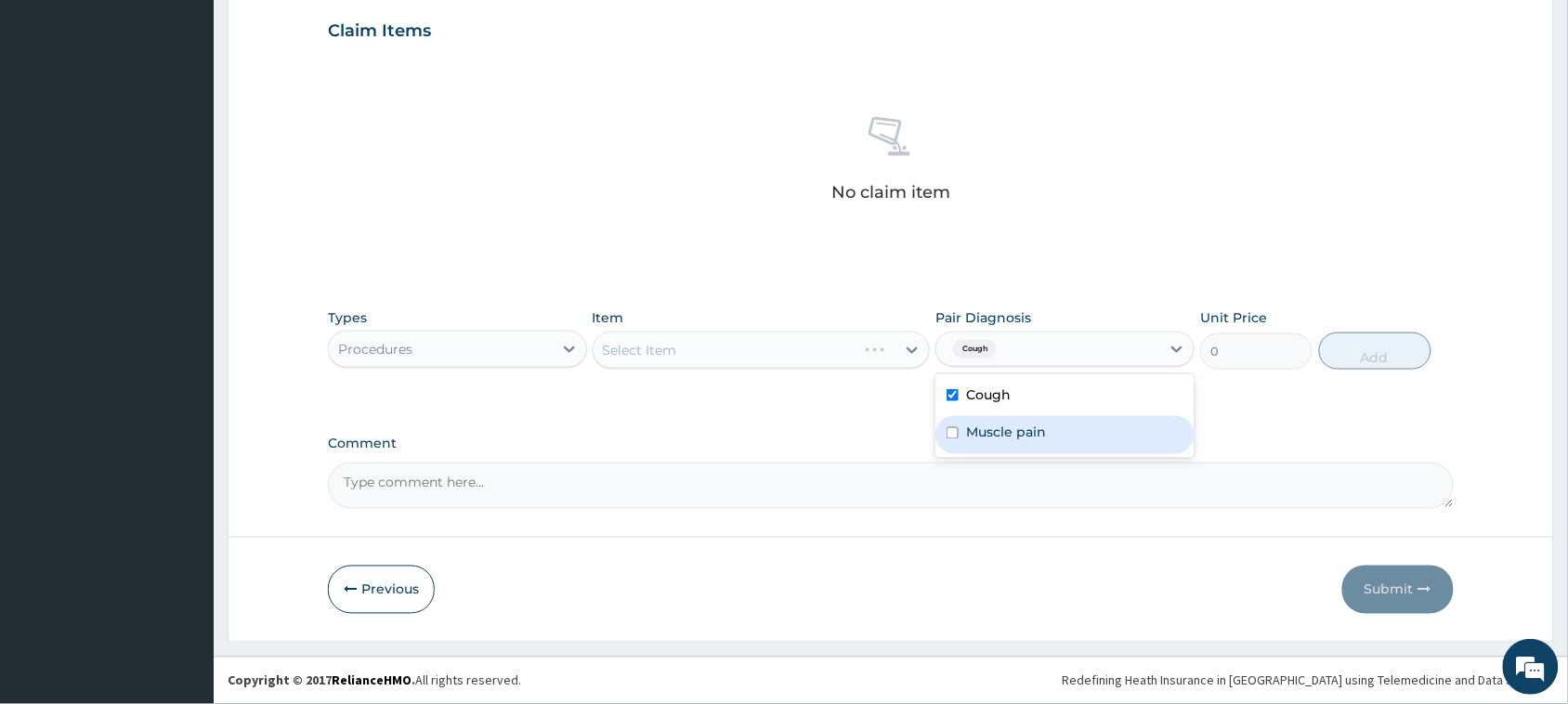
drag, startPoint x: 1004, startPoint y: 434, endPoint x: 916, endPoint y: 413, distance: 90.5
click at [1004, 436] on label "Muscle pain" at bounding box center [1005, 433] width 80 height 19
checkbox input "true"
click at [755, 353] on div "Select Item" at bounding box center [762, 350] width 338 height 37
click at [754, 351] on div "Select Item" at bounding box center [745, 350] width 303 height 29
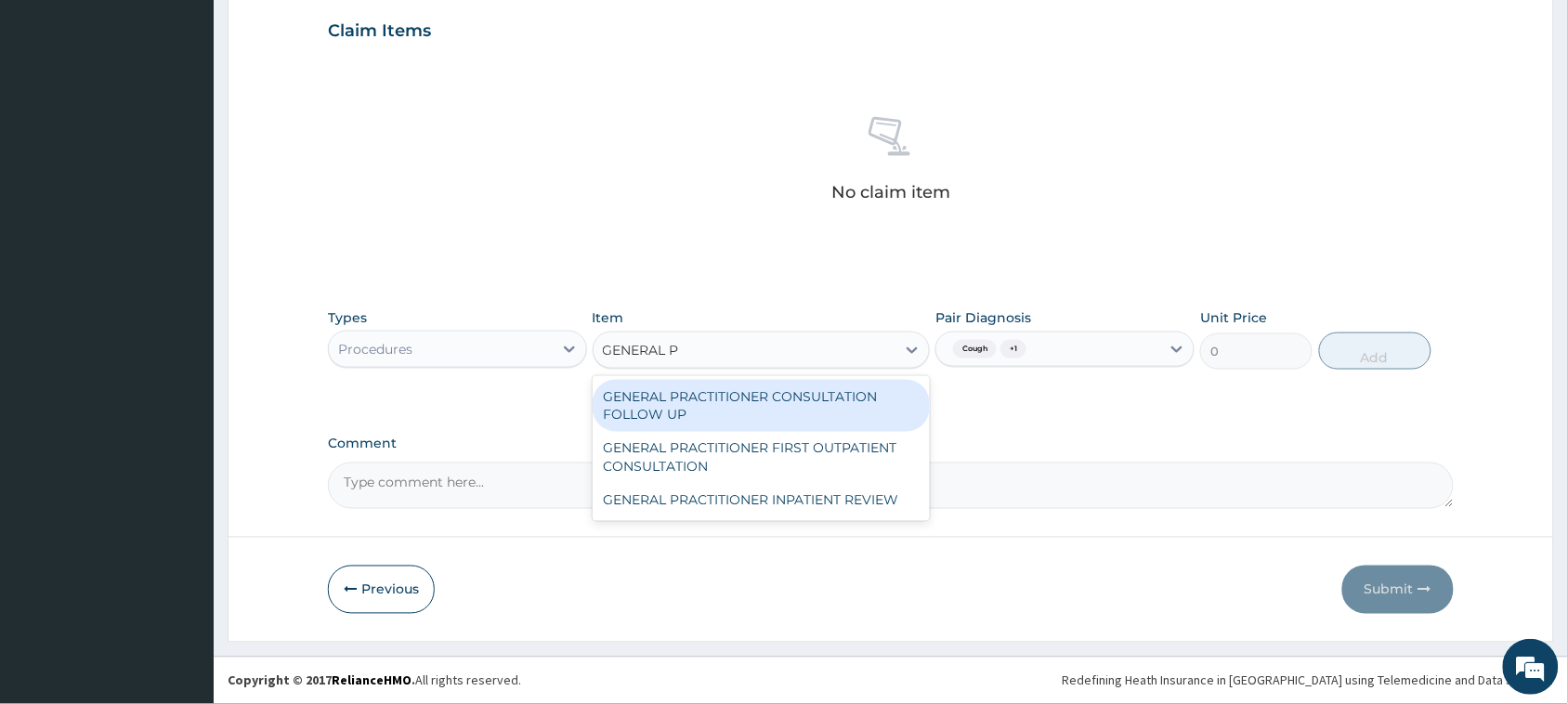
type input "GENERAL PR"
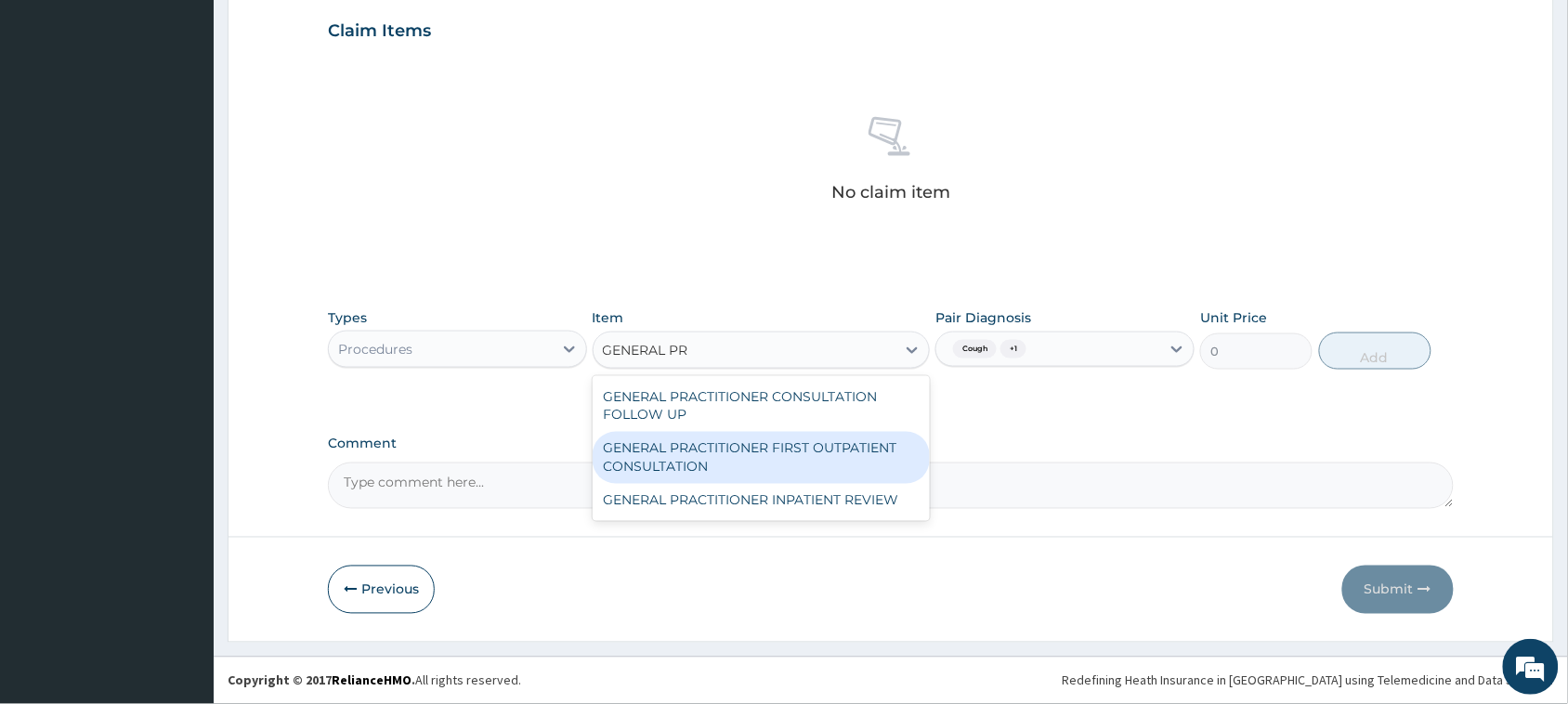
click at [725, 444] on div "GENERAL PRACTITIONER FIRST OUTPATIENT CONSULTATION" at bounding box center [762, 457] width 338 height 52
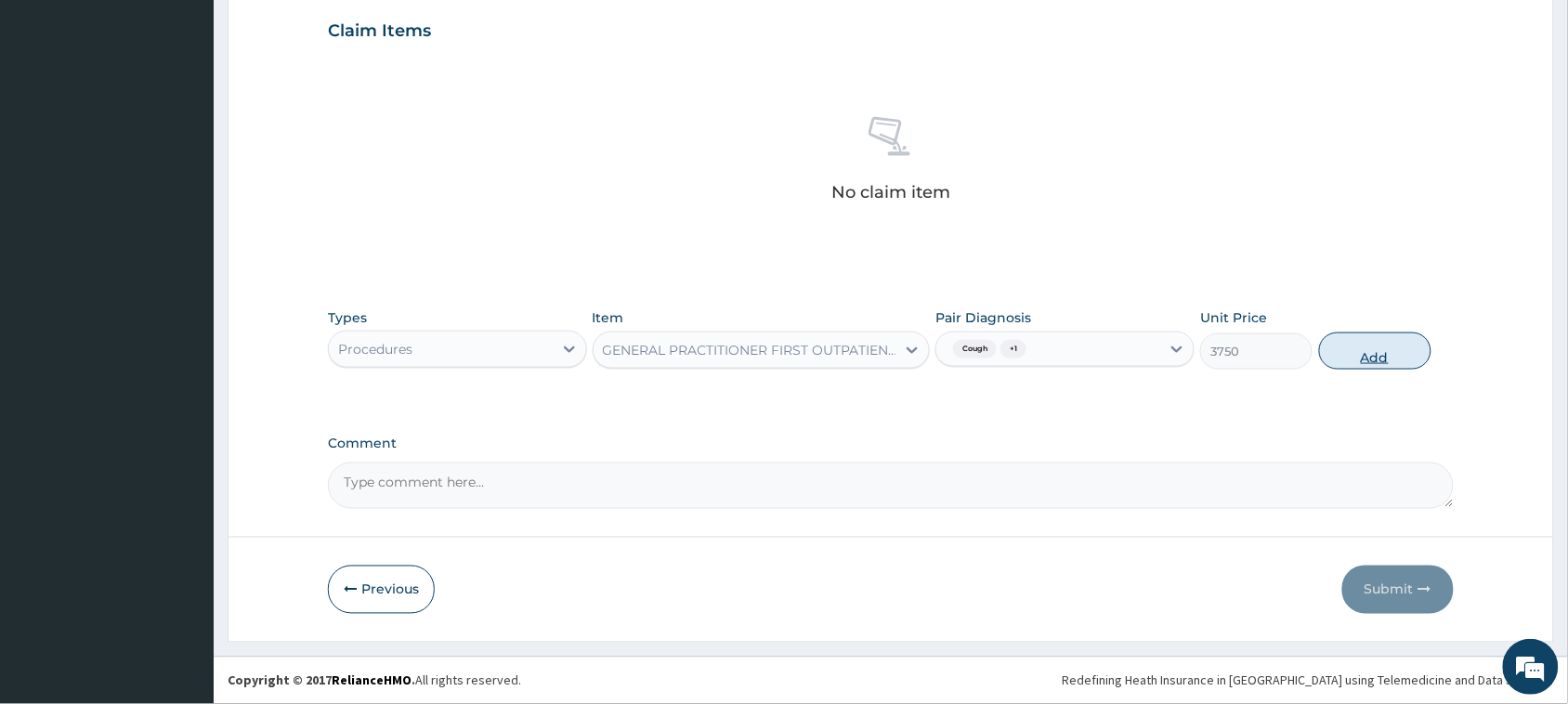
click at [1373, 353] on button "Add" at bounding box center [1375, 351] width 112 height 37
type input "0"
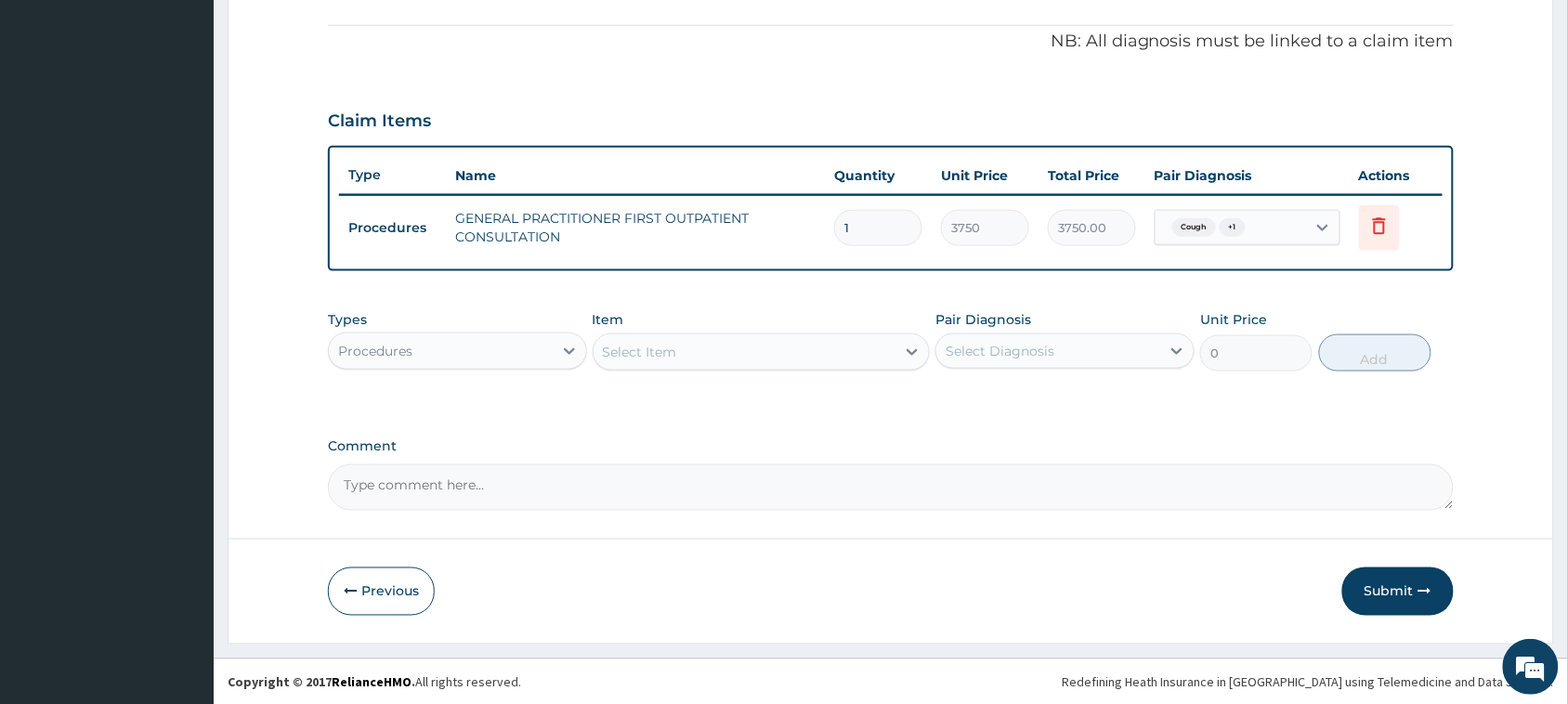
click at [425, 352] on div "Procedures" at bounding box center [441, 351] width 224 height 29
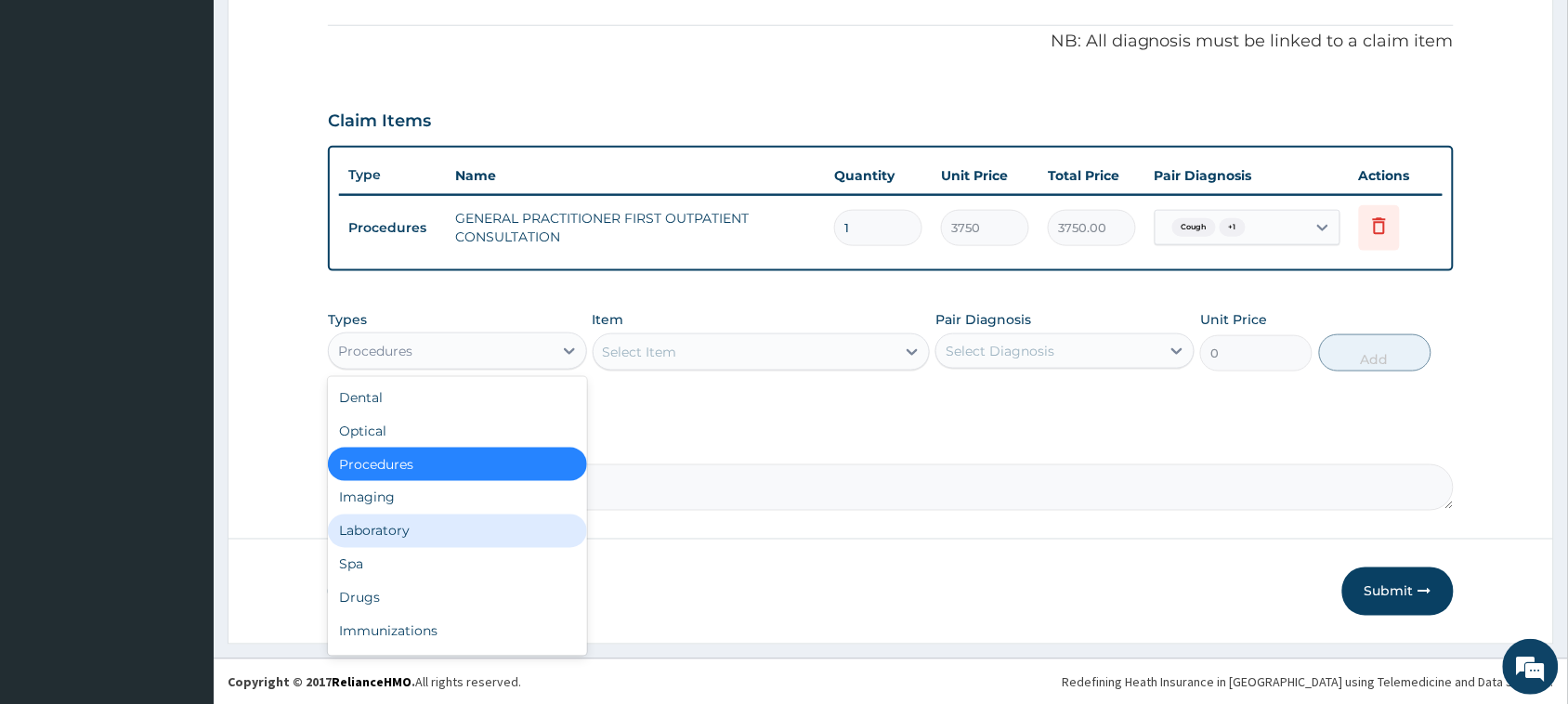
click at [407, 535] on div "Laboratory" at bounding box center [457, 530] width 259 height 33
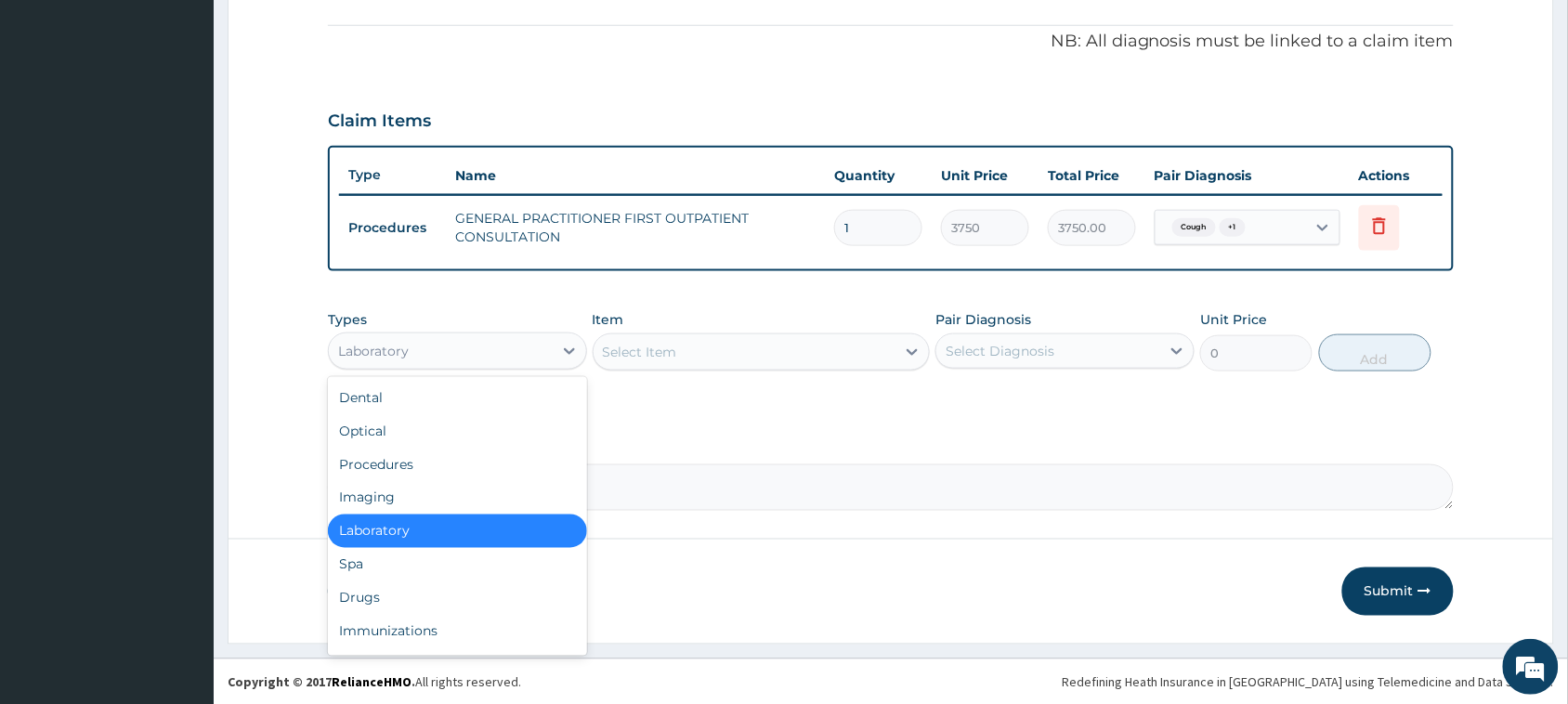
click at [450, 342] on div "Laboratory" at bounding box center [441, 351] width 224 height 29
click at [448, 590] on div "Drugs" at bounding box center [457, 598] width 259 height 33
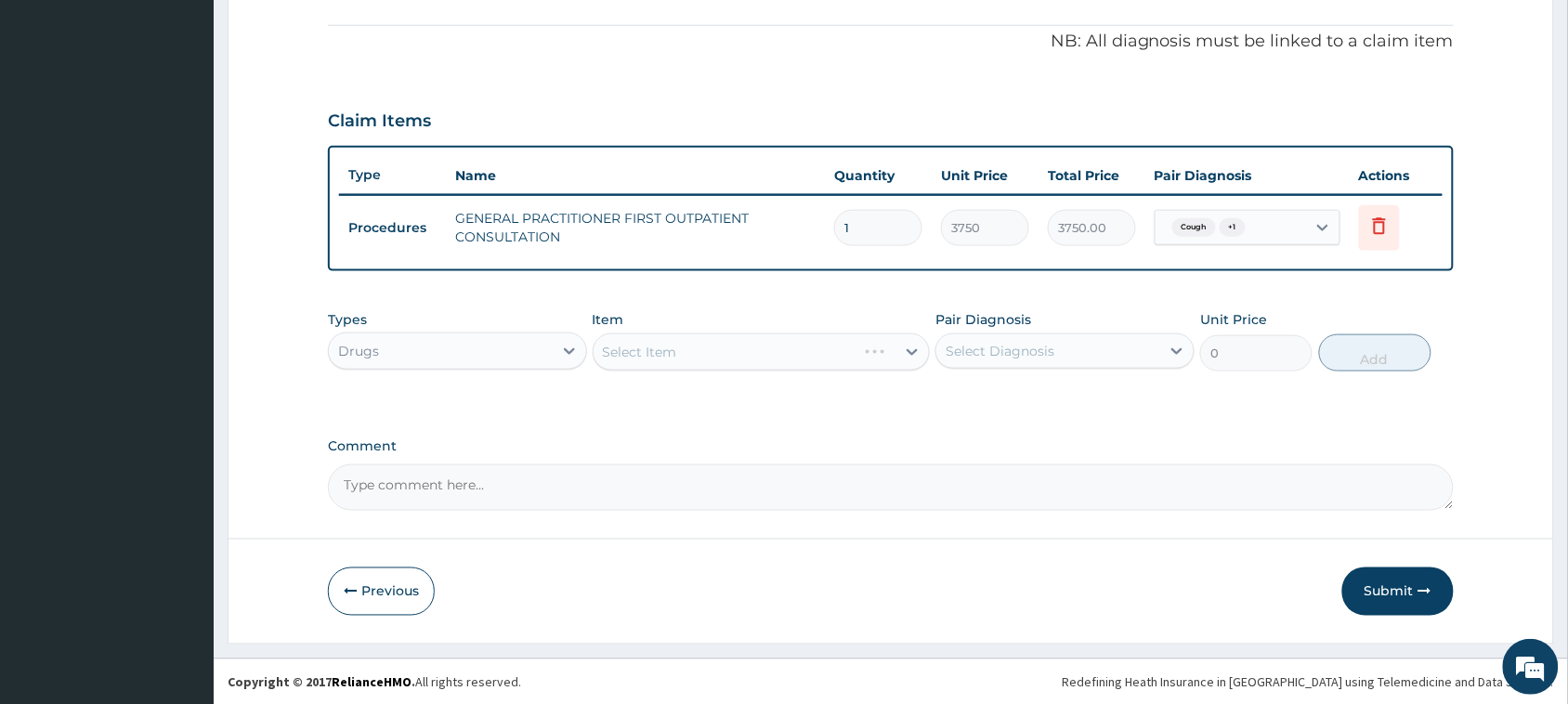
click at [1056, 360] on div "Select Diagnosis" at bounding box center [1048, 351] width 224 height 29
click at [1042, 401] on div "Cough" at bounding box center [1064, 399] width 259 height 38
checkbox input "true"
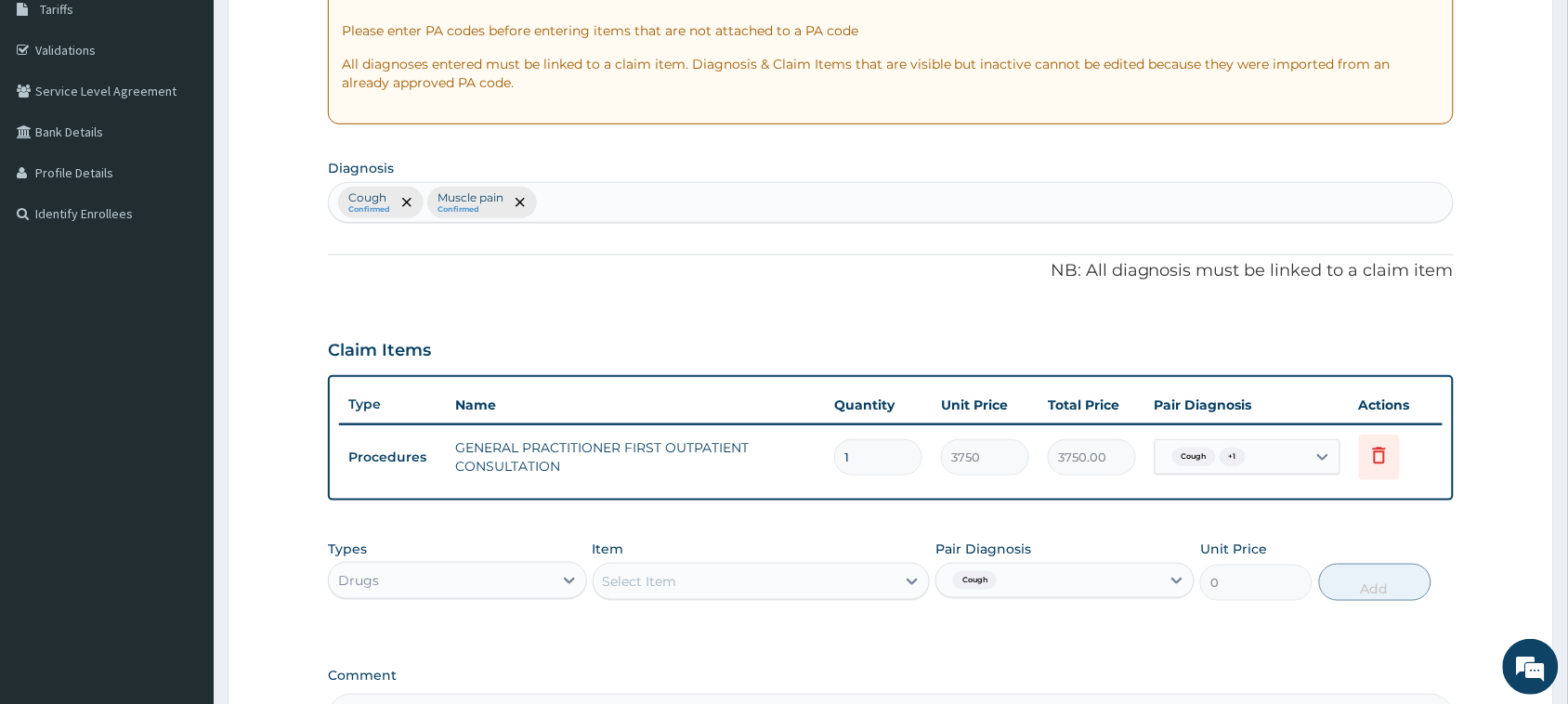
scroll to position [313, 0]
click at [596, 196] on div "Cough Confirmed Muscle pain Confirmed" at bounding box center [890, 204] width 1124 height 39
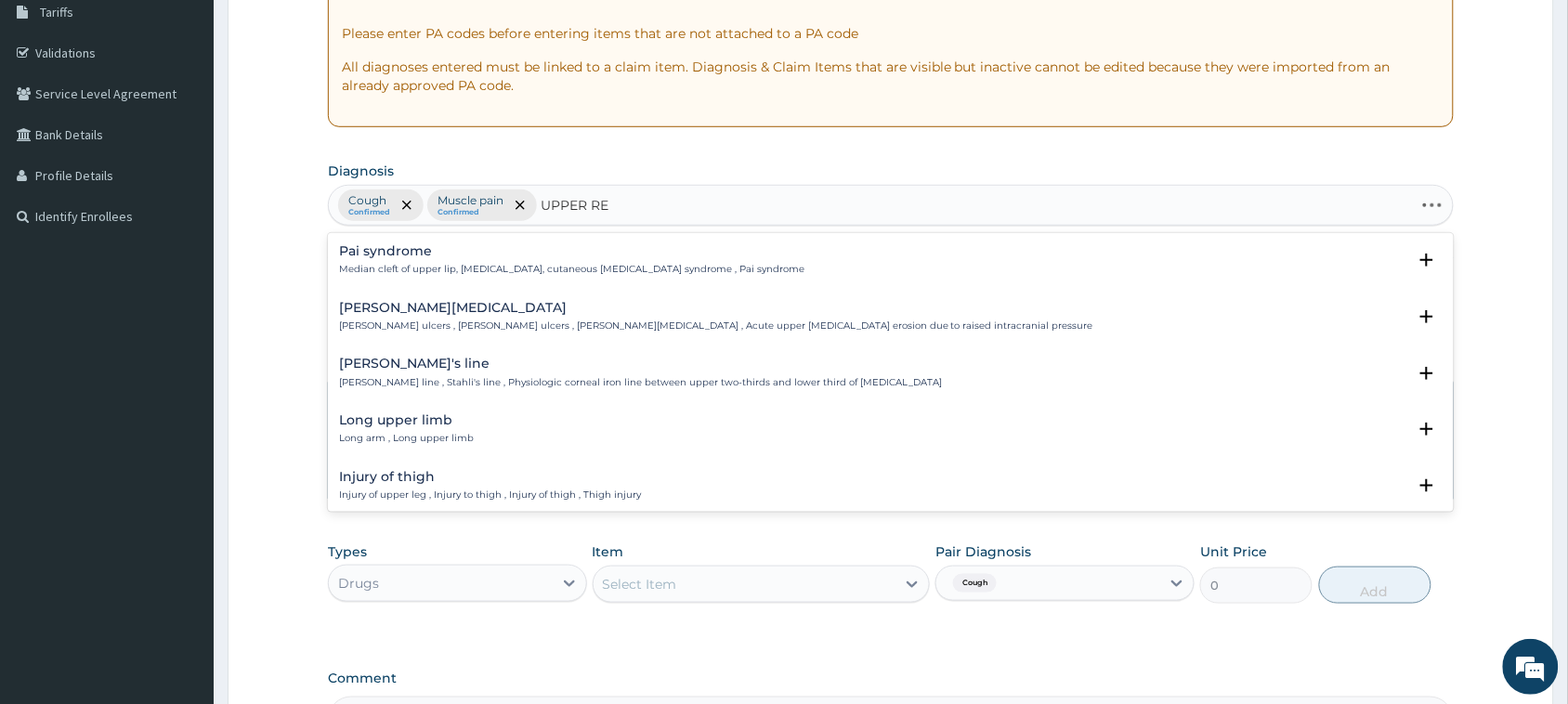
type input "UPPER RES"
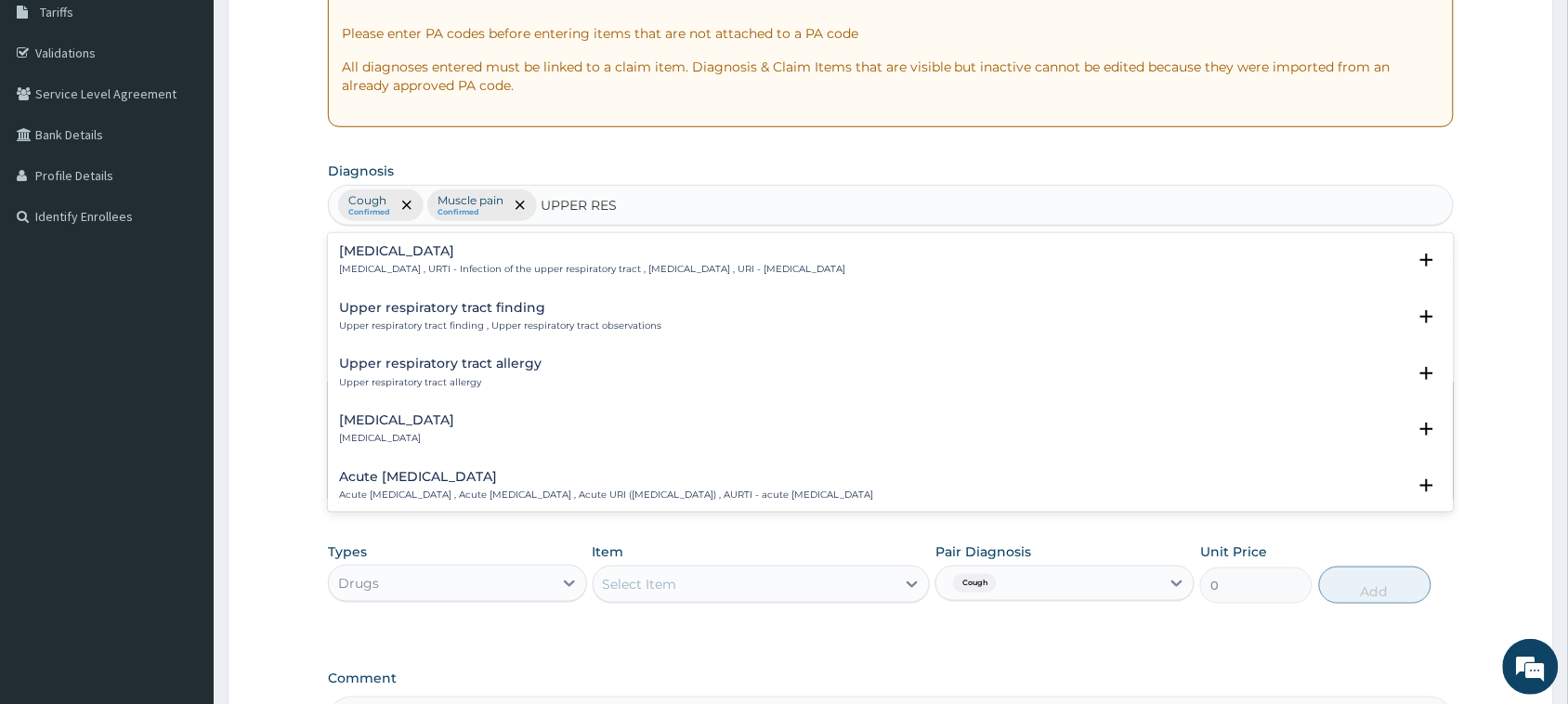
click at [508, 270] on p "Upper respiratory infection , URTI - Infection of the upper respiratory tract ,…" at bounding box center [592, 270] width 507 height 13
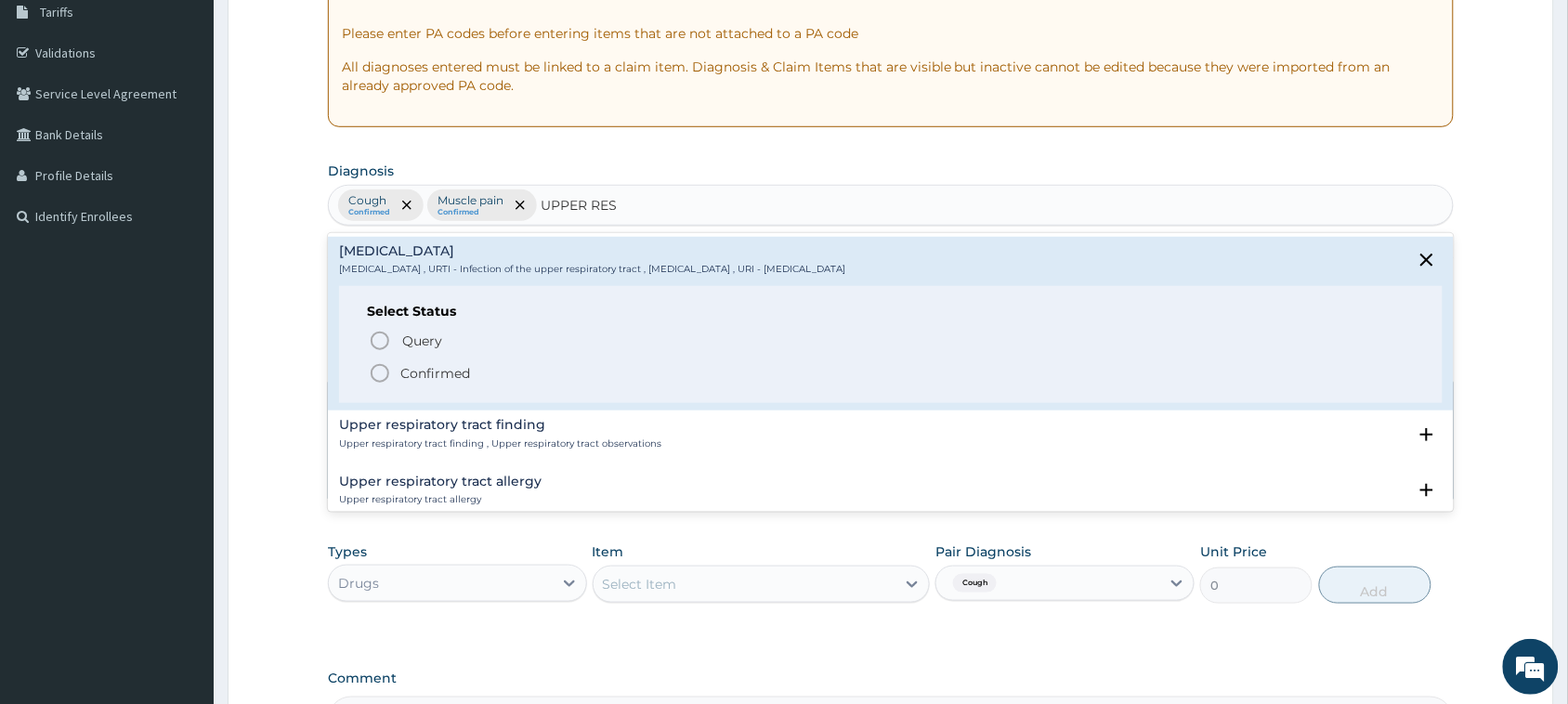
click at [436, 365] on p "Confirmed" at bounding box center [434, 373] width 69 height 19
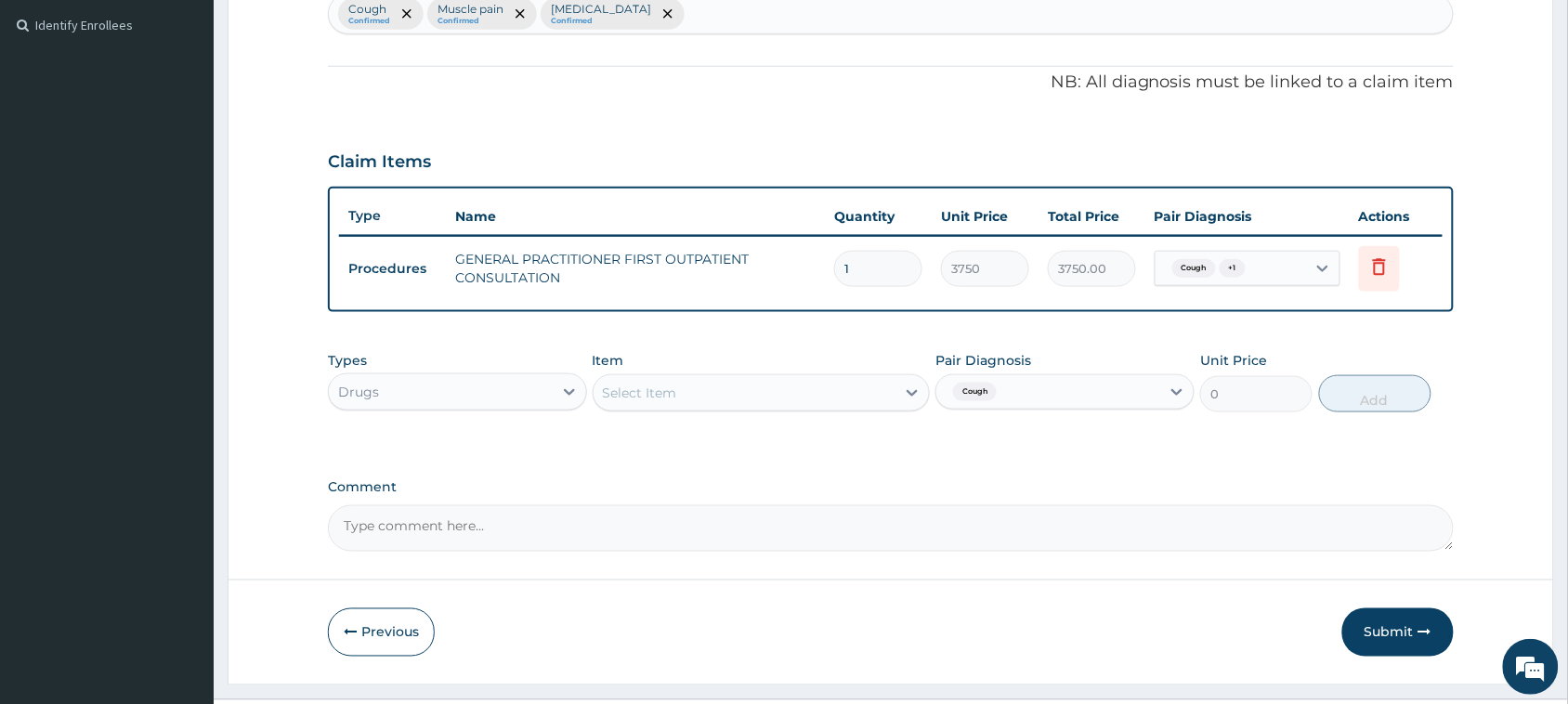
scroll to position [545, 0]
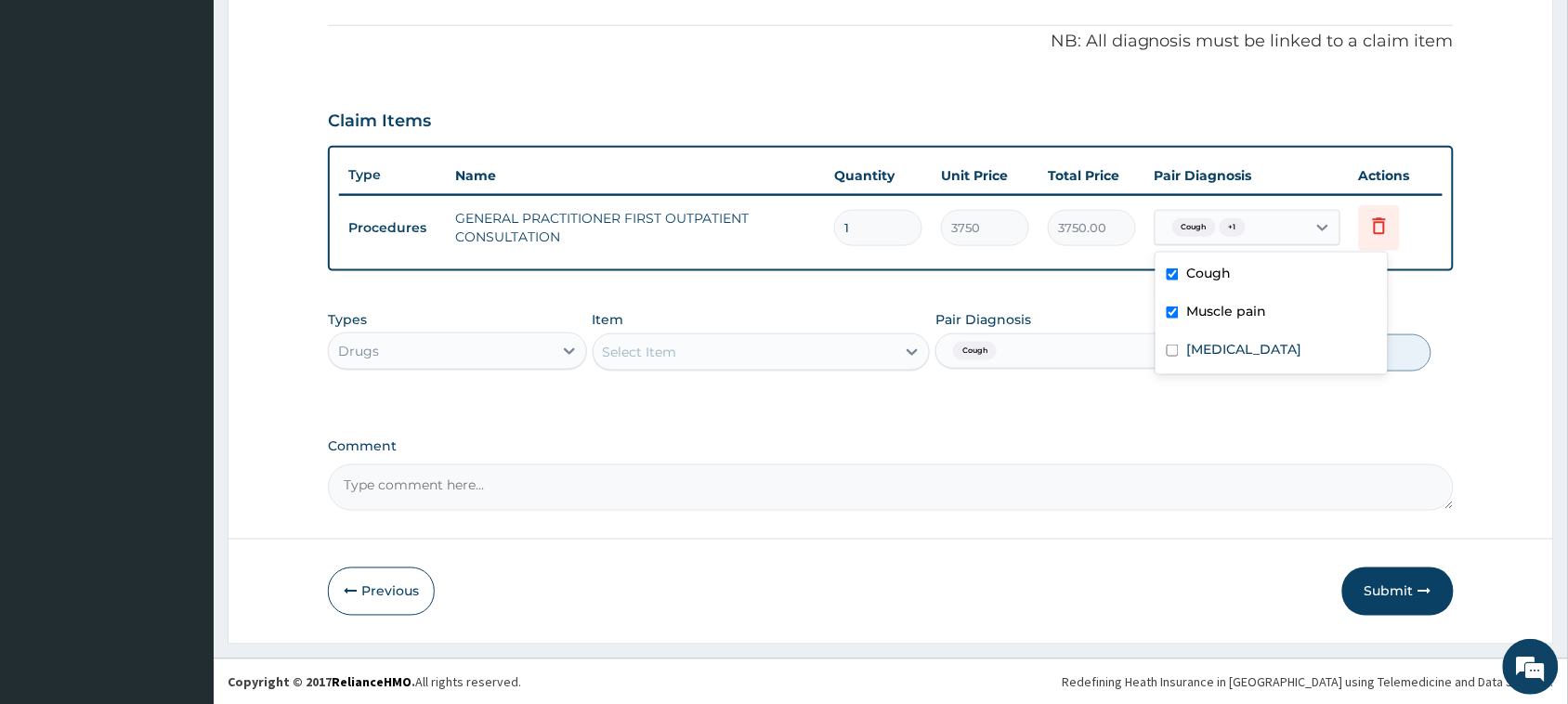
click at [1253, 235] on input "text" at bounding box center [1253, 228] width 2 height 19
click at [1224, 360] on div "Upper respiratory infection" at bounding box center [1272, 352] width 232 height 38
checkbox input "true"
click at [834, 349] on div "Select Item" at bounding box center [745, 352] width 303 height 29
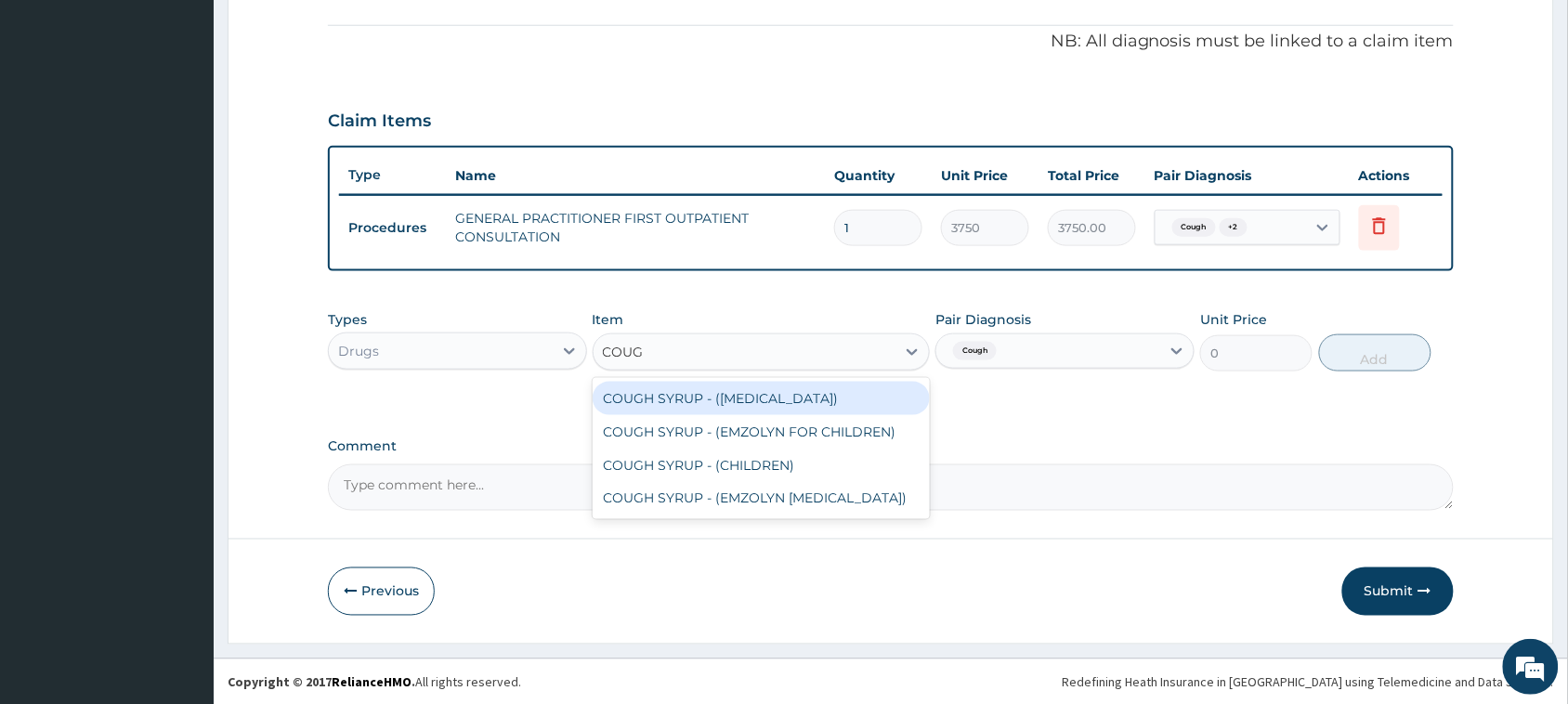
type input "COUGH"
click at [815, 388] on div "COUGH SYRUP - (EXPECTORANT)" at bounding box center [762, 398] width 338 height 33
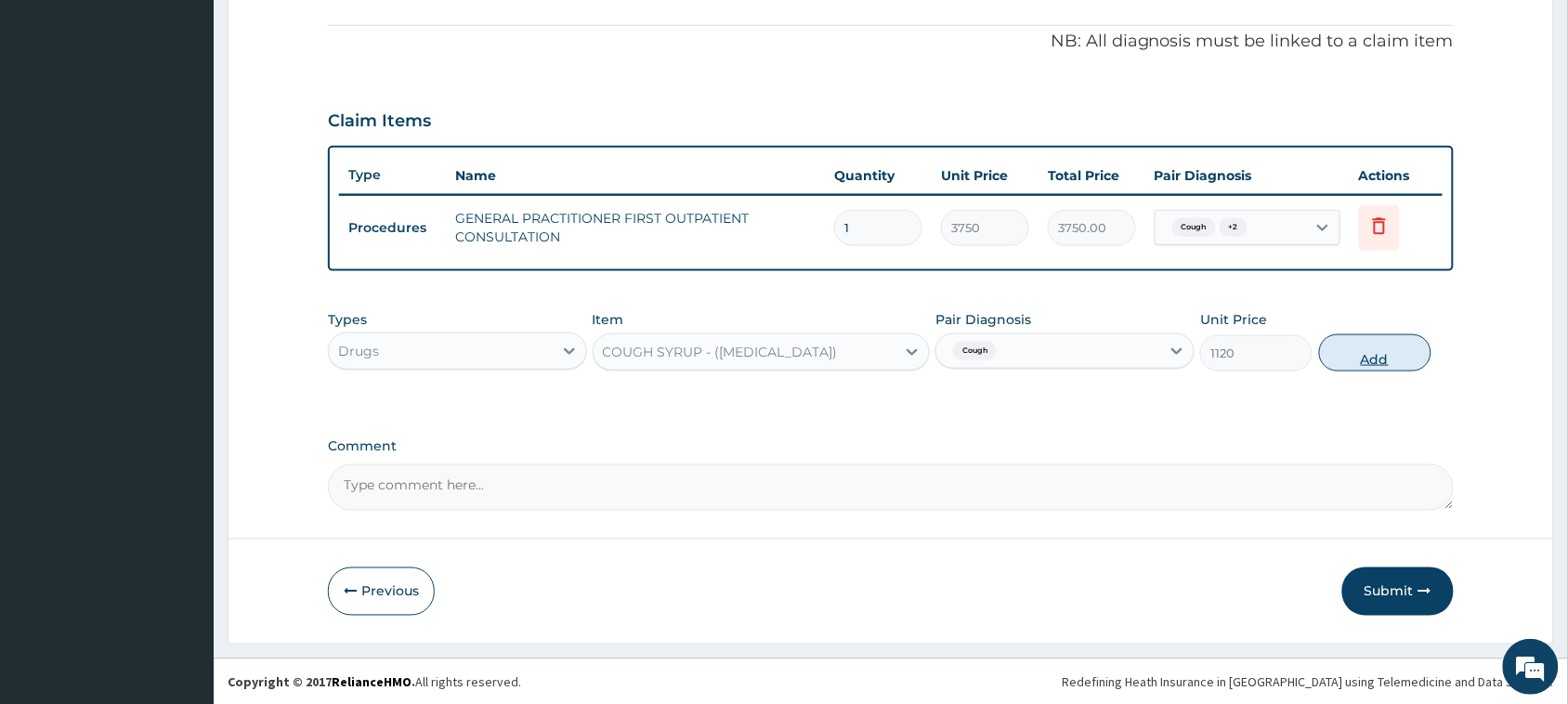
click at [1388, 354] on button "Add" at bounding box center [1375, 352] width 112 height 37
type input "0"
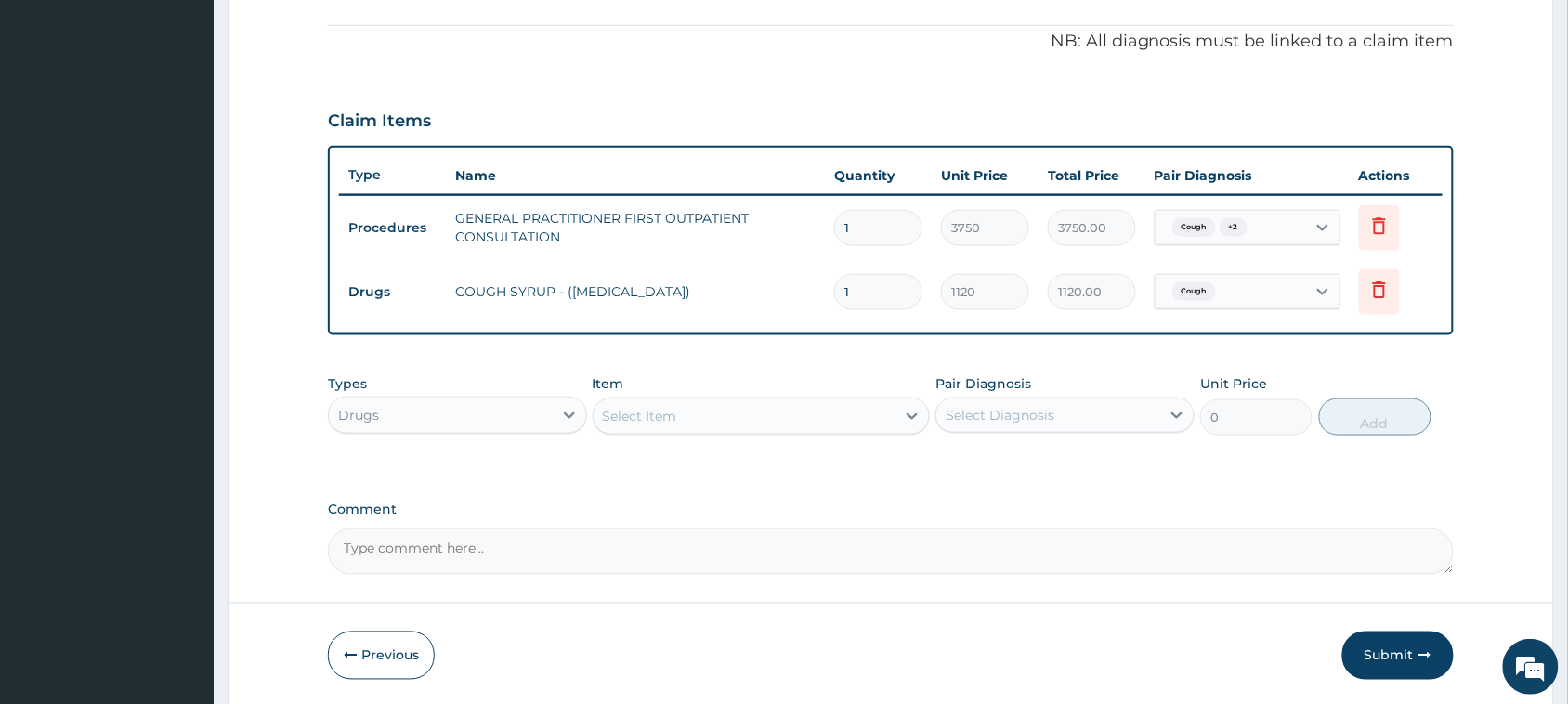
click at [714, 428] on div "Select Item" at bounding box center [745, 415] width 303 height 29
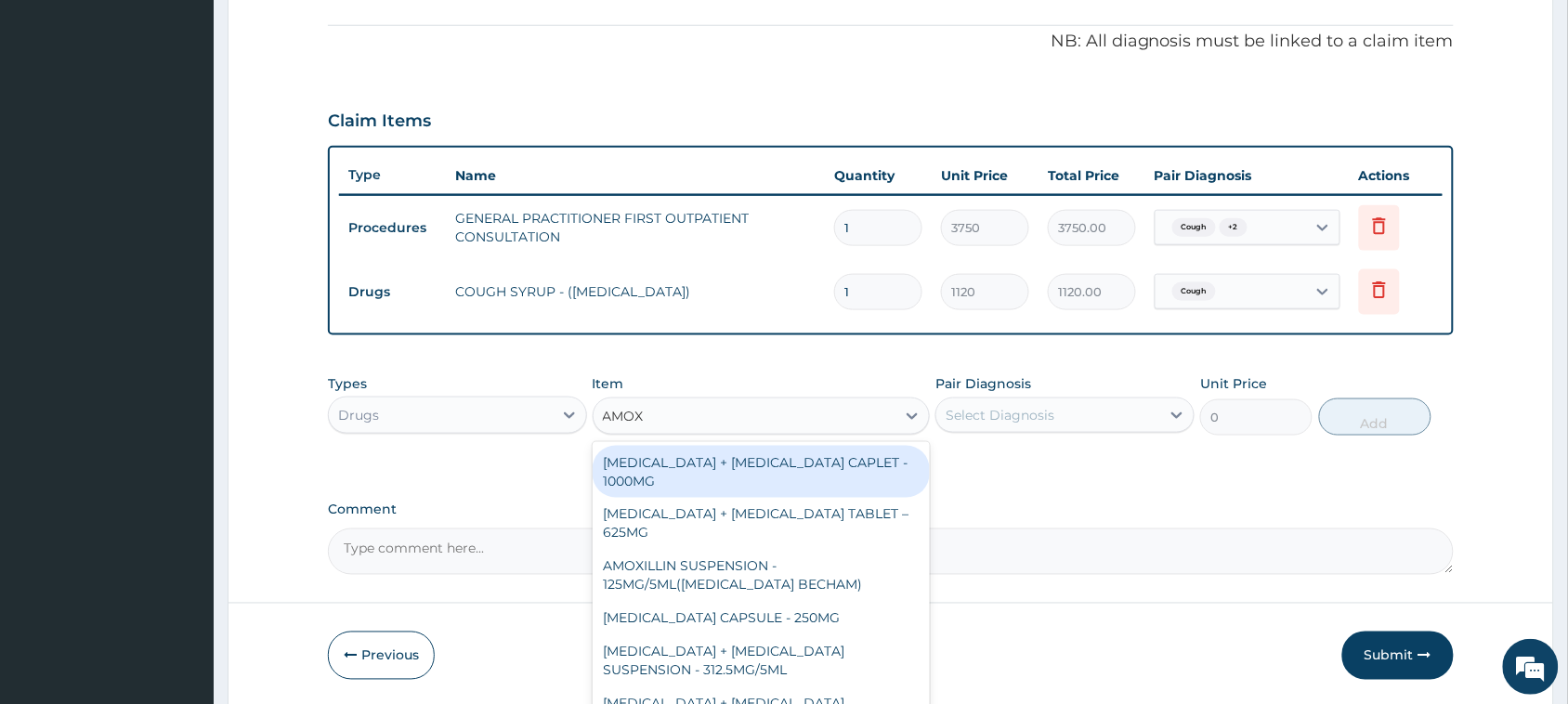
type input "AMOXI"
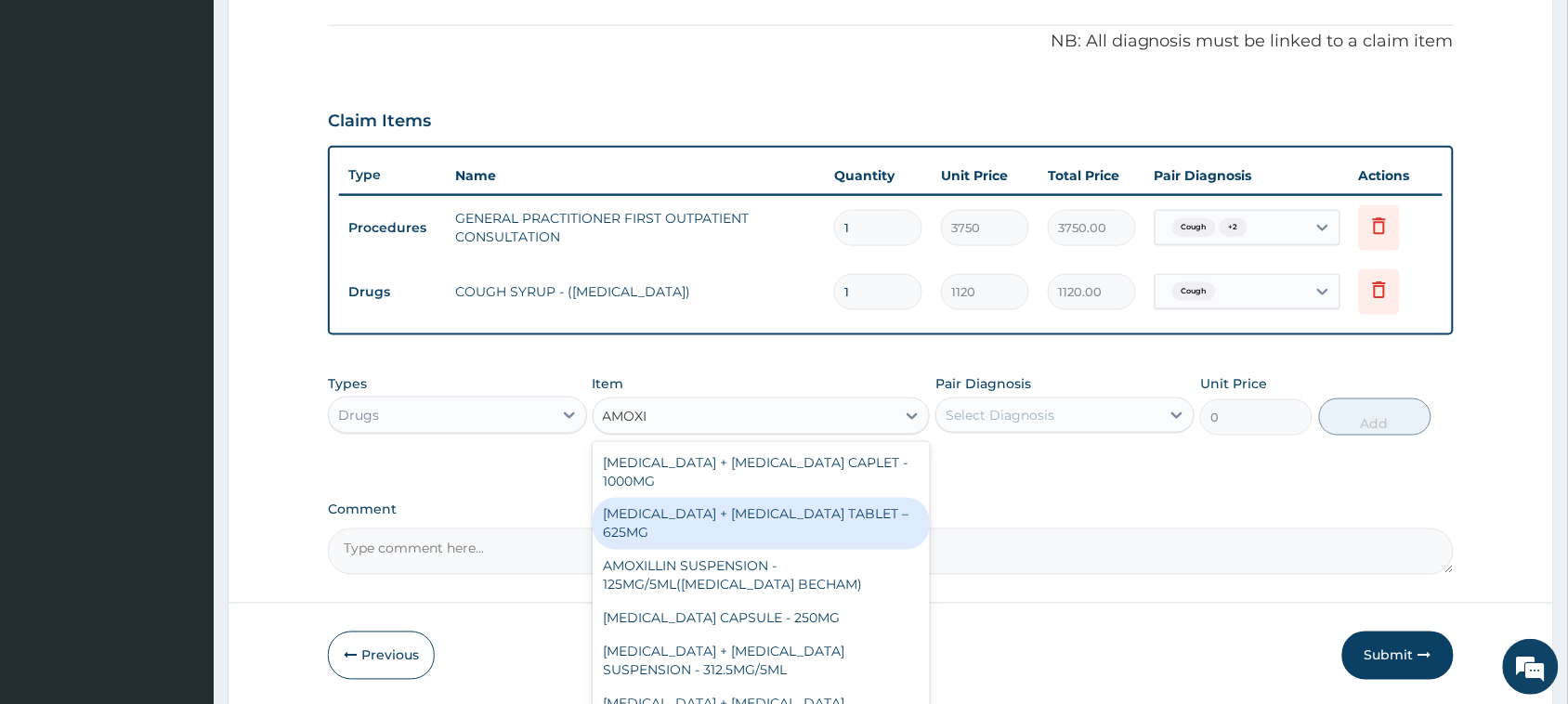
click at [693, 515] on div "AMOXICILLIN + CLAVULANIC ACID TABLET – 625MG" at bounding box center [762, 523] width 338 height 52
type input "420"
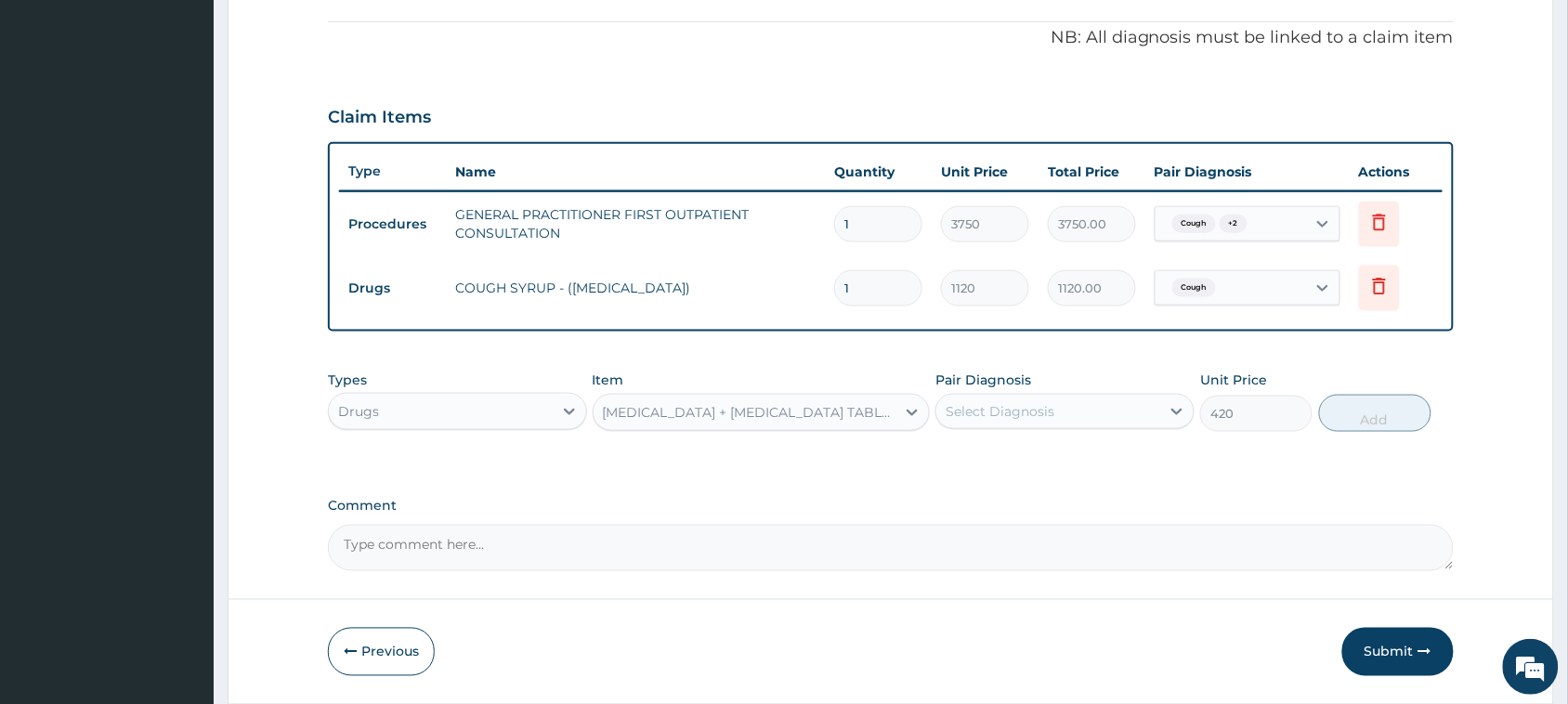
scroll to position [609, 0]
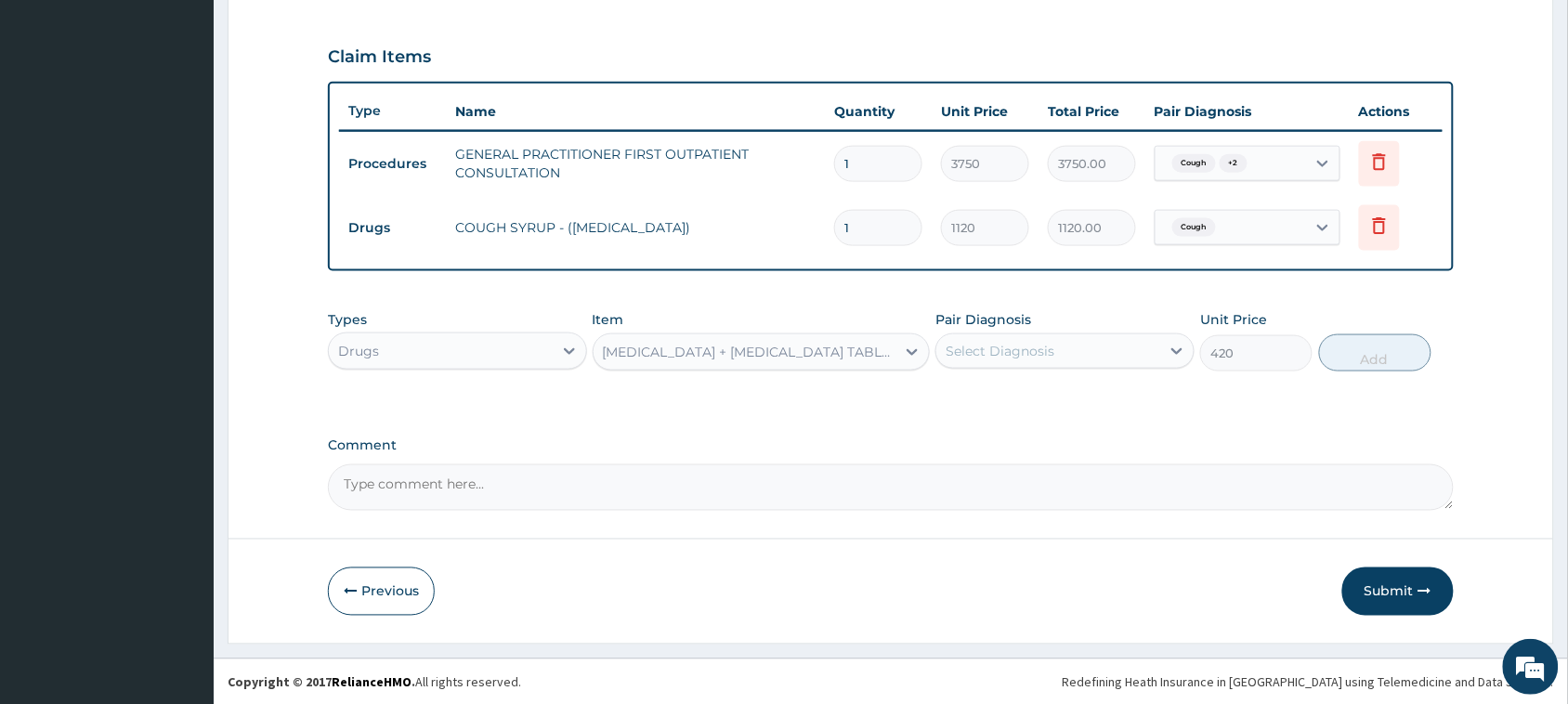
click at [954, 352] on div "Select Diagnosis" at bounding box center [1000, 352] width 108 height 19
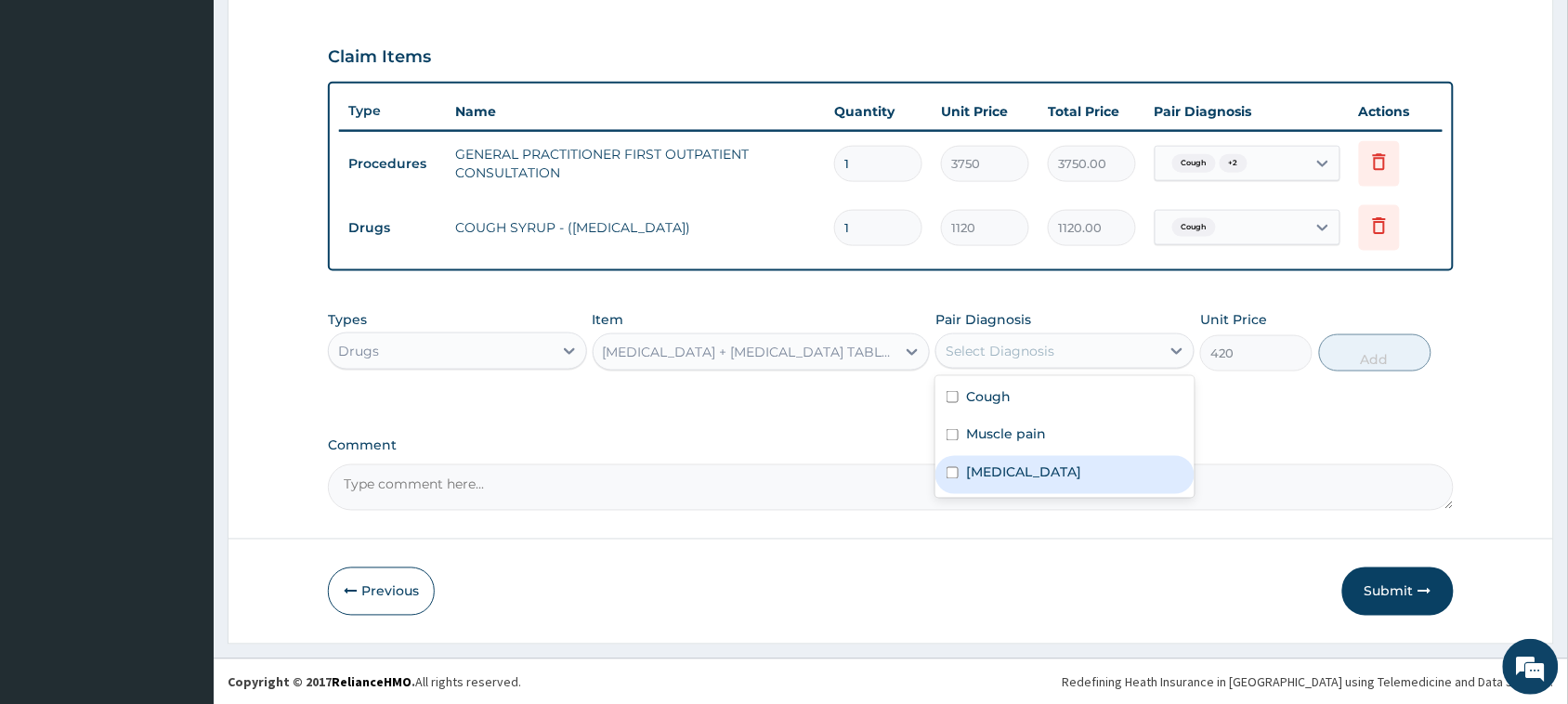
click at [985, 495] on div "Cough Muscle pain Upper respiratory infection" at bounding box center [1064, 437] width 259 height 122
click at [999, 483] on div "Upper respiratory infection" at bounding box center [1064, 475] width 259 height 38
click at [1005, 460] on div "Upper respiratory infection" at bounding box center [1064, 475] width 259 height 38
checkbox input "false"
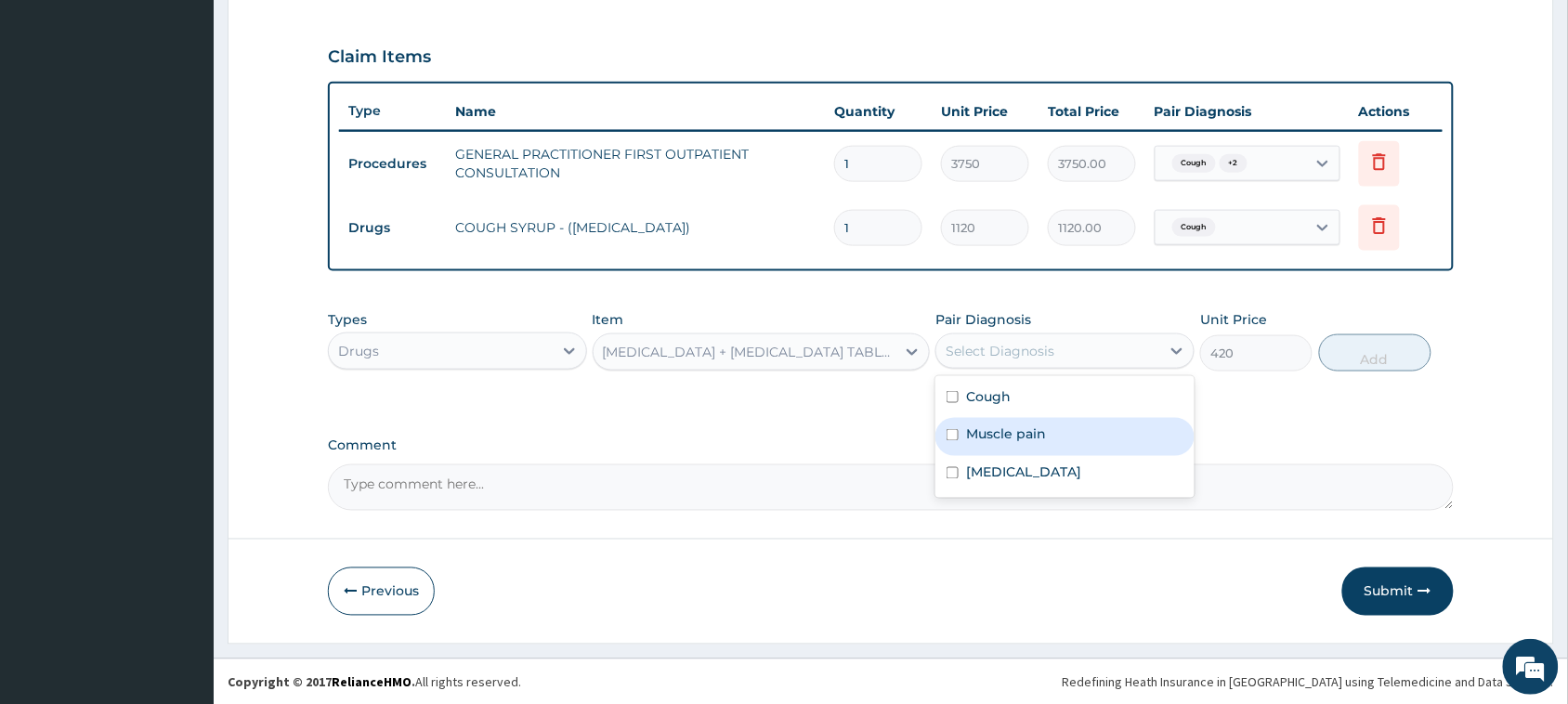
click at [1005, 447] on div "Muscle pain" at bounding box center [1064, 437] width 259 height 38
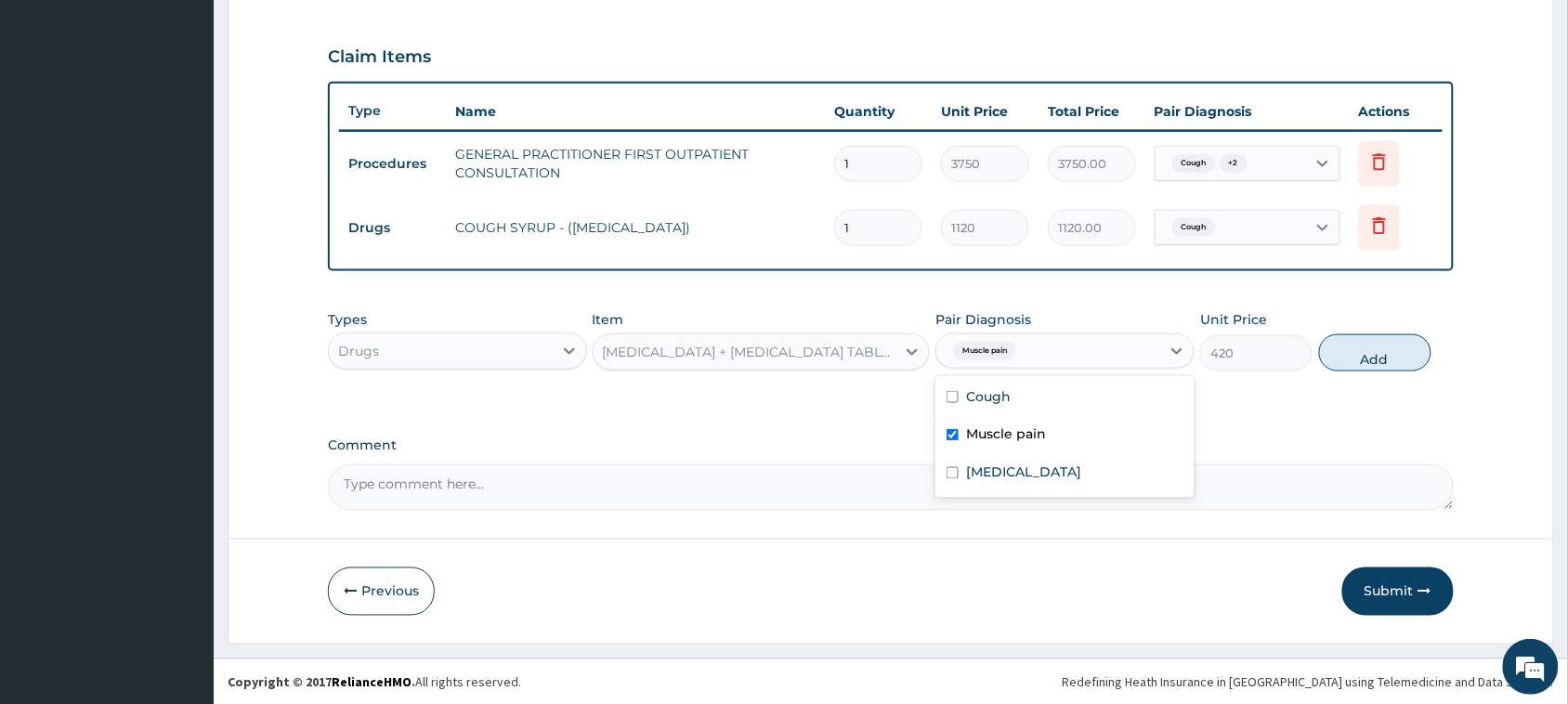
click at [1005, 447] on div "Muscle pain" at bounding box center [1064, 437] width 259 height 38
checkbox input "false"
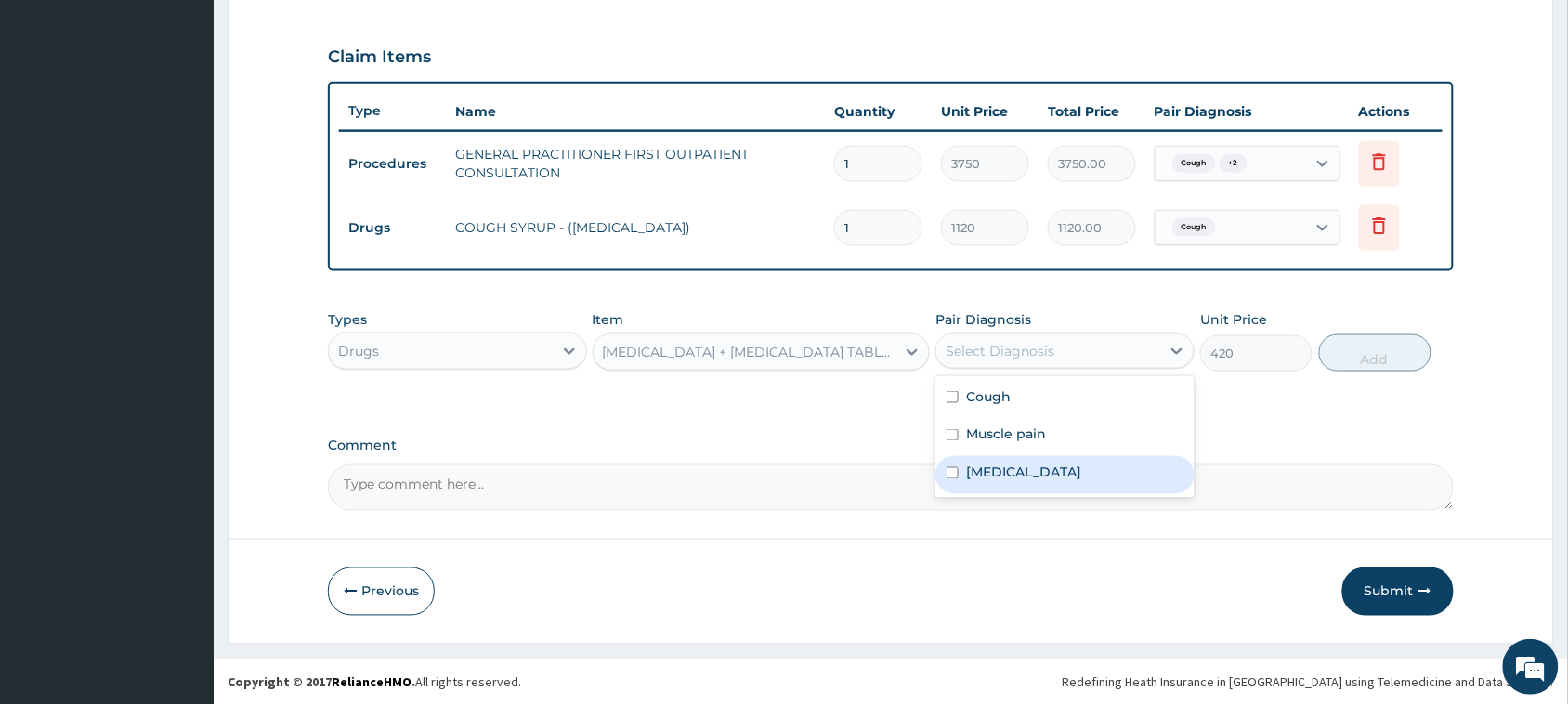
click at [1005, 467] on label "Upper respiratory infection" at bounding box center [1023, 473] width 115 height 19
checkbox input "true"
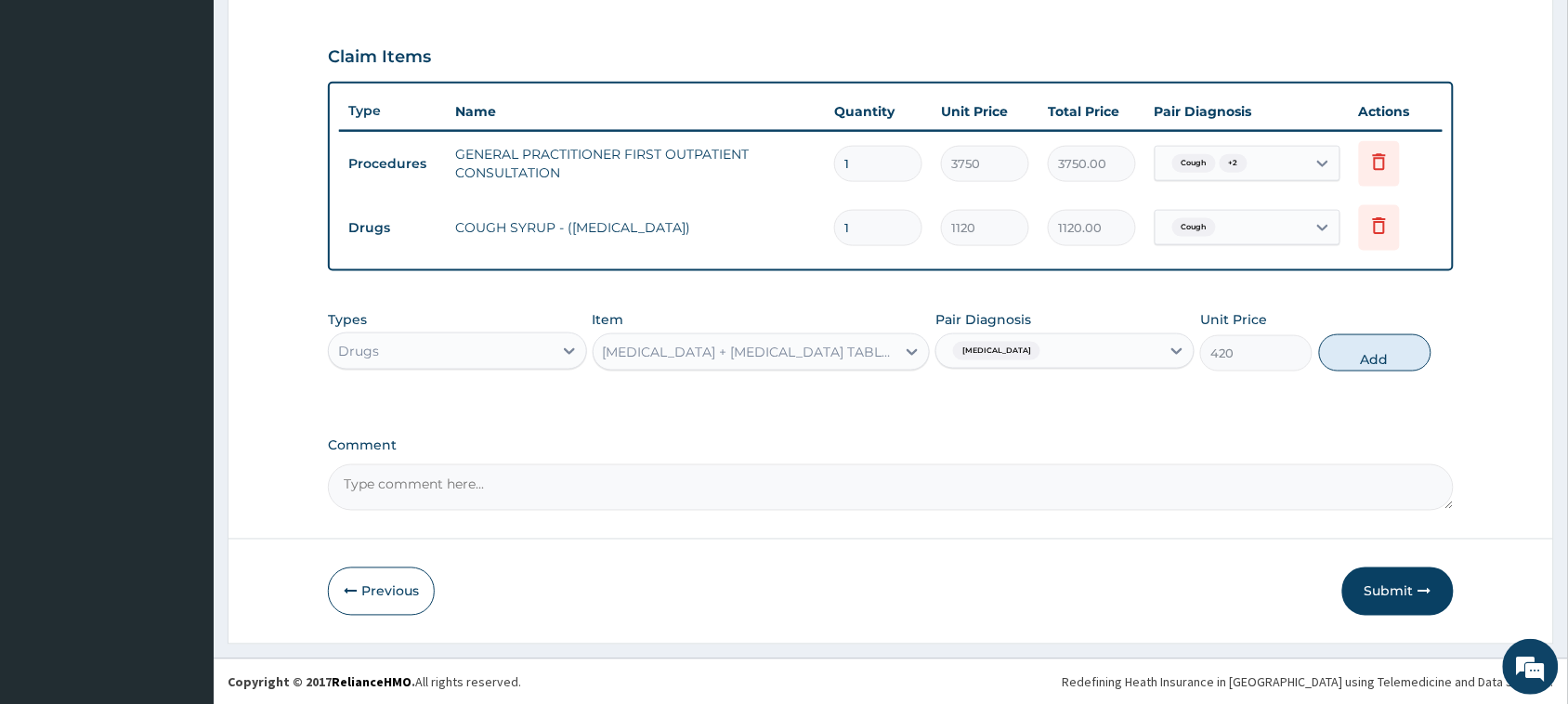
click at [1344, 444] on label "Comment" at bounding box center [890, 446] width 1126 height 16
click at [1344, 465] on textarea "Comment" at bounding box center [890, 487] width 1126 height 47
click at [1363, 337] on button "Add" at bounding box center [1375, 352] width 112 height 37
type input "0"
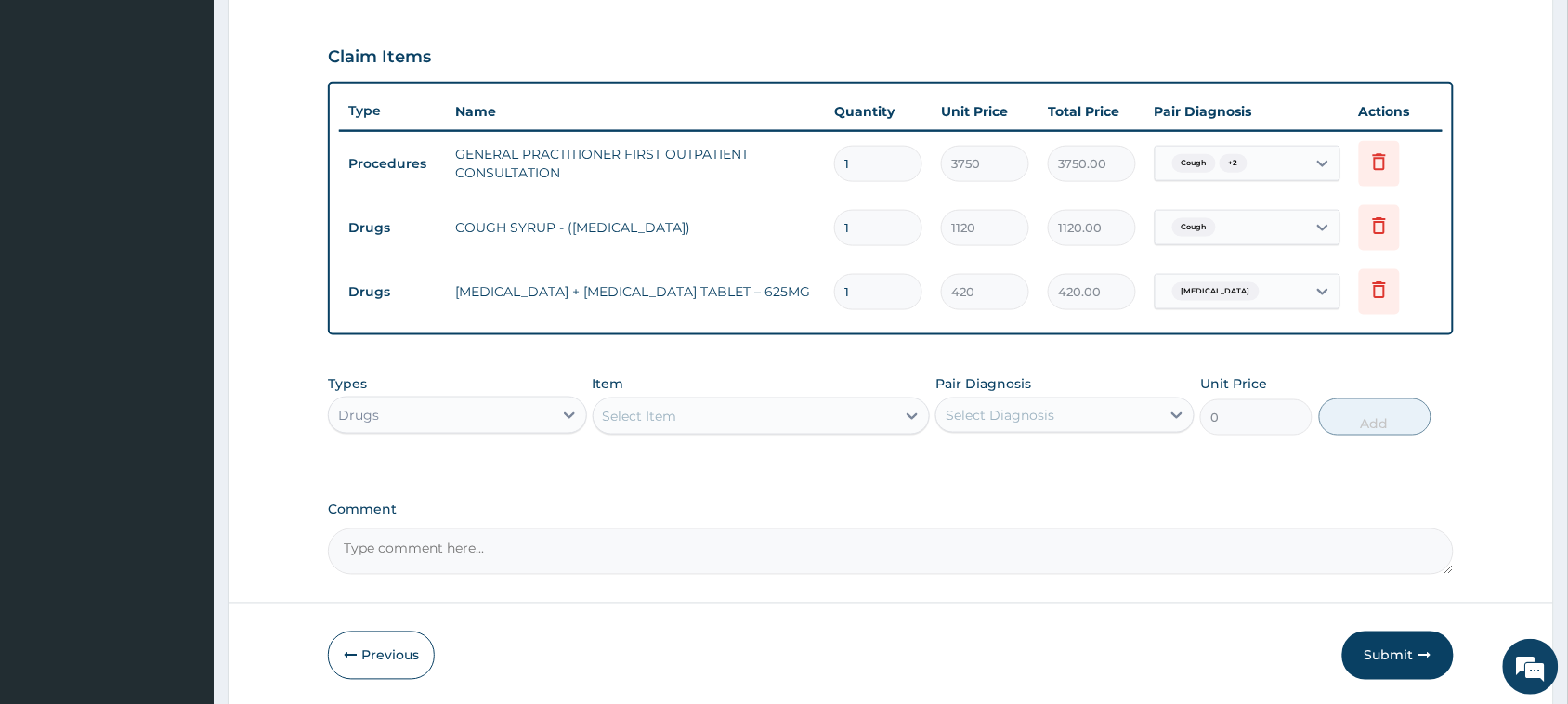
type input "15"
type input "6300.00"
type input "1"
type input "420.00"
type input "14"
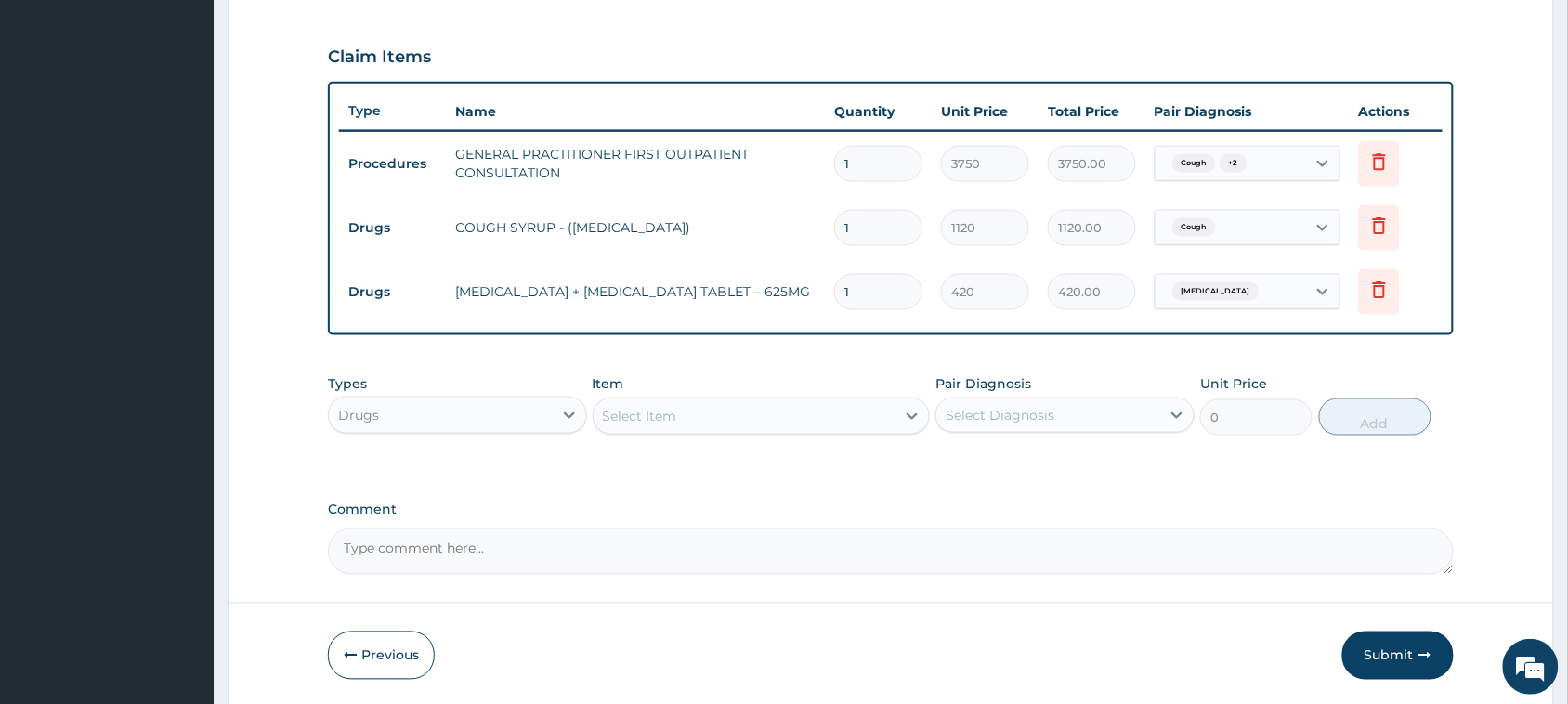
type input "5880.00"
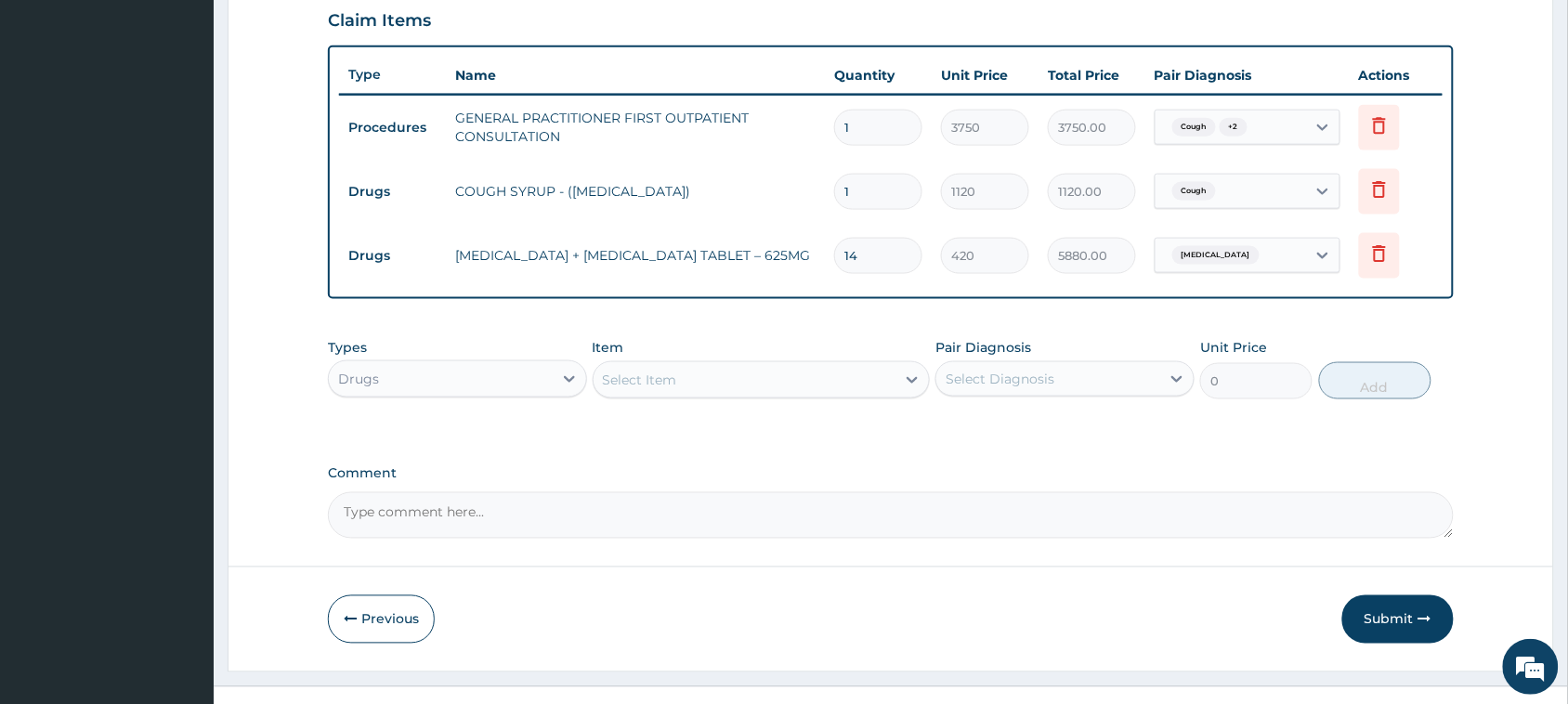
scroll to position [675, 0]
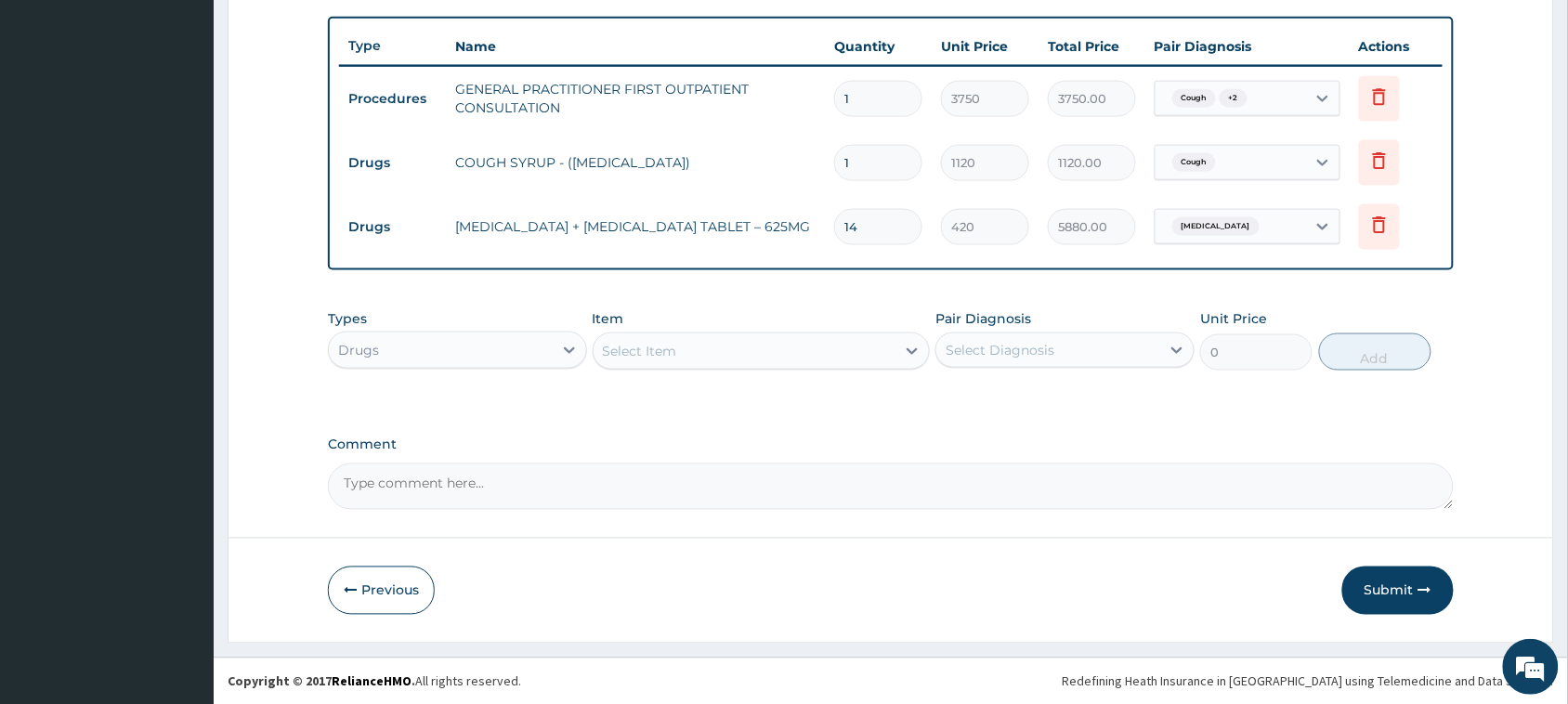
type input "14"
click at [758, 349] on div "Select Item" at bounding box center [745, 351] width 303 height 29
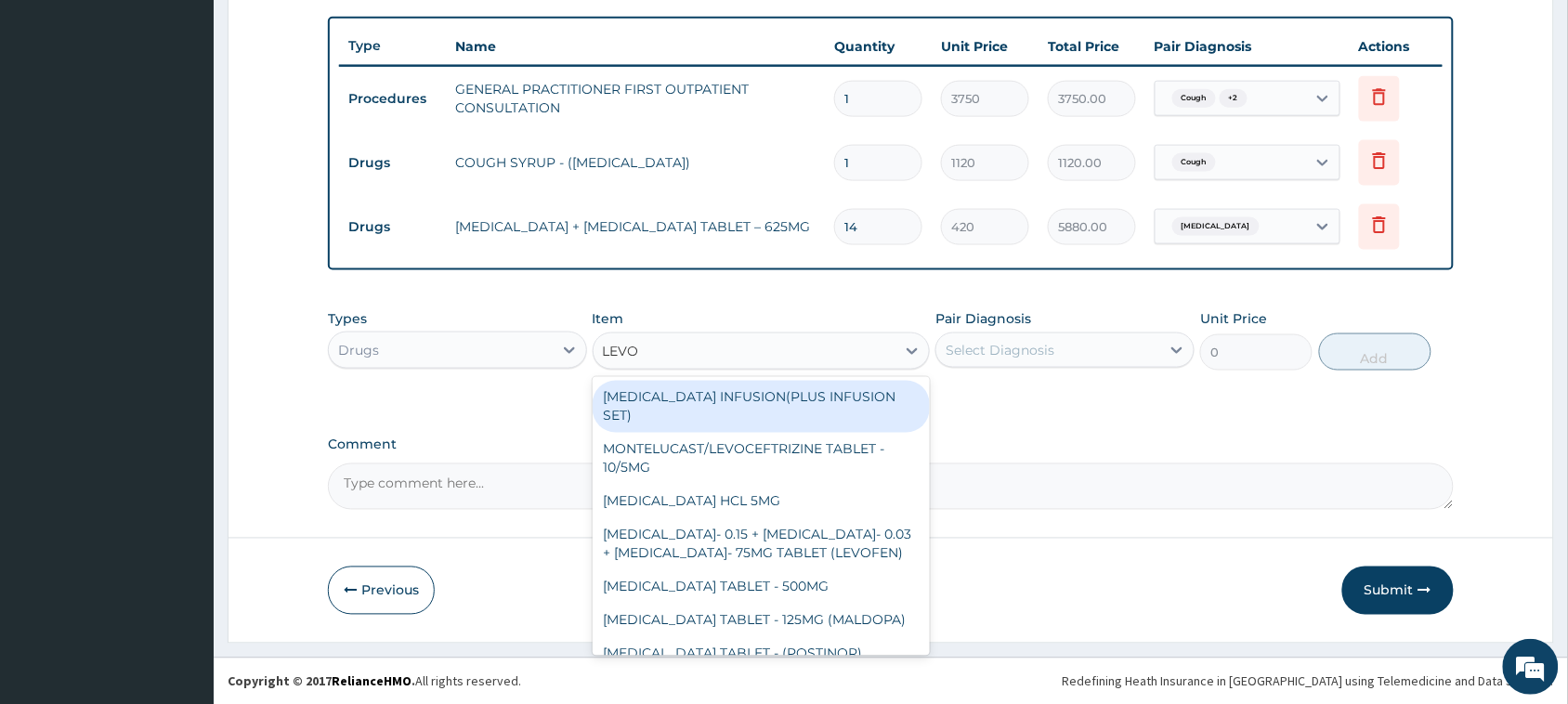
type input "LEVOC"
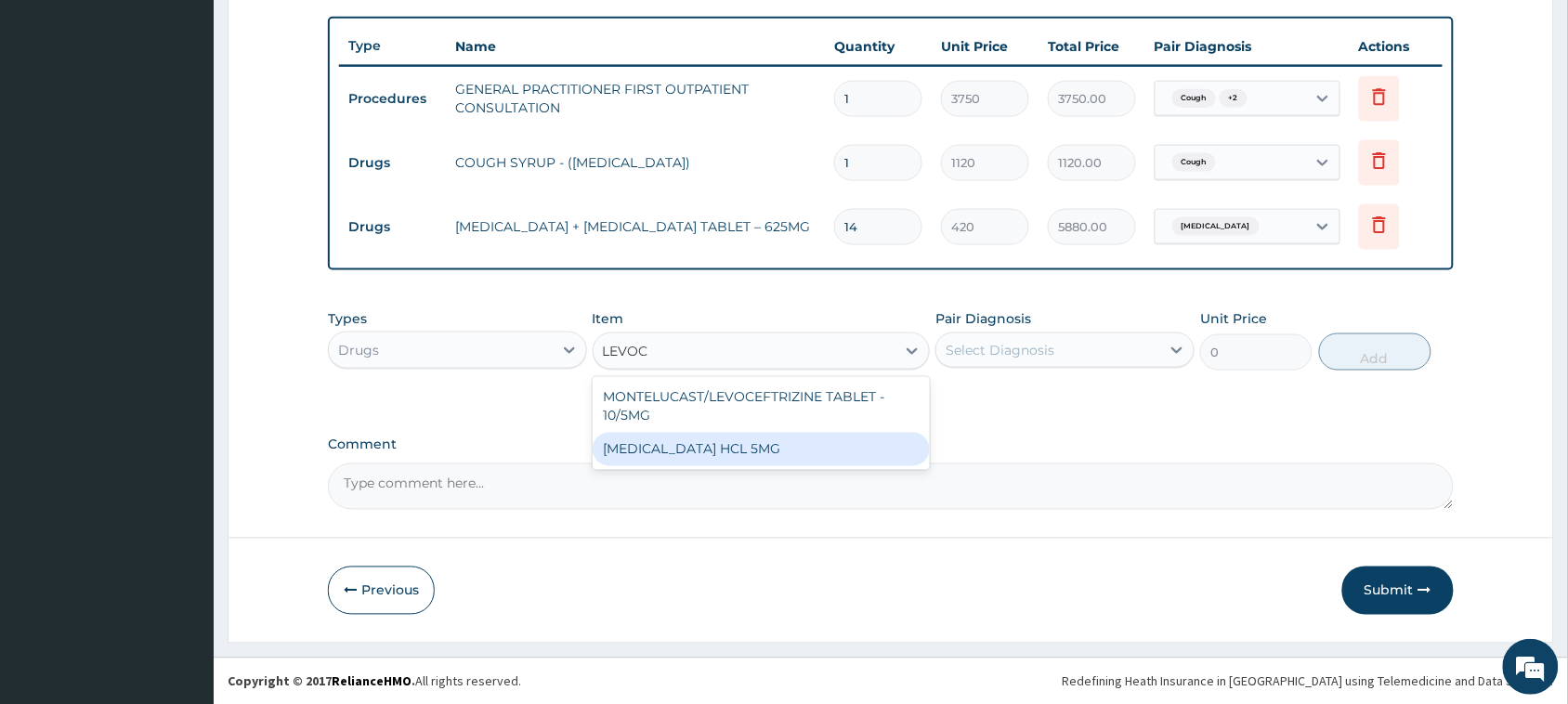
click at [714, 441] on div "LEVOCETIRIZINE HCL 5MG" at bounding box center [762, 448] width 338 height 33
type input "81.19999999999999"
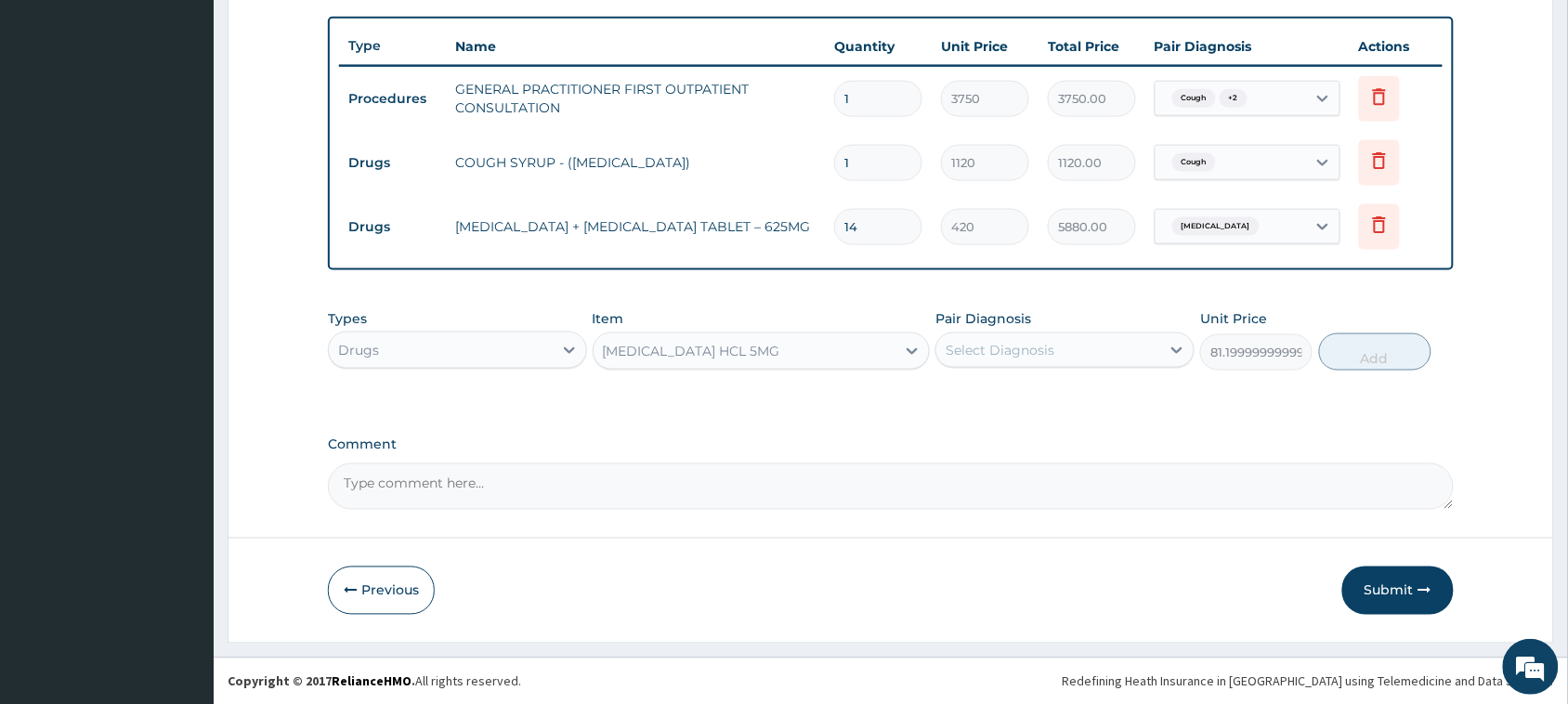
click at [1002, 359] on div "Select Diagnosis" at bounding box center [1048, 350] width 224 height 29
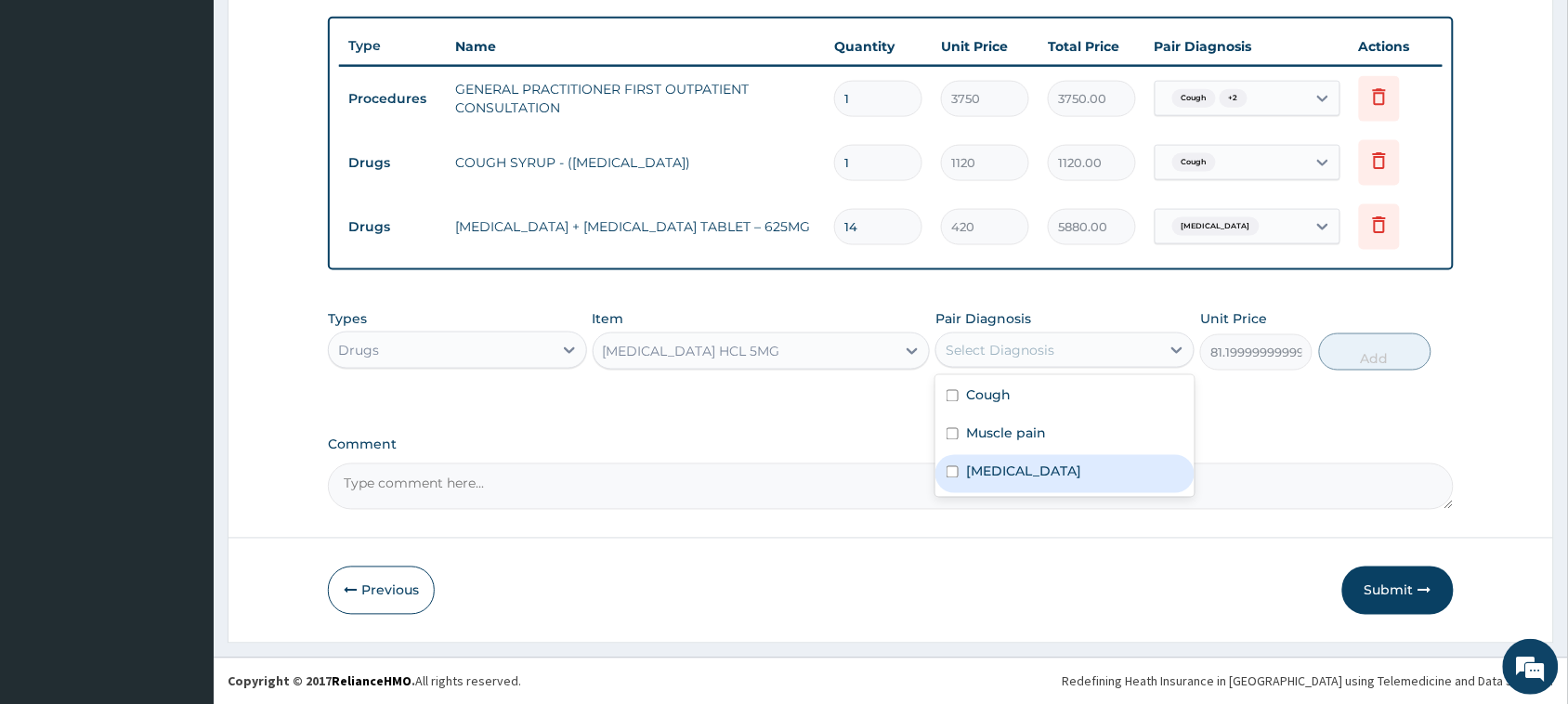
click at [1005, 473] on label "Upper respiratory infection" at bounding box center [1023, 472] width 115 height 19
checkbox input "true"
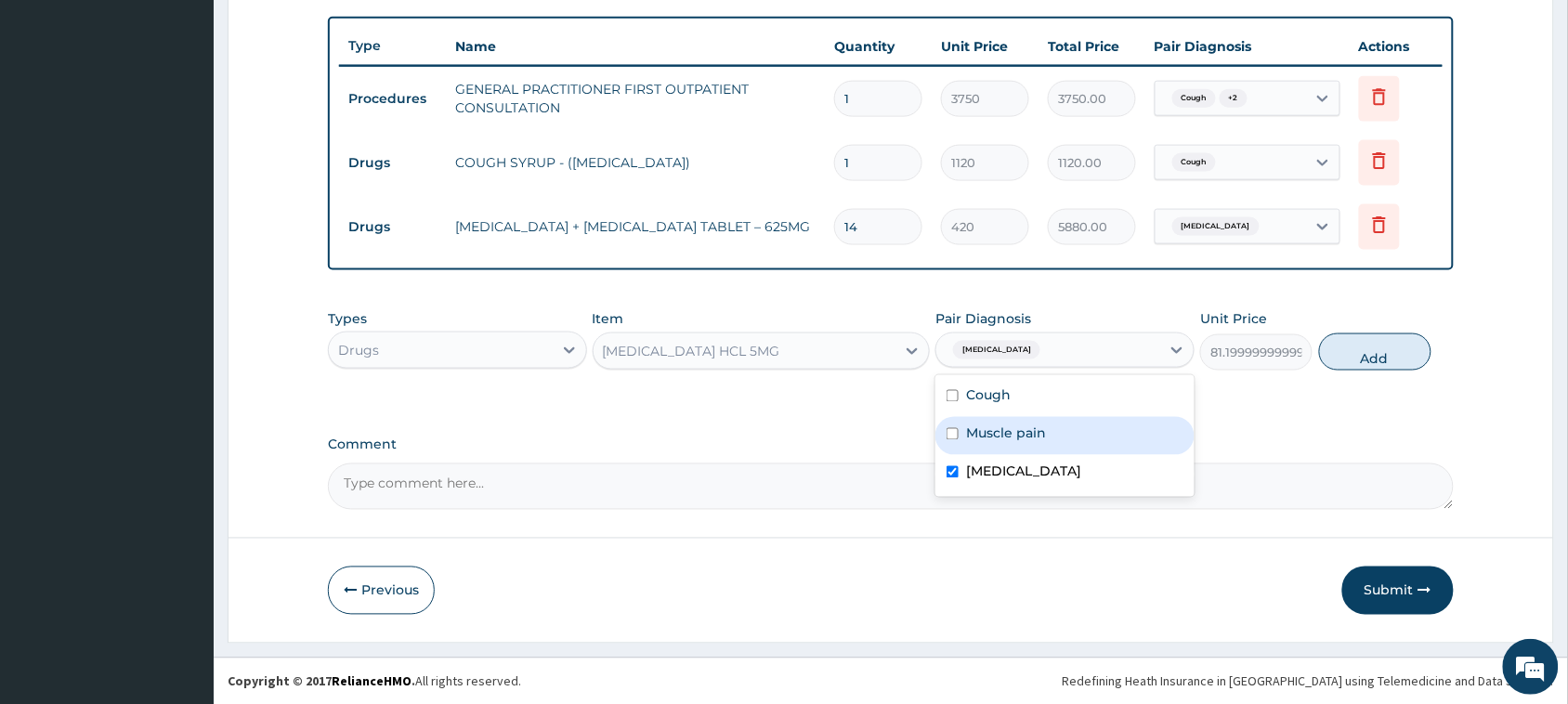
click at [1363, 346] on button "Add" at bounding box center [1375, 352] width 112 height 37
type input "0"
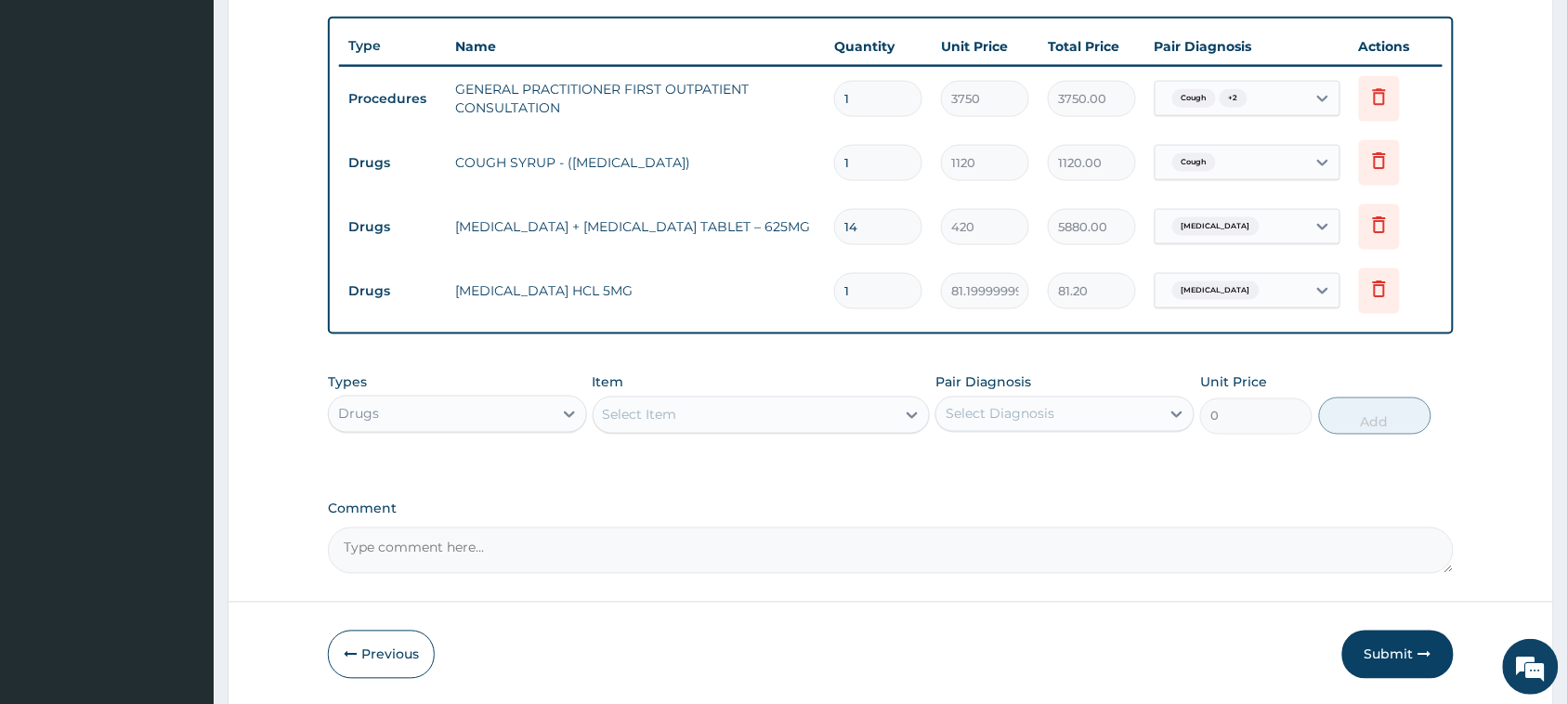
type input "10"
type input "812.00"
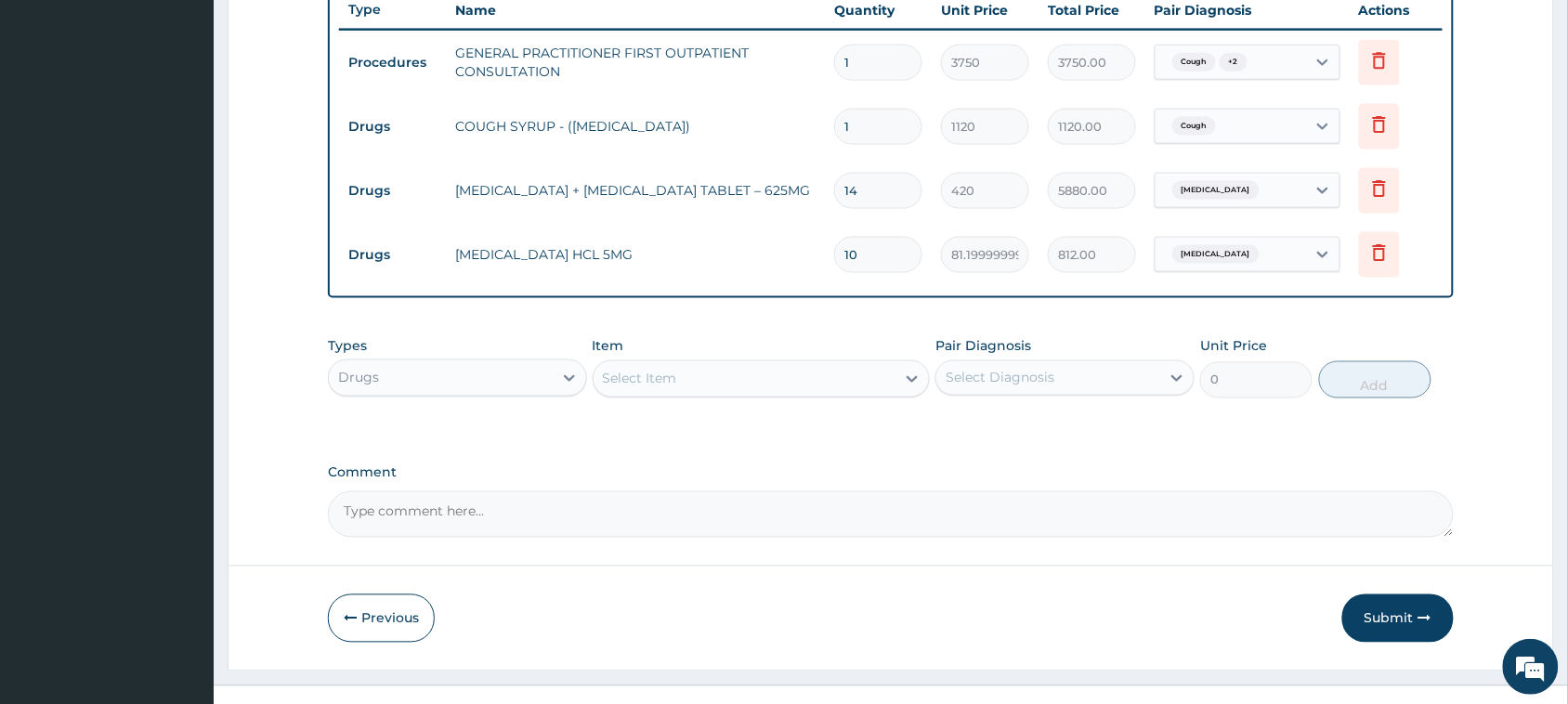
scroll to position [738, 0]
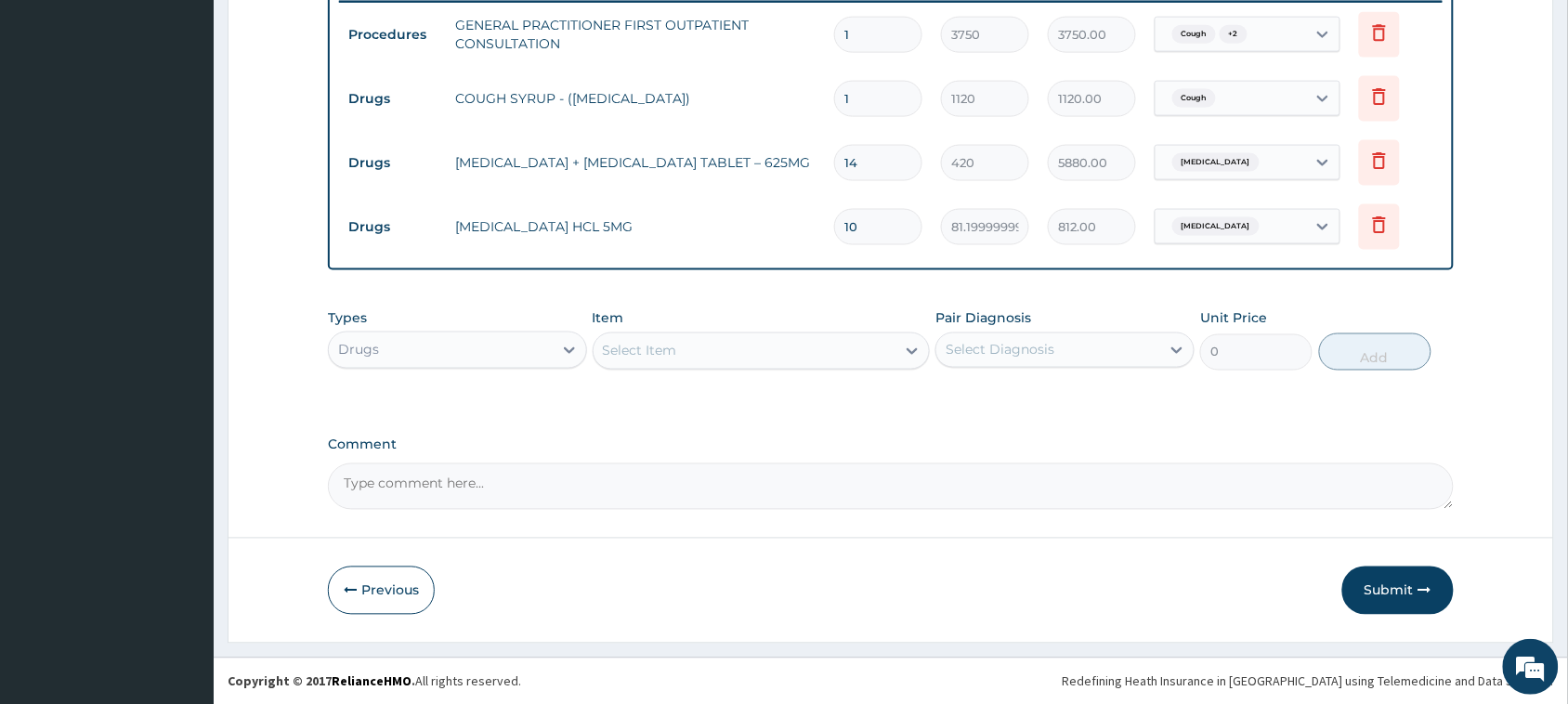
type input "10"
click at [754, 339] on div "Select Item" at bounding box center [745, 351] width 303 height 29
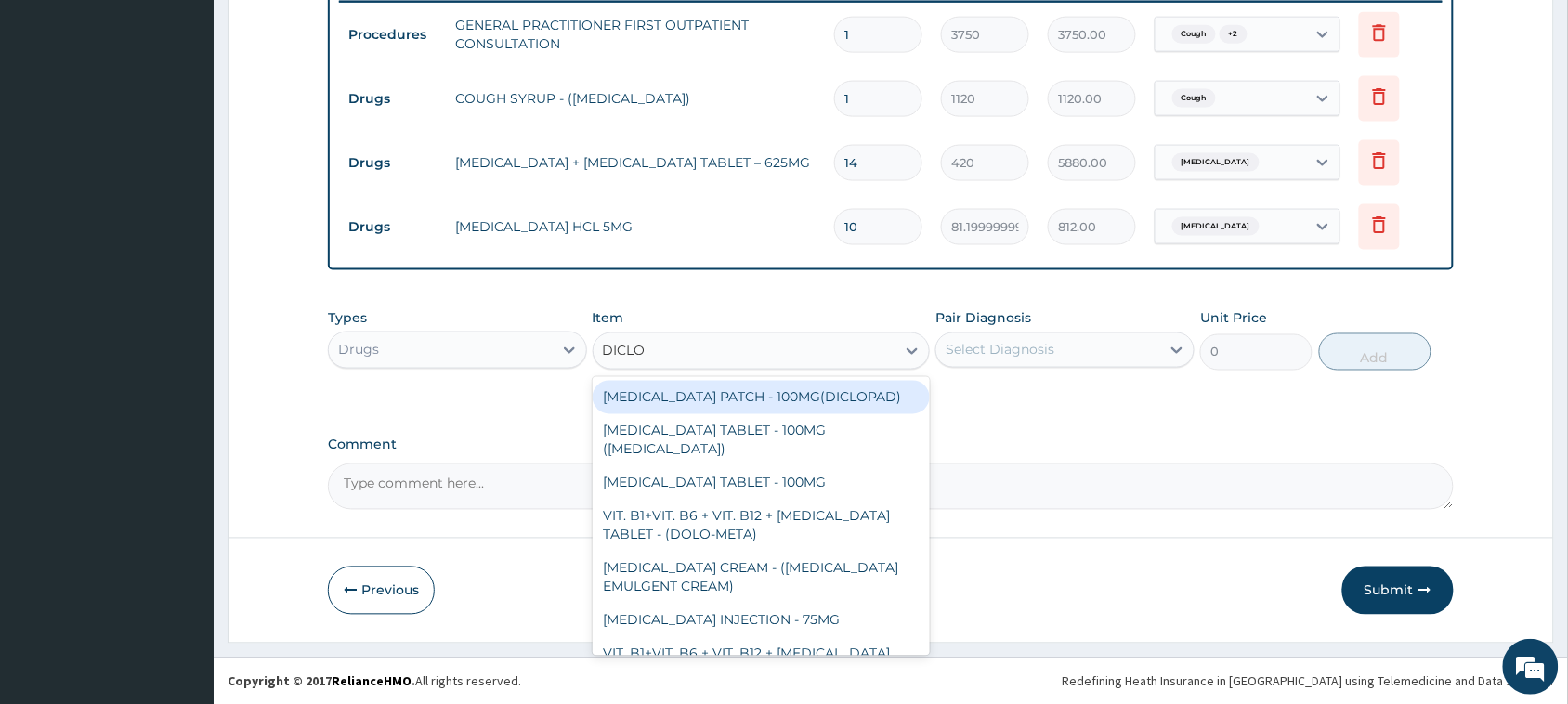
type input "DICLOF"
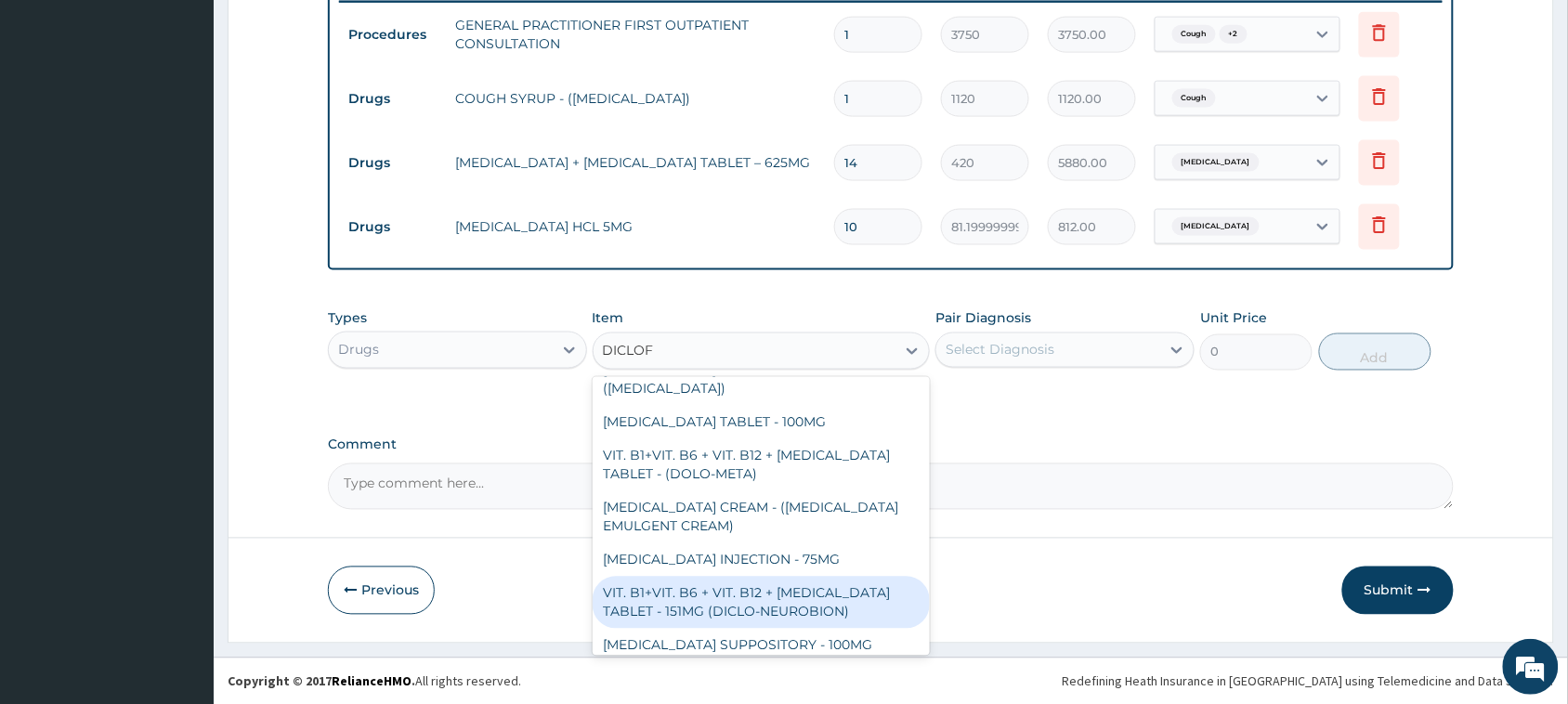
scroll to position [0, 0]
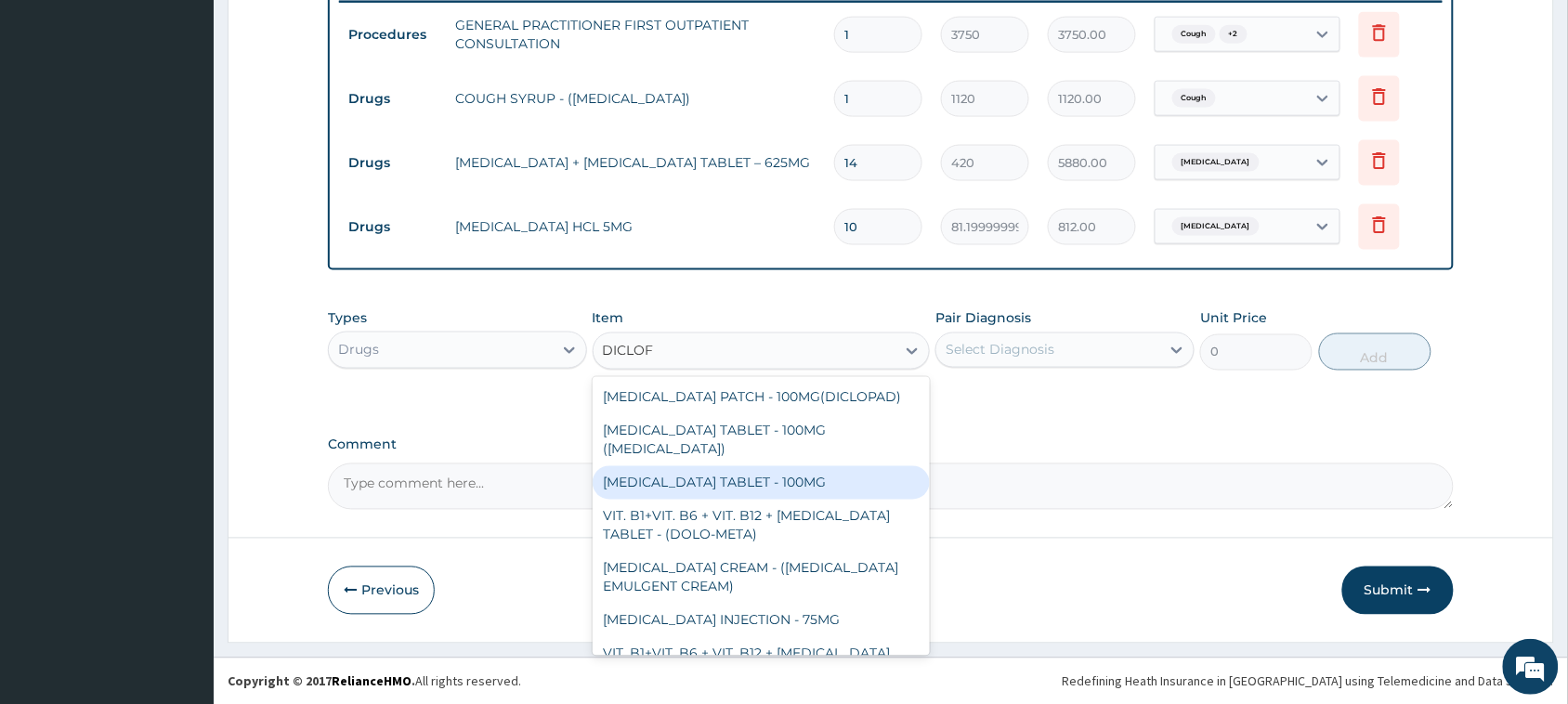
click at [701, 493] on div "DICLOFENAC TABLET - 100MG" at bounding box center [762, 483] width 338 height 33
type input "112"
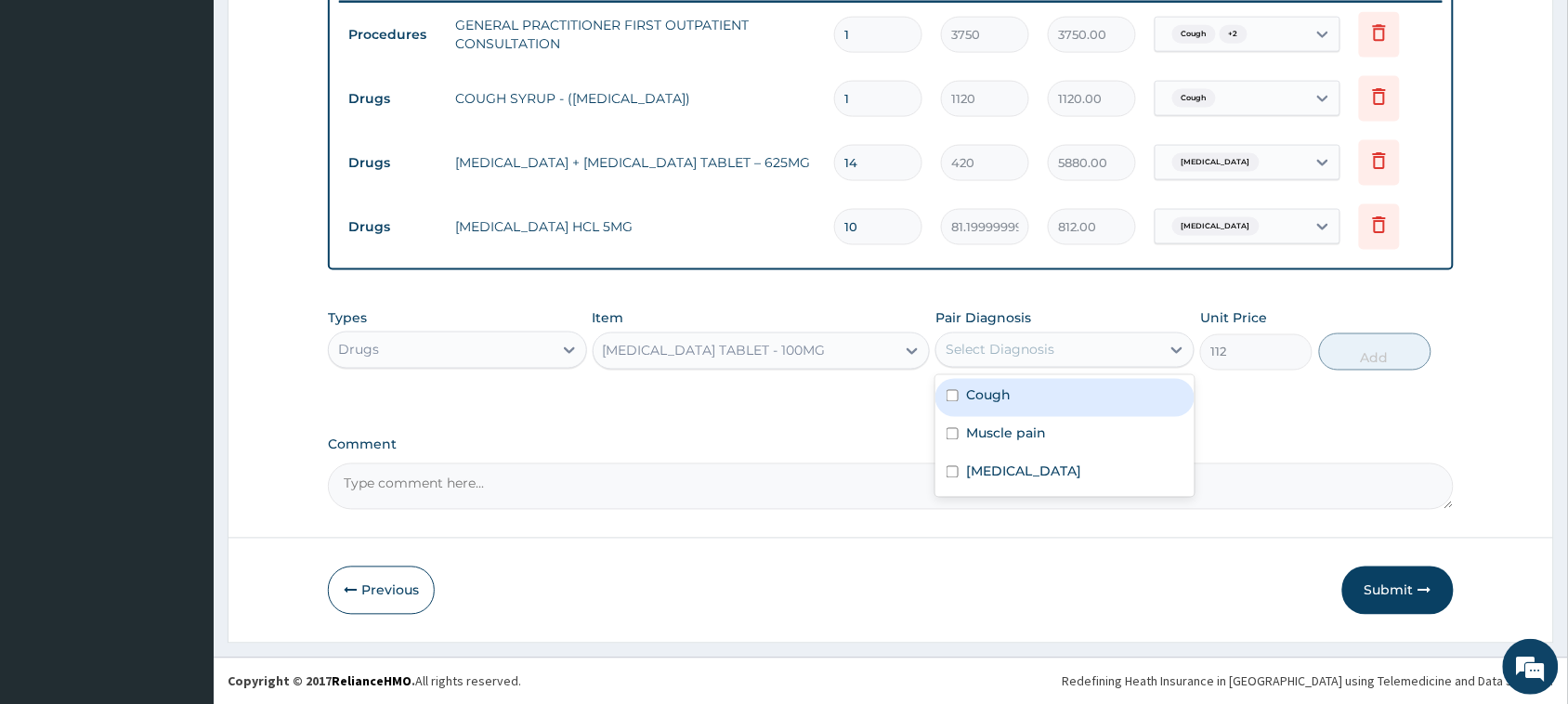
click at [1074, 337] on div "Select Diagnosis" at bounding box center [1048, 350] width 224 height 29
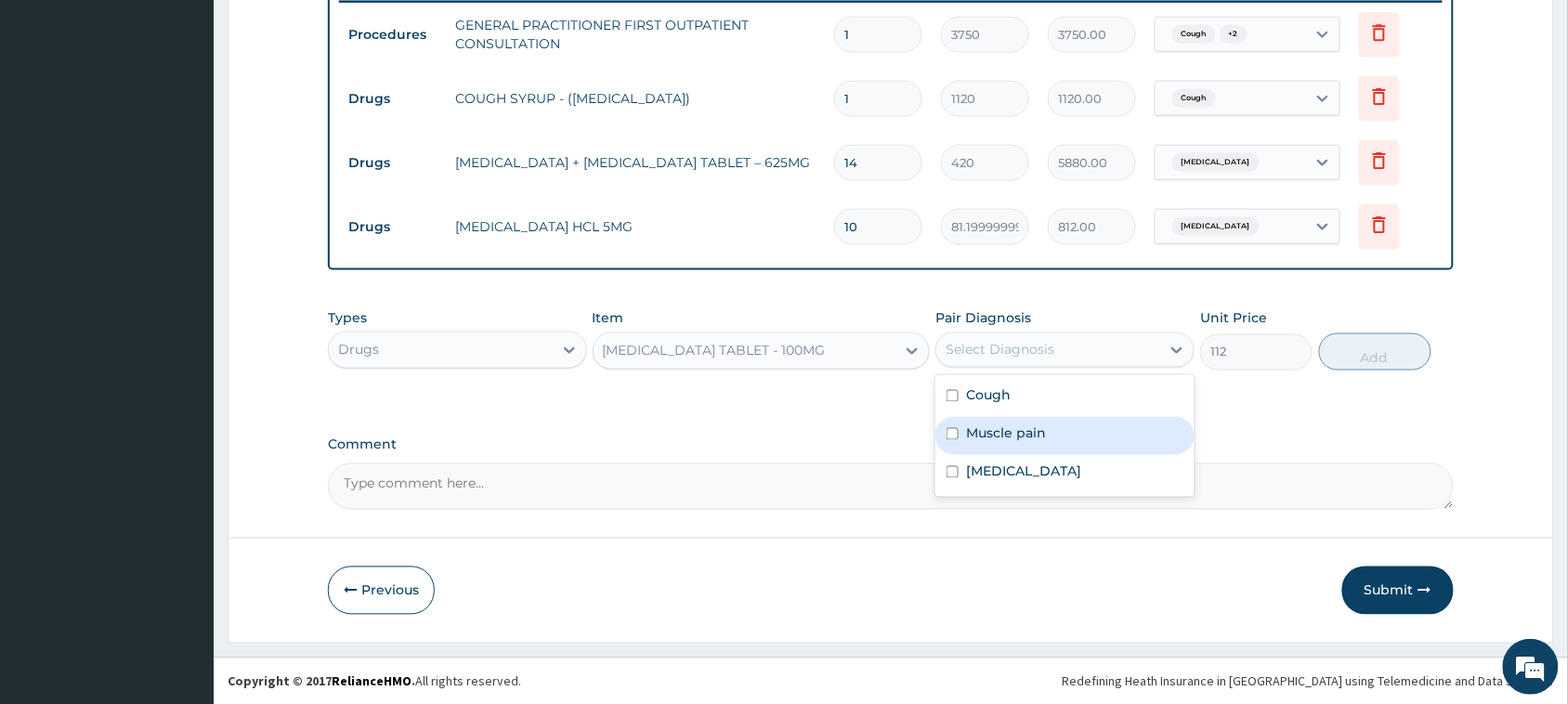
click at [1057, 428] on div "Muscle pain" at bounding box center [1064, 436] width 259 height 38
checkbox input "true"
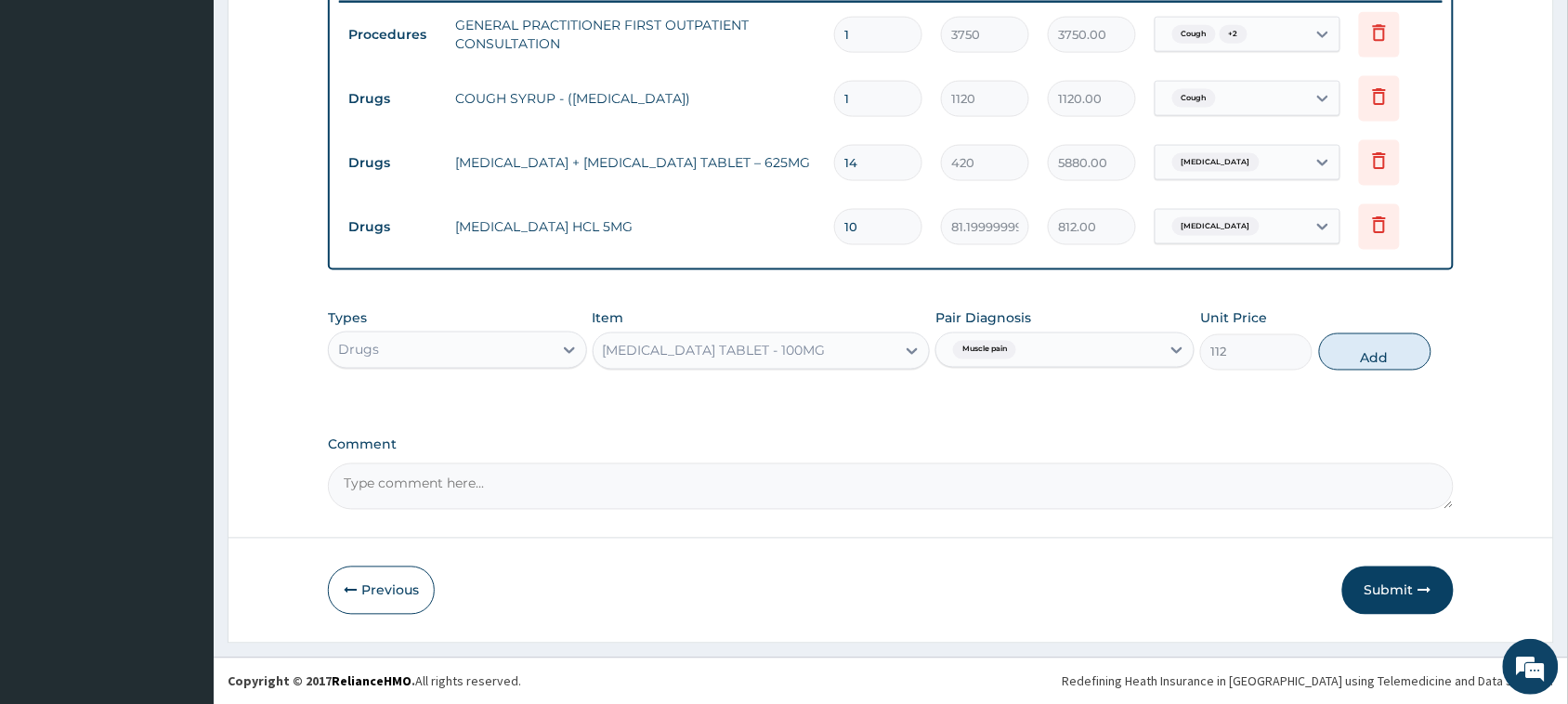
drag, startPoint x: 1375, startPoint y: 336, endPoint x: 1358, endPoint y: 336, distance: 17.0
click at [1373, 336] on button "Add" at bounding box center [1375, 352] width 112 height 37
type input "0"
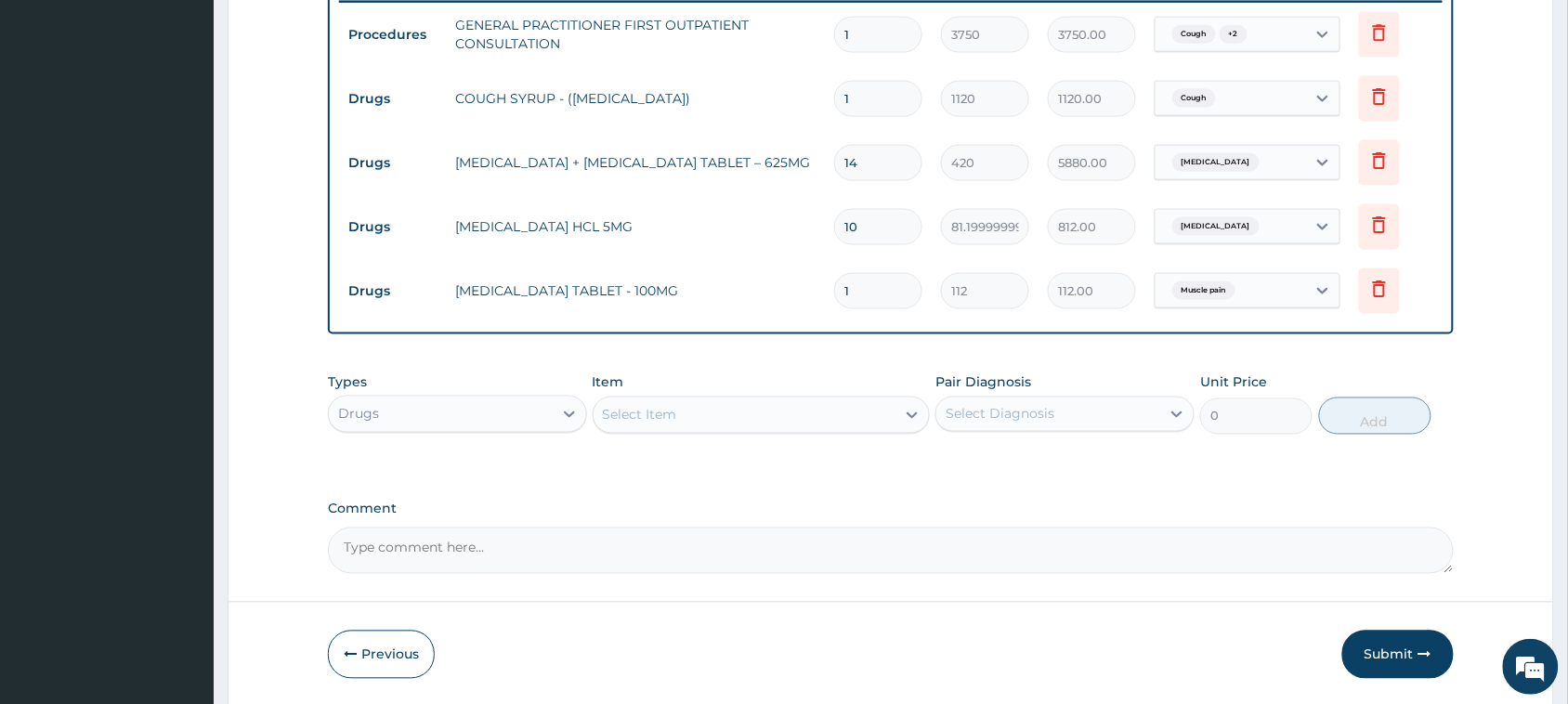
type input "10"
type input "1120.00"
type input "10"
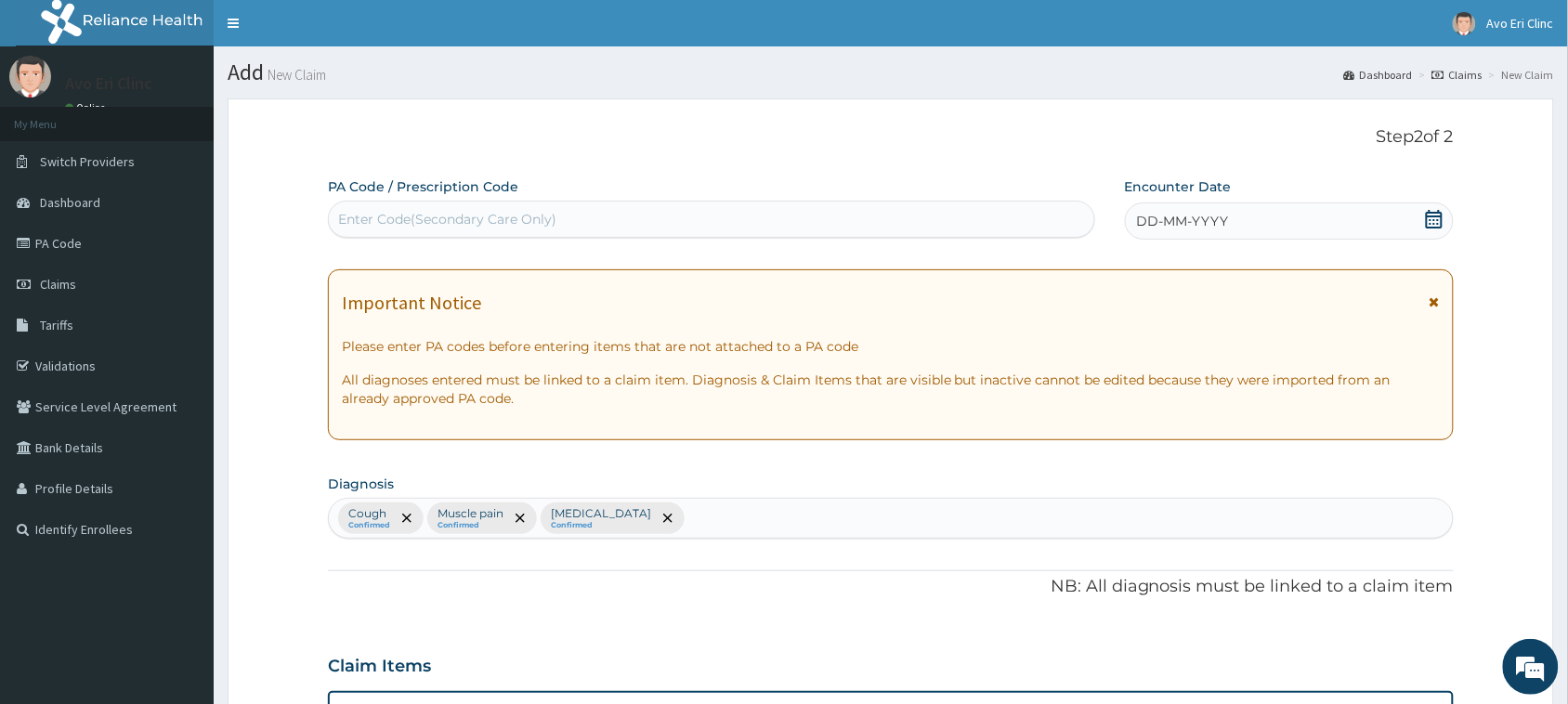
click at [1245, 230] on div "DD-MM-YYYY" at bounding box center [1290, 220] width 329 height 37
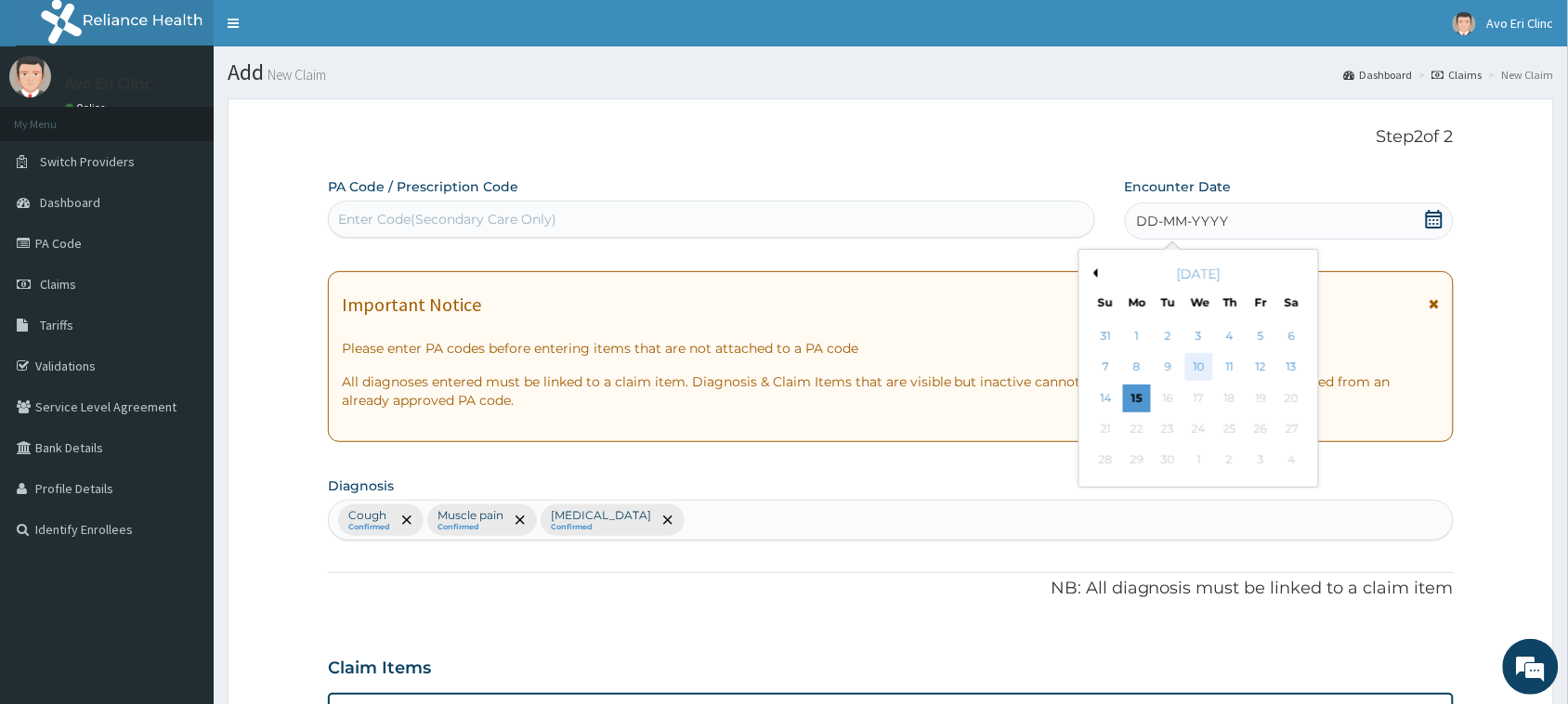
click at [1190, 359] on div "10" at bounding box center [1198, 367] width 28 height 28
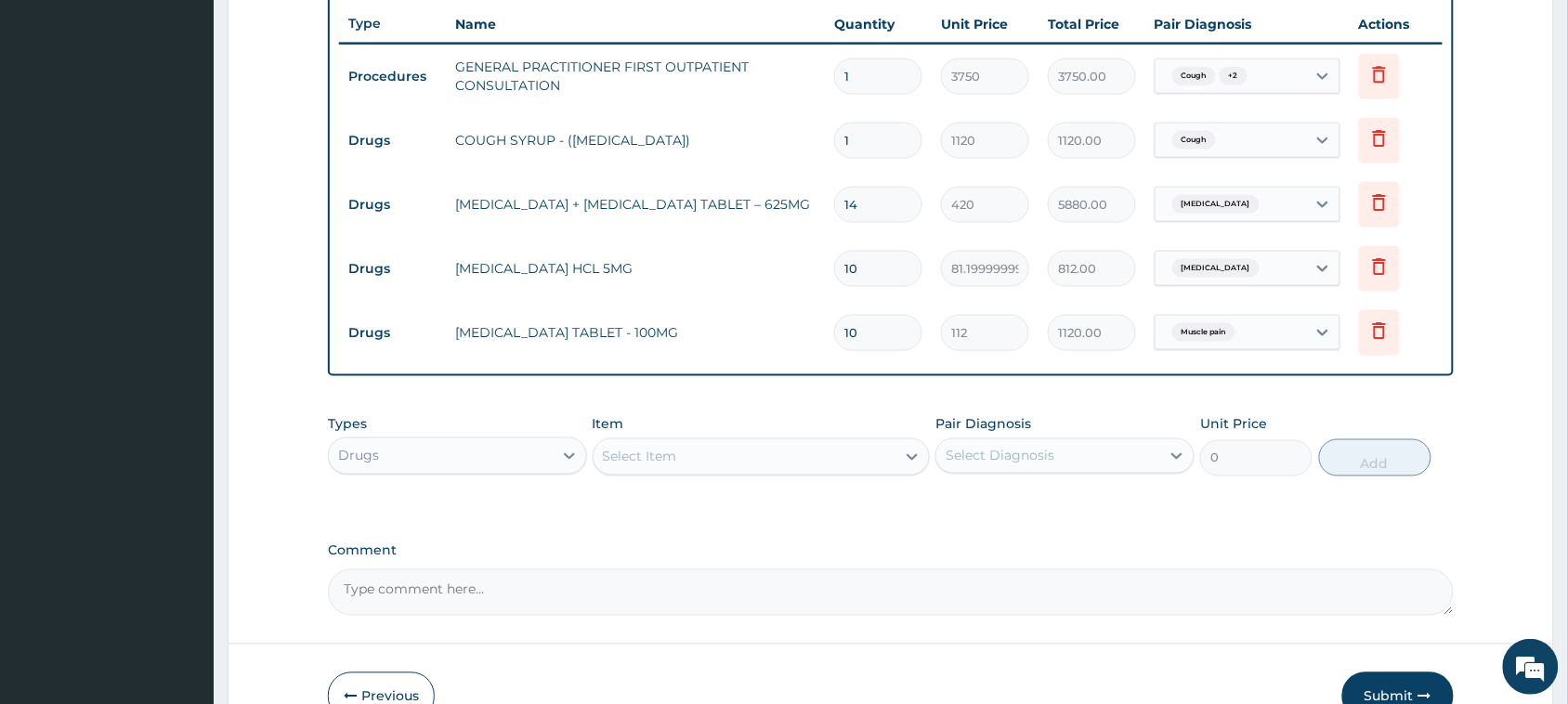
scroll to position [801, 0]
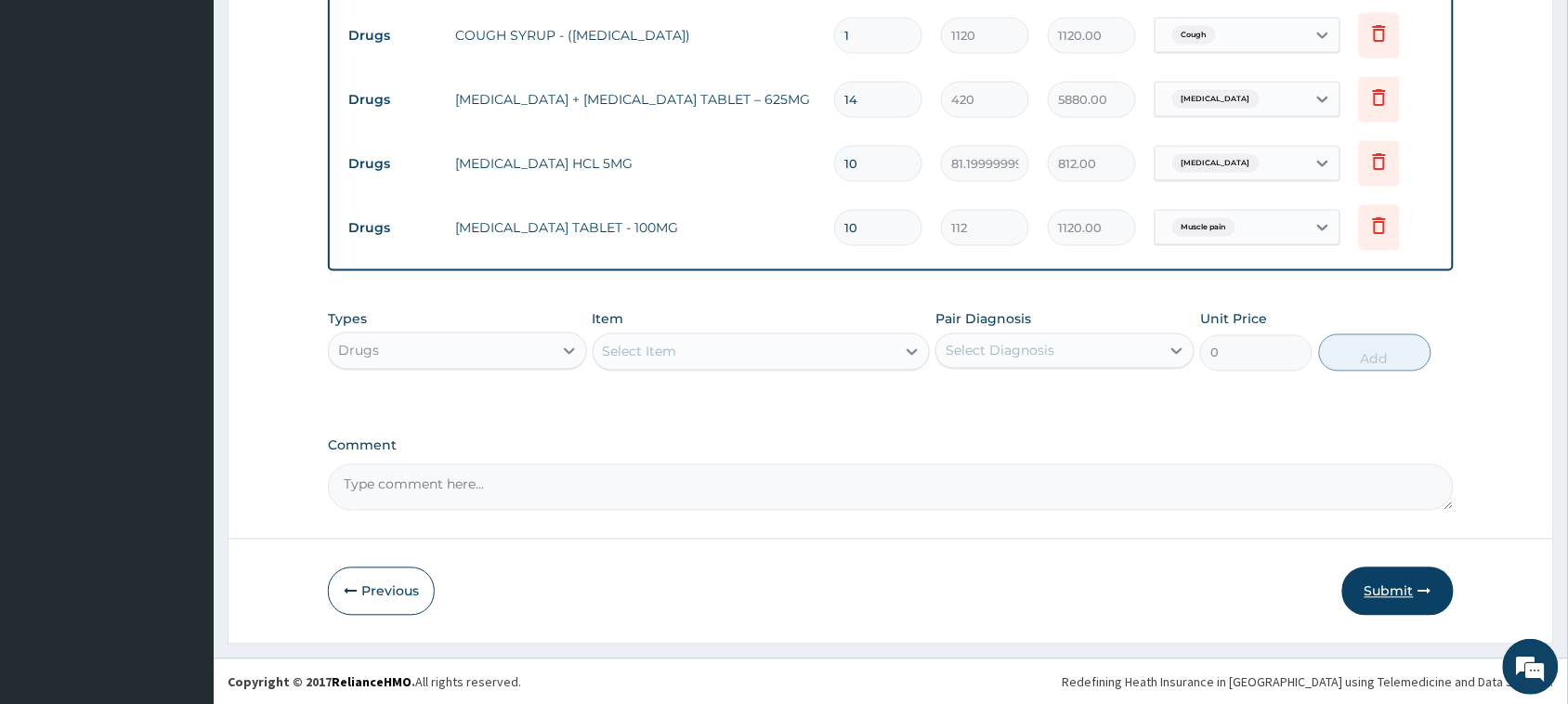
click at [1408, 597] on button "Submit" at bounding box center [1397, 591] width 111 height 48
